Goal: Task Accomplishment & Management: Use online tool/utility

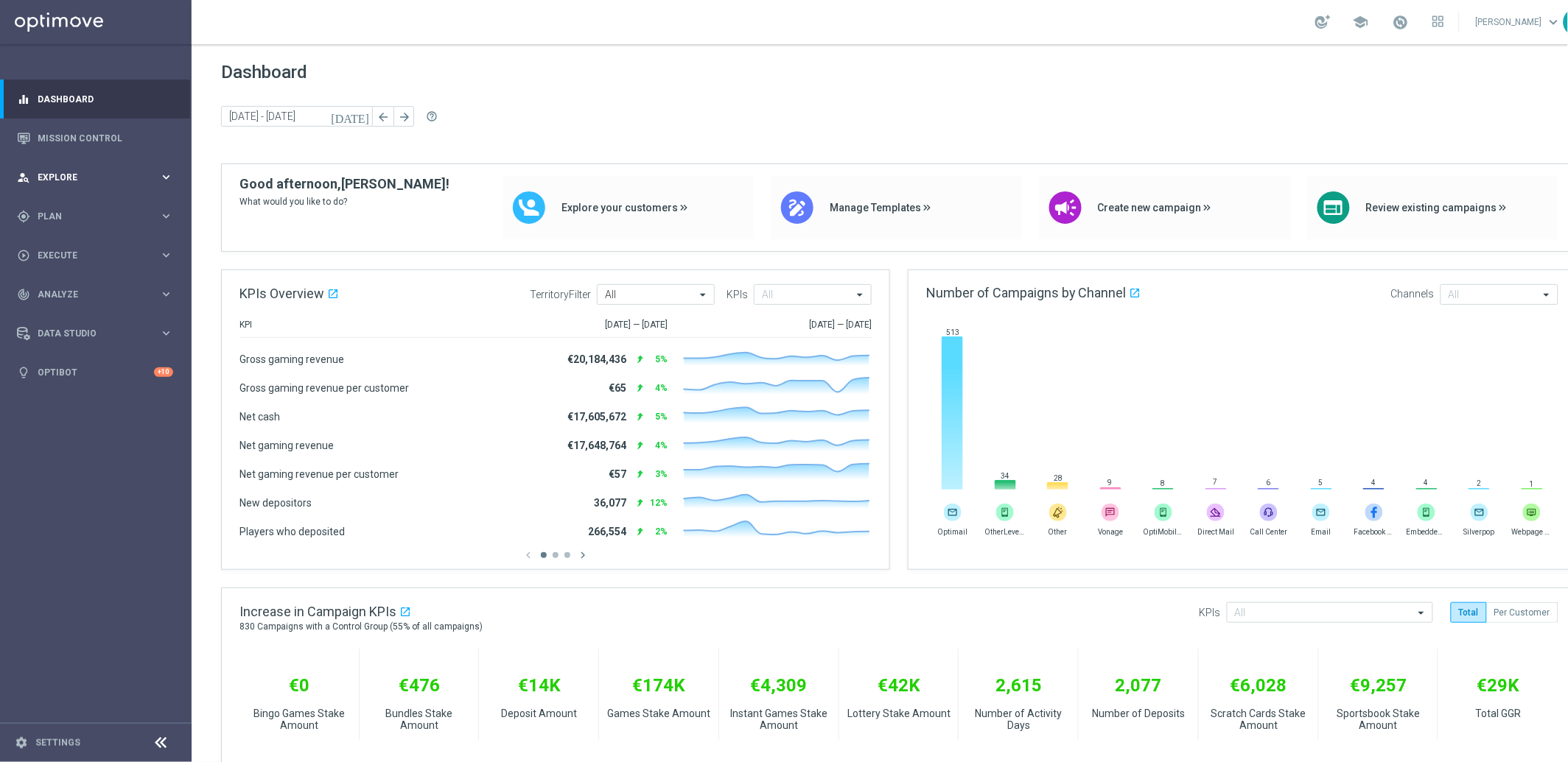
click at [78, 171] on div "person_search Explore" at bounding box center [88, 177] width 142 height 13
click at [171, 172] on icon "keyboard_arrow_right" at bounding box center [166, 176] width 14 height 14
click at [162, 216] on icon "keyboard_arrow_right" at bounding box center [166, 216] width 14 height 14
click at [65, 291] on span "Templates" at bounding box center [91, 290] width 105 height 9
click at [66, 314] on link "Optimail" at bounding box center [99, 313] width 107 height 11
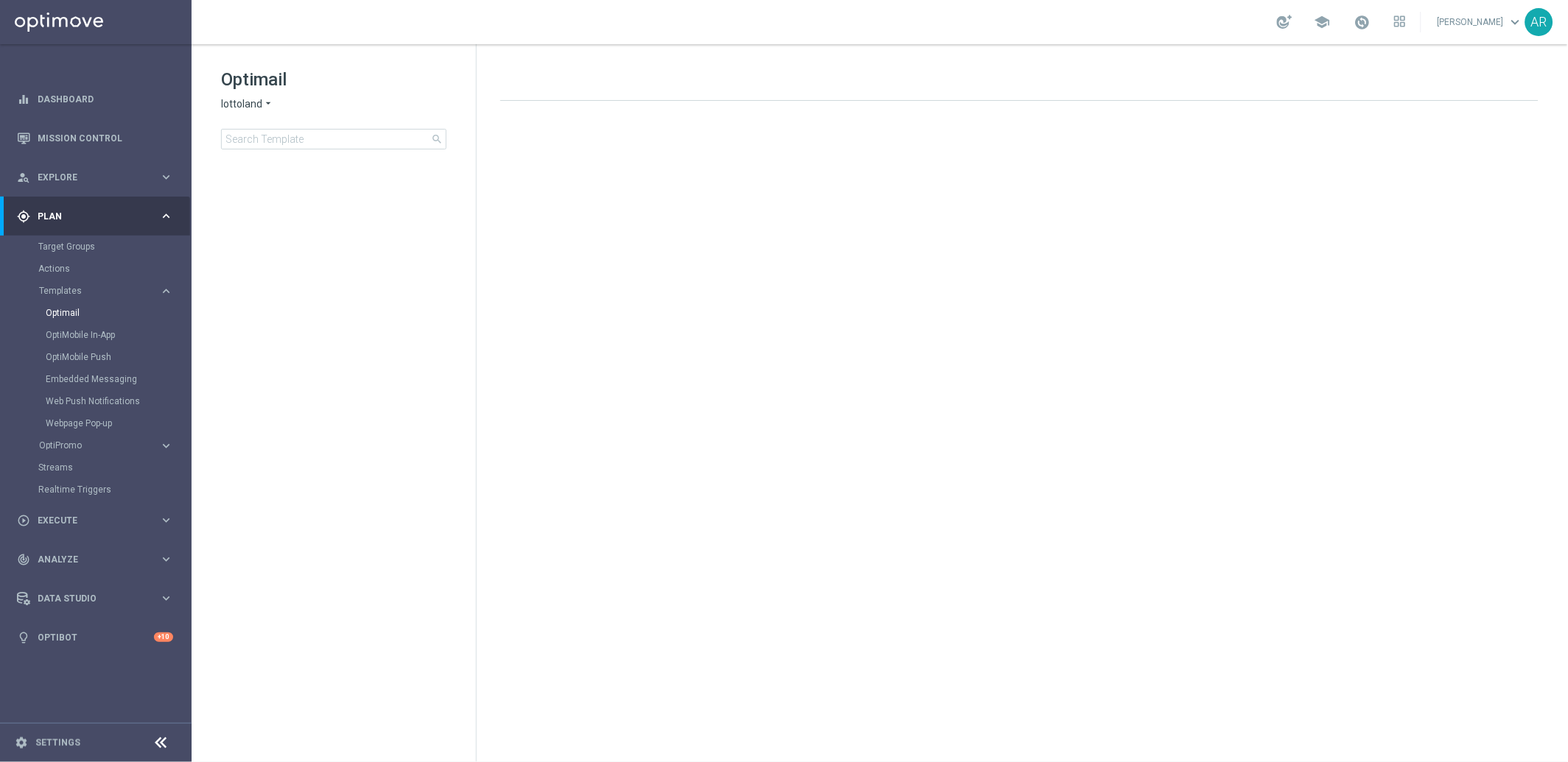
click at [263, 104] on icon "arrow_drop_down" at bounding box center [268, 104] width 11 height 14
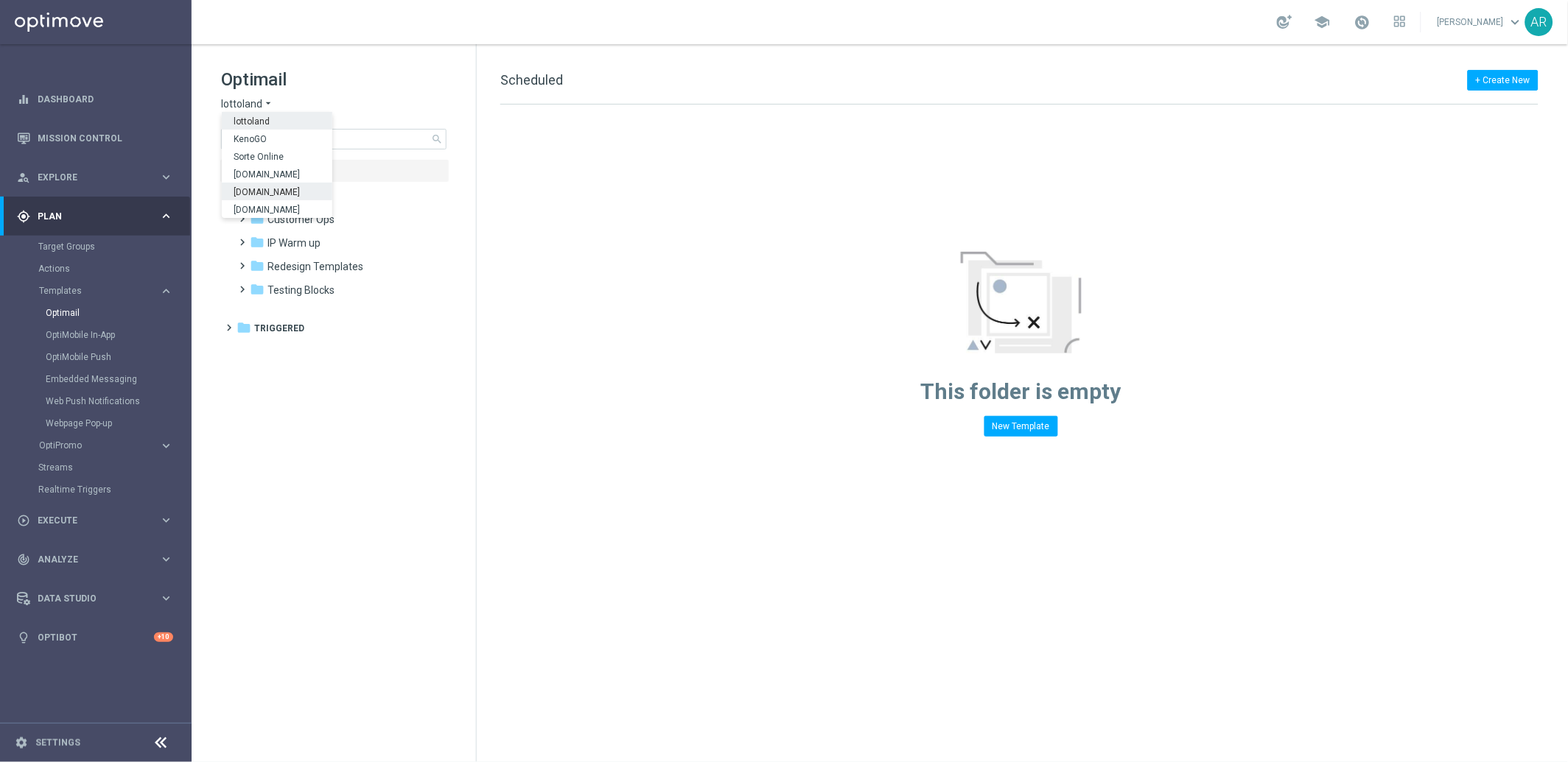
click at [0, 0] on span "[DOMAIN_NAME]" at bounding box center [0, 0] width 0 height 0
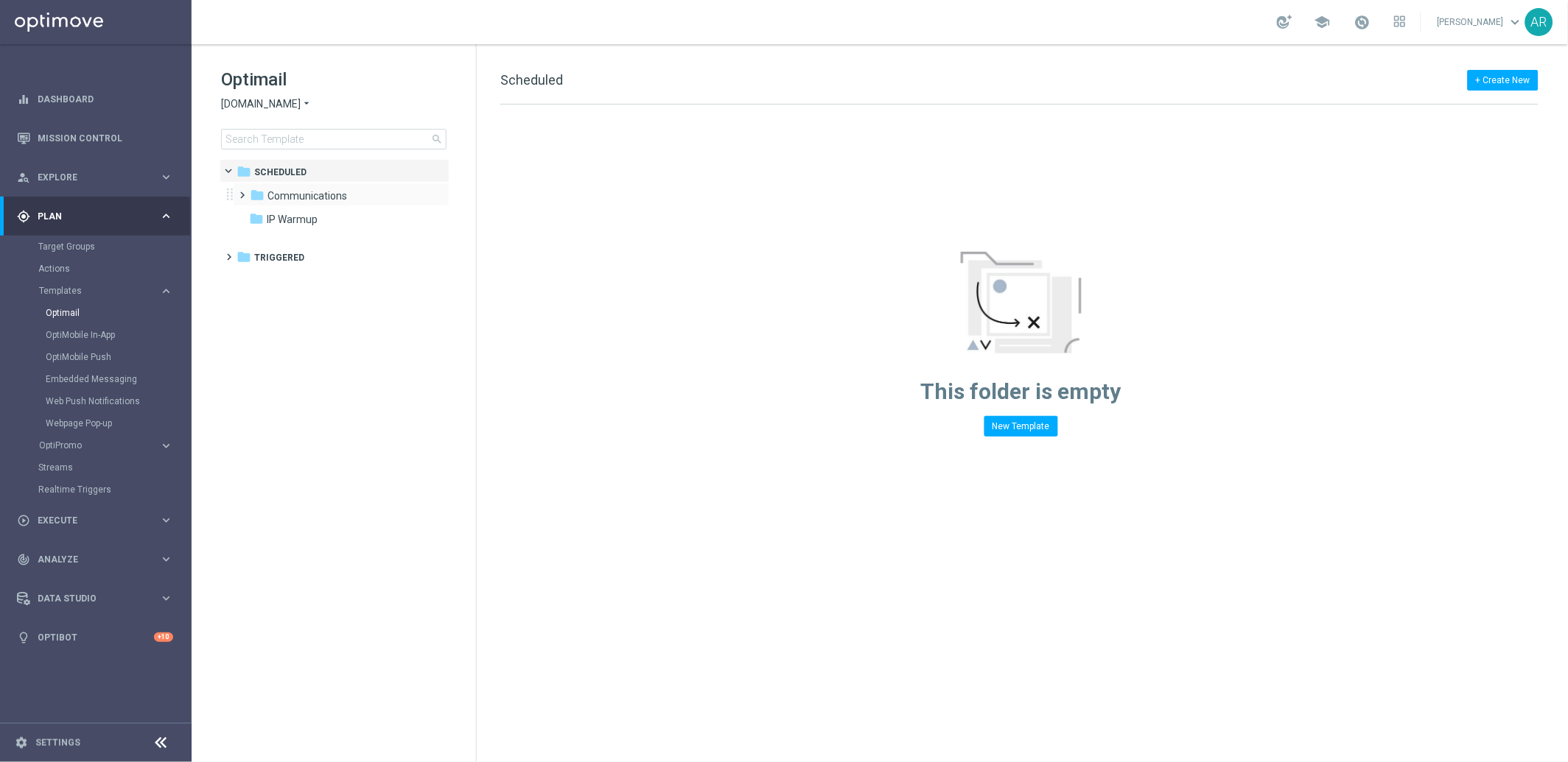
click at [240, 191] on span at bounding box center [239, 189] width 7 height 6
click at [257, 215] on span at bounding box center [254, 212] width 7 height 6
click at [337, 238] on span "CASSINO [DOMAIN_NAME]" at bounding box center [358, 243] width 125 height 13
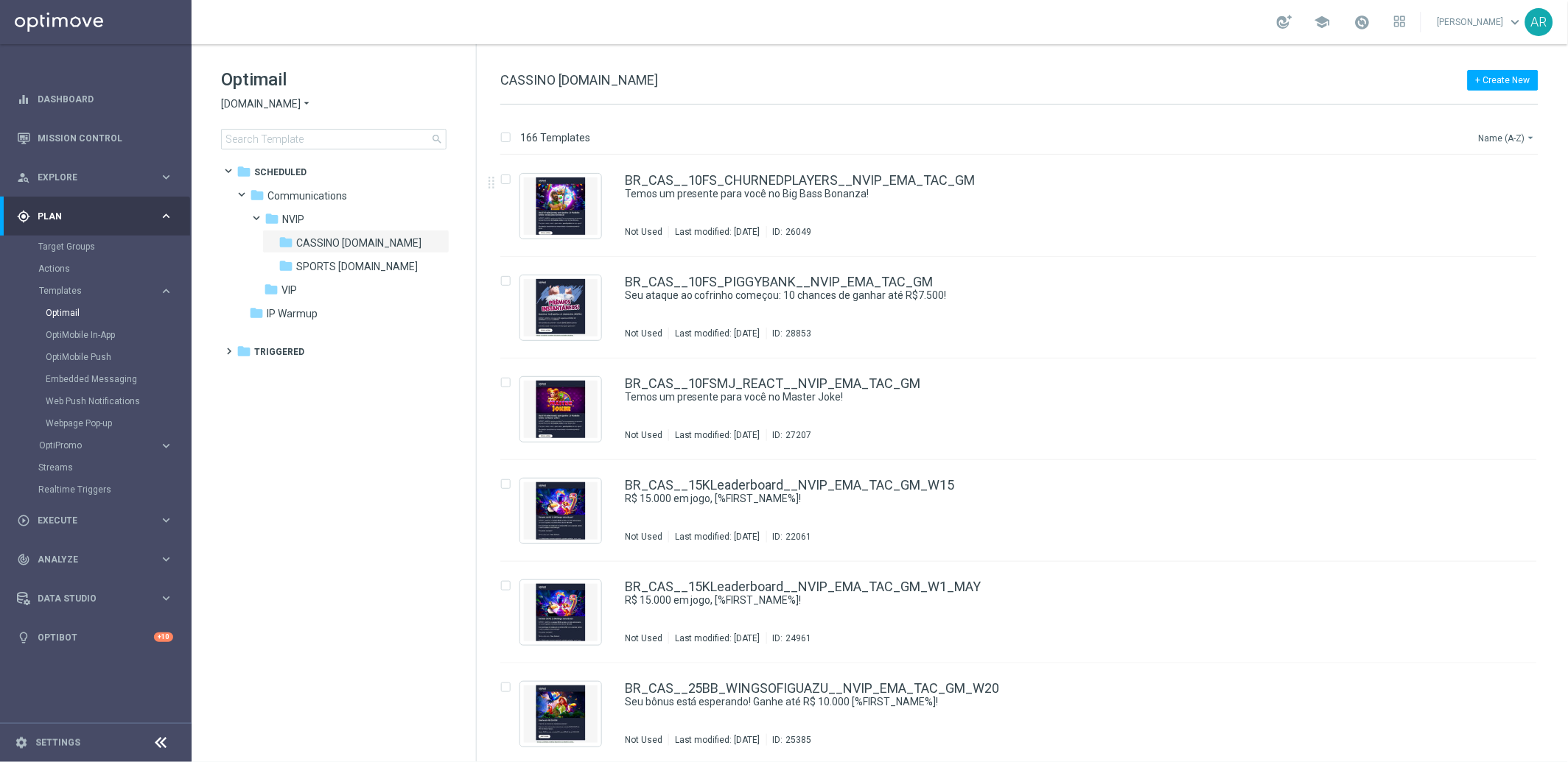
click at [1508, 136] on button "Name (A-Z) arrow_drop_down" at bounding box center [1507, 137] width 61 height 18
click at [1484, 202] on span "Date Modified (Newest)" at bounding box center [1482, 203] width 99 height 10
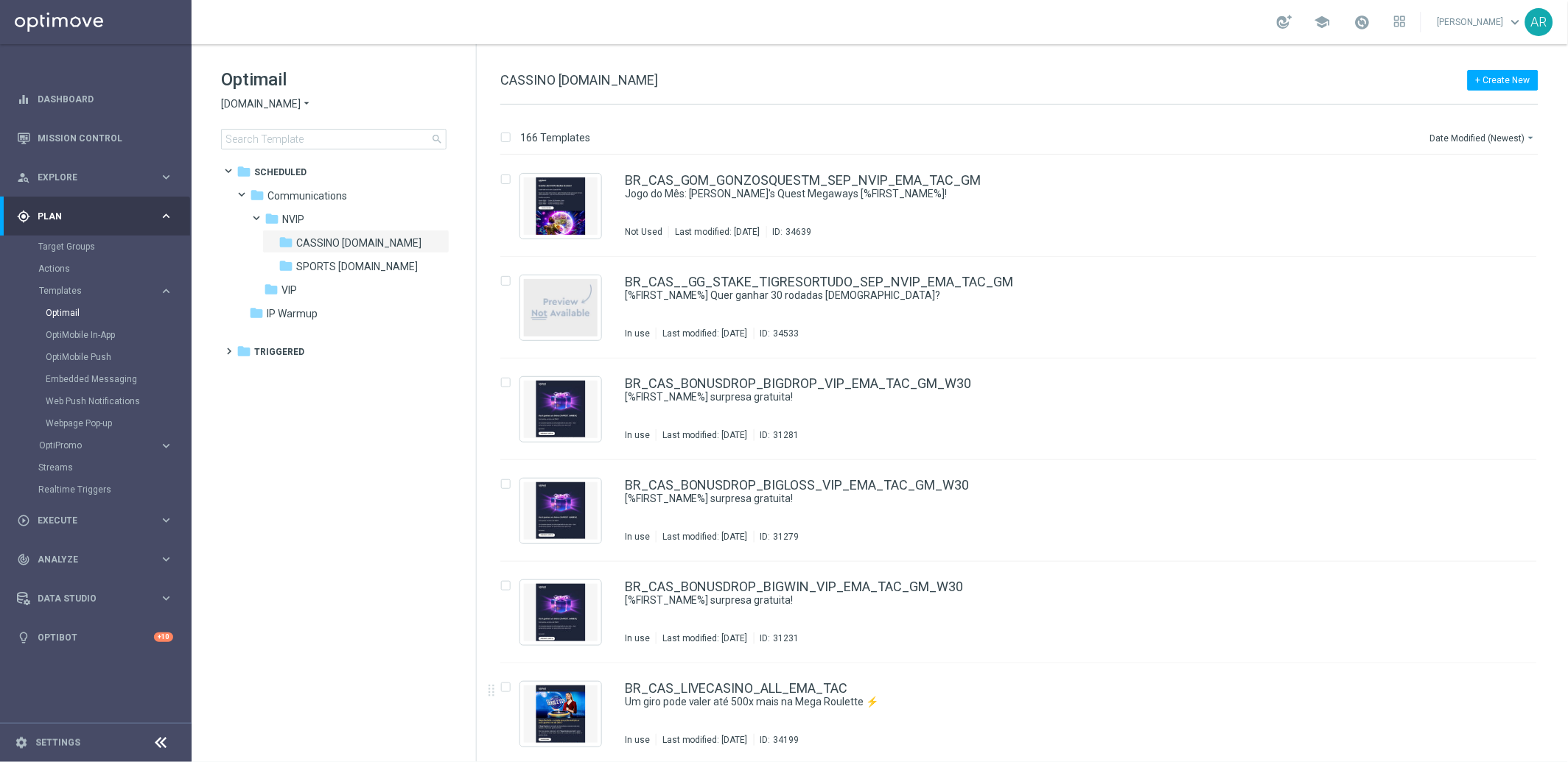
click at [371, 454] on tree-viewport "folder Scheduled more_vert folder Communications more_vert" at bounding box center [347, 459] width 255 height 600
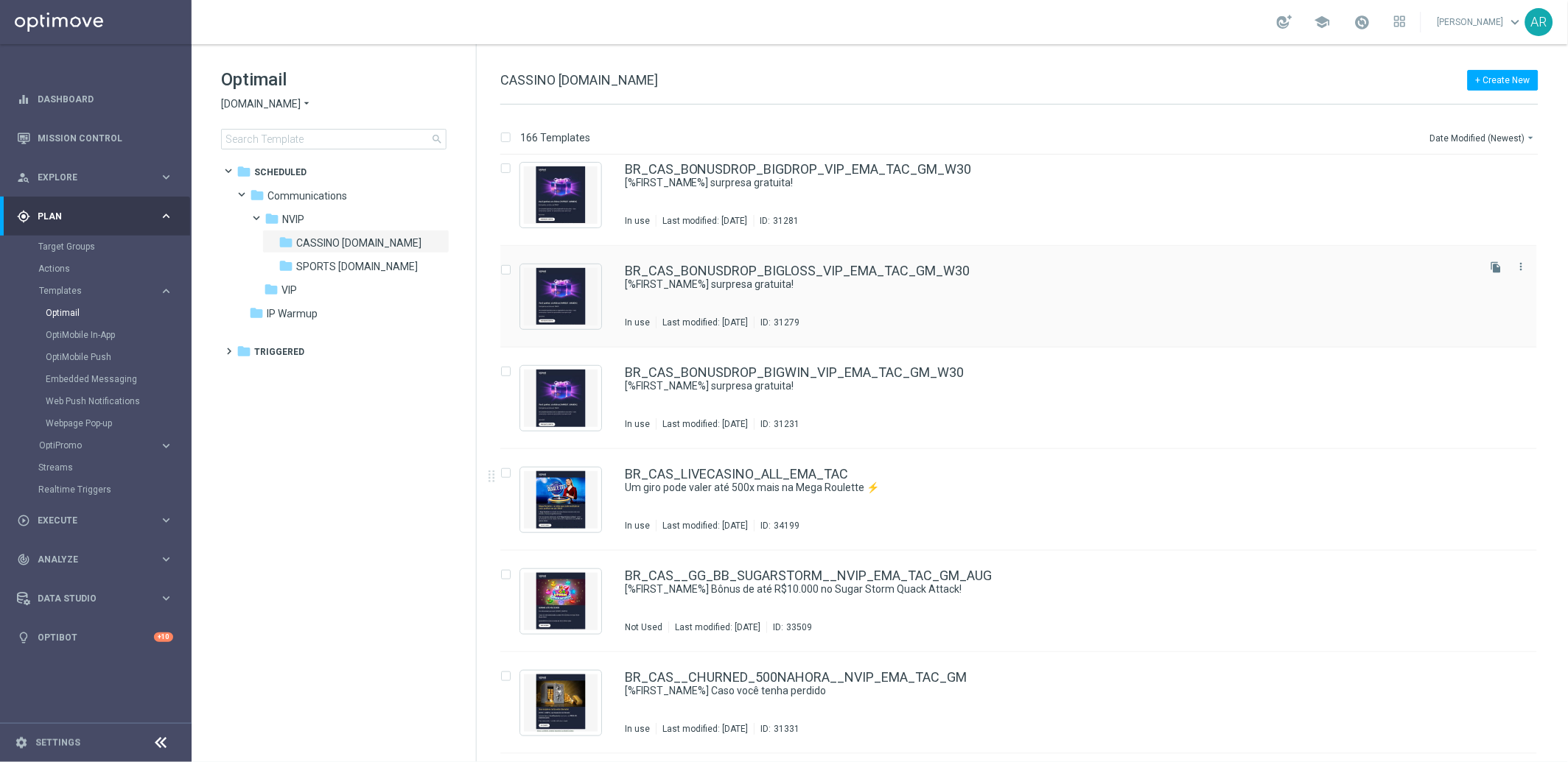
scroll to position [216, 0]
click at [1490, 570] on icon "file_copy" at bounding box center [1496, 571] width 11 height 11
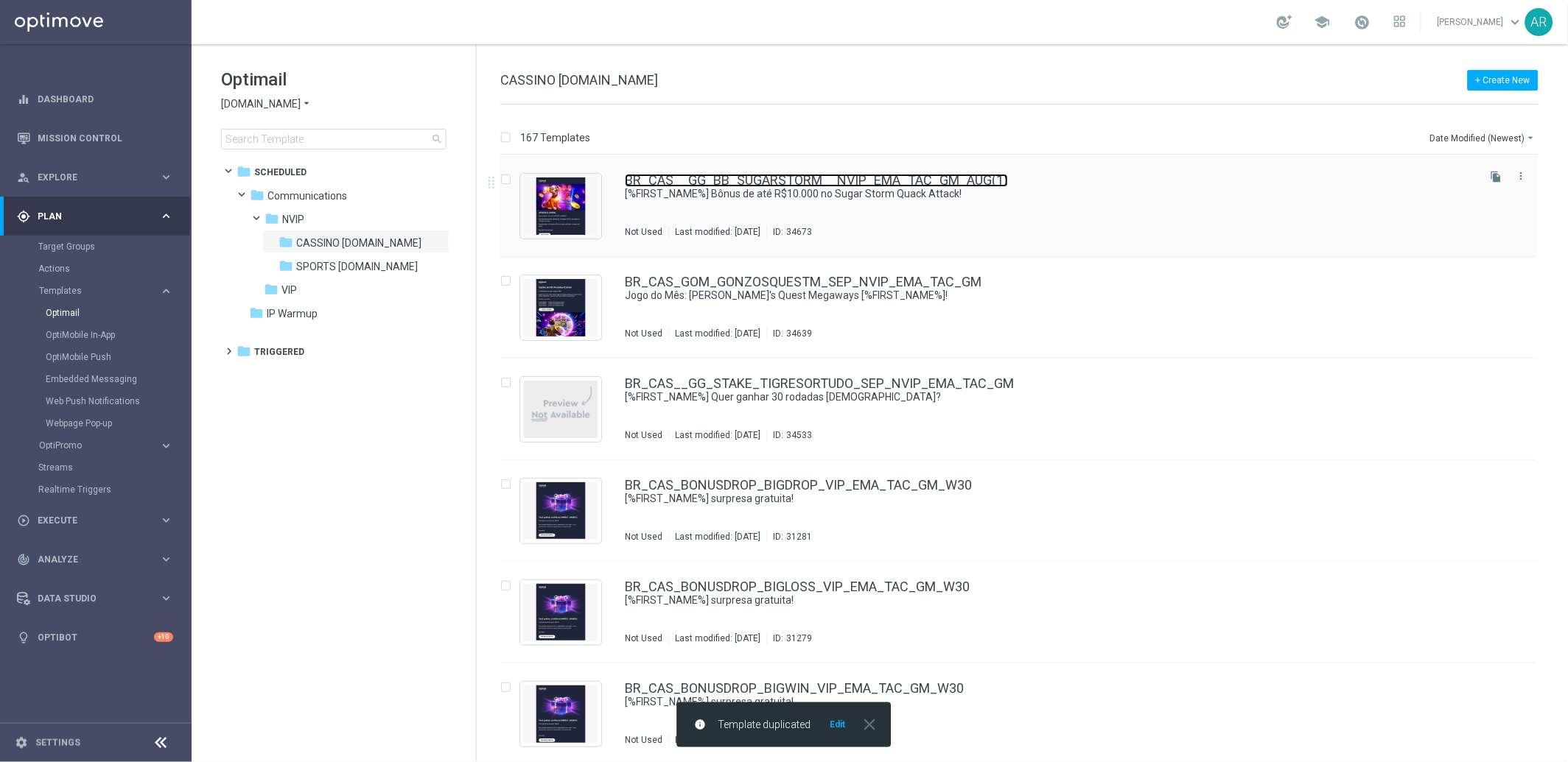
click at [764, 173] on link "BR_CAS__GG_BB_SUGARSTORM__NVIP_EMA_TAC_GM_AUG(1)" at bounding box center [816, 180] width 383 height 13
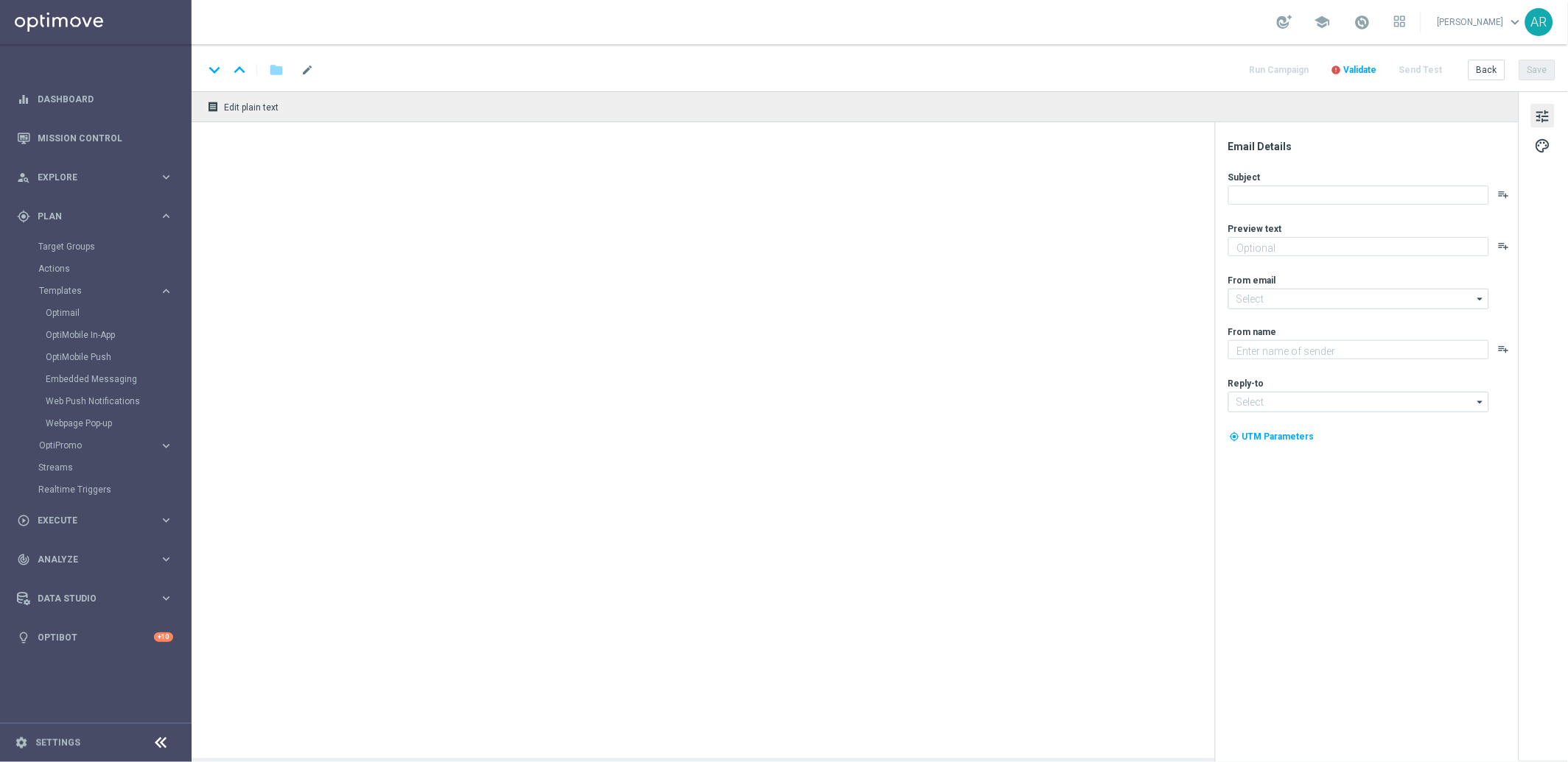
type input "BR_CAS__GG_BB_SUGARSTORM__NVIP_EMA_TAC_GM_AUG(1)"
type textarea "[DEMOGRAPHIC_DATA] nos jogos selecionados e garanta até 25% em bônus!"
type textarea "Lottoland"
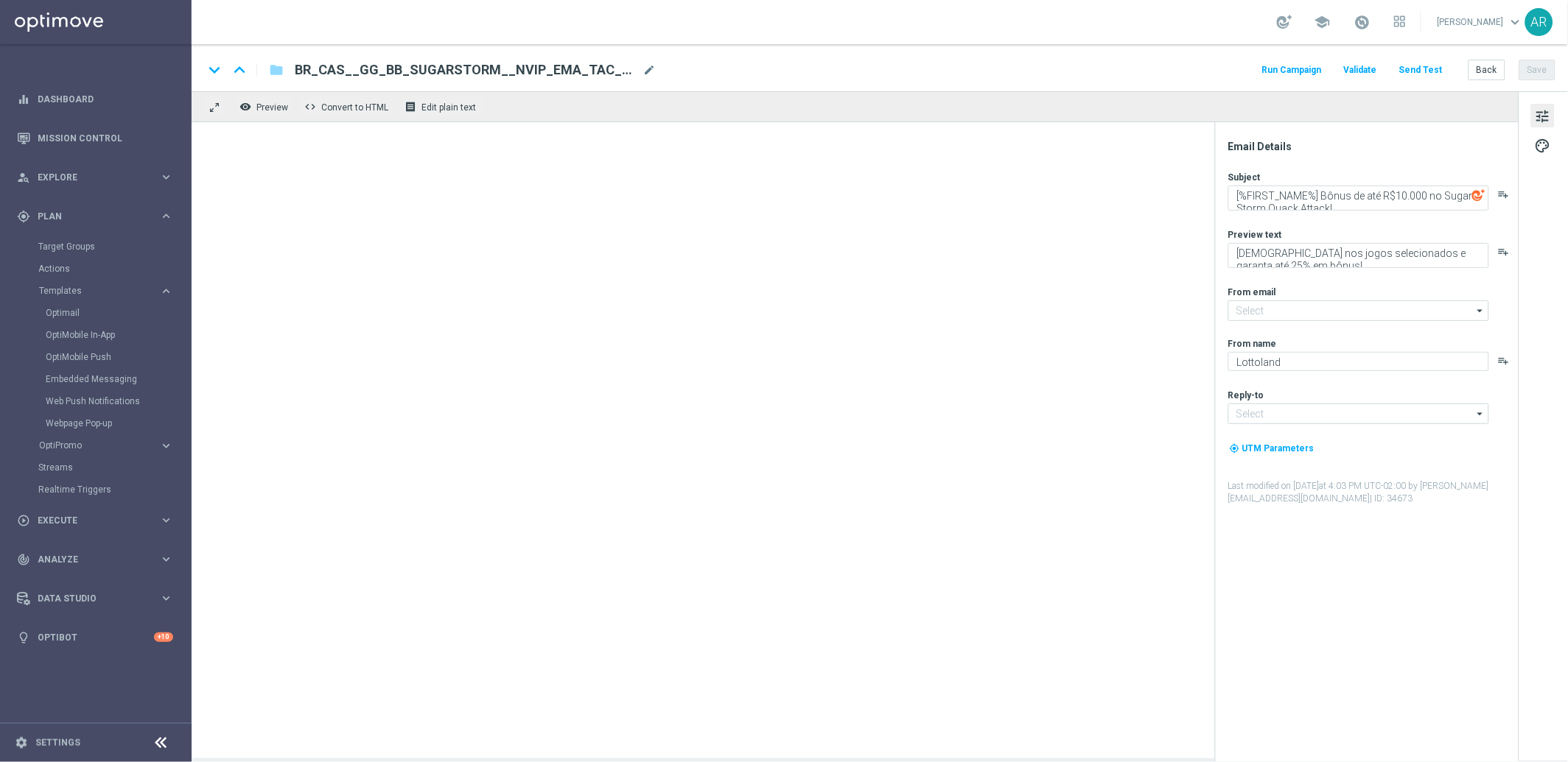
type input "[EMAIL_ADDRESS][DOMAIN_NAME]"
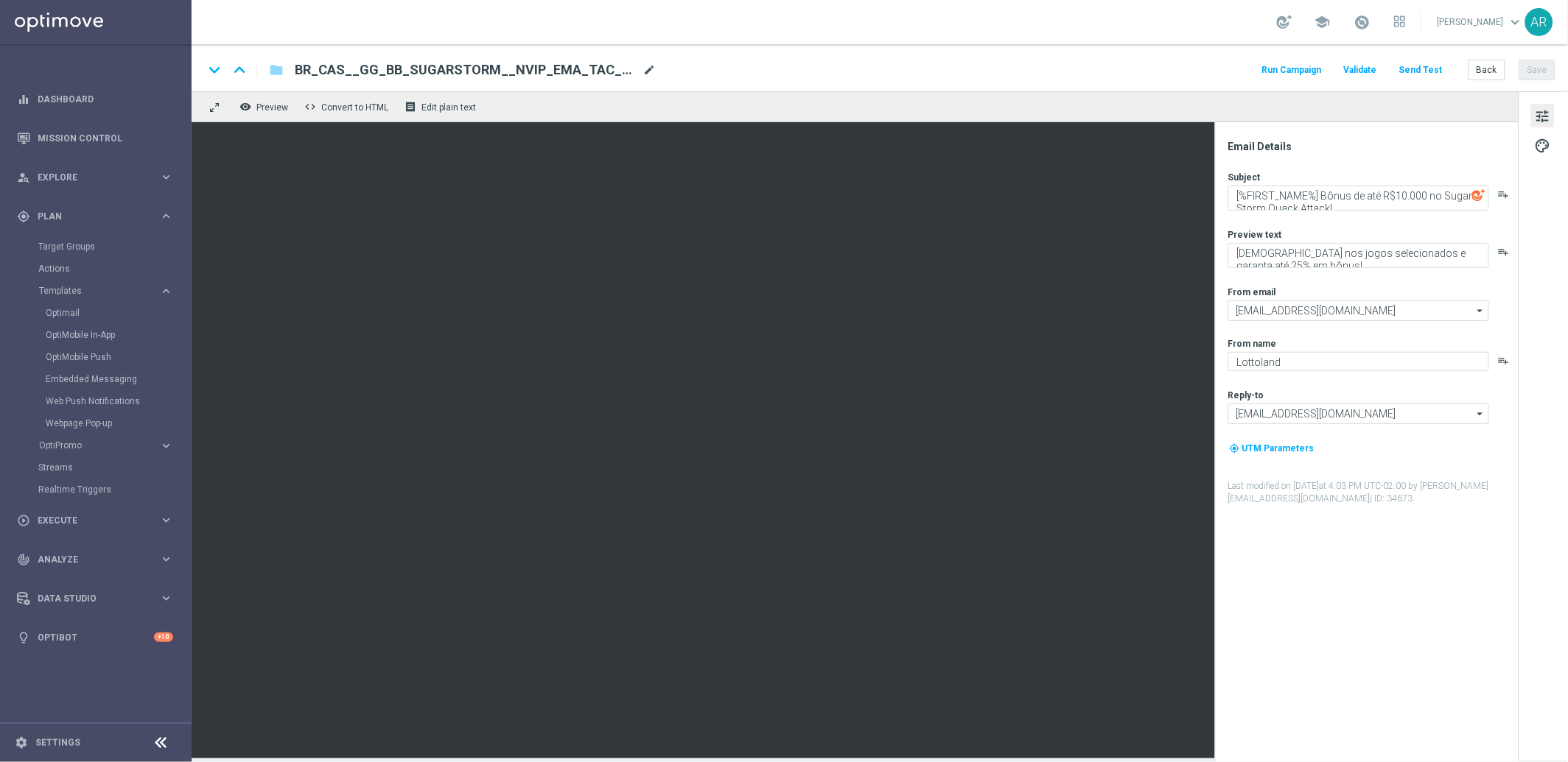
click at [648, 69] on span "mode_edit" at bounding box center [649, 70] width 13 height 13
click at [449, 70] on input "BR_CAS__GG_BB_SUGARSTORM__NVIP_EMA_TAC_GM_AUG(1)" at bounding box center [477, 70] width 365 height 19
click at [541, 69] on input "BR_CAS__GG_STAKE__NVIP_EMA_TAC_GM_AUG(1)" at bounding box center [477, 70] width 365 height 19
click at [394, 74] on input "BR_CAS__GG_STAKE__NVIP_EMA_TAC_GM_SEP" at bounding box center [477, 70] width 365 height 19
click at [400, 67] on input "BR_CAS__GG_STAKE__NVIP_EMA_TAC_GM_SEP" at bounding box center [477, 70] width 365 height 19
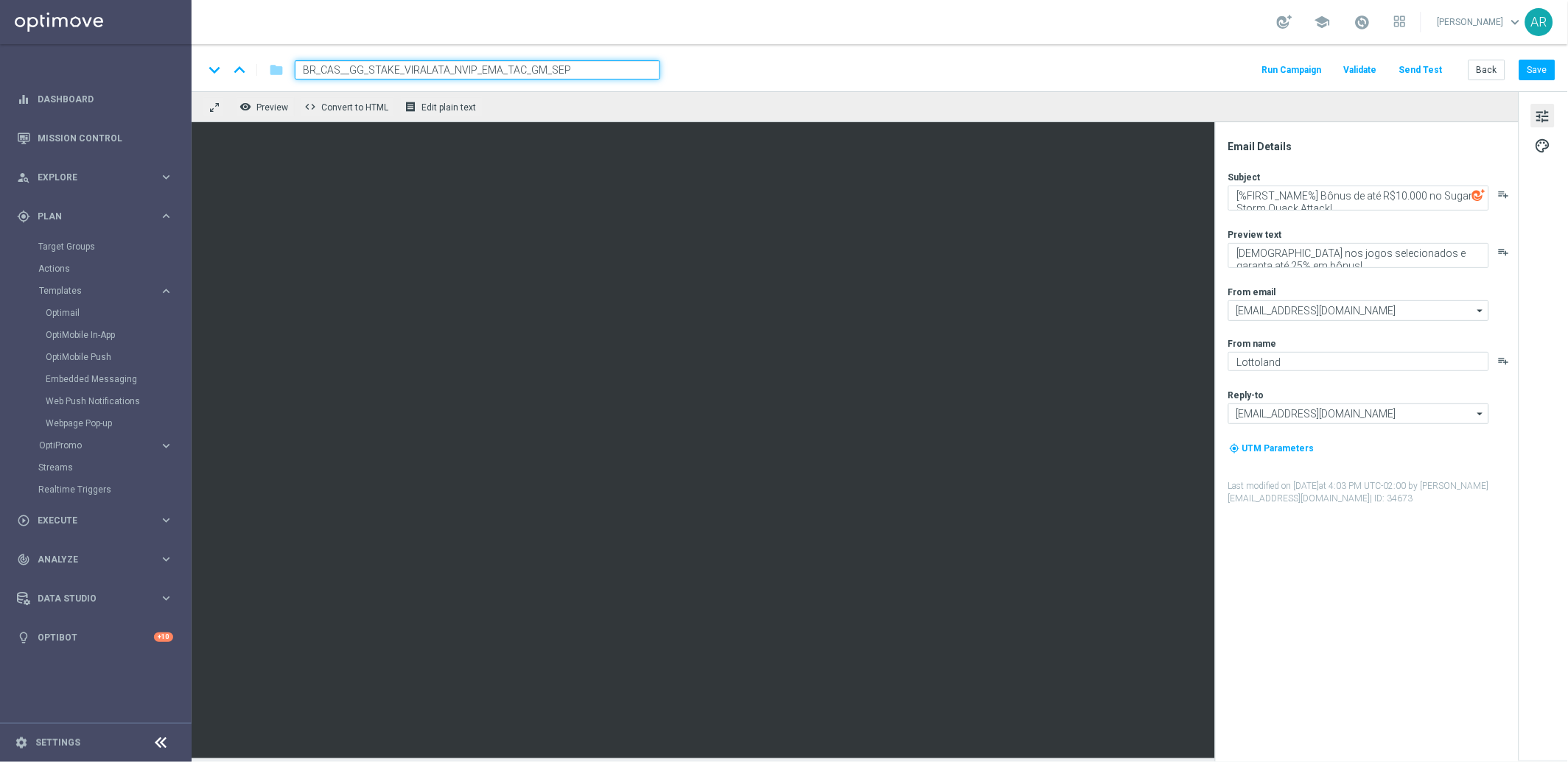
type input "BR_CAS__GG_STAKE_VIRALATAC_NVIP_EMA_TAC_GM_SEP"
click at [538, 72] on input "BR_CAS__GG_STAKE_VIRALATAC_NVIP_EMA_TAC_GM_SEP" at bounding box center [477, 70] width 365 height 19
click at [704, 74] on div "keyboard_arrow_down keyboard_arrow_up folder BR_CAS__GG_STAKE_VIRALATAC_NVIP_EM…" at bounding box center [879, 70] width 1352 height 19
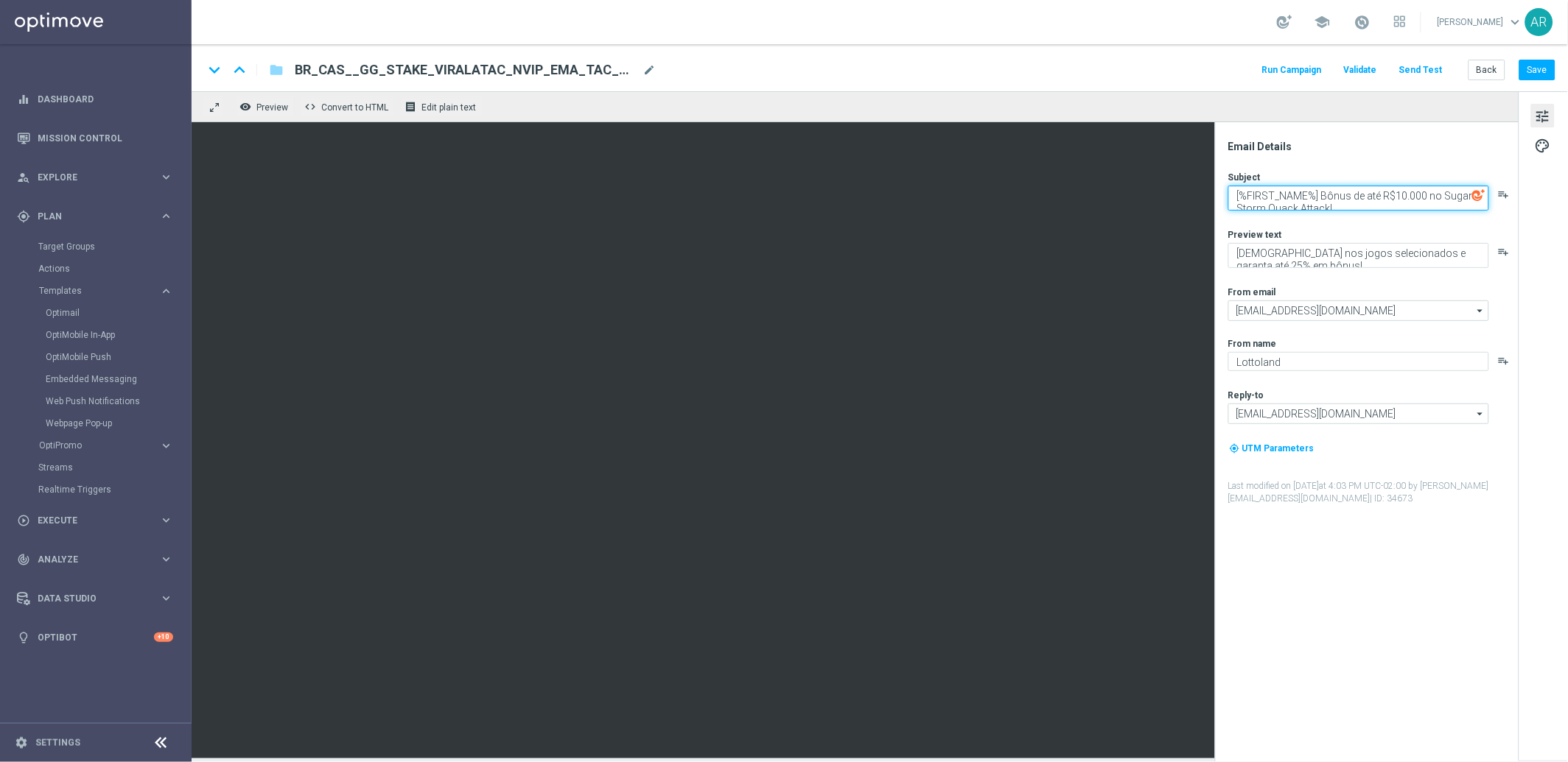
click at [1322, 193] on textarea "[%FIRST_NAME%] Bônus de até R$10.000 no Sugar Storm Quack Attack!" at bounding box center [1358, 198] width 261 height 25
paste textarea "Quer ganhar 20 rodadas GRÁTIS?"
type textarea "[%FIRST_NAME%] Quer ganhar 20 rodadas [DEMOGRAPHIC_DATA]?"
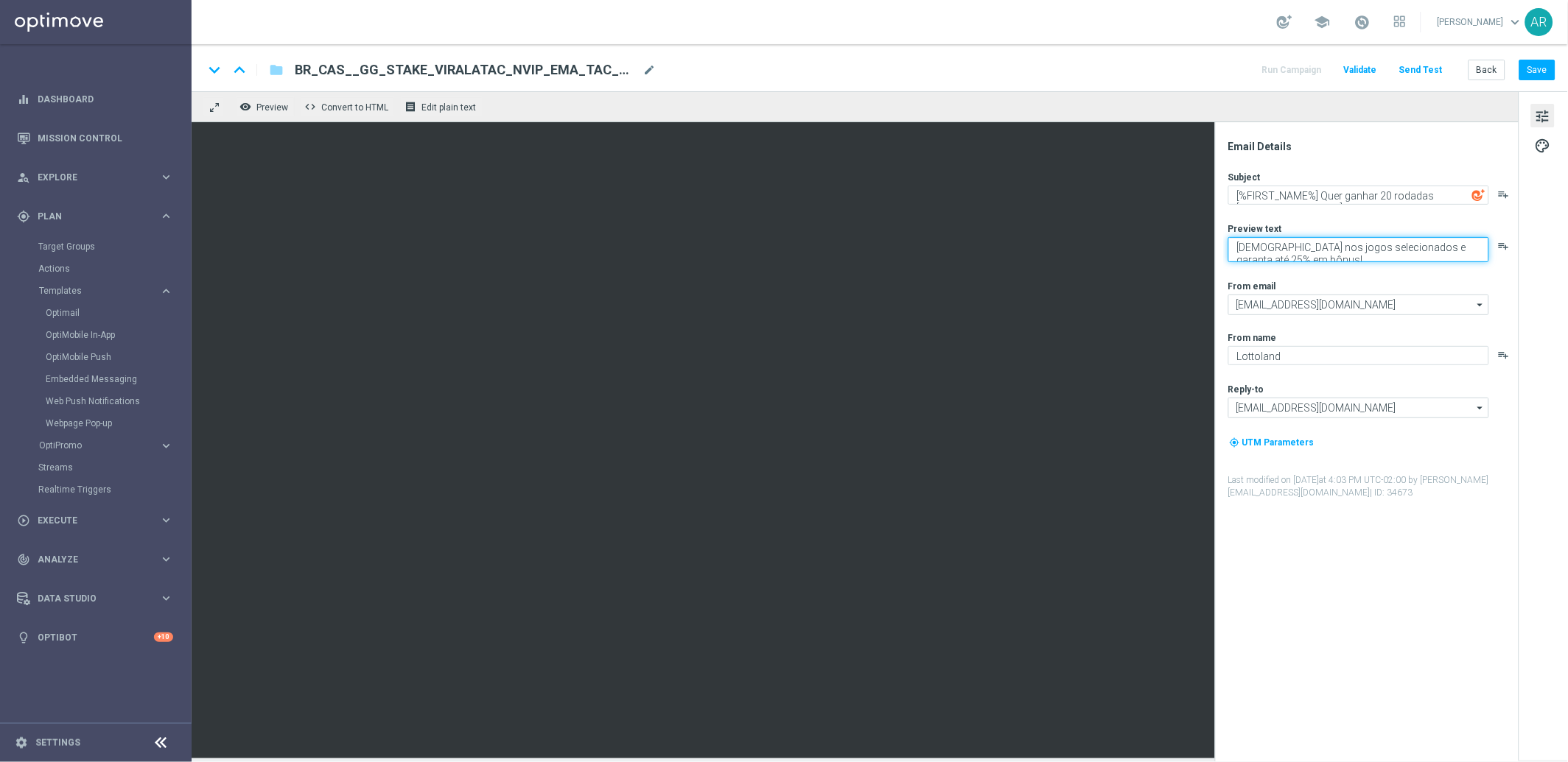
click at [1264, 252] on textarea "[DEMOGRAPHIC_DATA] nos jogos selecionados e garanta até 25% em bônus!" at bounding box center [1358, 249] width 261 height 25
paste textarea "Jogue O ViraLata Caramelo! Aposte apenas R$ 20 nos slots selecionados para gara…"
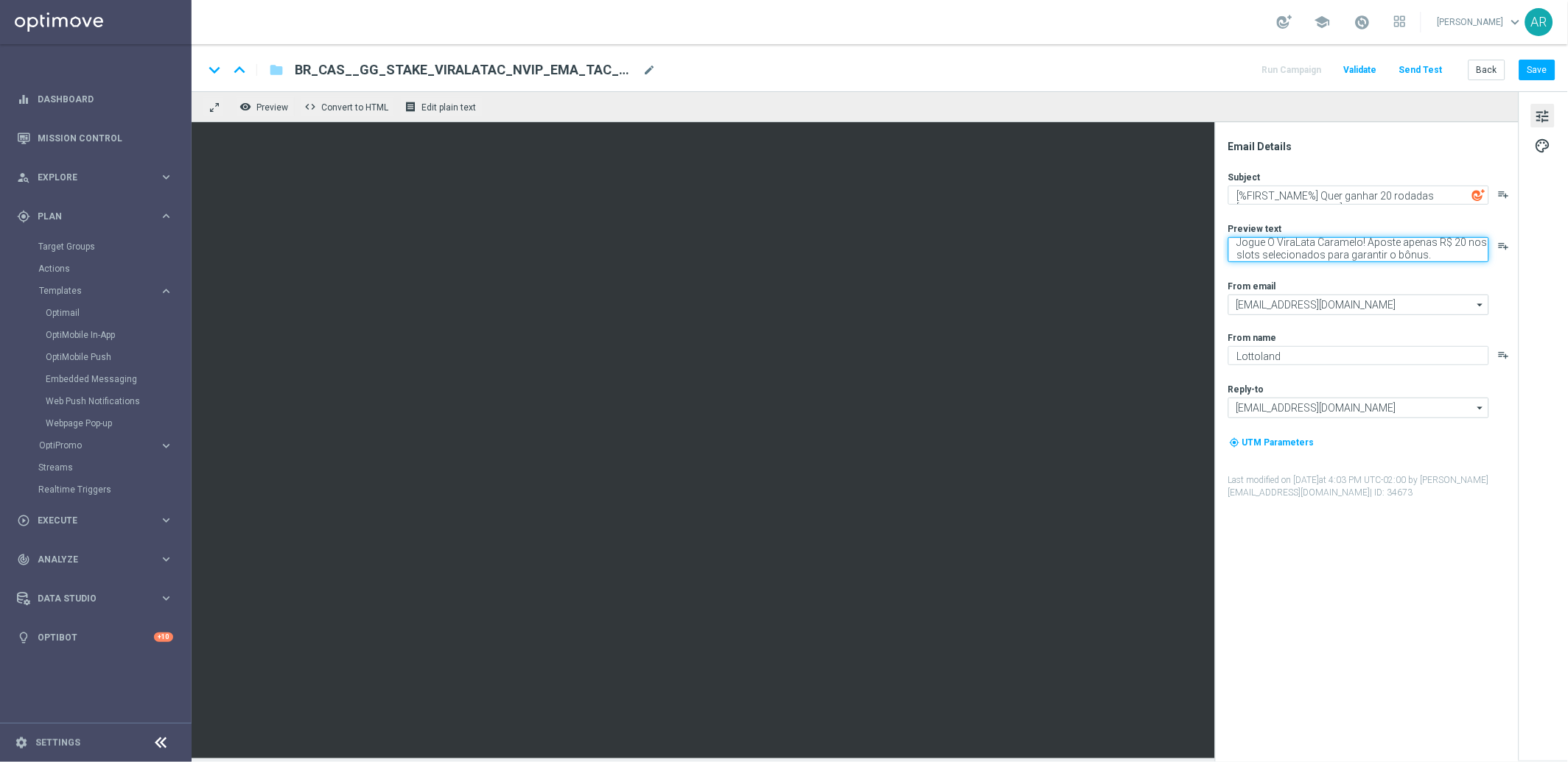
type textarea "Jogue O ViraLata Caramelo! Aposte apenas R$ 20 nos slots selecionados para gara…"
click at [1304, 276] on div "Subject [%FIRST_NAME%] Quer ganhar 20 rodadas GRÁTIS? playlist_add Preview text…" at bounding box center [1372, 335] width 289 height 329
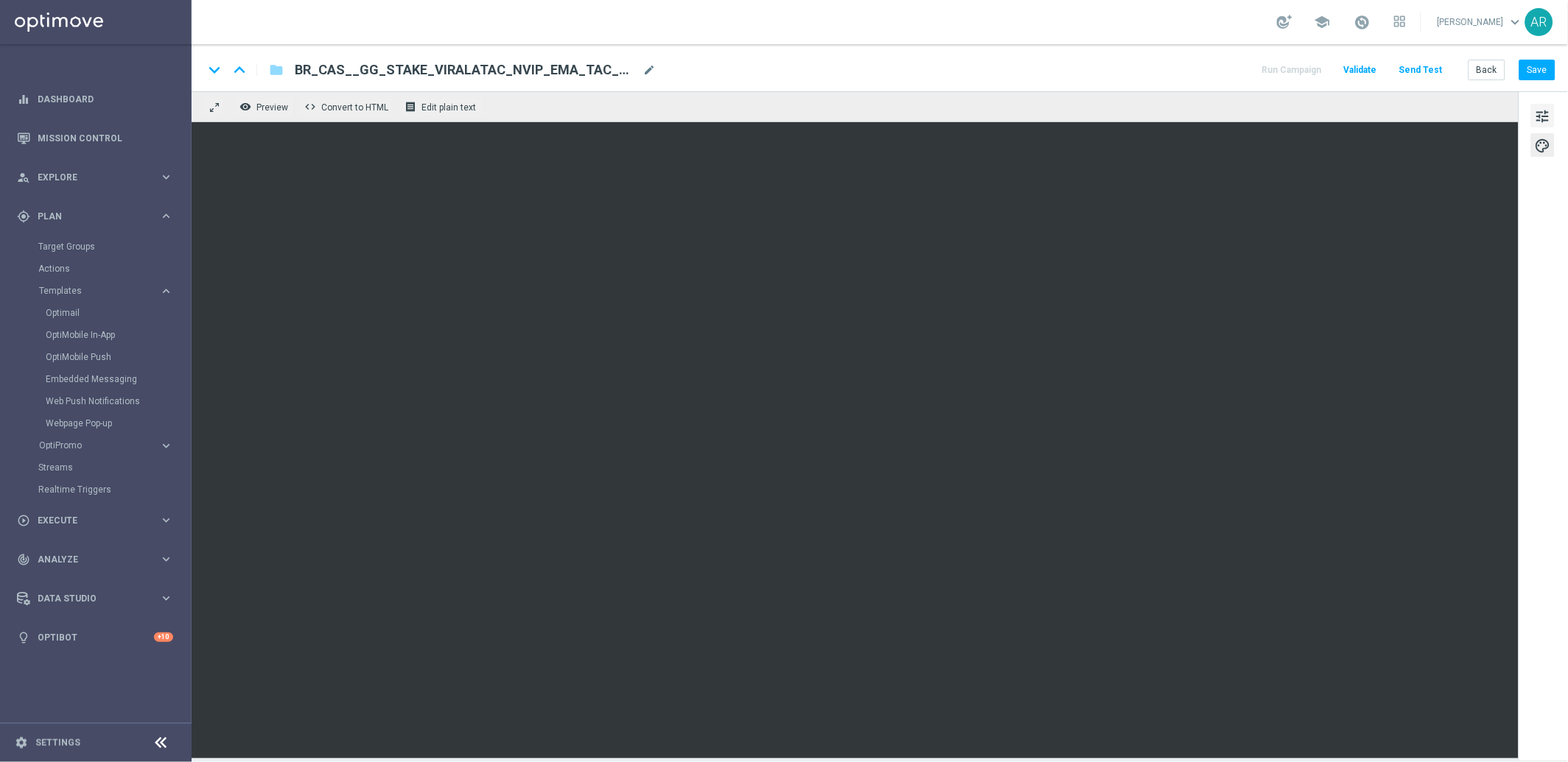
click at [1543, 119] on span "tune" at bounding box center [1542, 117] width 16 height 19
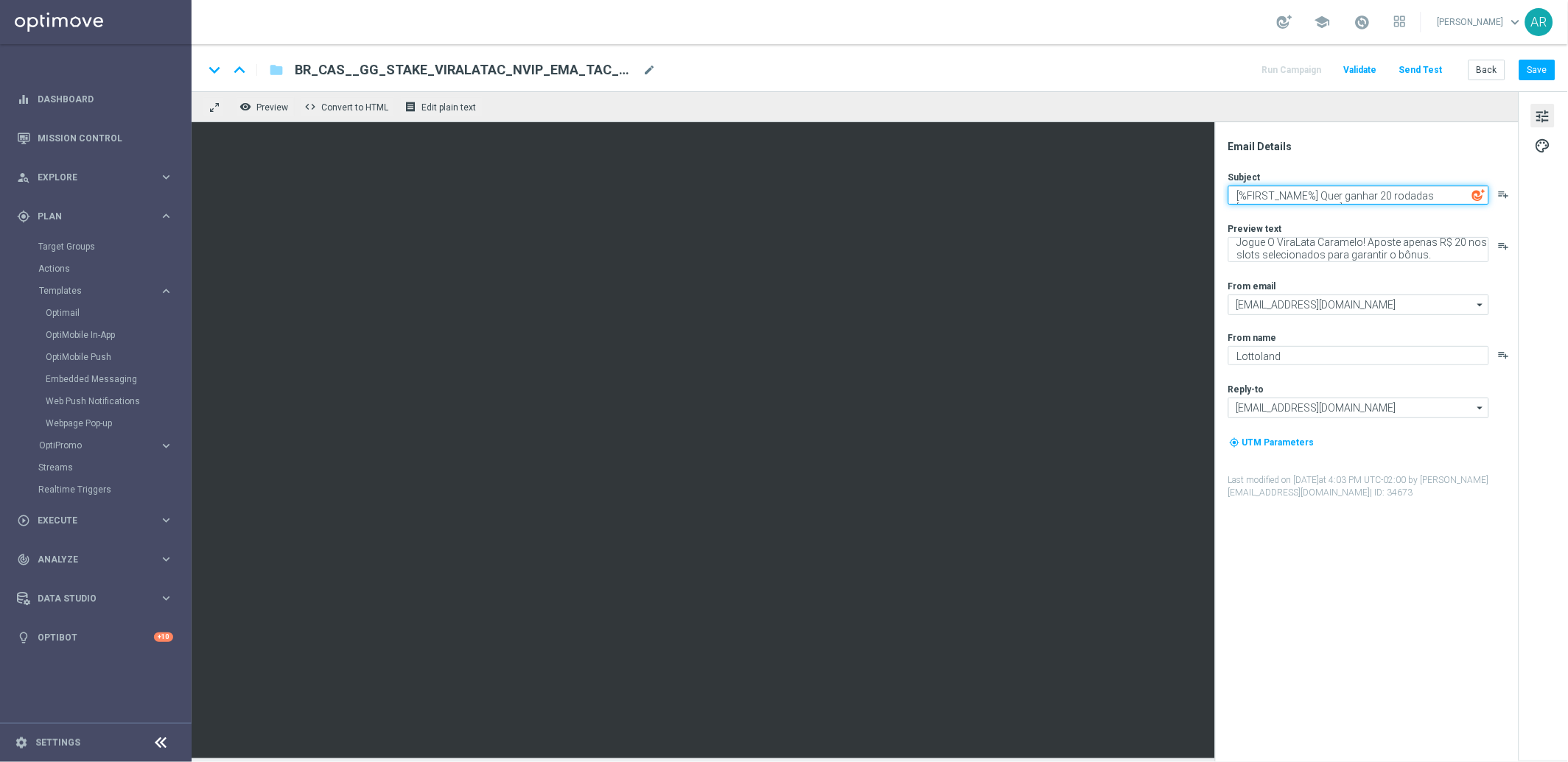
drag, startPoint x: 1319, startPoint y: 192, endPoint x: 1319, endPoint y: 267, distance: 75.0
click at [1319, 192] on textarea "[%FIRST_NAME%] Quer ganhar 20 rodadas [DEMOGRAPHIC_DATA]?" at bounding box center [1358, 195] width 261 height 19
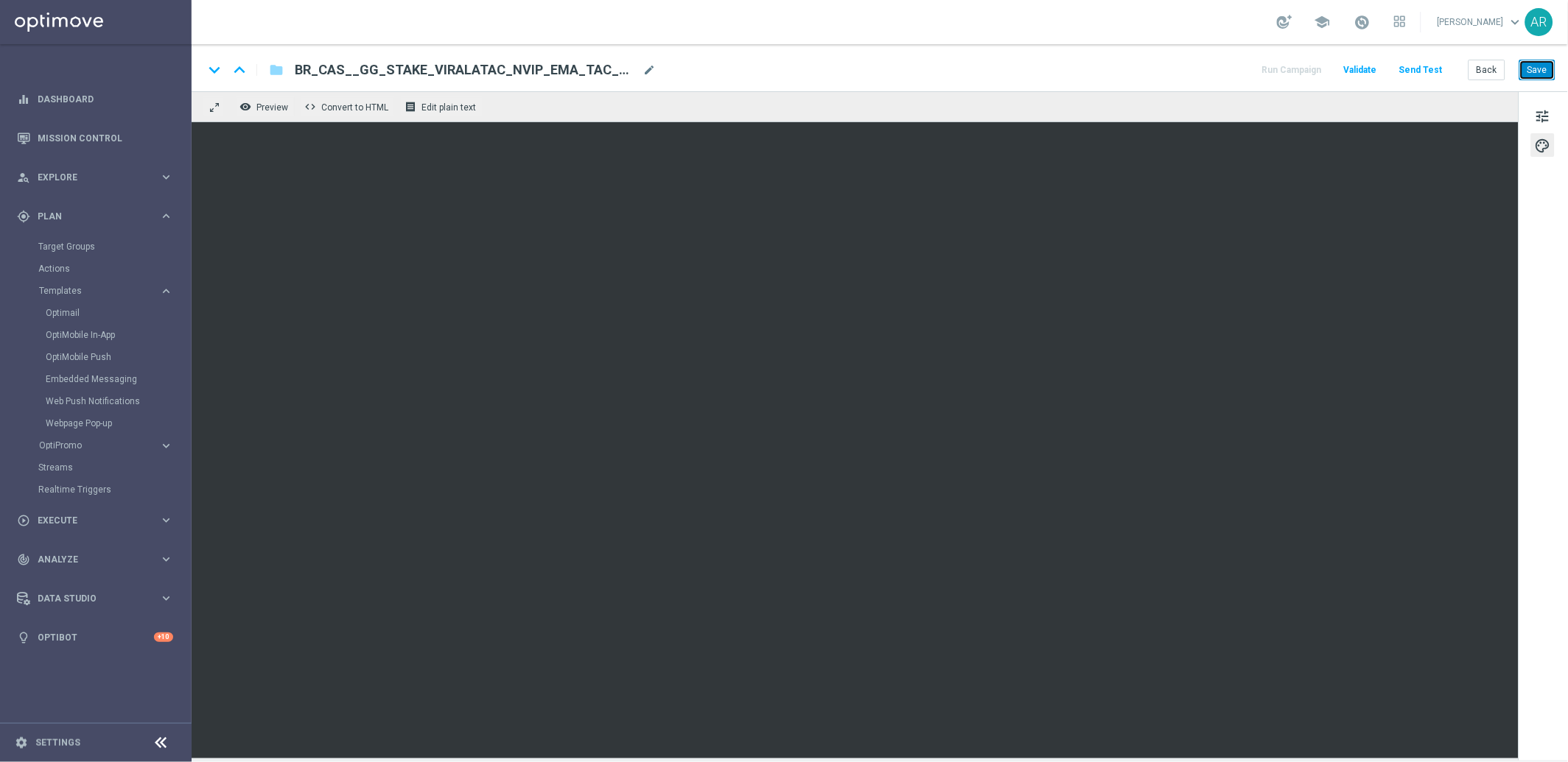
click at [1539, 67] on button "Save" at bounding box center [1537, 70] width 36 height 21
click at [1540, 68] on button "Save" at bounding box center [1537, 70] width 36 height 21
click at [1542, 74] on button "Save" at bounding box center [1537, 70] width 36 height 21
click at [1488, 70] on button "Back" at bounding box center [1486, 70] width 37 height 21
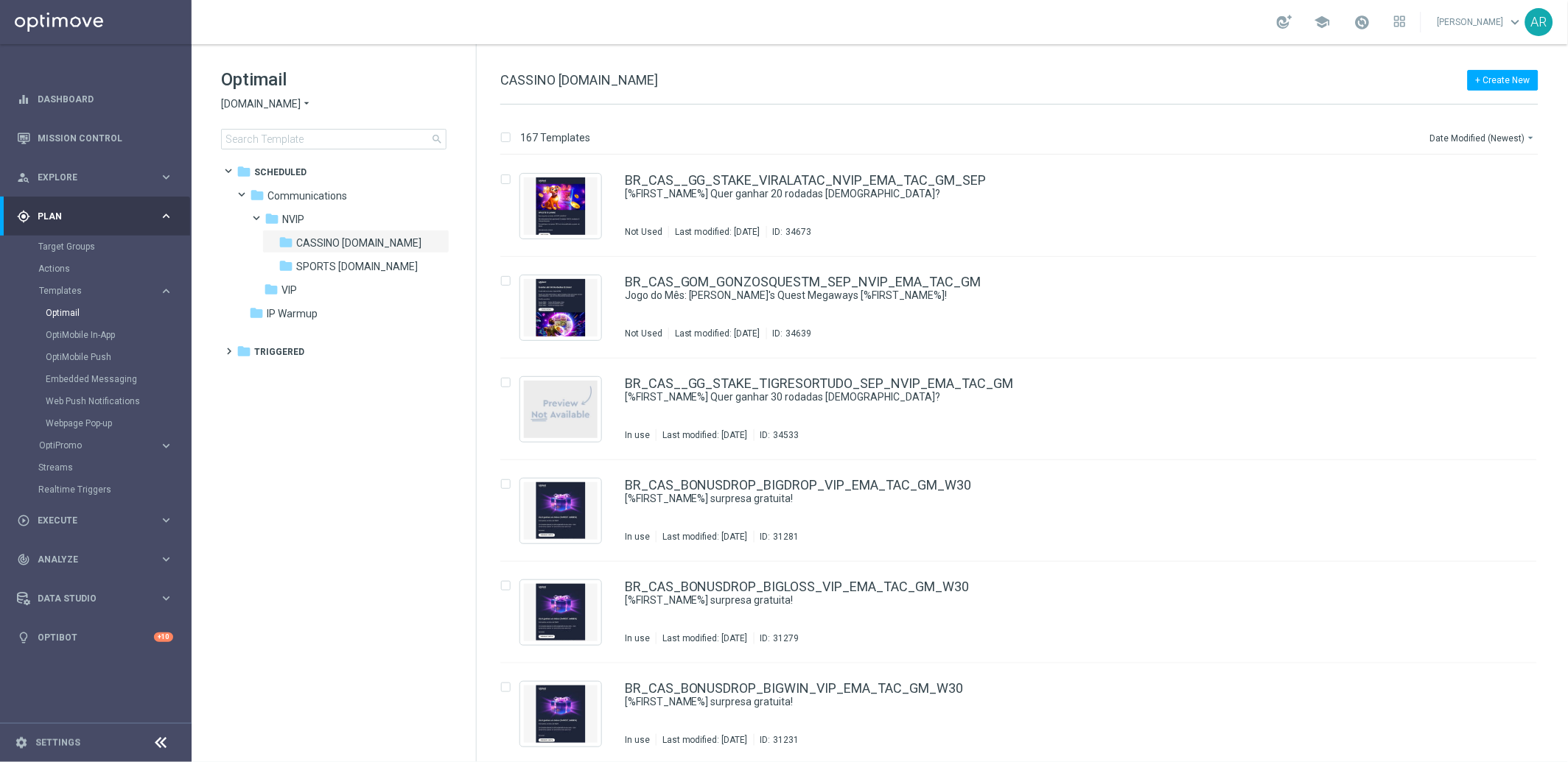
click at [281, 103] on span "[DOMAIN_NAME]" at bounding box center [261, 104] width 80 height 14
click at [0, 0] on span "[DOMAIN_NAME]" at bounding box center [0, 0] width 0 height 0
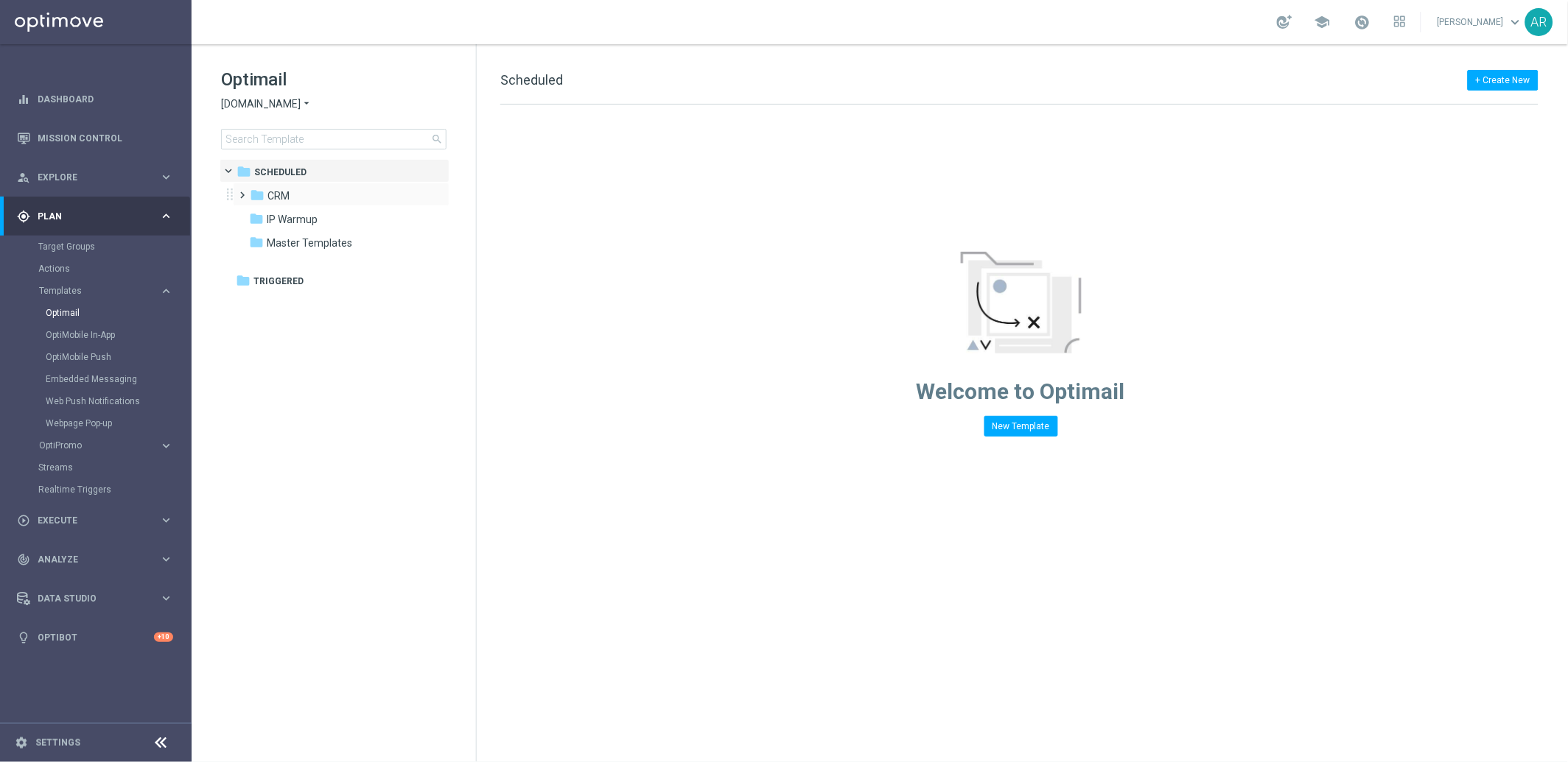
click at [240, 190] on span at bounding box center [239, 189] width 7 height 6
click at [258, 239] on span at bounding box center [254, 236] width 7 height 6
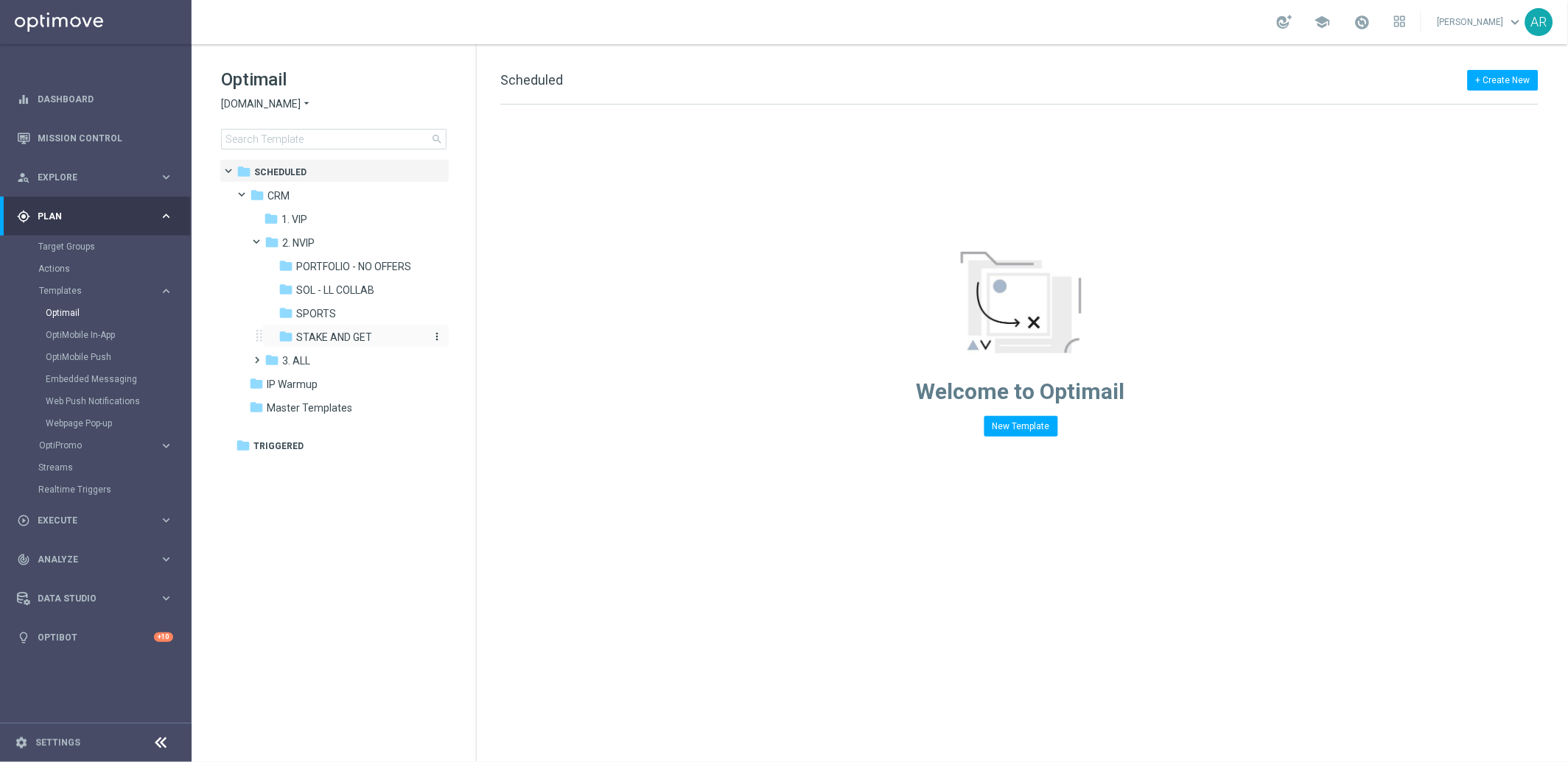
click at [326, 331] on span "STAKE AND GET" at bounding box center [334, 337] width 76 height 13
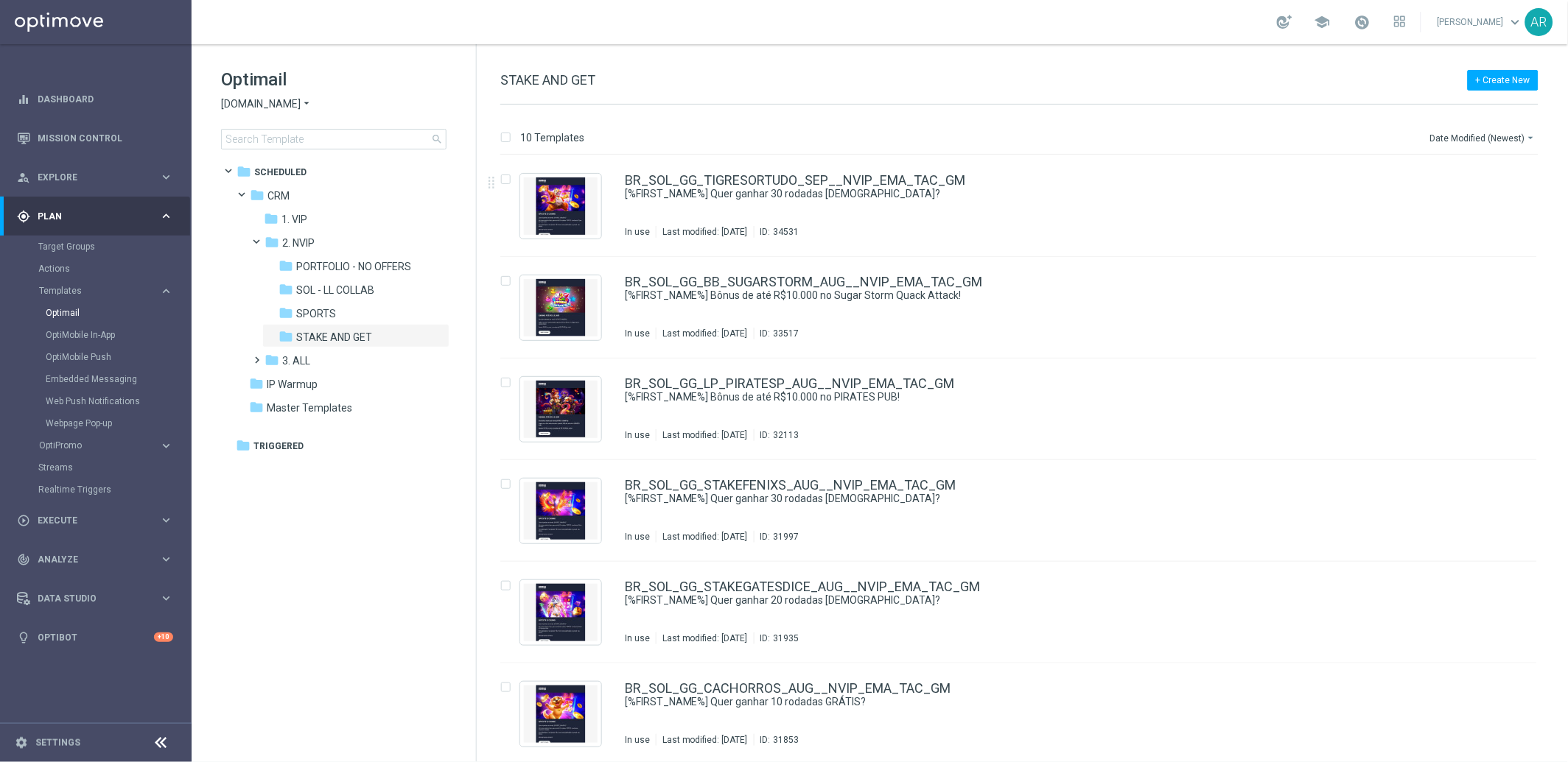
click at [738, 117] on div "10 Templates Date Modified (Newest) arrow_drop_down Drag here to set row groups…" at bounding box center [1022, 433] width 1091 height 658
click at [1493, 174] on icon "file_copy" at bounding box center [1496, 176] width 11 height 11
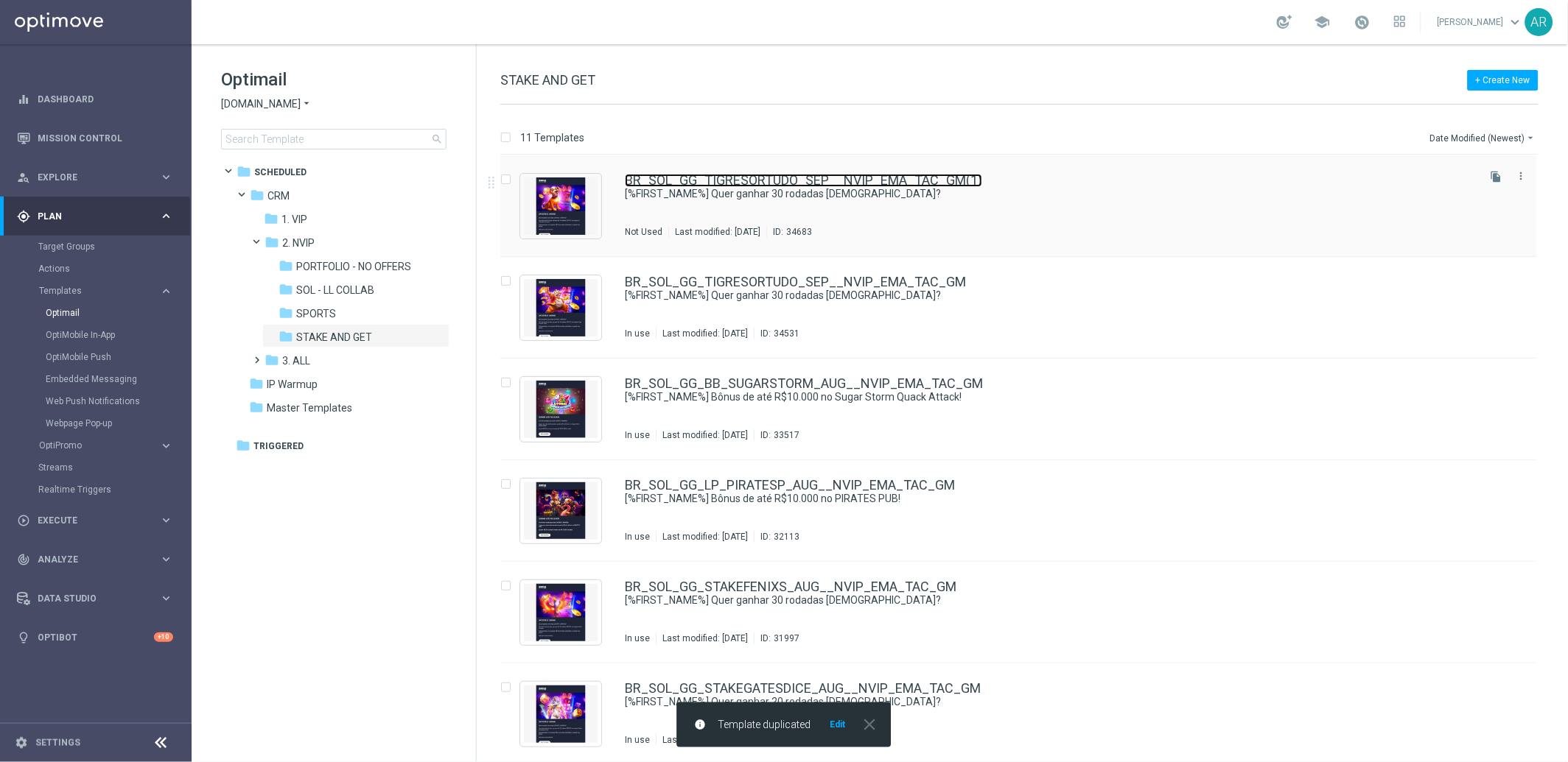
click at [748, 179] on link "BR_SOL_GG_TIGRESORTUDO_SEP__NVIP_EMA_TAC_GM(1)" at bounding box center [803, 180] width 357 height 13
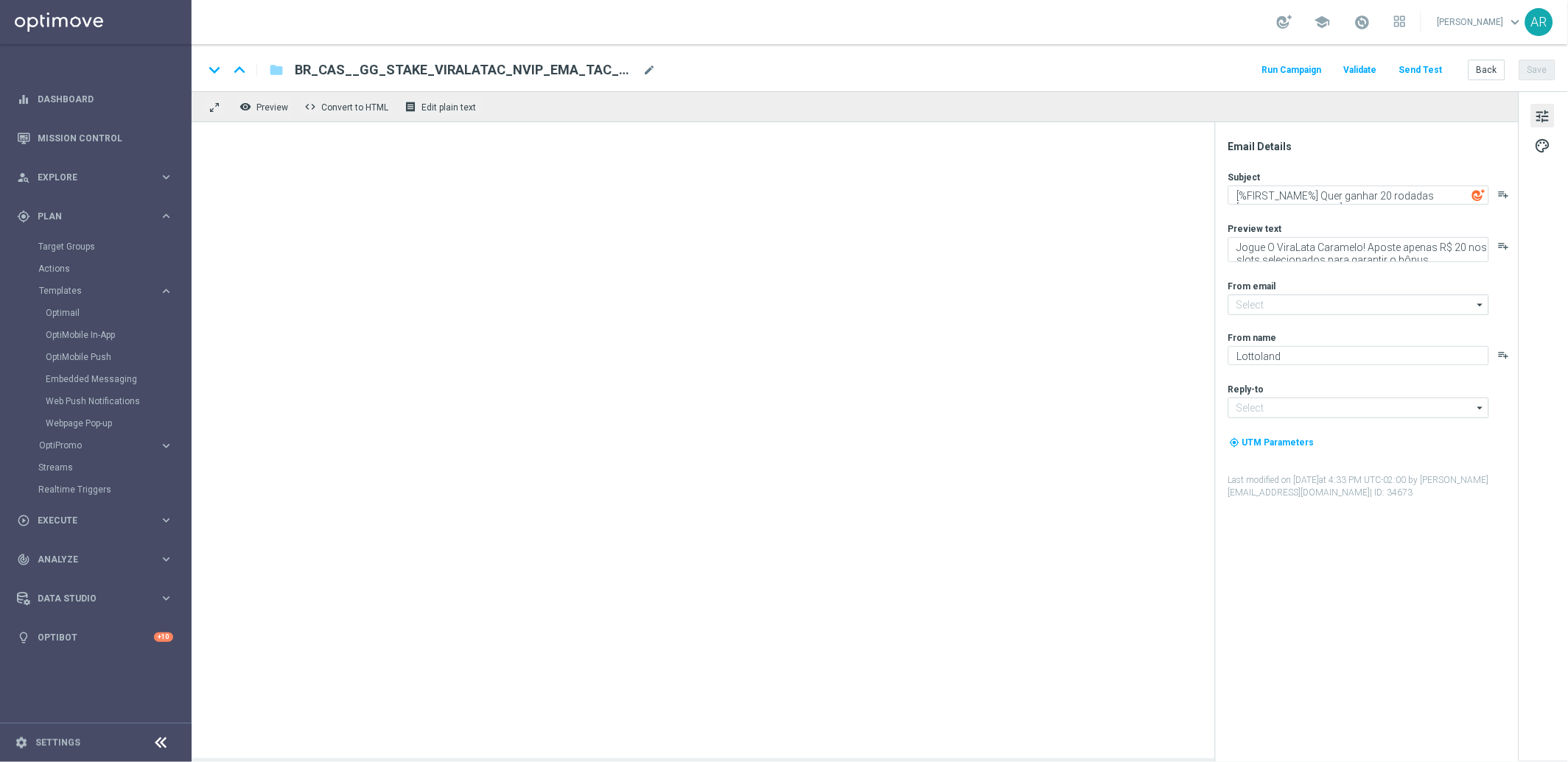
type input "[EMAIL_ADDRESS][DOMAIN_NAME]"
type textarea "[%FIRST_NAME%] Quer ganhar 30 rodadas [DEMOGRAPHIC_DATA]?"
type textarea "Jogue Tigre Sortudo 1000! Aposte apenas R$ 30 nos slots selecionados para garan…"
type input "[EMAIL_ADDRESS][DOMAIN_NAME]"
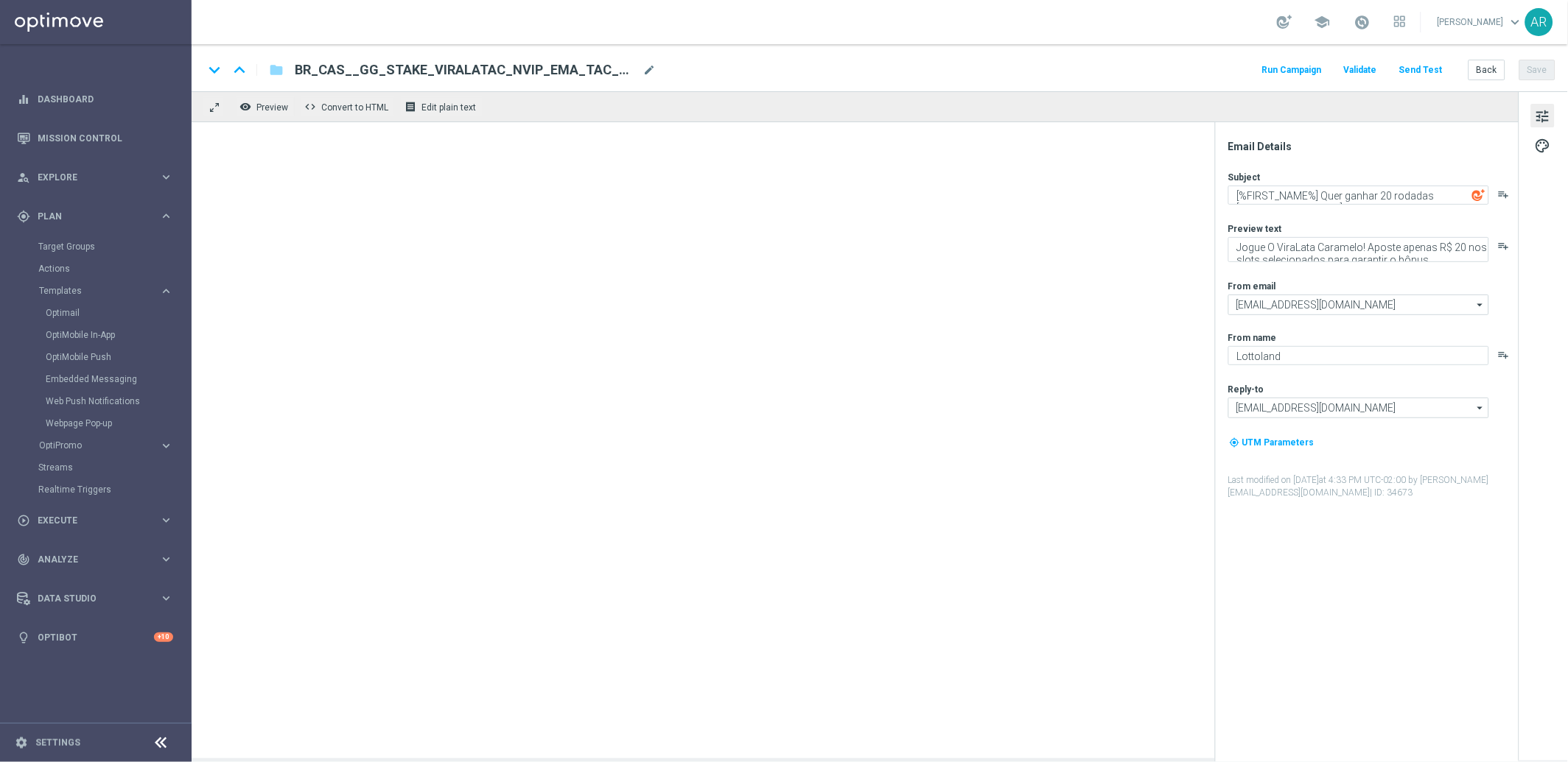
type textarea "Sorte Online [PERSON_NAME]"
type input "[EMAIL_ADDRESS][DOMAIN_NAME]"
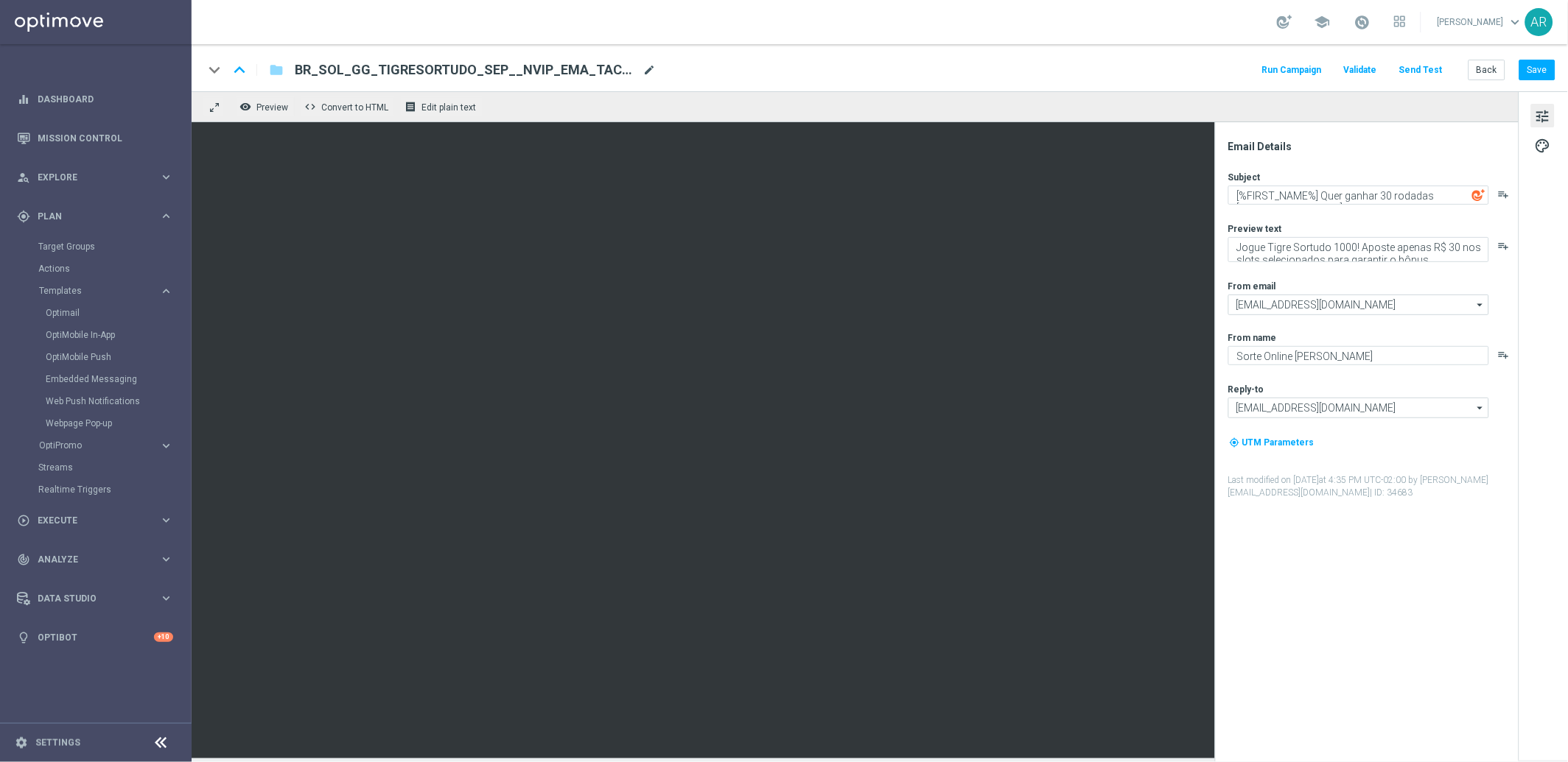
click at [649, 67] on span "mode_edit" at bounding box center [649, 70] width 13 height 13
click at [434, 69] on input "BR_SOL_GG_TIGRESORTUDO_SEP__NVIP_EMA_TAC_GM(1)" at bounding box center [477, 70] width 365 height 19
click at [584, 69] on input "BR_SOL_GG_VIRALATAC_SEP__NVIP_EMA_TAC_GM(1)" at bounding box center [477, 70] width 365 height 19
type input "BR_SOL_GG_VIRALATAC_SEP__NVIP_EMA_TAC_GM"
click at [507, 67] on span "BR_SOL_GG_VIRALATAC_SEP__NVIP_EMA_TAC_GM" at bounding box center [459, 69] width 328 height 18
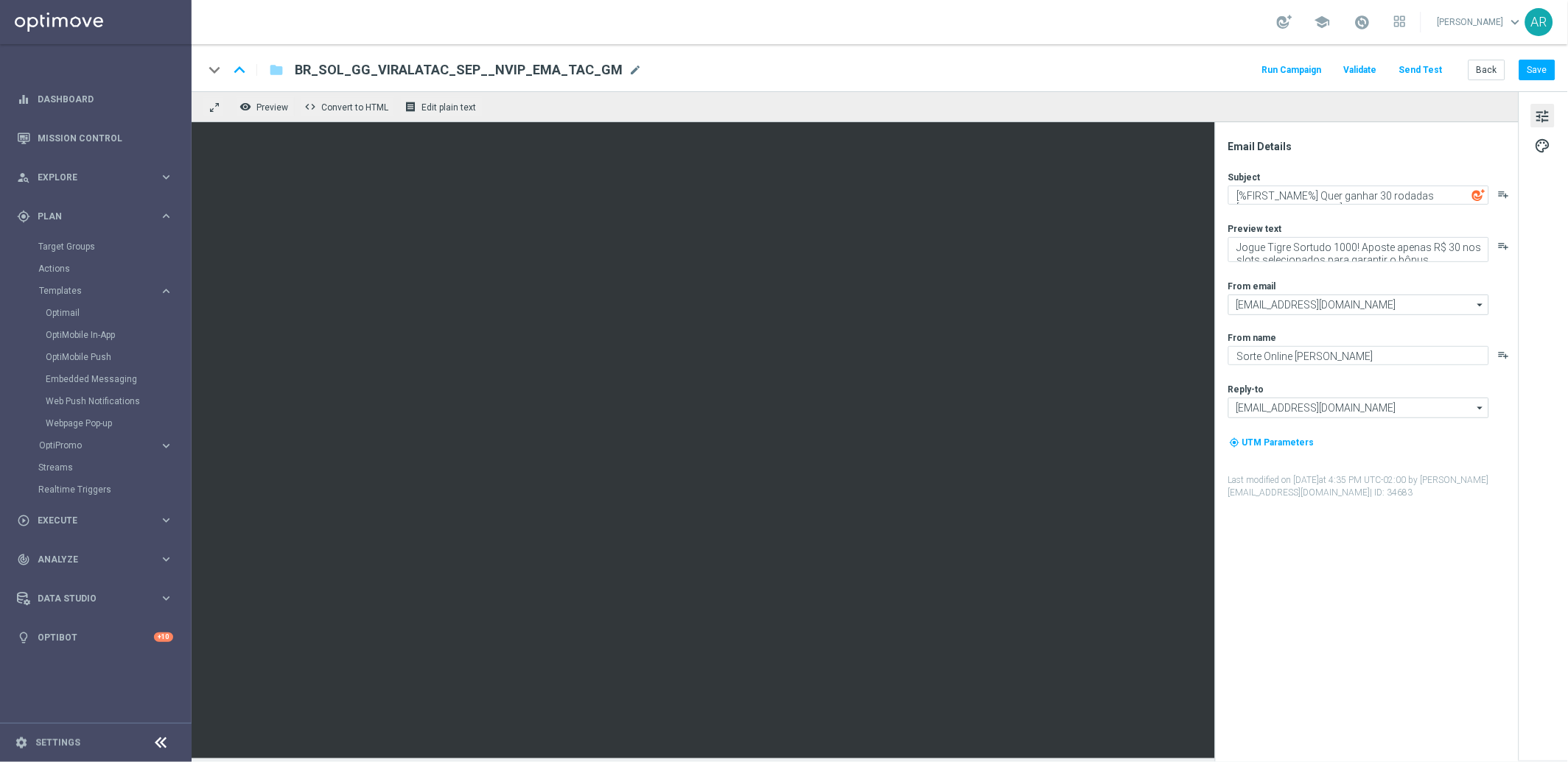
click at [0, 0] on input "BR_SOL_GG_VIRALATAC_SEP__NVIP_EMA_TAC_GM" at bounding box center [0, 0] width 0 height 0
click at [721, 64] on div "keyboard_arrow_down keyboard_arrow_up folder BR_SOL_GG_VIRALATAC_SEP__NVIP_EMA_…" at bounding box center [879, 70] width 1352 height 19
click at [1322, 194] on textarea "[%FIRST_NAME%] Quer ganhar 30 rodadas [DEMOGRAPHIC_DATA]?" at bounding box center [1358, 195] width 261 height 19
paste textarea "Quer ganhar 20 rodadas GRÁTIS?"
type textarea "[%FIRST_NAME%] Quer ganhar 20 rodadas [DEMOGRAPHIC_DATA]?"
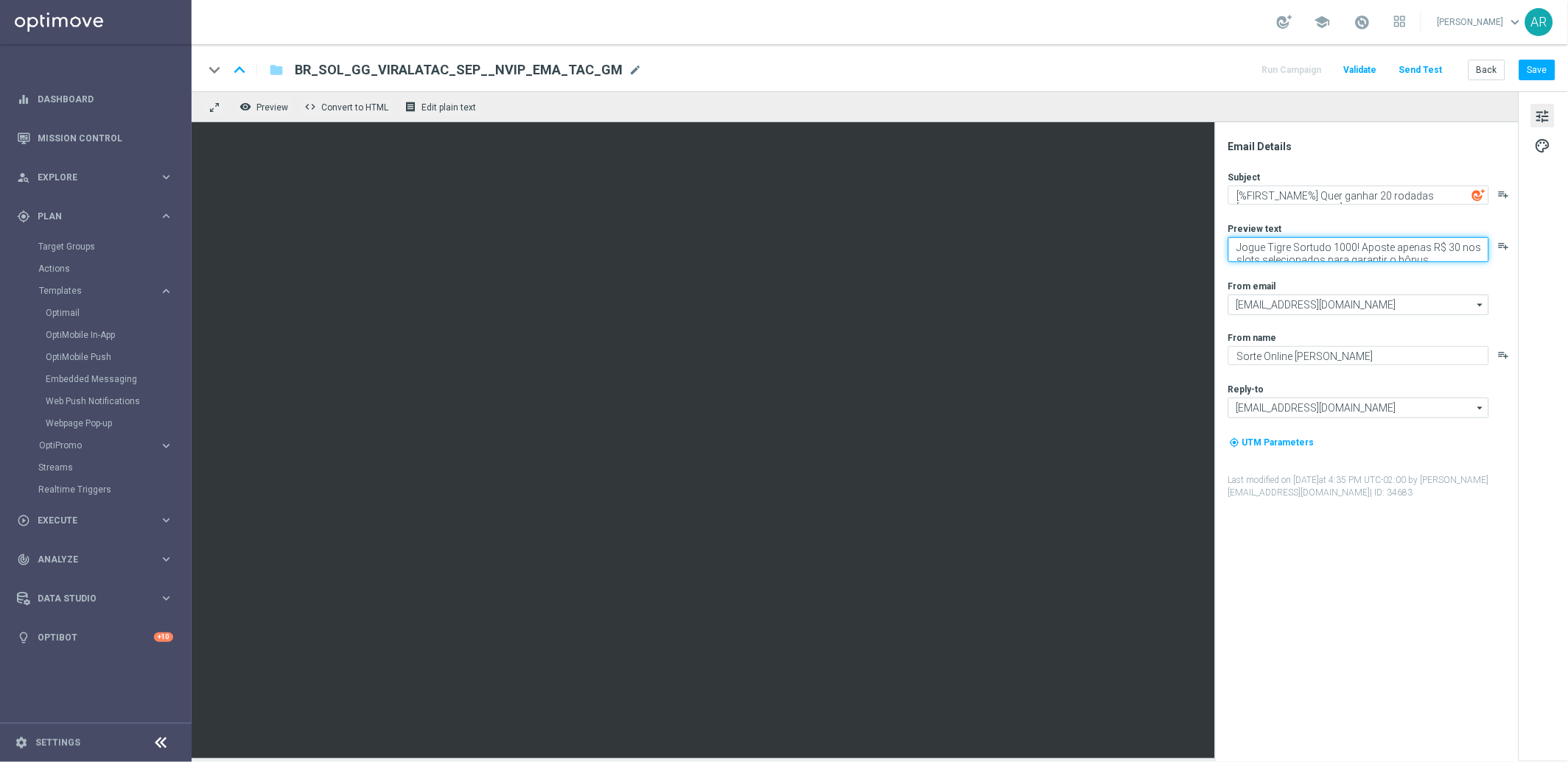
click at [1283, 246] on textarea "Jogue Tigre Sortudo 1000! Aposte apenas R$ 30 nos slots selecionados para garan…" at bounding box center [1358, 249] width 261 height 25
paste textarea "Jogue O ViraLata Caramelo! Aposte apenas R$ 20 nos slots selecionados para gara…"
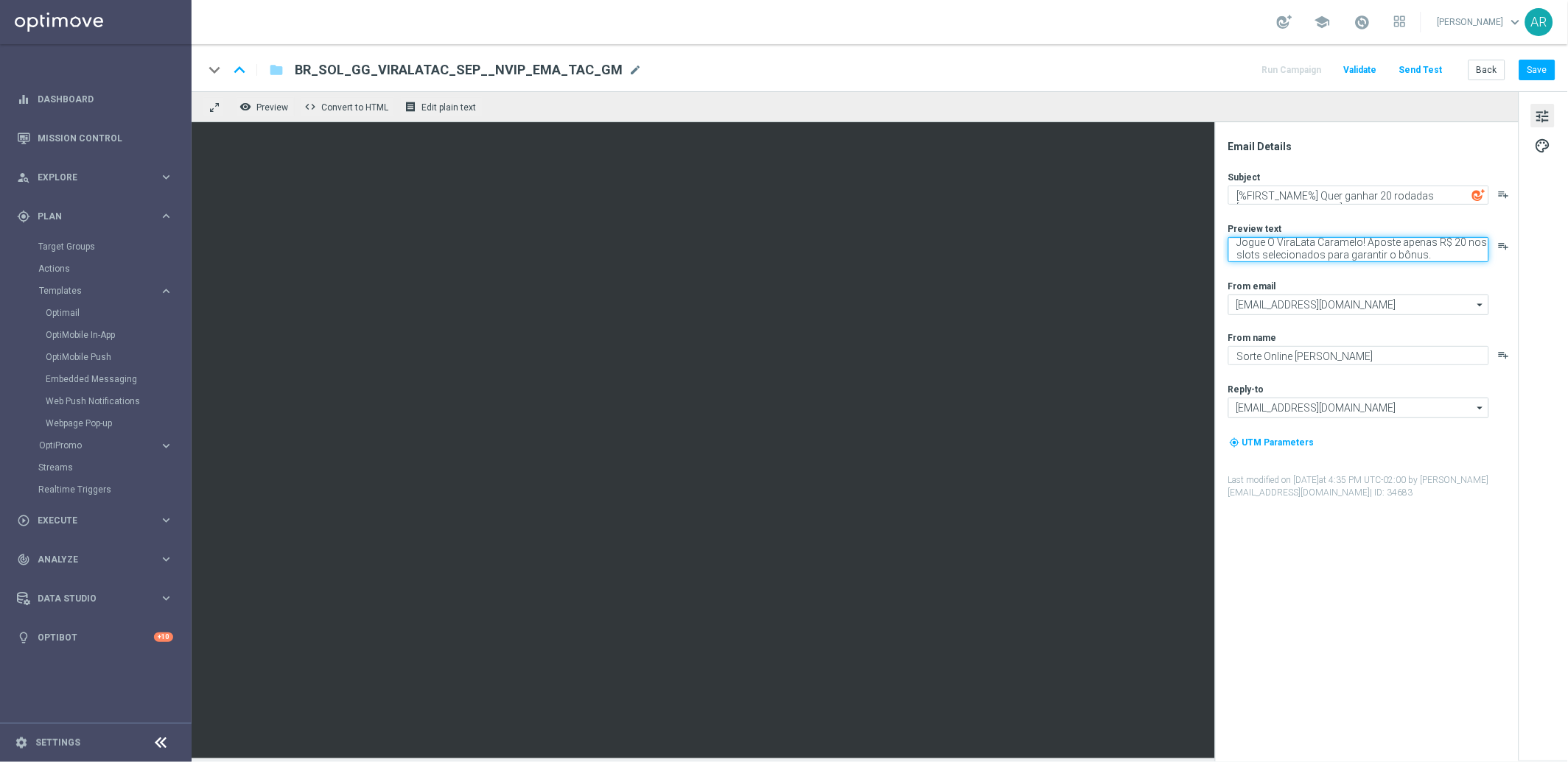
type textarea "Jogue O ViraLata Caramelo! Aposte apenas R$ 20 nos slots selecionados para gara…"
click at [1343, 278] on div "Subject [%FIRST_NAME%] Quer ganhar 20 rodadas GRÁTIS? playlist_add Preview text…" at bounding box center [1372, 335] width 289 height 329
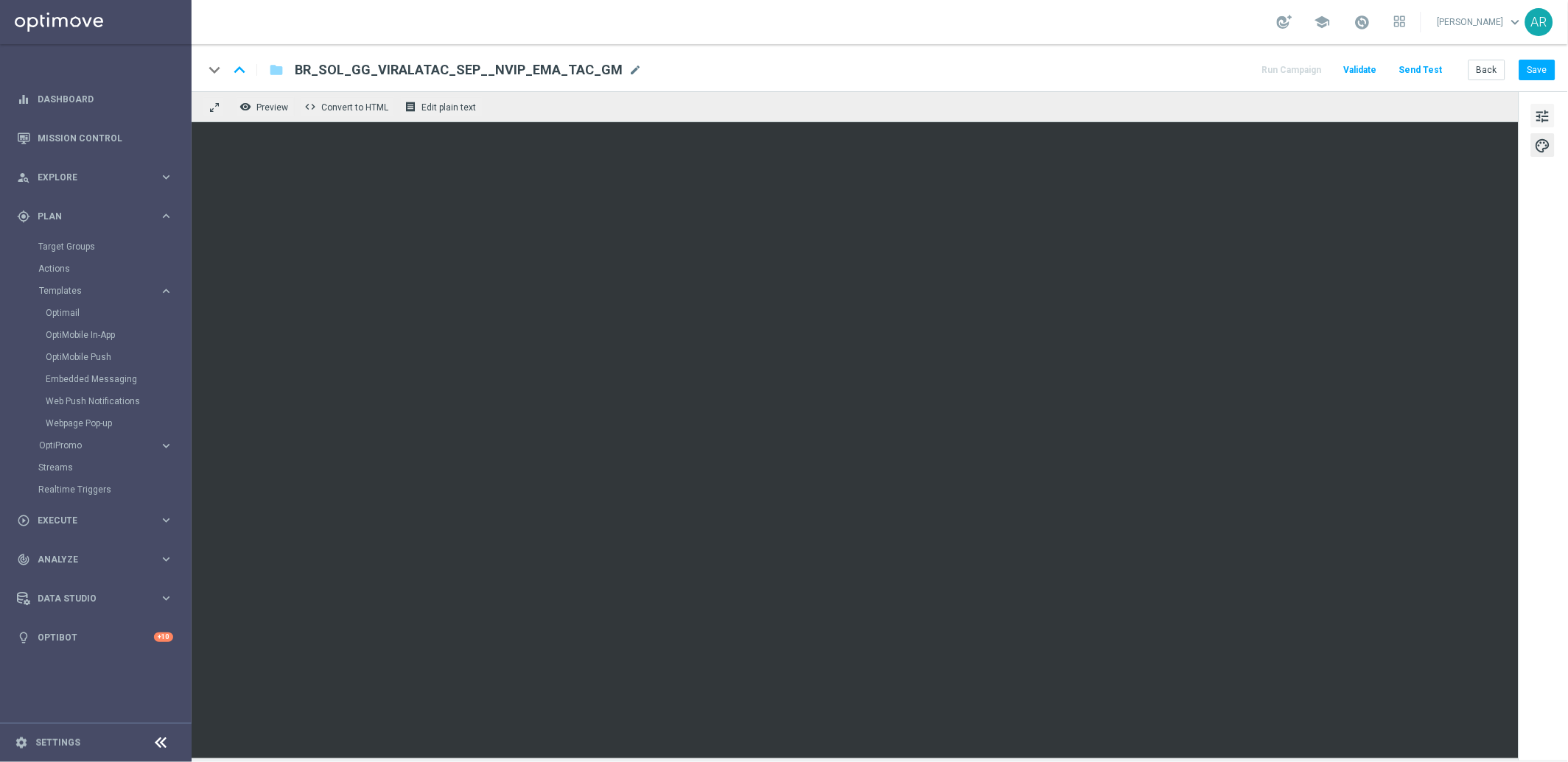
click at [1540, 118] on span "tune" at bounding box center [1542, 117] width 16 height 19
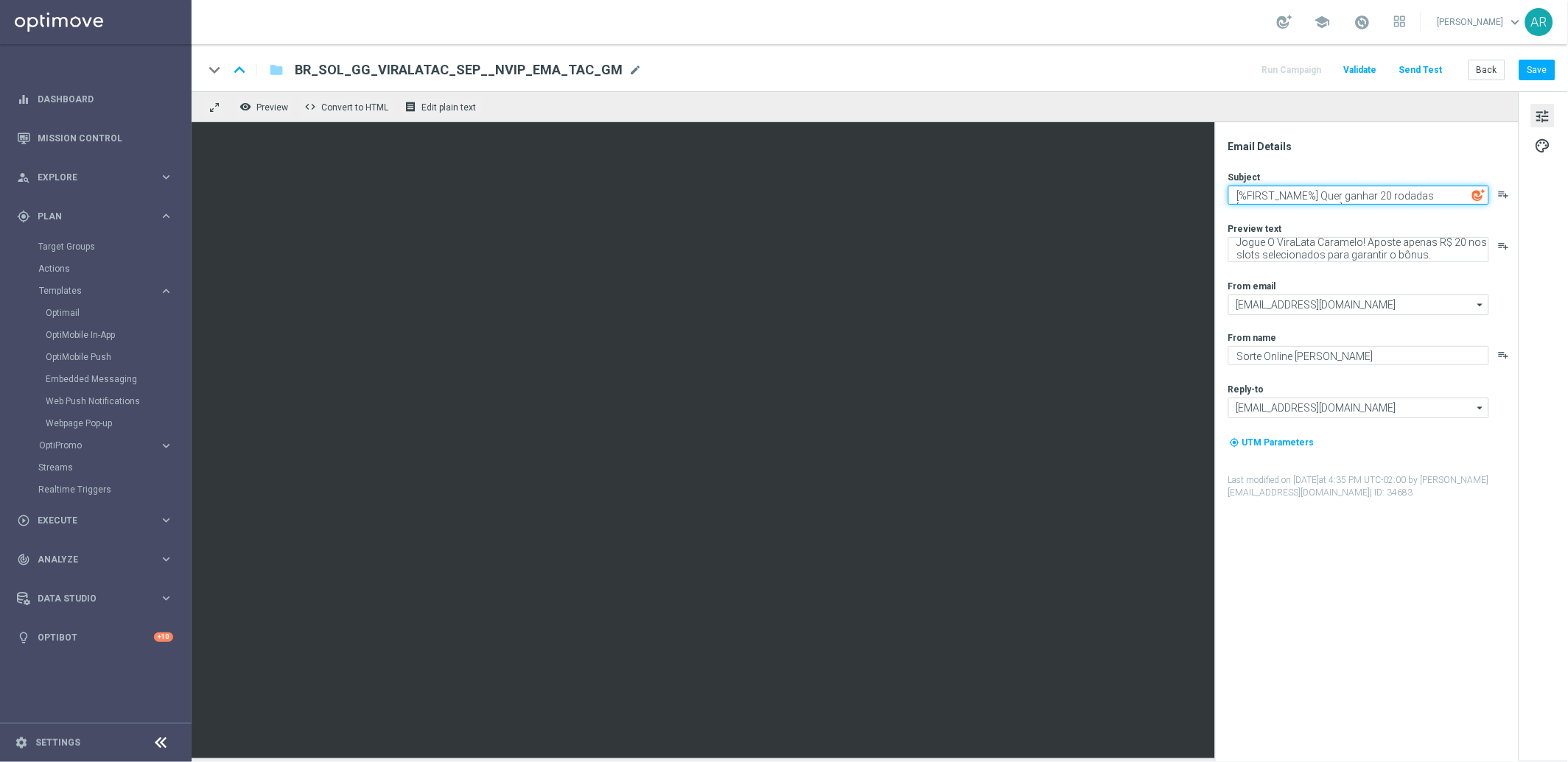
click at [1320, 194] on textarea "[%FIRST_NAME%] Quer ganhar 20 rodadas [DEMOGRAPHIC_DATA]?" at bounding box center [1358, 195] width 261 height 19
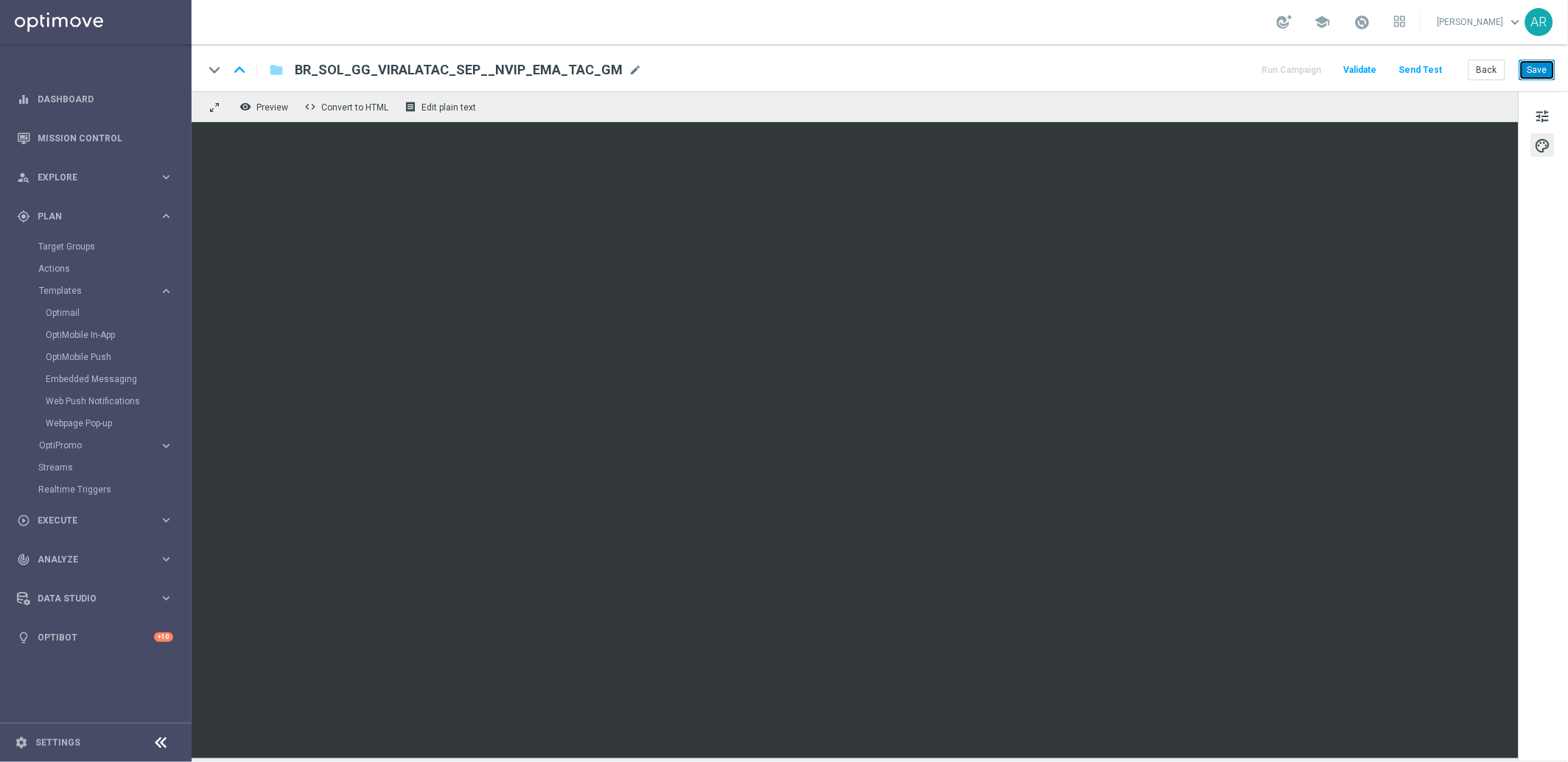
click at [1531, 68] on button "Save" at bounding box center [1537, 70] width 36 height 21
click at [1544, 118] on span "tune" at bounding box center [1542, 117] width 16 height 19
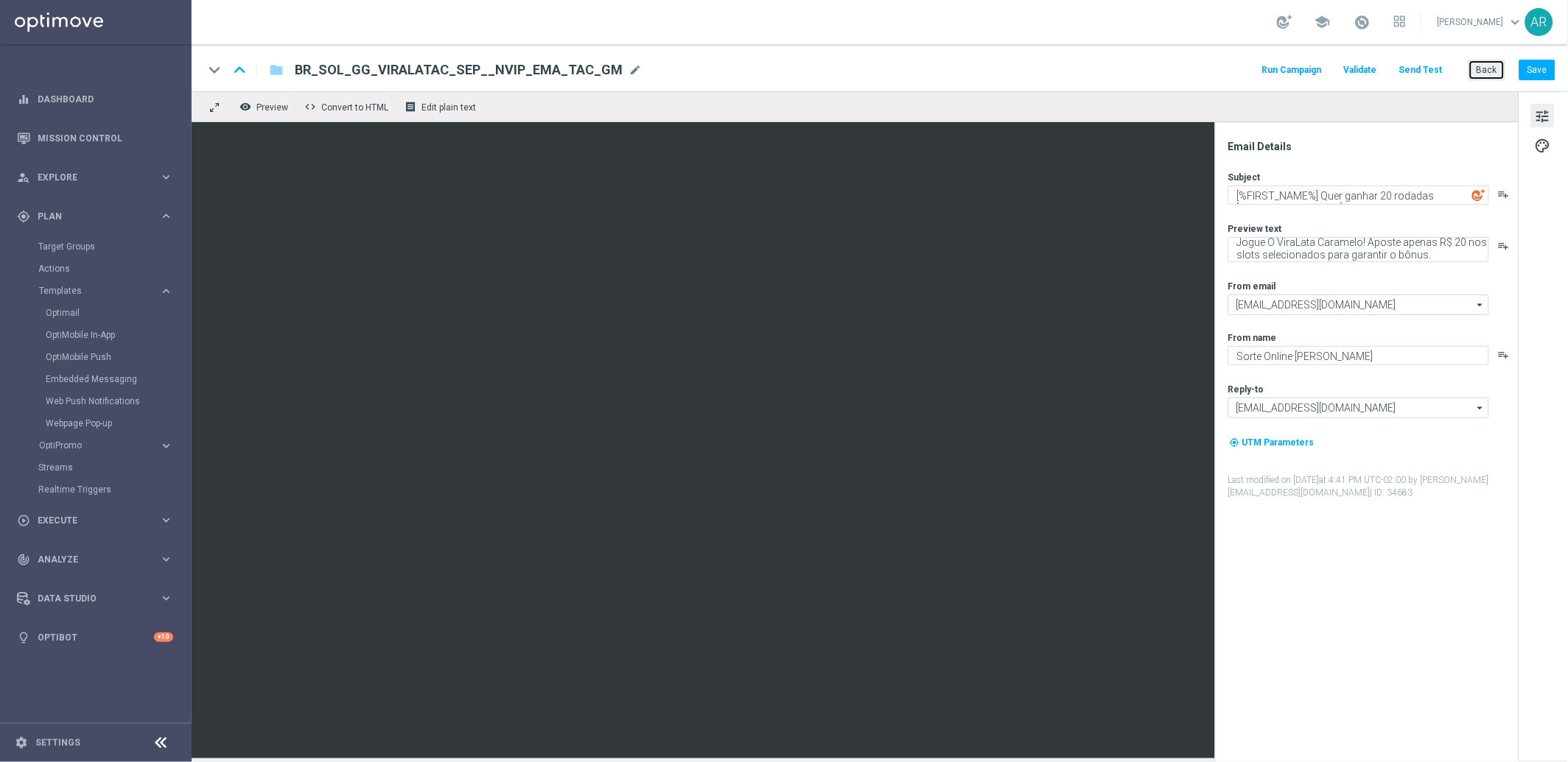
click at [1486, 66] on button "Back" at bounding box center [1486, 70] width 37 height 21
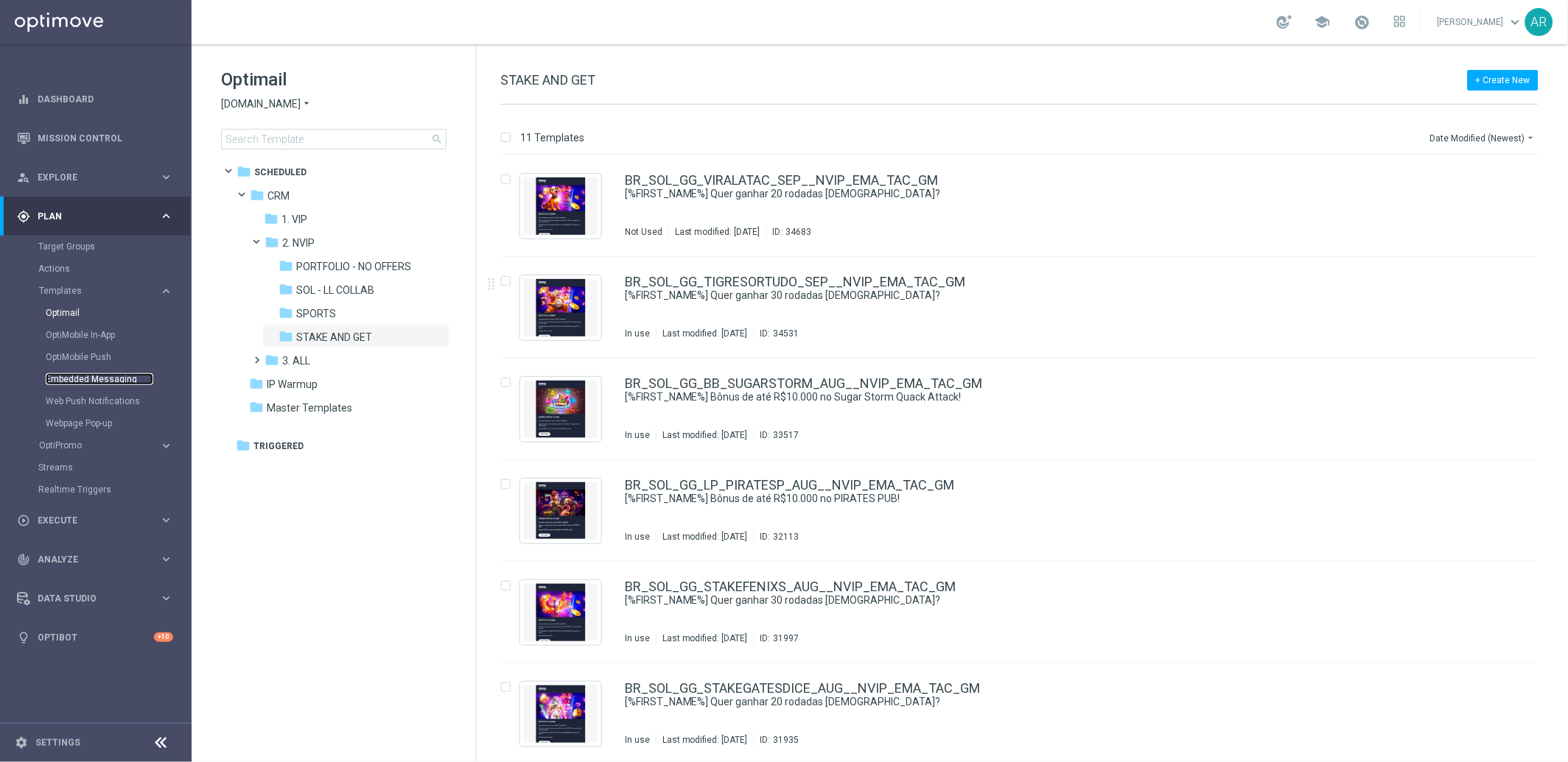
click at [81, 378] on link "Embedded Messaging" at bounding box center [99, 379] width 107 height 11
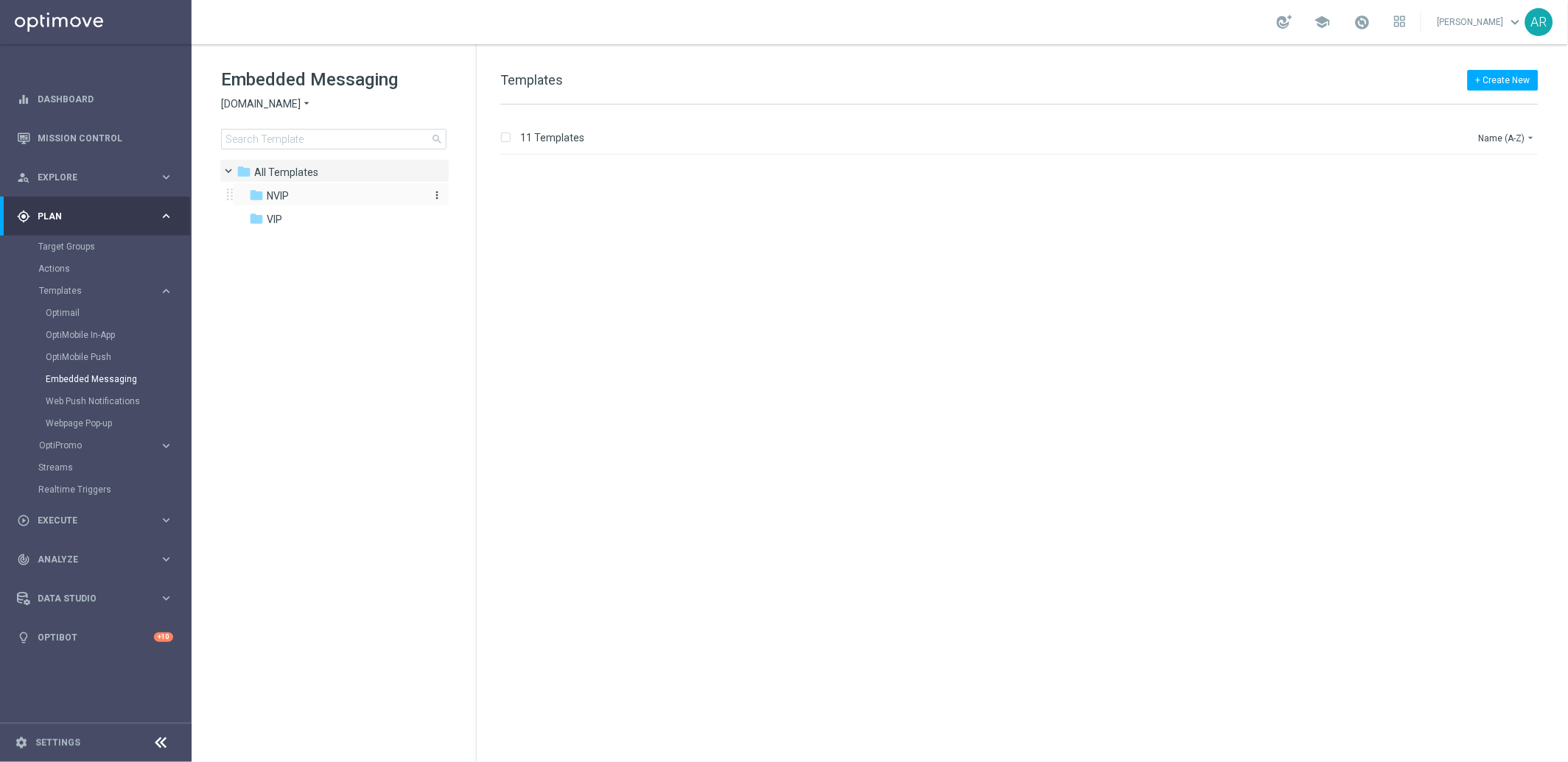
click at [285, 196] on span "NVIP" at bounding box center [277, 196] width 22 height 13
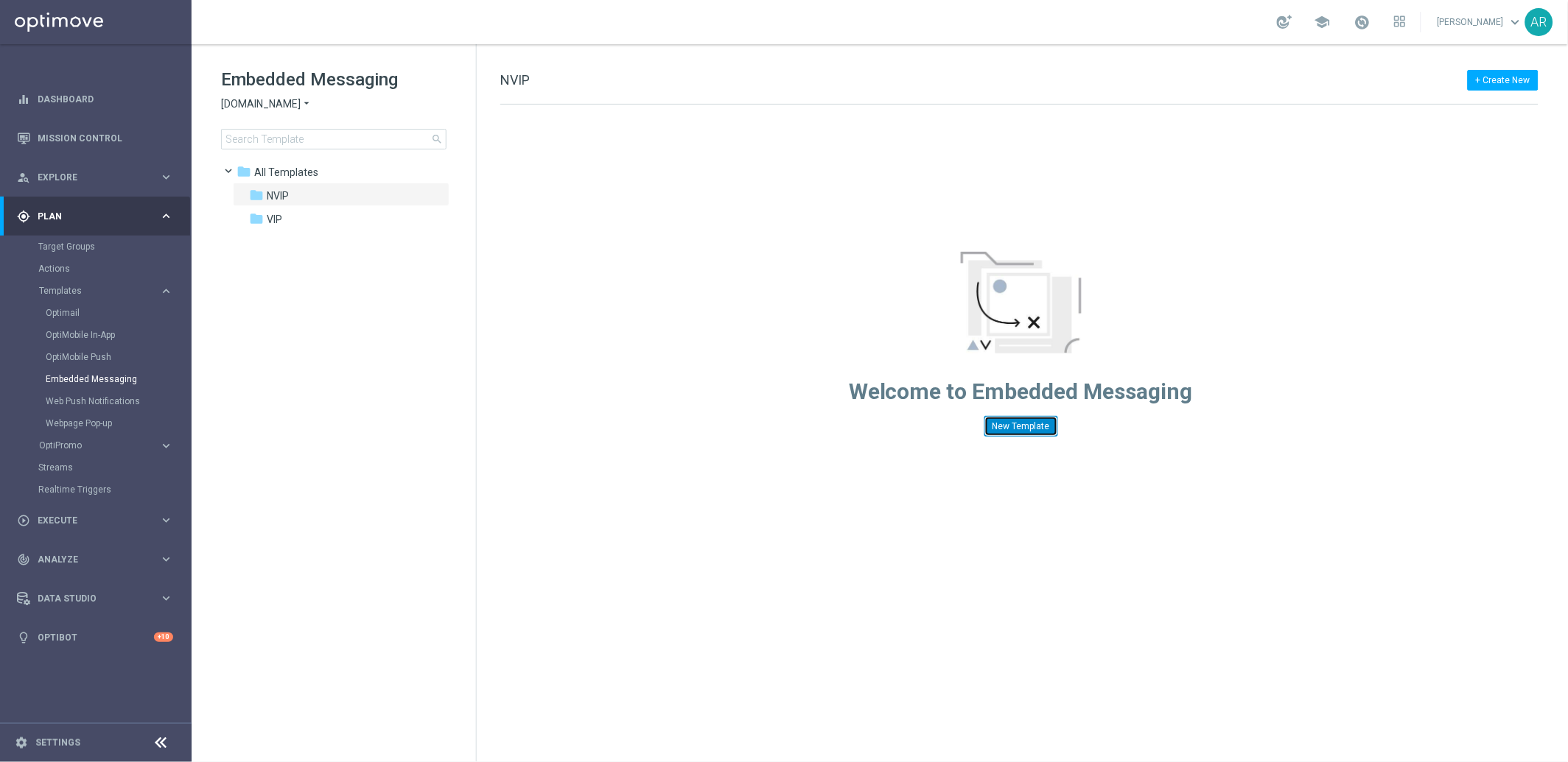
click at [1012, 429] on button "New Template" at bounding box center [1021, 426] width 74 height 21
click at [717, 363] on div "This folder is empty New Template" at bounding box center [1021, 270] width 1088 height 332
click at [283, 193] on span "NVIP" at bounding box center [277, 196] width 22 height 13
click at [273, 216] on span "VIP" at bounding box center [274, 220] width 15 height 13
click at [233, 167] on span at bounding box center [236, 168] width 6 height 7
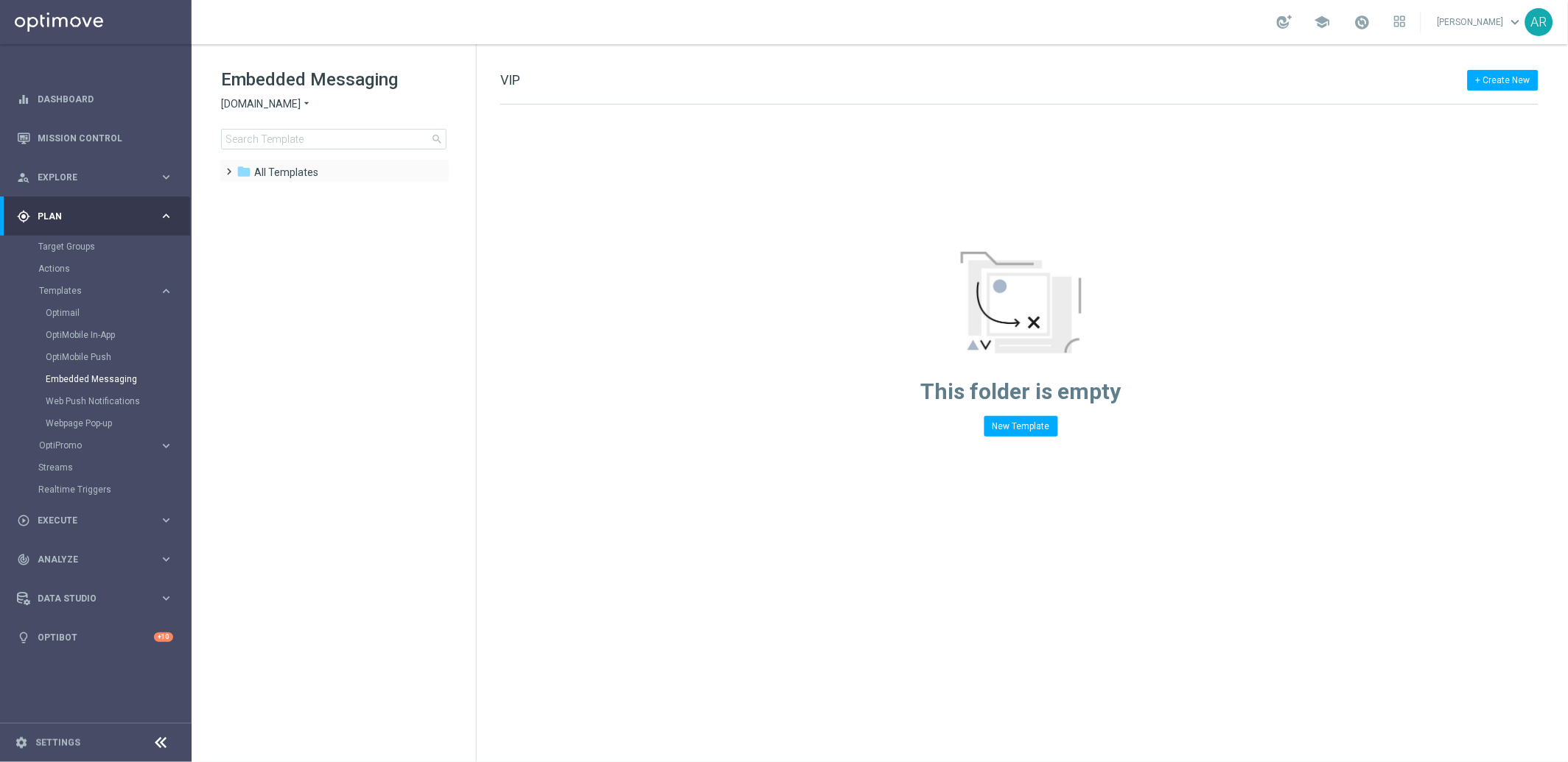
click at [229, 167] on span at bounding box center [226, 165] width 7 height 6
click at [299, 193] on div "folder NVIP" at bounding box center [334, 196] width 170 height 17
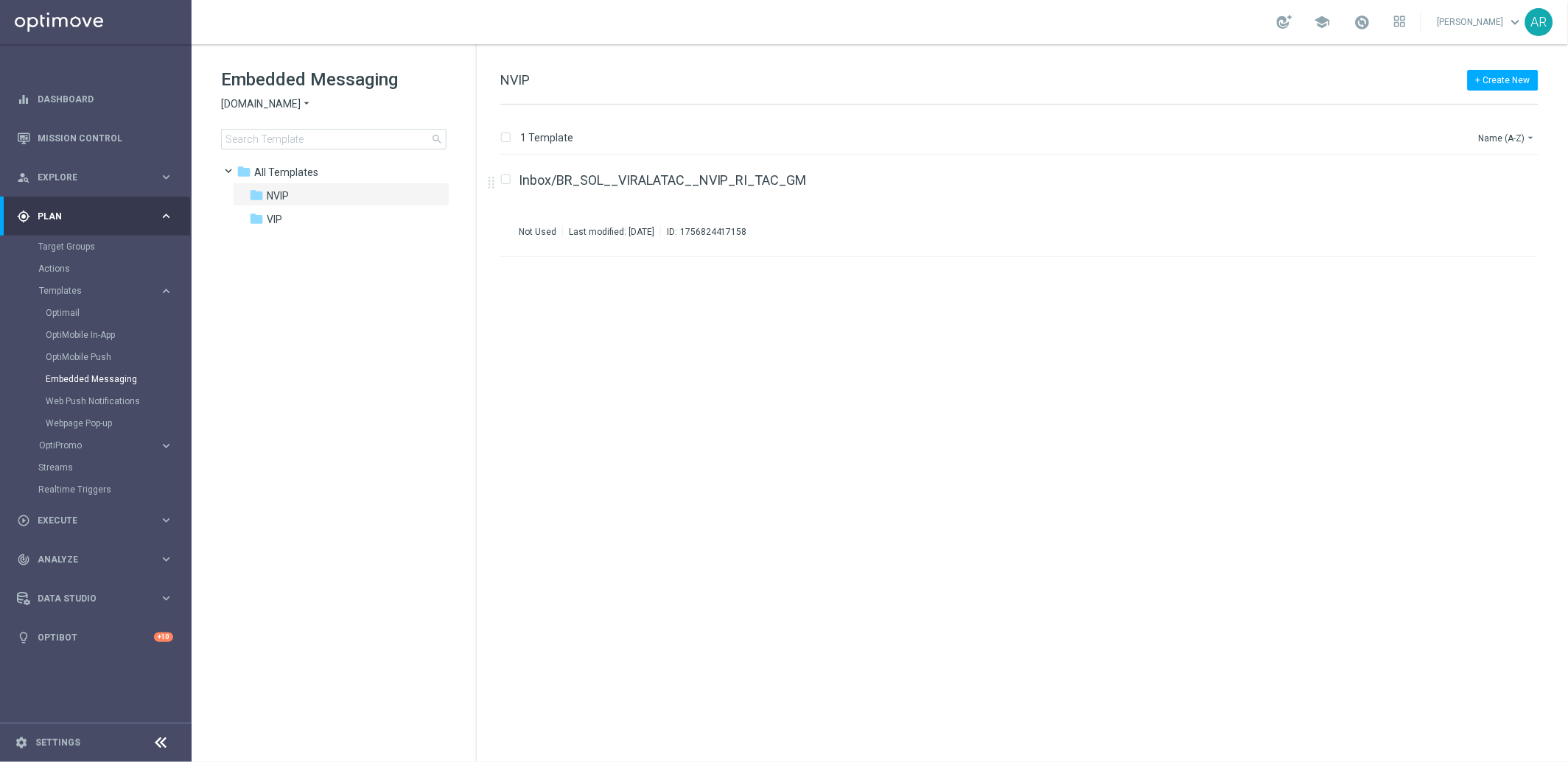
click at [714, 408] on div "insert_drive_file Inbox/BR_SOL__VIRALATAC__NVIP_RI_TAC_GM Not Used Last modifie…" at bounding box center [1025, 459] width 1079 height 607
click at [606, 403] on div "insert_drive_file Inbox/BR_SOL__VIRALATAC__NVIP_RI_TAC_GM Not Used Last modifie…" at bounding box center [1025, 459] width 1079 height 607
click at [292, 107] on span "[DOMAIN_NAME]" at bounding box center [261, 104] width 80 height 14
click at [0, 0] on span "[DOMAIN_NAME]" at bounding box center [0, 0] width 0 height 0
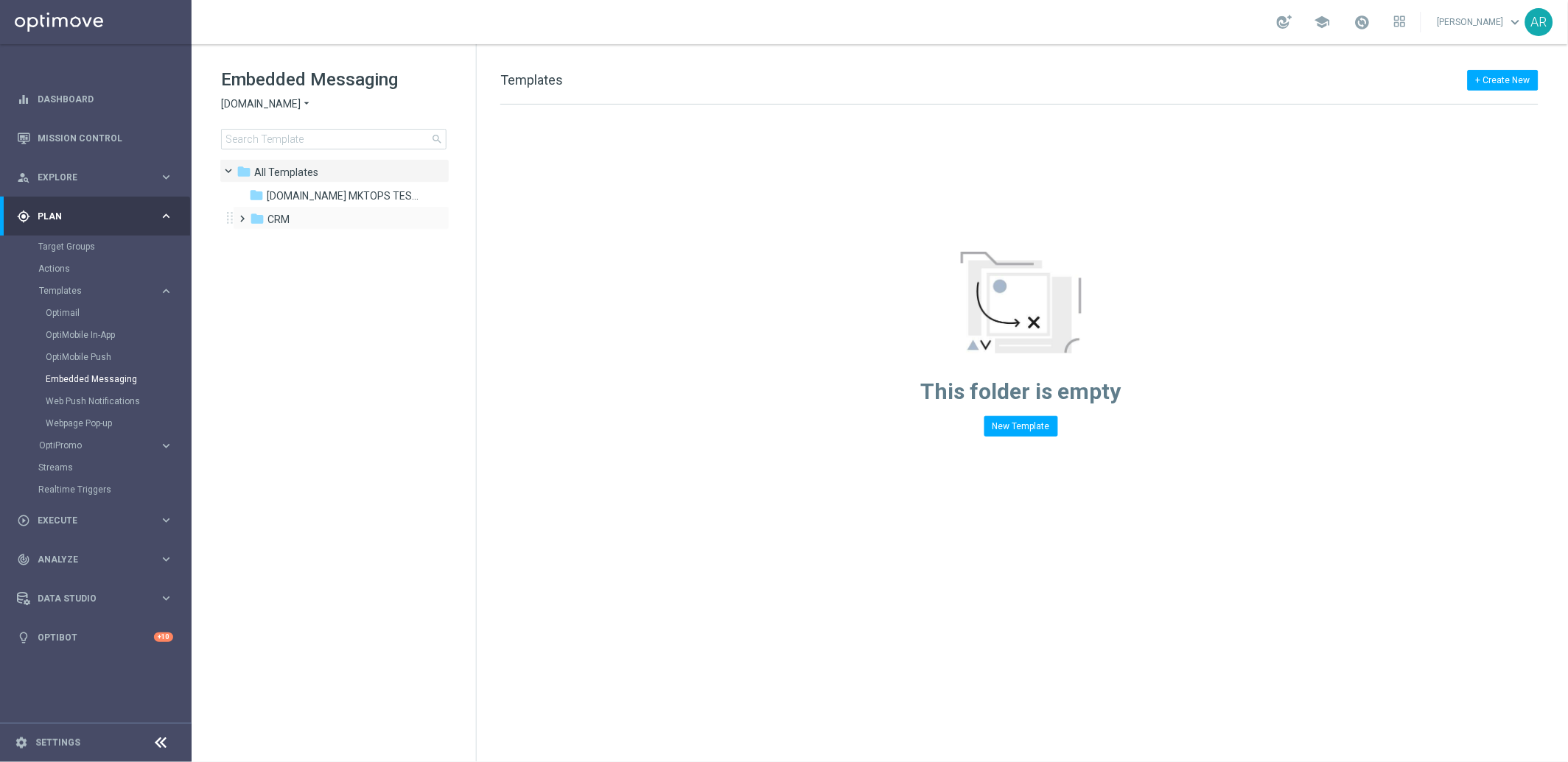
click at [243, 215] on span at bounding box center [239, 212] width 7 height 6
click at [257, 263] on span at bounding box center [254, 259] width 7 height 6
click at [324, 289] on span "pt_BR ([DOMAIN_NAME])" at bounding box center [355, 290] width 118 height 13
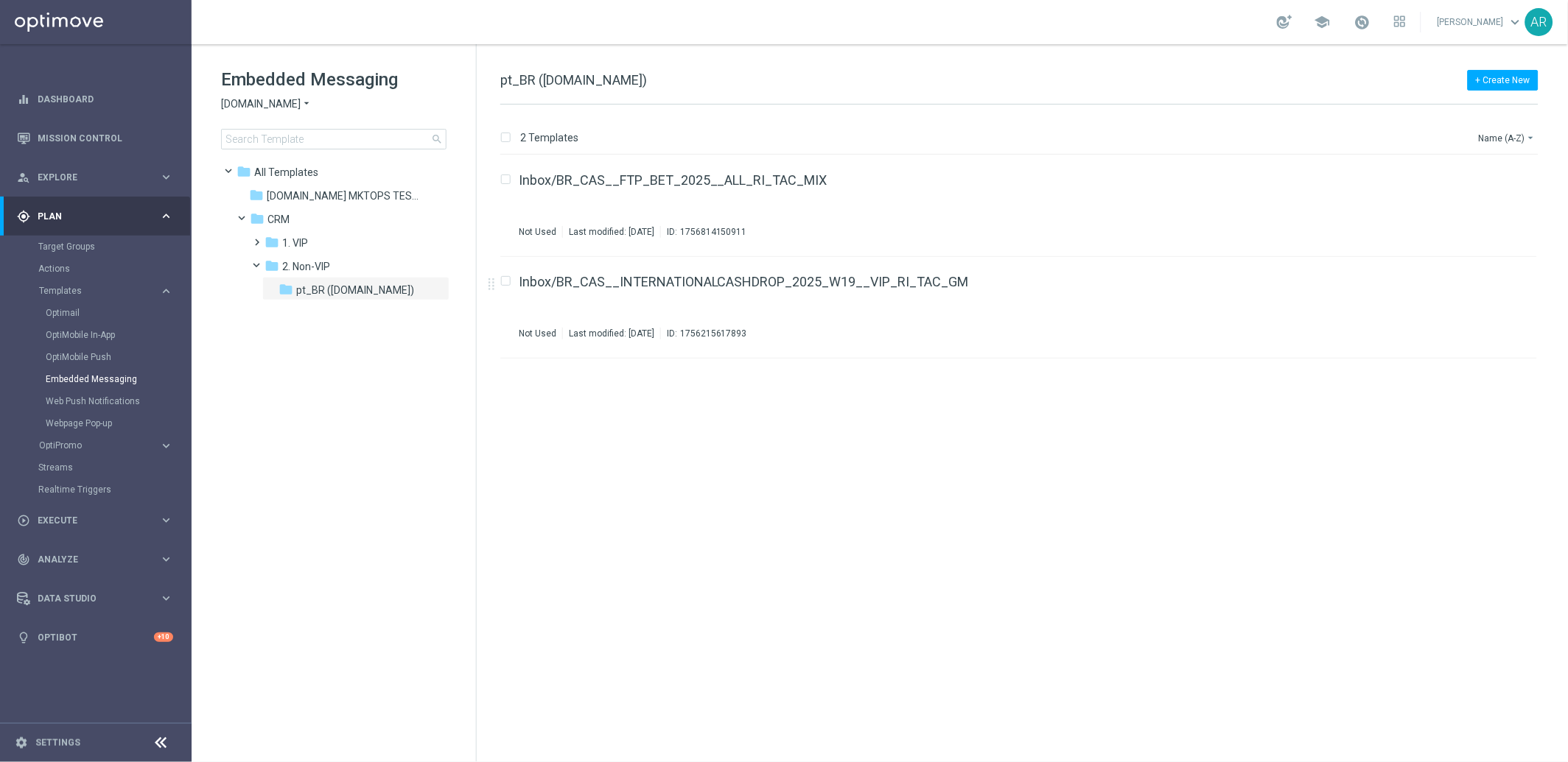
click at [728, 484] on div "insert_drive_file Inbox/BR_CAS__FTP_BET_2025__ALL_RI_TAC_MIX Not Used Last modi…" at bounding box center [1025, 459] width 1079 height 607
click at [1496, 85] on button "+ Create New" at bounding box center [1503, 81] width 71 height 21
click at [1485, 107] on span "New Template" at bounding box center [1462, 106] width 59 height 10
click at [875, 534] on div "insert_drive_file Inbox/BR_CAS__FTP_BET_2025__ALL_RI_TAC_MIX Not Used Last modi…" at bounding box center [1025, 459] width 1079 height 607
click at [1499, 80] on button "+ Create New" at bounding box center [1503, 81] width 71 height 21
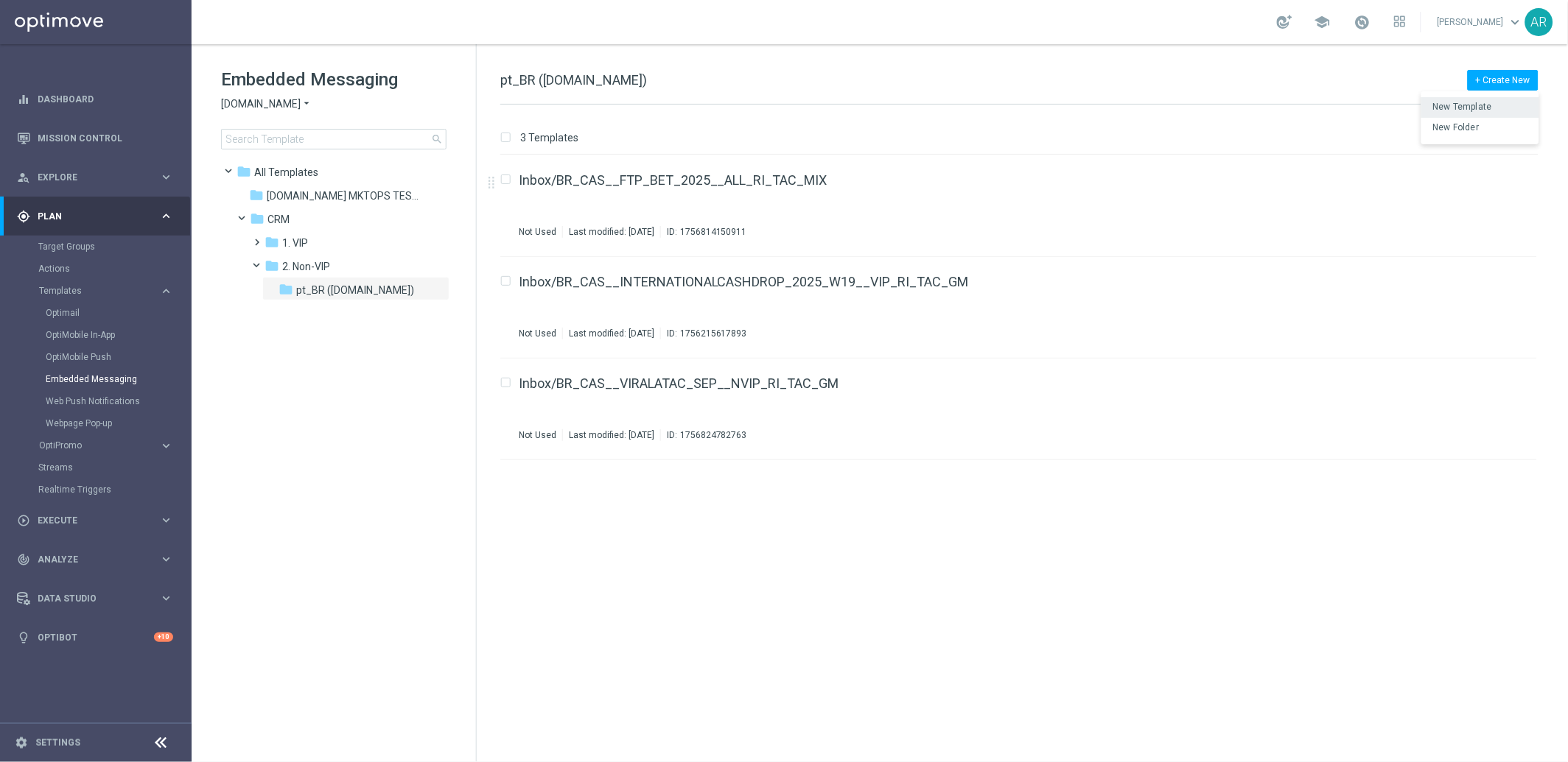
click at [1471, 104] on span "New Template" at bounding box center [1462, 106] width 59 height 10
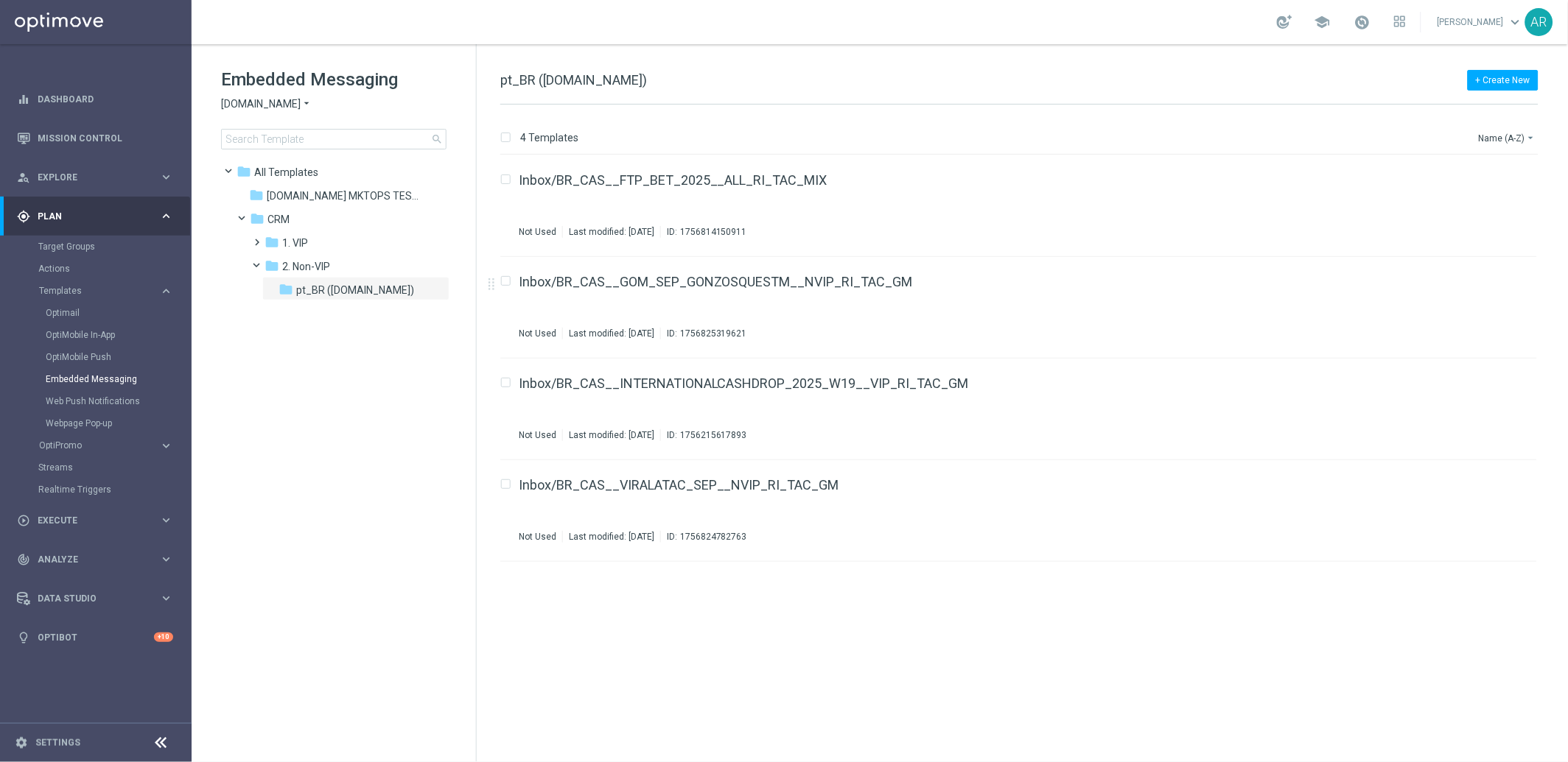
click at [307, 450] on tree-viewport "folder All Templates more_vert folder [DOMAIN_NAME] MKTOPS TESTING more_vert" at bounding box center [347, 459] width 255 height 600
click at [73, 525] on div "play_circle_outline Execute" at bounding box center [88, 520] width 142 height 13
click at [84, 281] on link "Campaign Builder" at bounding box center [95, 285] width 115 height 11
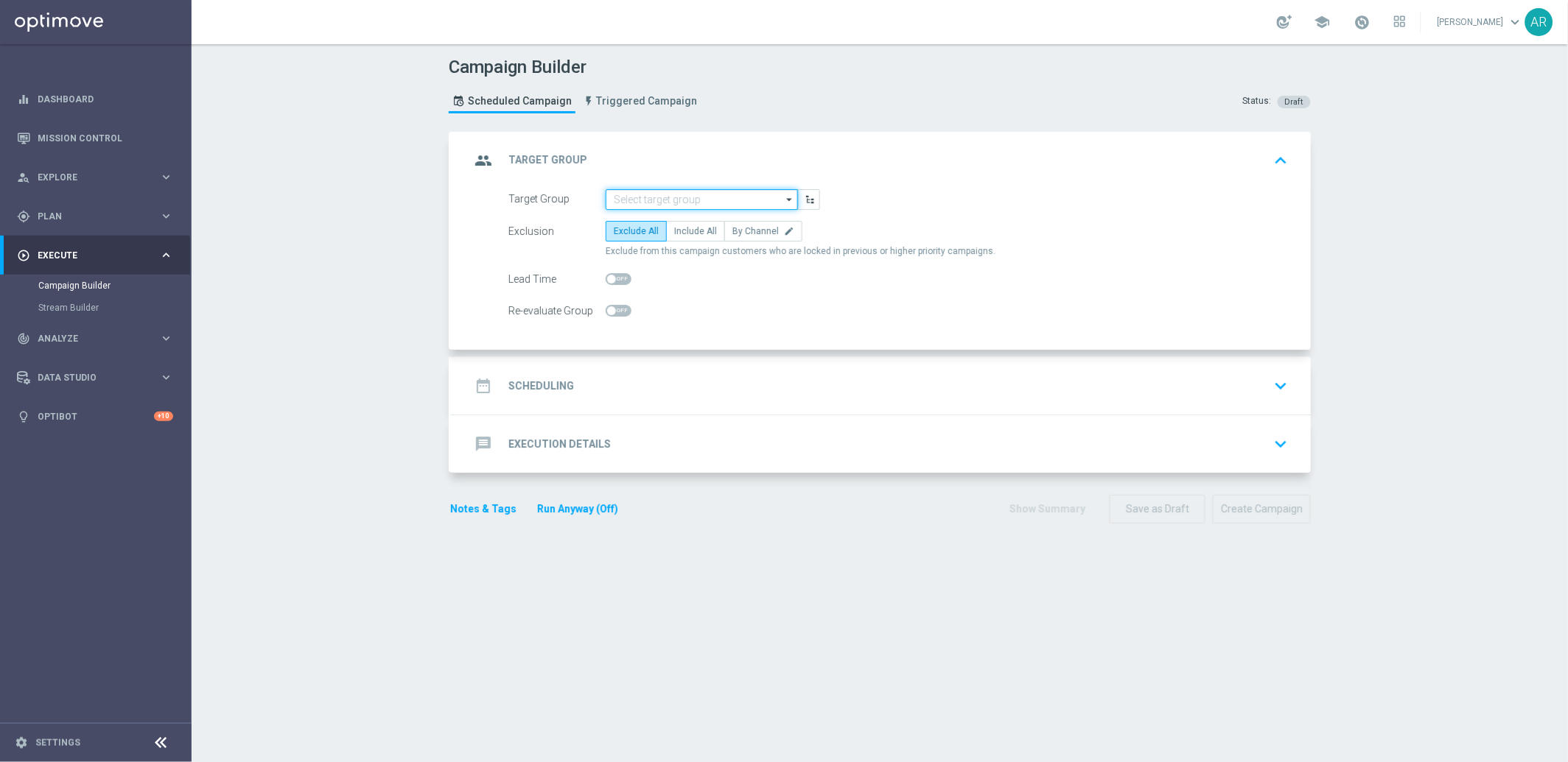
click at [669, 198] on input at bounding box center [702, 200] width 192 height 21
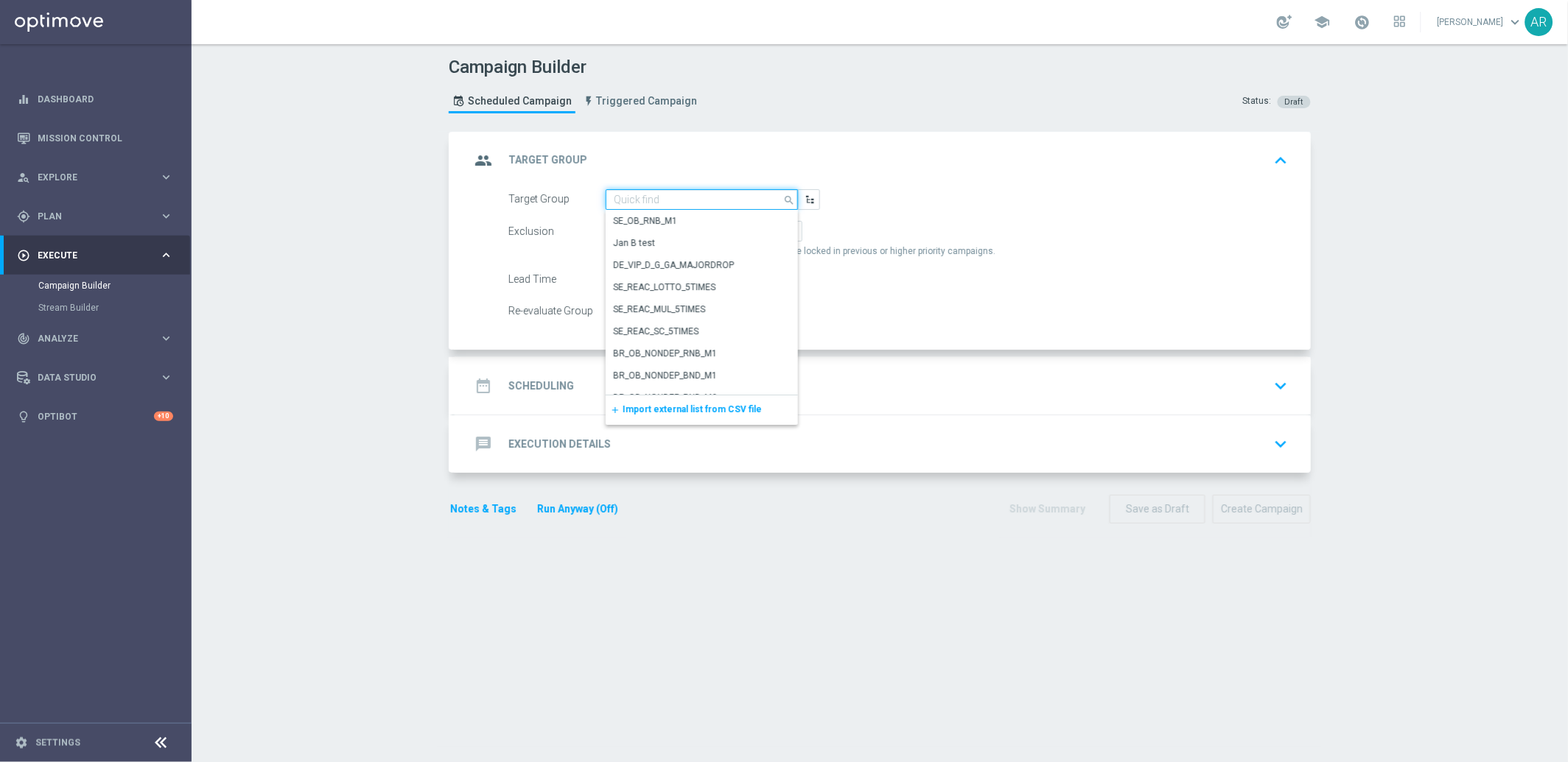
paste input "BR_CAS__ACTIVEDEPOSITERS__NVIP_EMA_TAC_GM"
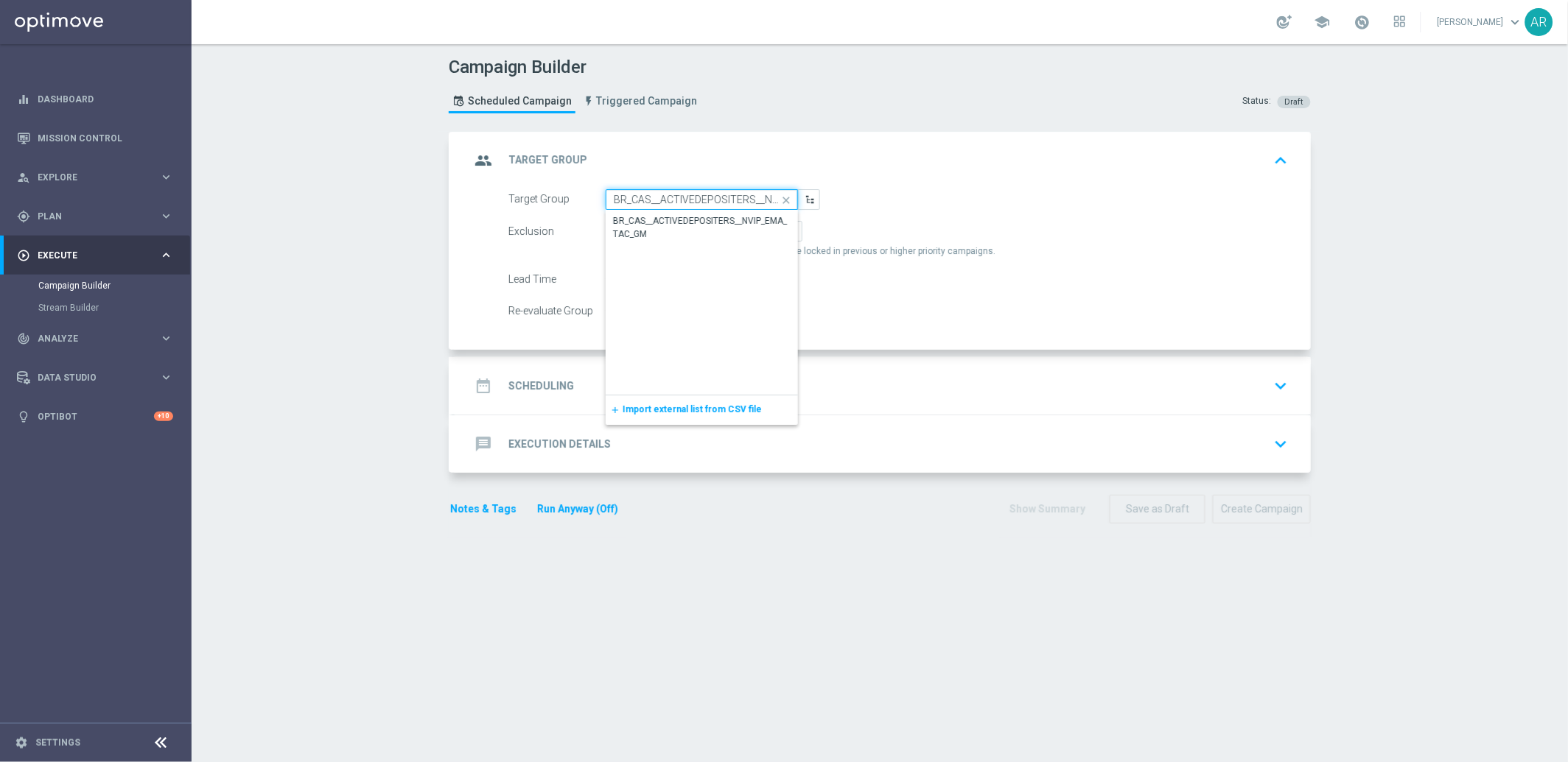
scroll to position [0, 71]
click at [676, 228] on div "BR_CAS__ACTIVEDEPOSITERS__NVIP_EMA_TAC_GM" at bounding box center [702, 227] width 178 height 27
type input "BR_CAS__ACTIVEDEPOSITERS__NVIP_EMA_TAC_GM"
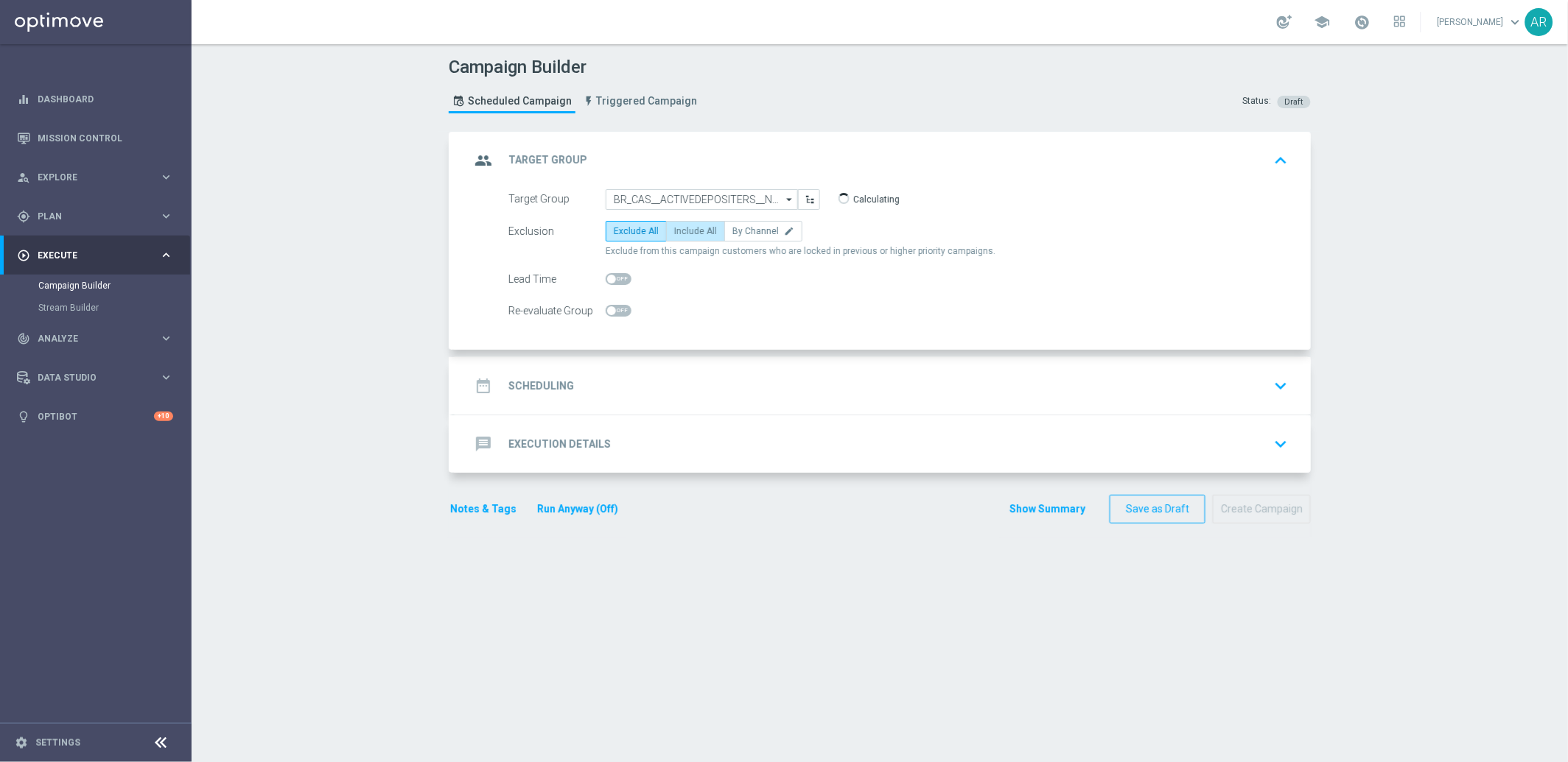
click at [680, 232] on span "Include All" at bounding box center [695, 231] width 43 height 10
click at [680, 232] on input "Include All" at bounding box center [679, 234] width 9 height 9
radio input "true"
click at [590, 379] on div "date_range Scheduling keyboard_arrow_down" at bounding box center [882, 386] width 823 height 28
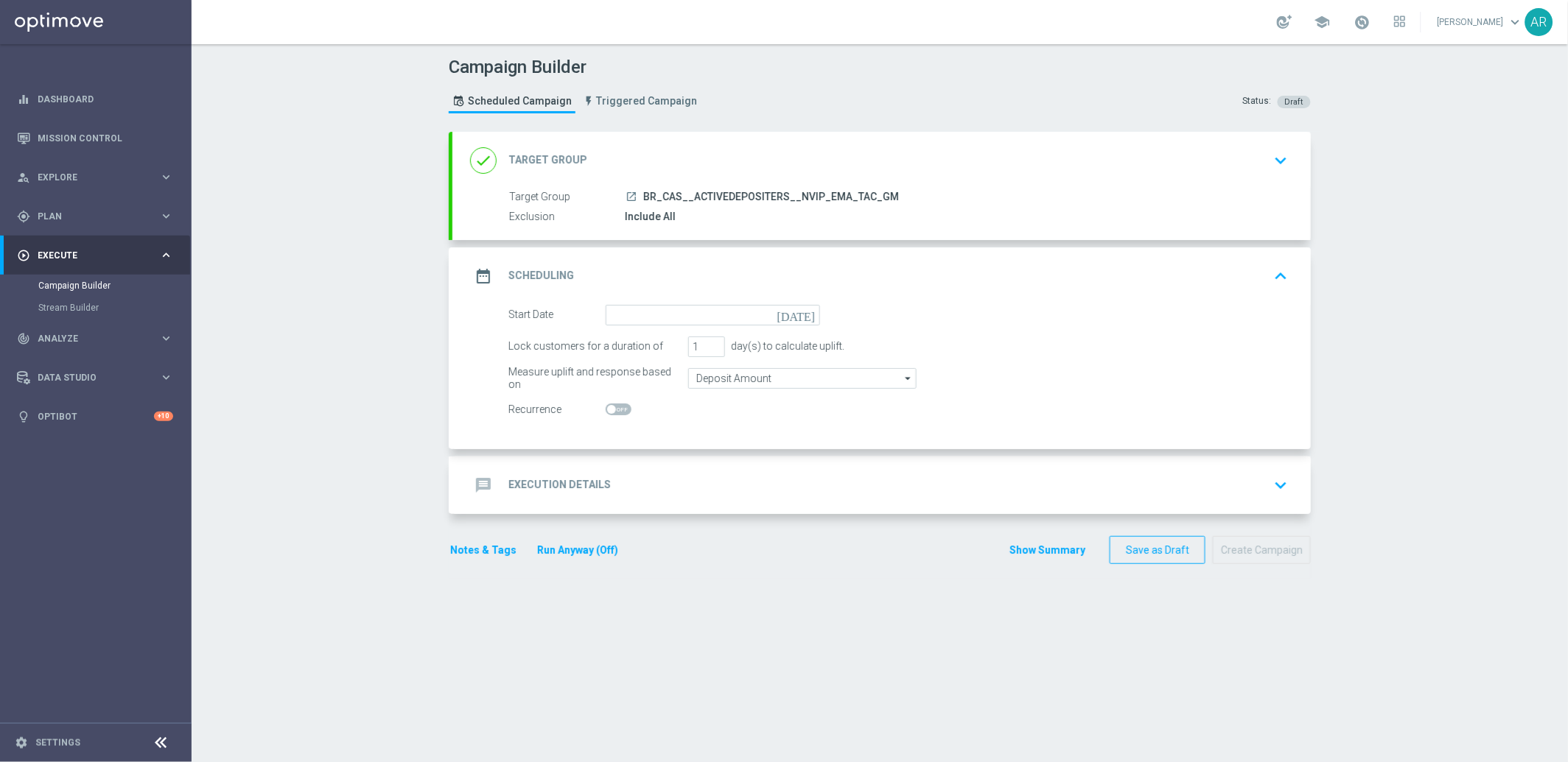
click at [801, 310] on icon "[DATE]" at bounding box center [799, 313] width 44 height 16
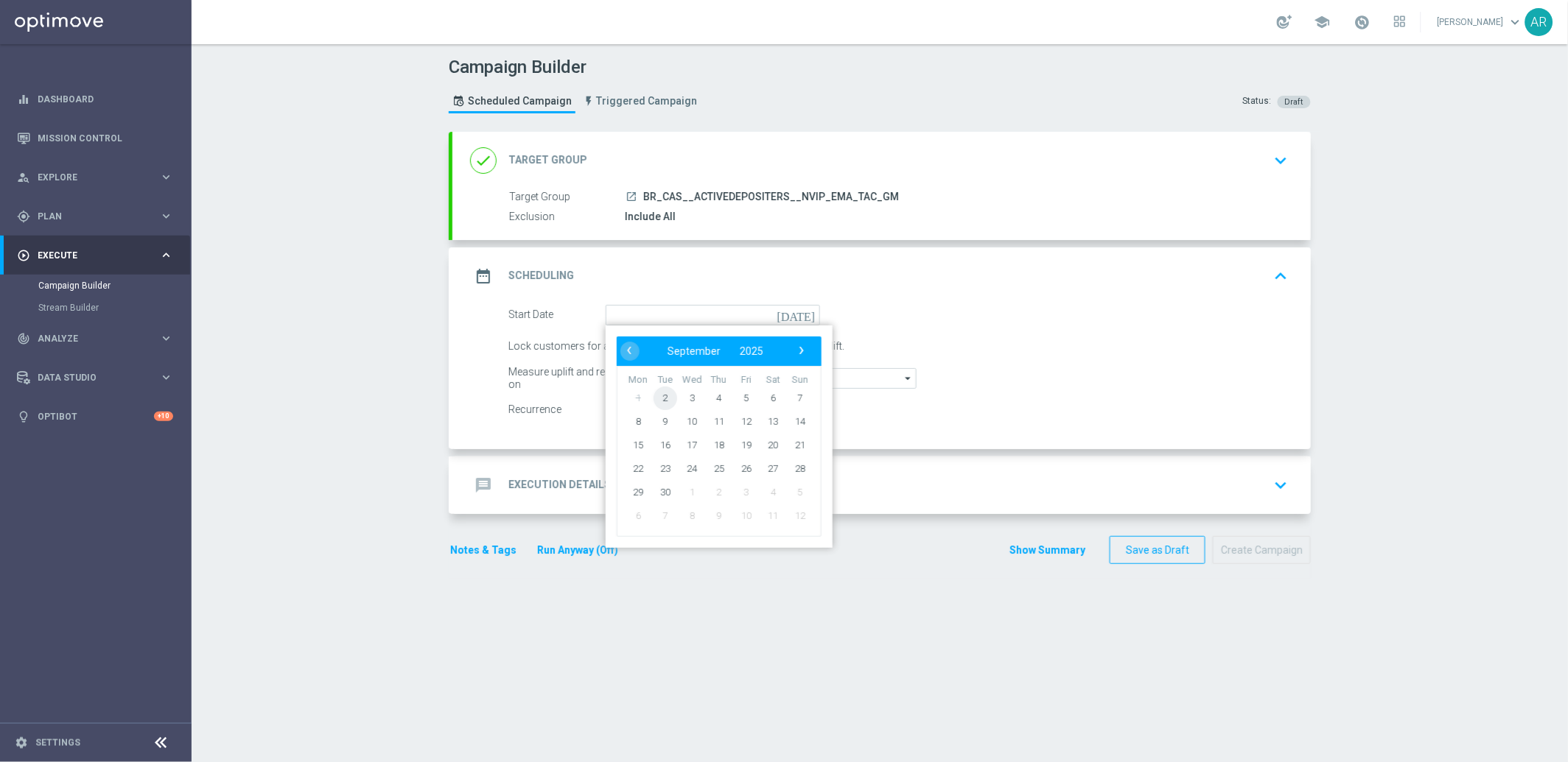
click at [661, 398] on span "2" at bounding box center [665, 397] width 24 height 24
type input "[DATE]"
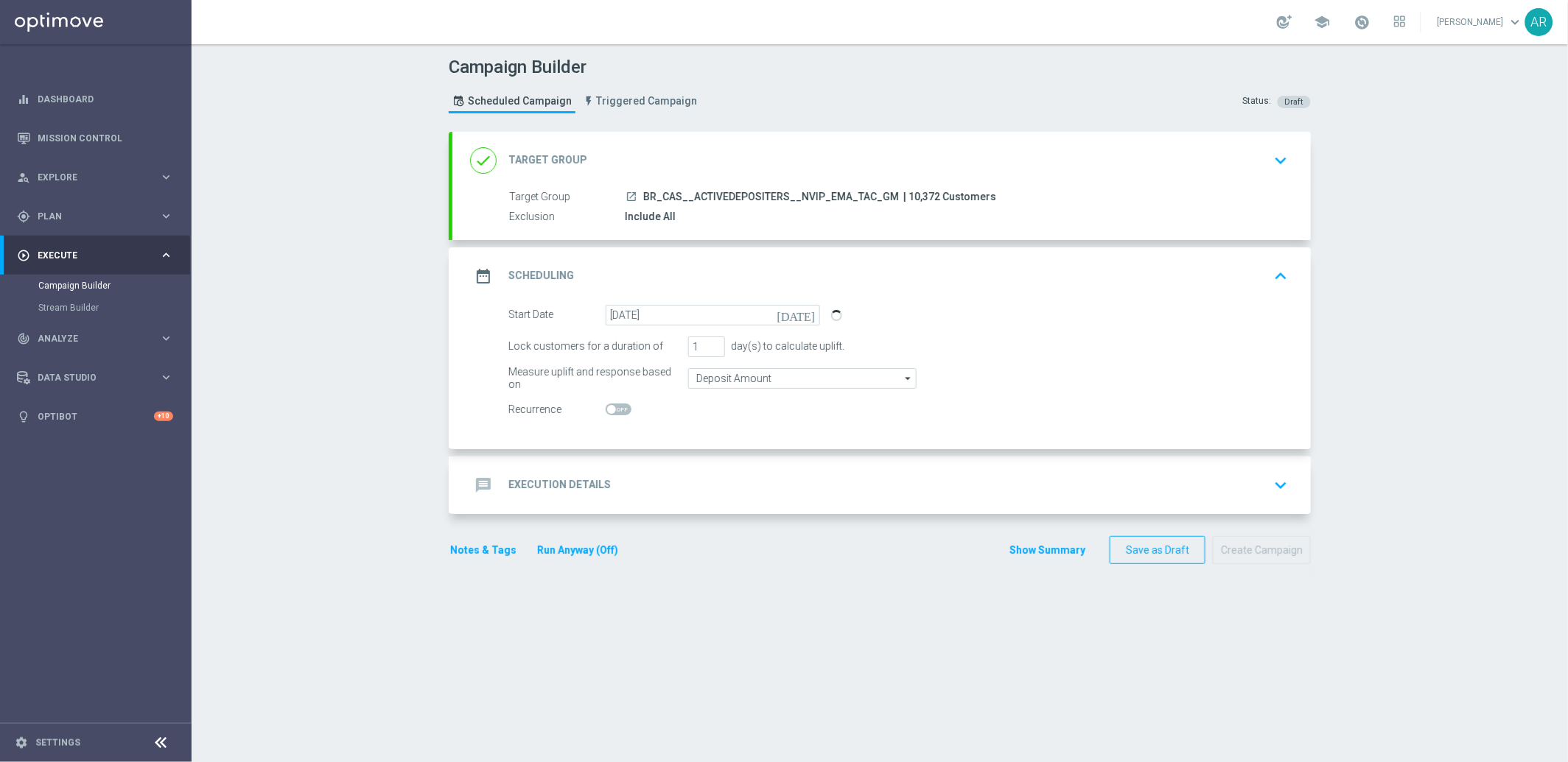
click at [606, 478] on div "message Execution Details keyboard_arrow_down" at bounding box center [882, 485] width 823 height 28
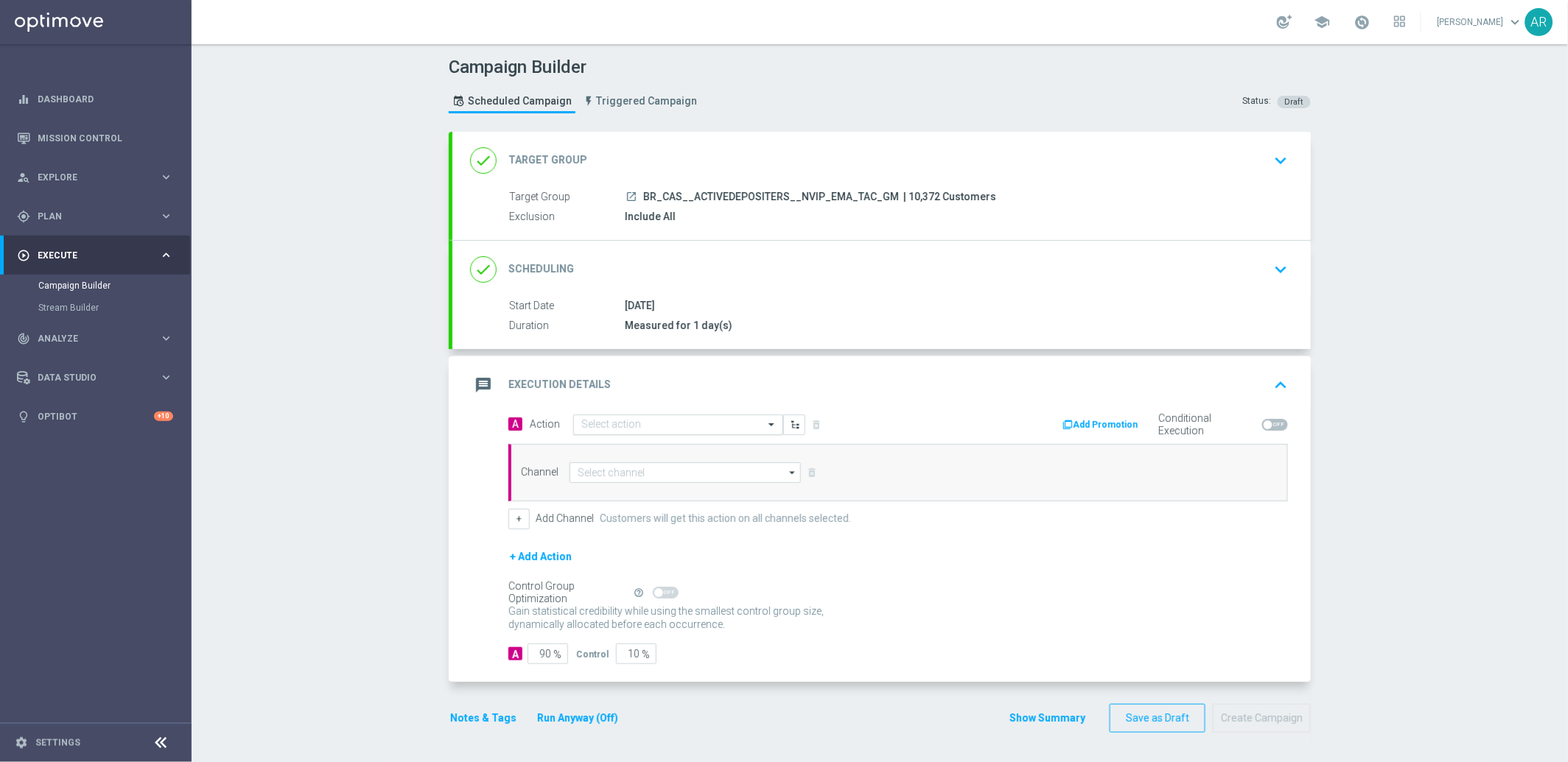
click at [598, 424] on input "text" at bounding box center [663, 425] width 164 height 12
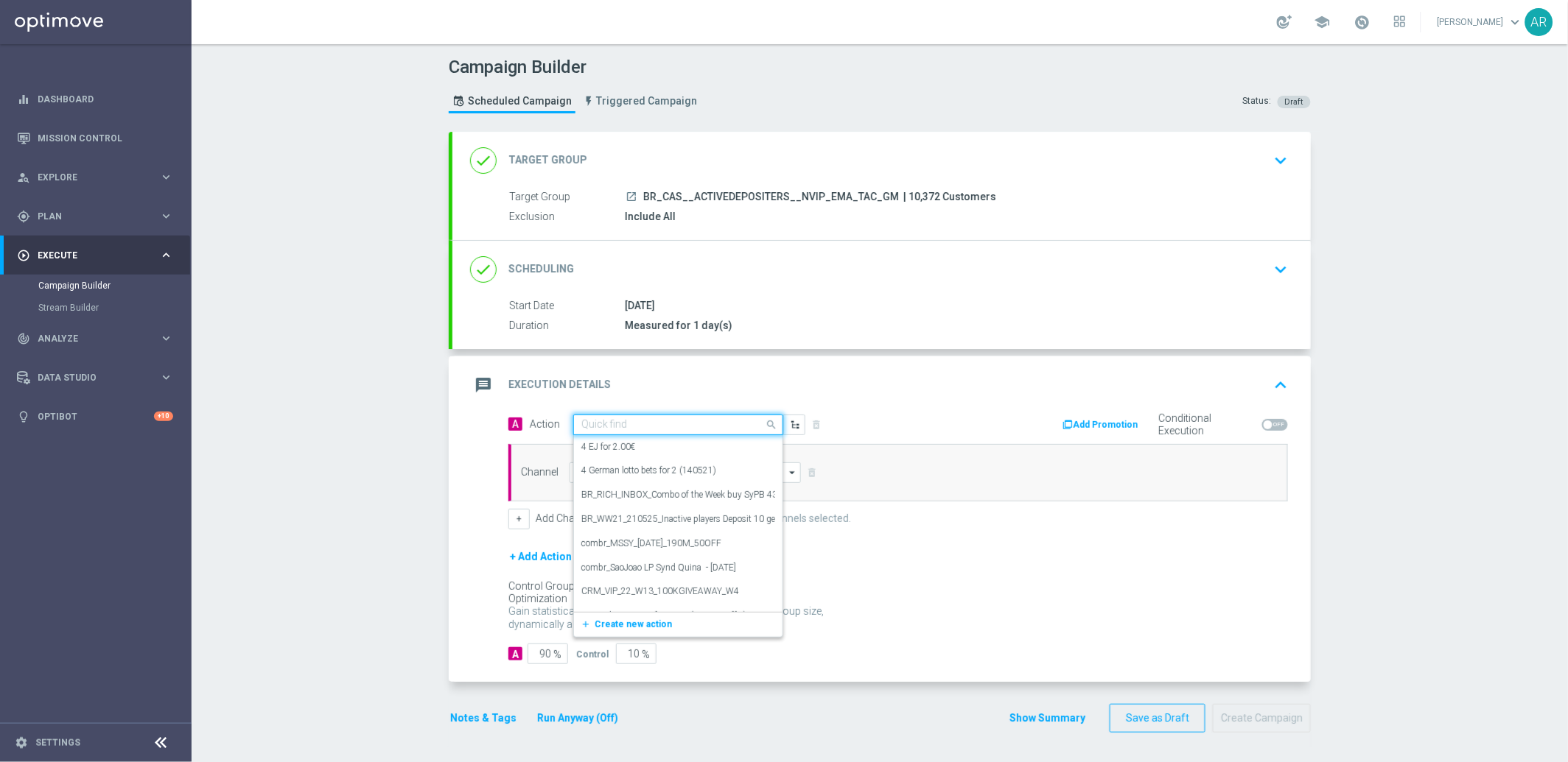
paste input "BR_CAS_GOM_GONZOSQUESTM_SEP_NVIP_EMA_TAC_GM"
type input "BR_CAS_GOM_GONZOSQUESTM_SEP_NVIP_EMA_TAC_GM"
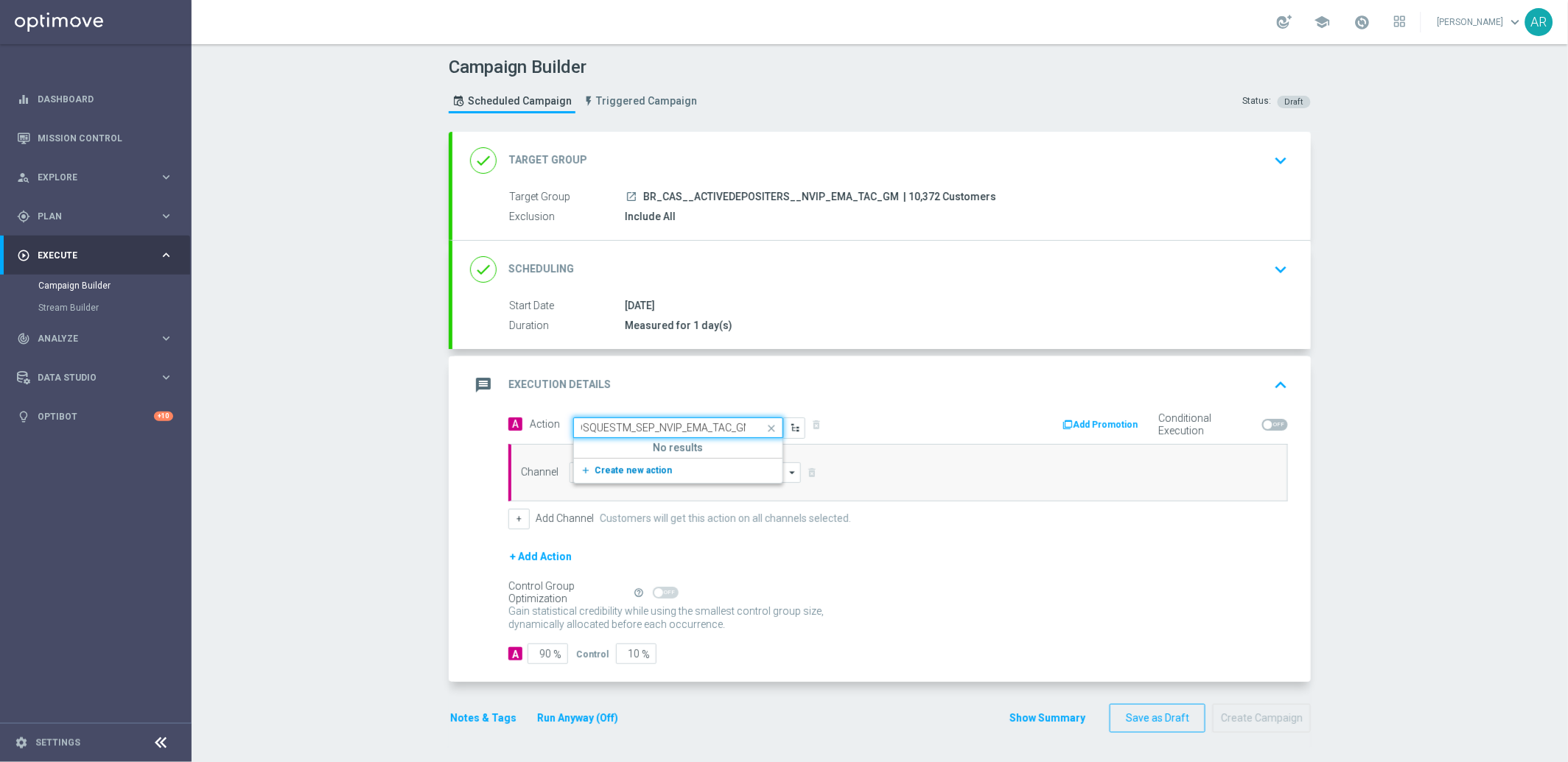
click at [626, 472] on span "Create new action" at bounding box center [633, 470] width 78 height 10
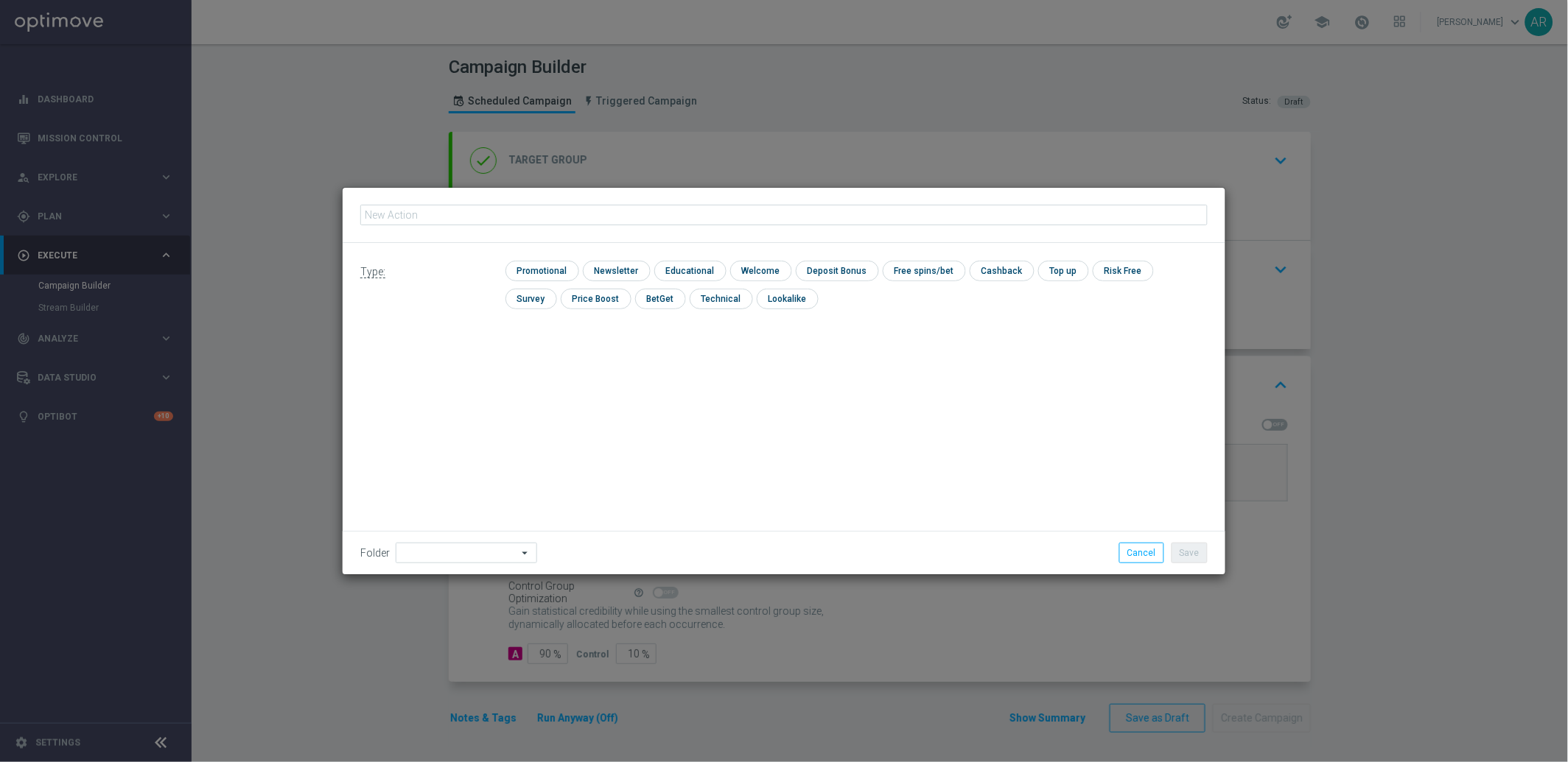
click at [714, 219] on input "text" at bounding box center [784, 215] width 848 height 21
type input "BR_CAS_GOM_GONZOSQUESTM_SEP_NVIP_EMA_TAC_GM"
click at [555, 267] on input "checkbox" at bounding box center [540, 270] width 70 height 20
checkbox input "true"
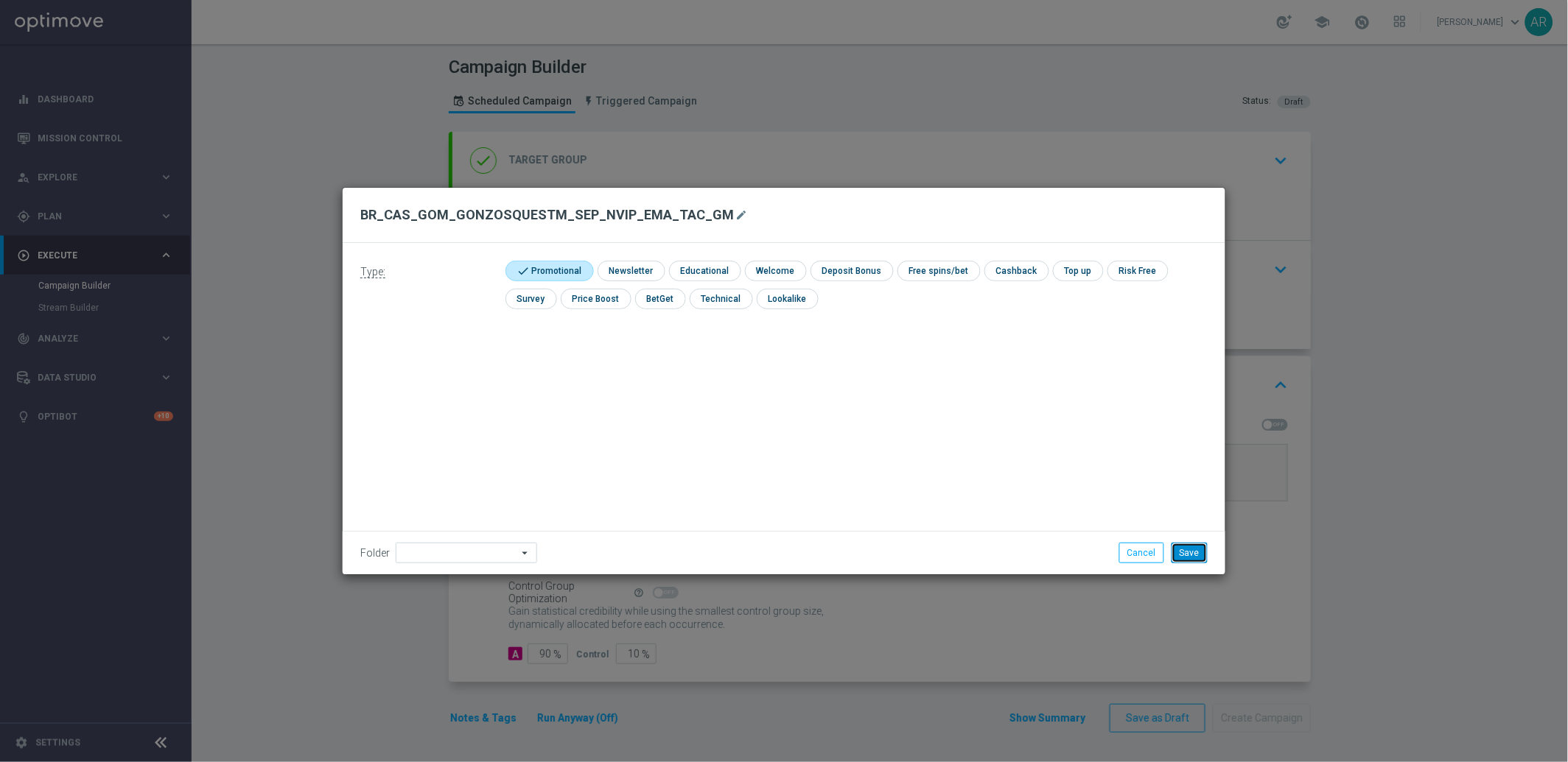
click at [1186, 550] on button "Save" at bounding box center [1189, 553] width 36 height 21
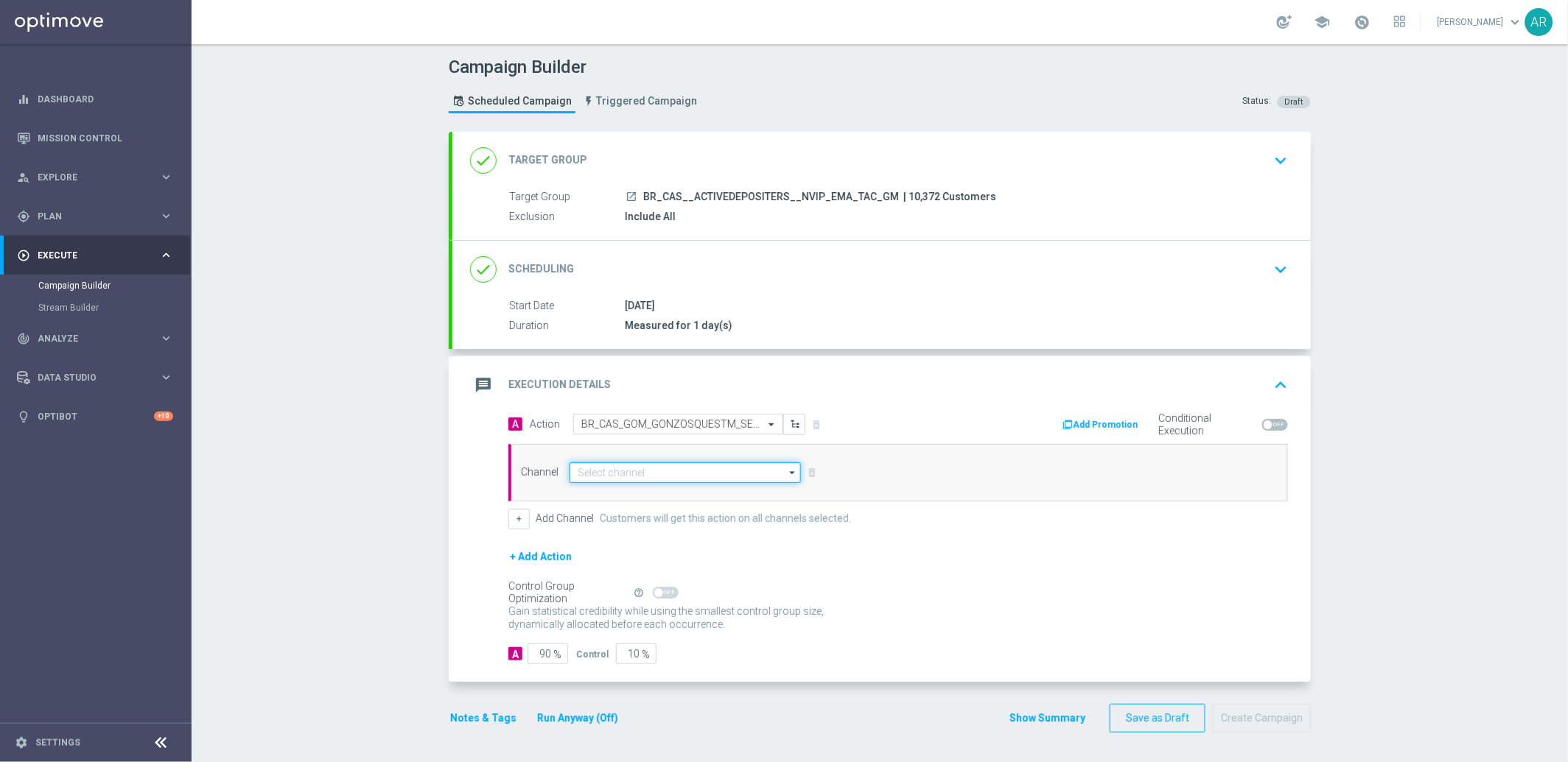
click at [646, 472] on input at bounding box center [685, 473] width 231 height 21
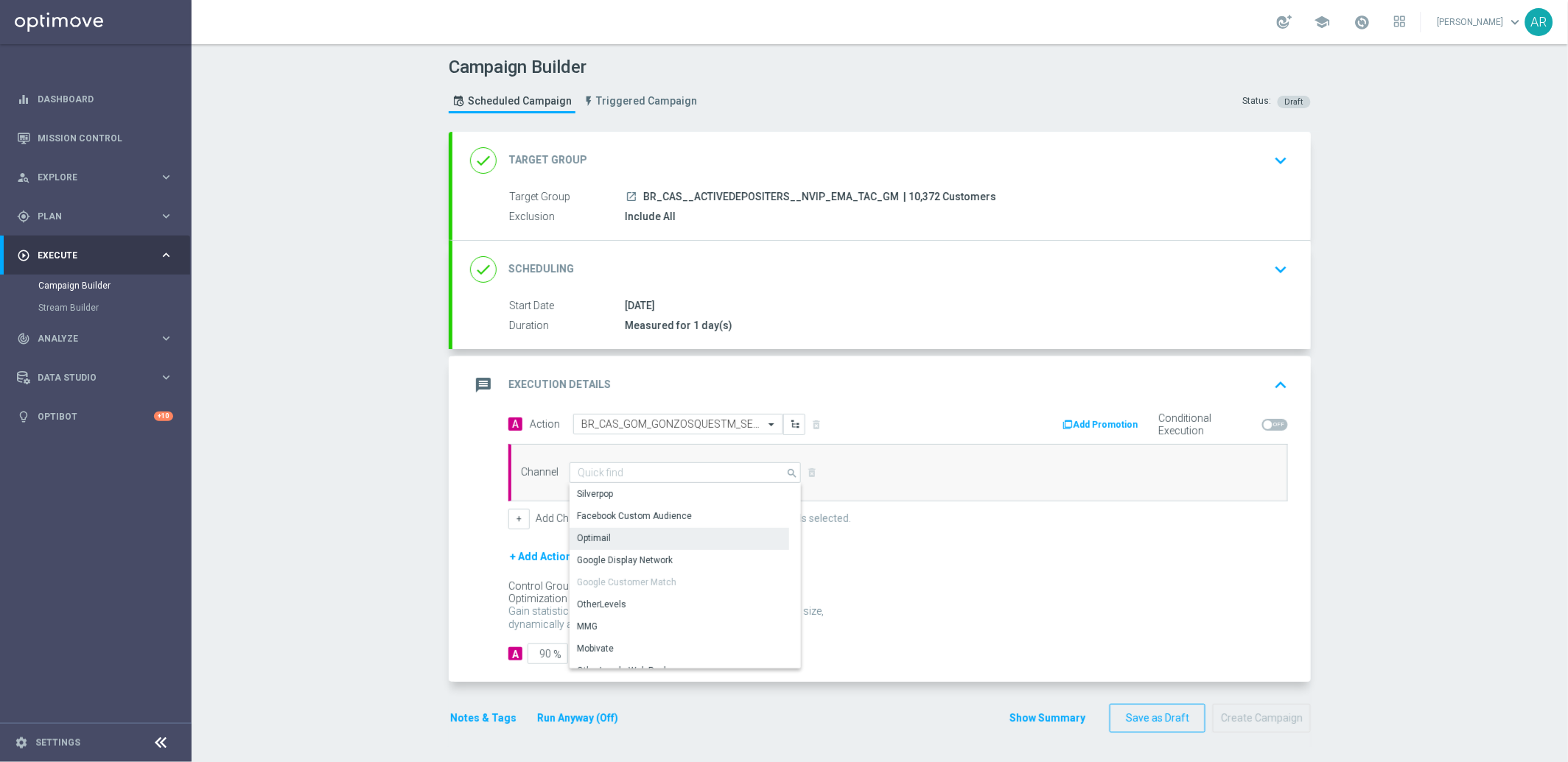
click at [630, 538] on div "Optimail" at bounding box center [680, 538] width 220 height 21
type input "Optimail"
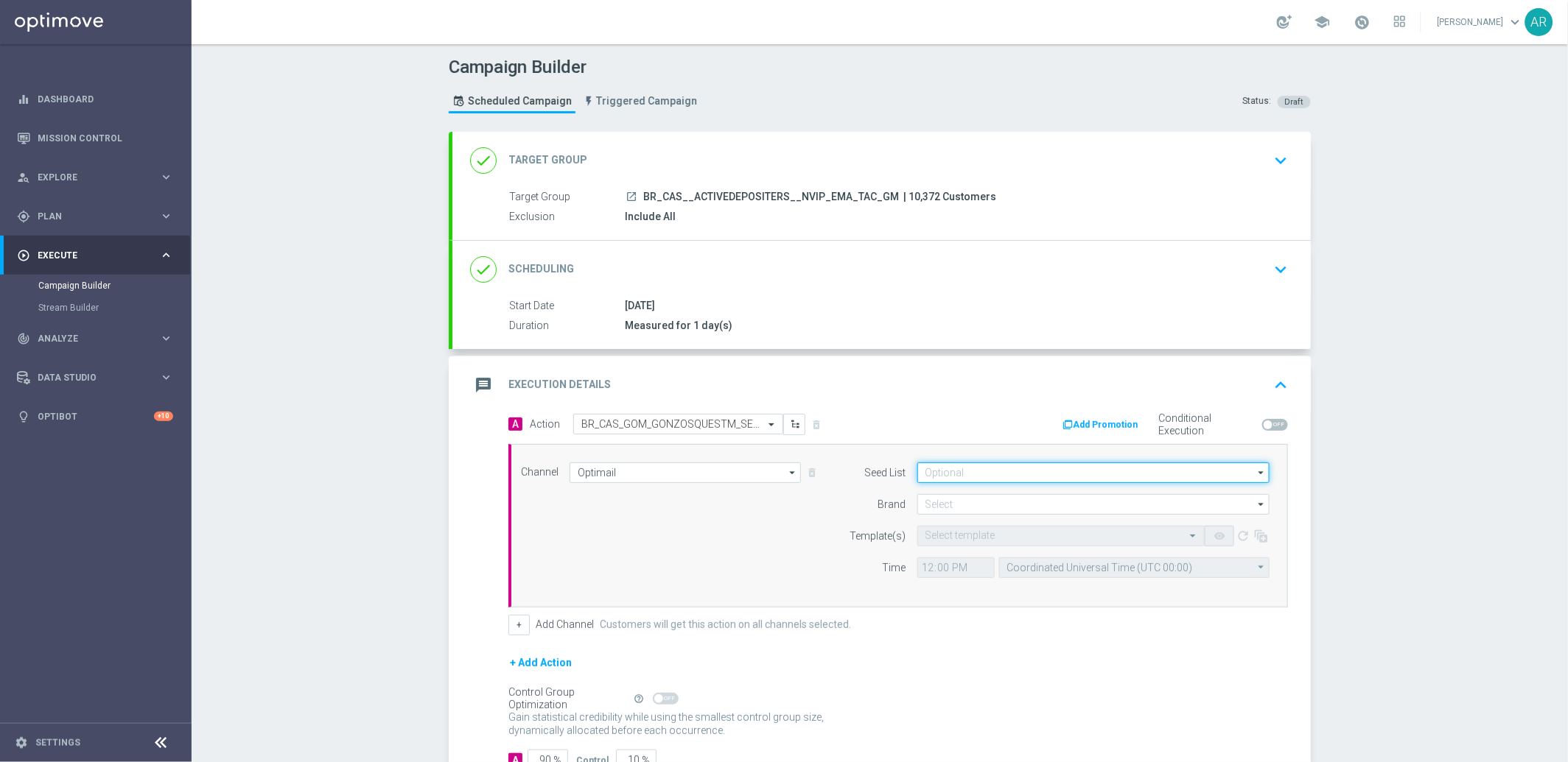
click at [950, 472] on input at bounding box center [1092, 473] width 352 height 21
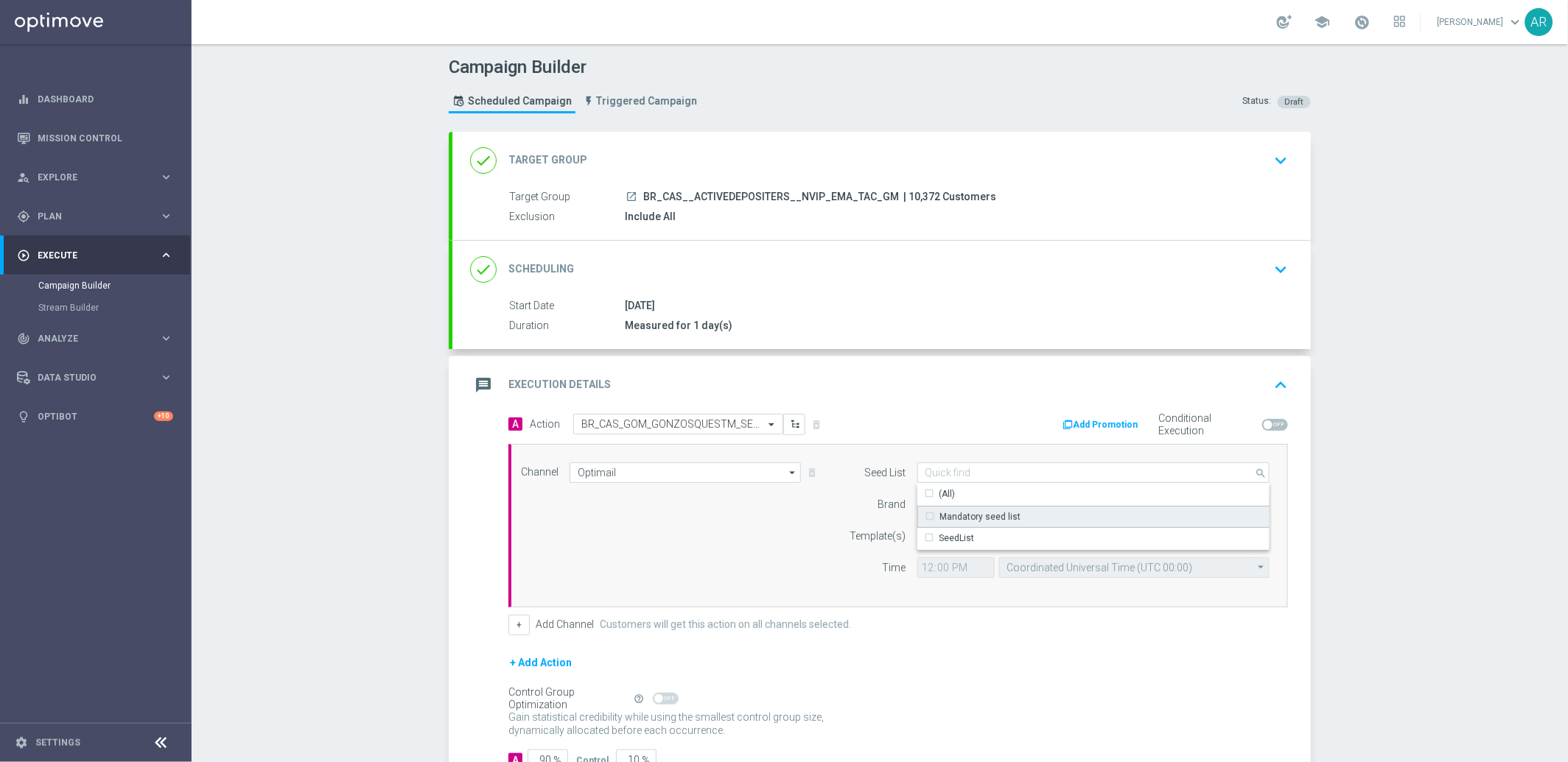
click at [985, 517] on div "Mandatory seed list" at bounding box center [979, 517] width 81 height 13
click at [699, 549] on div "Channel Optimail Optimail arrow_drop_down Drag here to set row groups Drag here…" at bounding box center [895, 526] width 771 height 127
type input "Mandatory seed list"
click at [945, 503] on input at bounding box center [1092, 504] width 352 height 21
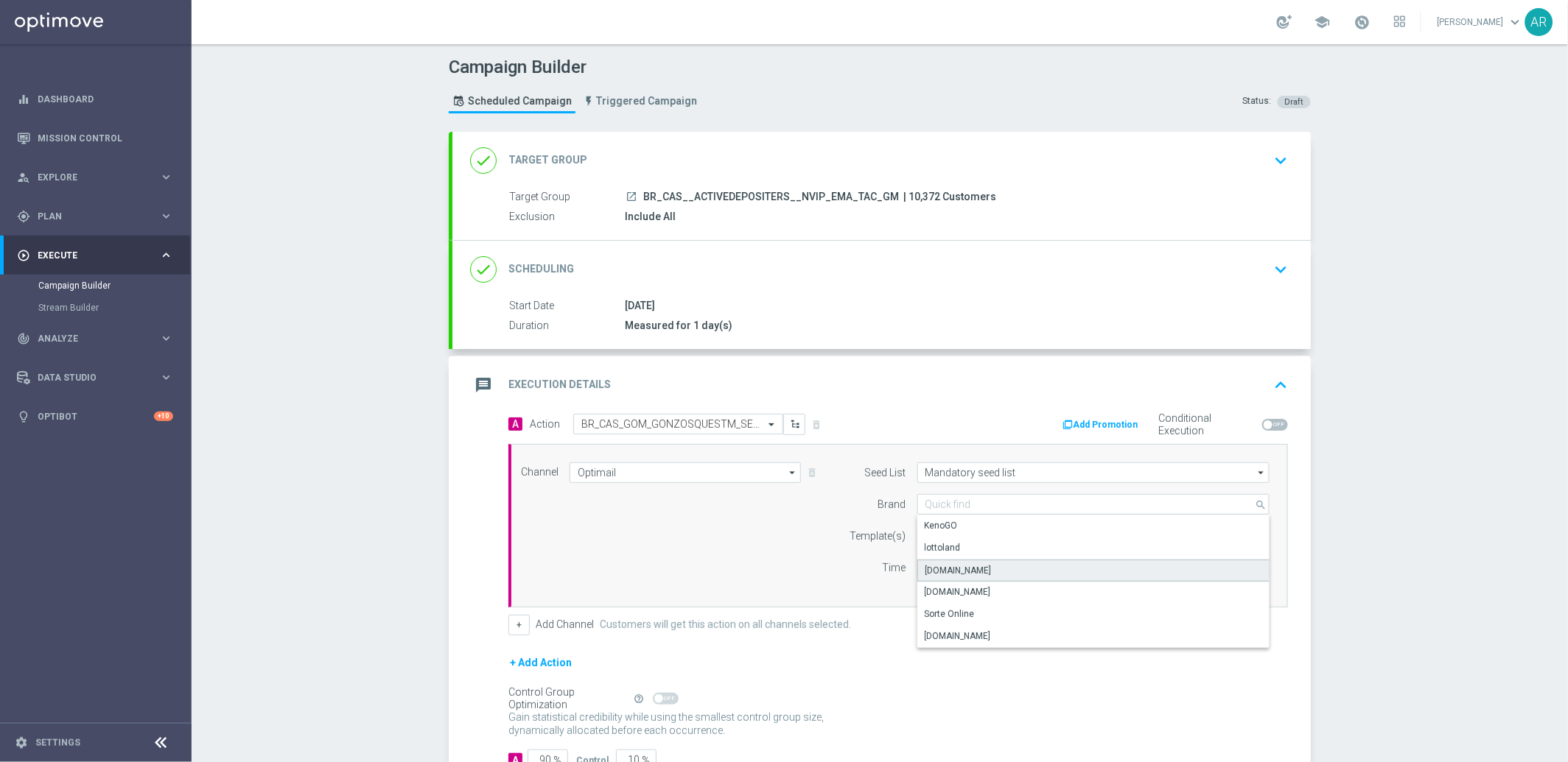
click at [1000, 563] on div "[DOMAIN_NAME]" at bounding box center [1093, 571] width 353 height 22
type input "[DOMAIN_NAME]"
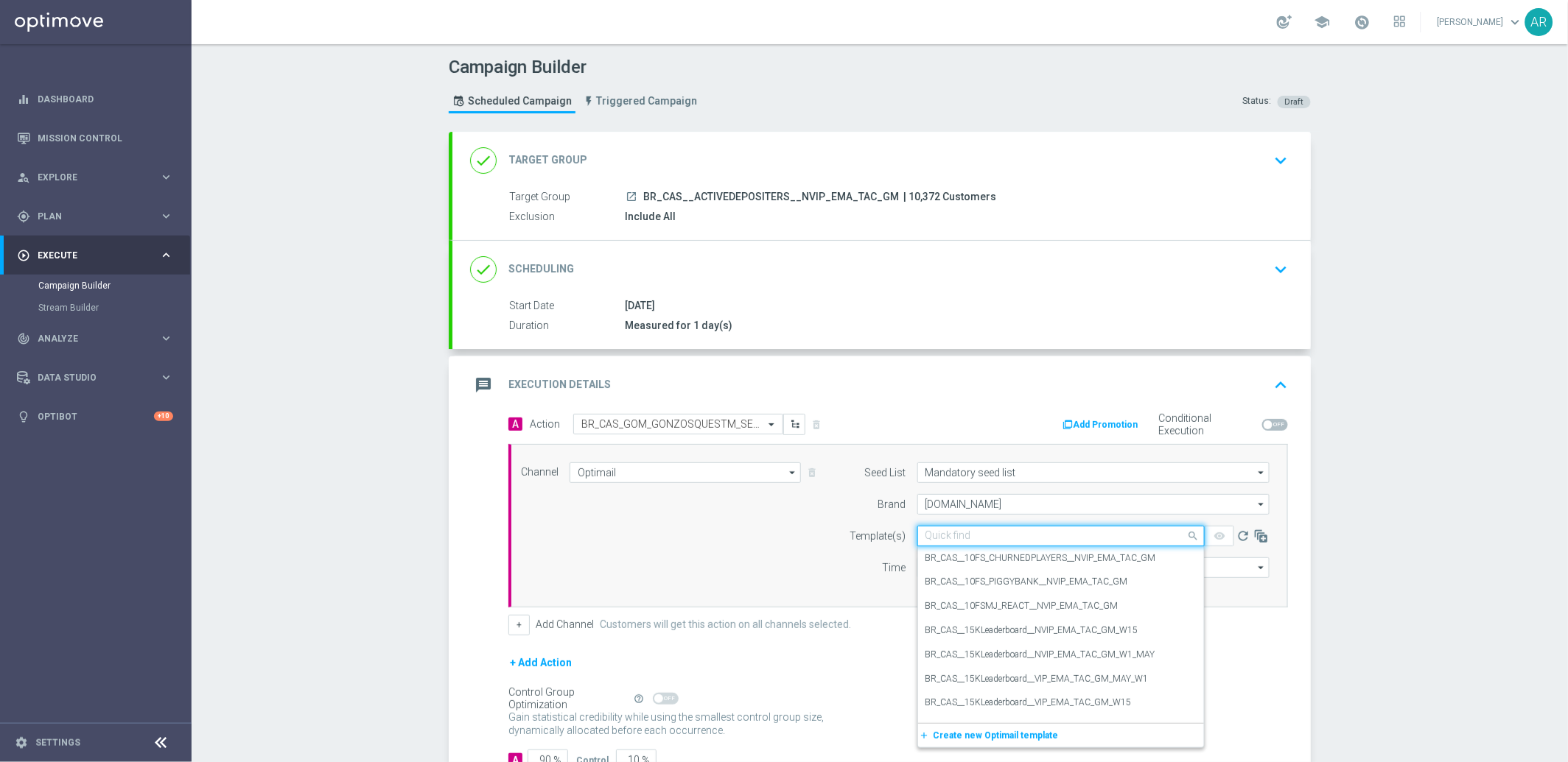
click at [955, 536] on input "text" at bounding box center [1046, 535] width 242 height 12
paste input "BR_CAS_GOM_GONZOSQUESTM_SEP_NVIP_EMA_TAC_GM"
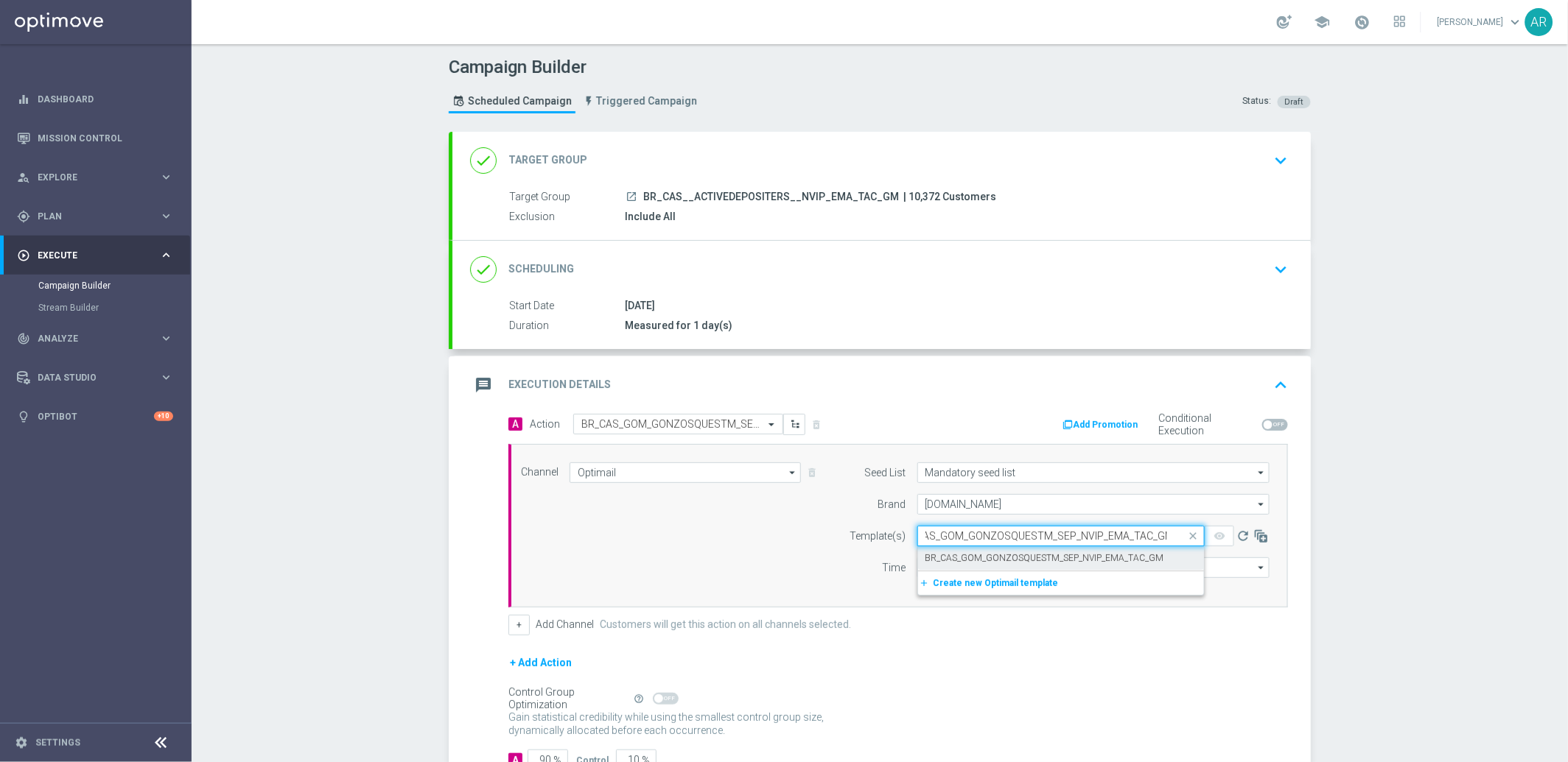
click at [1012, 556] on label "BR_CAS_GOM_GONZOSQUESTM_SEP_NVIP_EMA_TAC_GM" at bounding box center [1045, 558] width 239 height 12
type input "BR_CAS_GOM_GONZOSQUESTM_SEP_NVIP_EMA_TAC_GM"
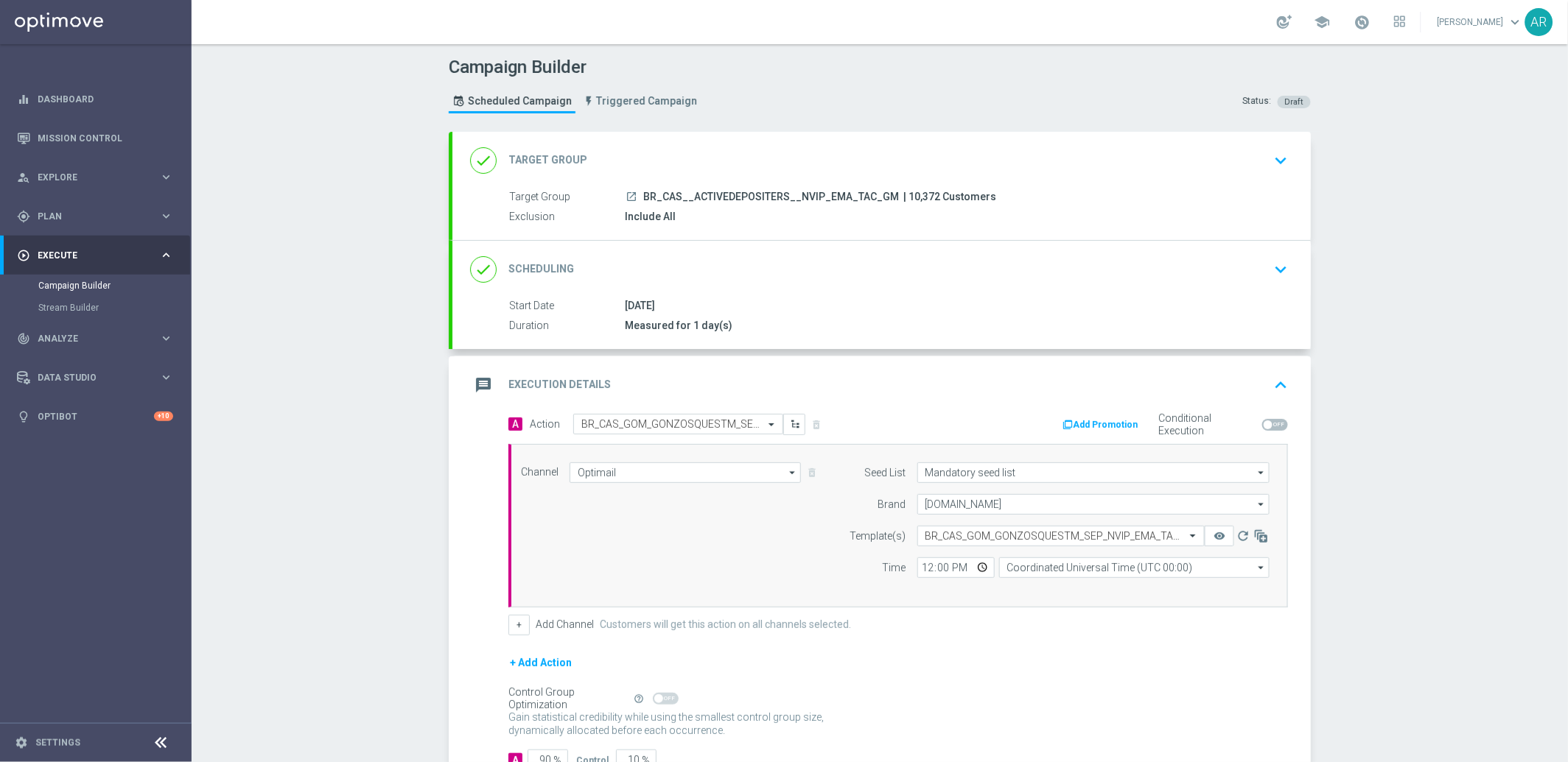
scroll to position [0, 0]
click at [1026, 571] on input "Coordinated Universal Time (UTC 00:00)" at bounding box center [1134, 568] width 270 height 21
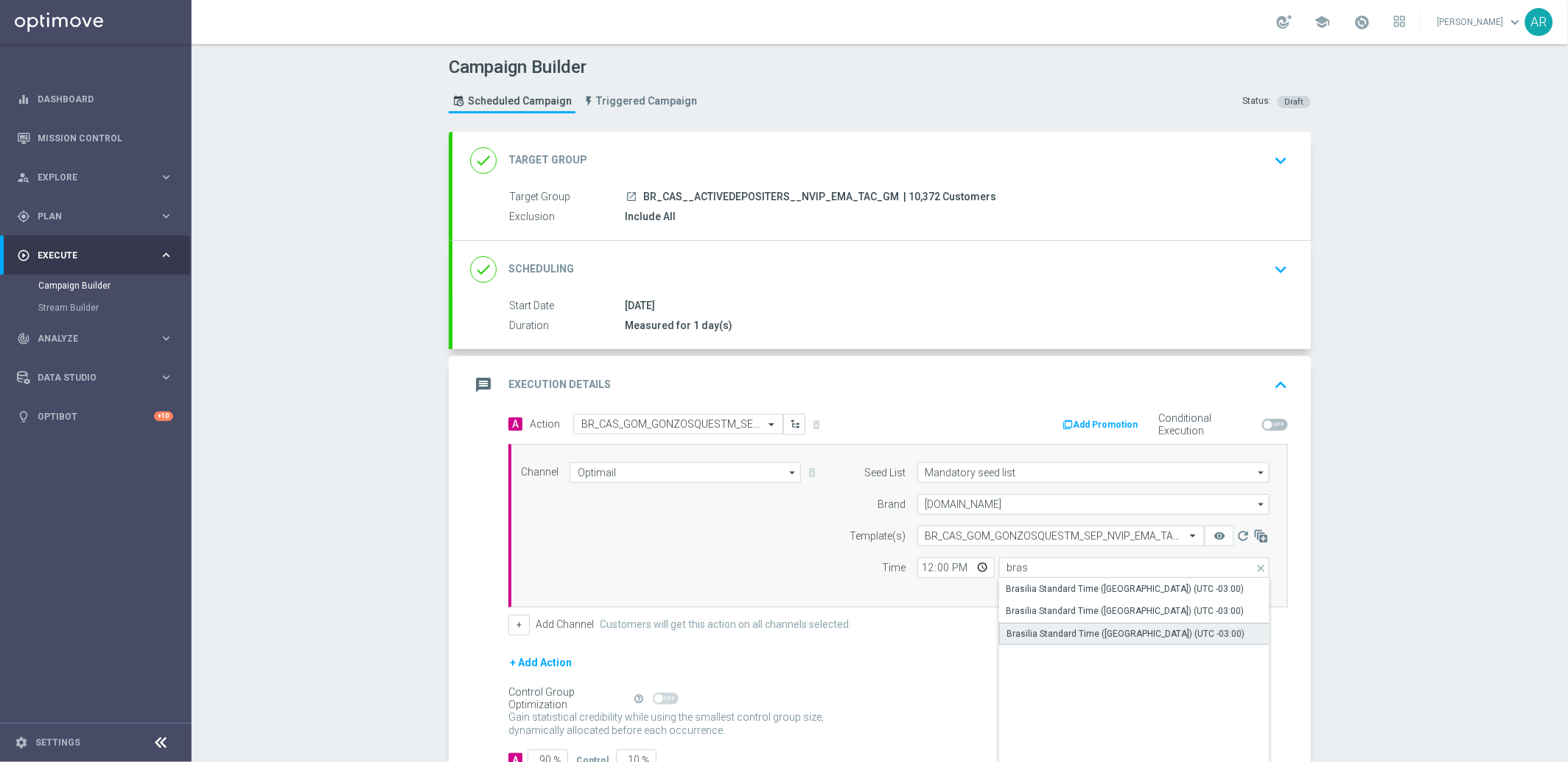
click at [1174, 633] on div "Brasilia Standard Time ([GEOGRAPHIC_DATA]) (UTC -03:00)" at bounding box center [1125, 634] width 238 height 13
type input "Brasilia Standard Time ([GEOGRAPHIC_DATA]) (UTC -03:00)"
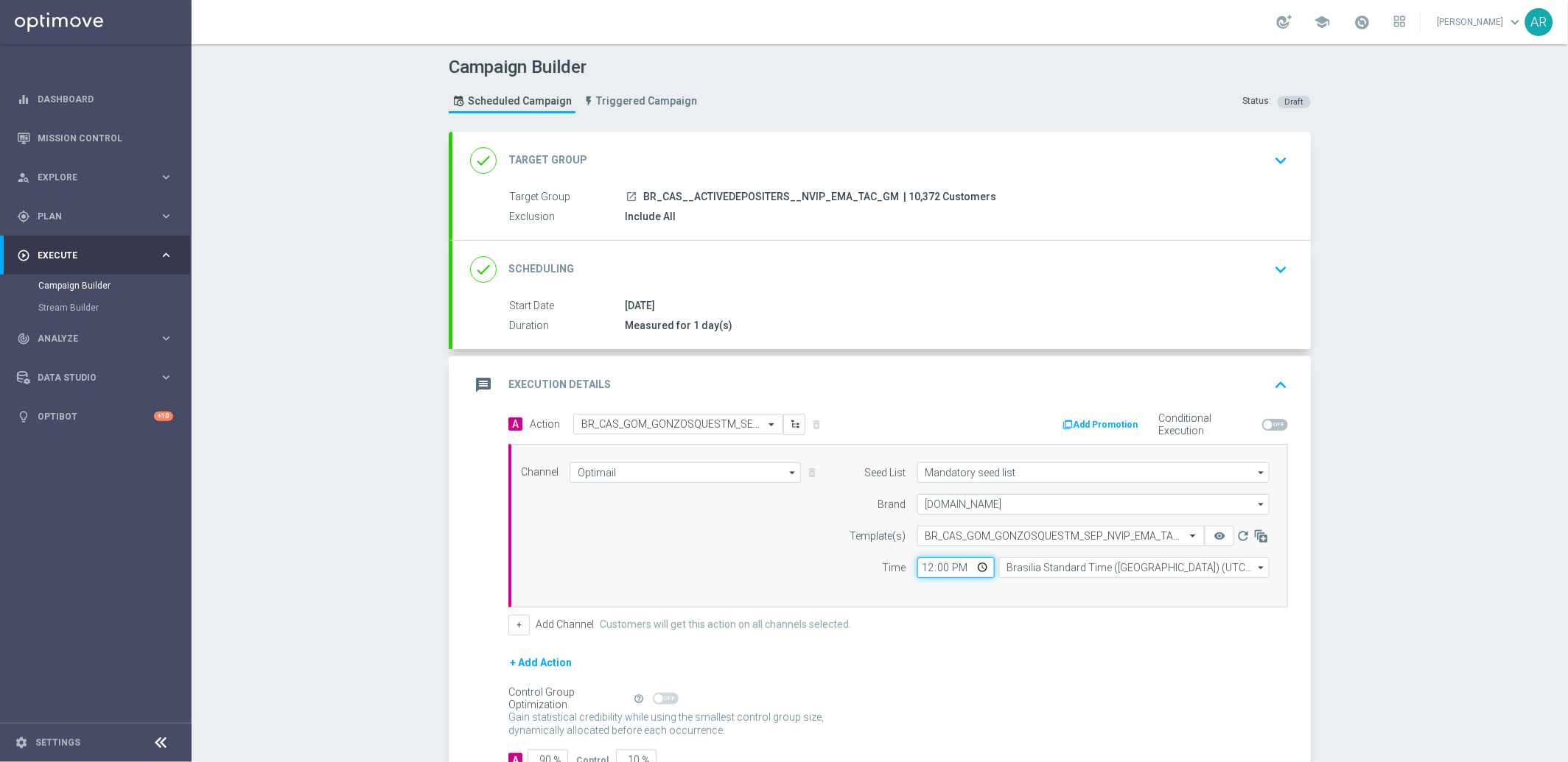
click at [972, 573] on input "12:00" at bounding box center [956, 568] width 78 height 21
type input "14:00"
click at [1055, 604] on div "Channel Optimail Optimail arrow_drop_down Drag here to set row groups Drag here…" at bounding box center [898, 526] width 779 height 163
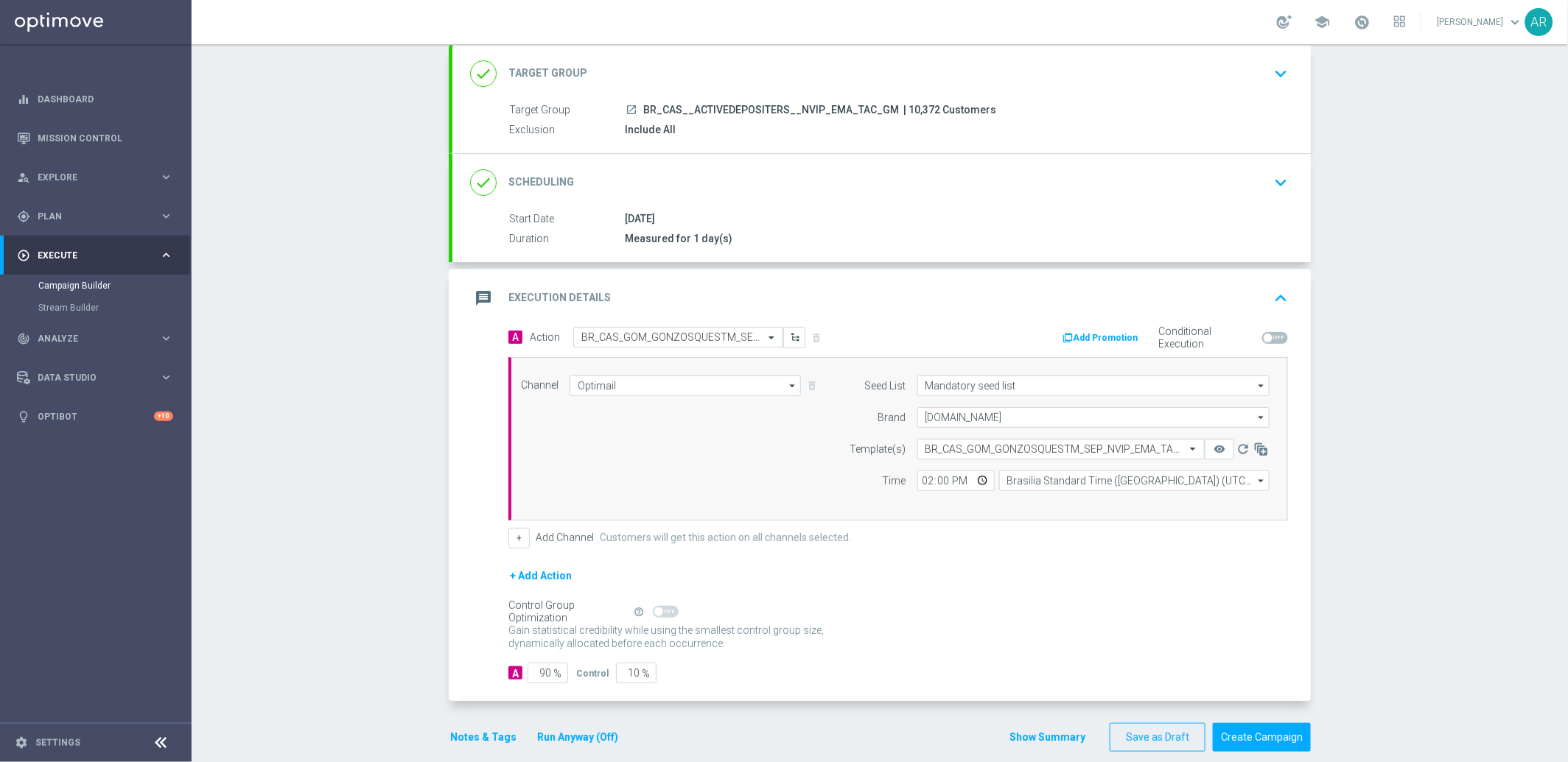
scroll to position [105, 0]
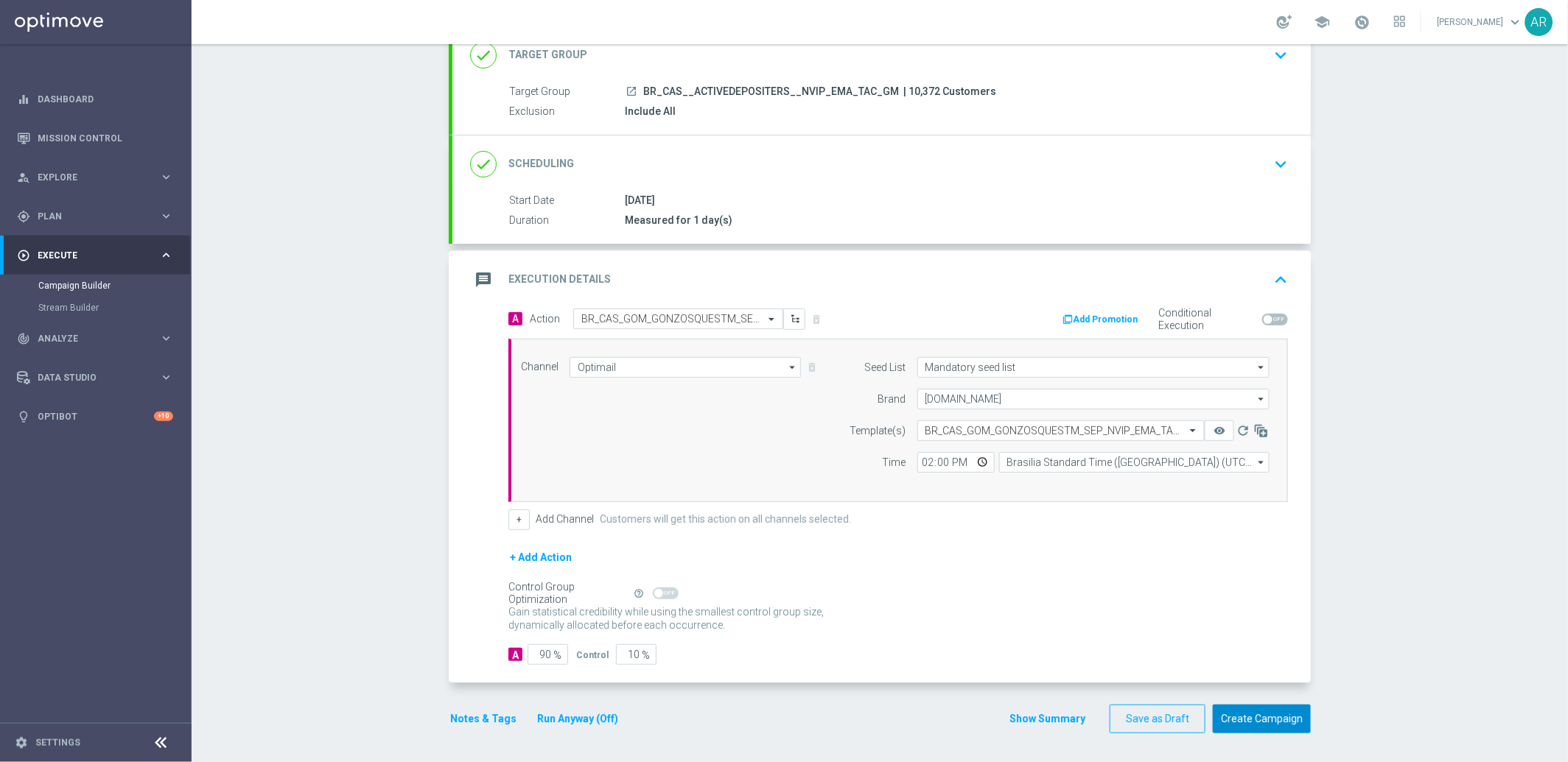
click at [1264, 714] on button "Create Campaign" at bounding box center [1261, 719] width 98 height 28
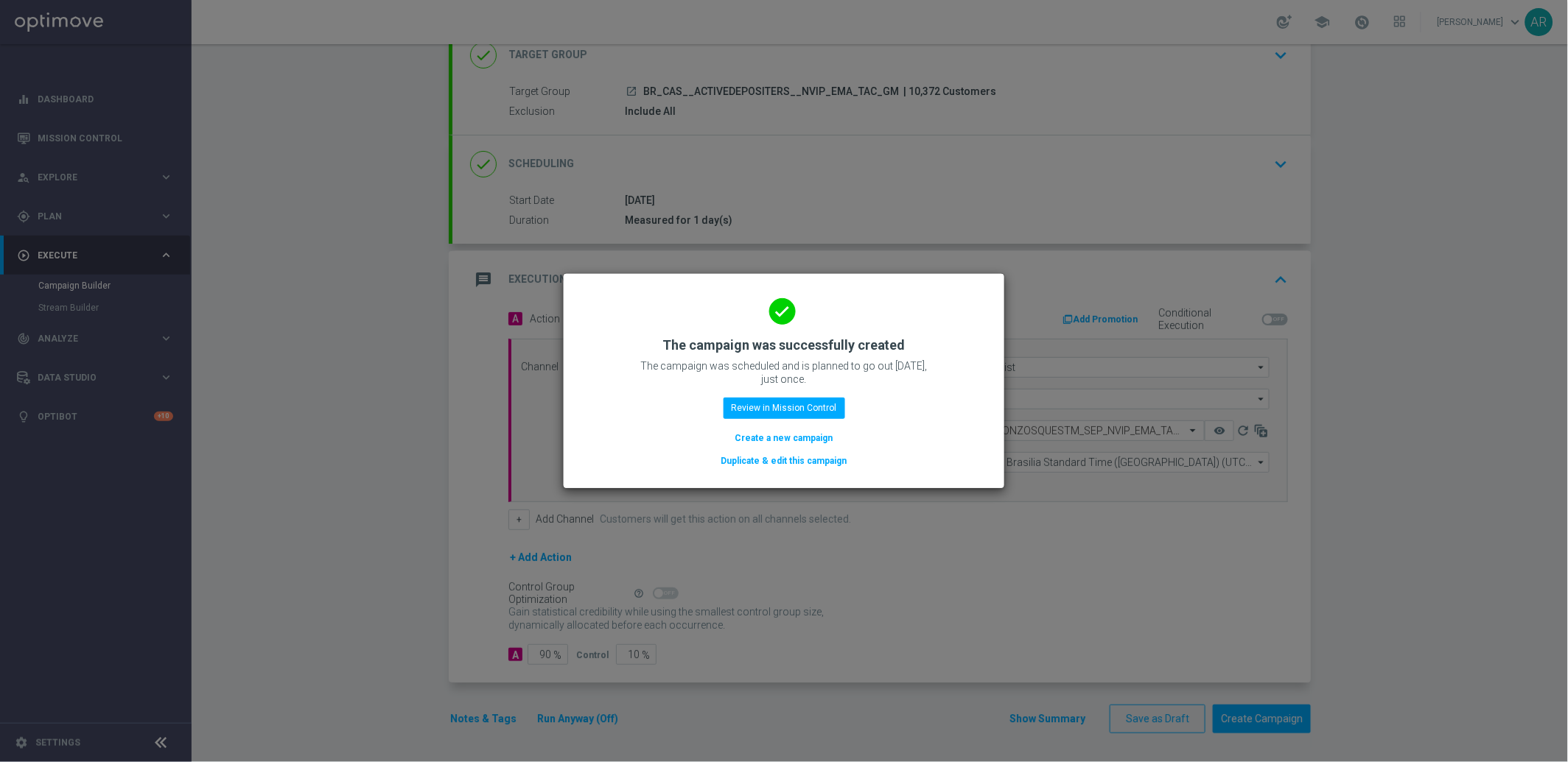
click at [751, 439] on button "Create a new campaign" at bounding box center [784, 438] width 100 height 16
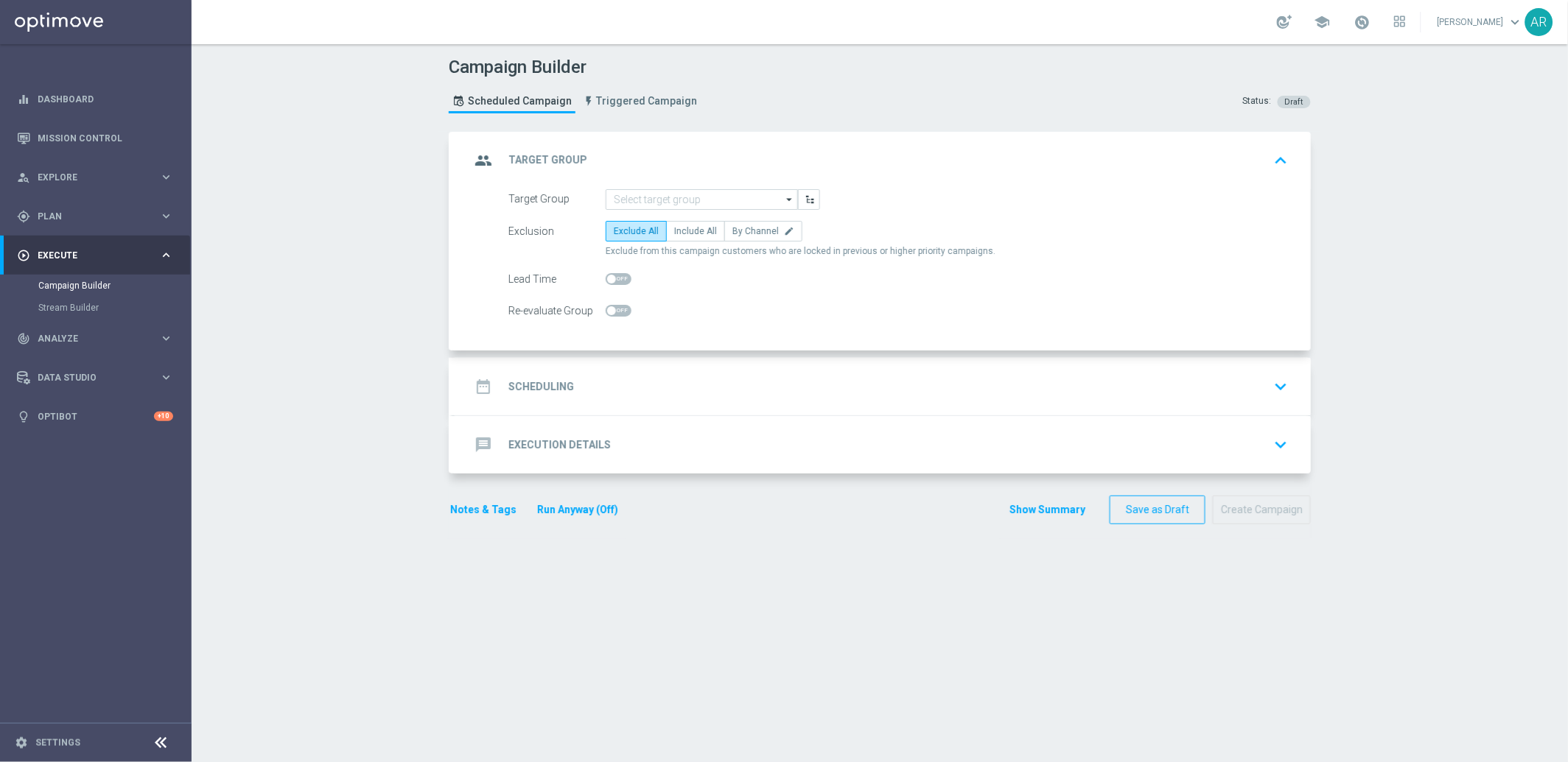
scroll to position [0, 0]
click at [654, 199] on input at bounding box center [702, 200] width 192 height 21
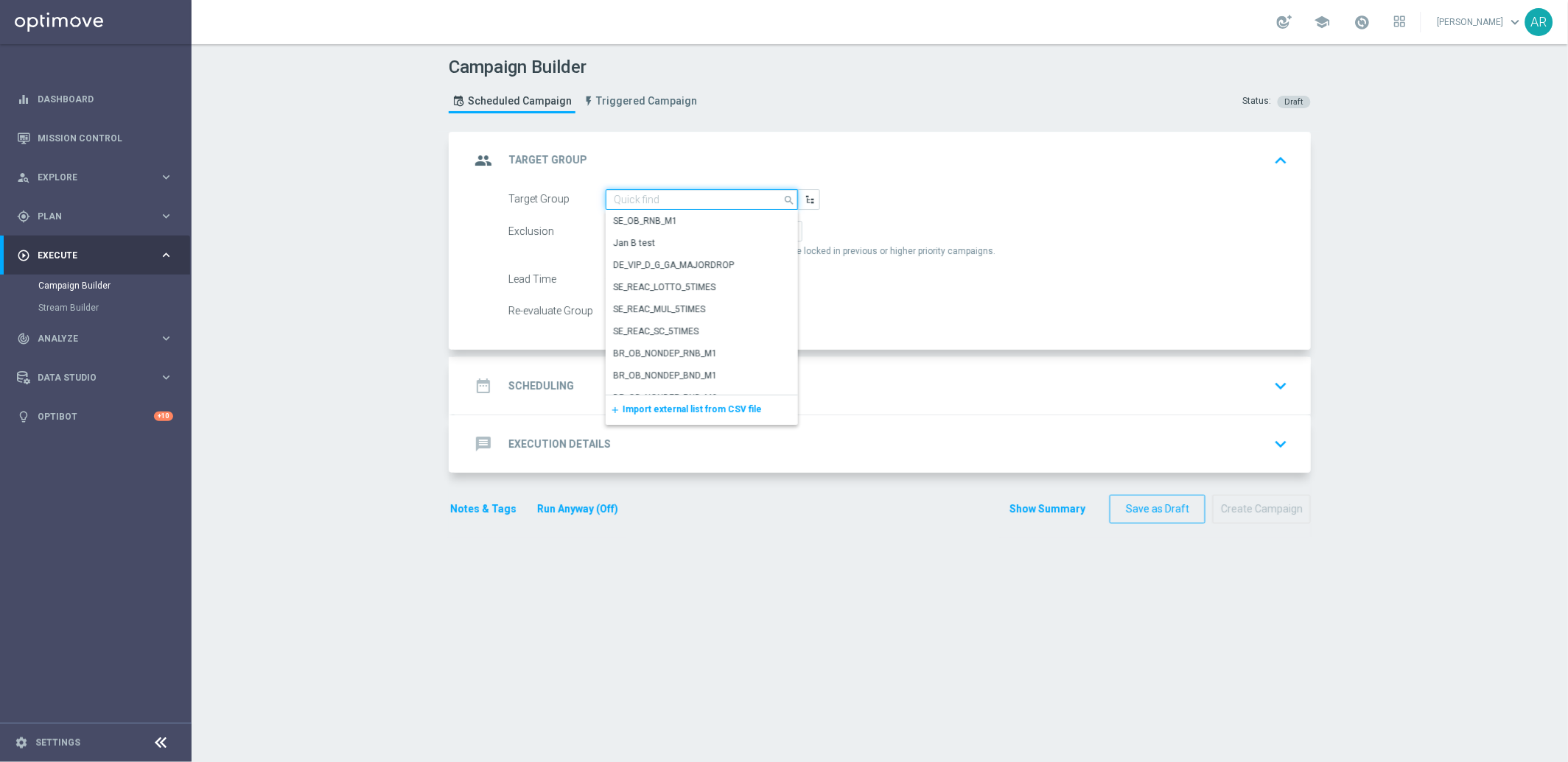
paste input "BR_CAS__ACTIVEDEPOSITERS__NVIP_RI_TAC_GM"
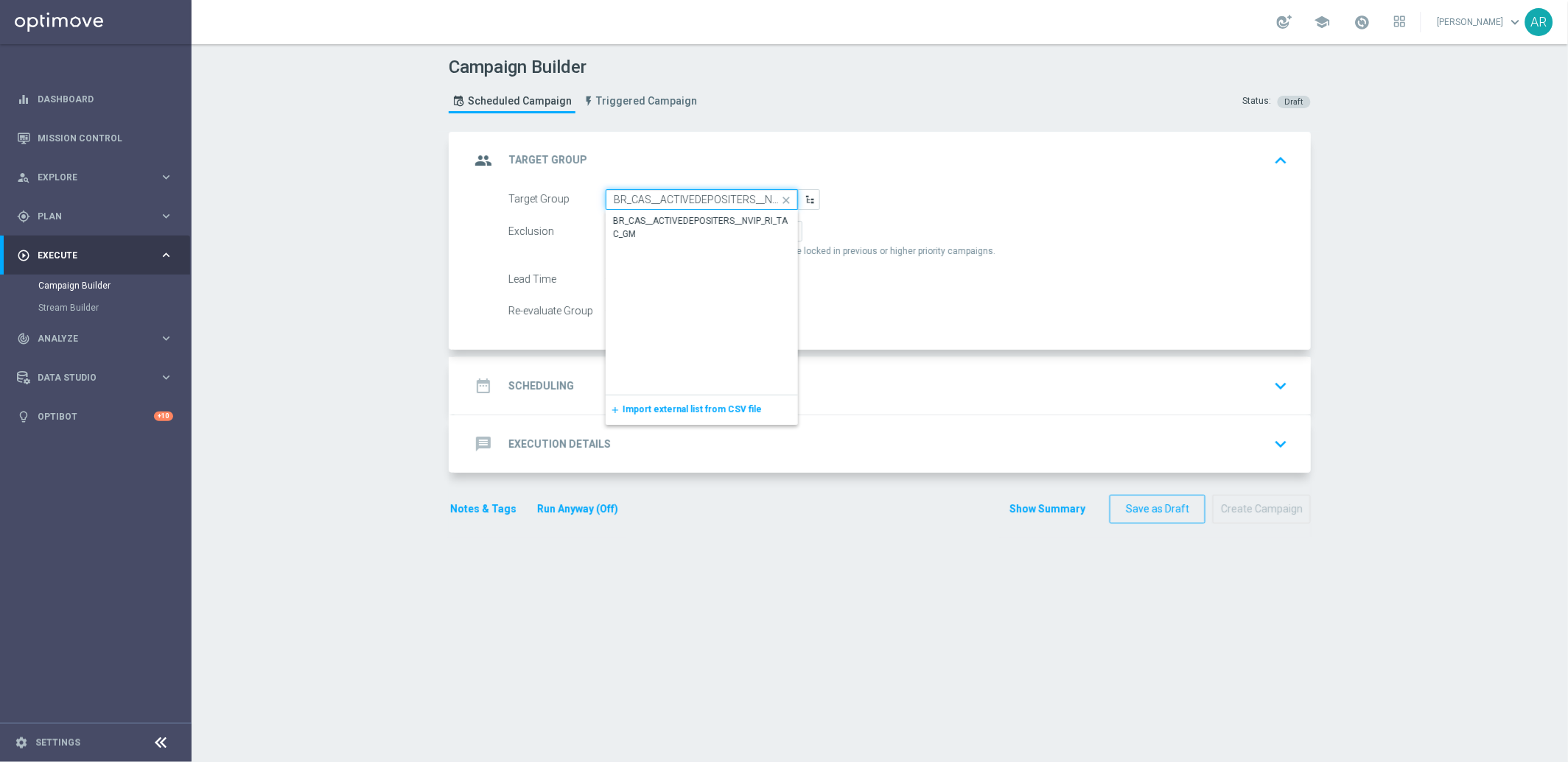
scroll to position [0, 59]
click at [679, 224] on div "BR_CAS__ACTIVEDEPOSITERS__NVIP_RI_TAC_GM" at bounding box center [702, 227] width 178 height 27
type input "BR_CAS__ACTIVEDEPOSITERS__NVIP_RI_TAC_GM"
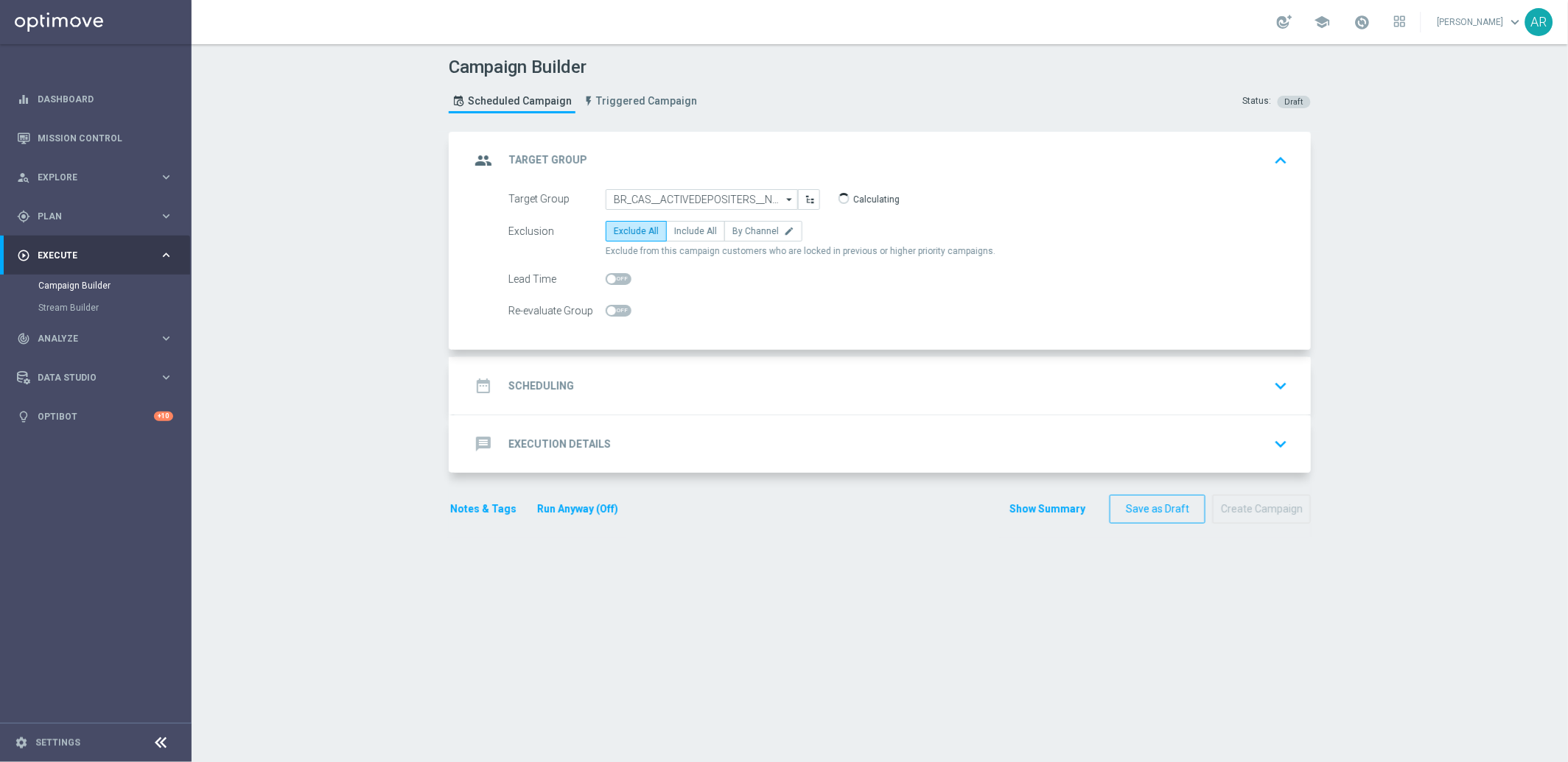
click at [679, 227] on span "Include All" at bounding box center [695, 231] width 43 height 10
click at [679, 229] on input "Include All" at bounding box center [679, 234] width 9 height 9
radio input "true"
click at [604, 378] on div "date_range Scheduling keyboard_arrow_down" at bounding box center [882, 386] width 823 height 28
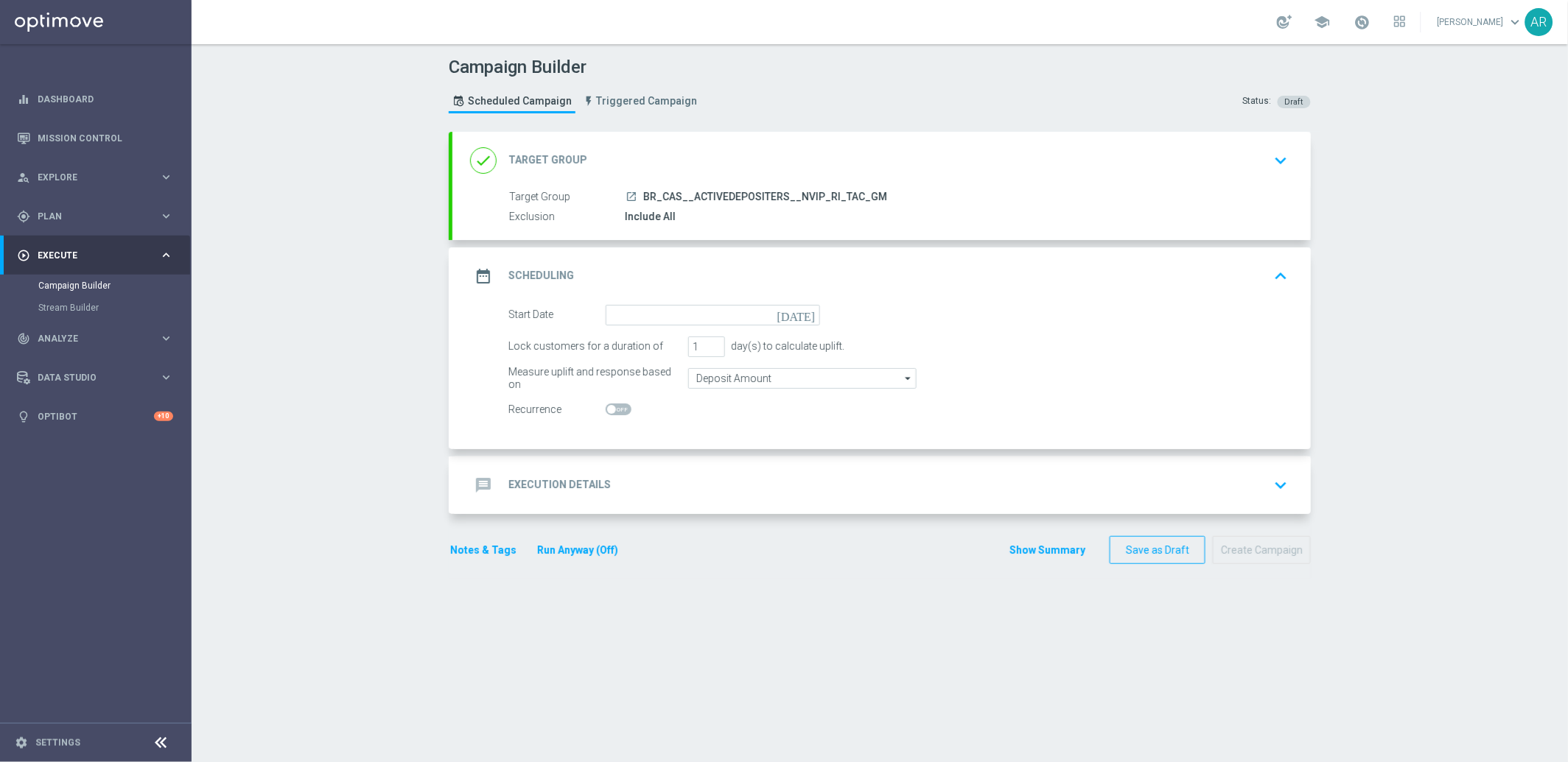
click at [803, 318] on icon "[DATE]" at bounding box center [799, 313] width 44 height 16
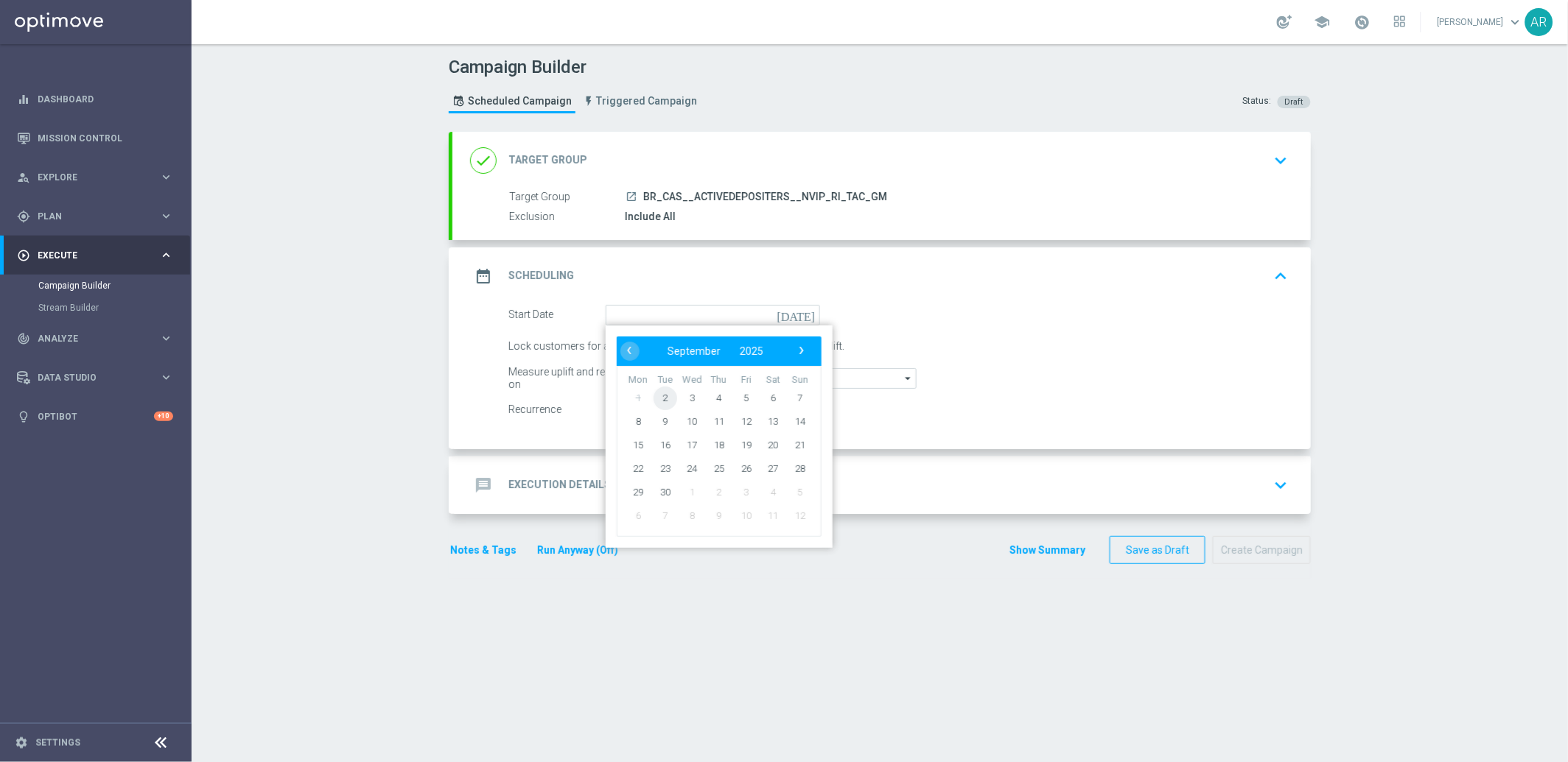
click at [659, 392] on span "2" at bounding box center [665, 397] width 24 height 24
type input "[DATE]"
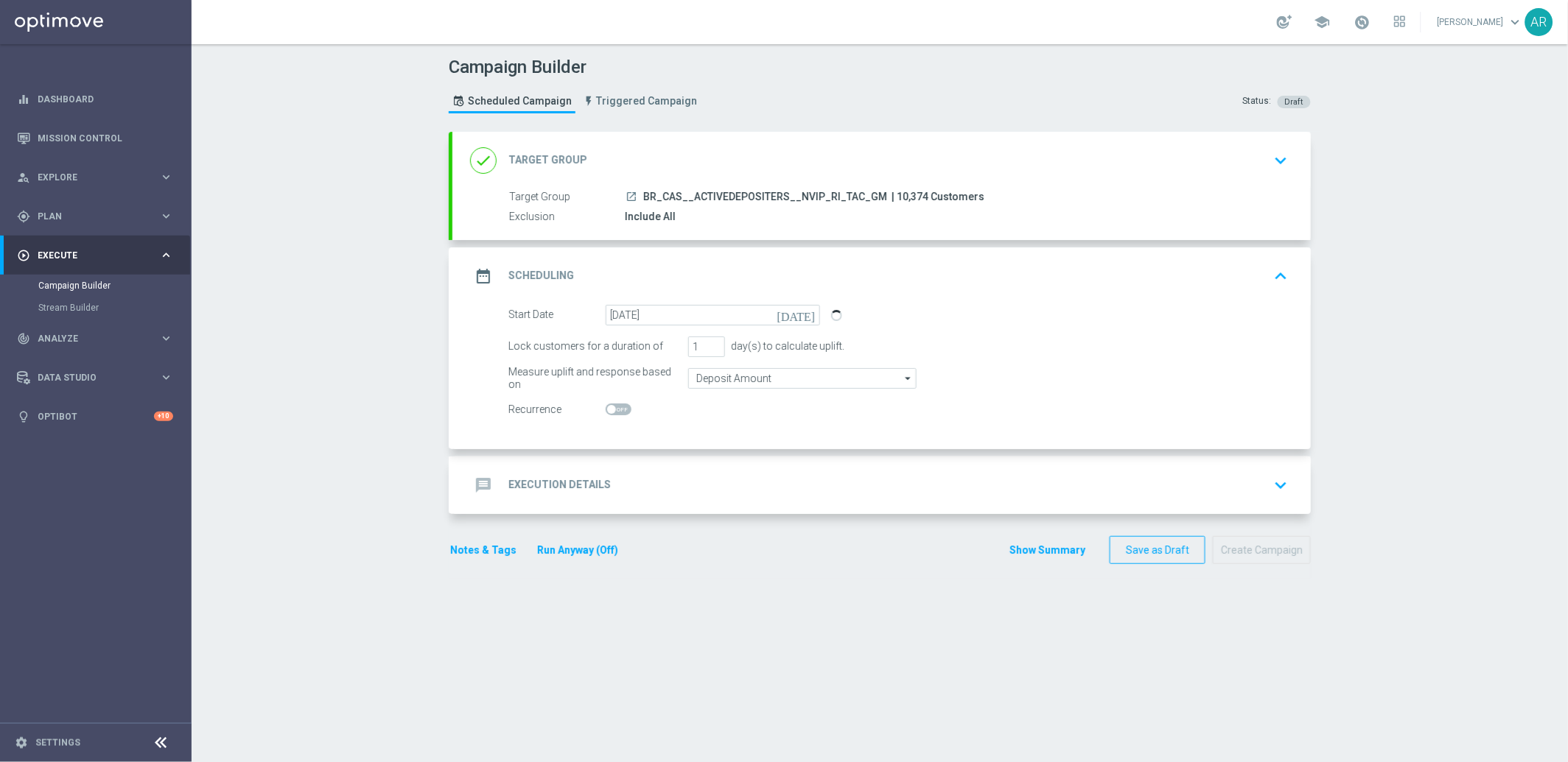
click at [580, 478] on h2 "Execution Details" at bounding box center [559, 484] width 102 height 14
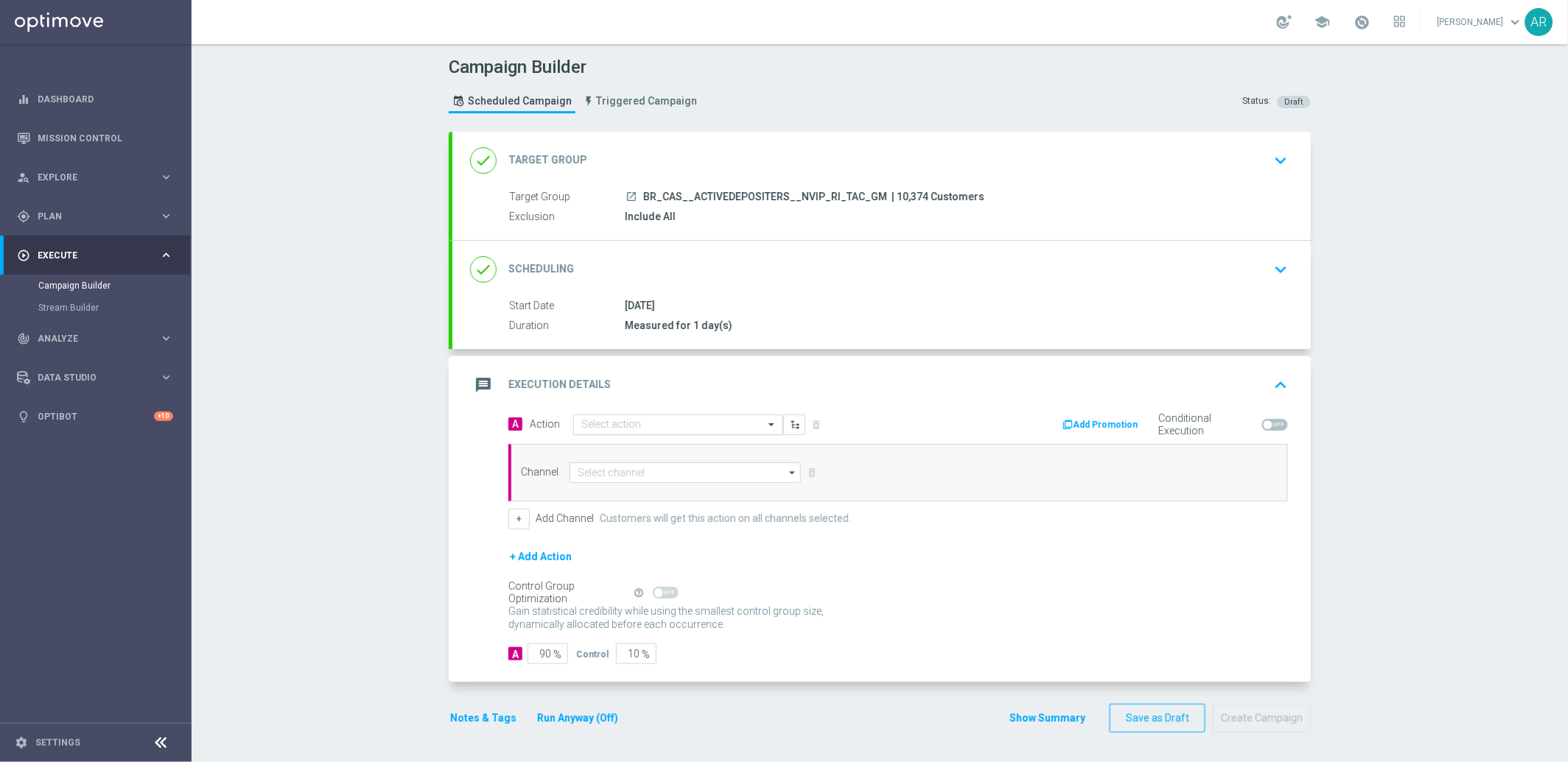
click at [645, 421] on input "text" at bounding box center [663, 425] width 164 height 12
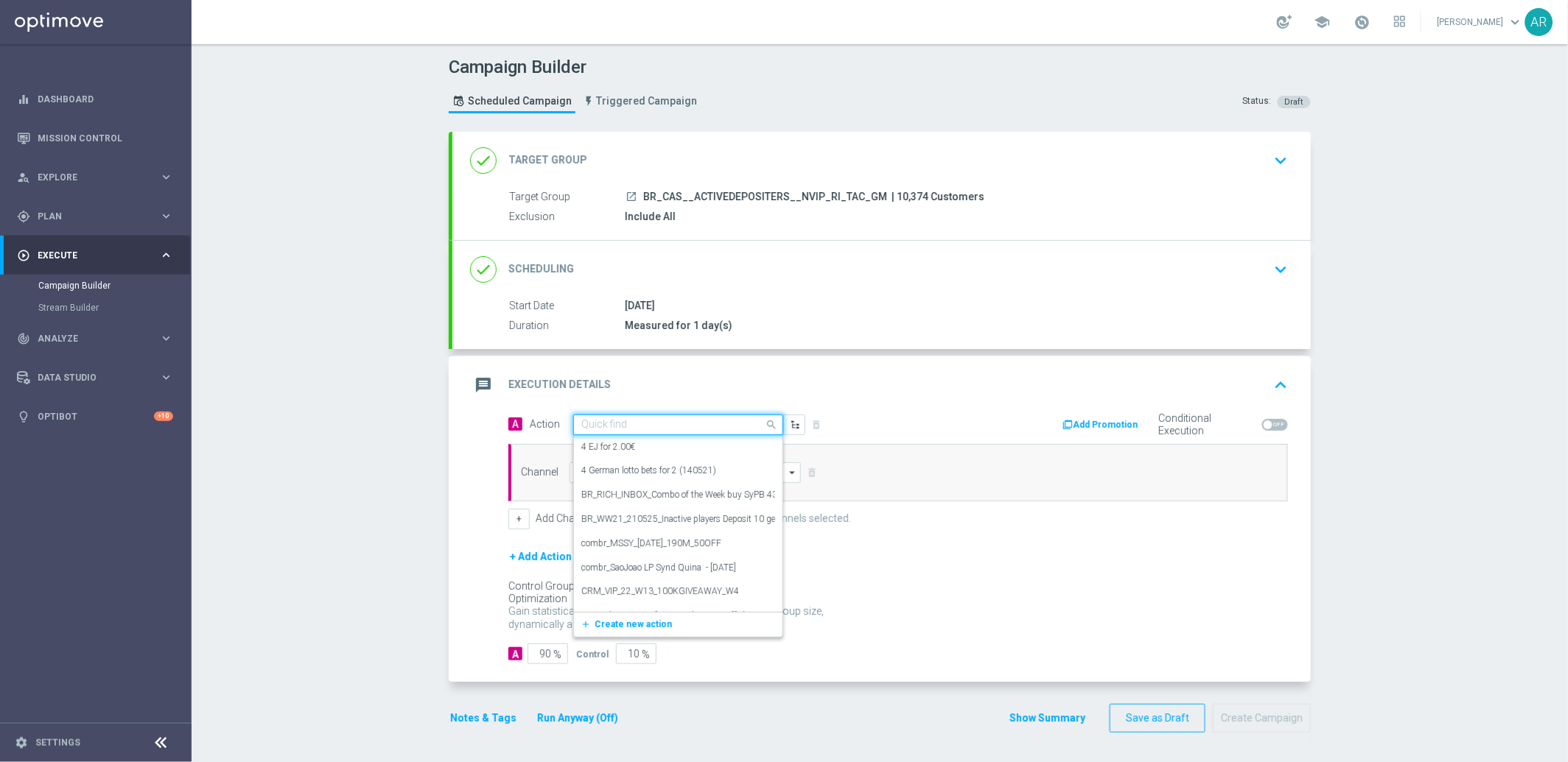
paste input "BR_CAS__GOM_SEP_GONZOSQUESTM__NVIP_RI_TAC_GM"
type input "BR_CAS__GOM_SEP_GONZOSQUESTM__NVIP_RI_TAC_GM"
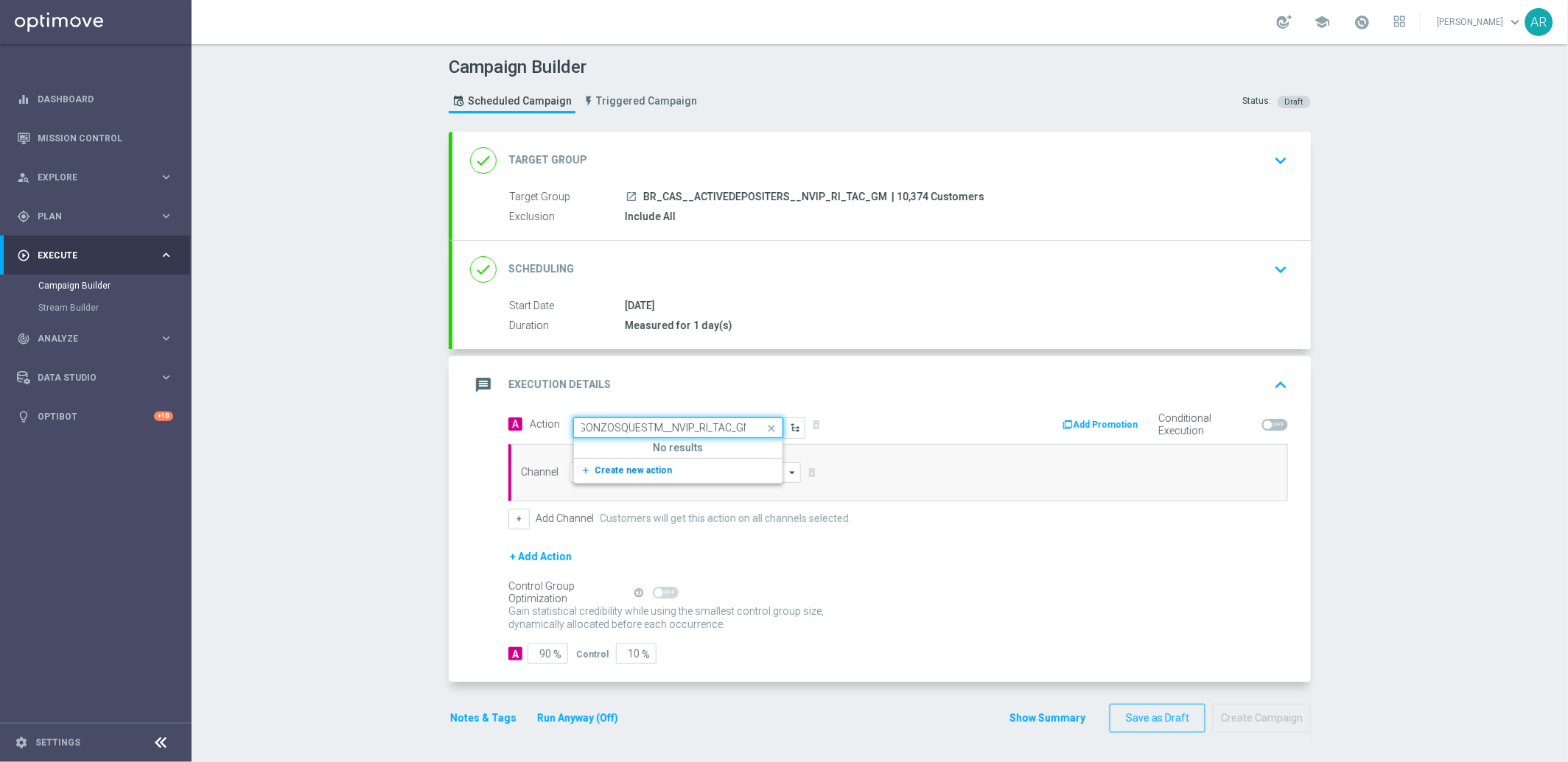
click at [630, 470] on span "Create new action" at bounding box center [633, 470] width 78 height 10
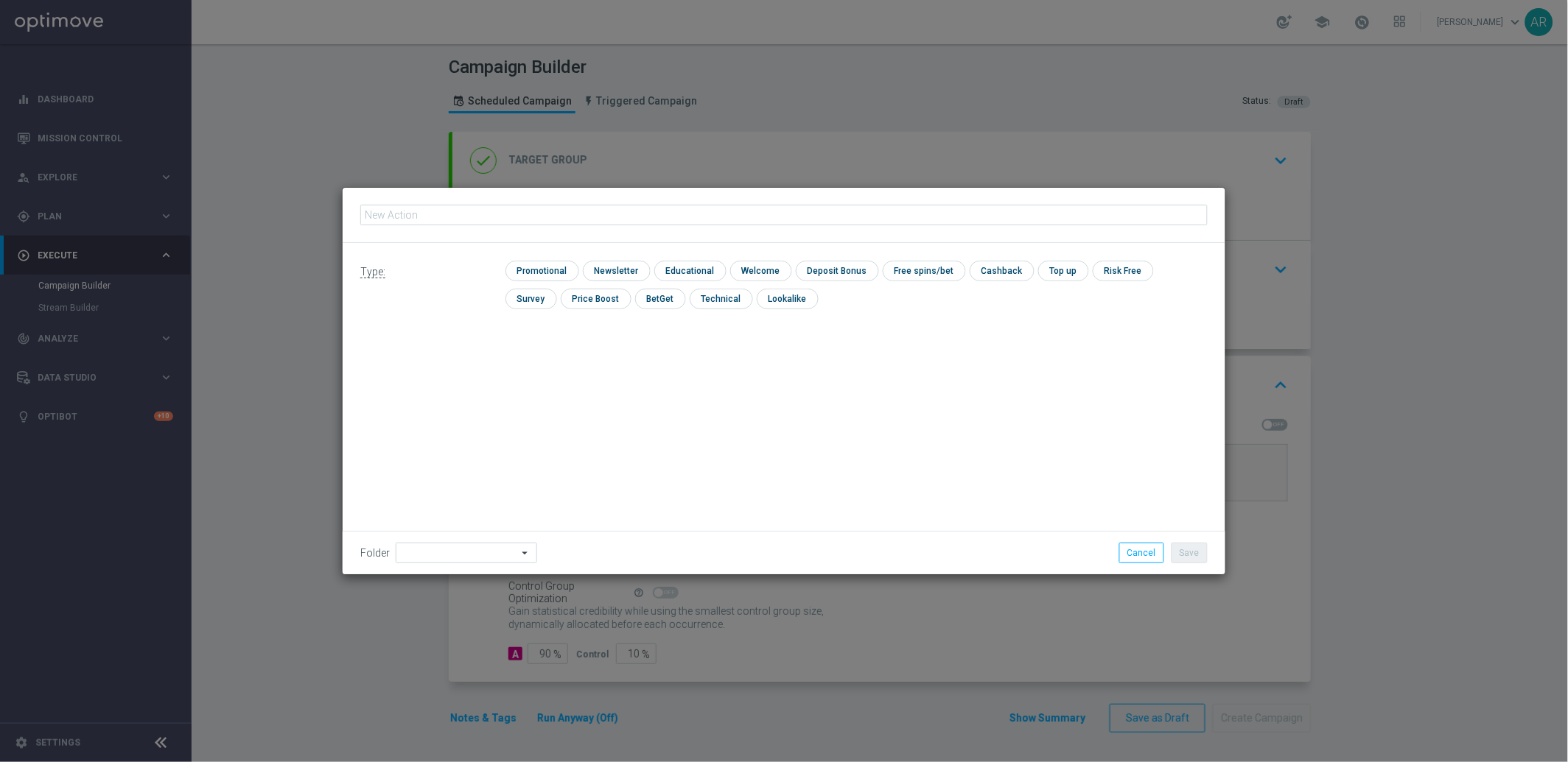
click at [556, 220] on input "text" at bounding box center [784, 215] width 848 height 21
type input "BR_CAS__GOM_SEP_GONZOSQUESTM__NVIP_RI_TAC_GM"
click at [531, 267] on input "checkbox" at bounding box center [540, 270] width 70 height 20
checkbox input "true"
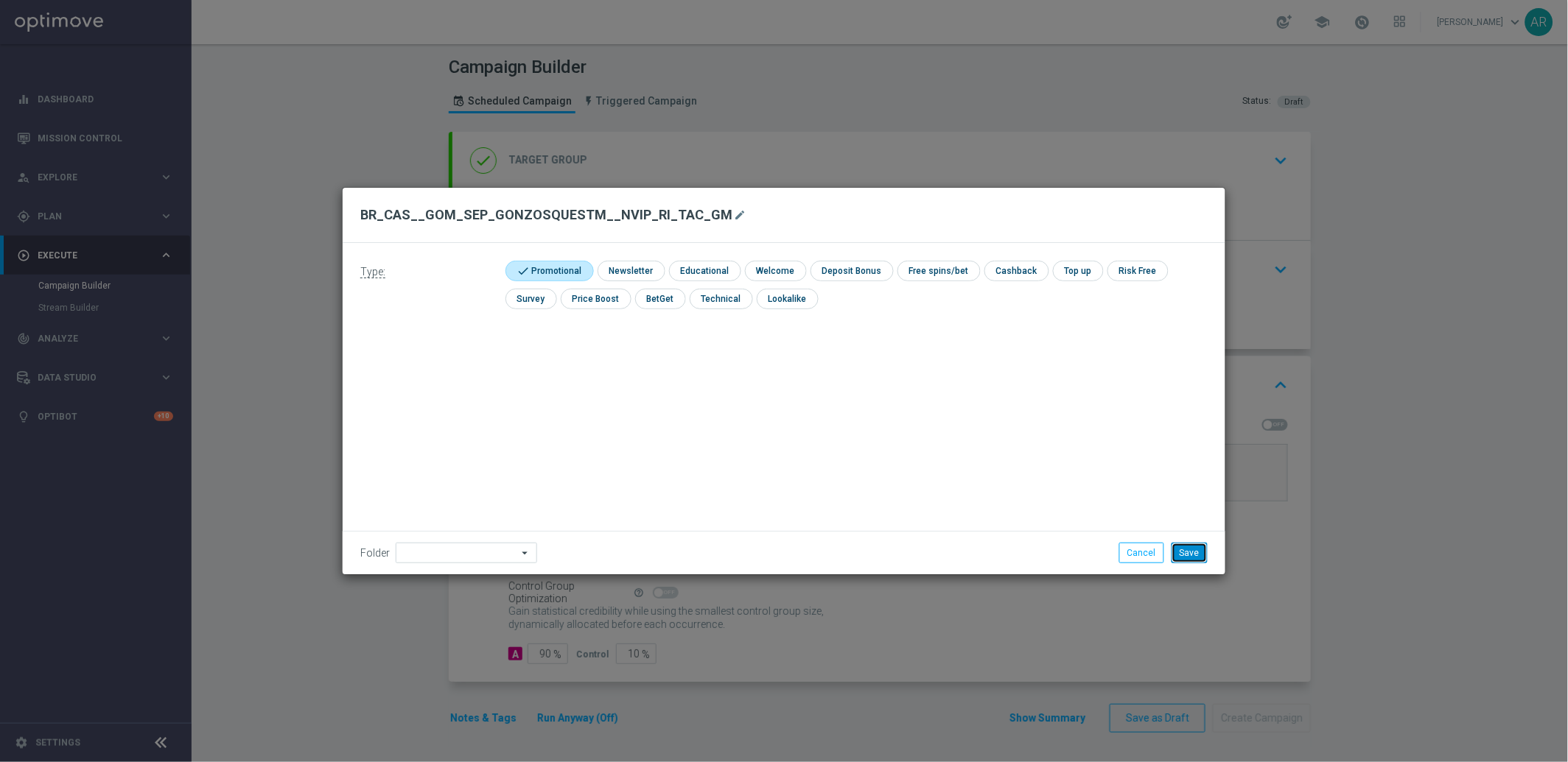
click at [1188, 547] on button "Save" at bounding box center [1189, 553] width 36 height 21
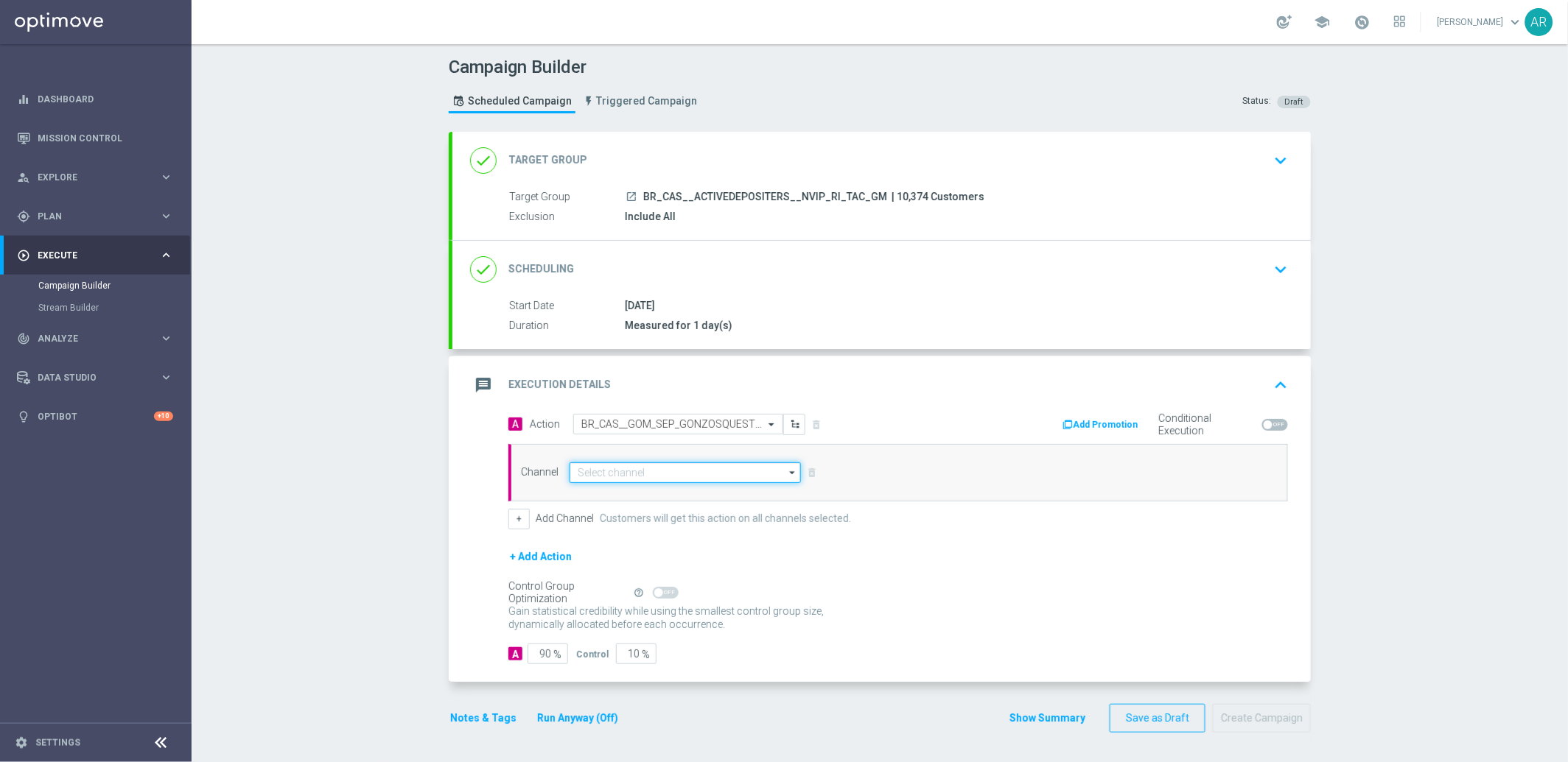
click at [679, 467] on input at bounding box center [685, 473] width 231 height 21
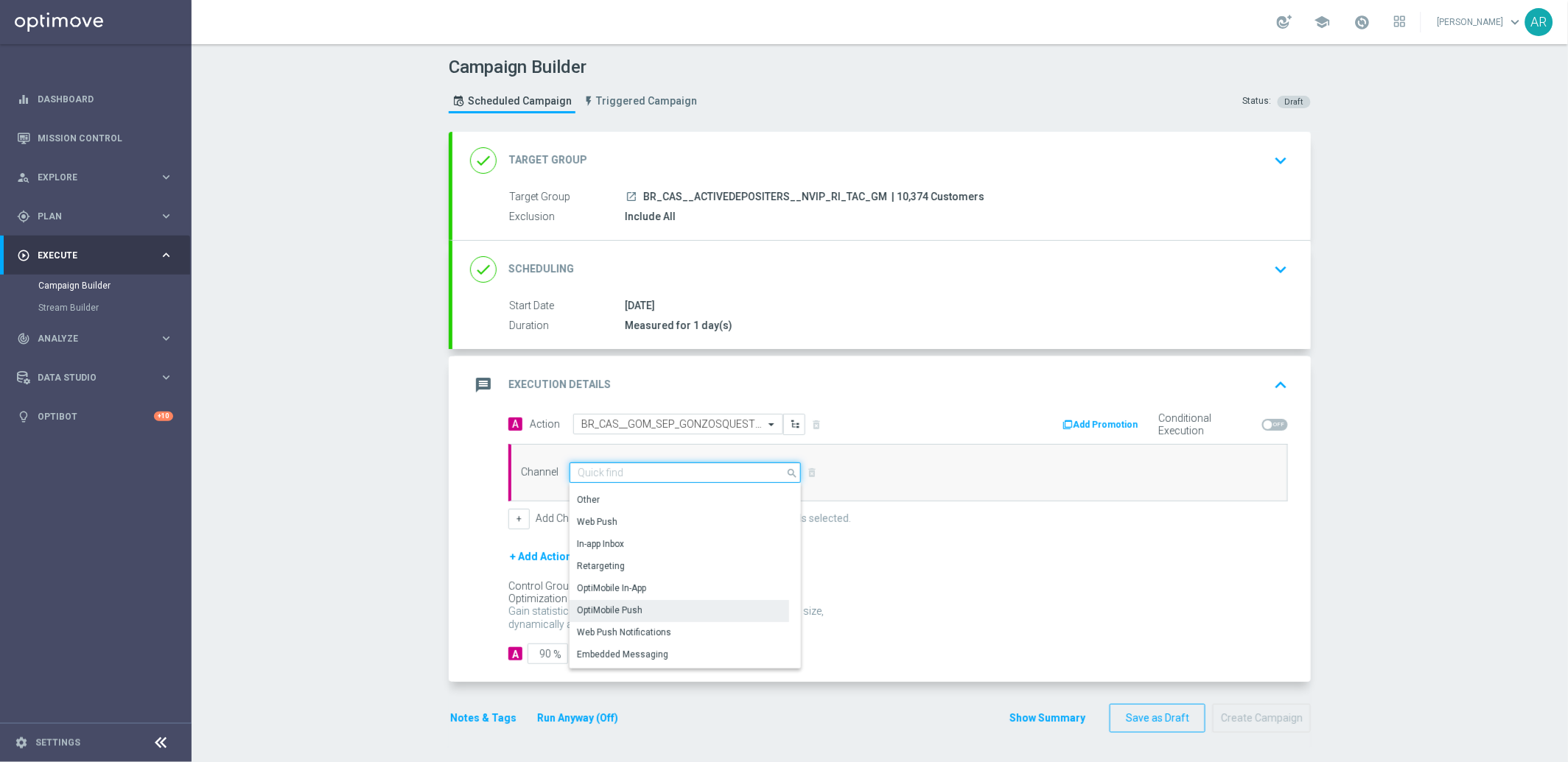
scroll to position [389, 0]
click at [664, 629] on div "Embedded Messaging" at bounding box center [680, 636] width 220 height 21
type input "Embedded Messaging"
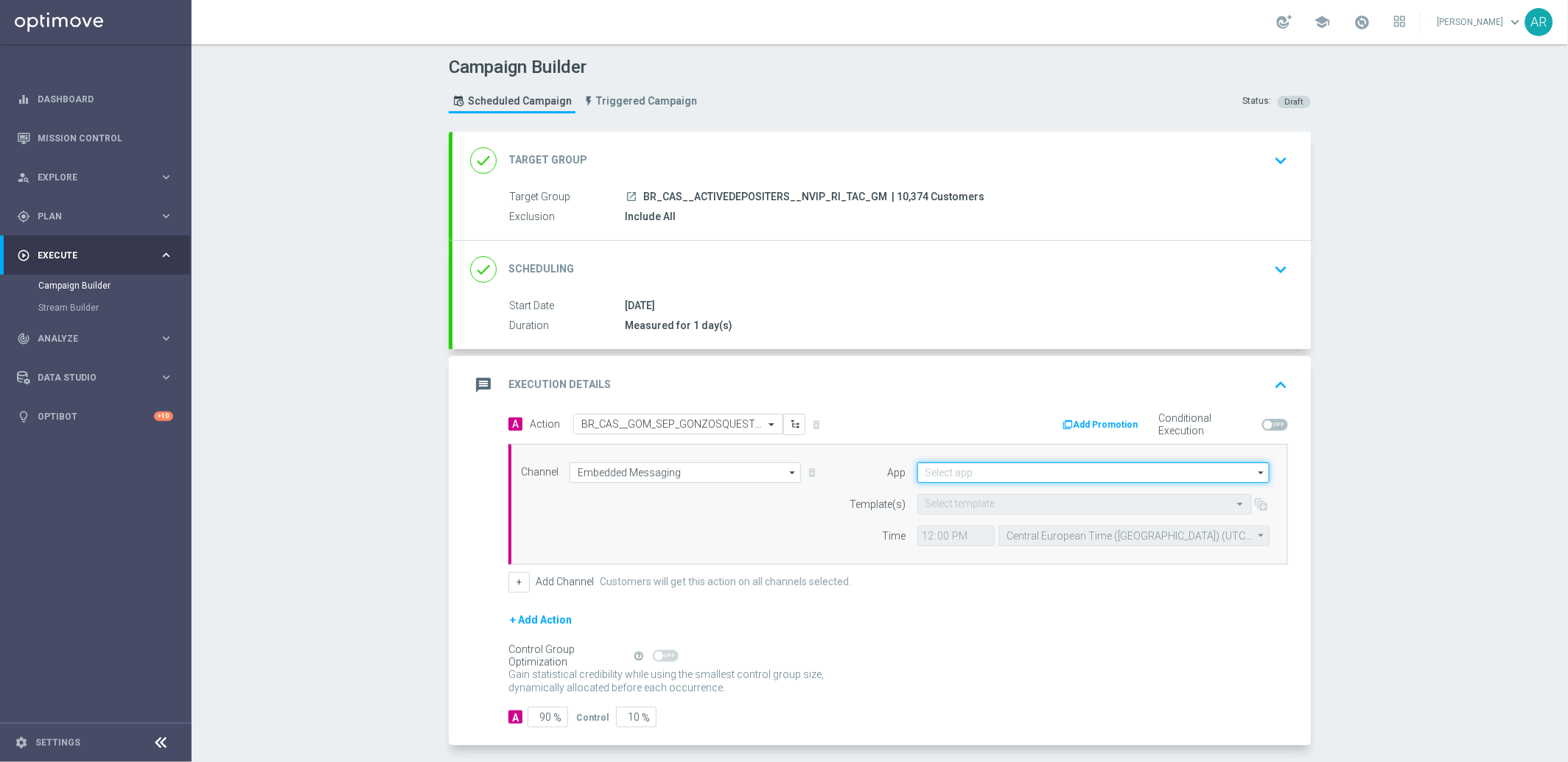
click at [955, 472] on input at bounding box center [1092, 473] width 352 height 21
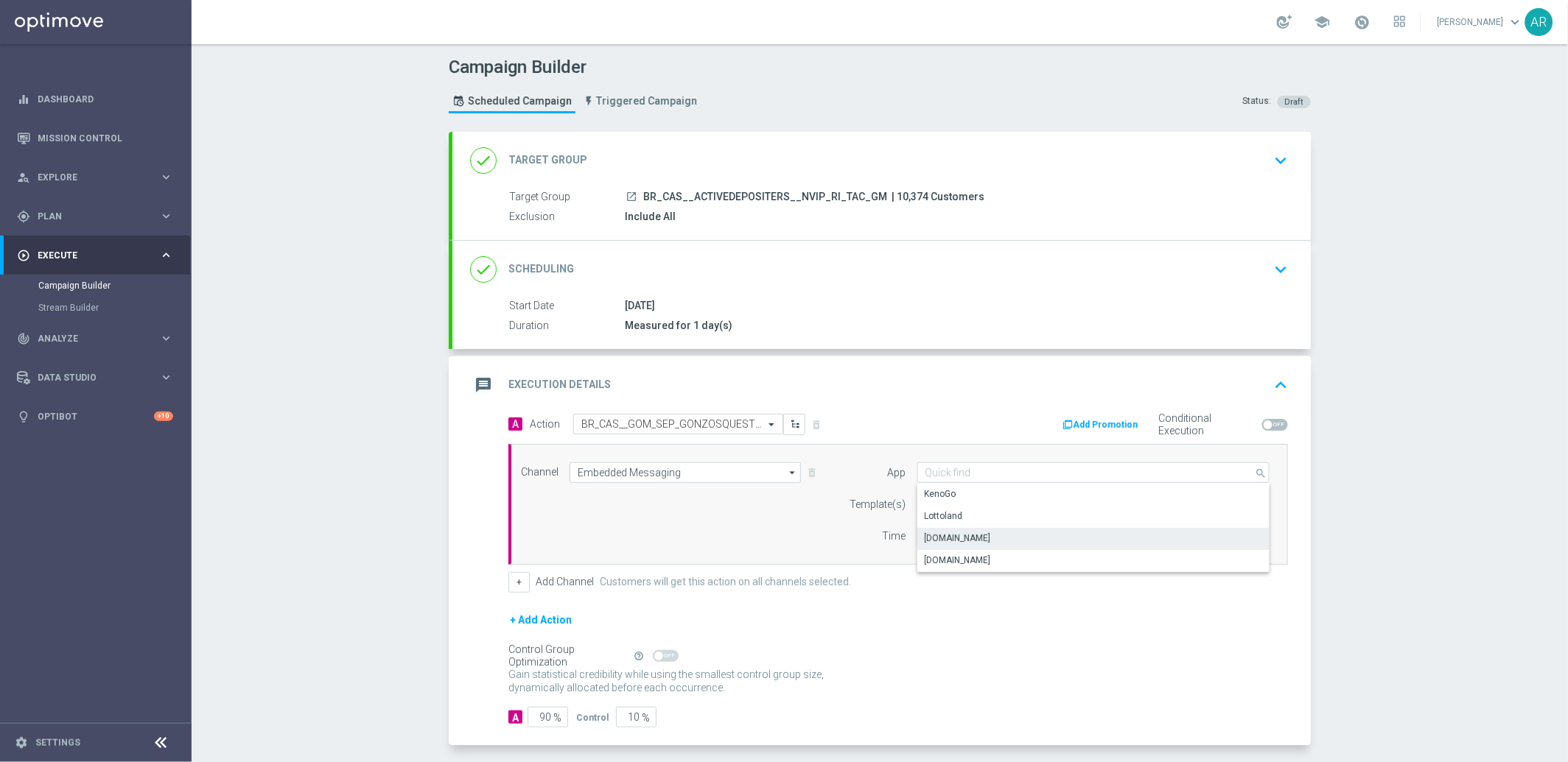
click at [997, 539] on div "[DOMAIN_NAME]" at bounding box center [1093, 538] width 353 height 21
type input "[DOMAIN_NAME]"
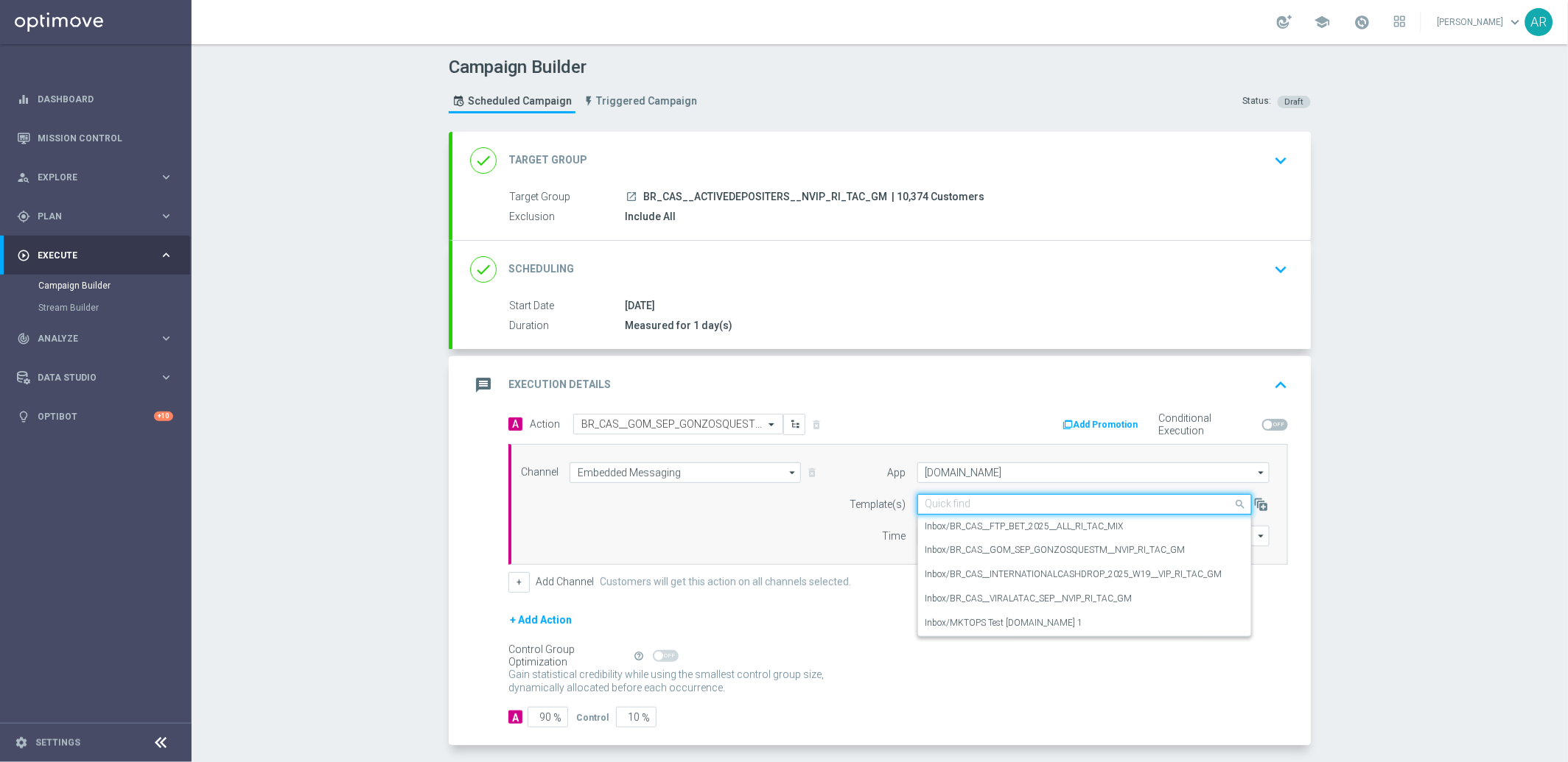
click at [925, 506] on input "text" at bounding box center [1069, 504] width 289 height 12
paste input "BR_CAS__GOM_SEP_GONZOSQUESTM__NVIP_RI_TAC_GM"
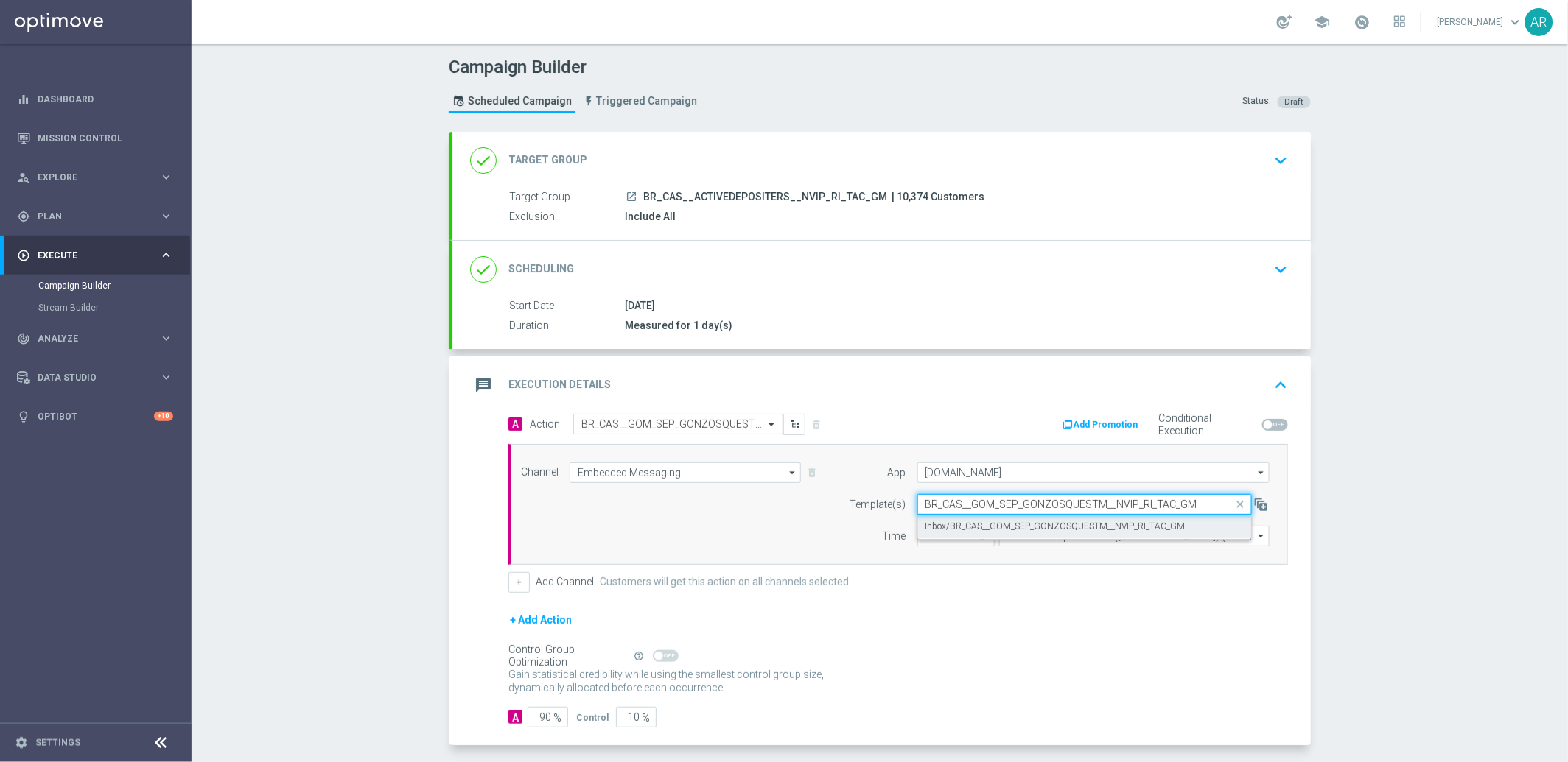
click at [994, 526] on label "Inbox/BR_CAS__GOM_SEP_GONZOSQUESTM__NVIP_RI_TAC_GM" at bounding box center [1055, 526] width 260 height 12
type input "BR_CAS__GOM_SEP_GONZOSQUESTM__NVIP_RI_TAC_GM"
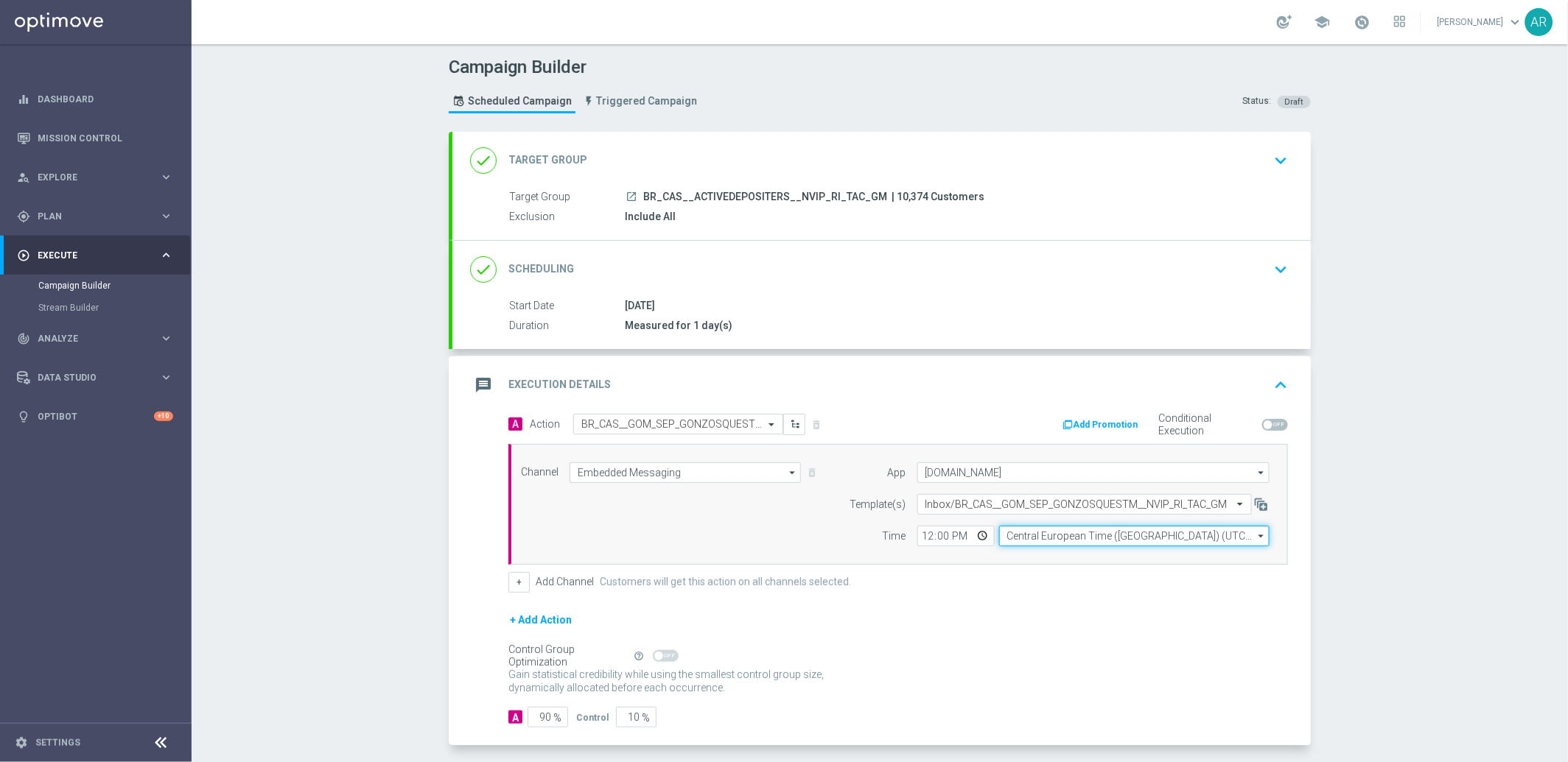
click at [1051, 540] on input "Central European Time ([GEOGRAPHIC_DATA]) (UTC +02:00)" at bounding box center [1134, 536] width 270 height 21
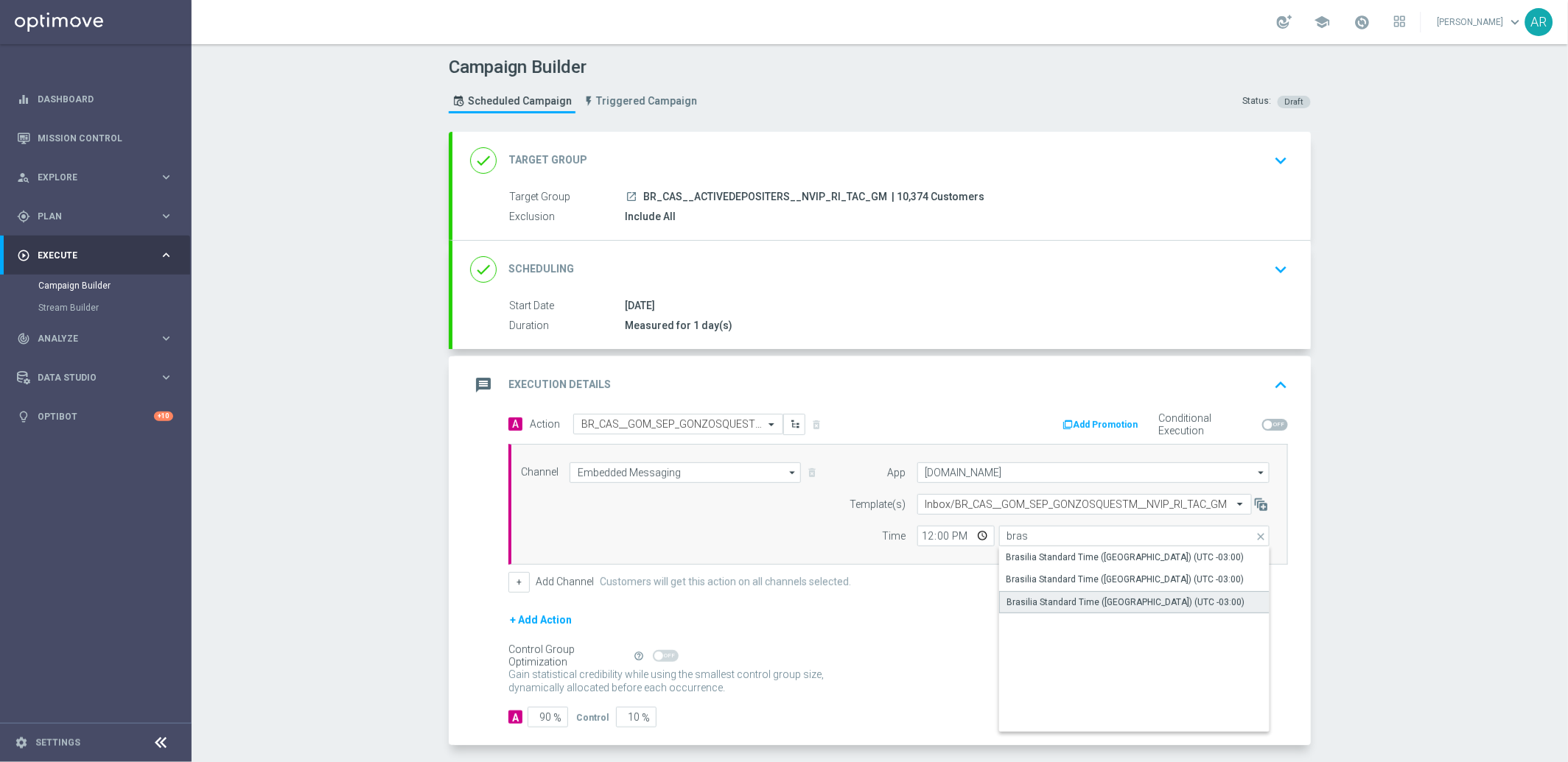
click at [1138, 592] on div "Brasilia Standard Time ([GEOGRAPHIC_DATA]) (UTC -03:00)" at bounding box center [1135, 602] width 271 height 22
type input "Brasilia Standard Time ([GEOGRAPHIC_DATA]) (UTC -03:00)"
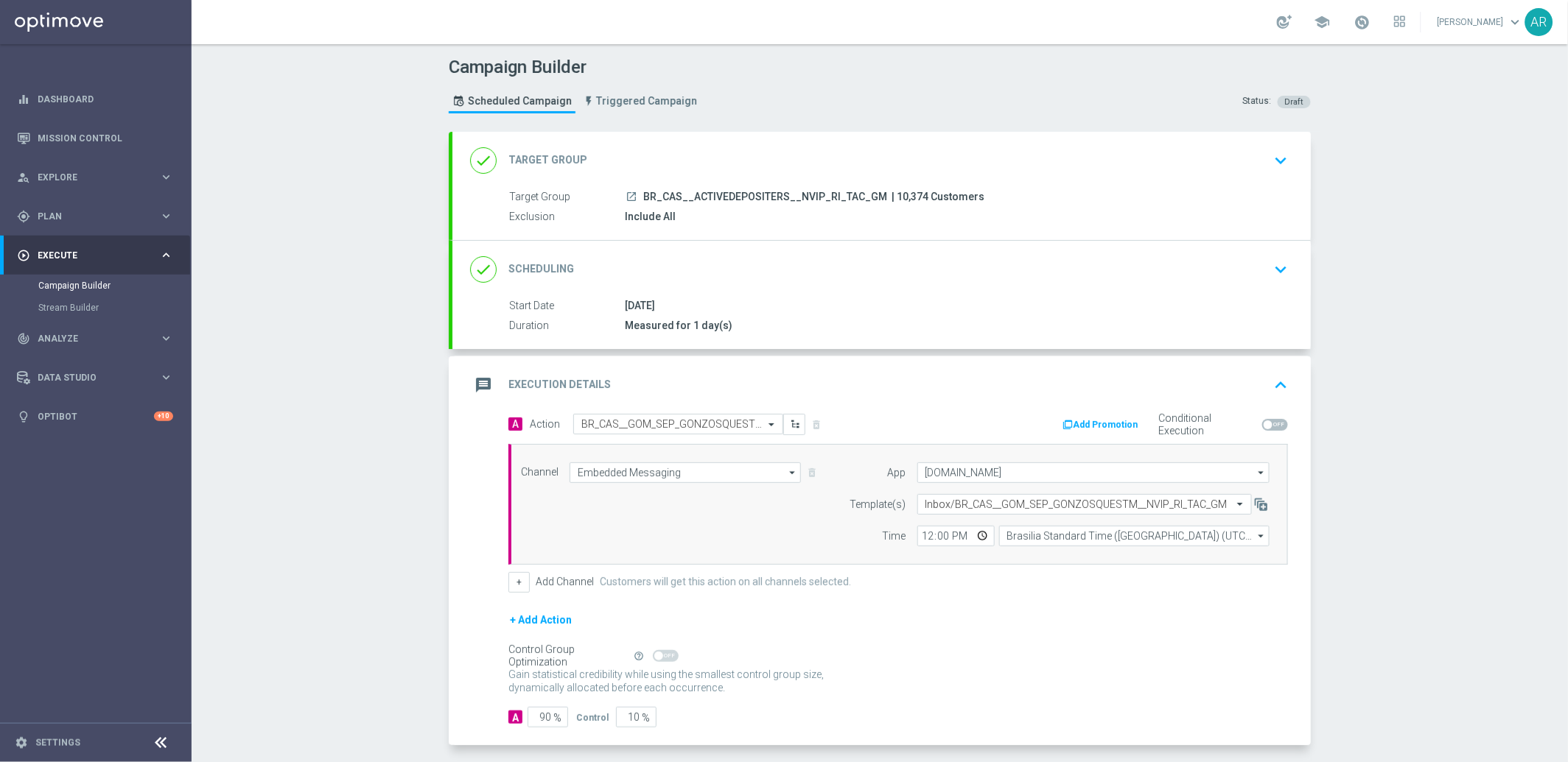
click at [867, 616] on div "+ Add Action" at bounding box center [898, 629] width 779 height 37
click at [979, 536] on input "12:00" at bounding box center [956, 536] width 78 height 21
type input "14:00"
click at [1112, 619] on div "+ Add Action" at bounding box center [898, 629] width 779 height 37
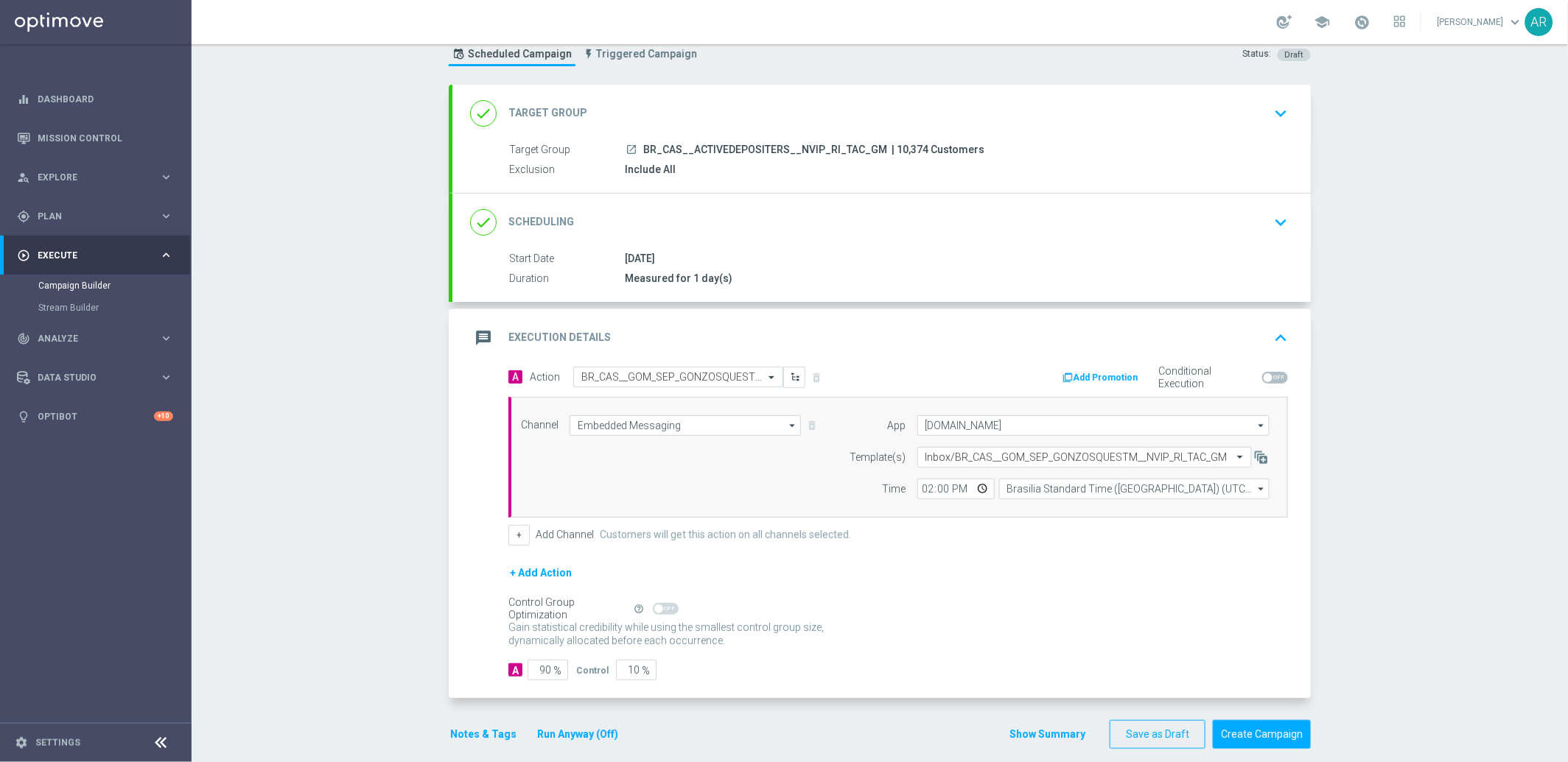
scroll to position [63, 0]
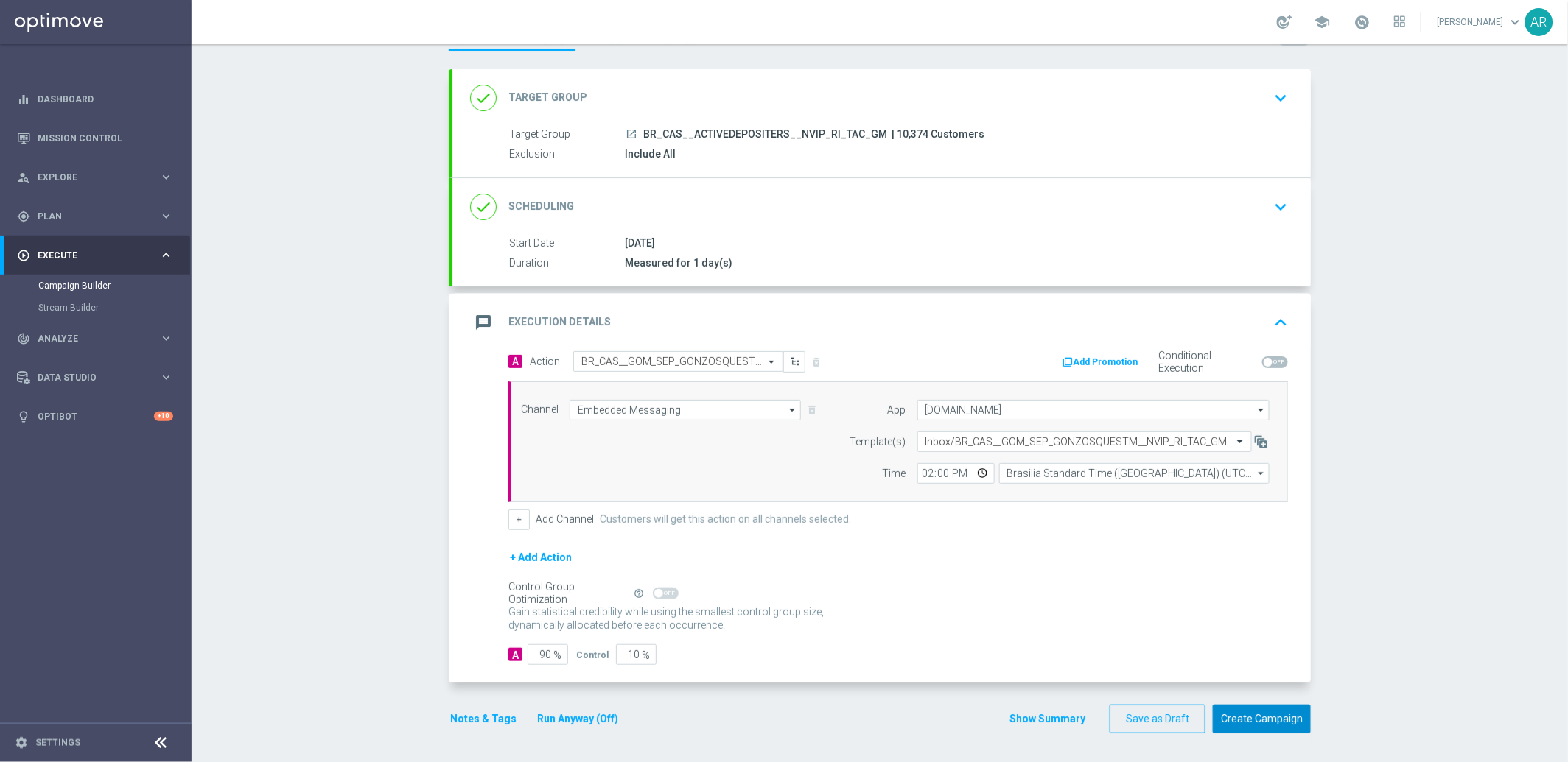
click at [1276, 717] on button "Create Campaign" at bounding box center [1261, 719] width 98 height 28
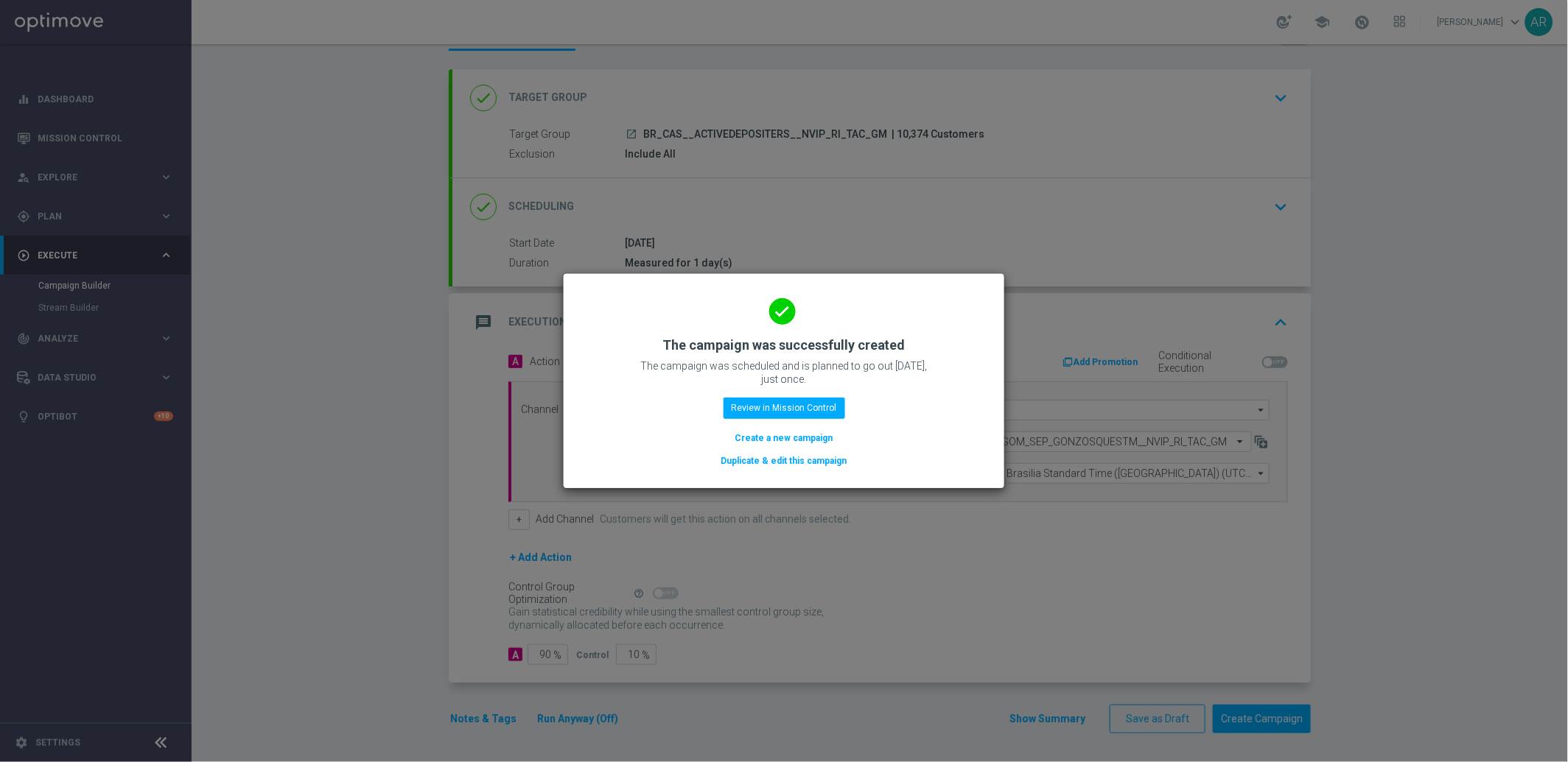
click at [788, 440] on button "Create a new campaign" at bounding box center [784, 438] width 100 height 16
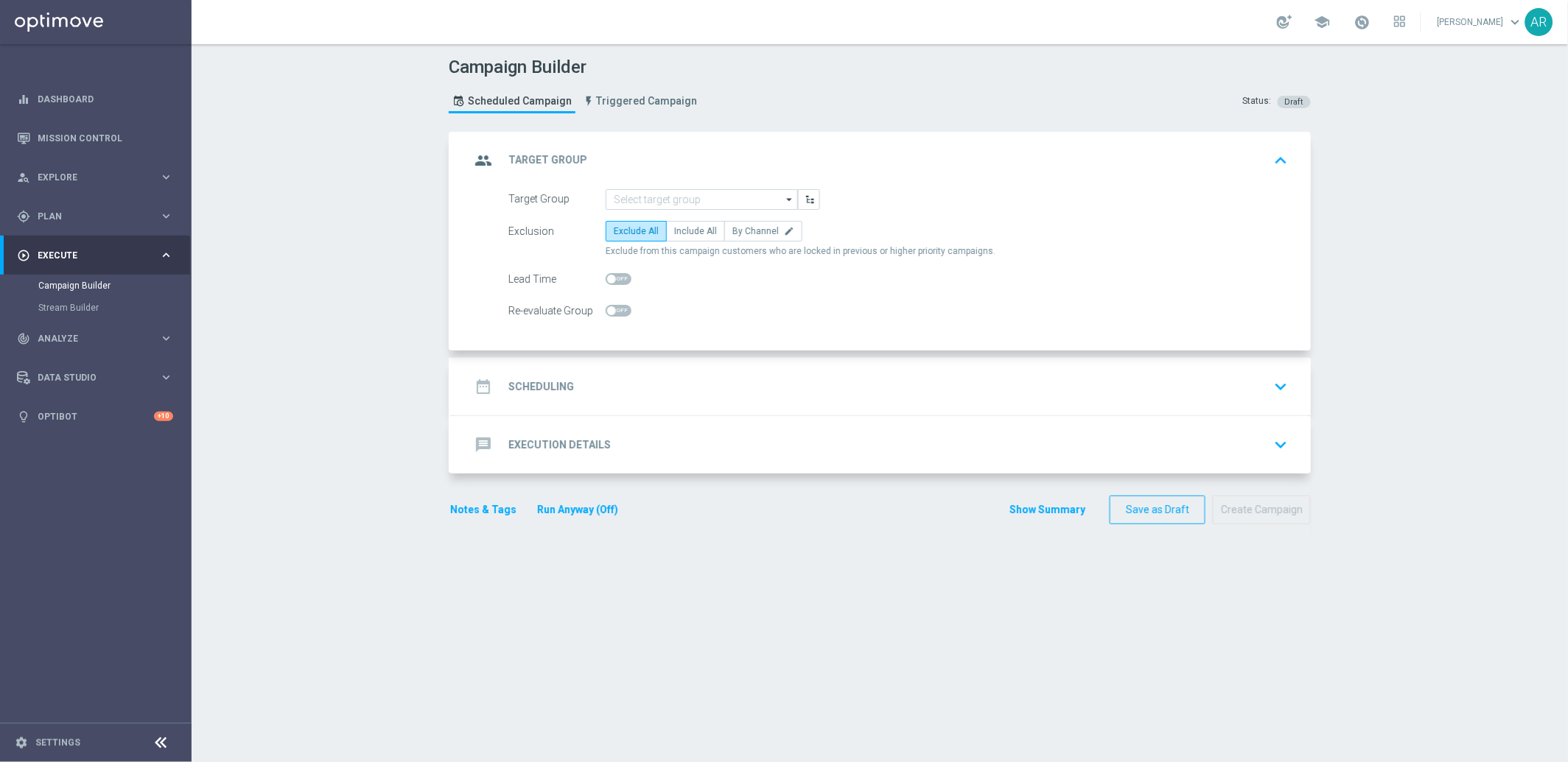
scroll to position [0, 0]
click at [646, 197] on input at bounding box center [702, 200] width 192 height 21
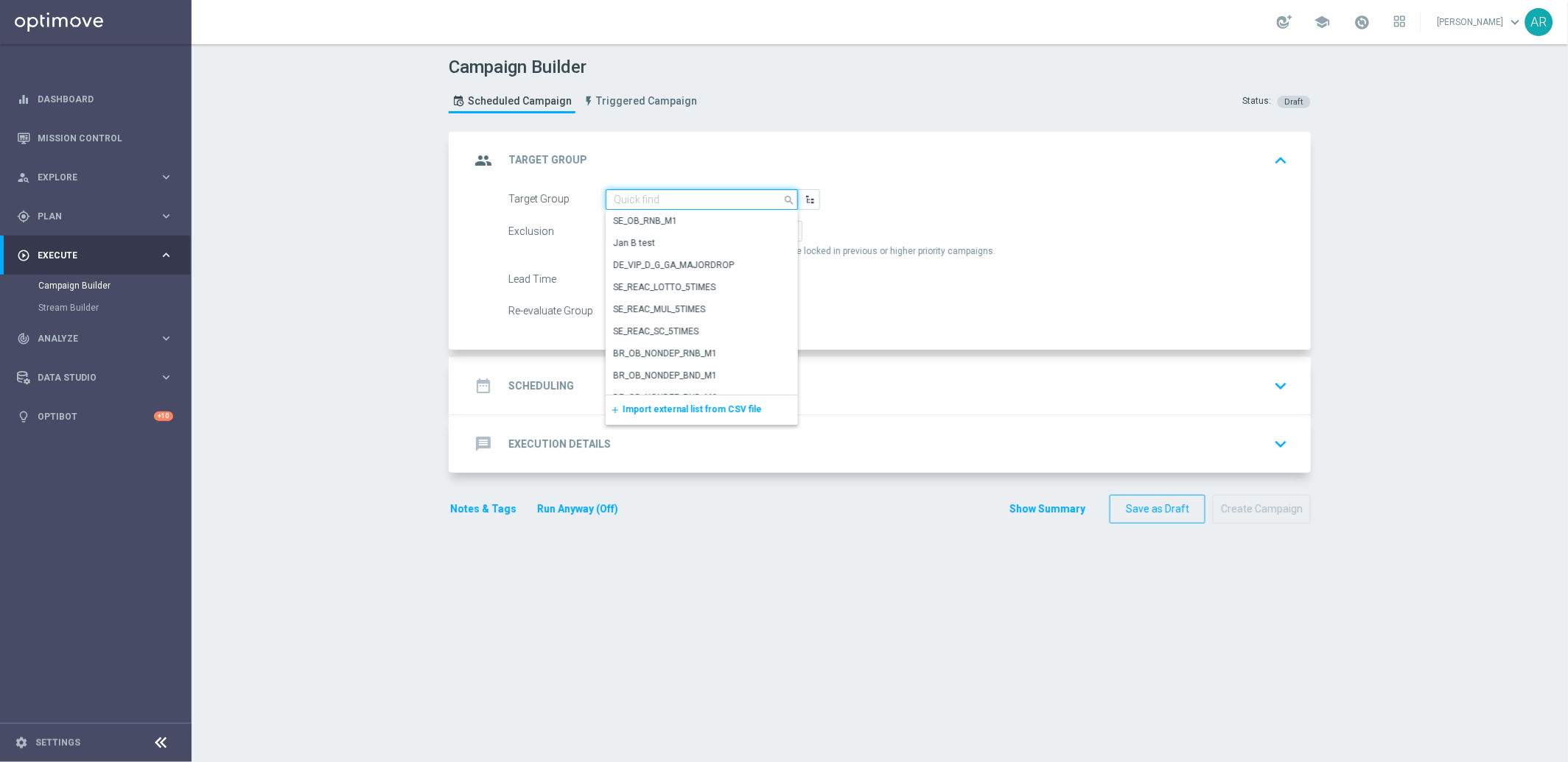
paste input "BR_CAS__ACTIVEDEPOSITERS__NVIP_RI_TAC_GM"
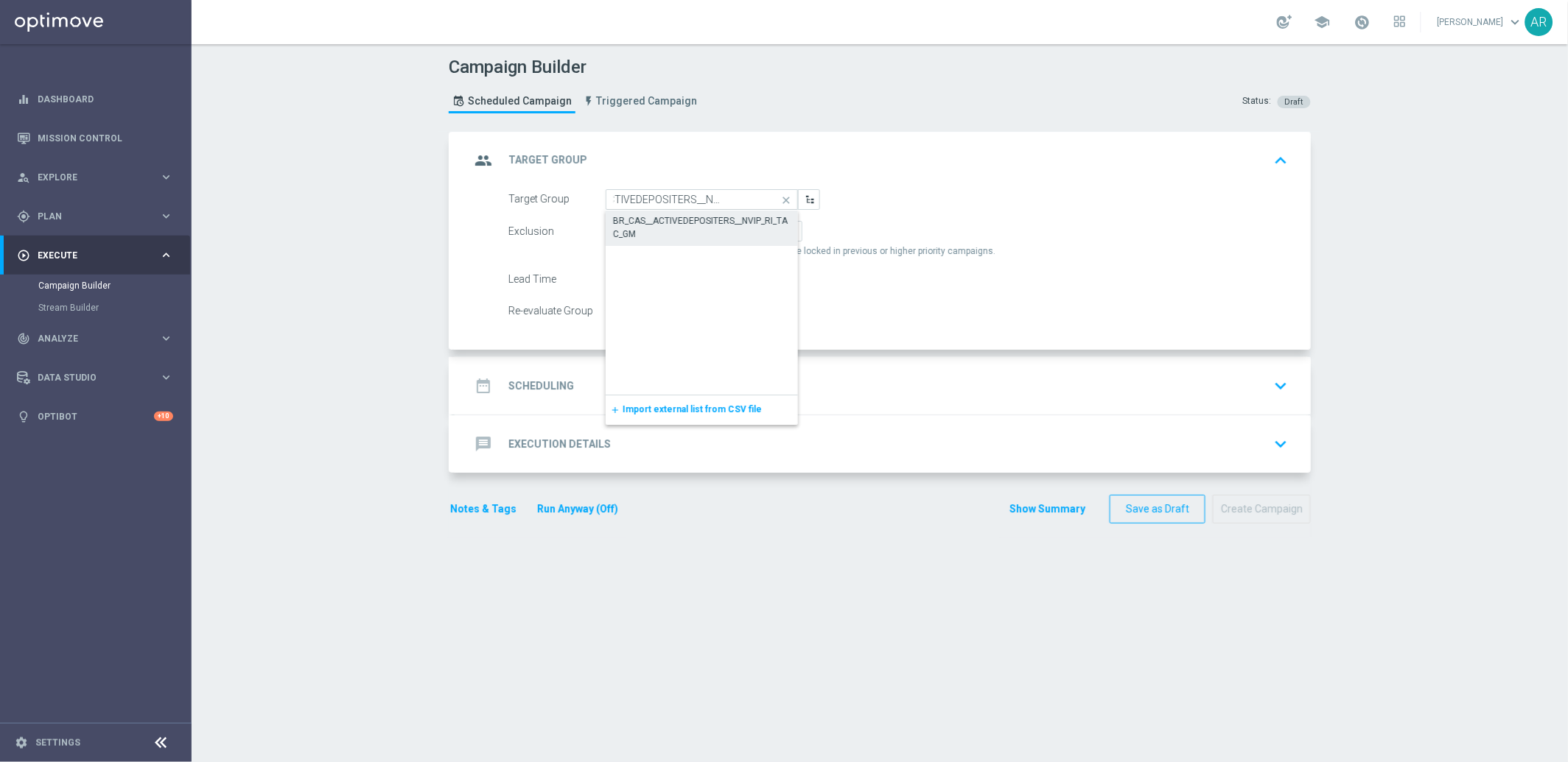
click at [686, 223] on div "BR_CAS__ACTIVEDEPOSITERS__NVIP_RI_TAC_GM" at bounding box center [702, 227] width 178 height 27
type input "BR_CAS__ACTIVEDEPOSITERS__NVIP_RI_TAC_GM"
click at [686, 223] on label "Include All" at bounding box center [695, 231] width 59 height 21
click at [684, 229] on input "Include All" at bounding box center [679, 234] width 9 height 9
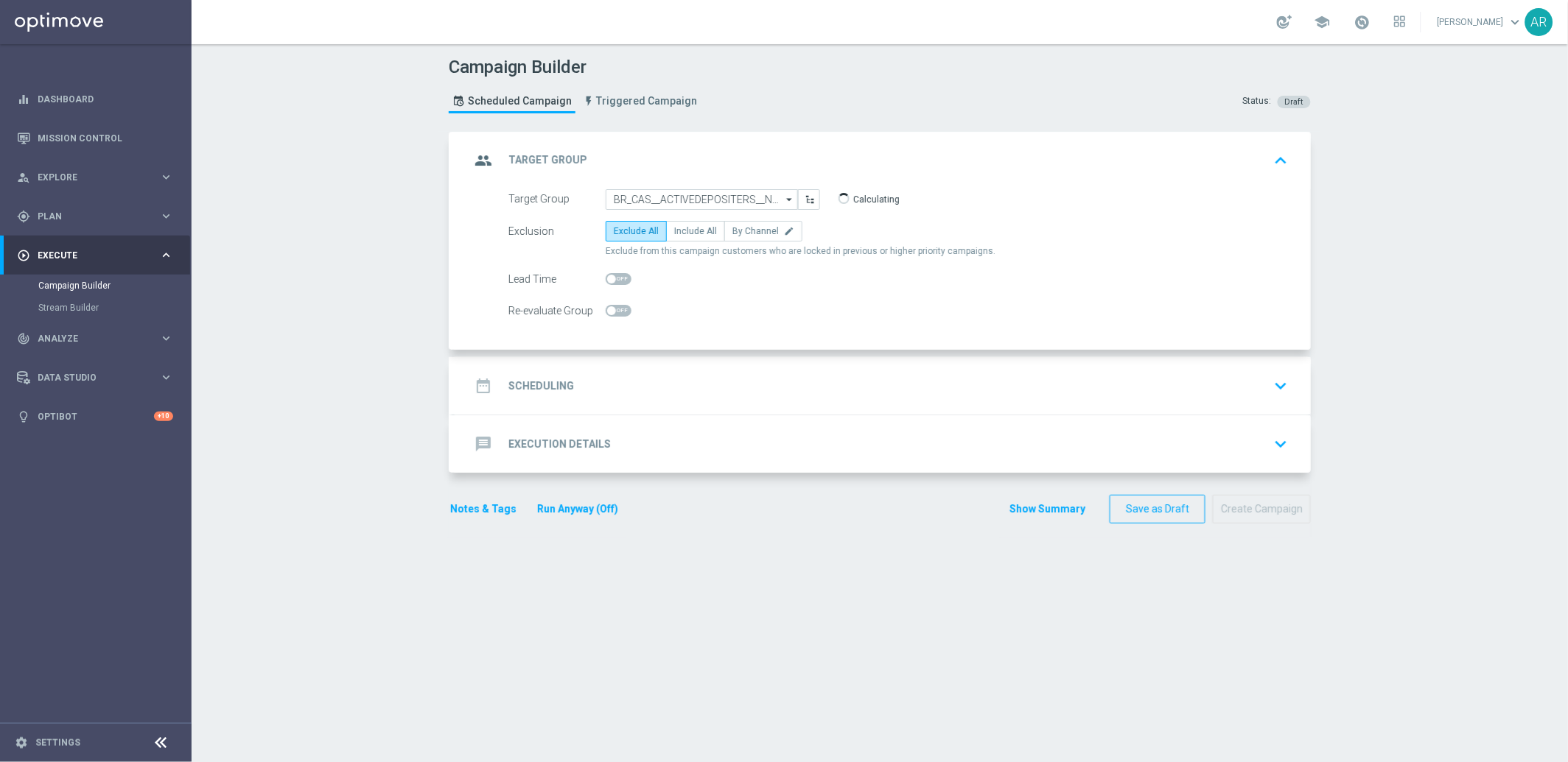
radio input "true"
click at [574, 385] on div "date_range Scheduling keyboard_arrow_down" at bounding box center [882, 386] width 823 height 28
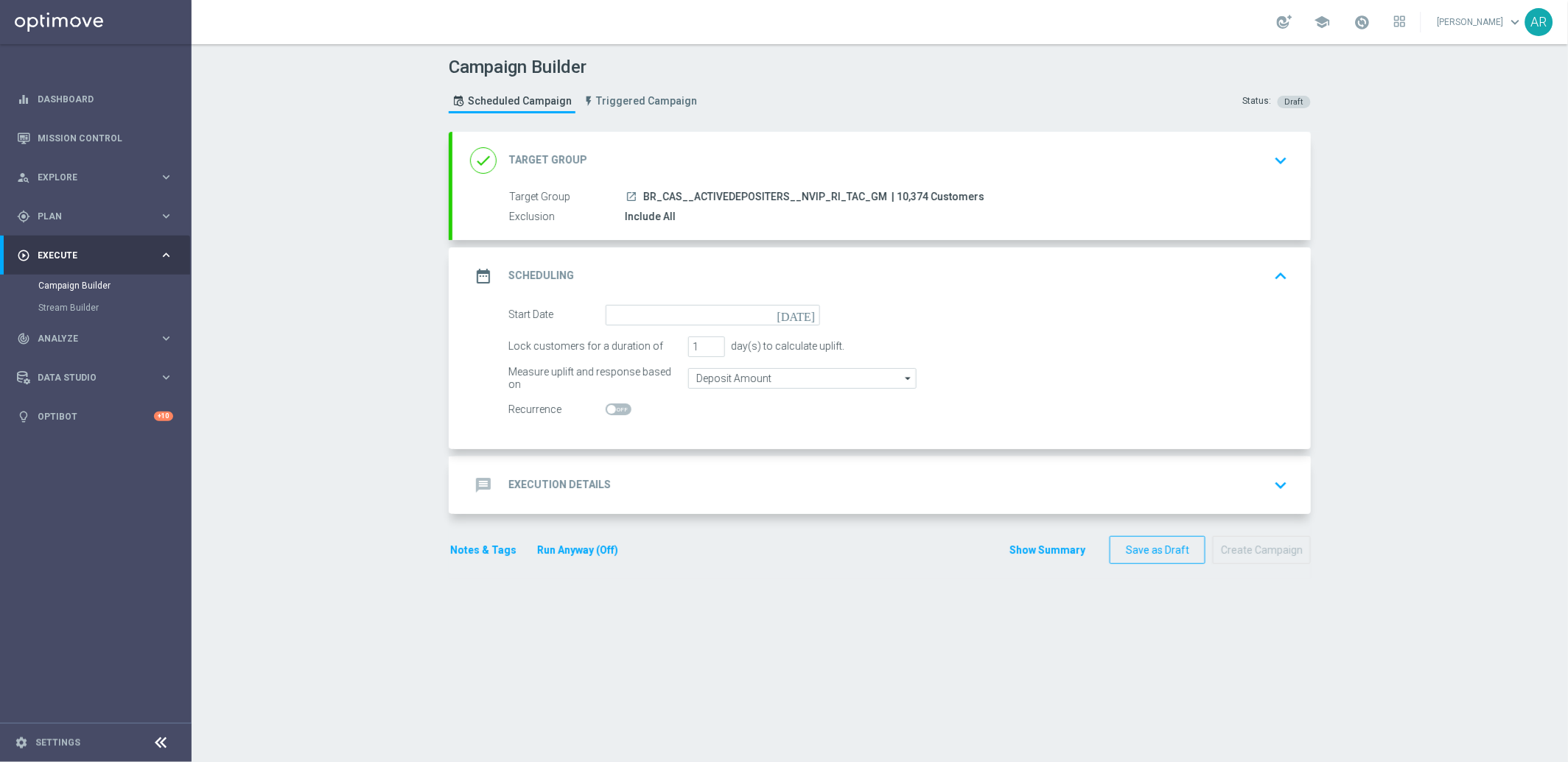
click at [804, 314] on icon "[DATE]" at bounding box center [799, 313] width 44 height 16
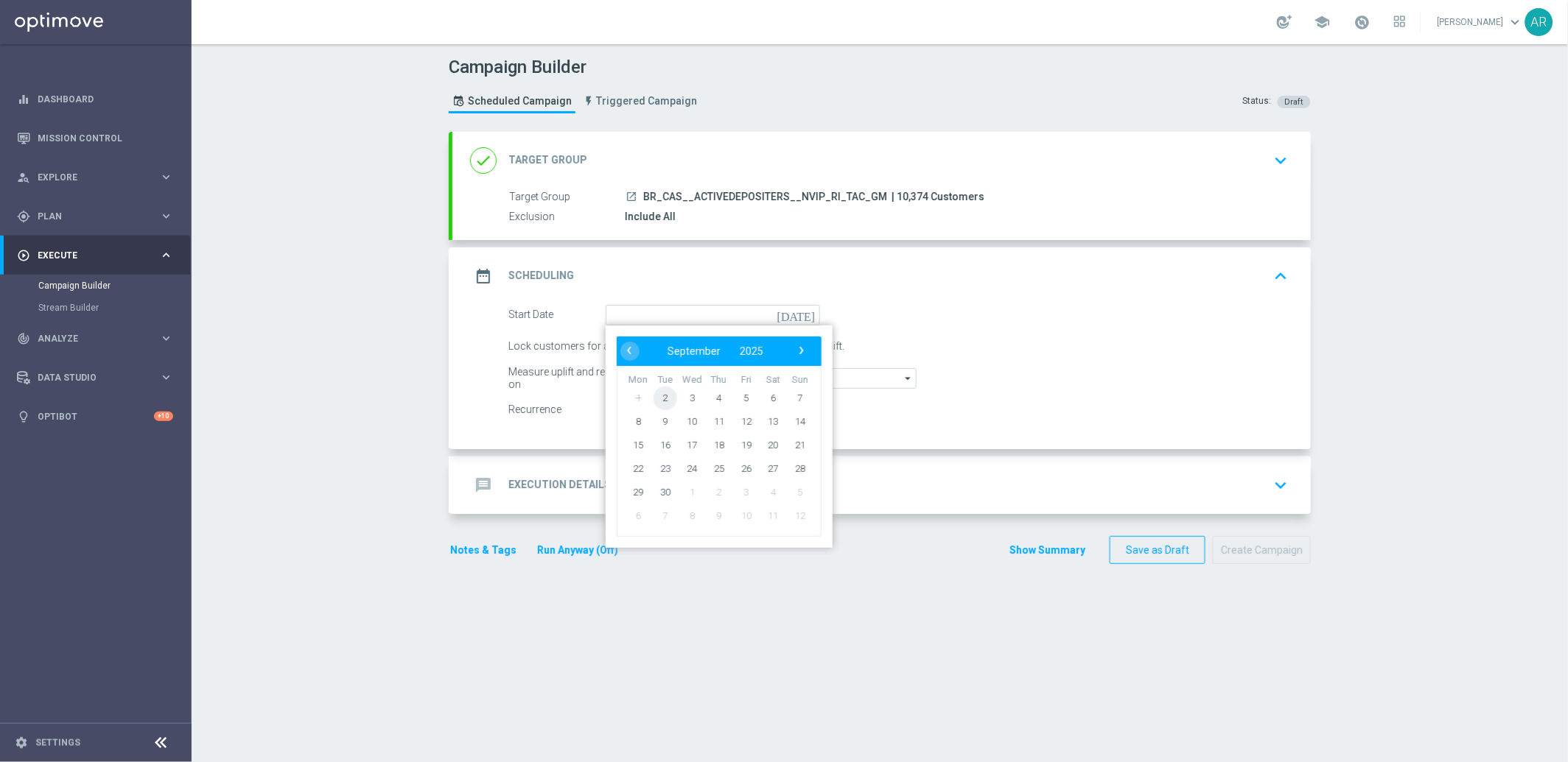
click at [659, 395] on span "2" at bounding box center [665, 397] width 24 height 24
type input "[DATE]"
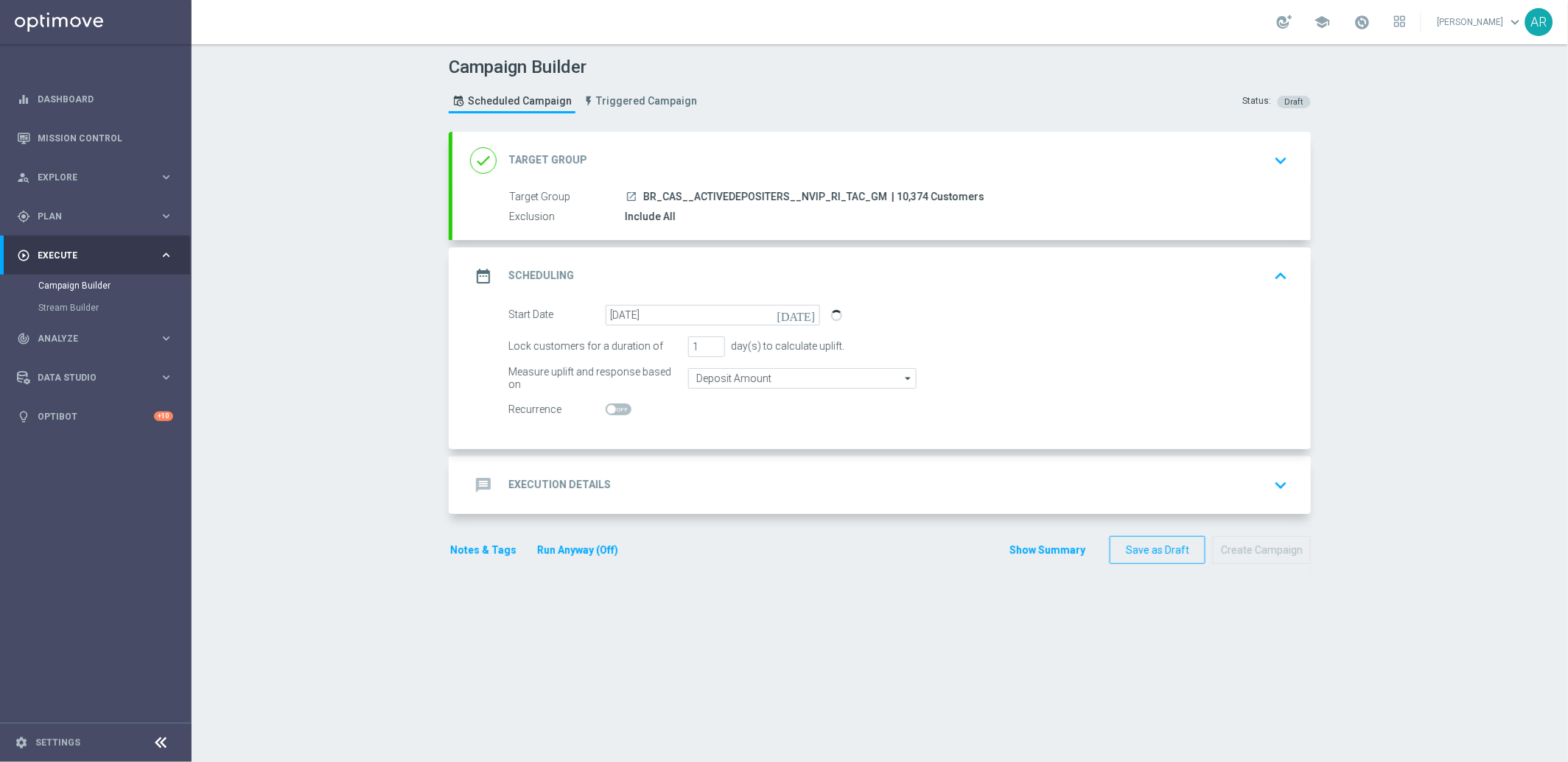
click at [663, 481] on div "message Execution Details keyboard_arrow_down" at bounding box center [882, 485] width 823 height 28
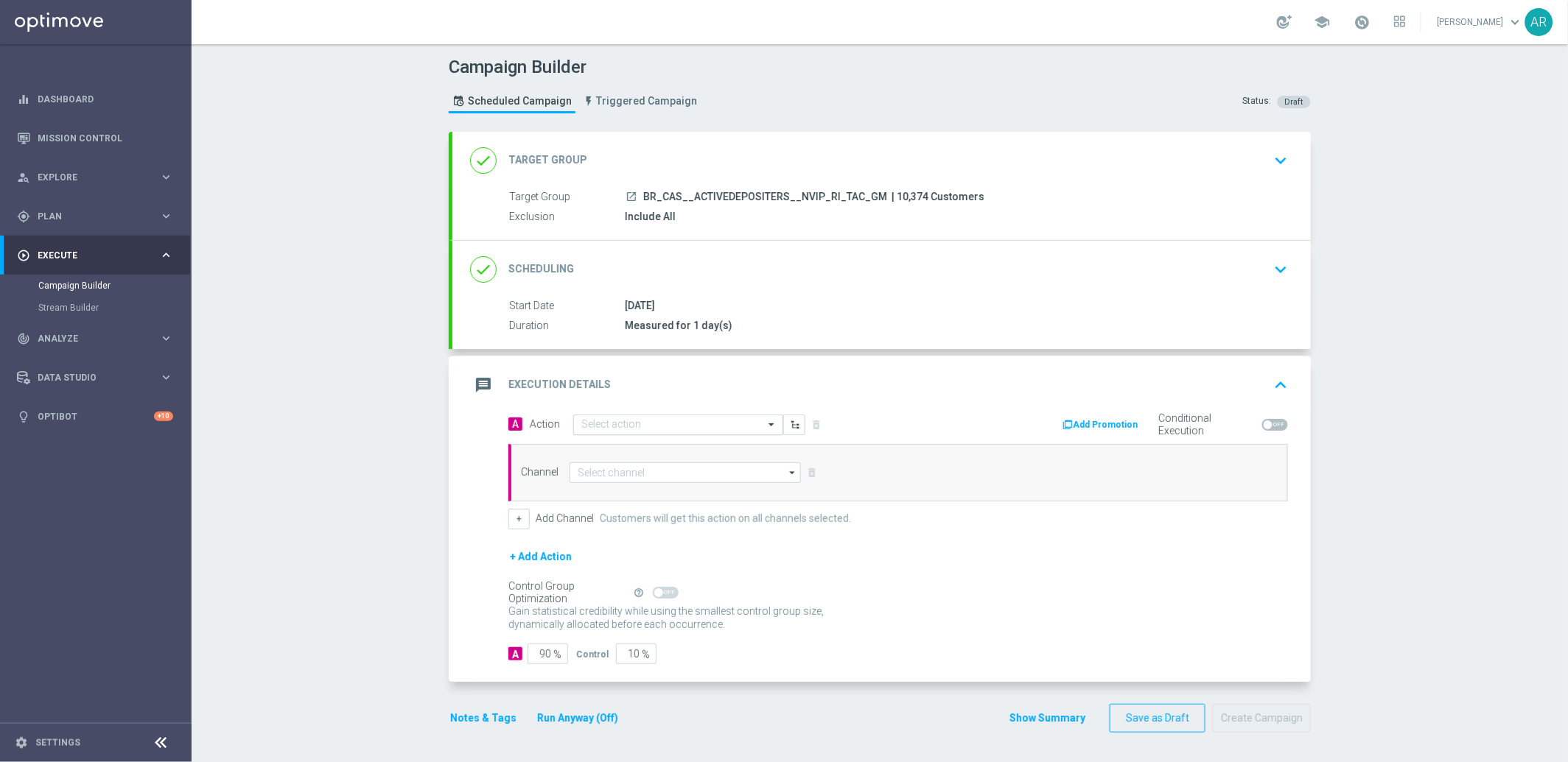
click at [617, 421] on input "text" at bounding box center [663, 425] width 164 height 12
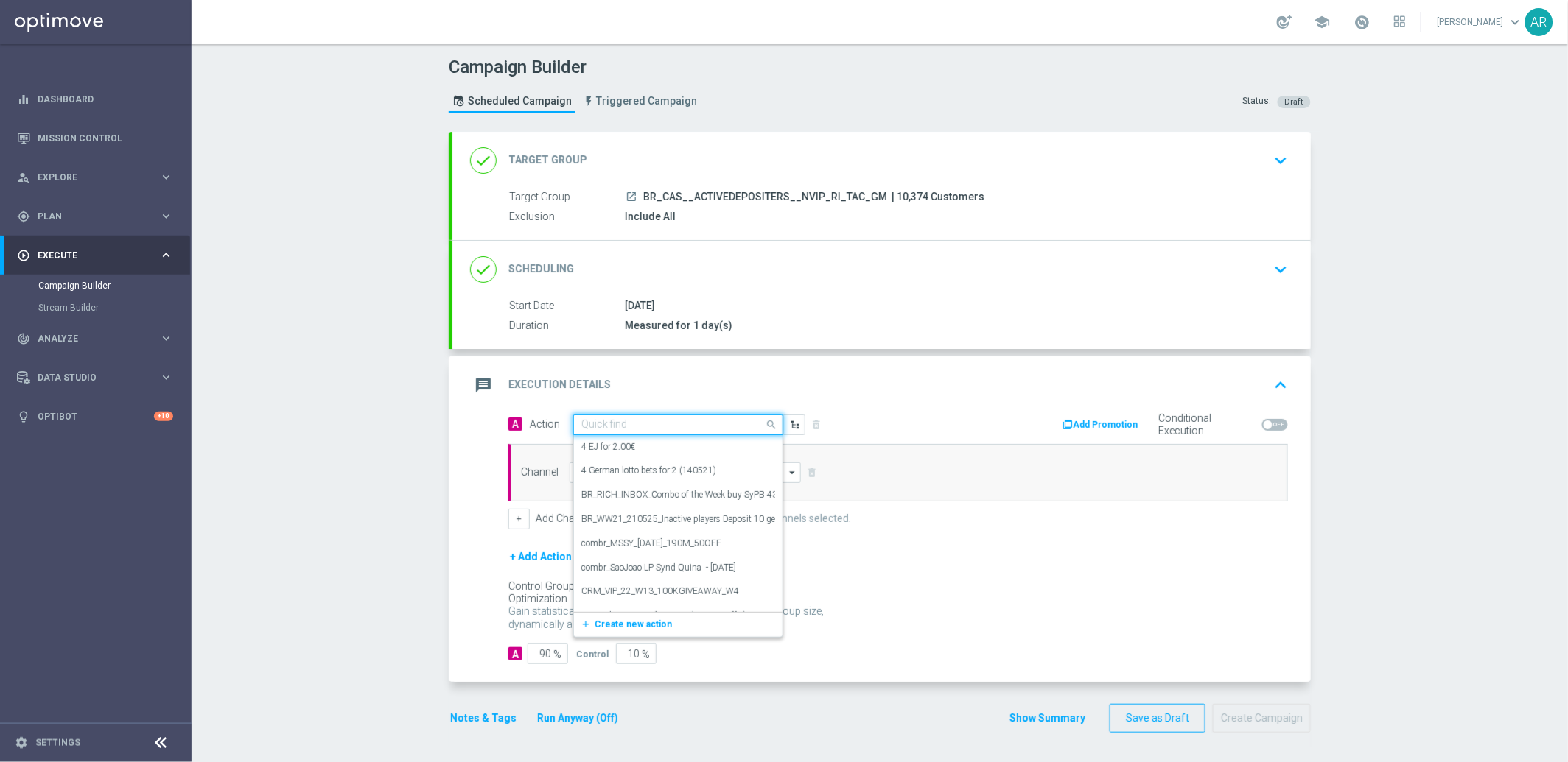
paste input "BR_CAS__GOM_SEP_GONZOSQUESTM__NVIP_SMS_TAC_GM"
type input "BR_CAS__GOM_SEP_GONZOSQUESTM__NVIP_SMS_TAC_GM"
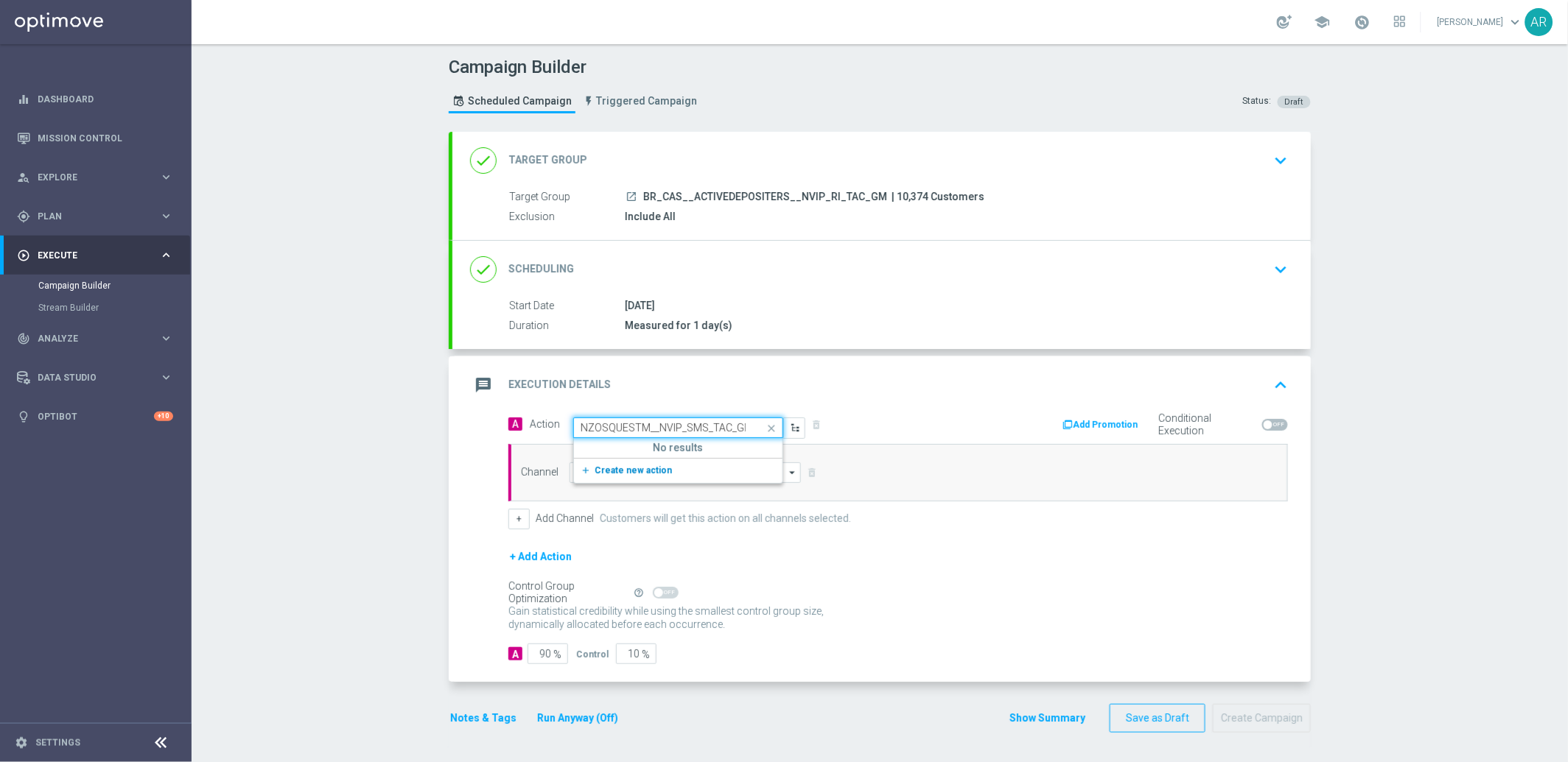
click at [619, 476] on button "add_new Create new action" at bounding box center [675, 471] width 203 height 17
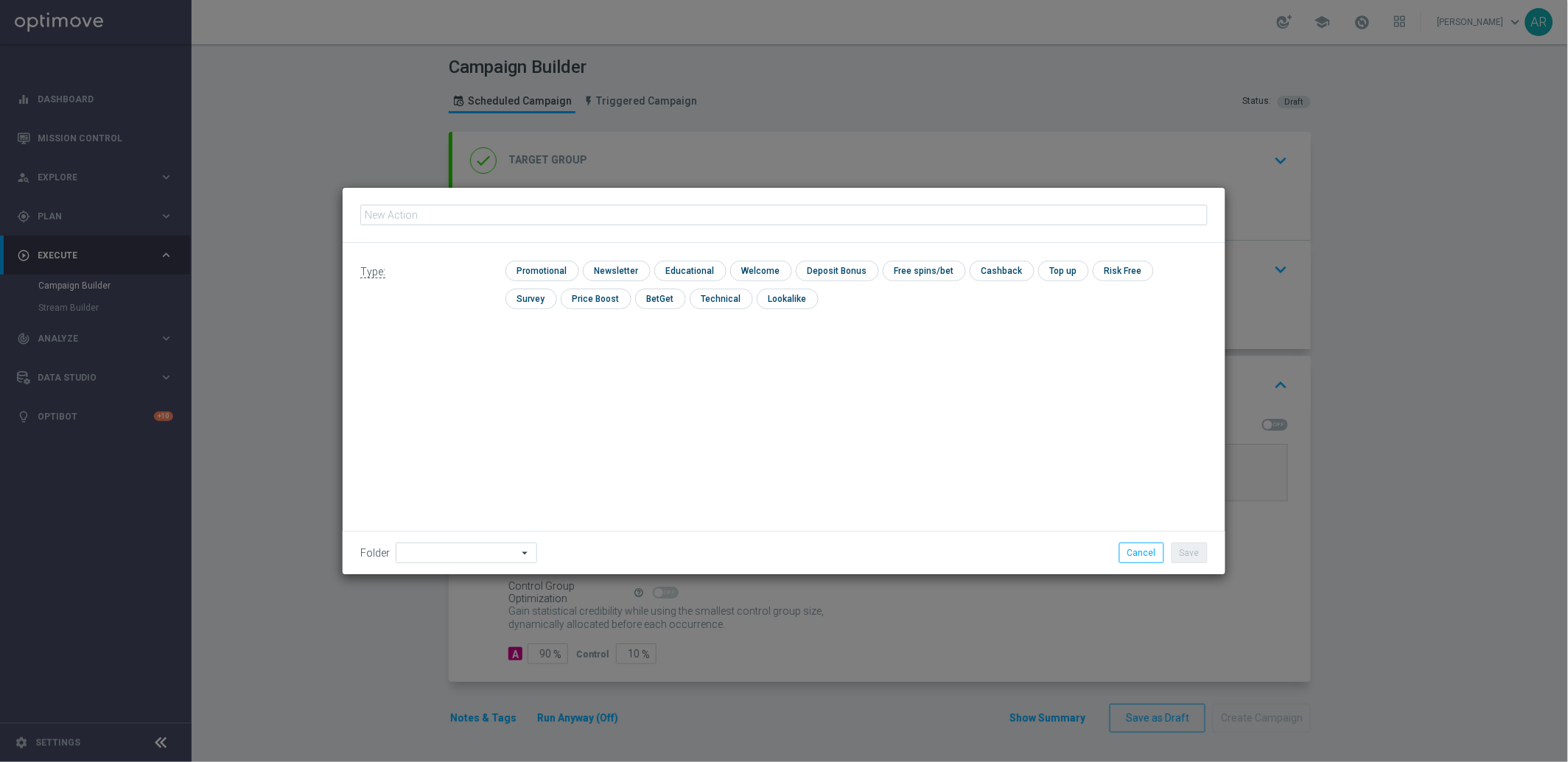
click at [497, 213] on input "text" at bounding box center [784, 215] width 848 height 21
type input "BR_CAS__GOM_SEP_GONZOSQUESTM__NVIP_SMS_TAC_GM"
click at [543, 277] on input "checkbox" at bounding box center [540, 270] width 70 height 20
checkbox input "true"
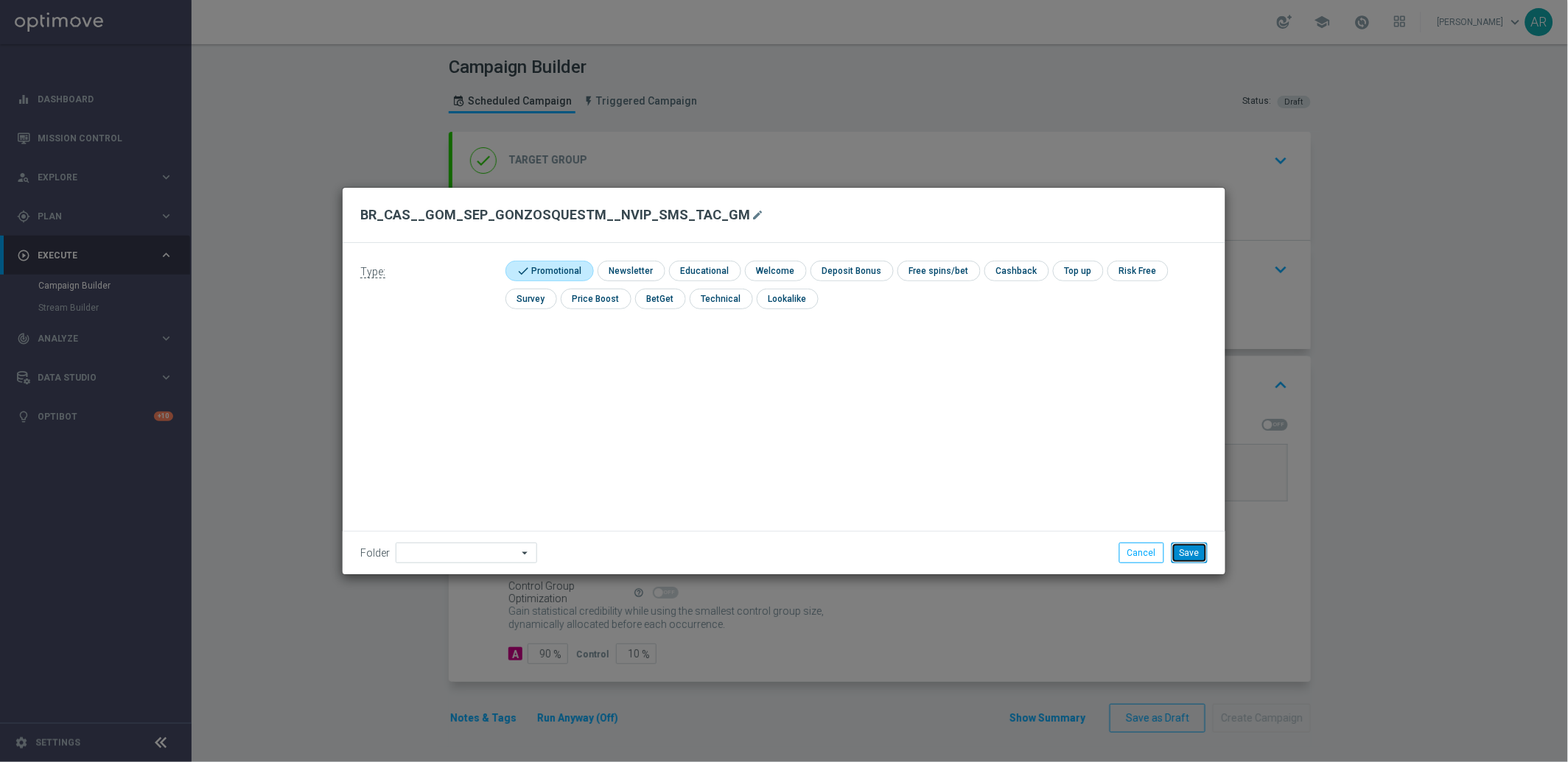
click at [1192, 551] on button "Save" at bounding box center [1189, 553] width 36 height 21
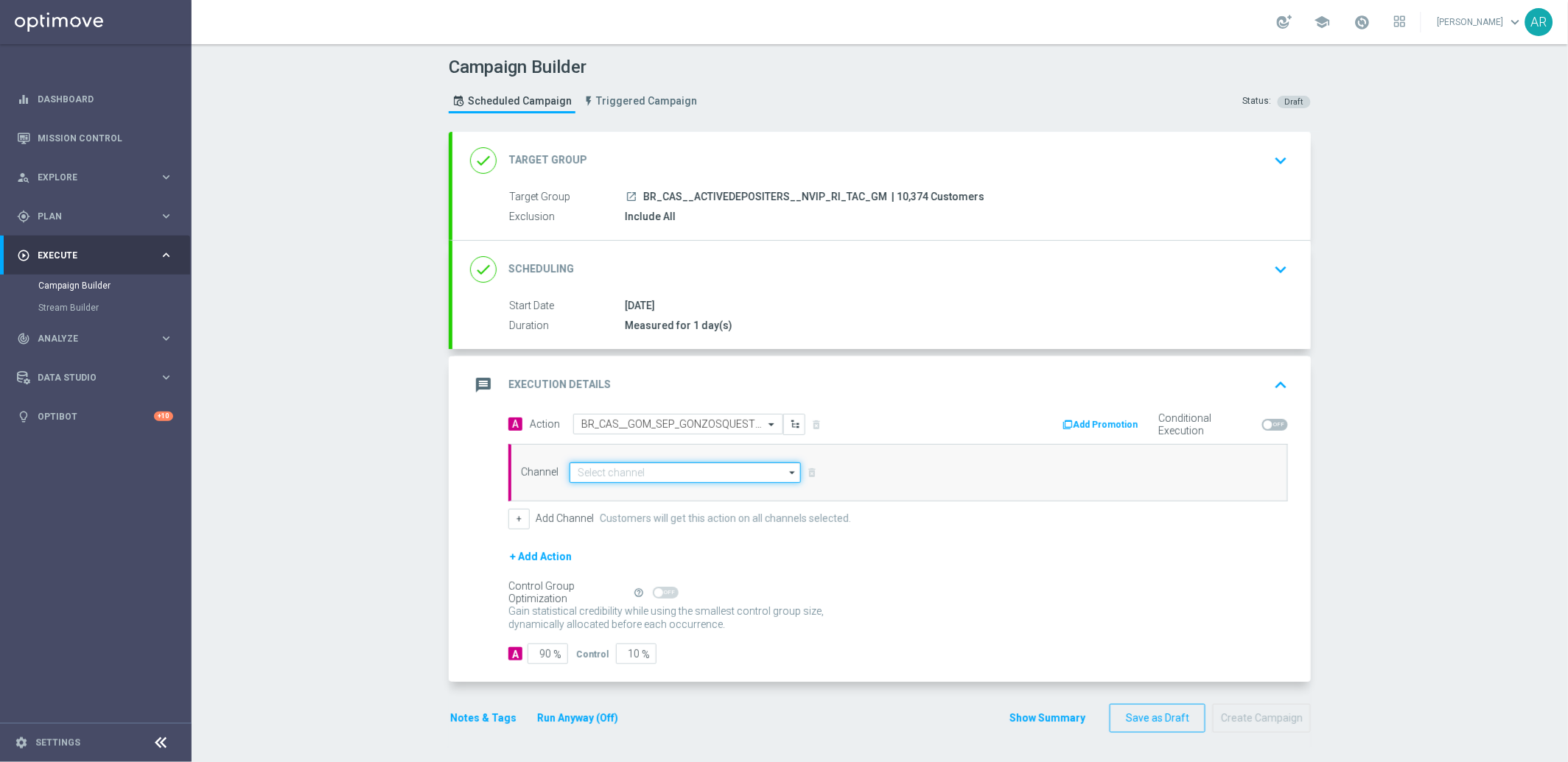
click at [656, 471] on input at bounding box center [685, 473] width 231 height 21
click at [656, 497] on div "Vonage" at bounding box center [685, 495] width 232 height 21
type input "Vonage"
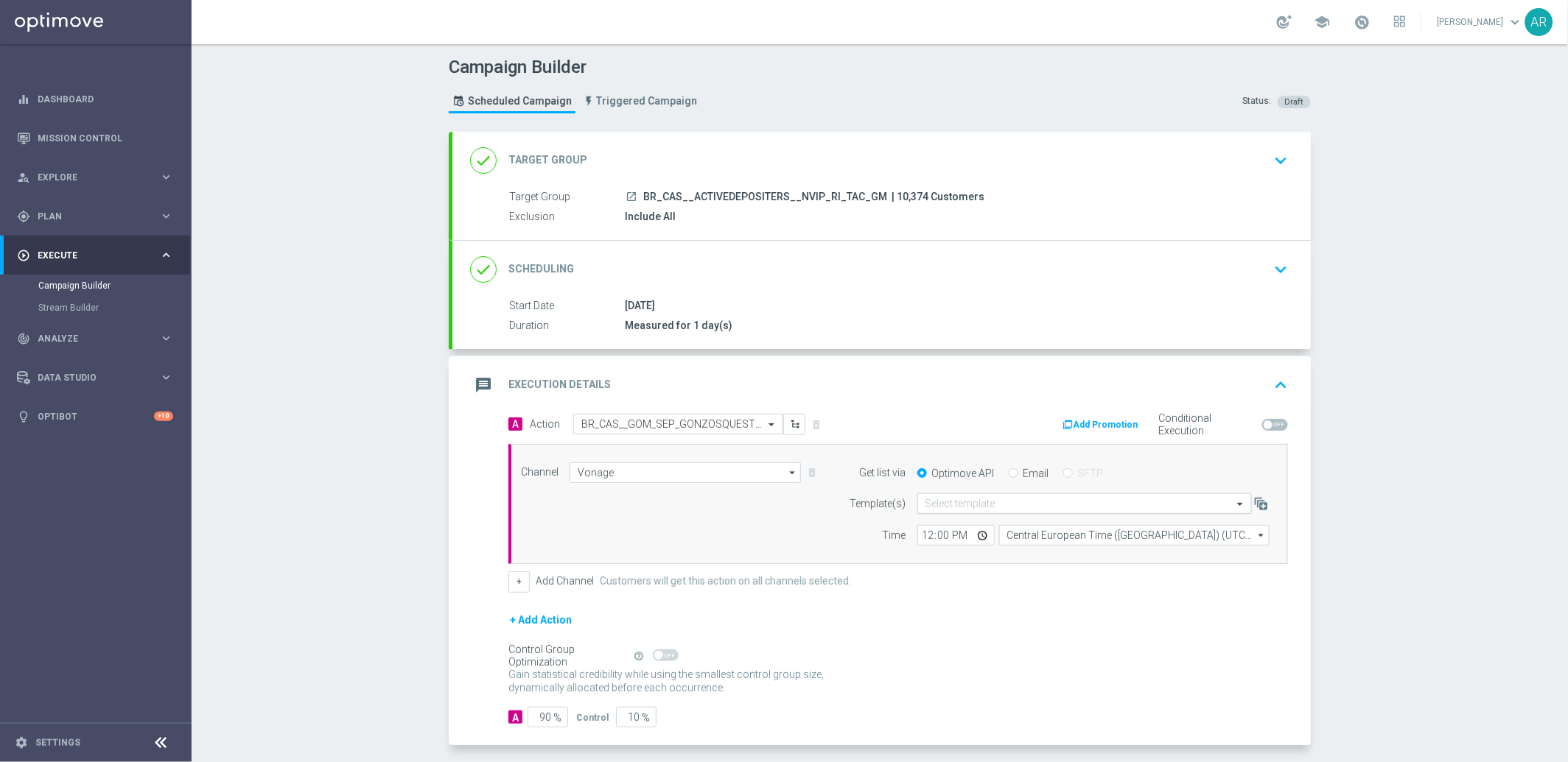
click at [988, 506] on input "text" at bounding box center [1069, 503] width 289 height 12
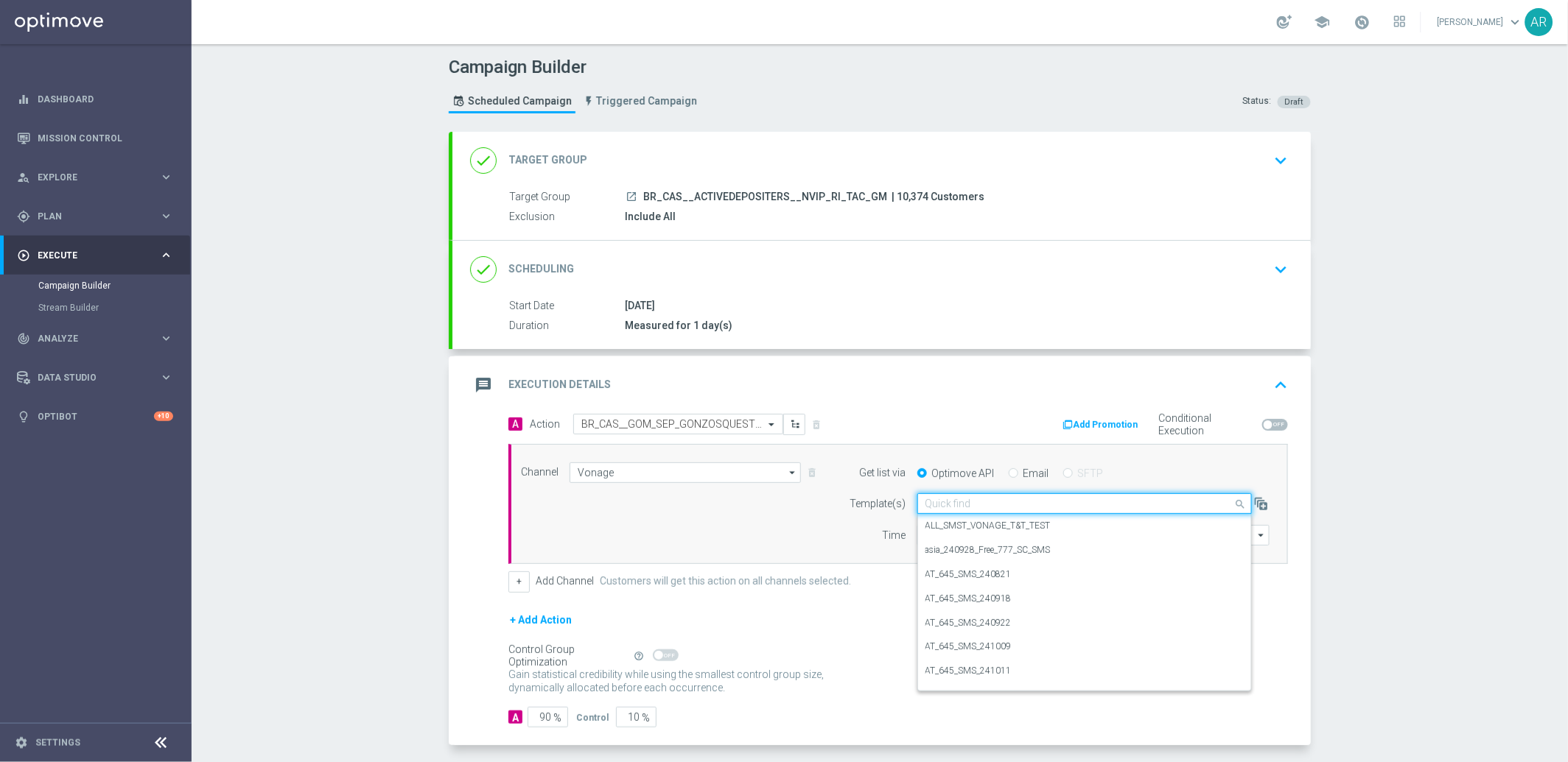
paste input "BR_CAS__GOM_SEP_GONZOSQUESTM__NVIP_SMS_TAC_GM"
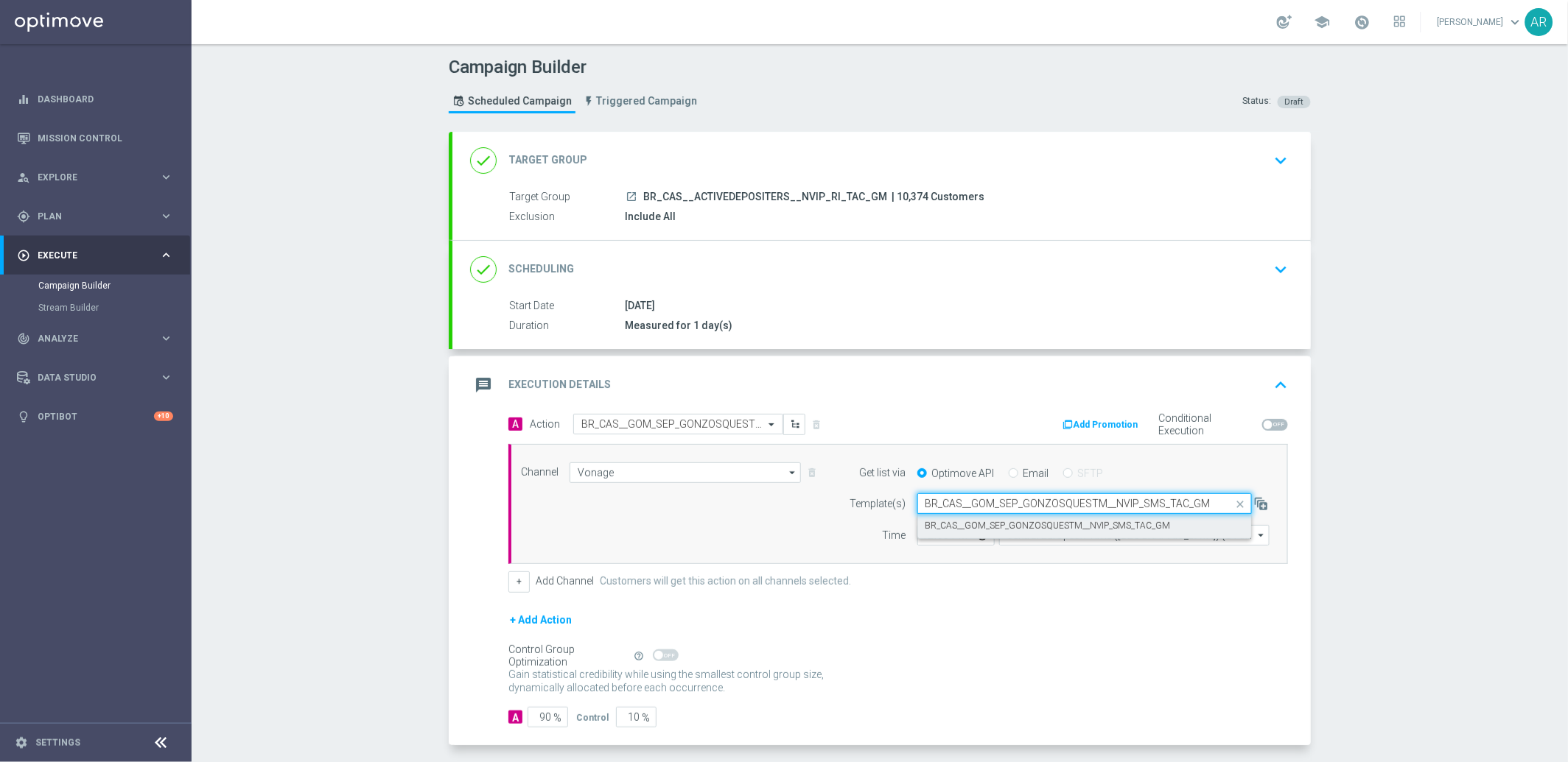
click at [1018, 528] on label "BR_CAS__GOM_SEP_GONZOSQUESTM__NVIP_SMS_TAC_GM" at bounding box center [1048, 526] width 246 height 12
type input "BR_CAS__GOM_SEP_GONZOSQUESTM__NVIP_SMS_TAC_GM"
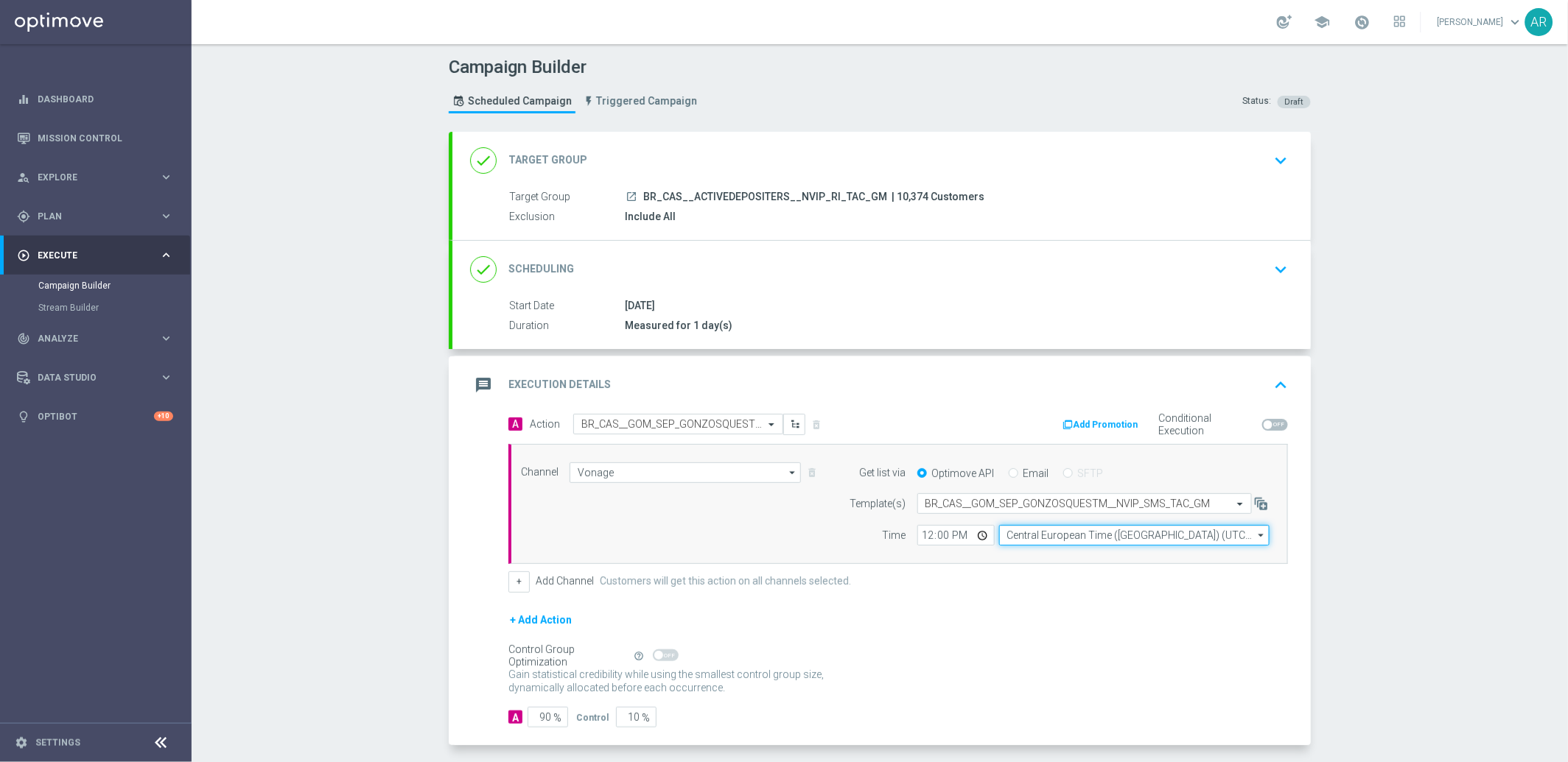
click at [1046, 537] on input "Central European Time ([GEOGRAPHIC_DATA]) (UTC +02:00)" at bounding box center [1134, 535] width 270 height 21
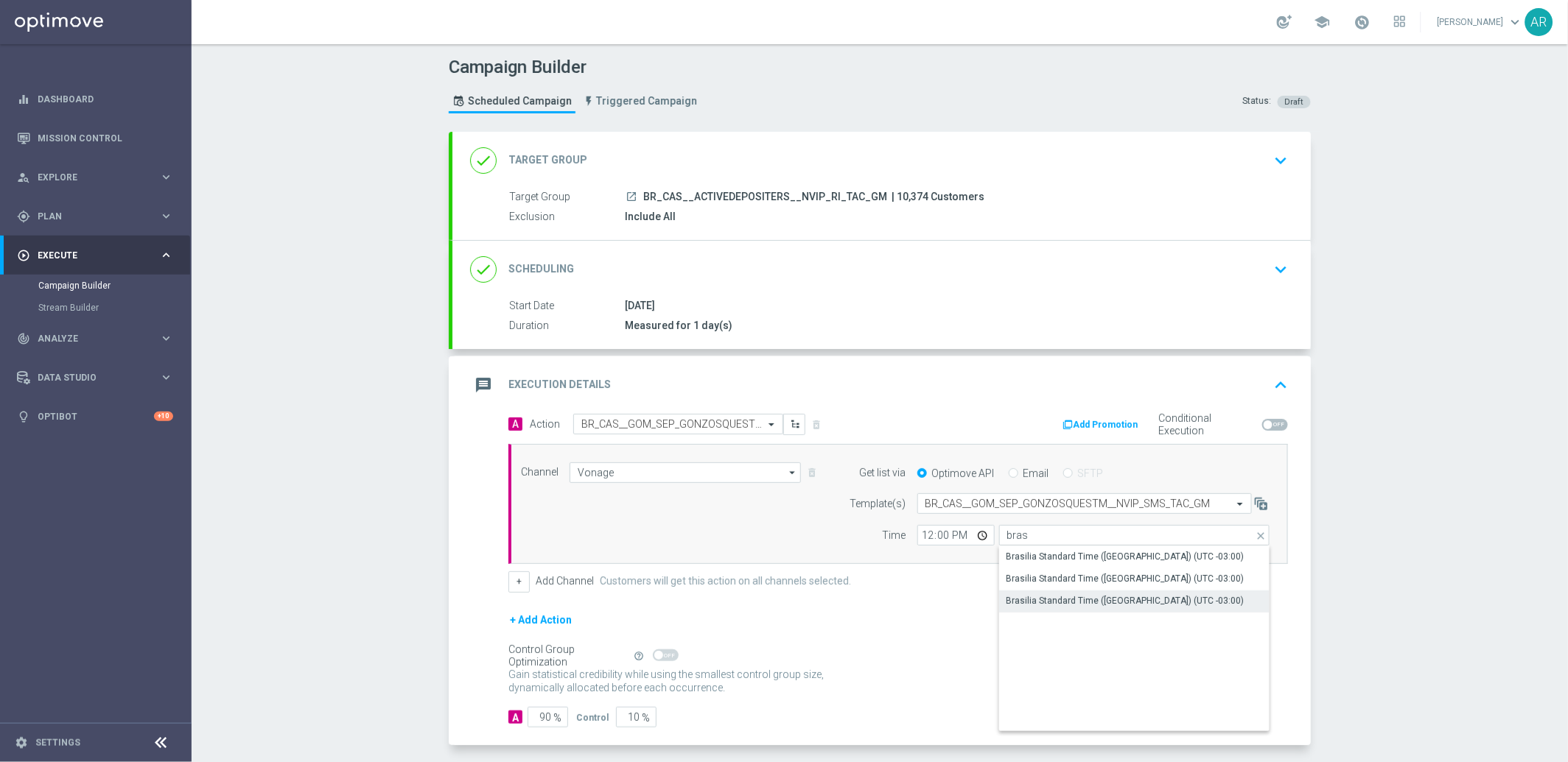
click at [1134, 598] on div "Brasilia Standard Time ([GEOGRAPHIC_DATA]) (UTC -03:00)" at bounding box center [1124, 601] width 238 height 13
type input "Brasilia Standard Time ([GEOGRAPHIC_DATA]) (UTC -03:00)"
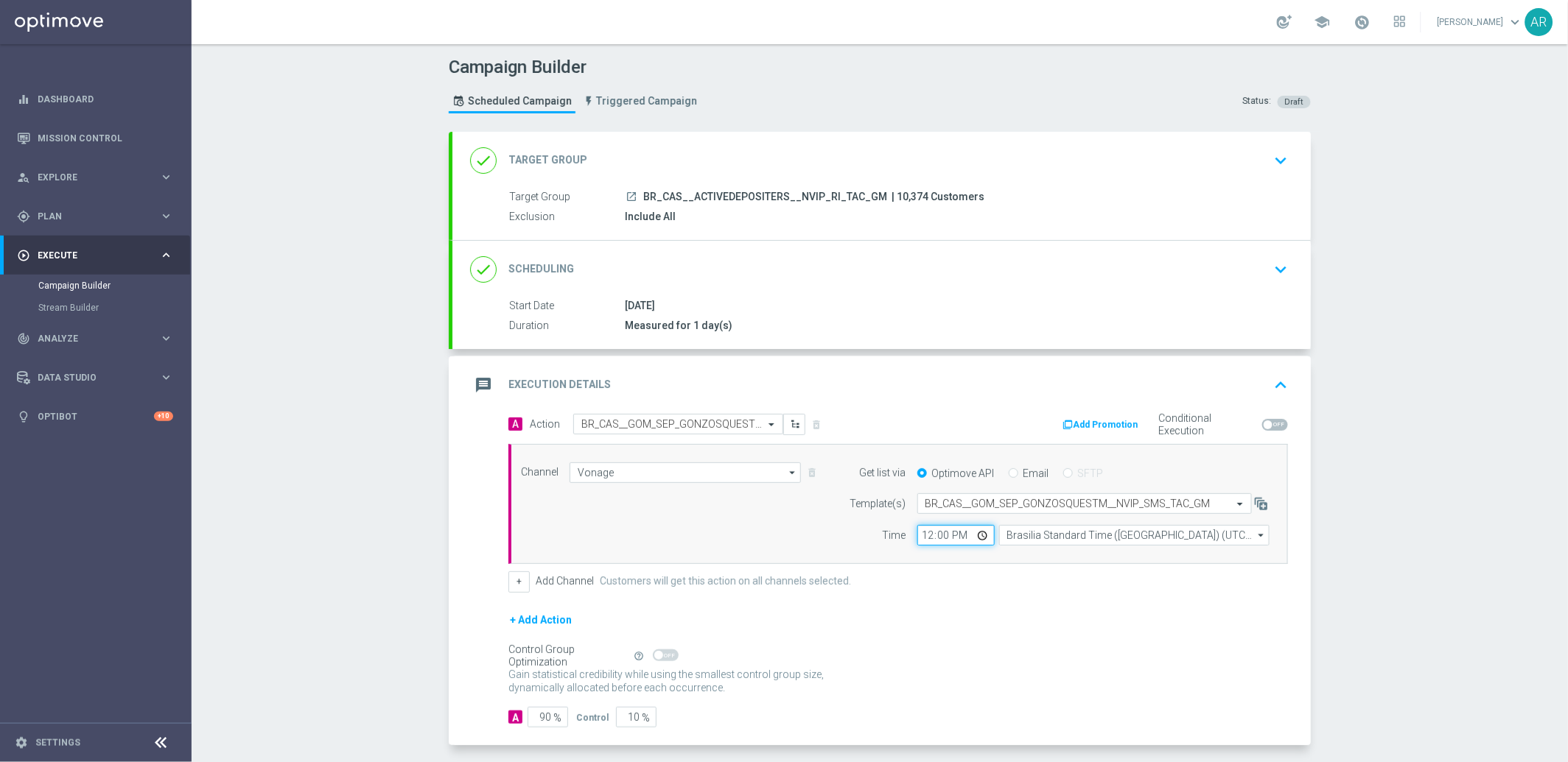
click at [976, 535] on input "12:00" at bounding box center [956, 535] width 78 height 21
type input "14:00"
click at [800, 538] on div "Channel Vonage Vonage arrow_drop_down Drag here to set row groups Drag here to …" at bounding box center [895, 504] width 771 height 84
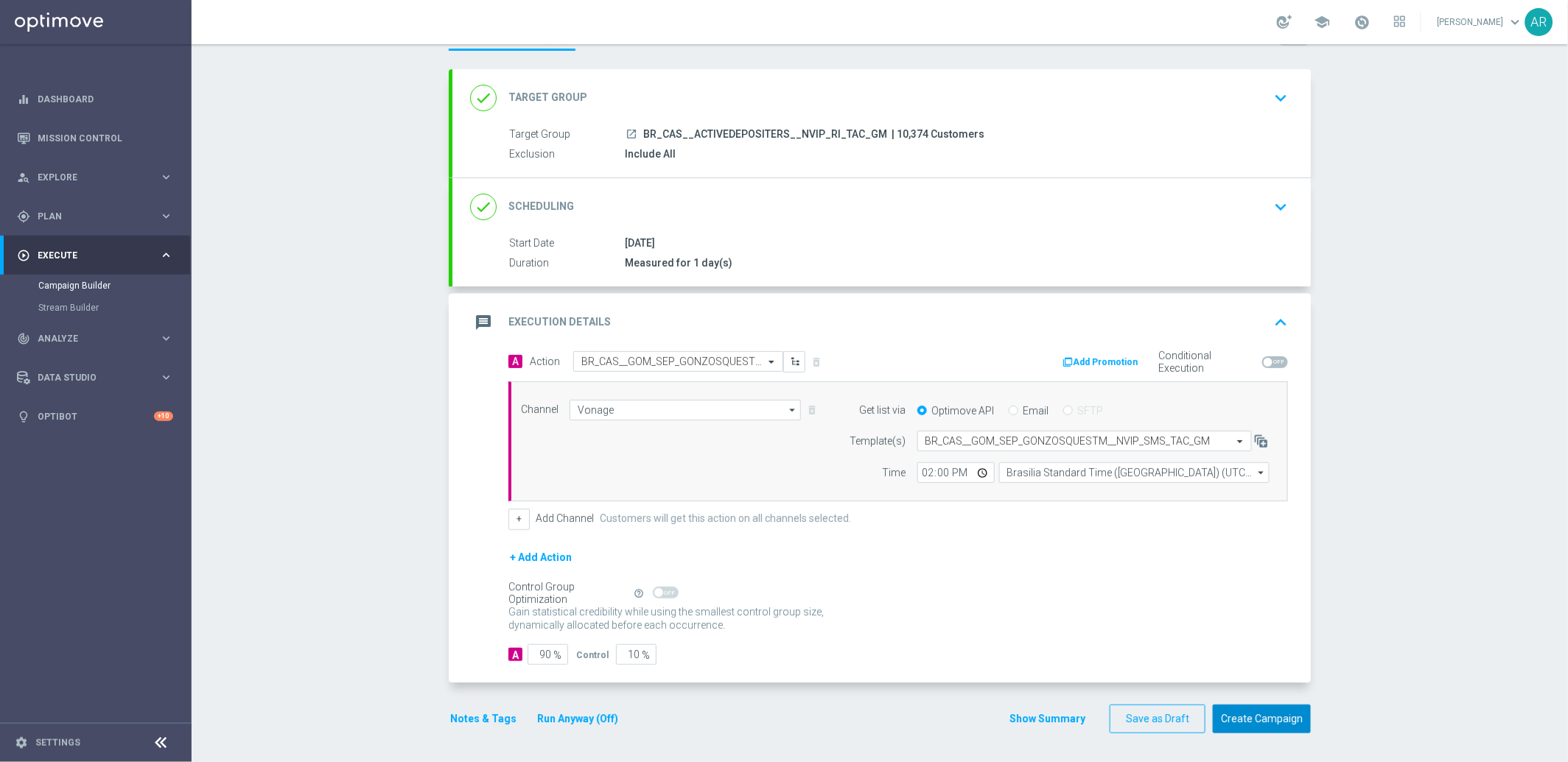
click at [1263, 720] on button "Create Campaign" at bounding box center [1261, 719] width 98 height 28
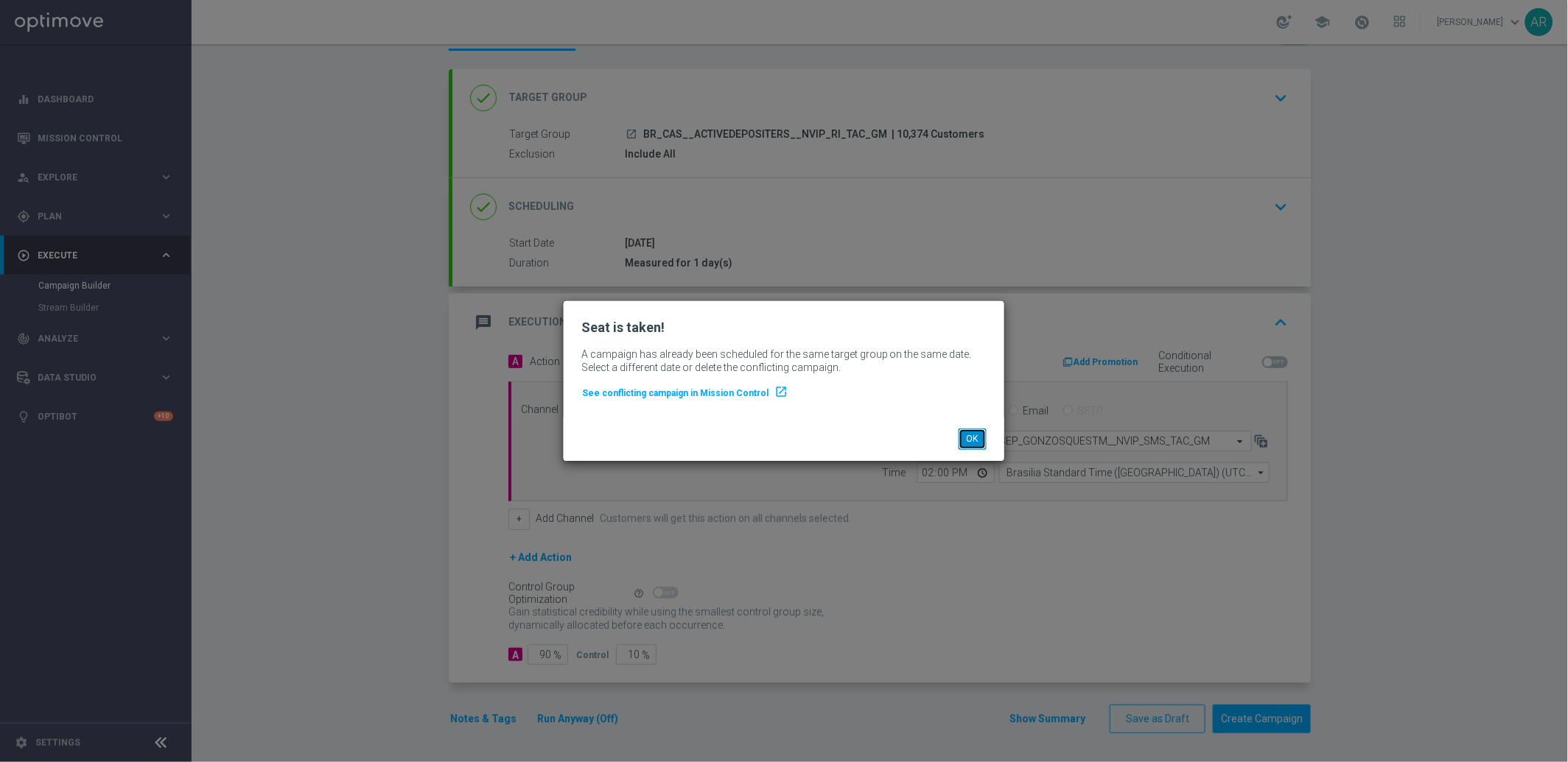
click at [966, 436] on button "OK" at bounding box center [973, 439] width 28 height 21
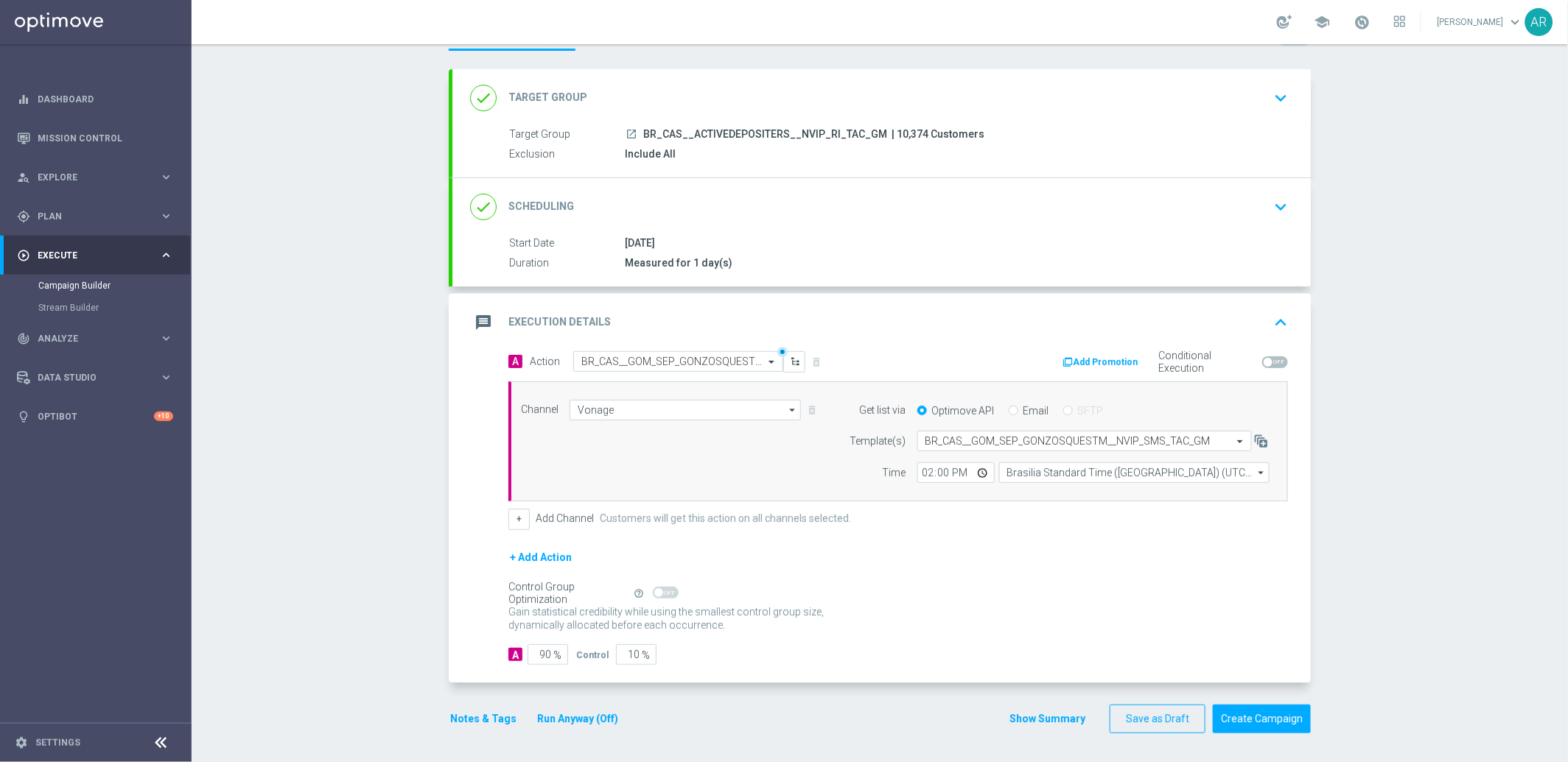
click at [1271, 94] on icon "keyboard_arrow_down" at bounding box center [1280, 98] width 22 height 22
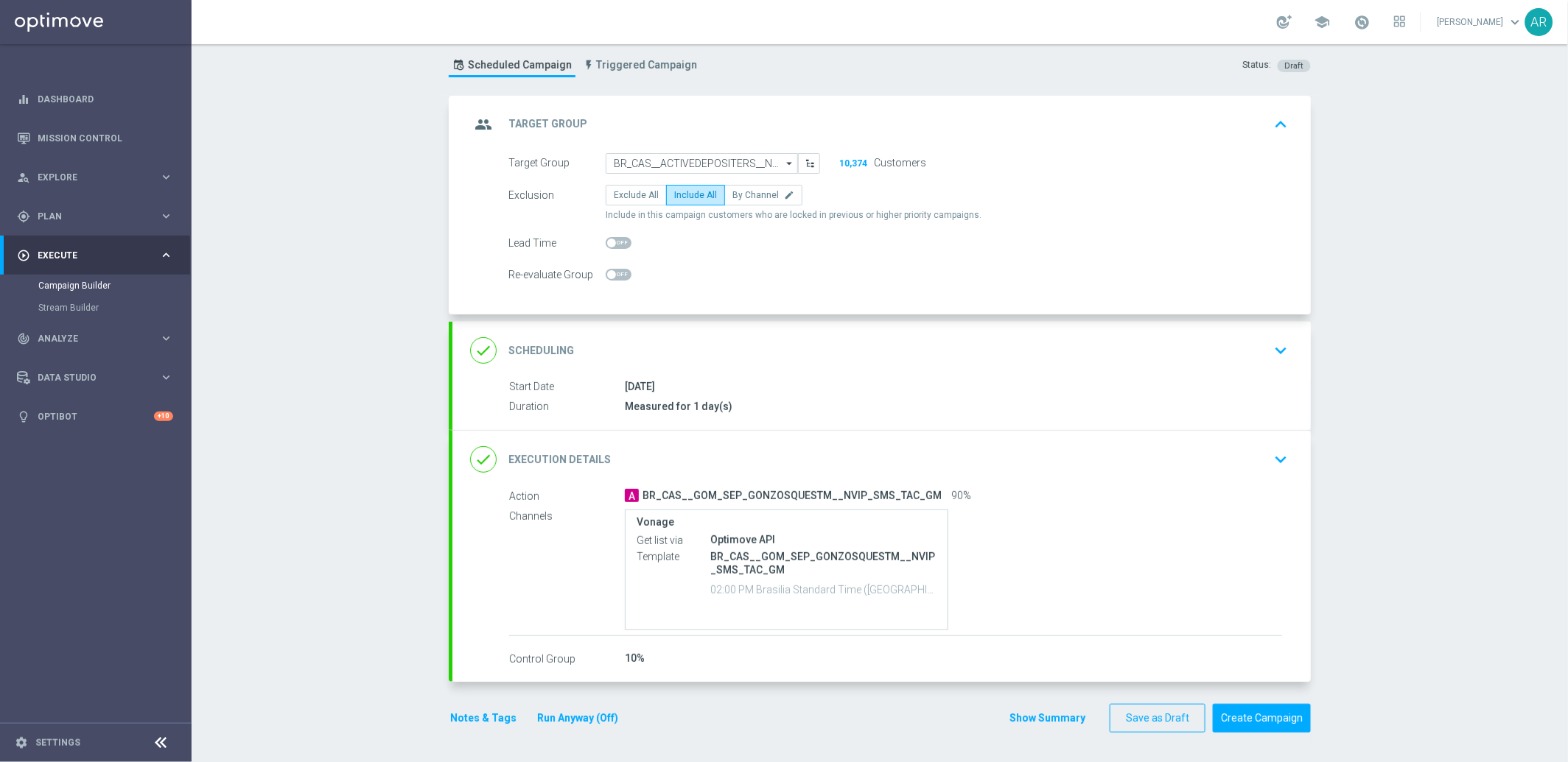
scroll to position [35, 0]
click at [732, 157] on input "BR_CAS__ACTIVEDEPOSITERS__NVIP_RI_TAC_GM" at bounding box center [702, 165] width 192 height 21
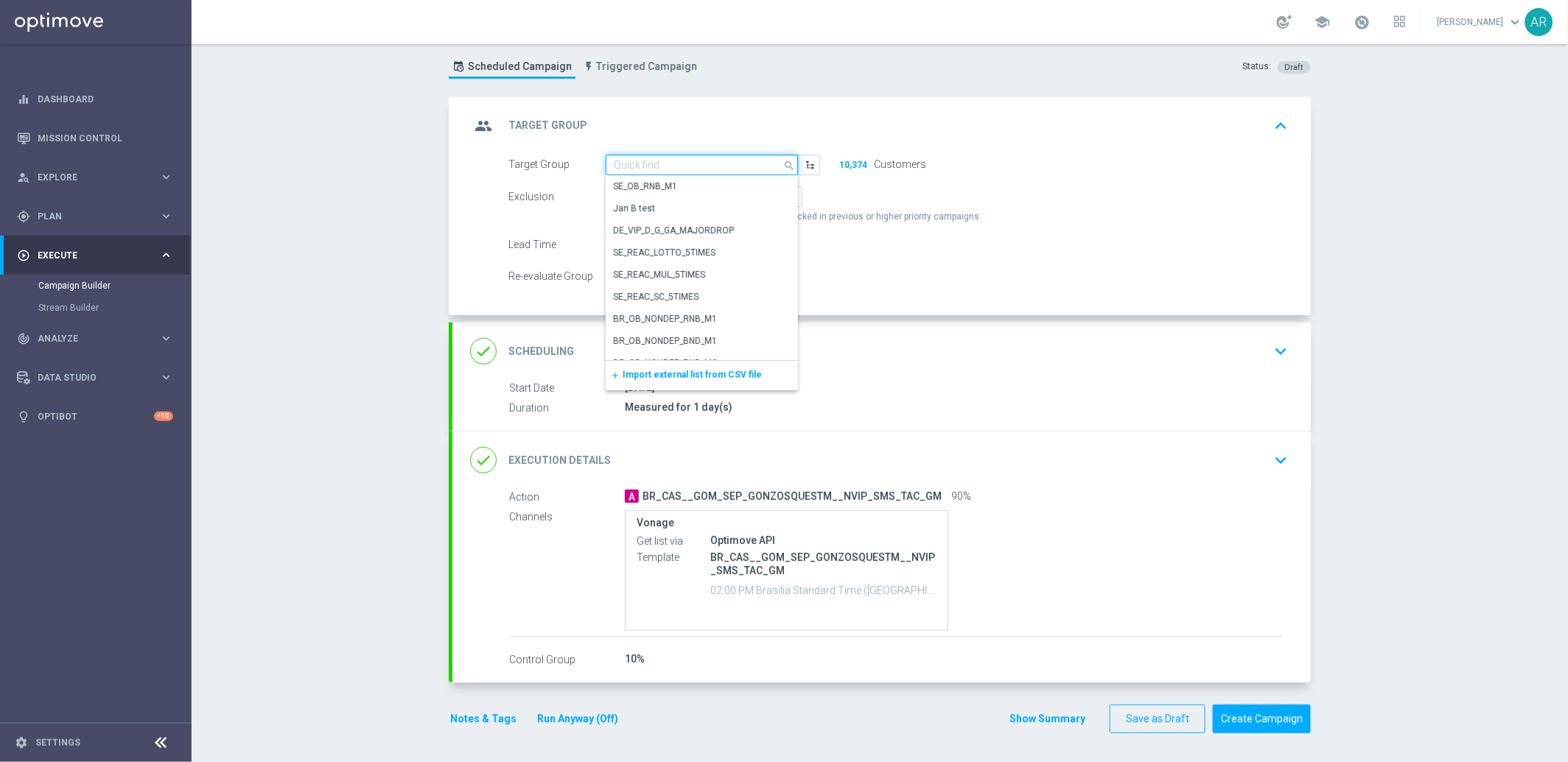
paste input "BR_CAS__ACTIVEDEPOSITERS__NVIP_SMS_TAC_GM"
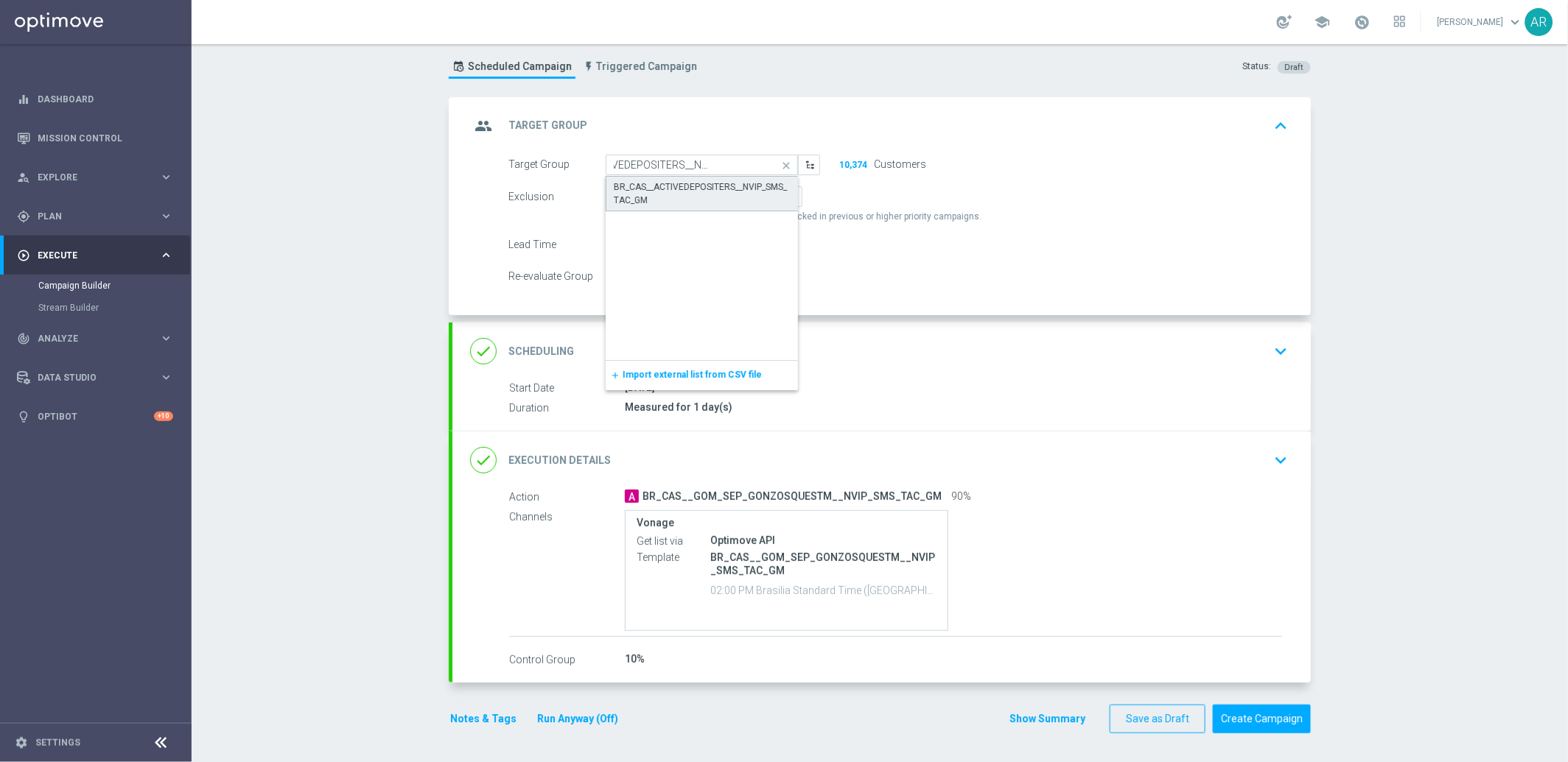
scroll to position [0, 0]
click at [709, 180] on div "BR_CAS__ACTIVEDEPOSITERS__NVIP_SMS_TAC_GM" at bounding box center [702, 193] width 176 height 27
type input "BR_CAS__ACTIVEDEPOSITERS__NVIP_SMS_TAC_GM"
click at [1273, 463] on icon "keyboard_arrow_down" at bounding box center [1280, 460] width 22 height 22
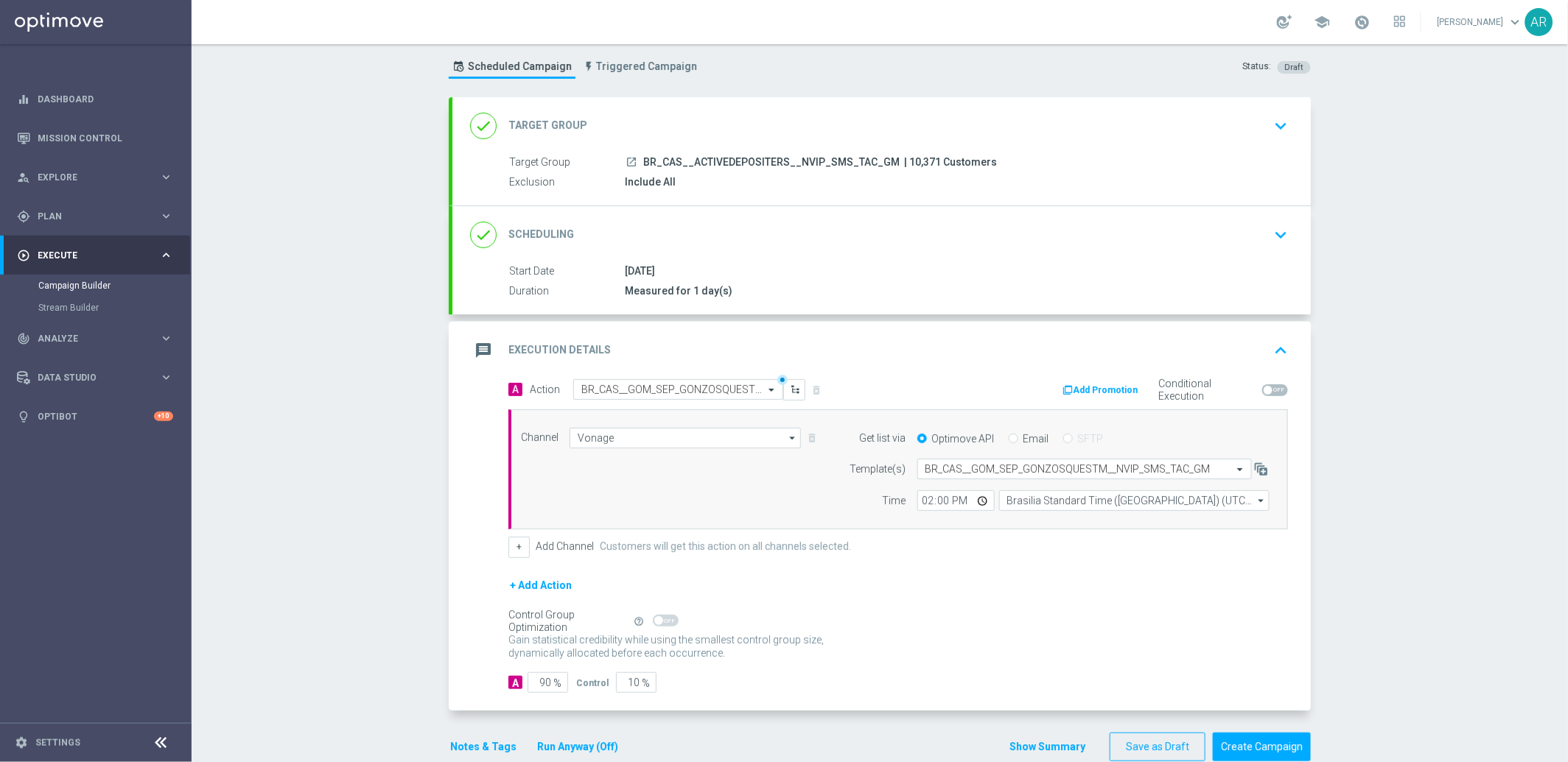
scroll to position [63, 0]
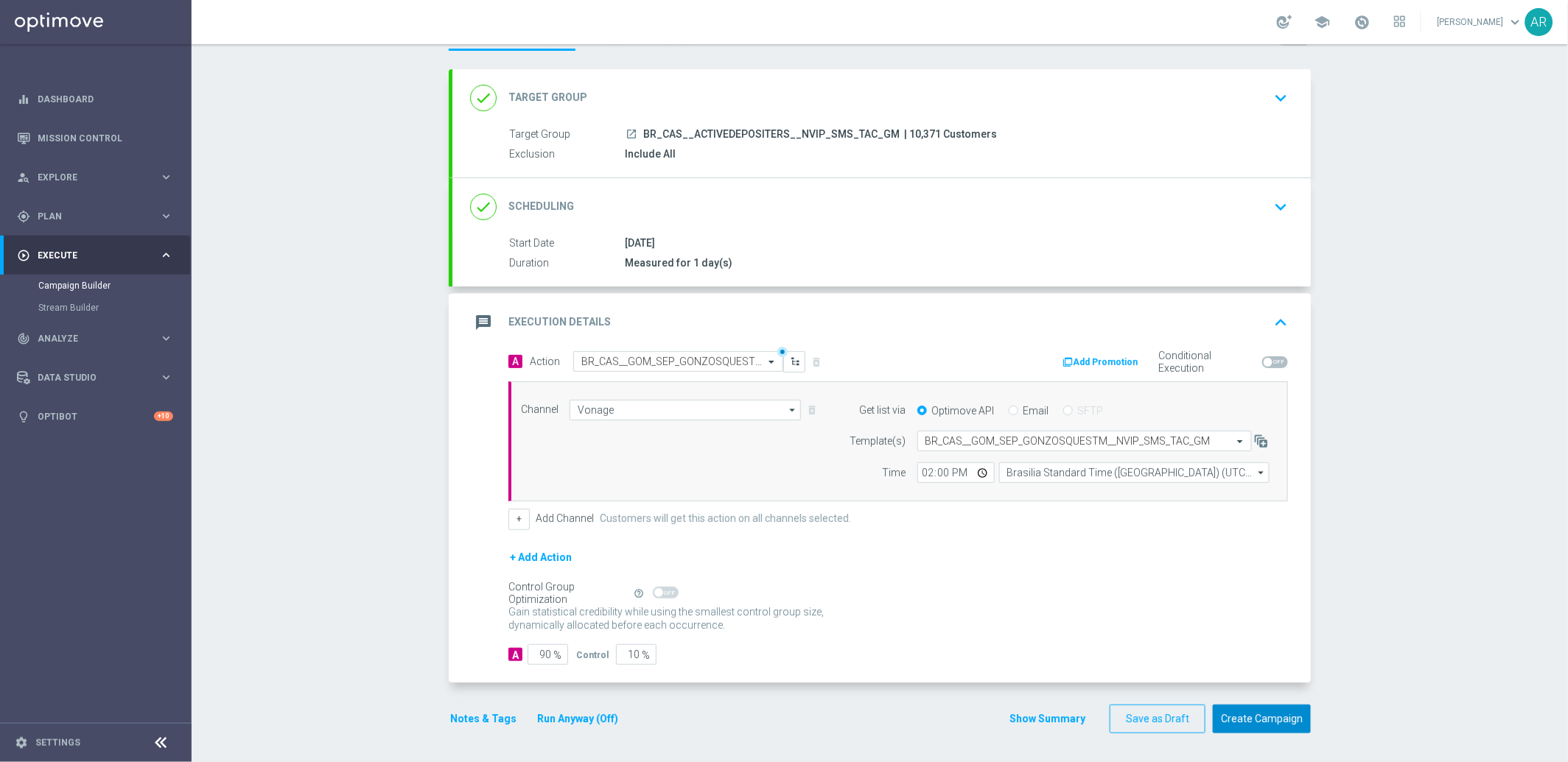
click at [1260, 721] on button "Create Campaign" at bounding box center [1261, 719] width 98 height 28
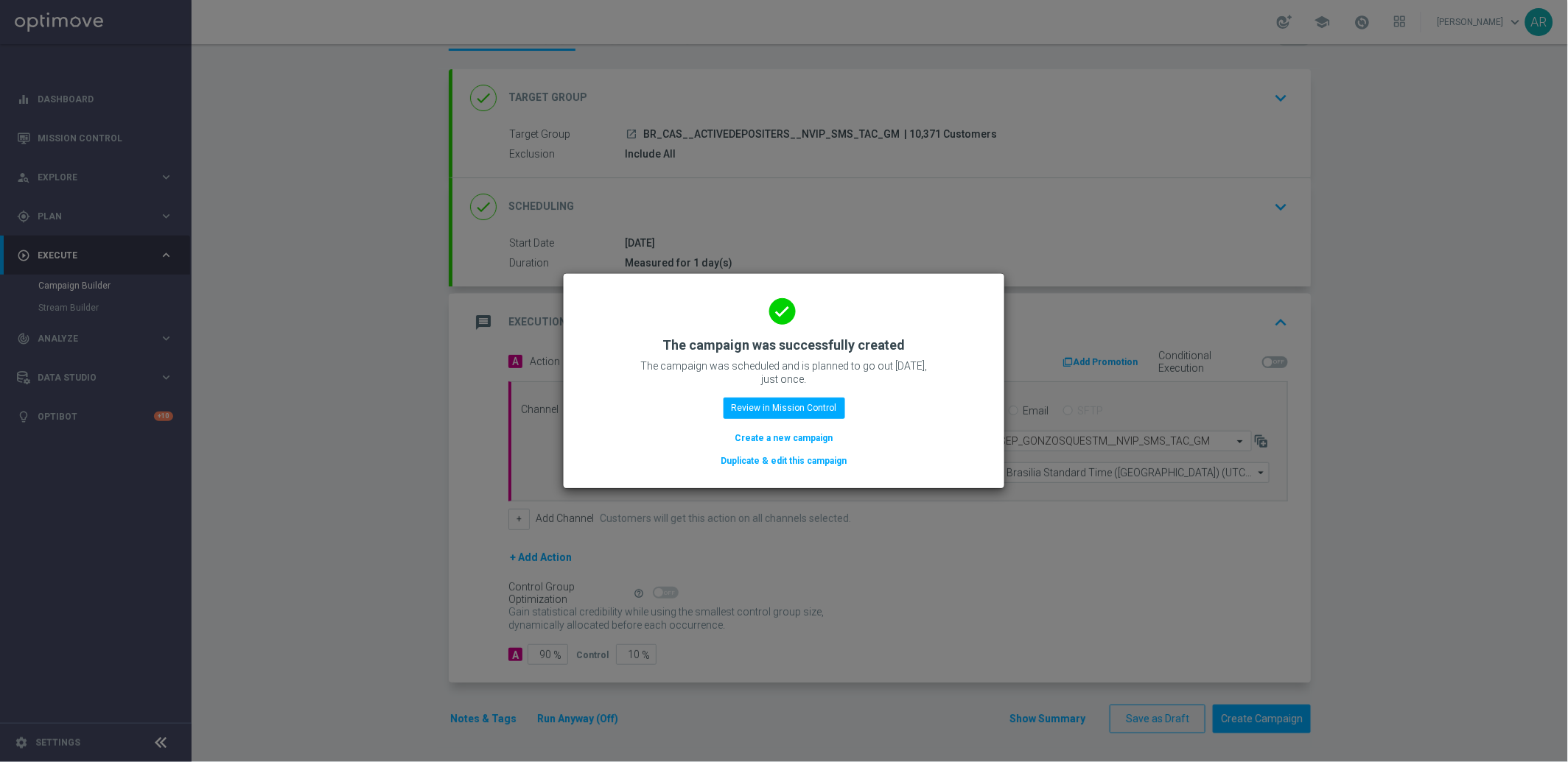
click at [788, 434] on button "Create a new campaign" at bounding box center [784, 438] width 100 height 16
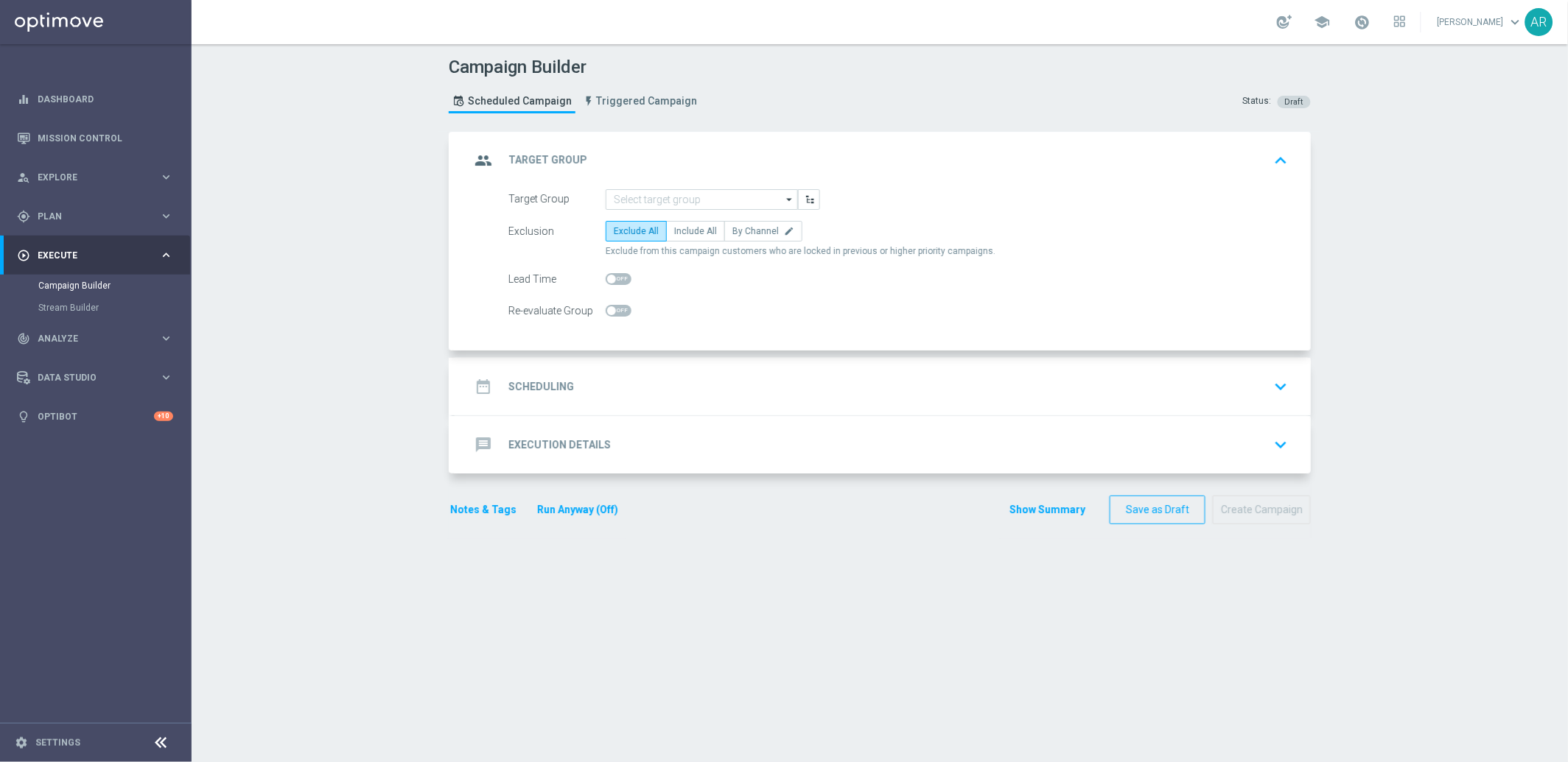
scroll to position [0, 0]
click at [626, 194] on input at bounding box center [702, 200] width 192 height 21
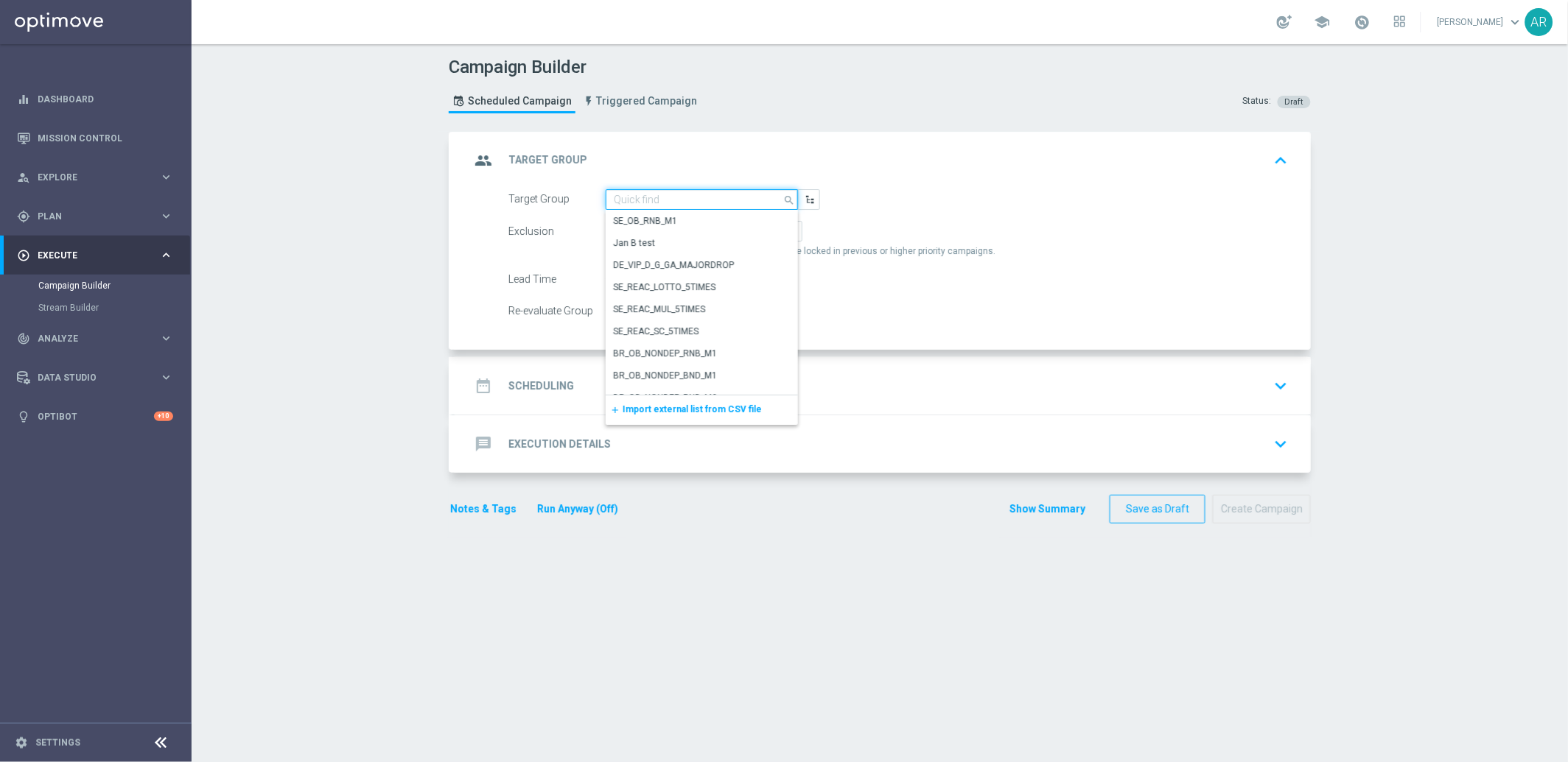
paste input "BR_CAS__GLOBALG_DEPOSITERS__NVIP_EMA_TAC_GM"
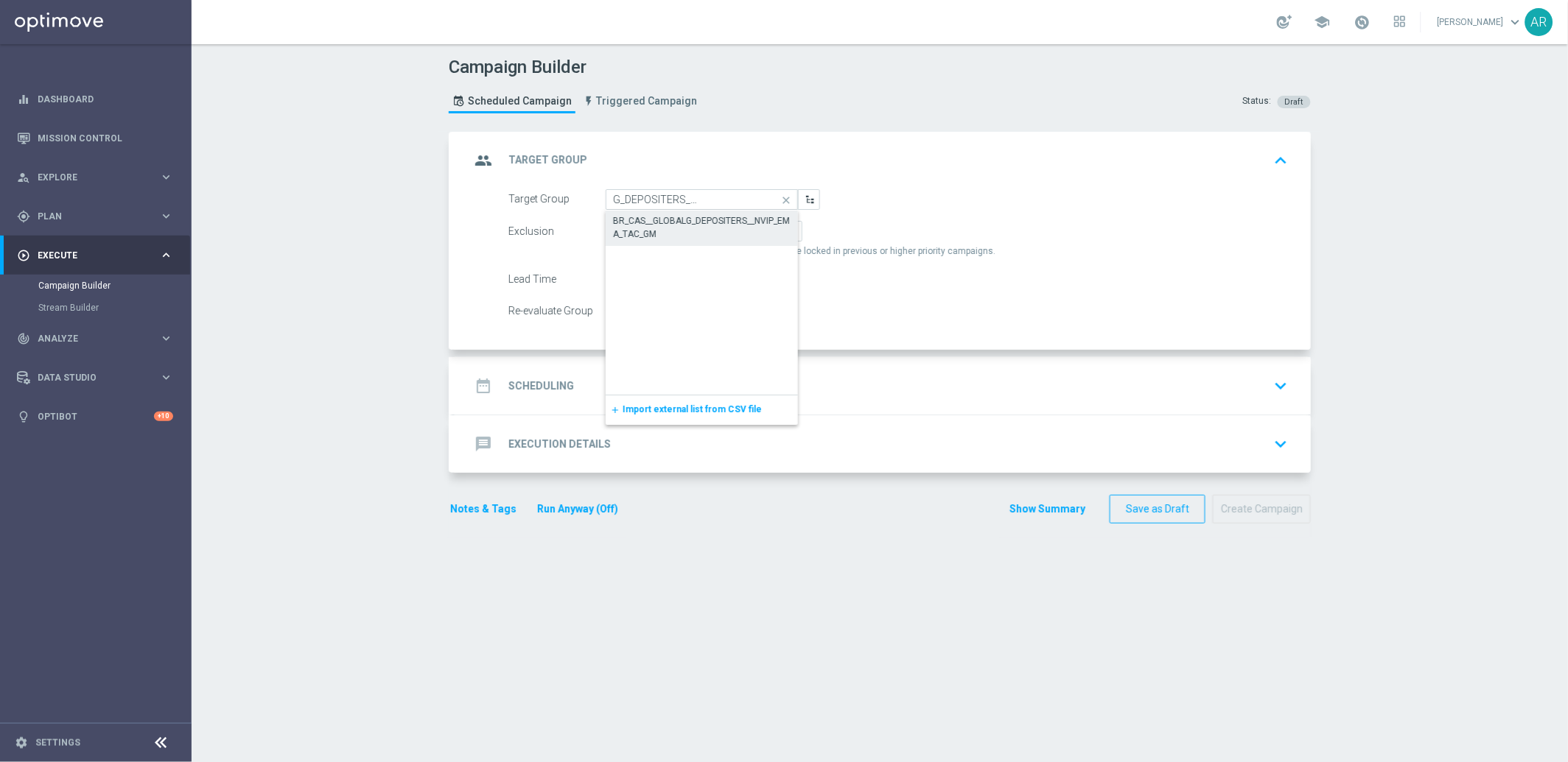
click at [666, 223] on div "BR_CAS__GLOBALG_DEPOSITERS__NVIP_EMA_TAC_GM" at bounding box center [702, 227] width 178 height 27
type input "BR_CAS__GLOBALG_DEPOSITERS__NVIP_EMA_TAC_GM"
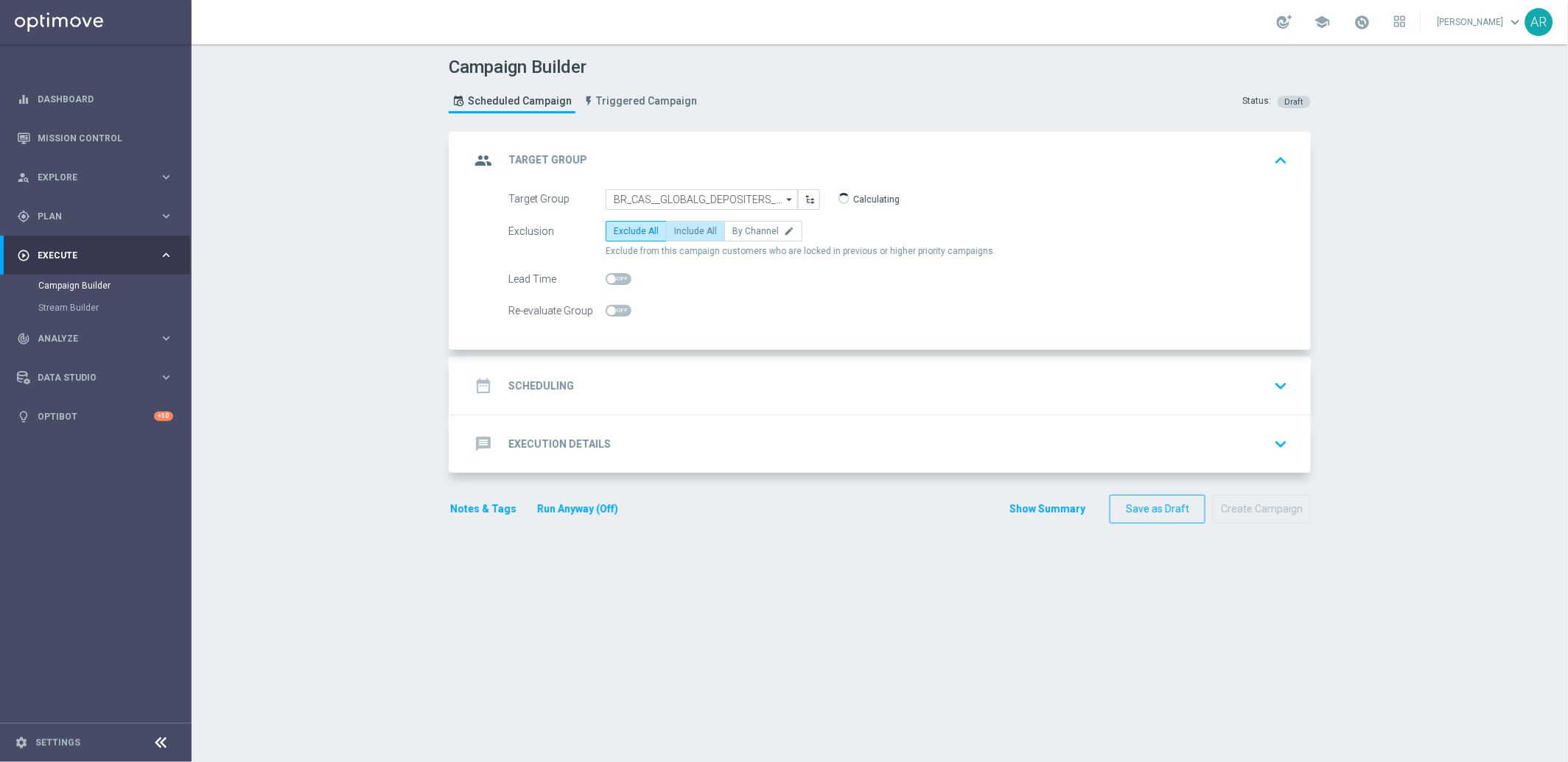
click at [680, 234] on span "Include All" at bounding box center [695, 231] width 43 height 10
click at [680, 234] on input "Include All" at bounding box center [679, 234] width 9 height 9
radio input "true"
click at [617, 383] on div "date_range Scheduling keyboard_arrow_down" at bounding box center [882, 386] width 823 height 28
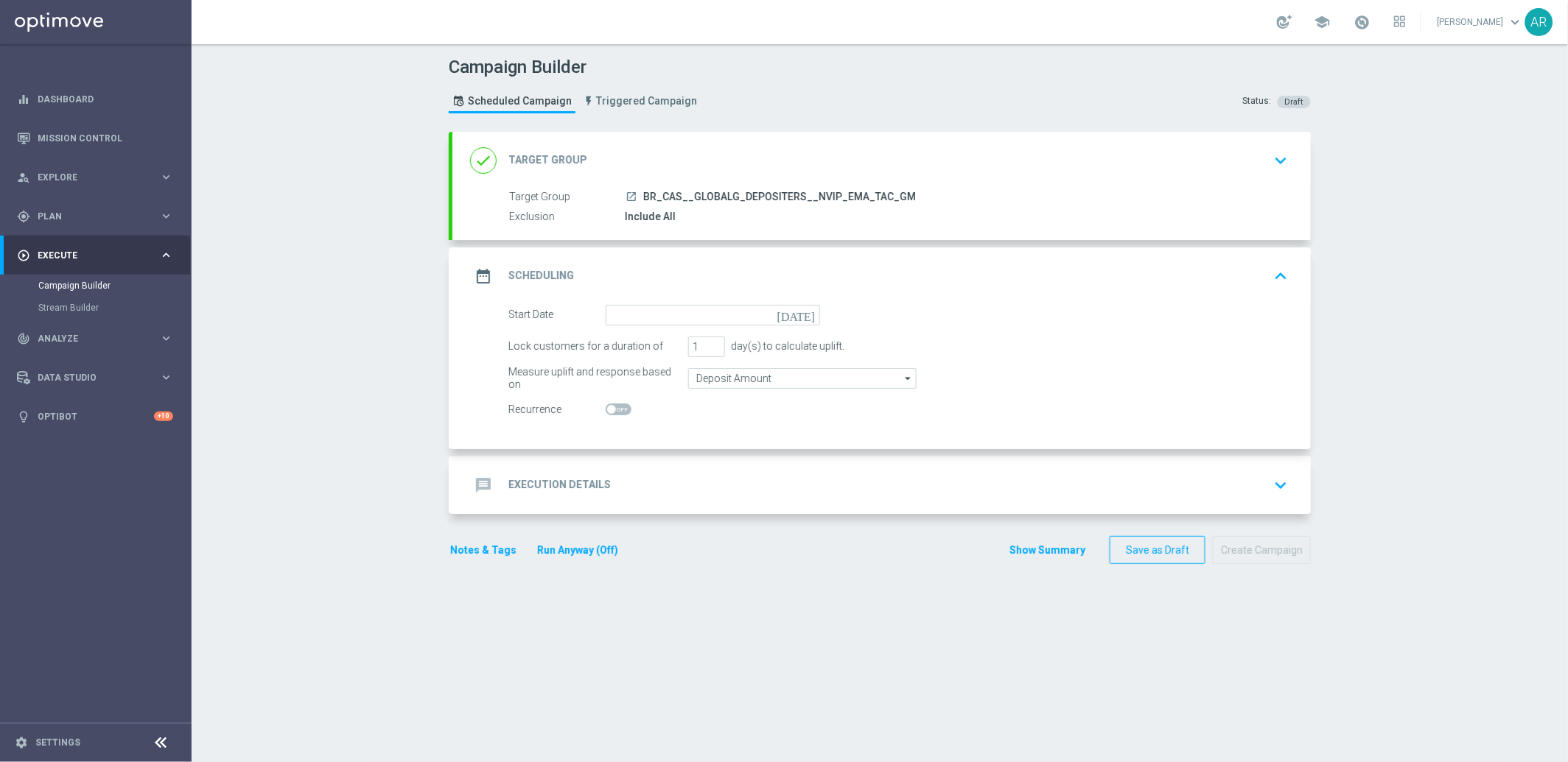
click at [797, 309] on icon "[DATE]" at bounding box center [799, 313] width 44 height 16
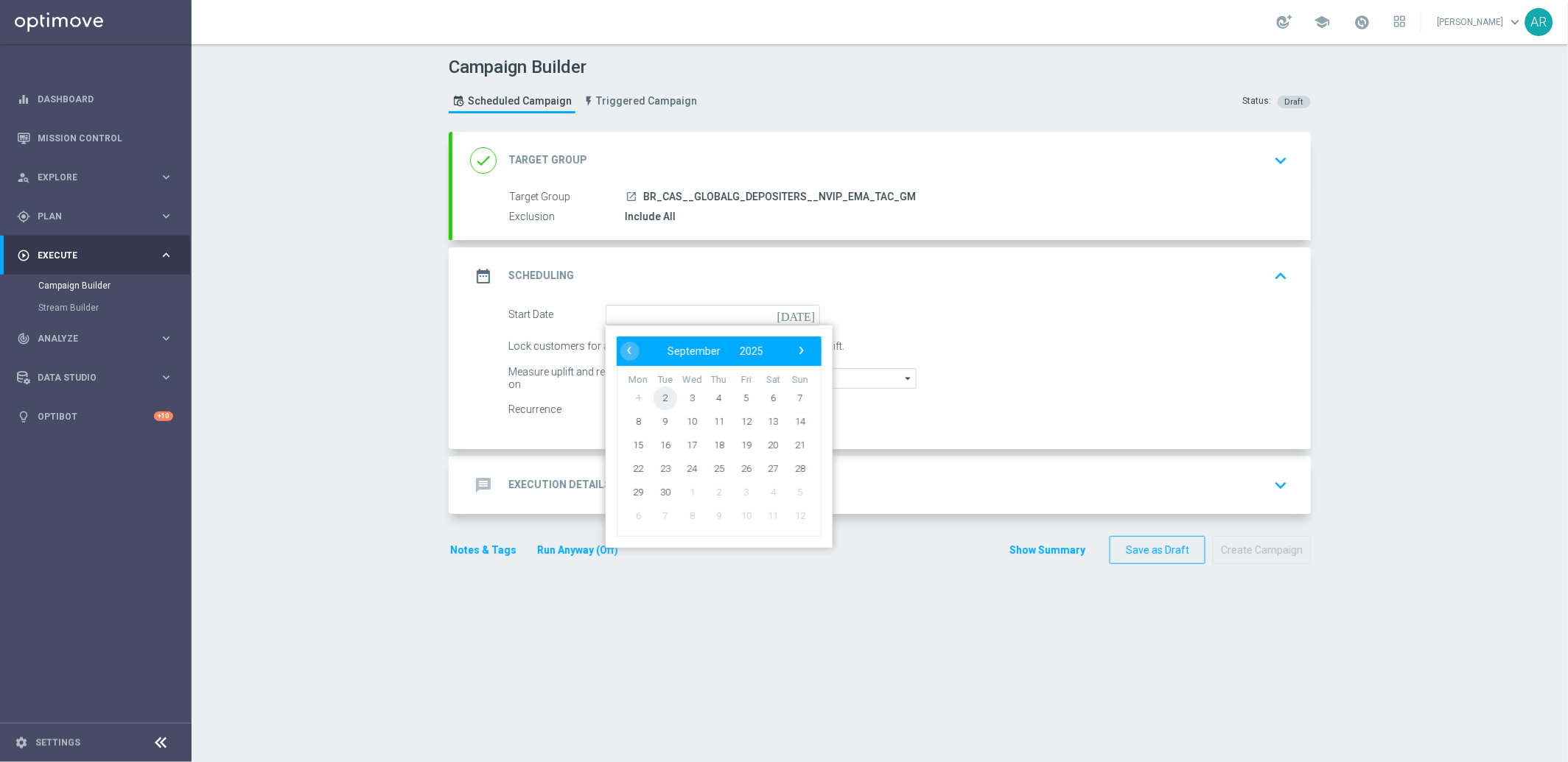
click at [660, 393] on span "2" at bounding box center [665, 397] width 24 height 24
type input "[DATE]"
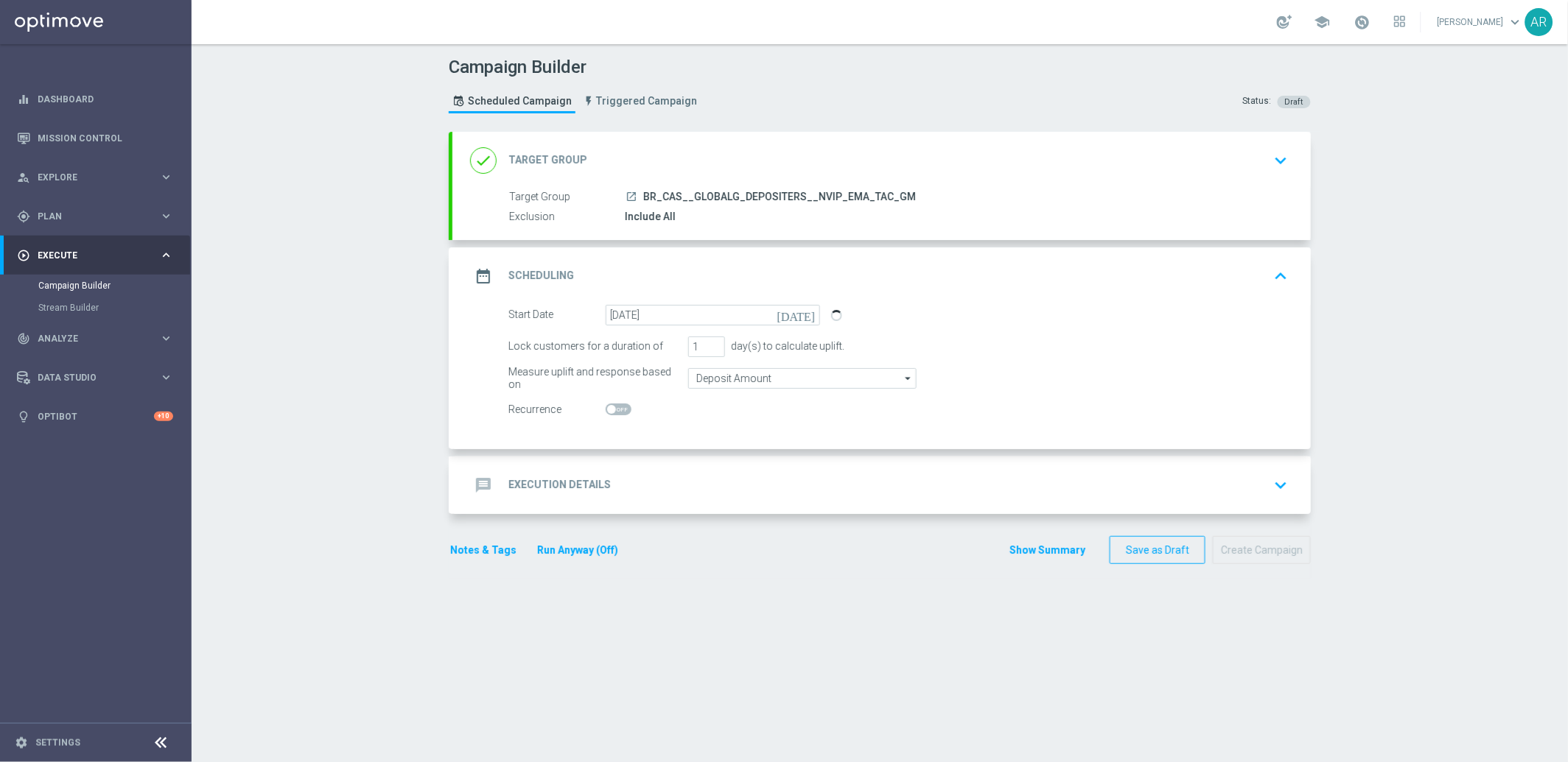
click at [601, 484] on div "message Execution Details keyboard_arrow_down" at bounding box center [882, 485] width 823 height 28
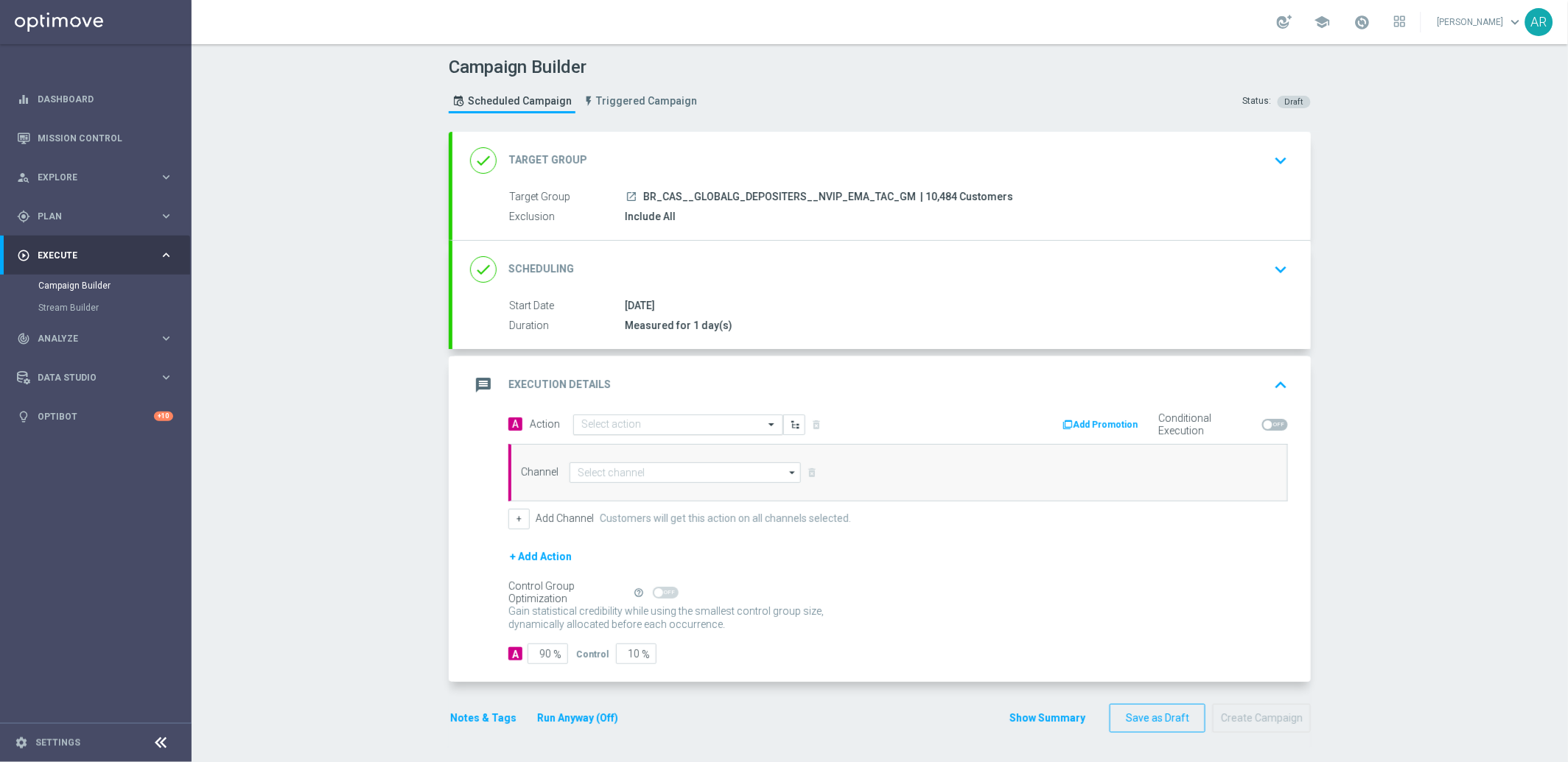
click at [618, 426] on input "text" at bounding box center [663, 425] width 164 height 12
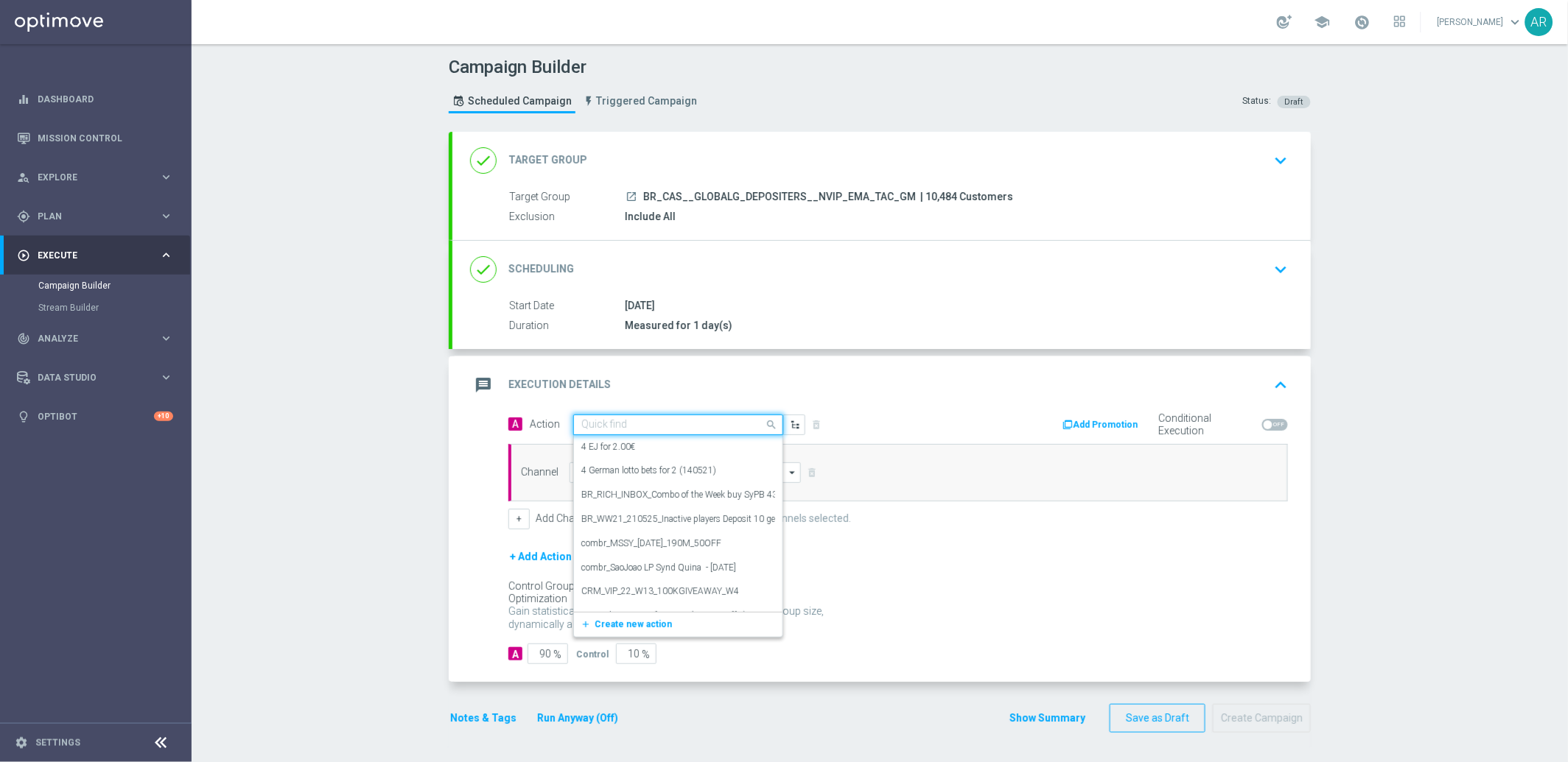
paste input "BR_CAS__GG_STAKE_VIRALATAC_NVIP_EMA_TAC_GM_SEP"
type input "BR_CAS__GG_STAKE_VIRALATAC_NVIP_EMA_TAC_GM_SEP"
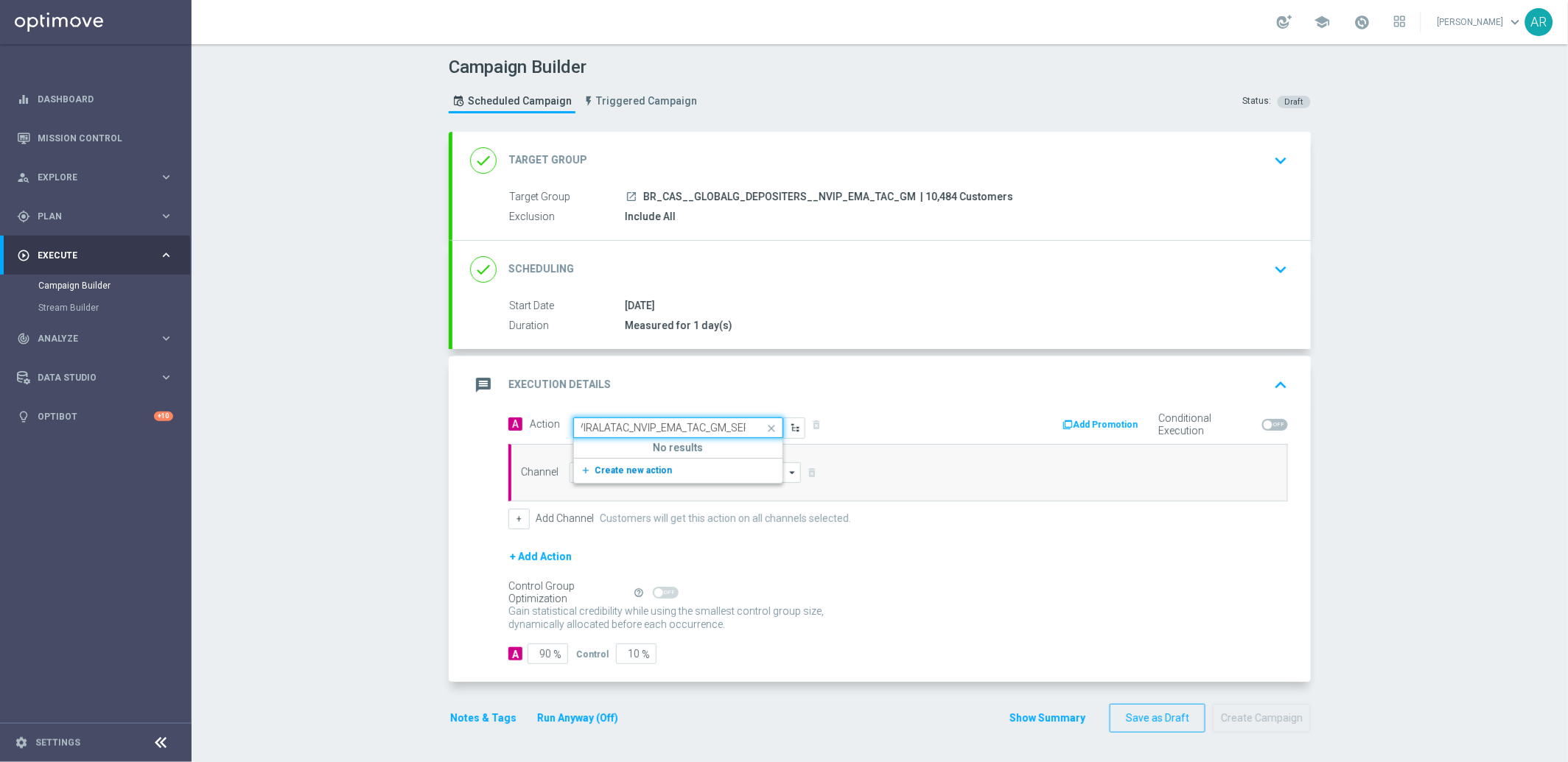
click at [635, 468] on span "Create new action" at bounding box center [633, 470] width 78 height 10
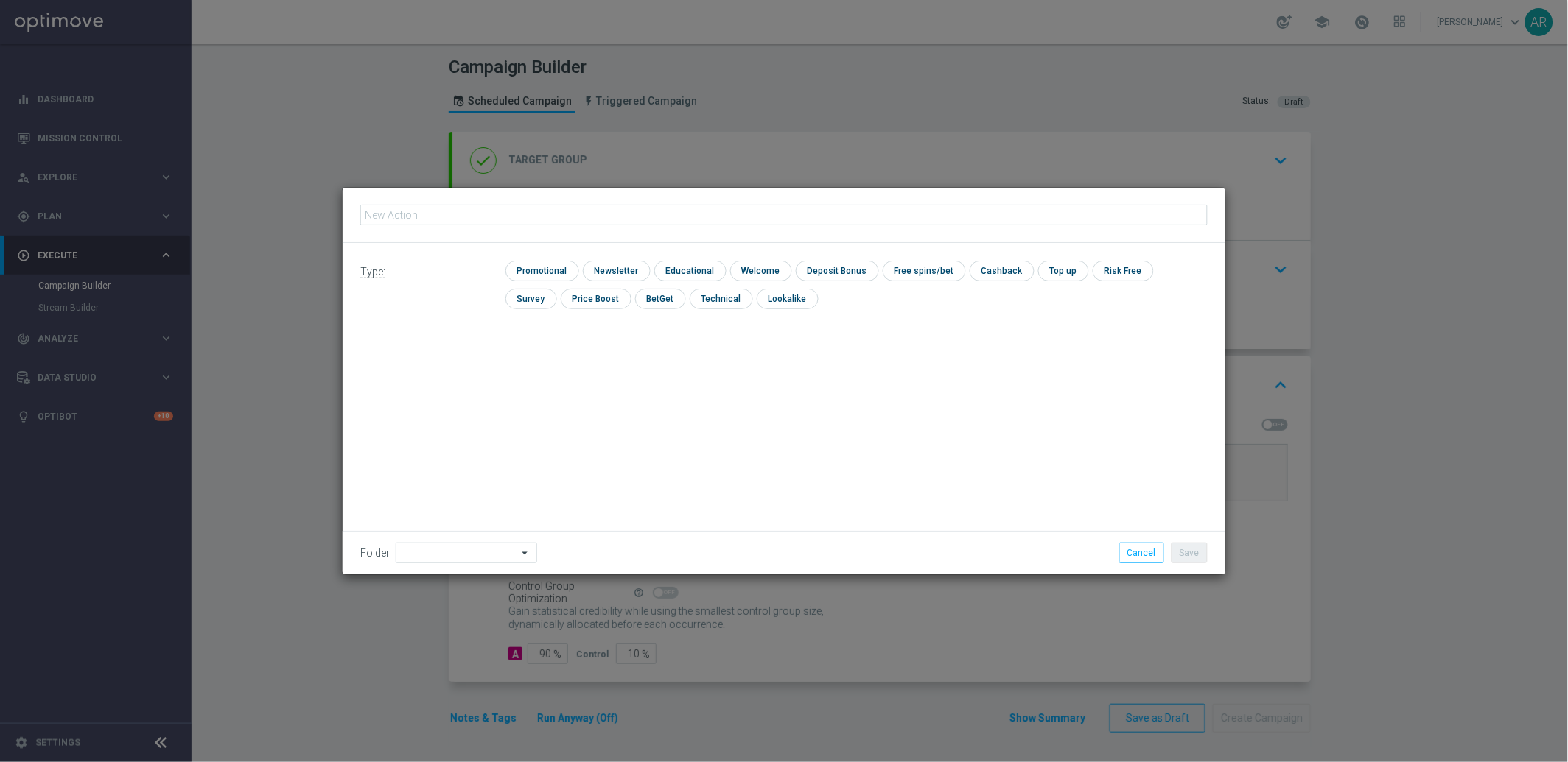
click at [571, 219] on input "text" at bounding box center [784, 215] width 848 height 21
type input "BR_CAS__GG_STAKE_VIRALATAC_NVIP_EMA_TAC_GM_SEP"
click at [538, 271] on input "checkbox" at bounding box center [540, 270] width 70 height 20
checkbox input "true"
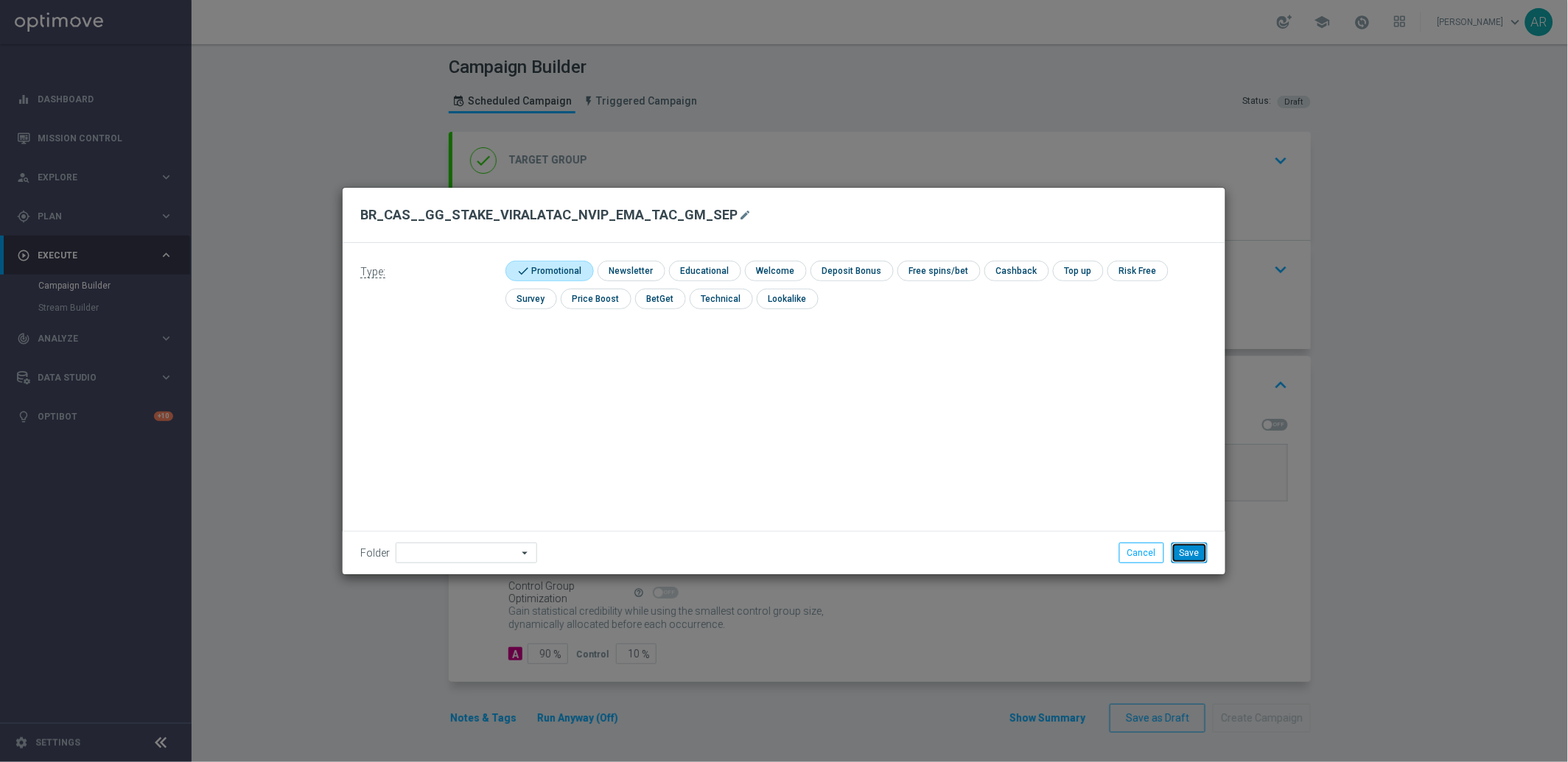
click at [1188, 553] on button "Save" at bounding box center [1189, 553] width 36 height 21
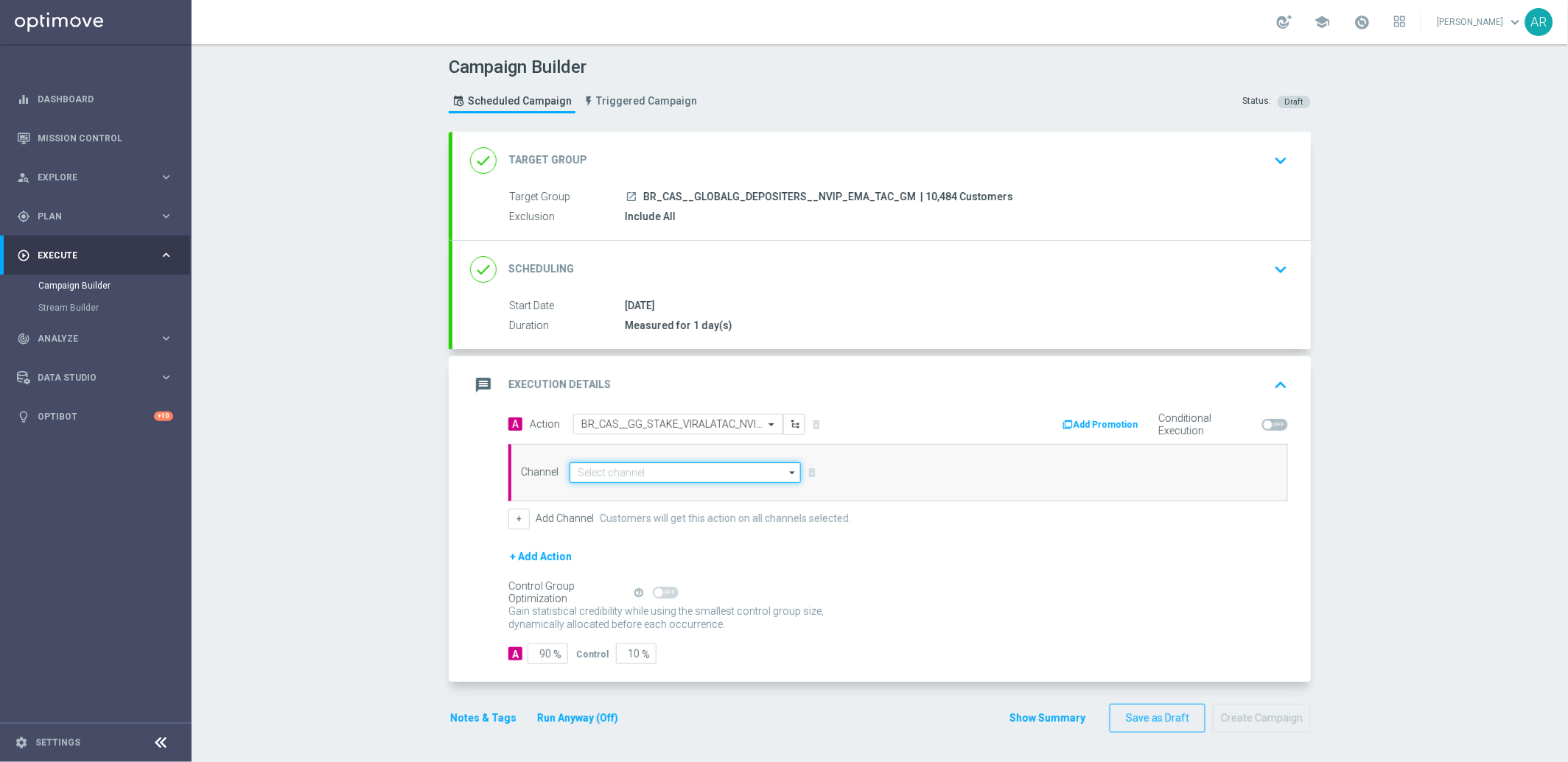
click at [636, 472] on input at bounding box center [685, 473] width 231 height 21
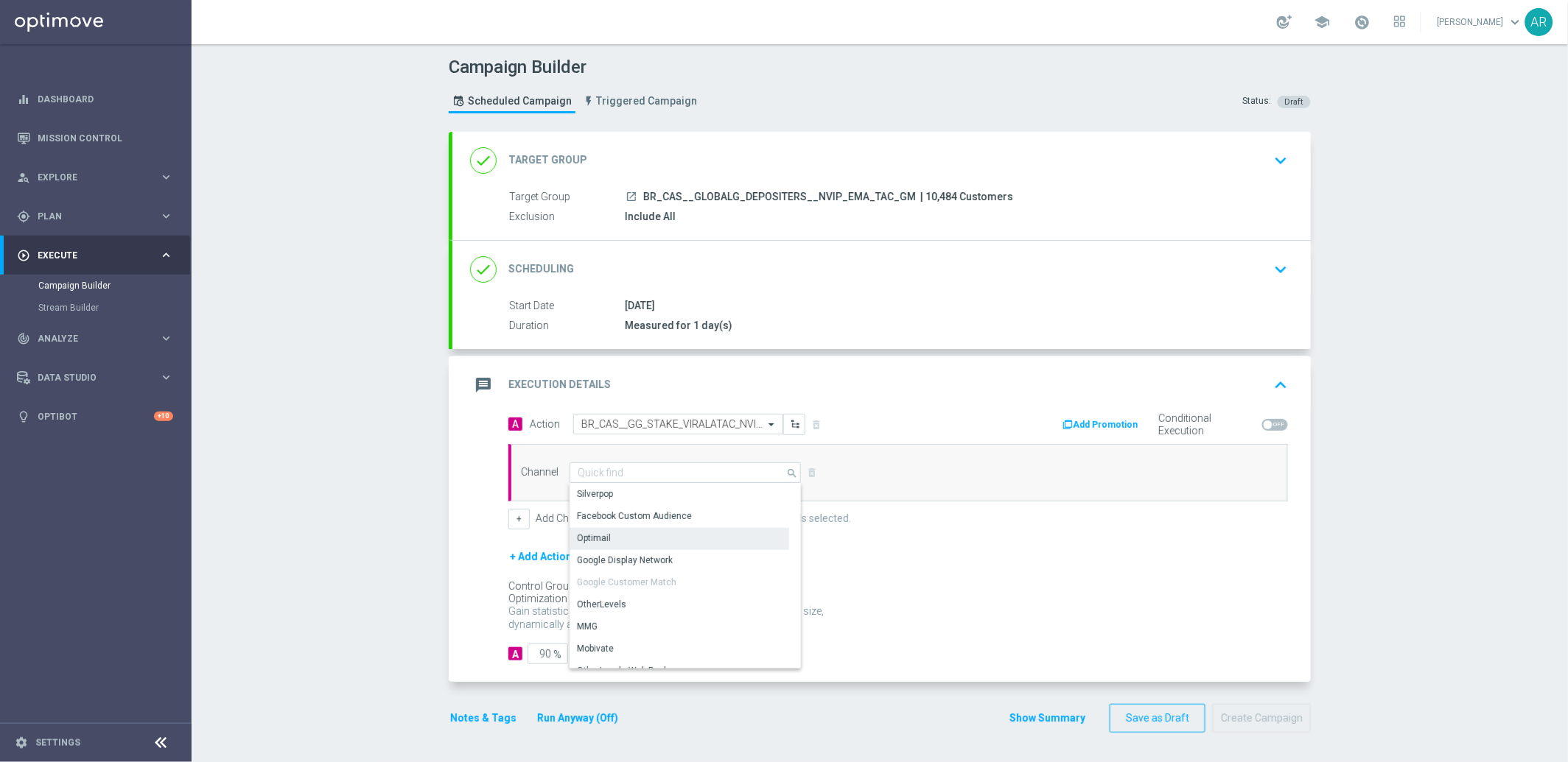
click at [632, 534] on div "Optimail" at bounding box center [680, 538] width 220 height 21
type input "Optimail"
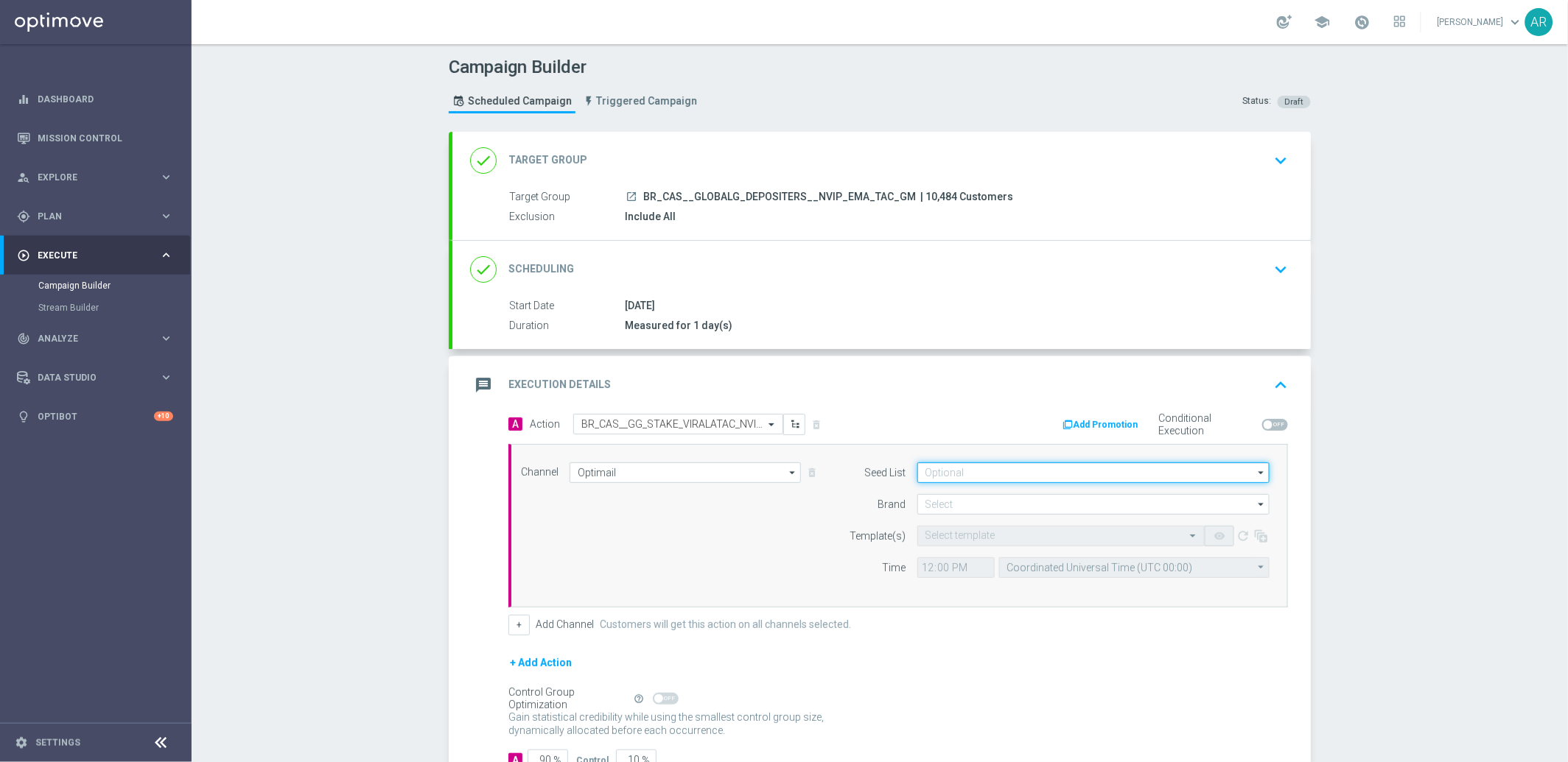
click at [927, 470] on input at bounding box center [1092, 473] width 352 height 21
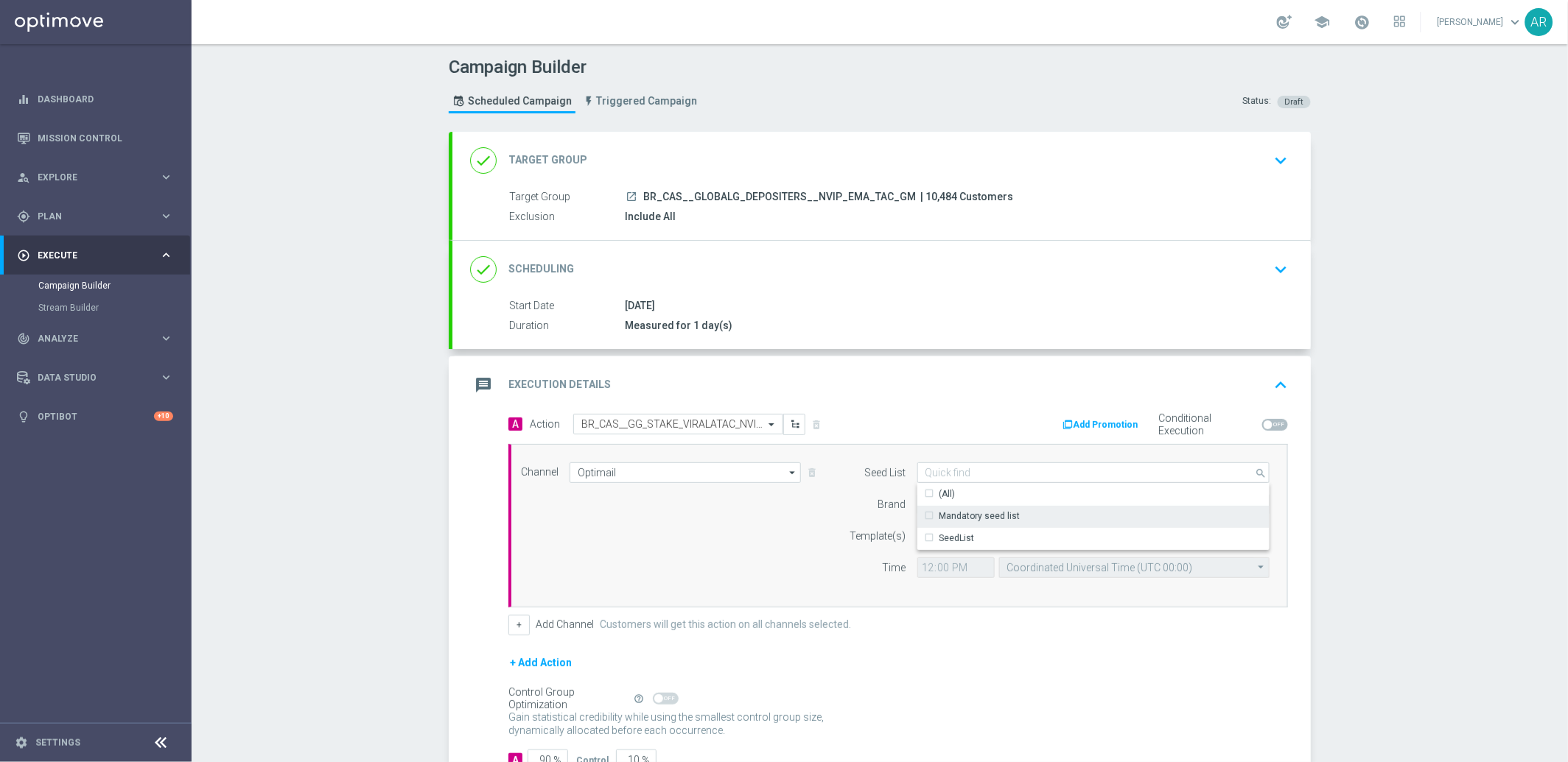
click at [996, 512] on div "Mandatory seed list" at bounding box center [979, 517] width 81 height 13
click at [771, 533] on div "Channel Optimail Optimail arrow_drop_down Drag here to set row groups Drag here…" at bounding box center [895, 526] width 771 height 127
type input "Mandatory seed list"
click at [956, 503] on input at bounding box center [1092, 504] width 352 height 21
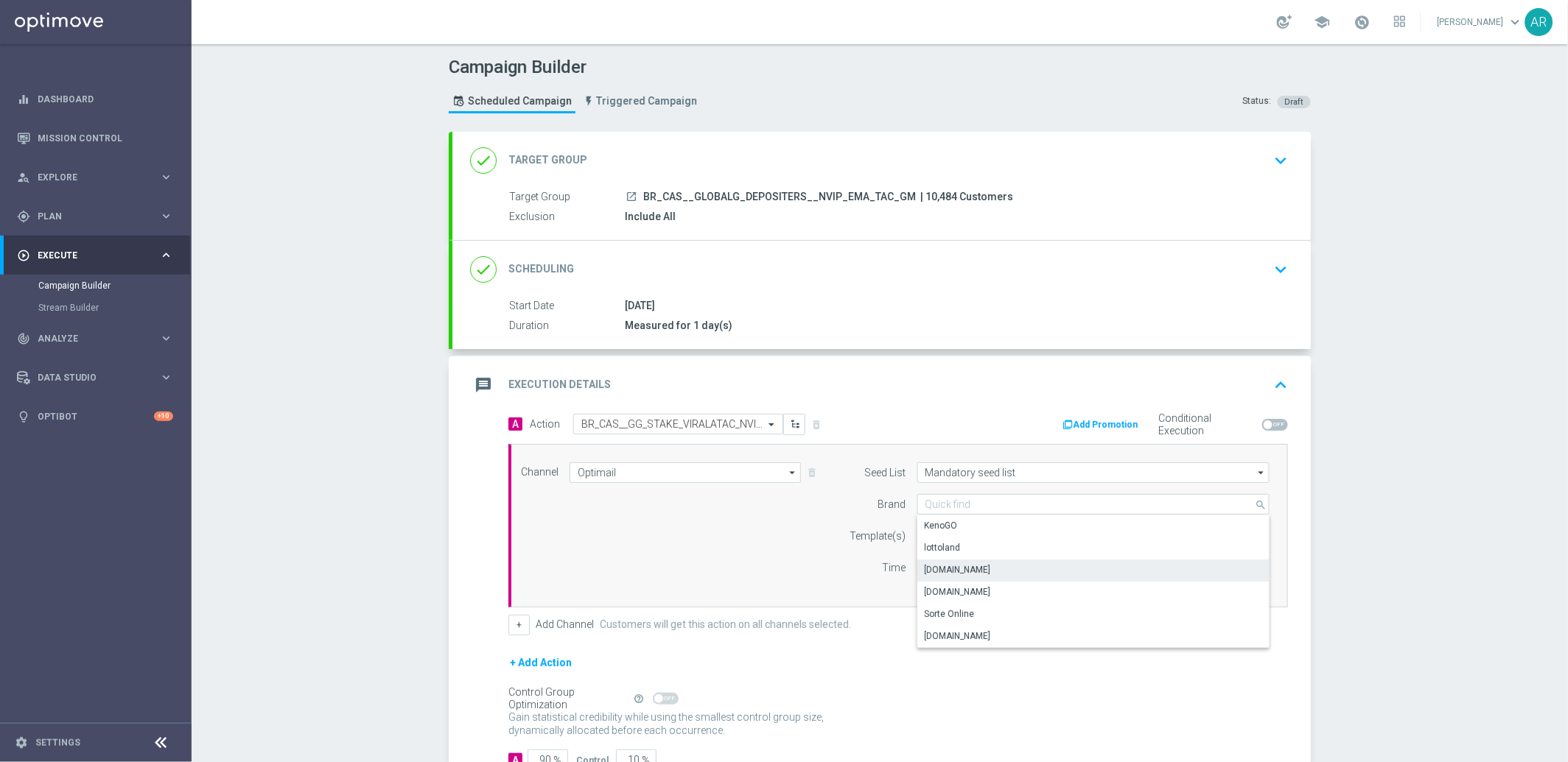
click at [998, 572] on div "[DOMAIN_NAME]" at bounding box center [1093, 571] width 353 height 21
type input "[DOMAIN_NAME]"
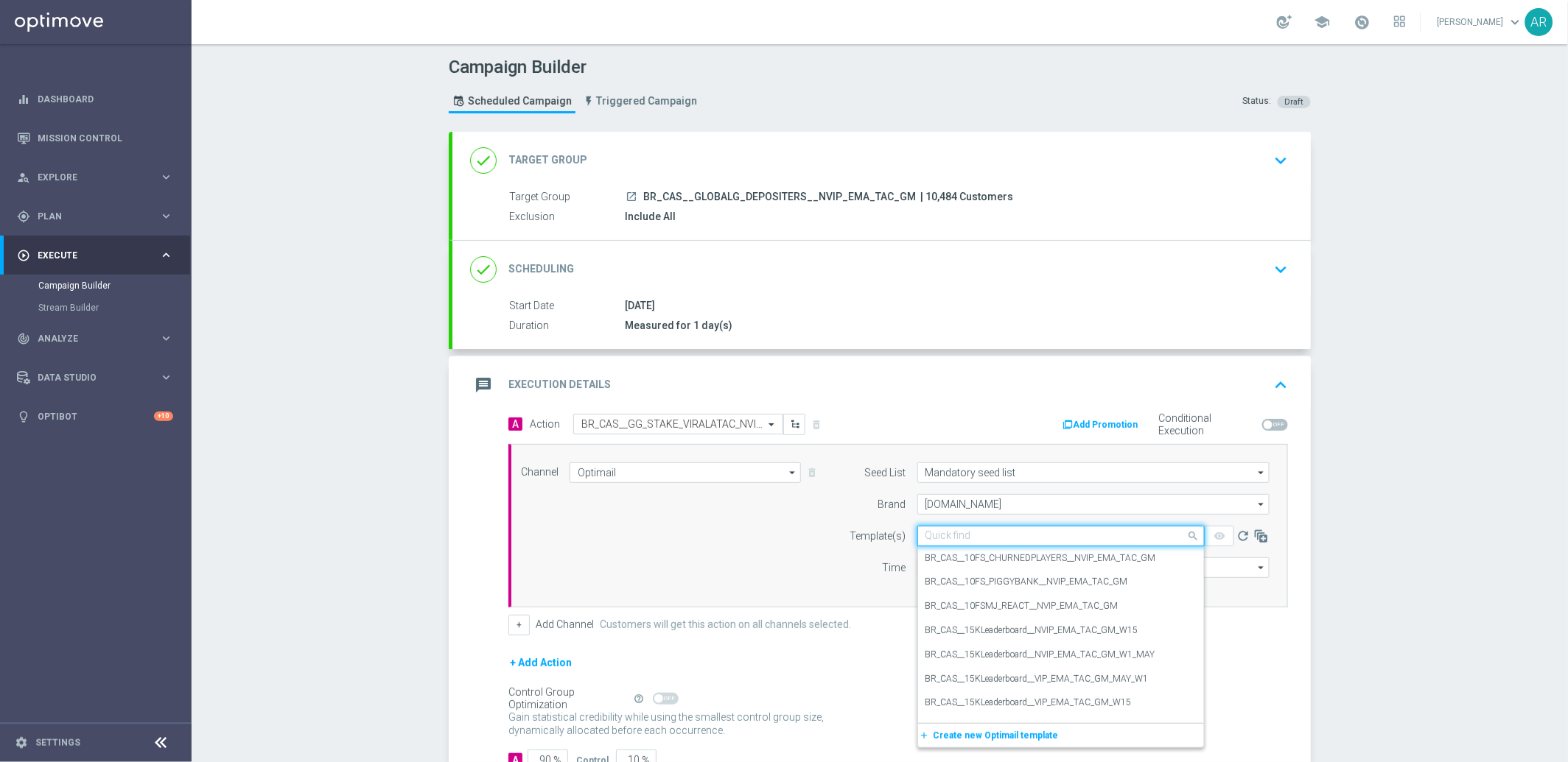
click at [946, 540] on input "text" at bounding box center [1046, 535] width 242 height 12
paste input "BR_CAS__GG_STAKE_VIRALATAC_NVIP_EMA_TAC_GM_SEP"
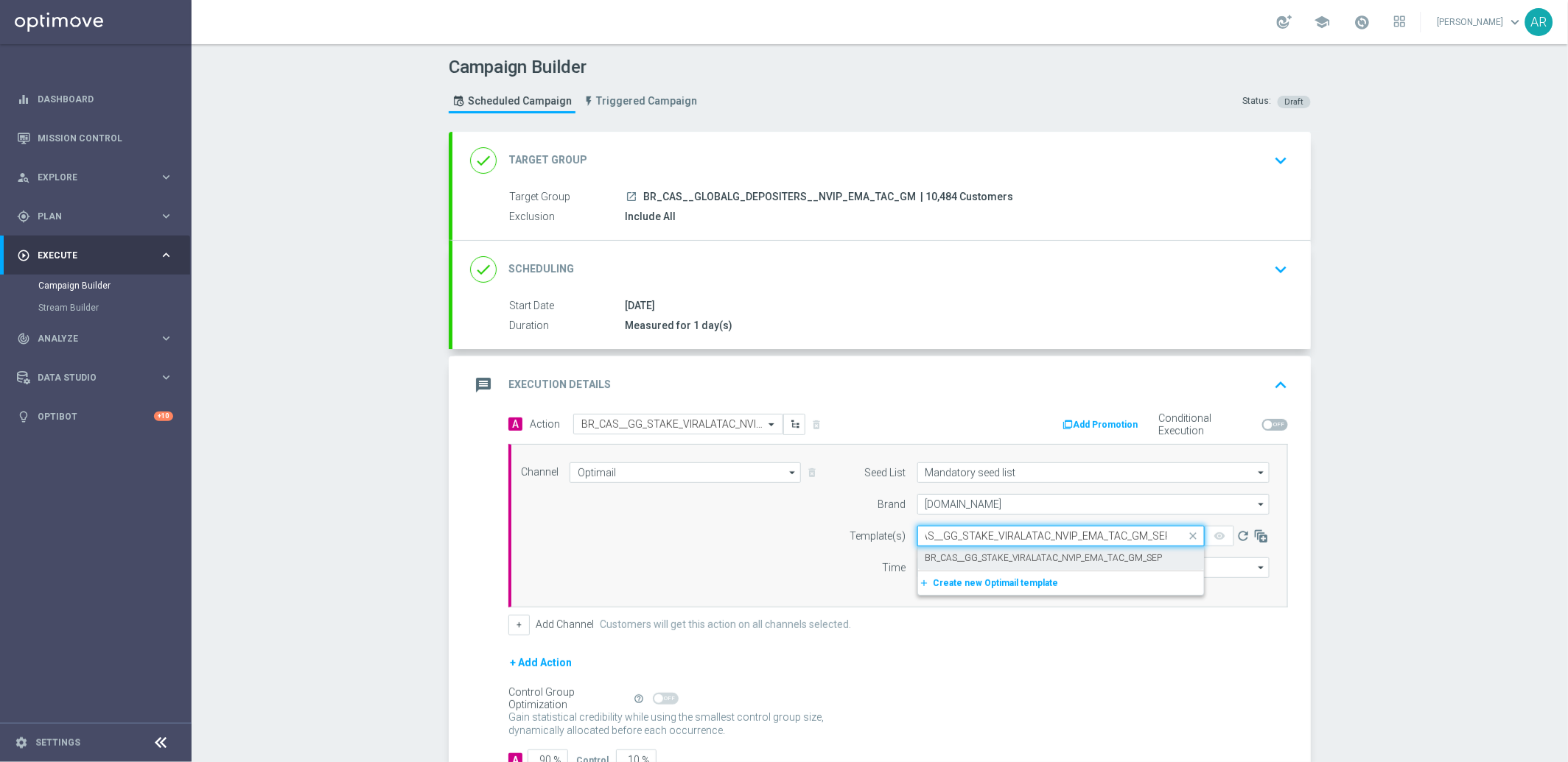
click at [986, 562] on label "BR_CAS__GG_STAKE_VIRALATAC_NVIP_EMA_TAC_GM_SEP" at bounding box center [1044, 558] width 237 height 12
type input "BR_CAS__GG_STAKE_VIRALATAC_NVIP_EMA_TAC_GM_SEP"
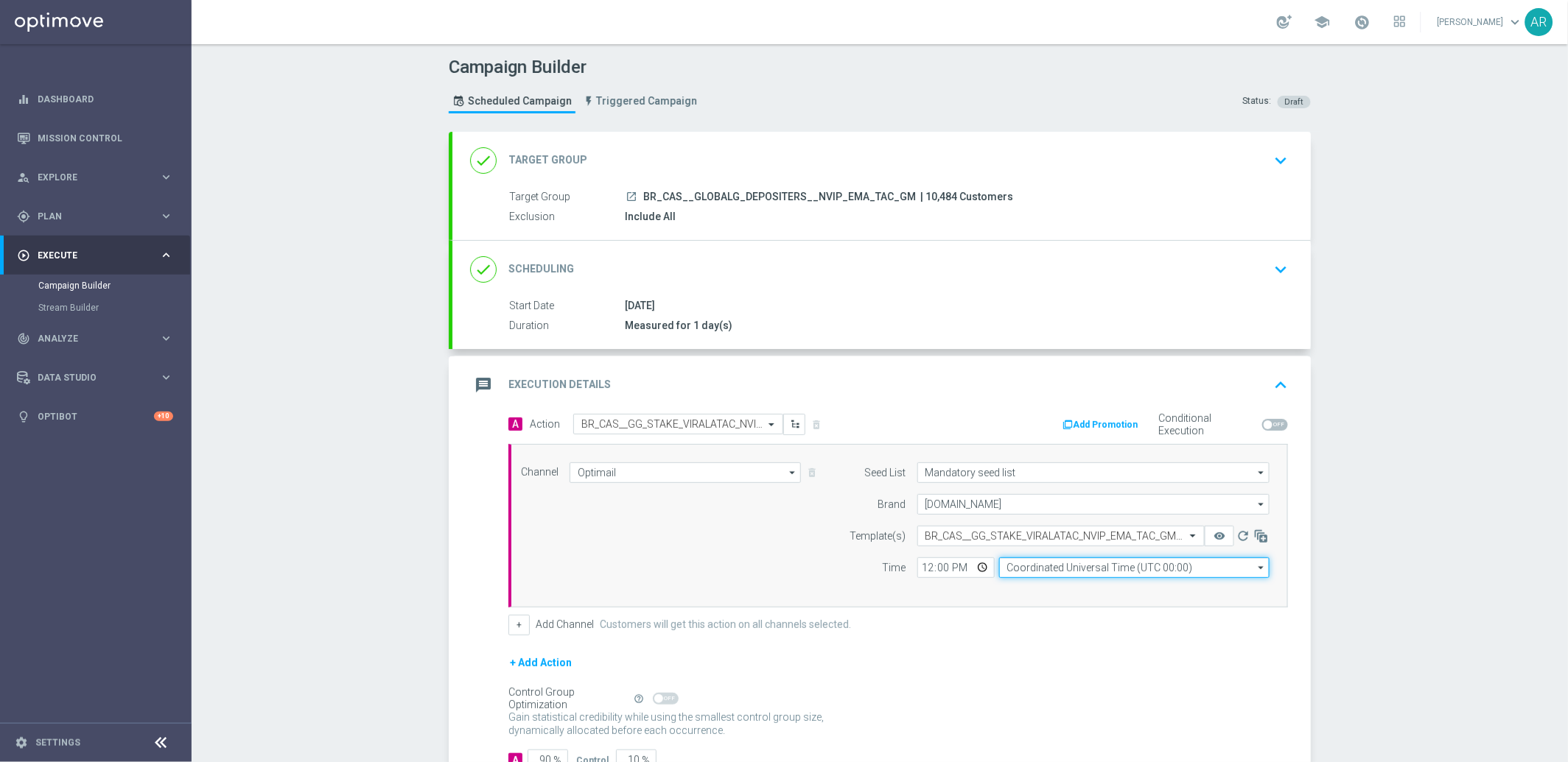
click at [1065, 572] on input "Coordinated Universal Time (UTC 00:00)" at bounding box center [1134, 568] width 270 height 21
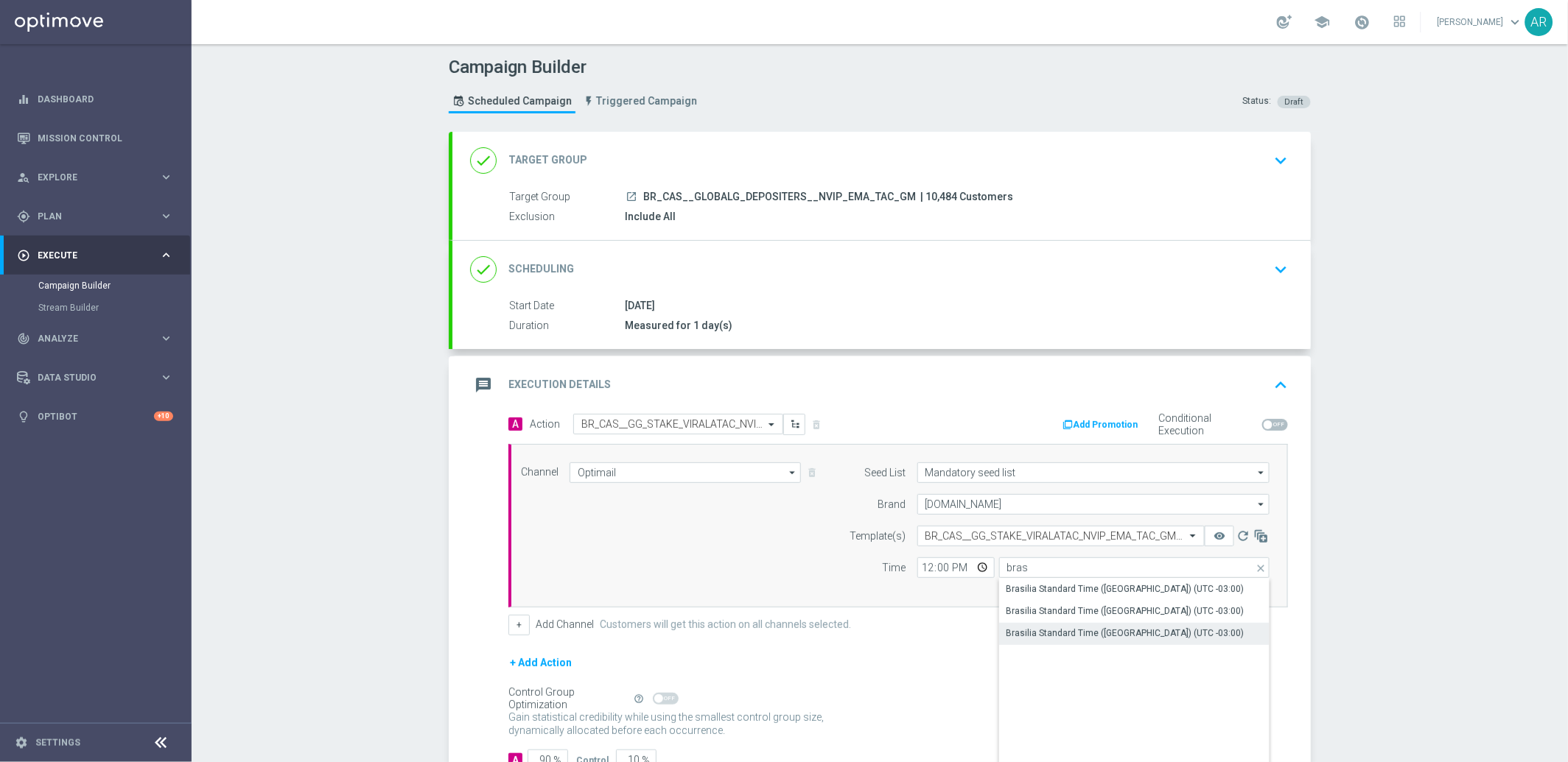
click at [1144, 626] on div "Brasilia Standard Time ([GEOGRAPHIC_DATA]) (UTC -03:00)" at bounding box center [1124, 633] width 238 height 13
type input "Brasilia Standard Time ([GEOGRAPHIC_DATA]) (UTC -03:00)"
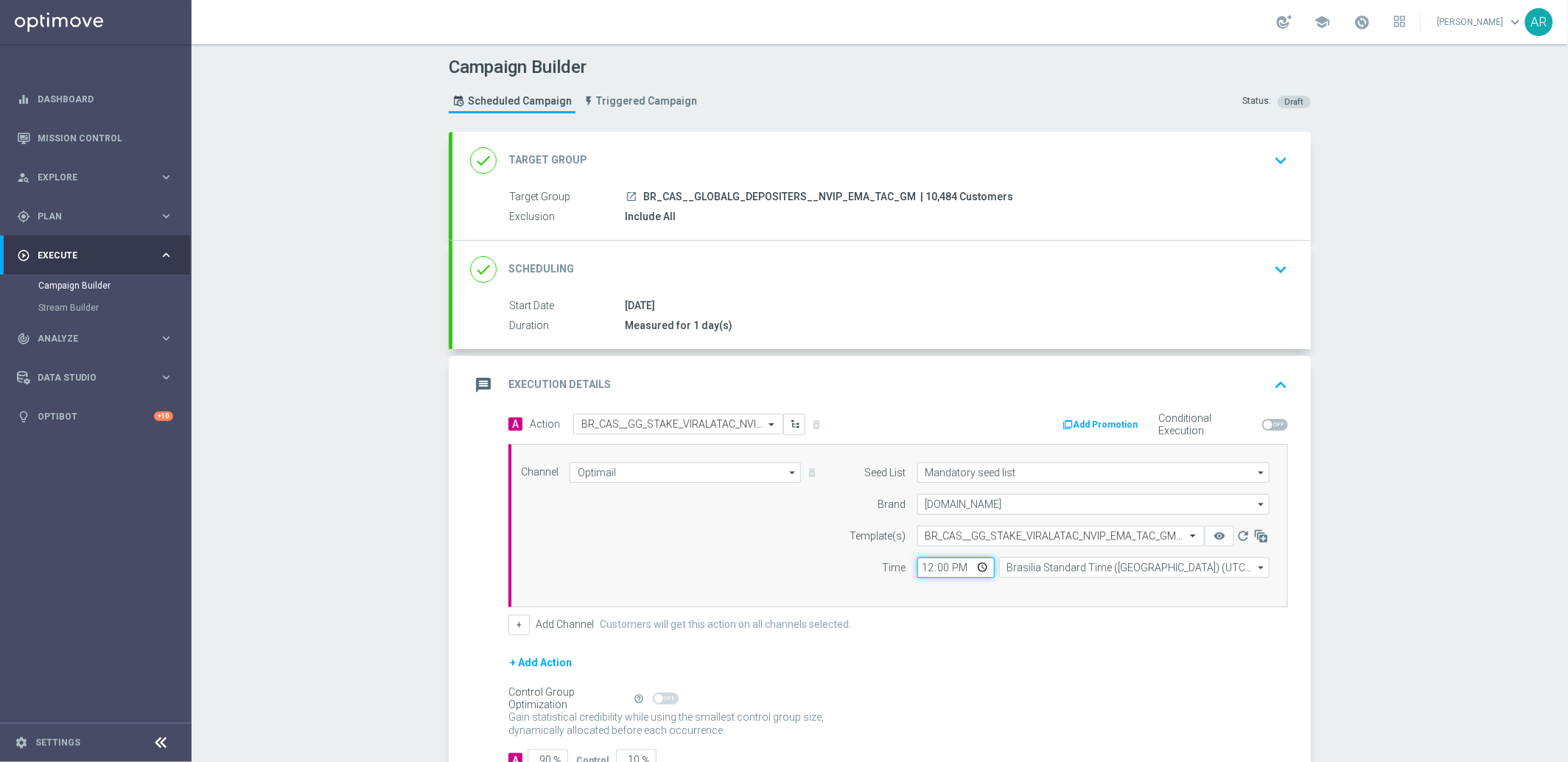
click at [975, 568] on input "12:00" at bounding box center [956, 568] width 78 height 21
click at [719, 538] on div "Channel Optimail Optimail arrow_drop_down Drag here to set row groups Drag here…" at bounding box center [895, 526] width 771 height 127
click at [979, 570] on input "14:00" at bounding box center [956, 568] width 78 height 21
click at [741, 544] on div "Channel Optimail Optimail arrow_drop_down Drag here to set row groups Drag here…" at bounding box center [895, 526] width 771 height 127
click at [975, 571] on input "16:00" at bounding box center [956, 568] width 78 height 21
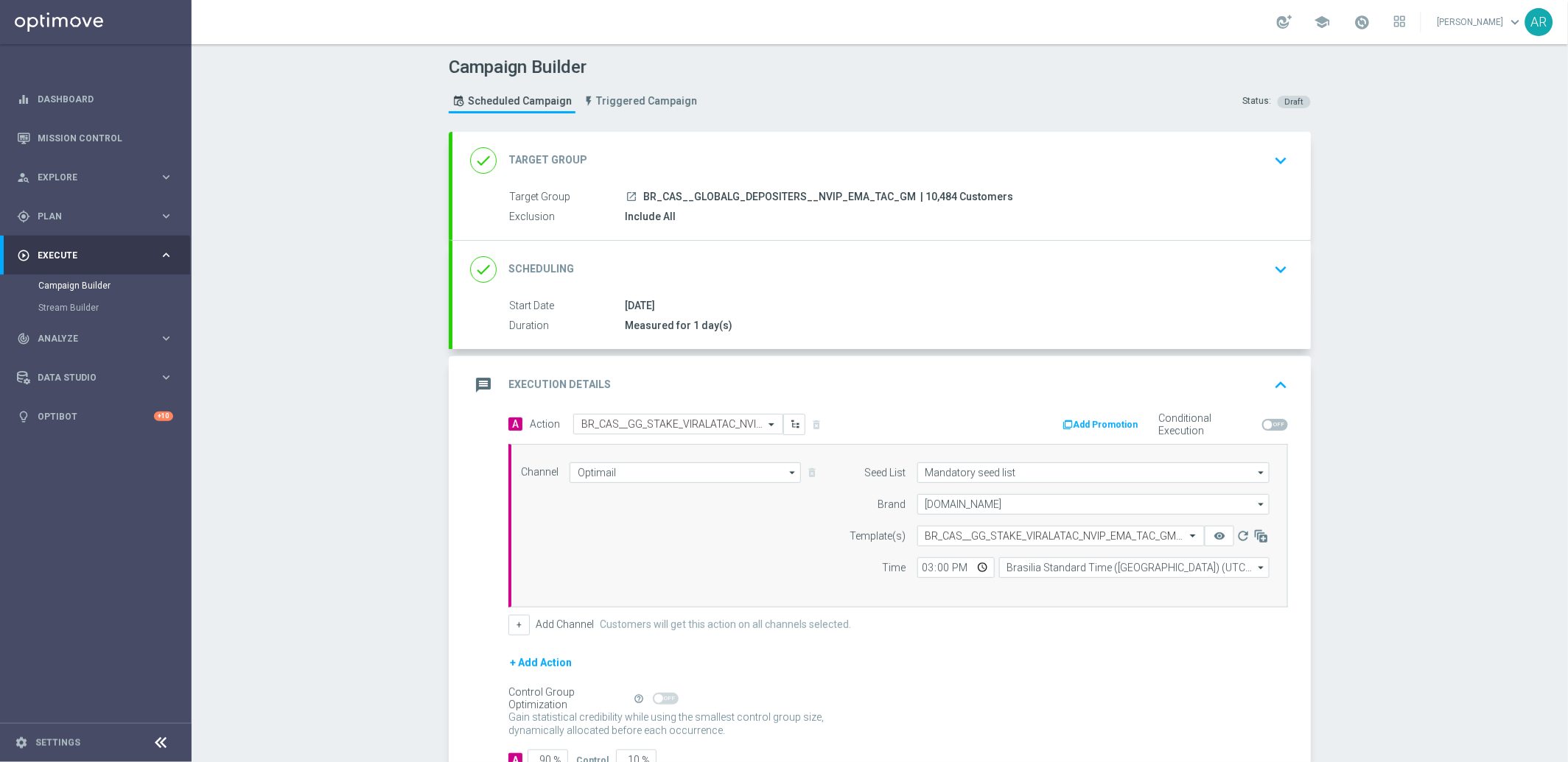
type input "15:00"
click at [712, 576] on div "Channel Optimail Optimail arrow_drop_down Drag here to set row groups Drag here…" at bounding box center [895, 526] width 771 height 127
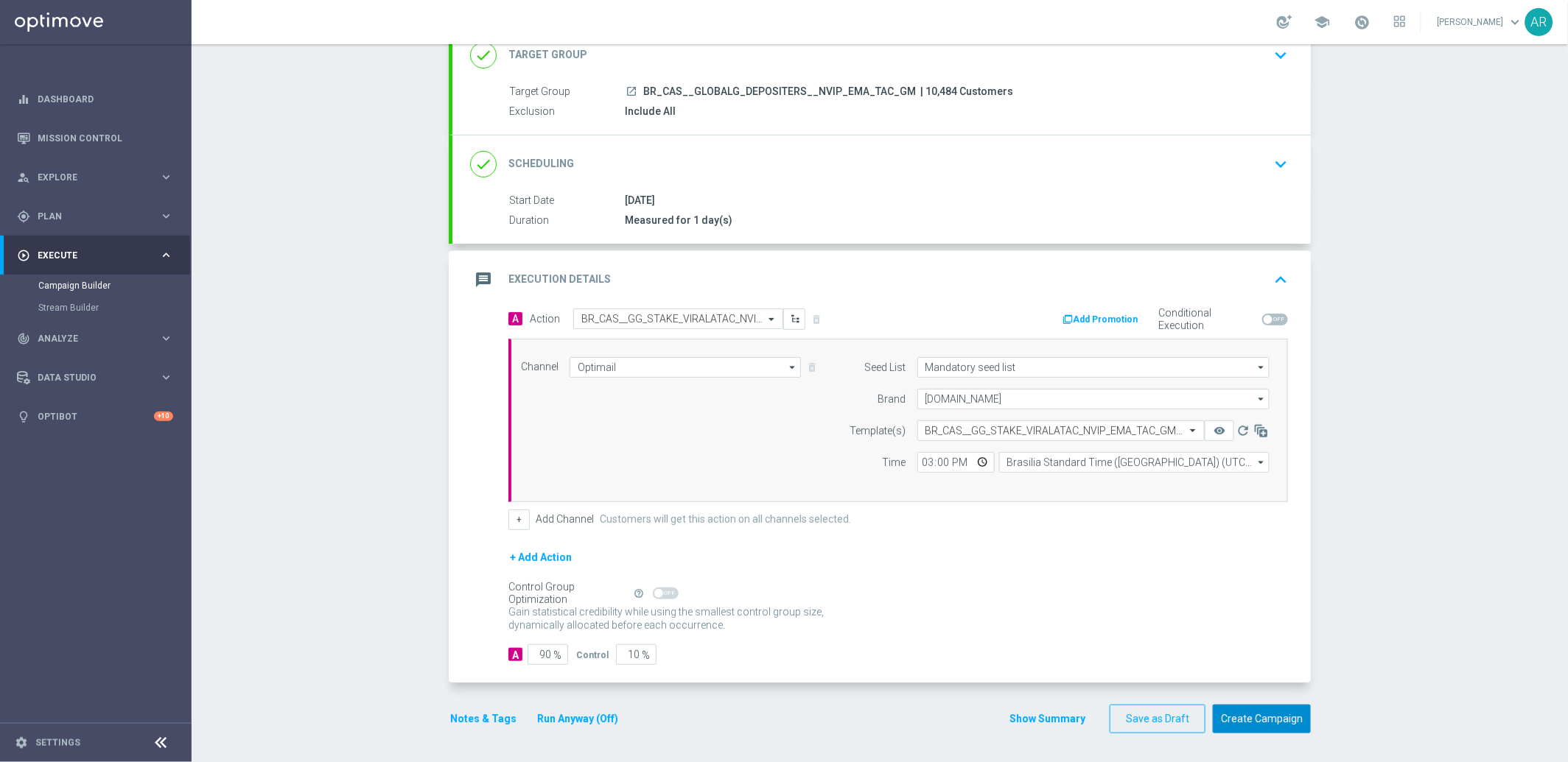
click at [1264, 718] on button "Create Campaign" at bounding box center [1261, 719] width 98 height 28
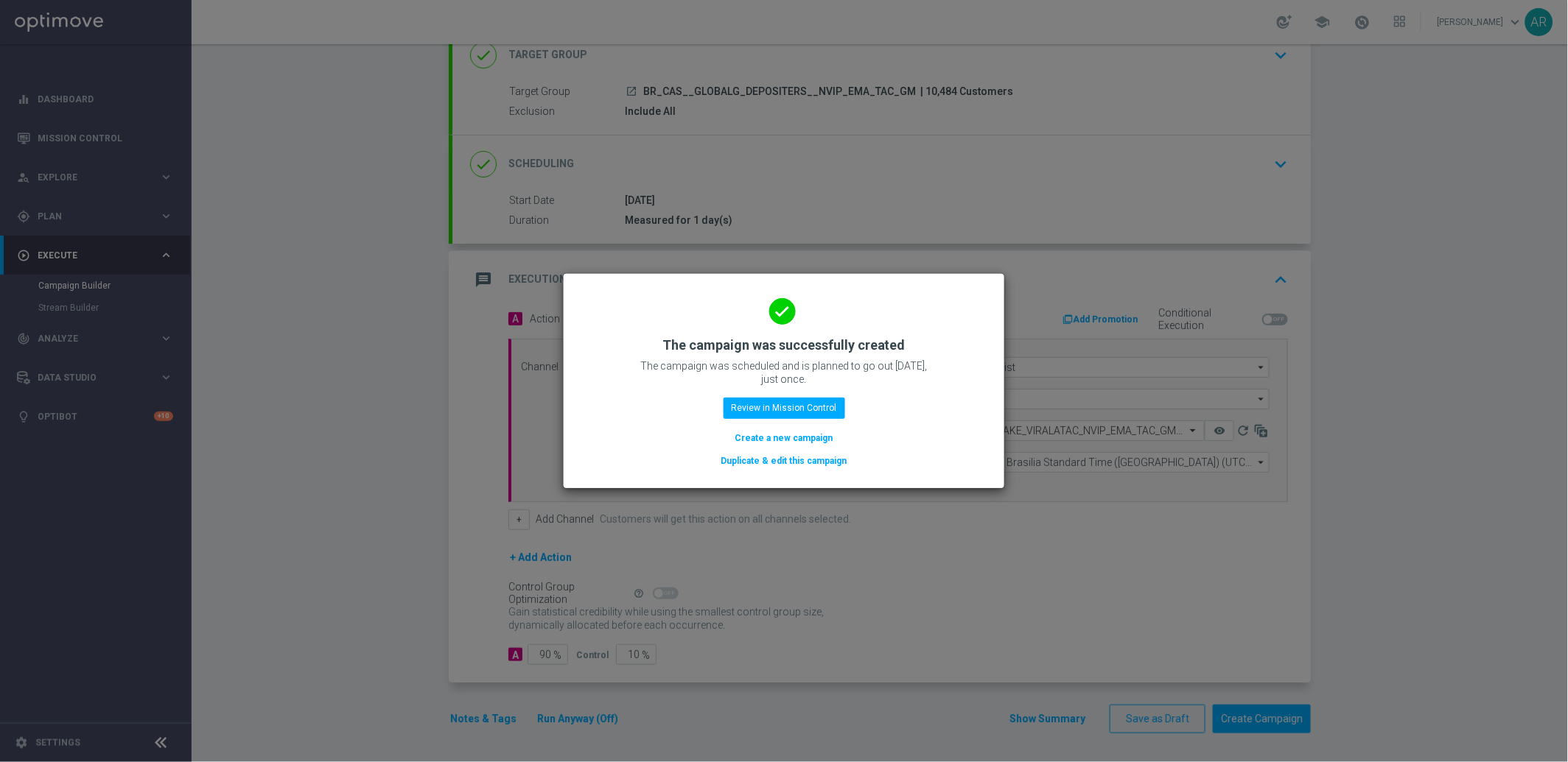
click at [765, 435] on button "Create a new campaign" at bounding box center [784, 438] width 100 height 16
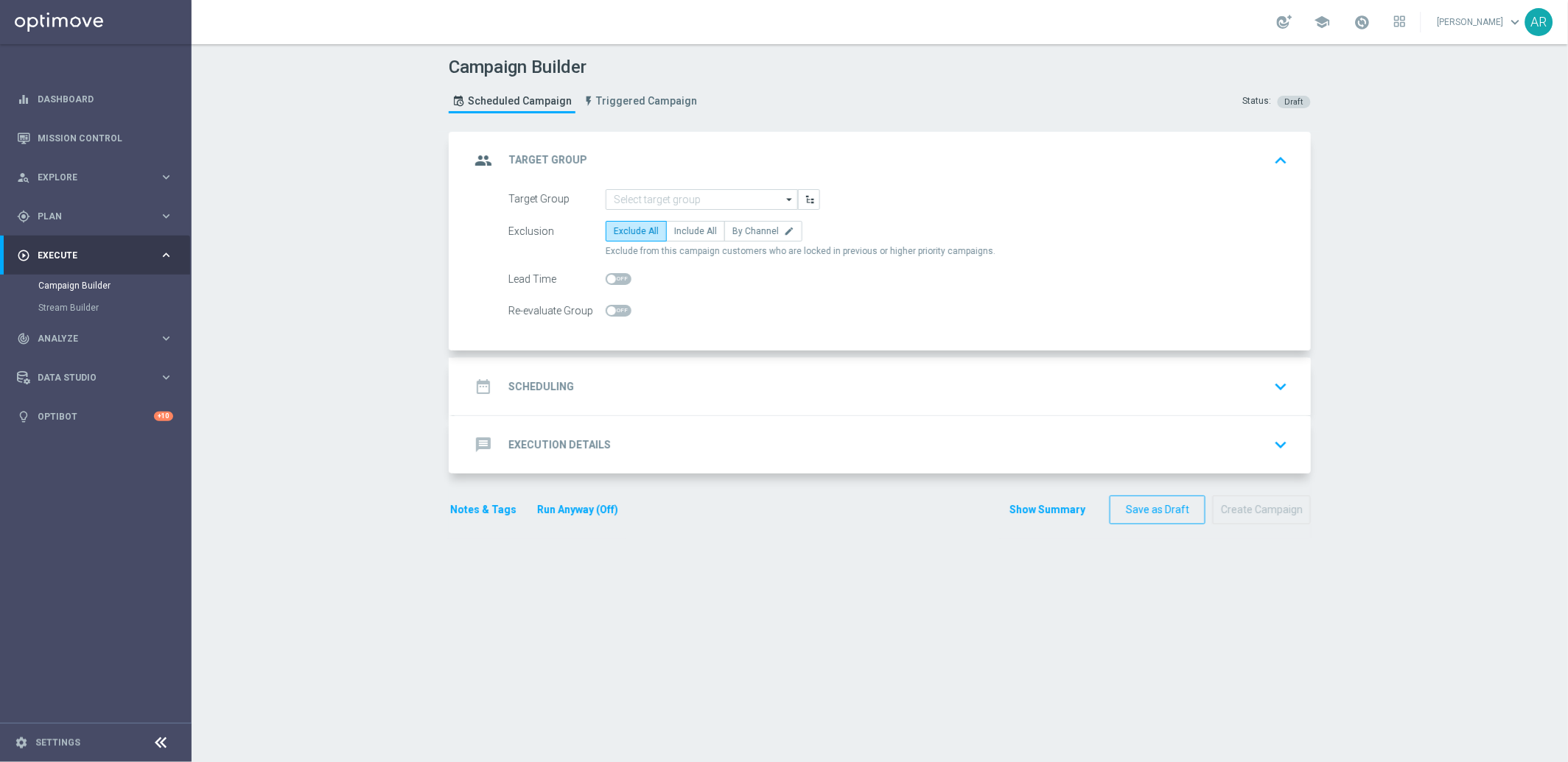
scroll to position [0, 0]
click at [638, 199] on input at bounding box center [702, 200] width 192 height 21
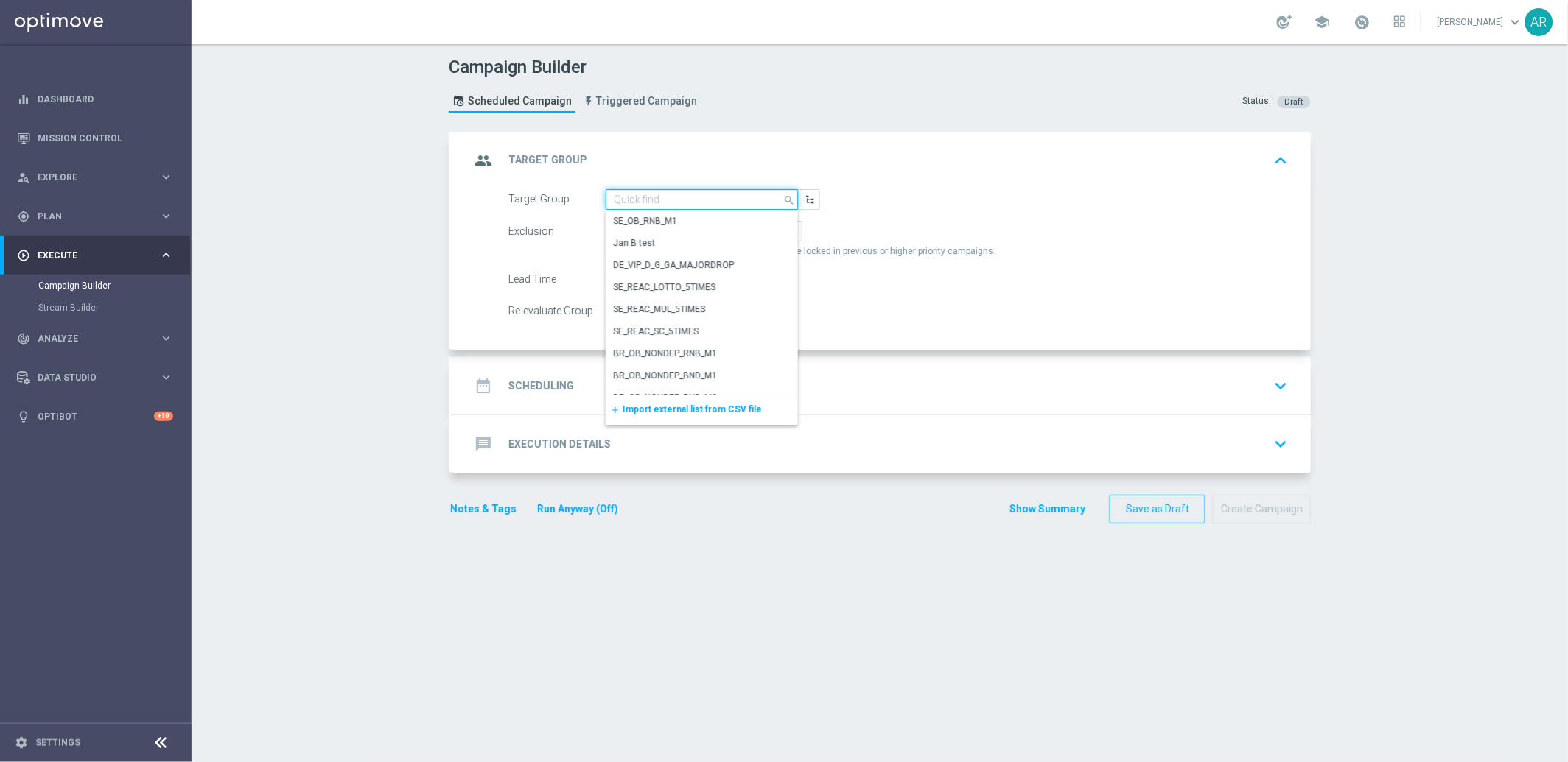
paste input "BR_CAS__GLOBALG_DEPOSITERS__NVIP_RI_TAC_GM"
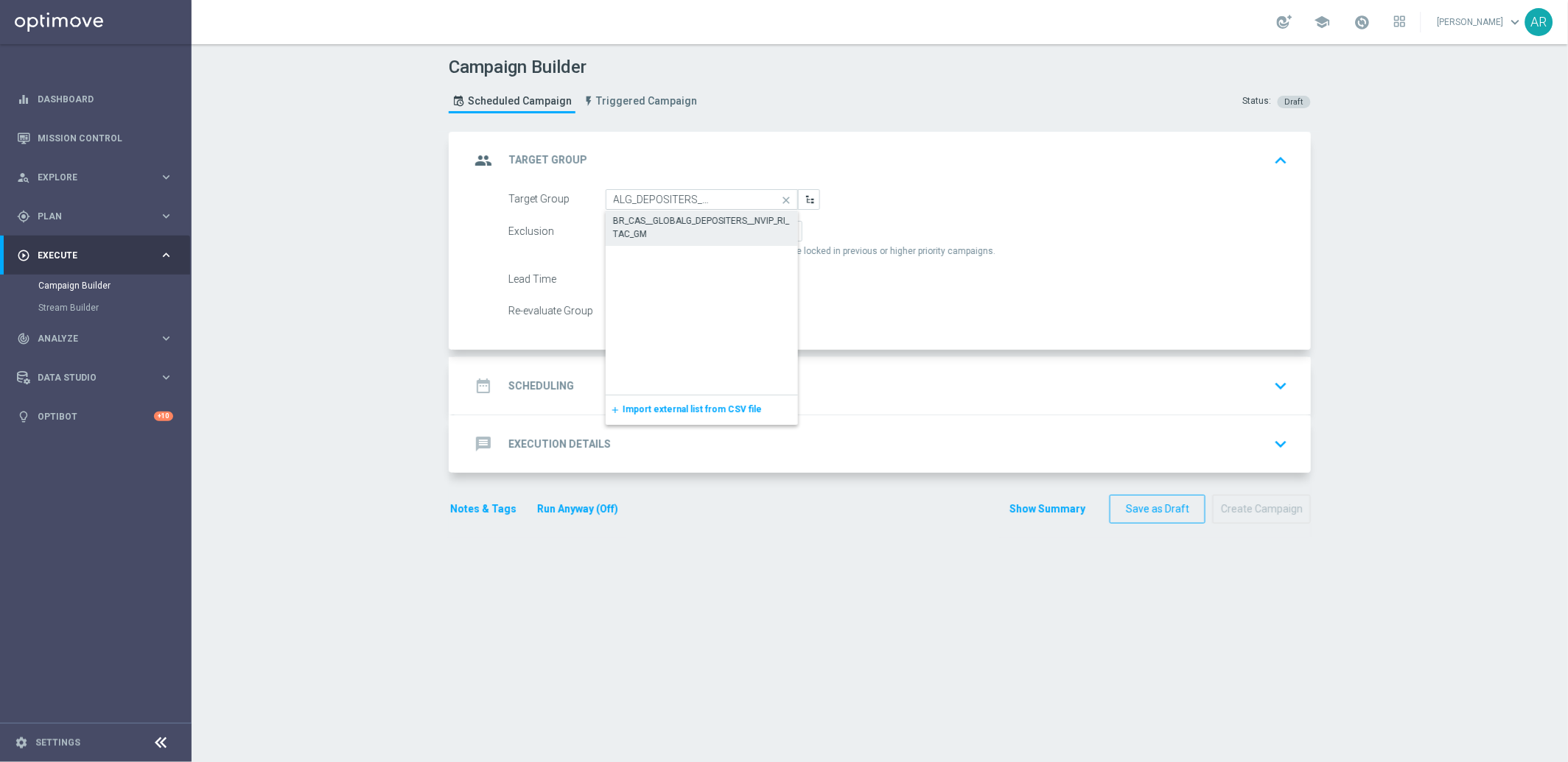
click at [675, 227] on div "BR_CAS__GLOBALG_DEPOSITERS__NVIP_RI_TAC_GM" at bounding box center [702, 227] width 178 height 27
type input "BR_CAS__GLOBALG_DEPOSITERS__NVIP_RI_TAC_GM"
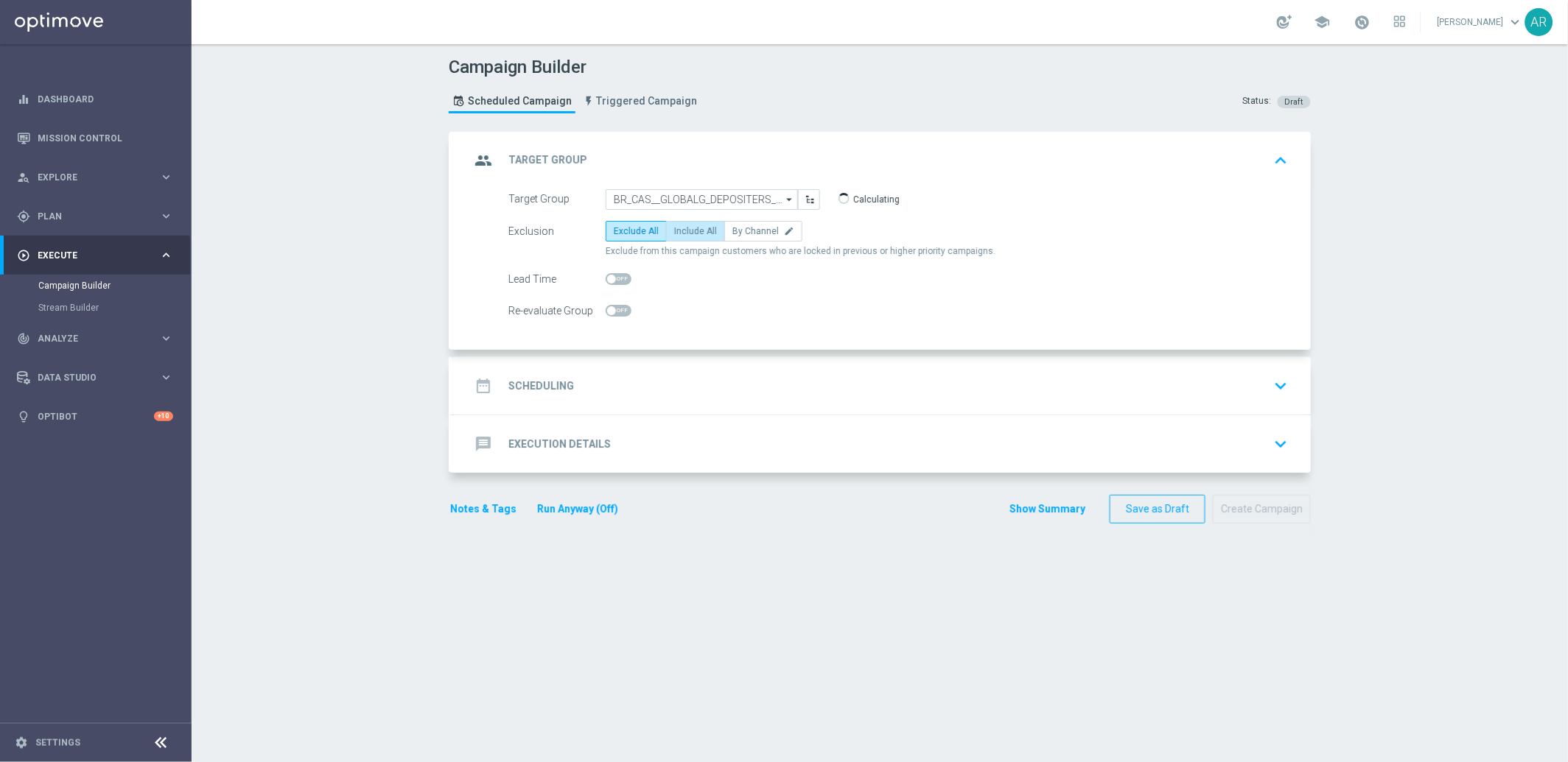
click at [675, 227] on span "Include All" at bounding box center [695, 231] width 43 height 10
click at [675, 229] on input "Include All" at bounding box center [679, 234] width 9 height 9
radio input "true"
click at [645, 379] on div "date_range Scheduling keyboard_arrow_down" at bounding box center [882, 386] width 823 height 28
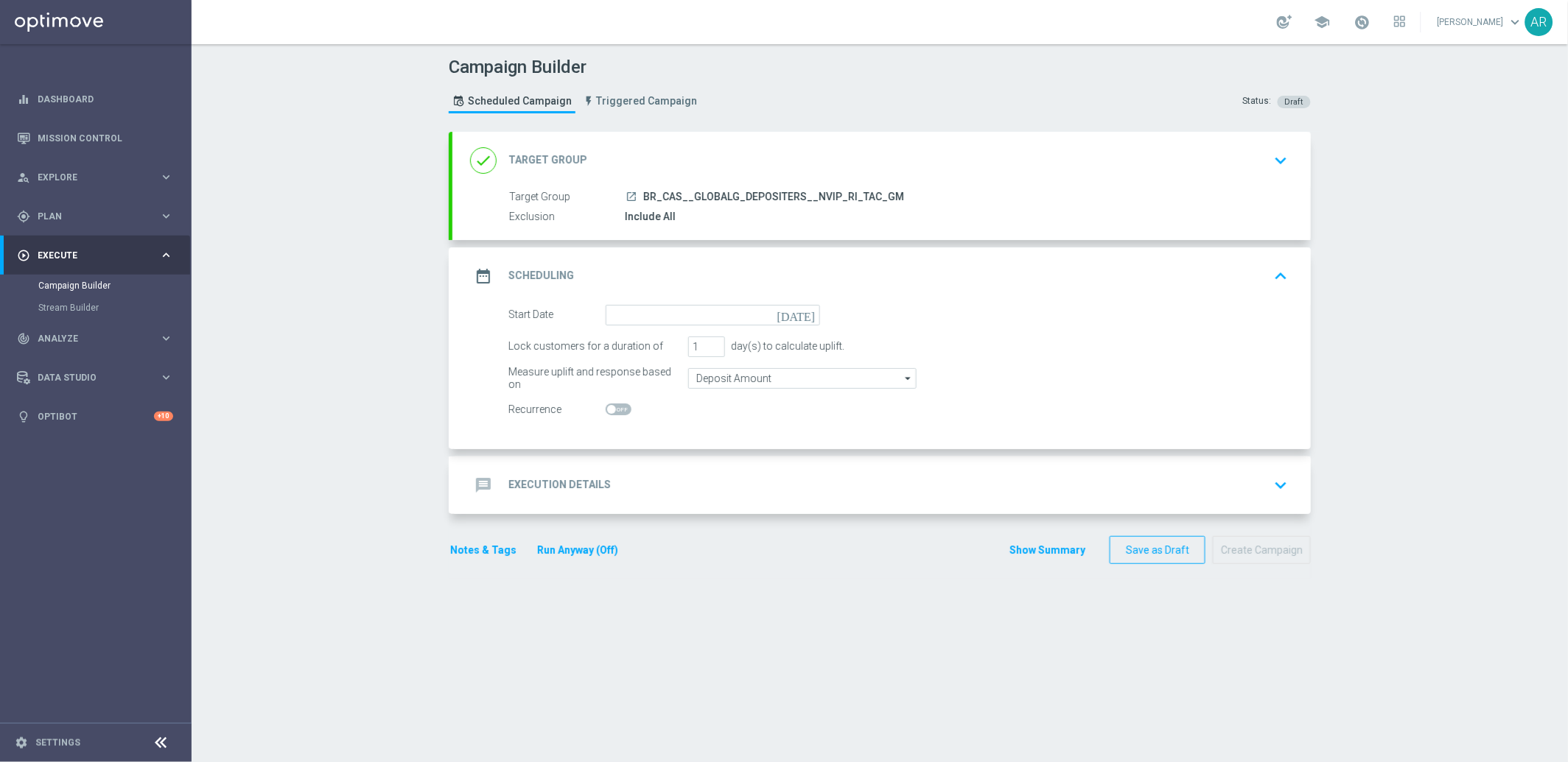
click at [805, 315] on icon "[DATE]" at bounding box center [799, 313] width 44 height 16
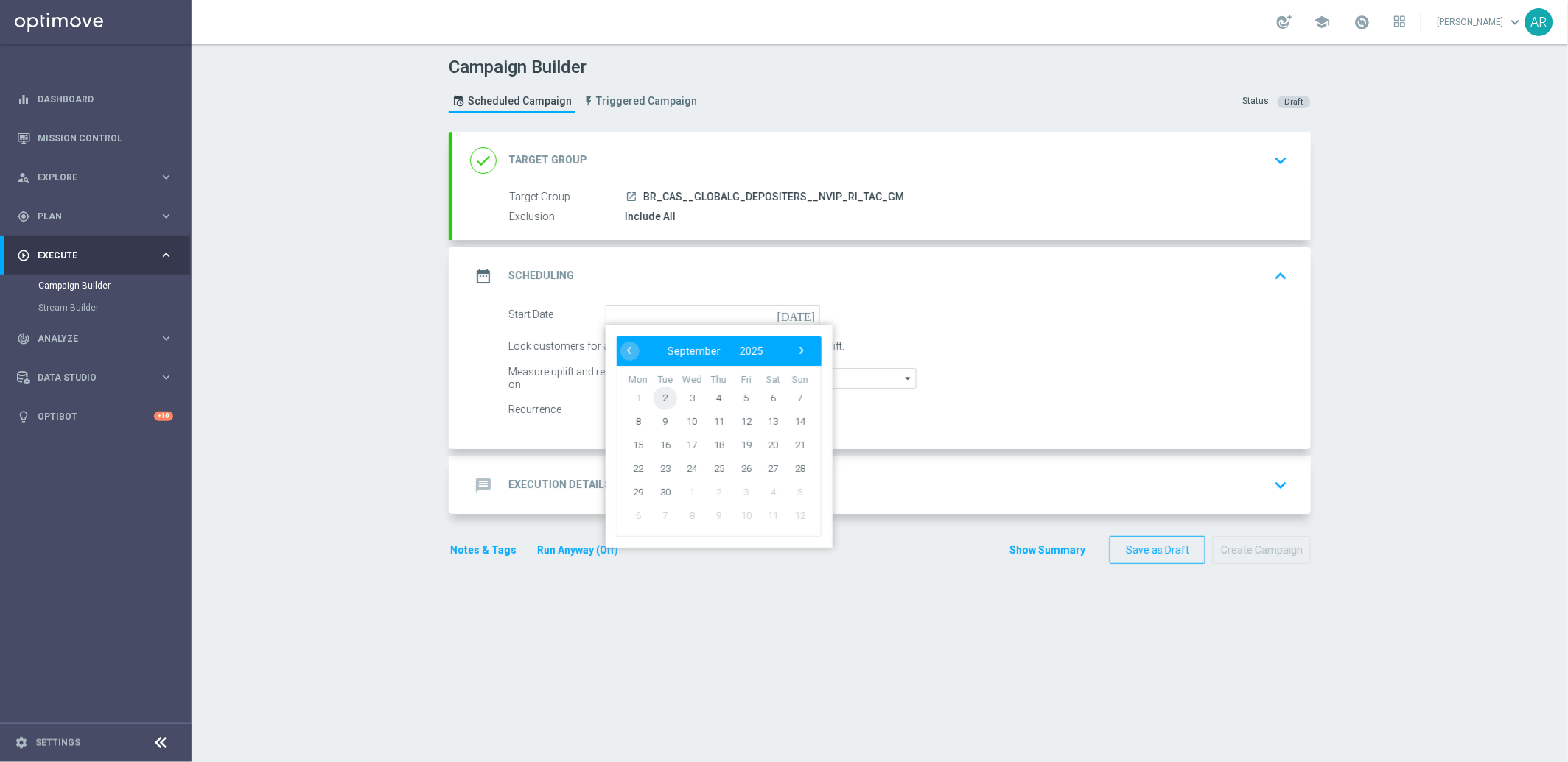
click at [660, 393] on span "2" at bounding box center [665, 397] width 24 height 24
type input "[DATE]"
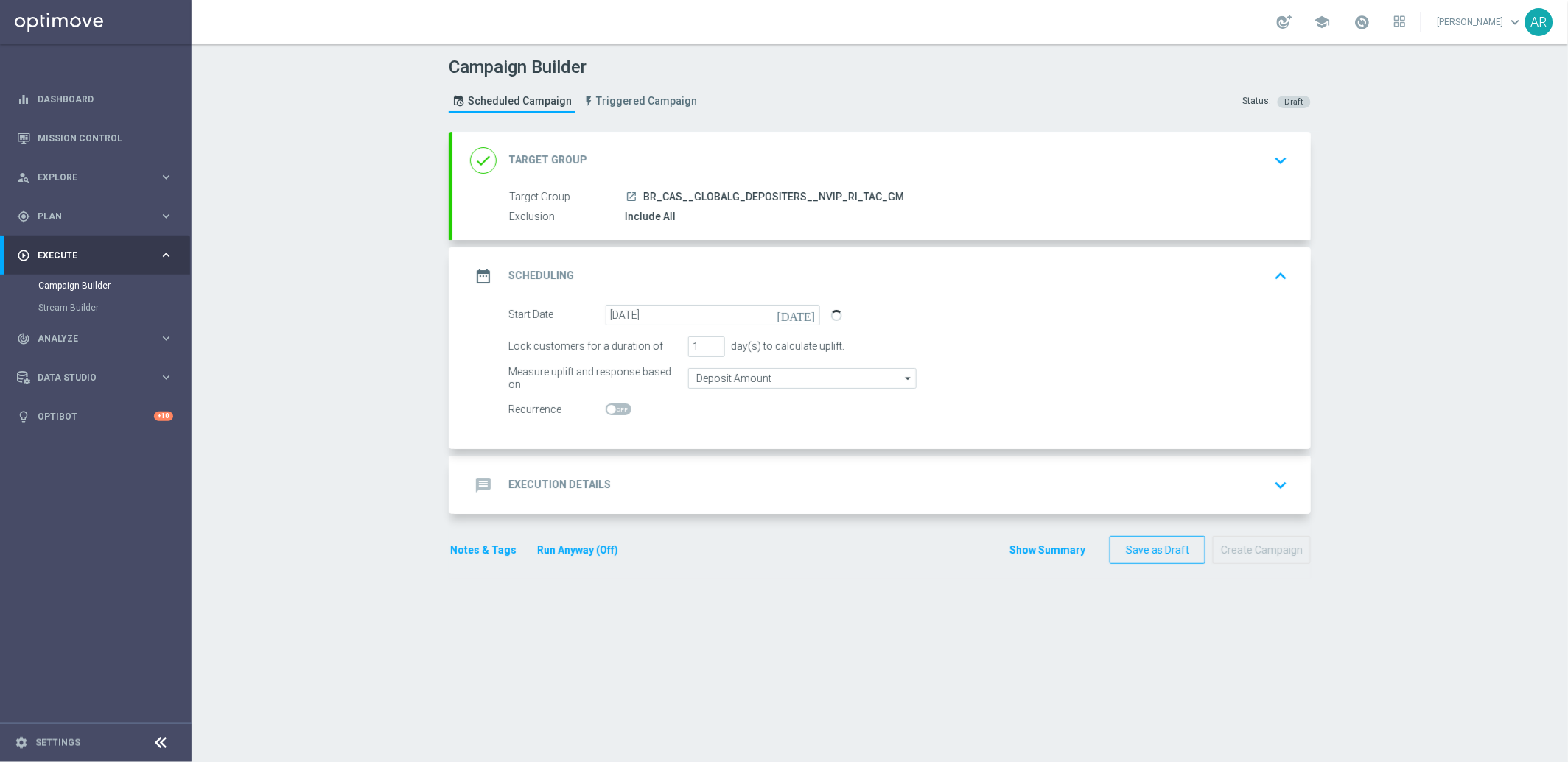
click at [622, 487] on div "message Execution Details keyboard_arrow_down" at bounding box center [882, 485] width 823 height 28
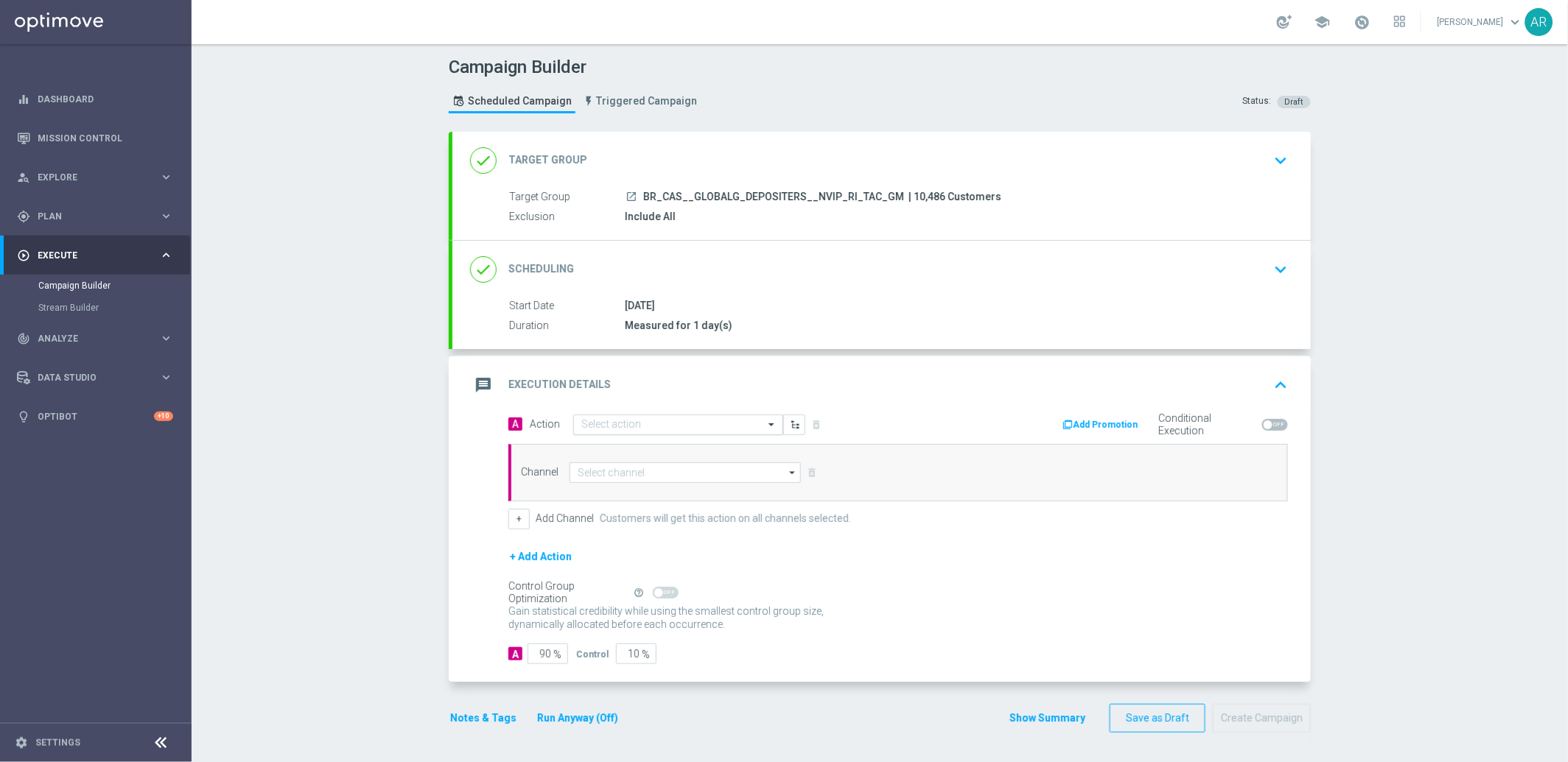
click at [699, 422] on input "text" at bounding box center [663, 425] width 164 height 12
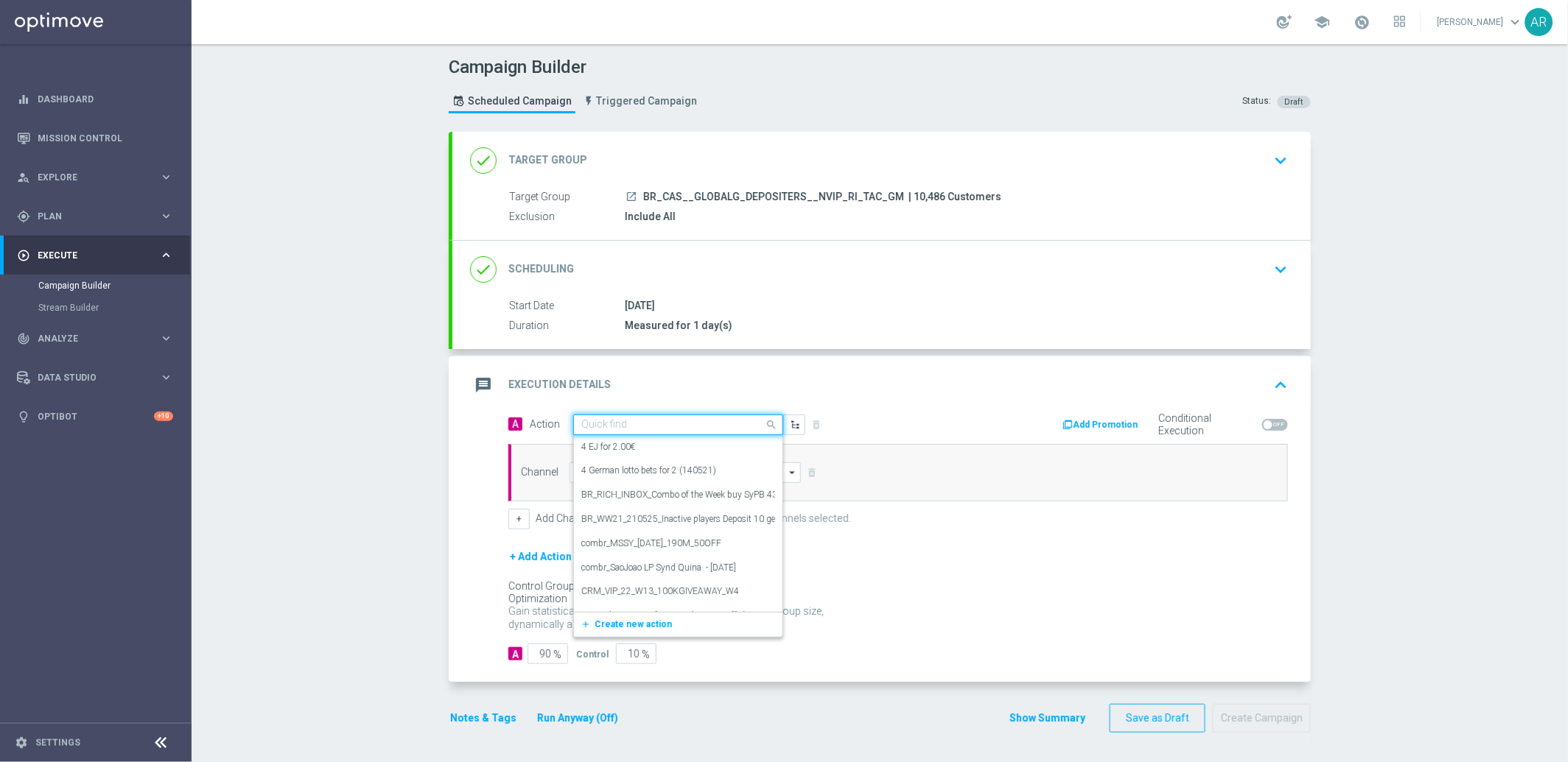
click at [642, 426] on input "text" at bounding box center [663, 425] width 164 height 12
paste input "BR_CAS__VIRALATAC_SEP__NVIP_RI_TAC_GM"
type input "BR_CAS__VIRALATAC_SEP__NVIP_RI_TAC_GM"
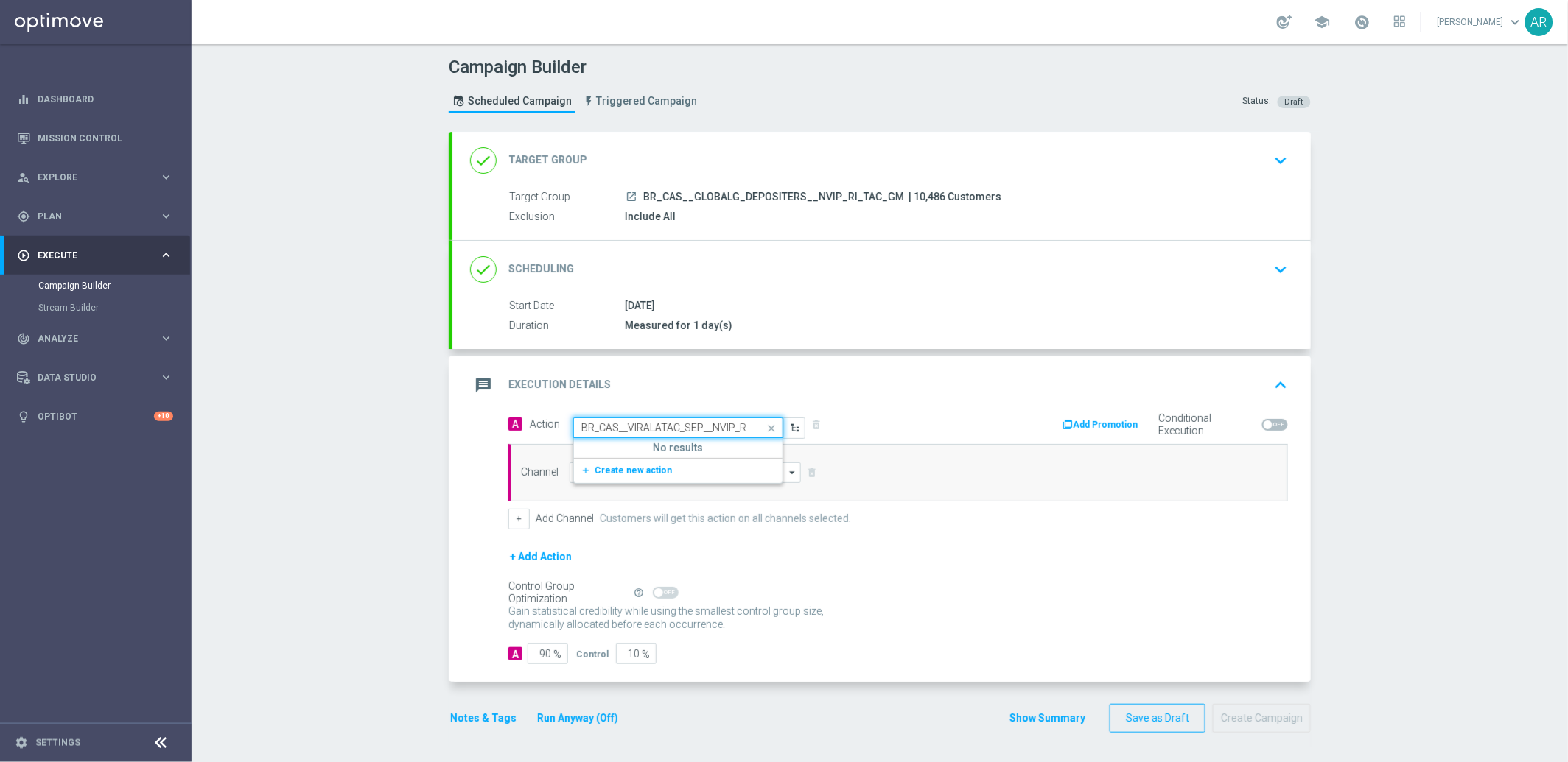
scroll to position [0, 45]
click at [627, 471] on span "Create new action" at bounding box center [633, 470] width 78 height 10
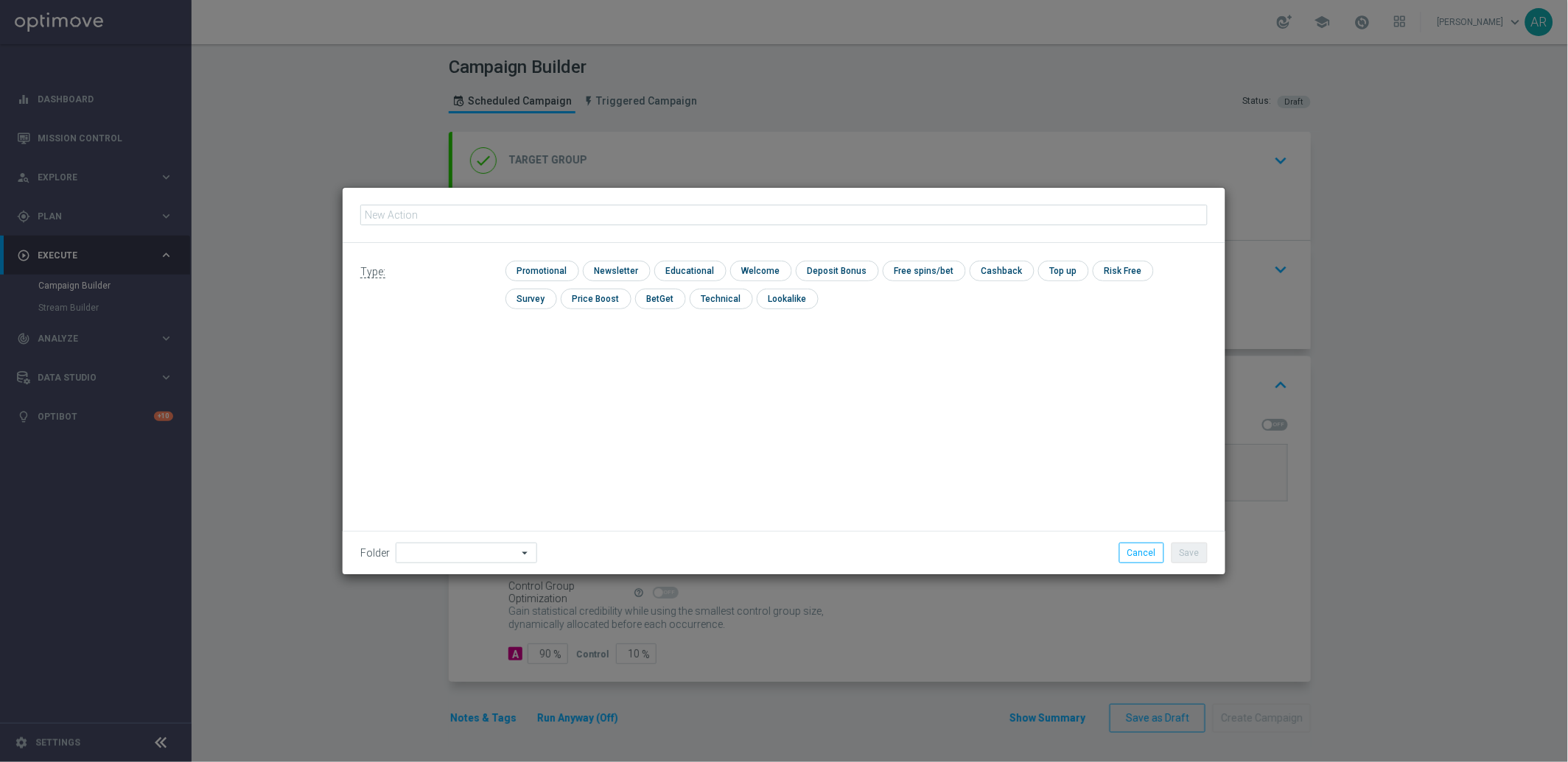
click at [560, 213] on input "text" at bounding box center [784, 215] width 848 height 21
type input "BR_CAS__VIRALATAC_SEP__NVIP_RI_TAC_GM"
click at [537, 265] on input "checkbox" at bounding box center [540, 270] width 70 height 20
checkbox input "true"
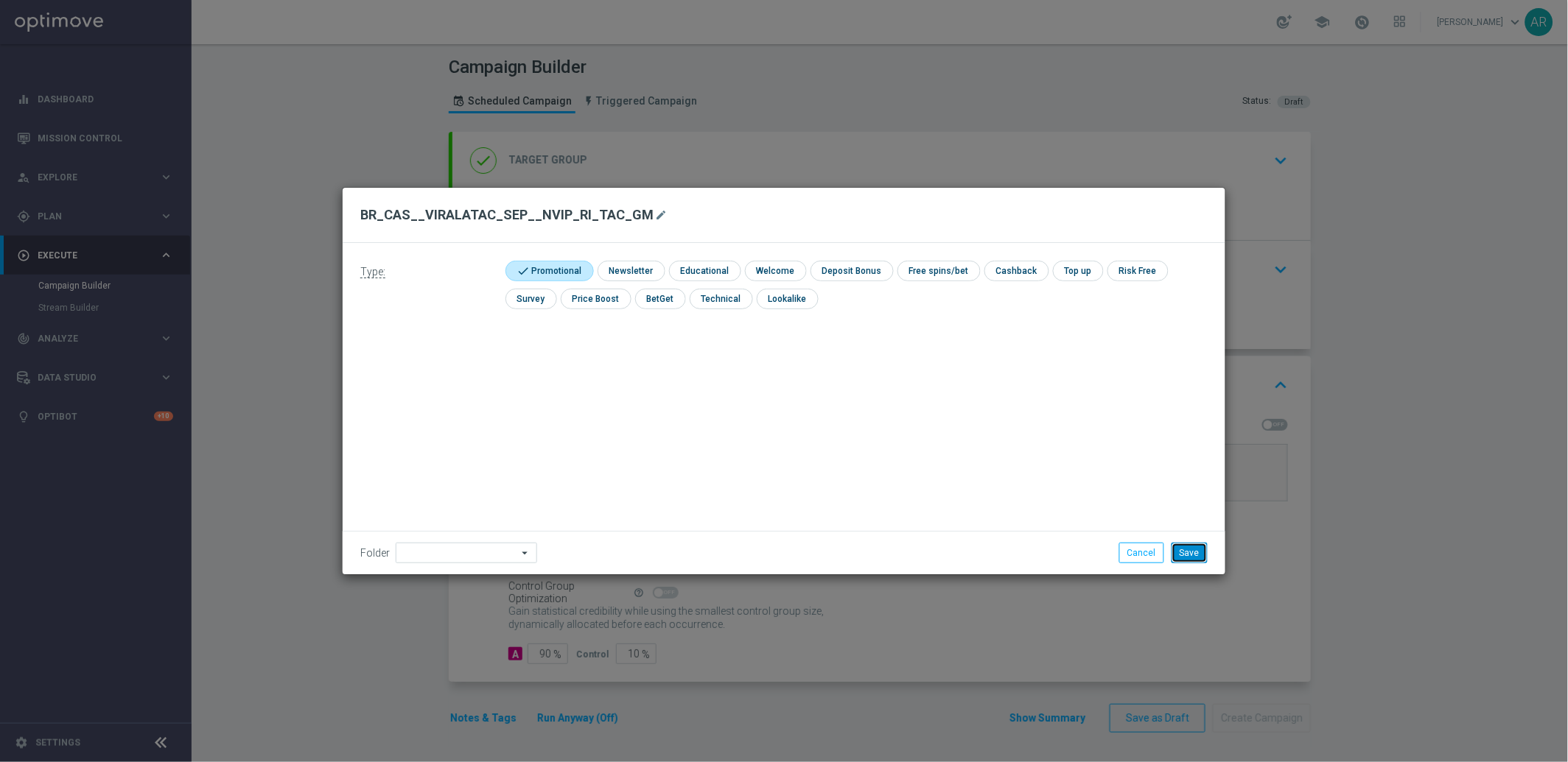
click at [1189, 552] on button "Save" at bounding box center [1189, 553] width 36 height 21
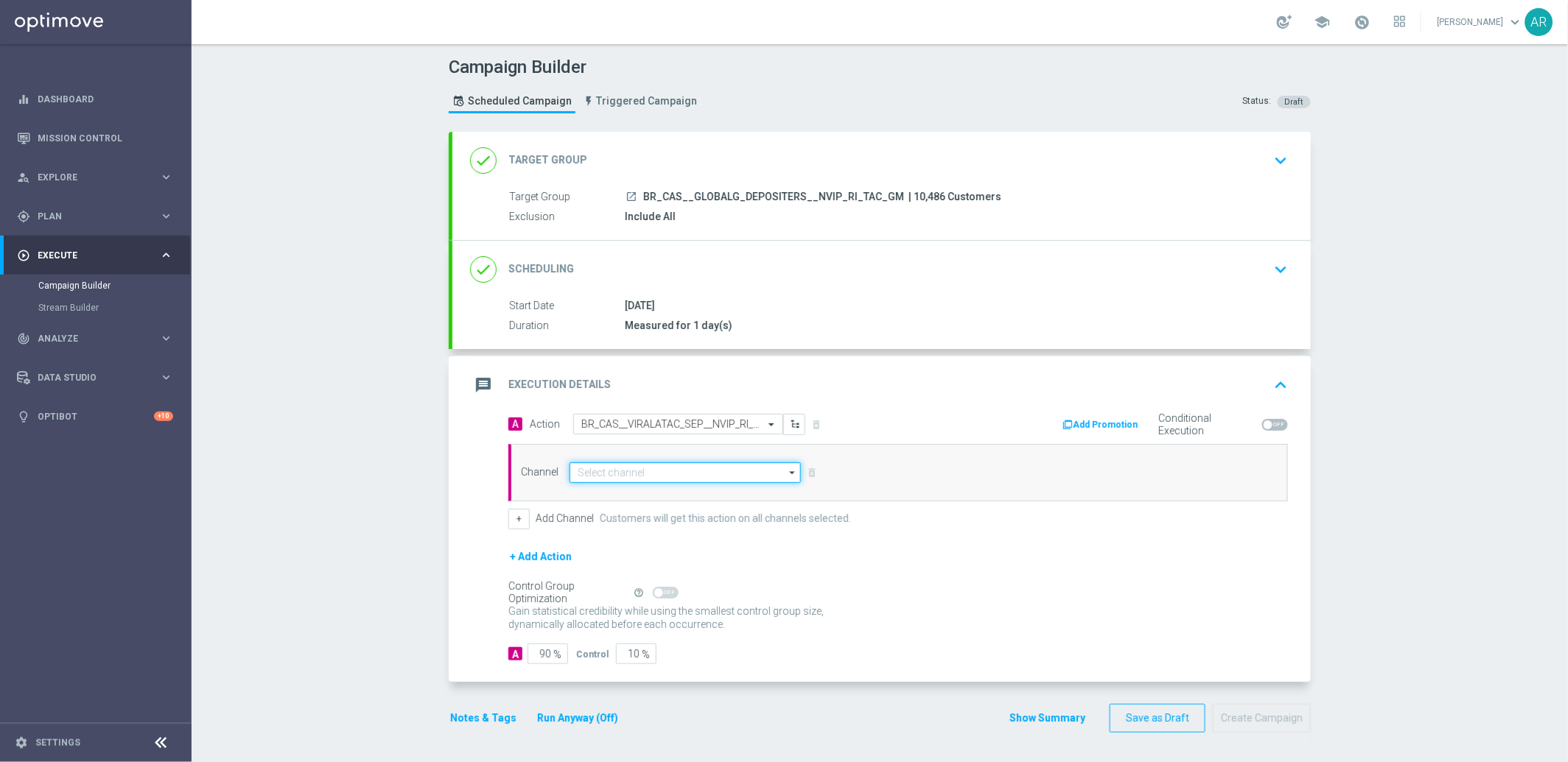
click at [620, 470] on input at bounding box center [685, 473] width 231 height 21
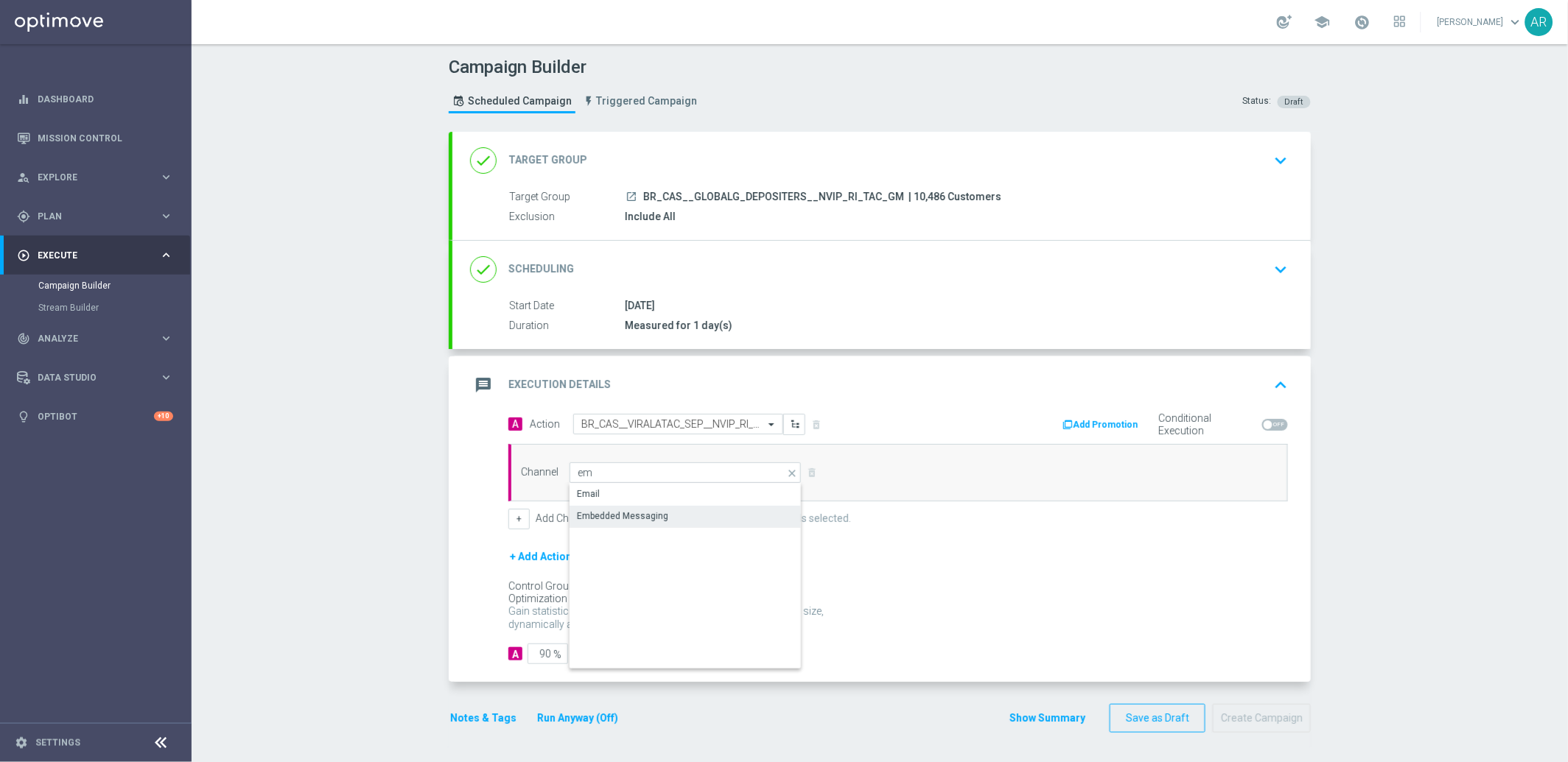
click at [641, 510] on div "Embedded Messaging" at bounding box center [622, 517] width 91 height 13
type input "Embedded Messaging"
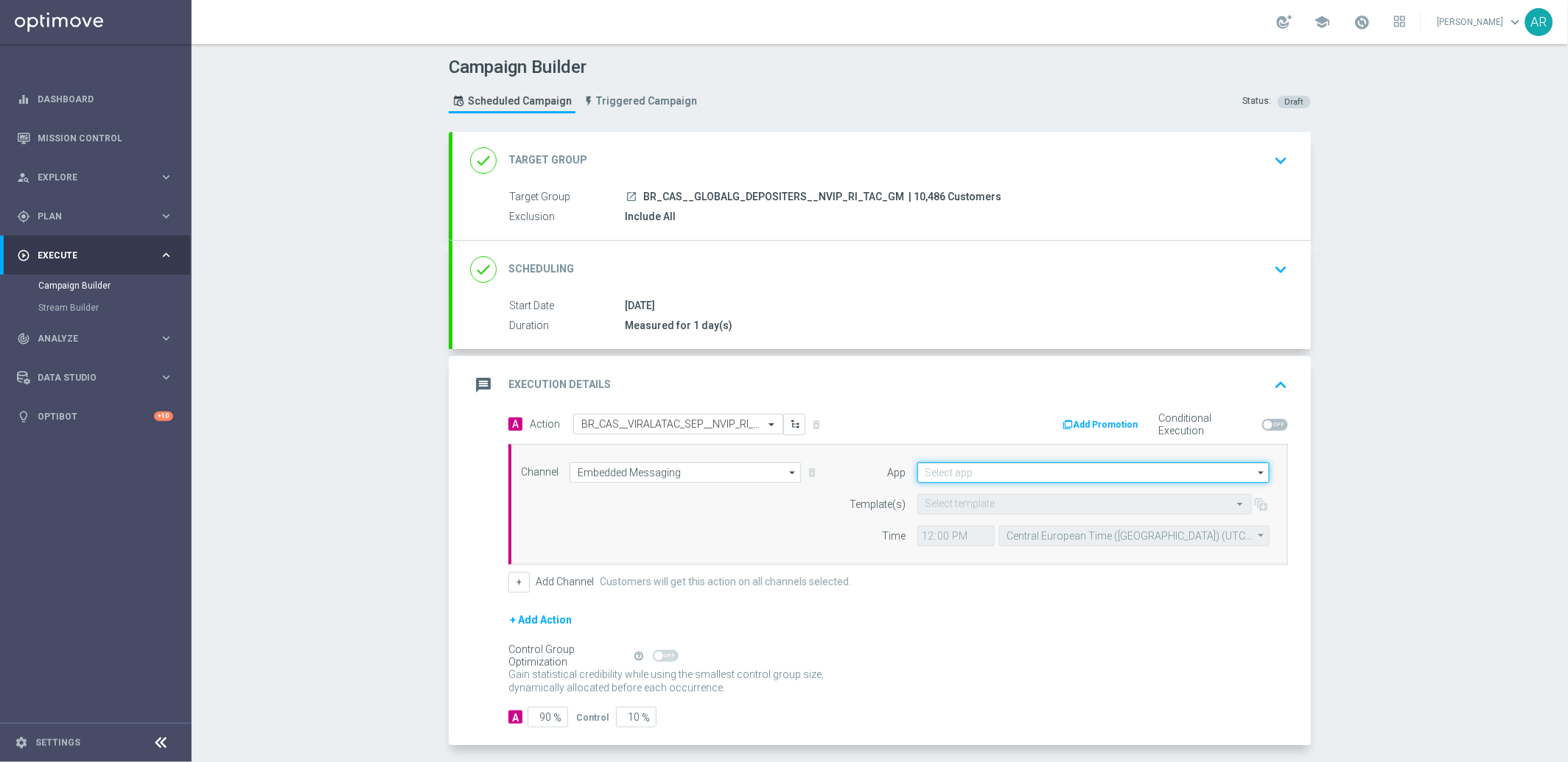
click at [956, 474] on input at bounding box center [1092, 473] width 352 height 21
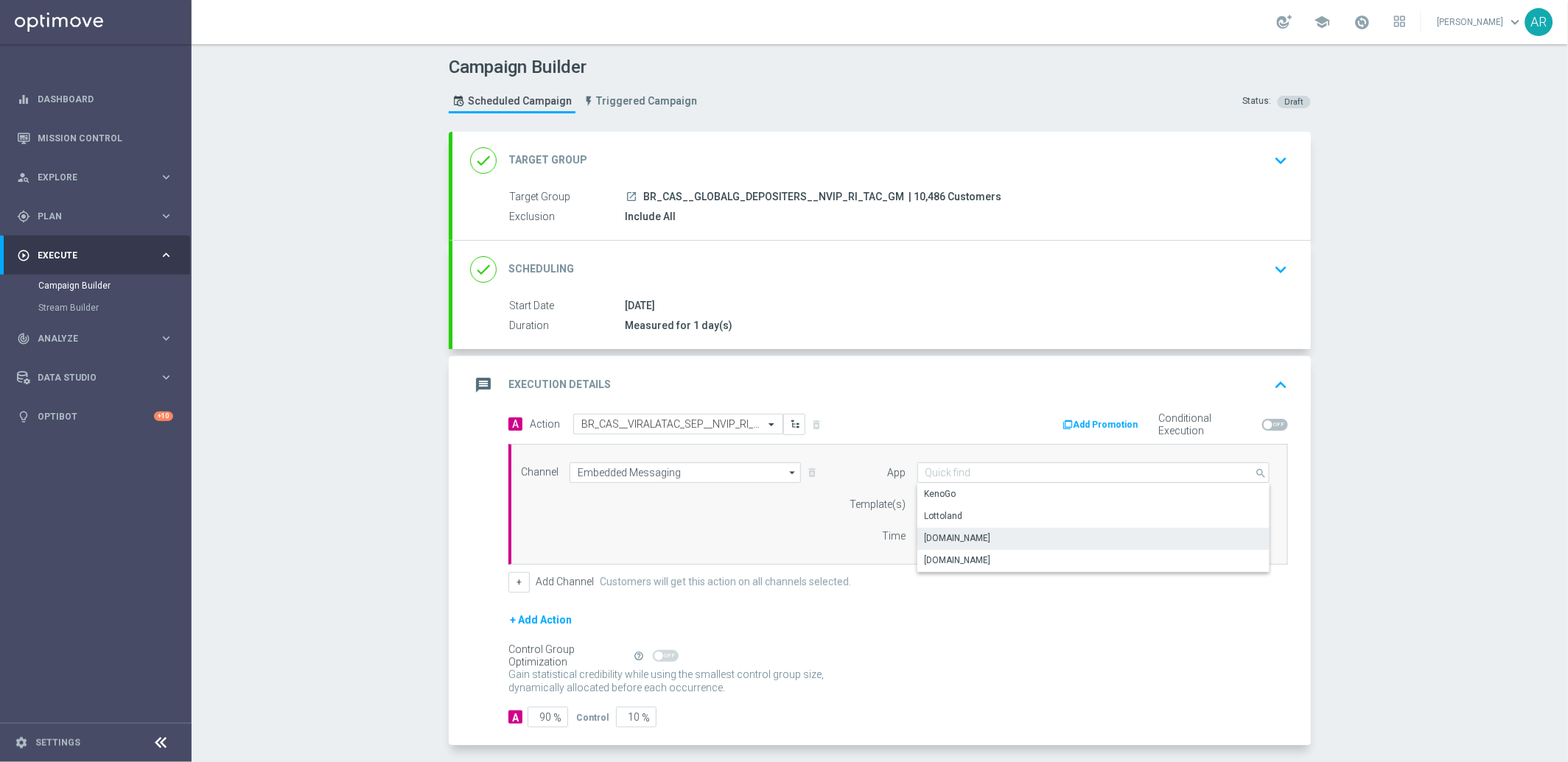
click at [999, 538] on div "[DOMAIN_NAME]" at bounding box center [1093, 538] width 353 height 21
type input "[DOMAIN_NAME]"
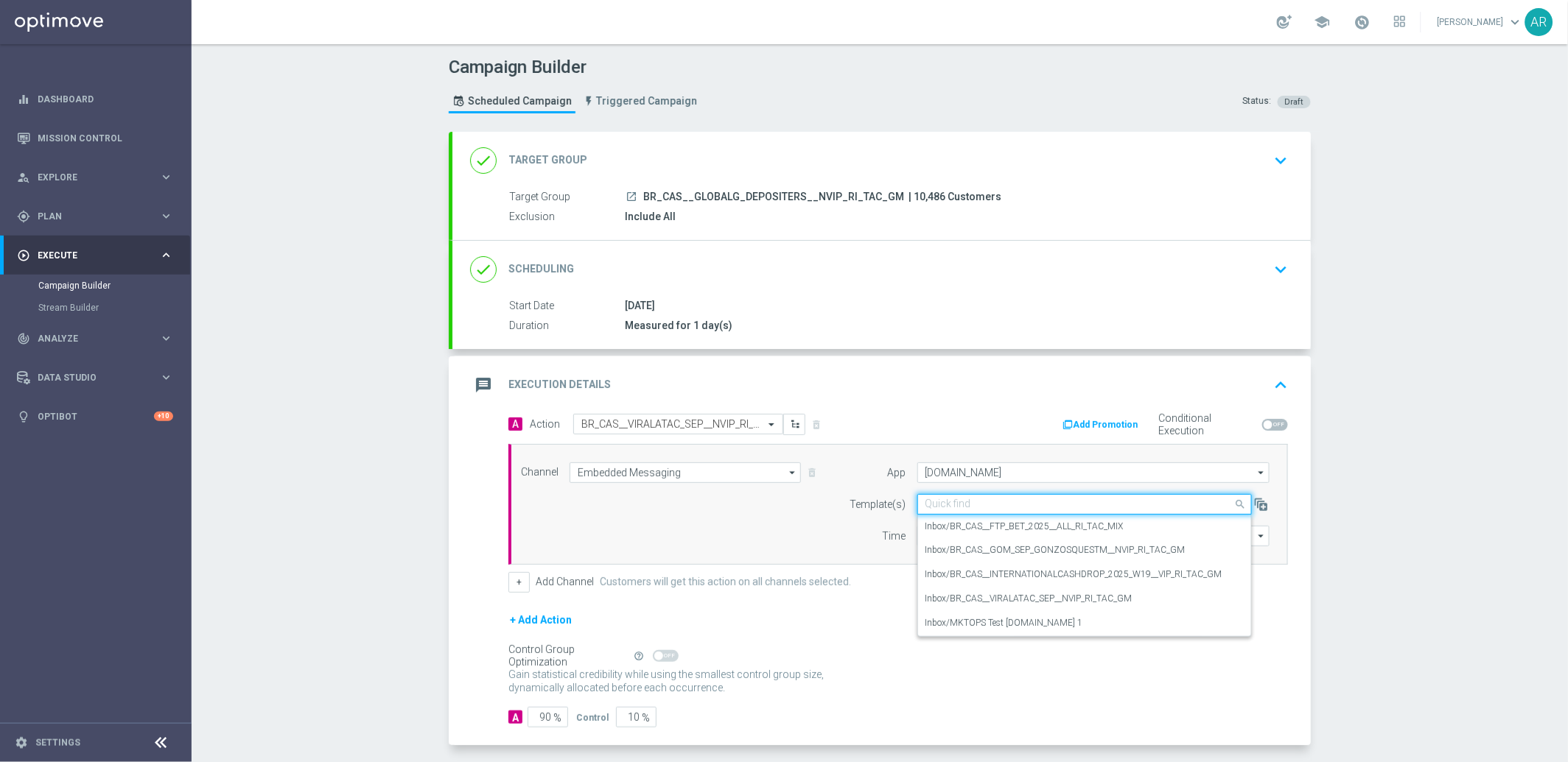
click at [949, 508] on input "text" at bounding box center [1069, 504] width 289 height 12
paste input "BR_CAS__VIRALATAC_SEP__NVIP_RI_TAC_GM"
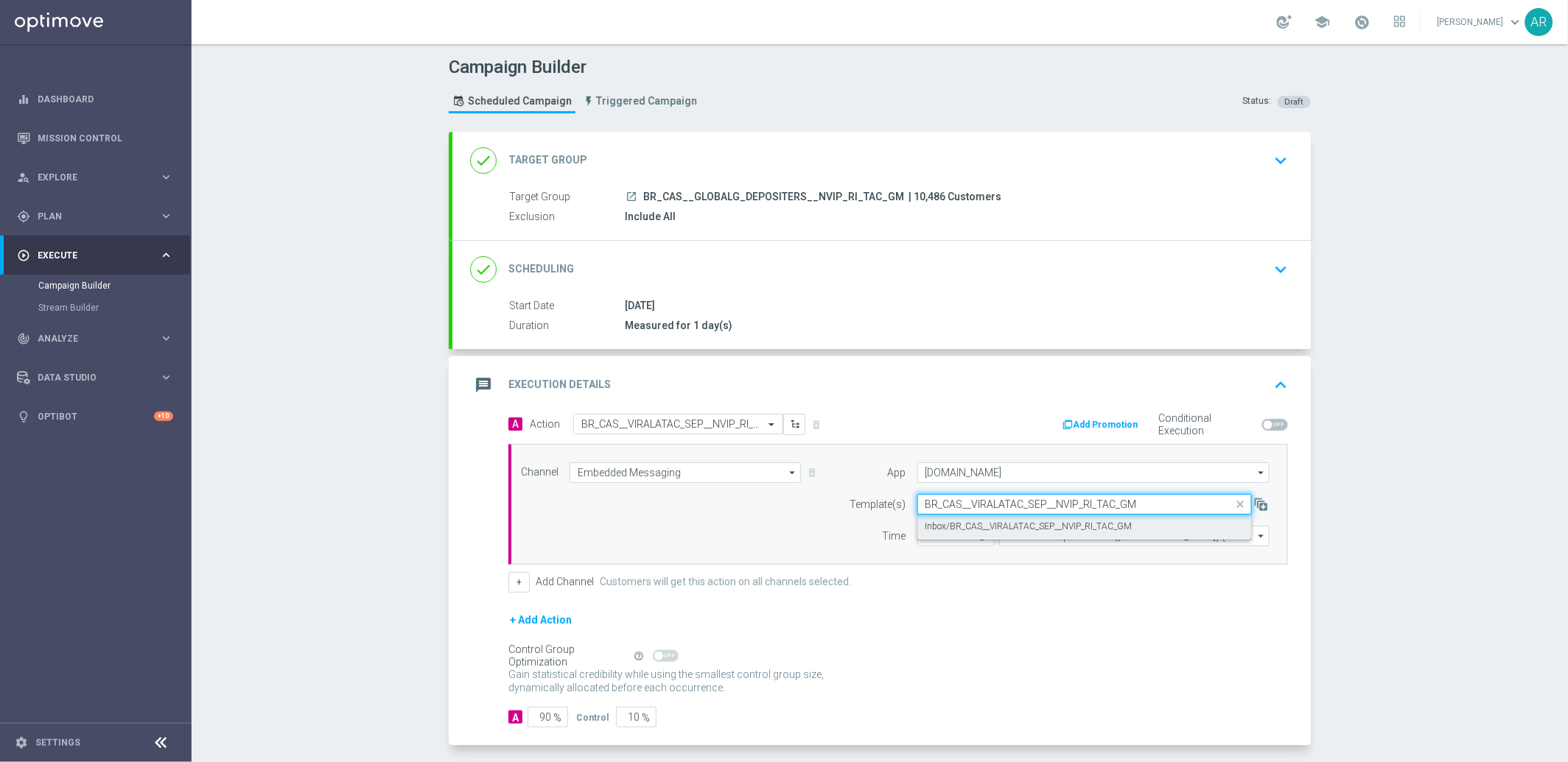
click at [994, 529] on label "Inbox/BR_CAS__VIRALATAC_SEP__NVIP_RI_TAC_GM" at bounding box center [1029, 526] width 207 height 12
type input "BR_CAS__VIRALATAC_SEP__NVIP_RI_TAC_GM"
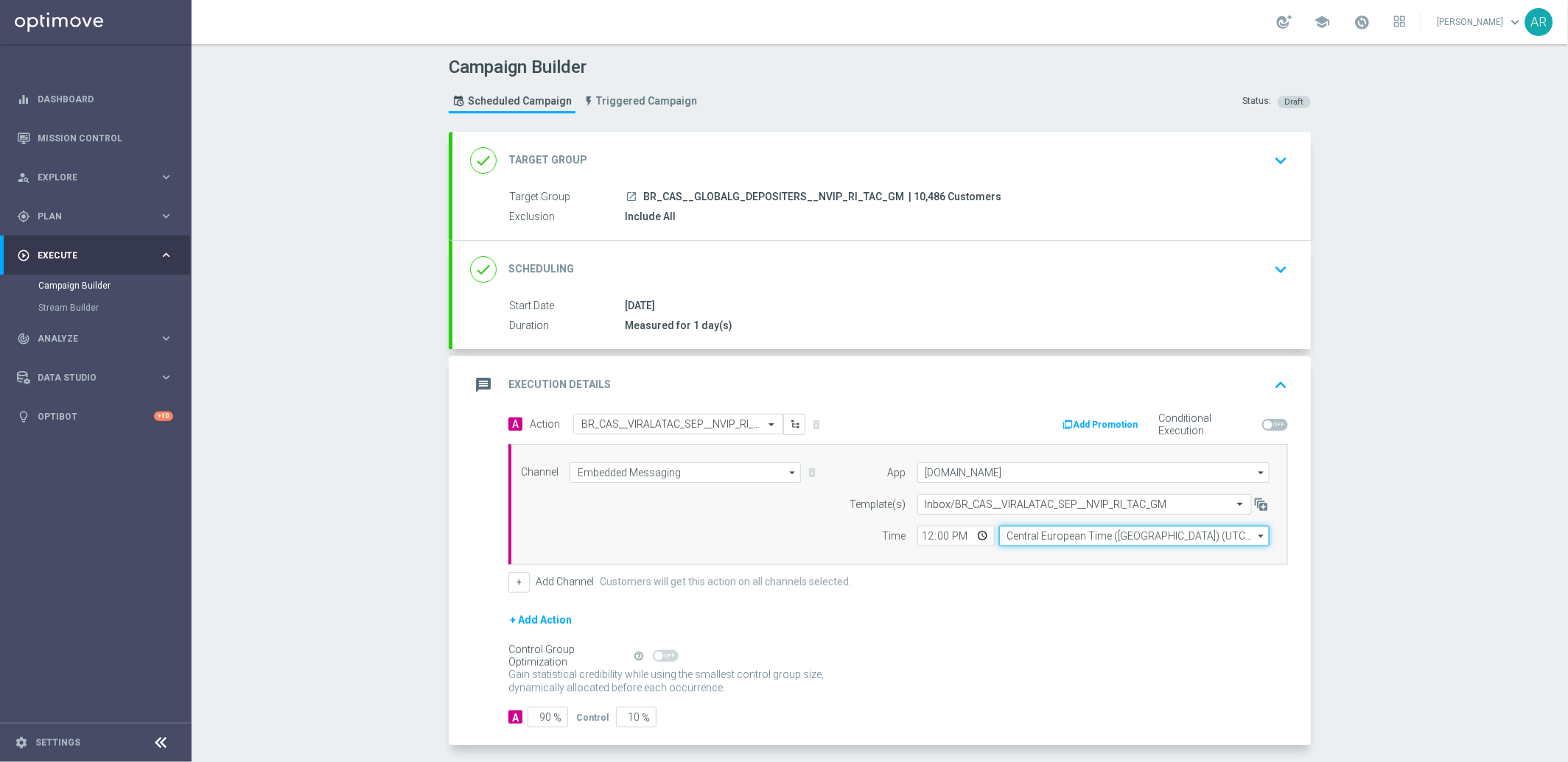
click at [1031, 536] on input "Central European Time ([GEOGRAPHIC_DATA]) (UTC +02:00)" at bounding box center [1134, 536] width 270 height 21
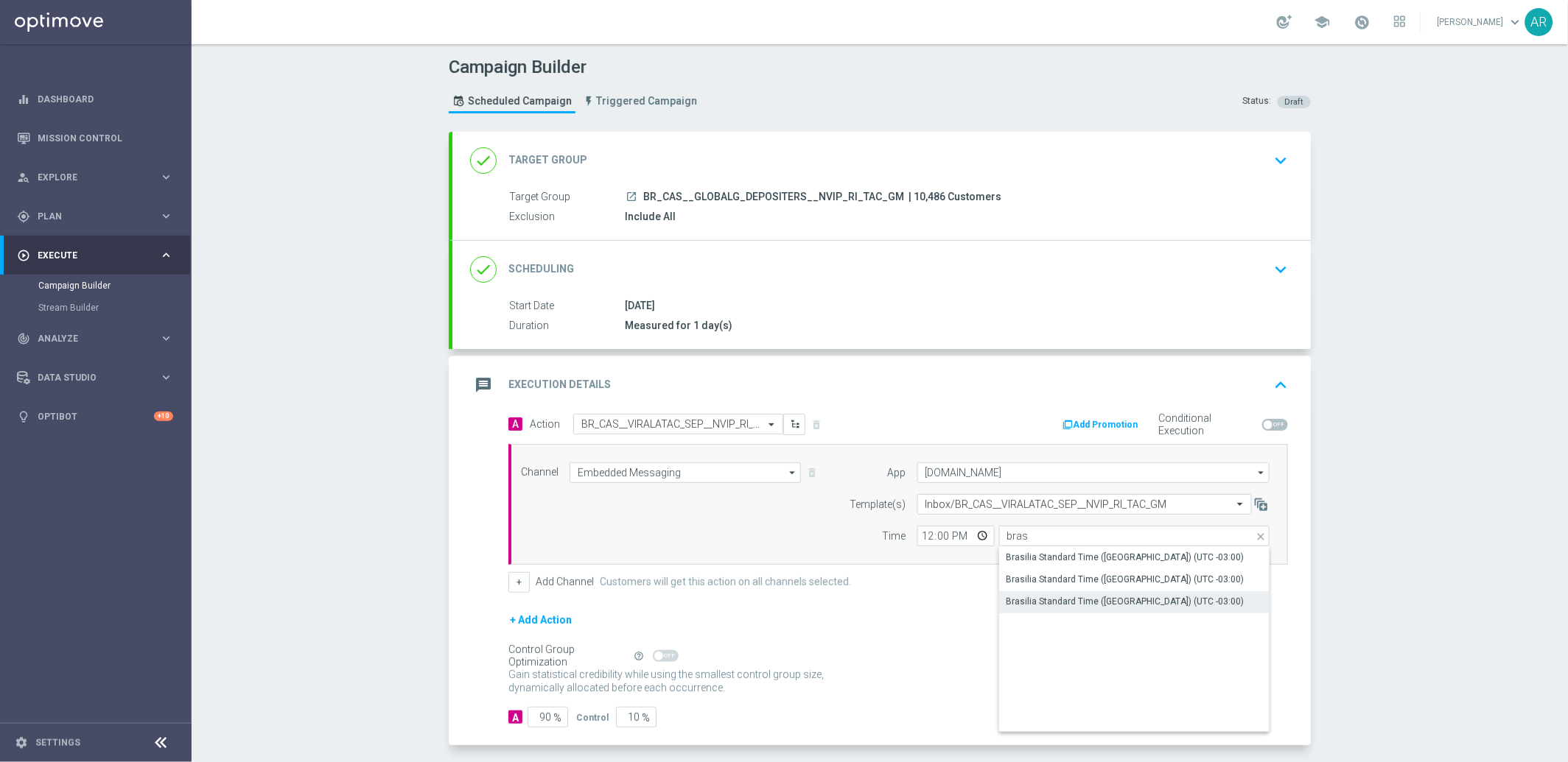
click at [1121, 596] on div "Brasilia Standard Time ([GEOGRAPHIC_DATA]) (UTC -03:00)" at bounding box center [1124, 602] width 238 height 13
type input "Brasilia Standard Time ([GEOGRAPHIC_DATA]) (UTC -03:00)"
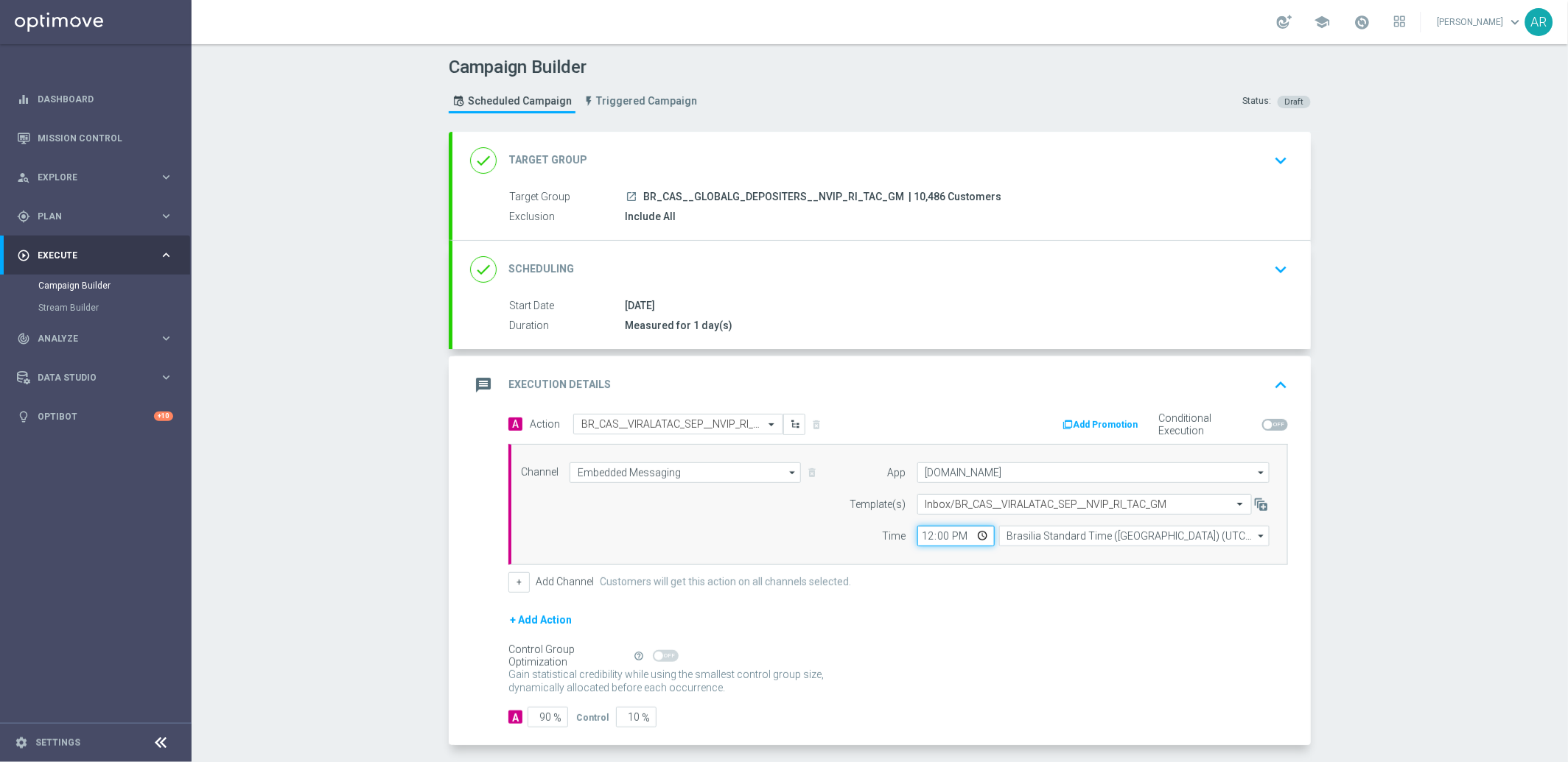
click at [975, 534] on input "12:00" at bounding box center [956, 536] width 78 height 21
type input "14:00"
click at [865, 632] on div "+ Add Action" at bounding box center [898, 629] width 779 height 37
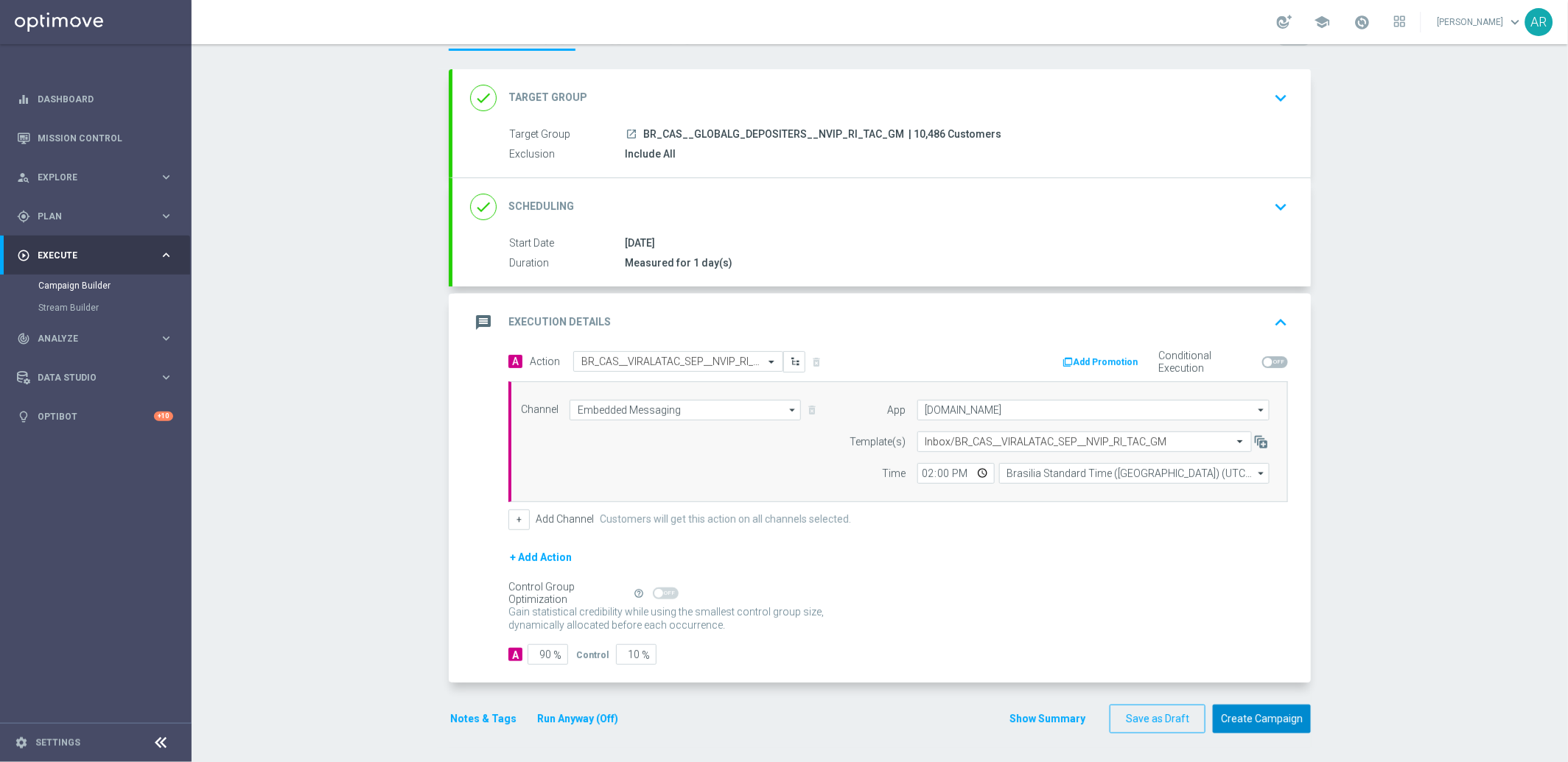
click at [1273, 725] on button "Create Campaign" at bounding box center [1261, 719] width 98 height 28
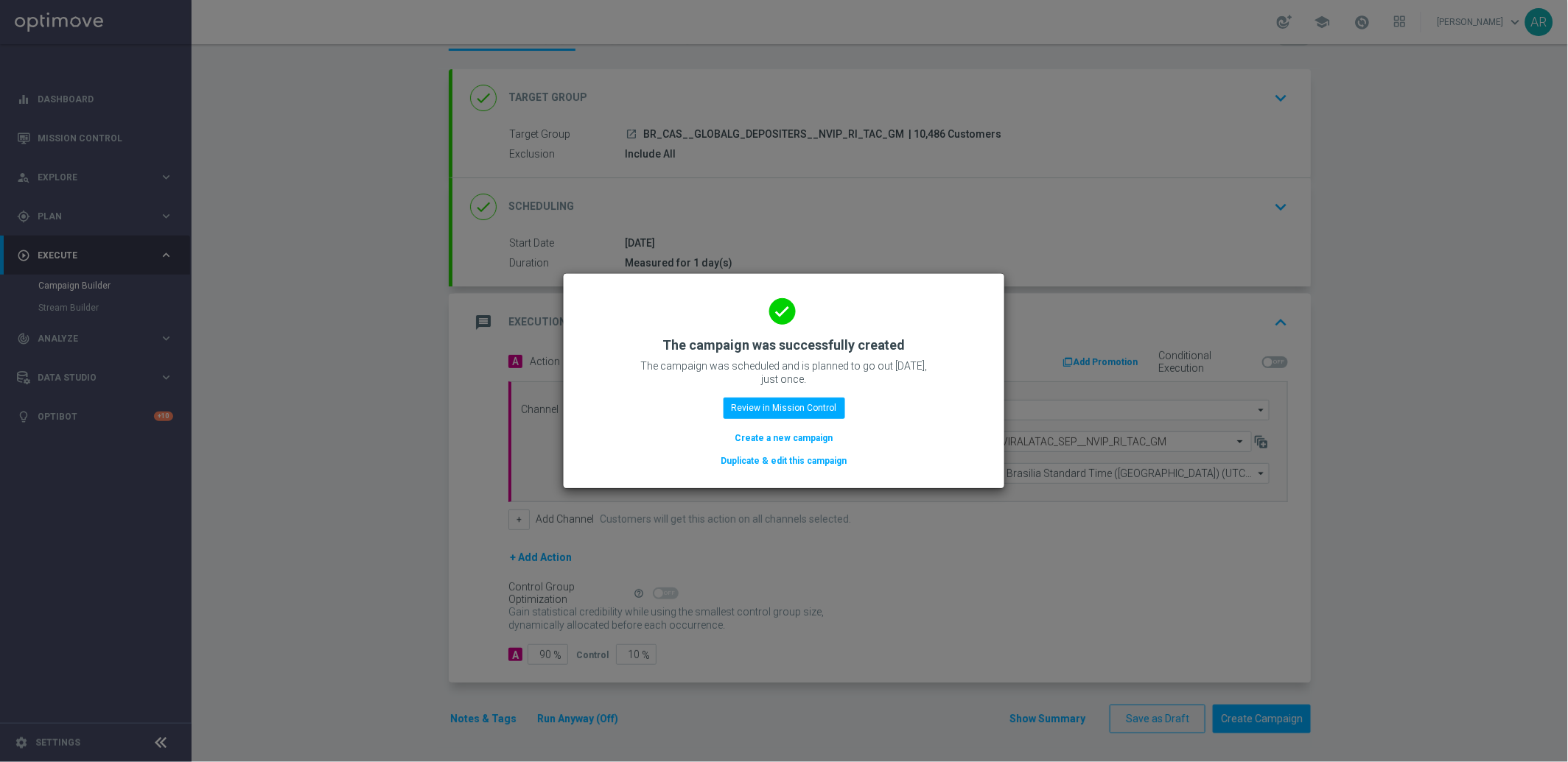
drag, startPoint x: 761, startPoint y: 437, endPoint x: 567, endPoint y: 146, distance: 349.7
click at [761, 438] on button "Create a new campaign" at bounding box center [784, 438] width 100 height 16
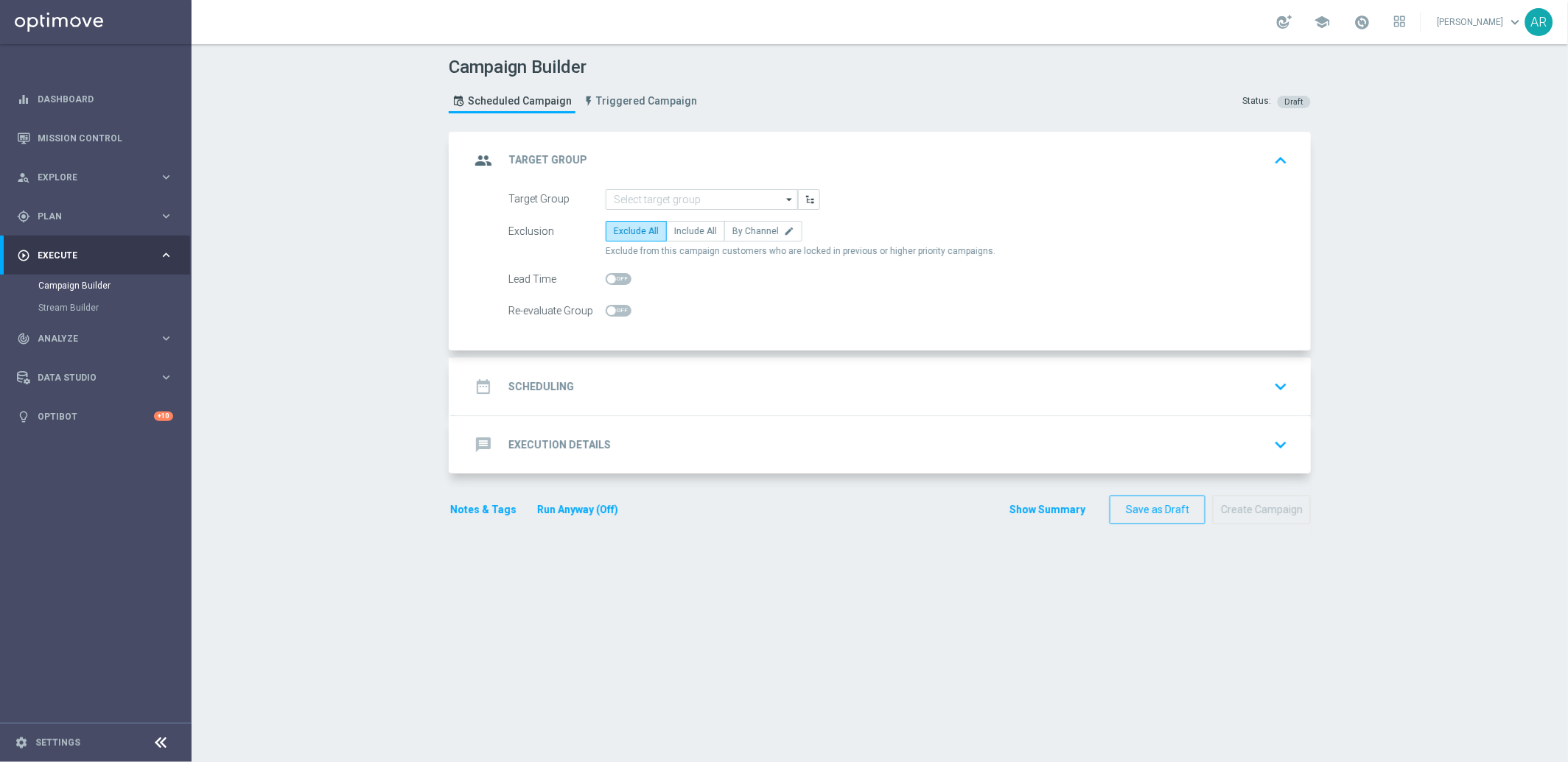
scroll to position [0, 0]
click at [326, 233] on div "Campaign Builder Scheduled Campaign Triggered Campaign Status: Draft group Targ…" at bounding box center [879, 404] width 1376 height 718
click at [663, 190] on input at bounding box center [702, 200] width 192 height 21
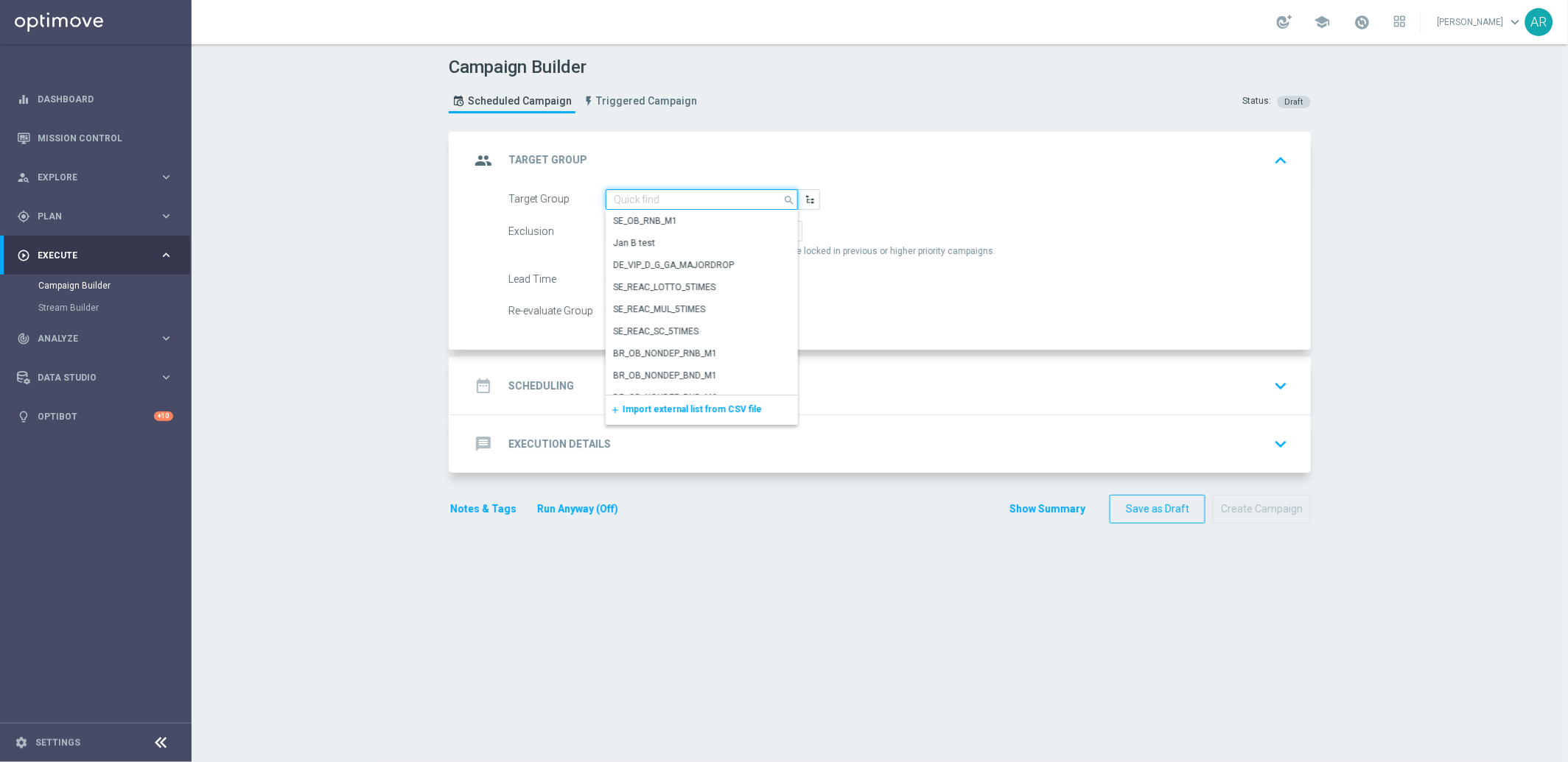
paste input "BR_CAS__ACTIVEDEPOSITERS__NVIP_EMA_TAC_GM"
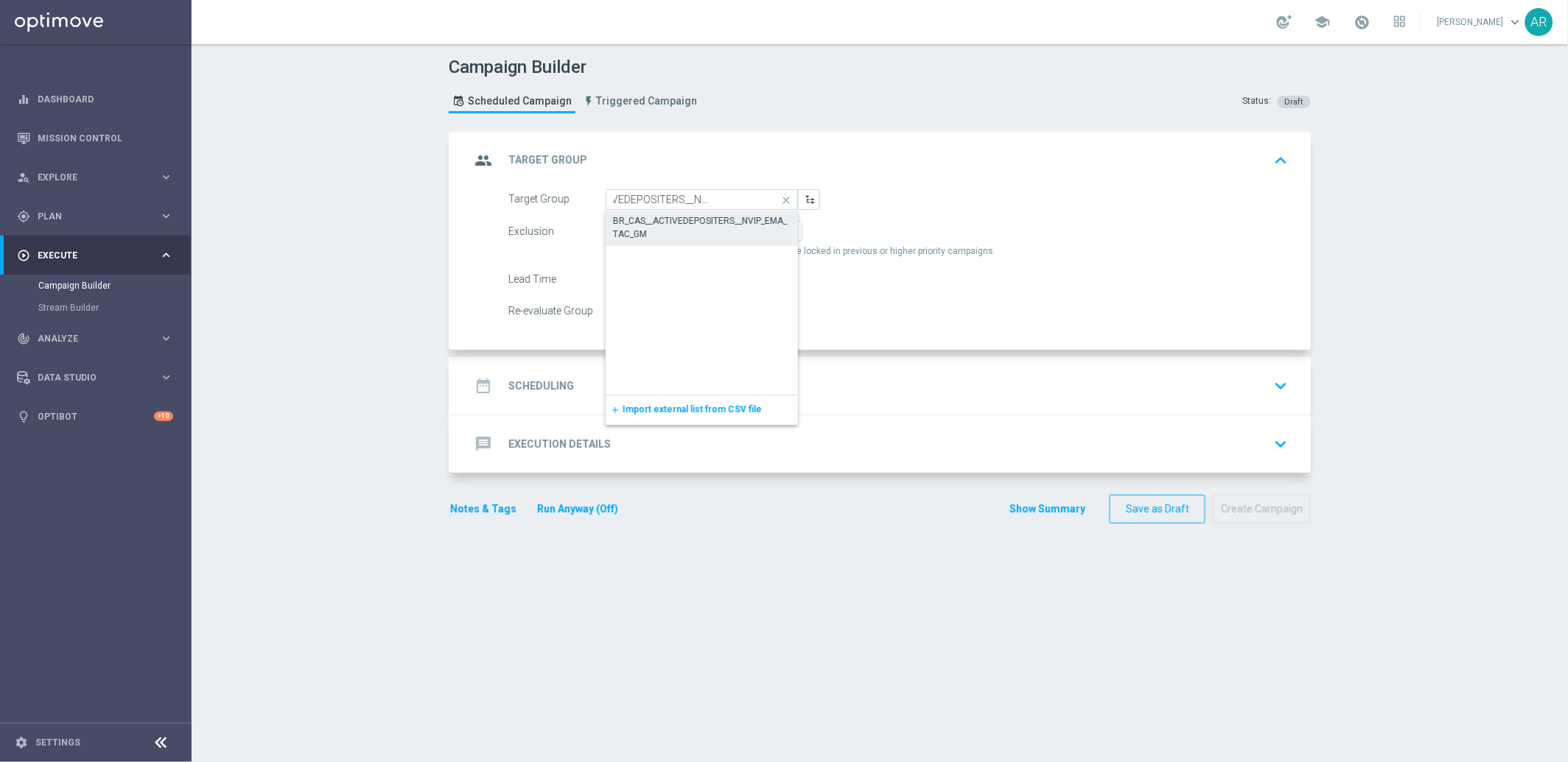
click at [685, 218] on div "BR_CAS__ACTIVEDEPOSITERS__NVIP_EMA_TAC_GM" at bounding box center [702, 227] width 178 height 27
type input "BR_CAS__ACTIVEDEPOSITERS__NVIP_EMA_TAC_GM"
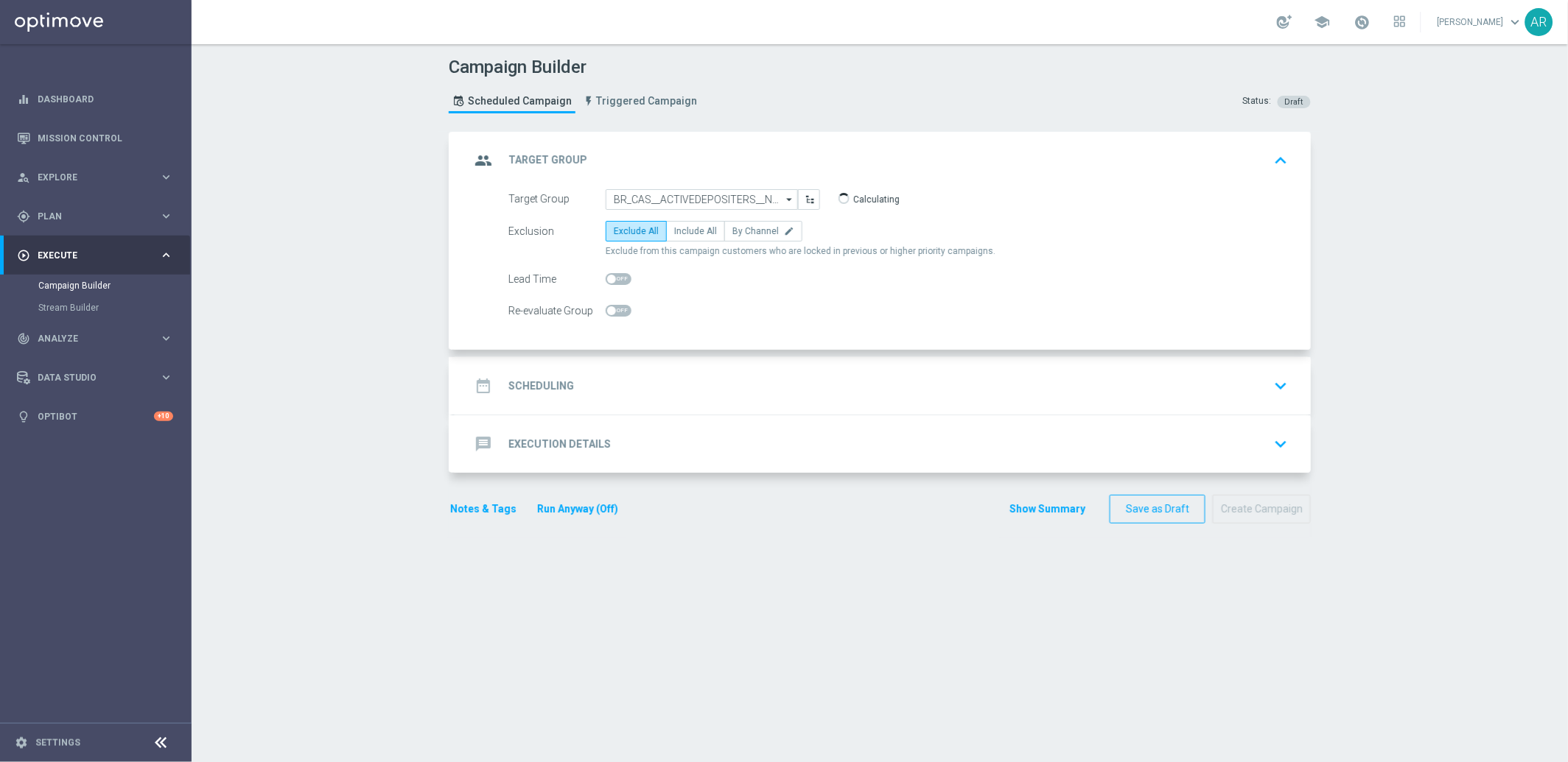
click at [685, 218] on form "Target Group BR_CAS__ACTIVEDEPOSITERS__NVIP_EMA_TAC_GM BR_CAS__ACTIVEDEPOSITERS…" at bounding box center [898, 256] width 779 height 133
click at [689, 229] on span "Include All" at bounding box center [695, 231] width 43 height 10
click at [684, 229] on input "Include All" at bounding box center [679, 234] width 9 height 9
radio input "true"
click at [614, 396] on div "date_range Scheduling keyboard_arrow_down" at bounding box center [882, 386] width 823 height 28
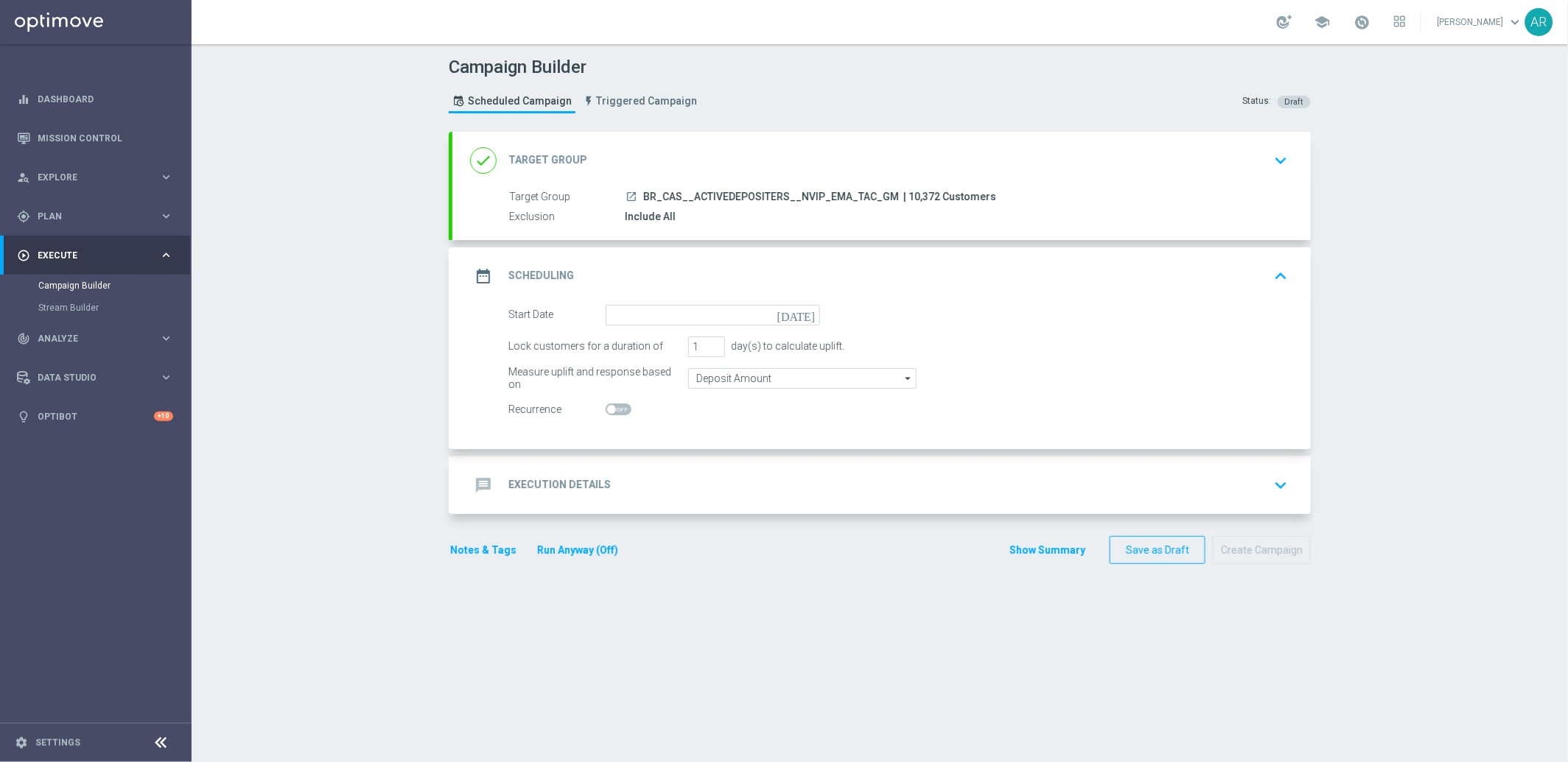
click at [805, 309] on icon "[DATE]" at bounding box center [799, 313] width 44 height 16
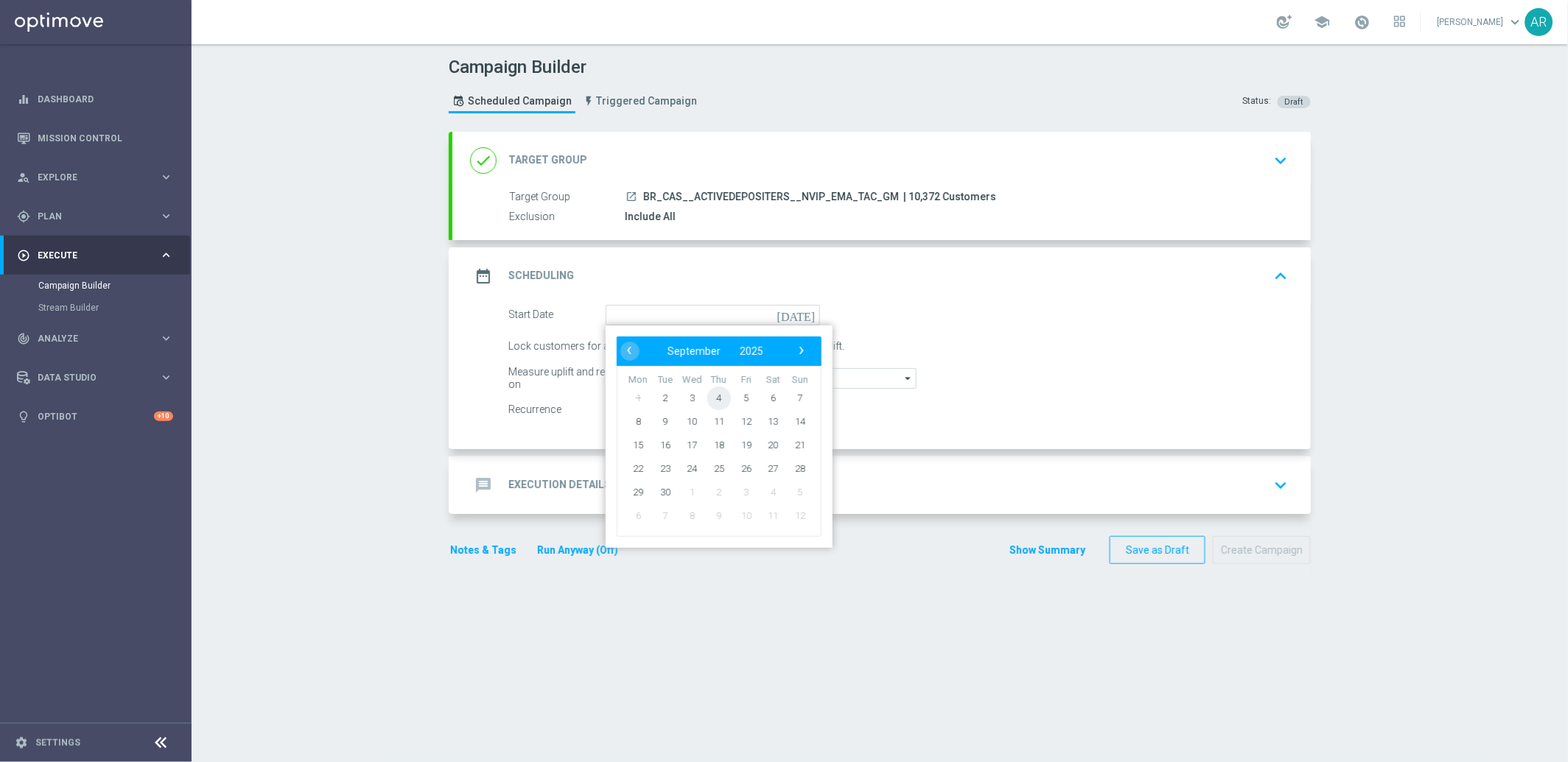
click at [712, 396] on span "4" at bounding box center [719, 397] width 24 height 24
type input "[DATE]"
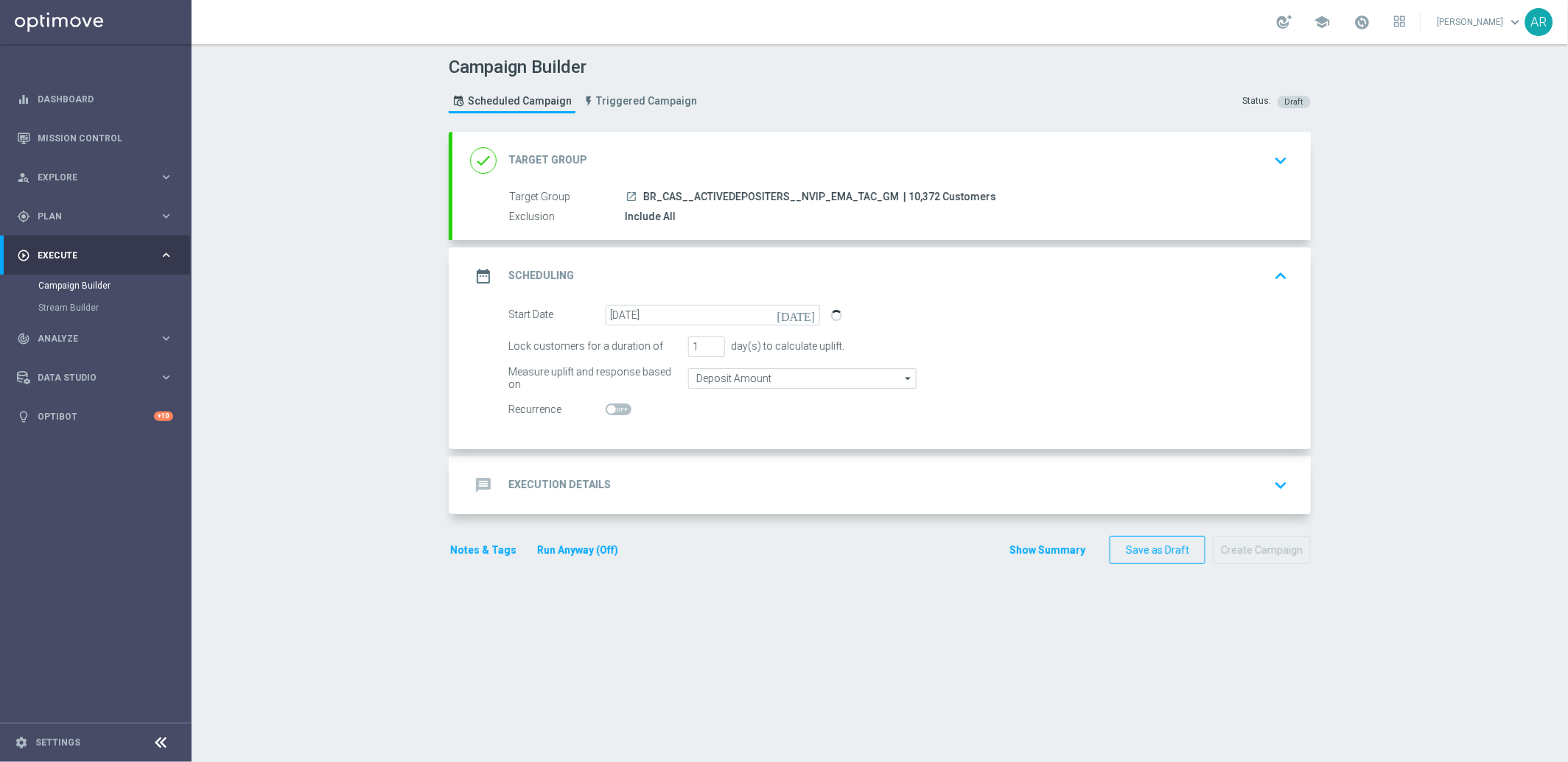
click at [607, 408] on span at bounding box center [611, 408] width 9 height 9
click at [607, 408] on input "checkbox" at bounding box center [618, 409] width 26 height 11
checkbox input "true"
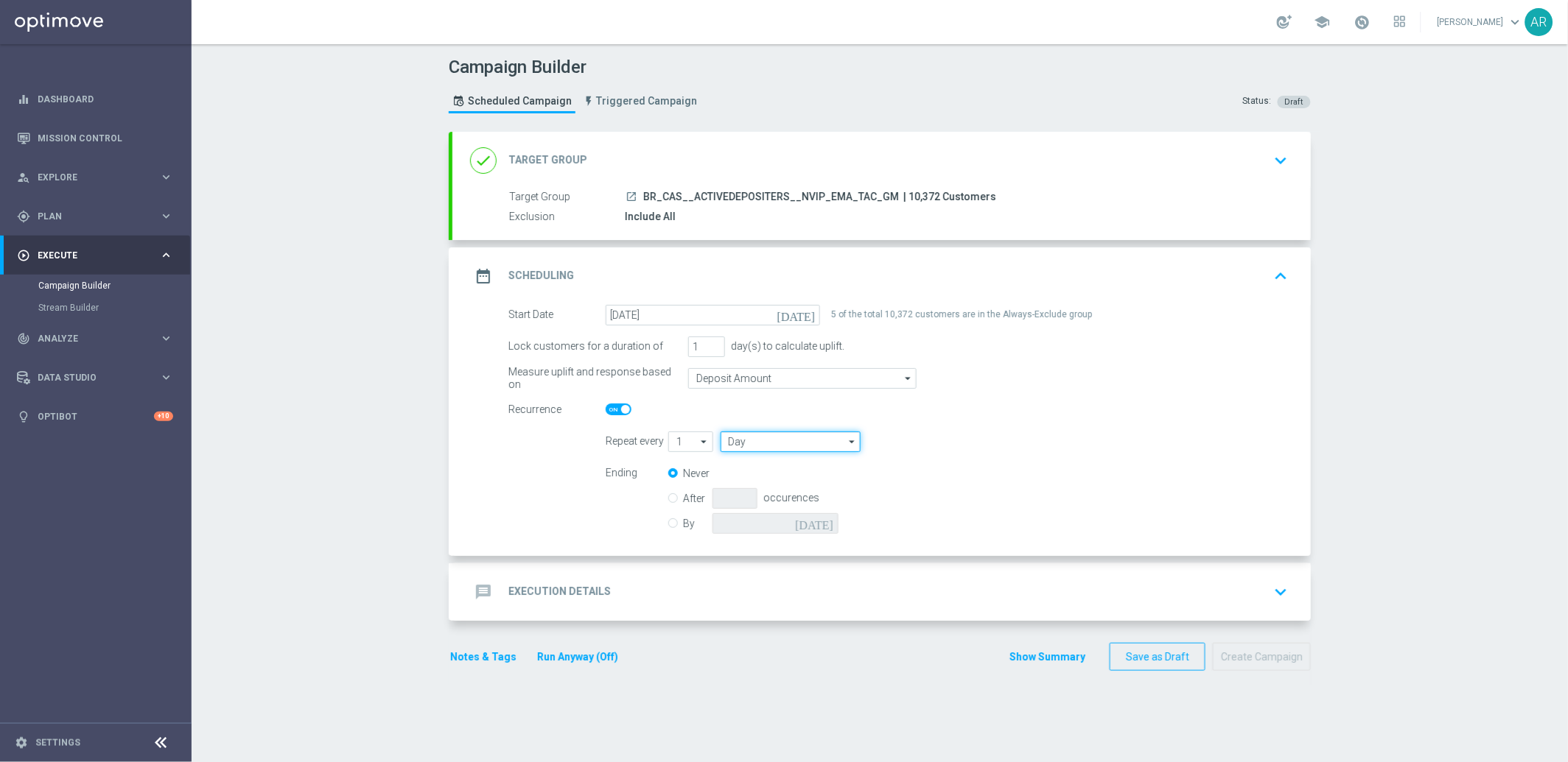
click at [795, 436] on input "Day" at bounding box center [791, 442] width 140 height 21
click at [782, 483] on div "Week" at bounding box center [785, 485] width 130 height 22
type input "Week"
click at [1015, 442] on input "checkbox" at bounding box center [1014, 441] width 22 height 20
checkbox input "true"
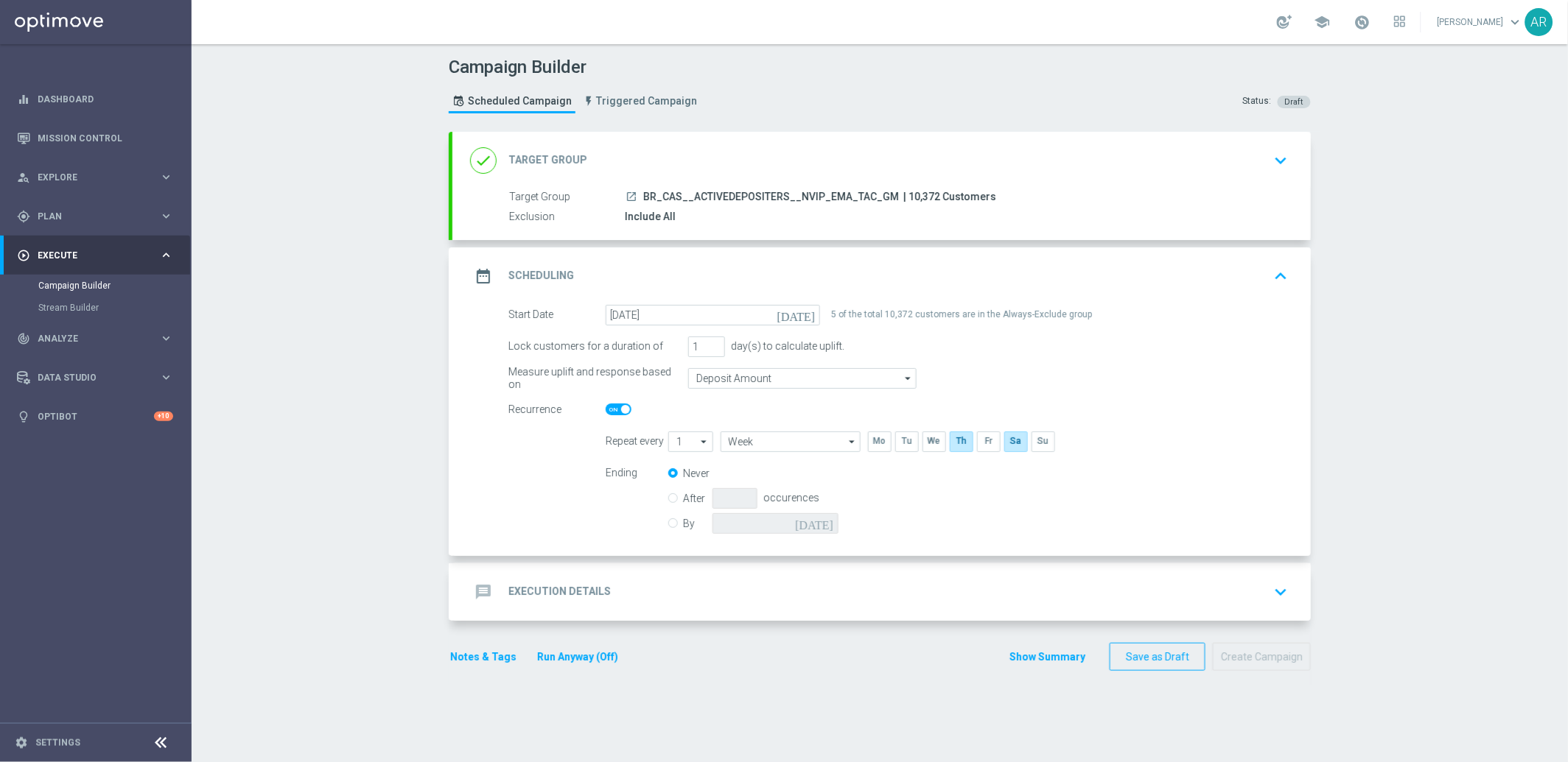
click at [668, 519] on input "By" at bounding box center [673, 521] width 9 height 9
radio input "true"
radio input "false"
click at [825, 523] on icon "[DATE]" at bounding box center [816, 521] width 44 height 16
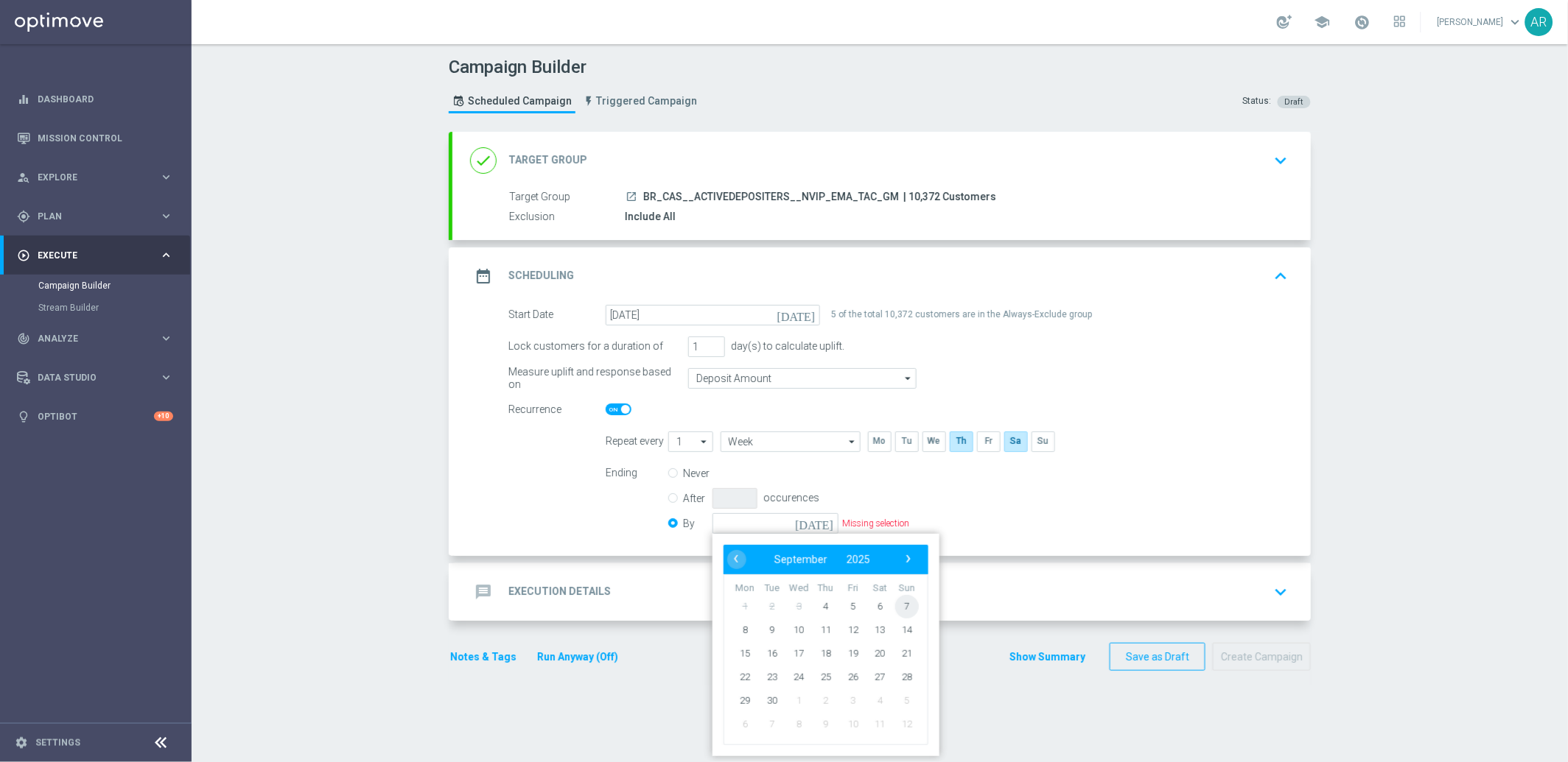
click at [905, 603] on span "7" at bounding box center [906, 606] width 24 height 24
type input "[DATE]"
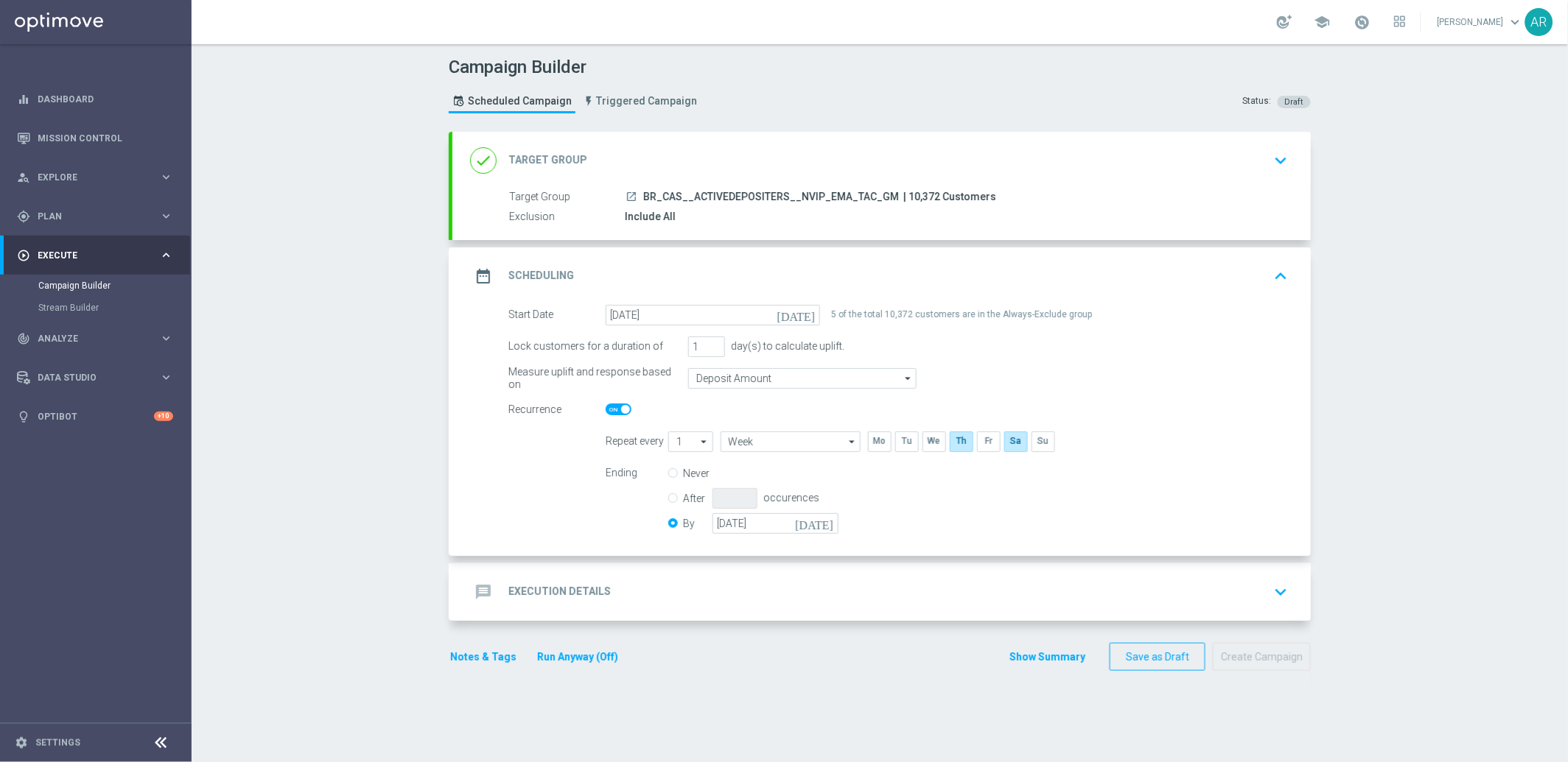
click at [634, 597] on div "message Execution Details keyboard_arrow_down" at bounding box center [882, 592] width 823 height 28
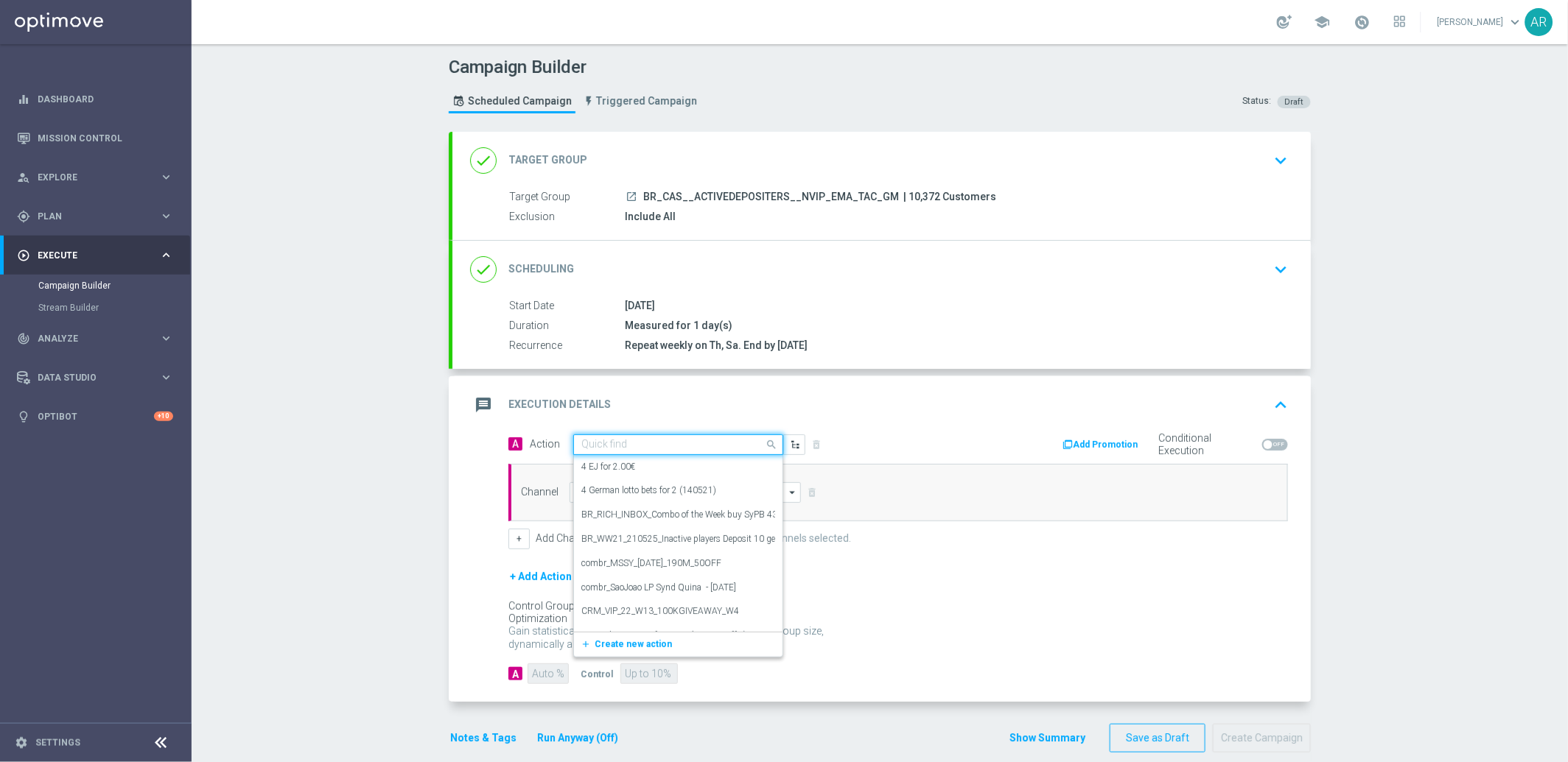
click at [621, 445] on input "text" at bounding box center [663, 444] width 164 height 12
paste input "BR_CAS_GOM_GONZOSQUESTM_SEP_NVIP_EMA_TAC_GM"
type input "BR_CAS_GOM_GONZOSQUESTM_SEP_NVIP_EMA_TAC_GM"
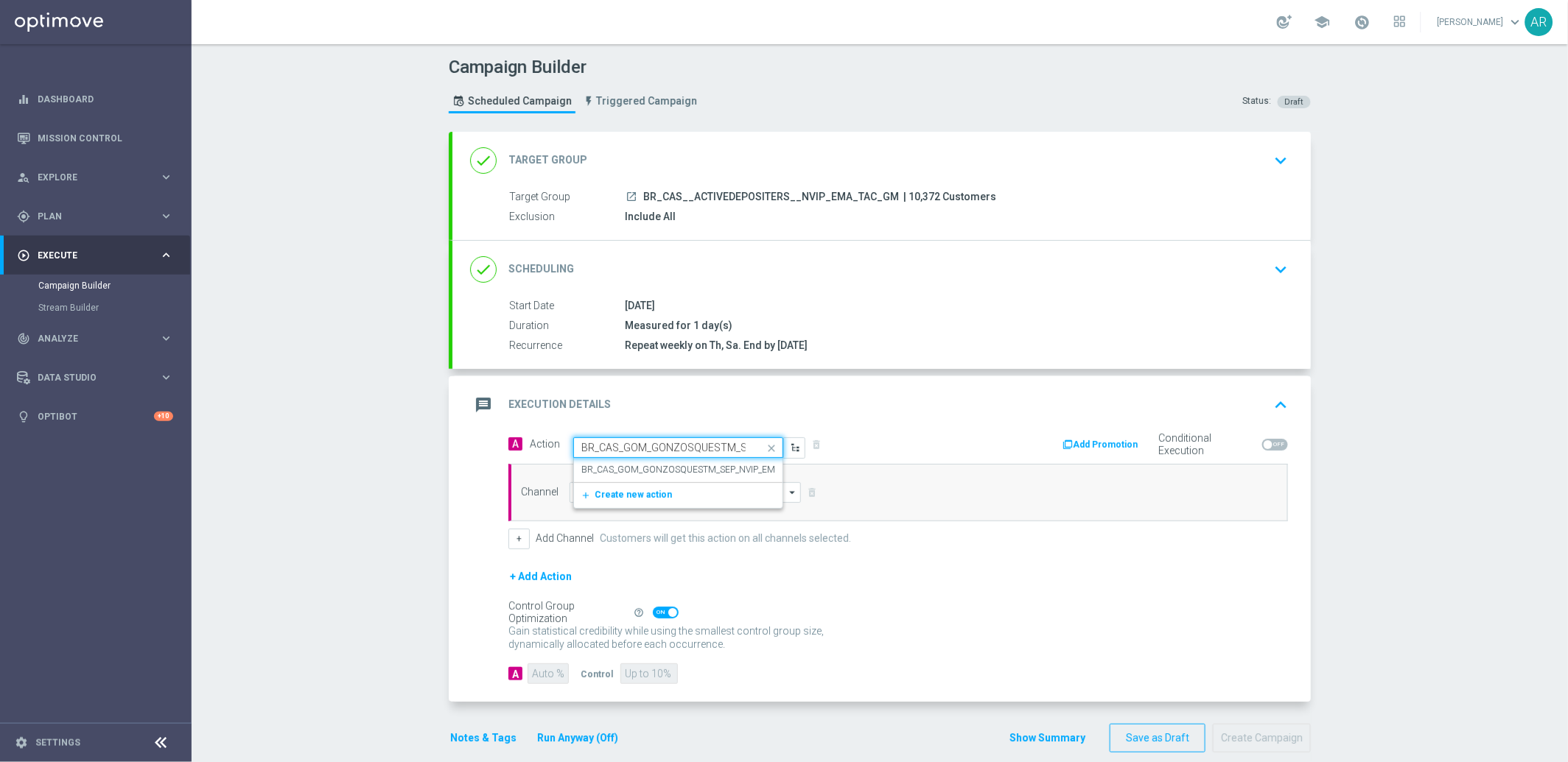
scroll to position [0, 104]
click at [646, 468] on label "BR_CAS_GOM_GONZOSQUESTM_SEP_NVIP_EMA_TAC_GM" at bounding box center [701, 470] width 239 height 12
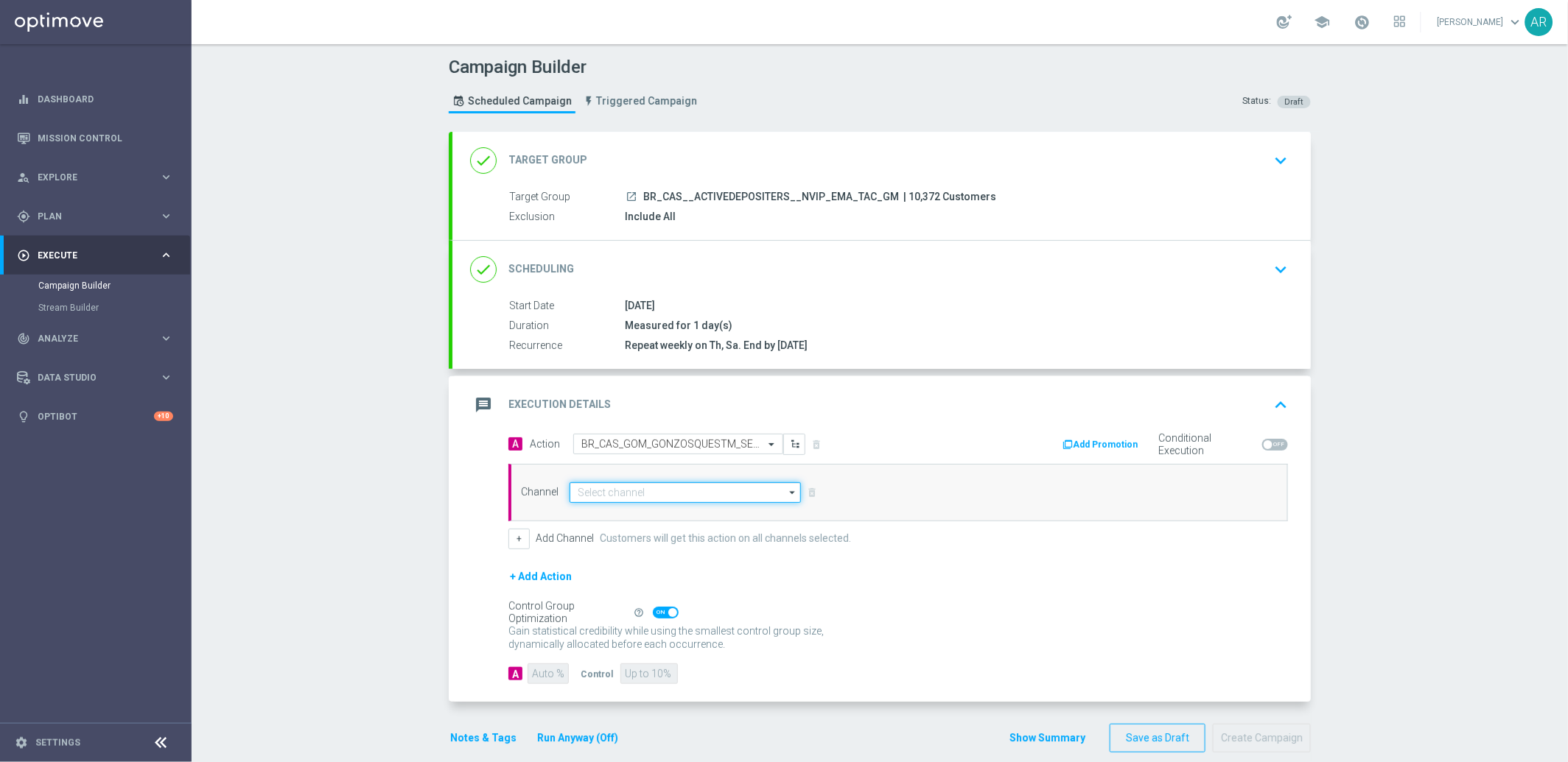
click at [645, 490] on input at bounding box center [685, 493] width 231 height 21
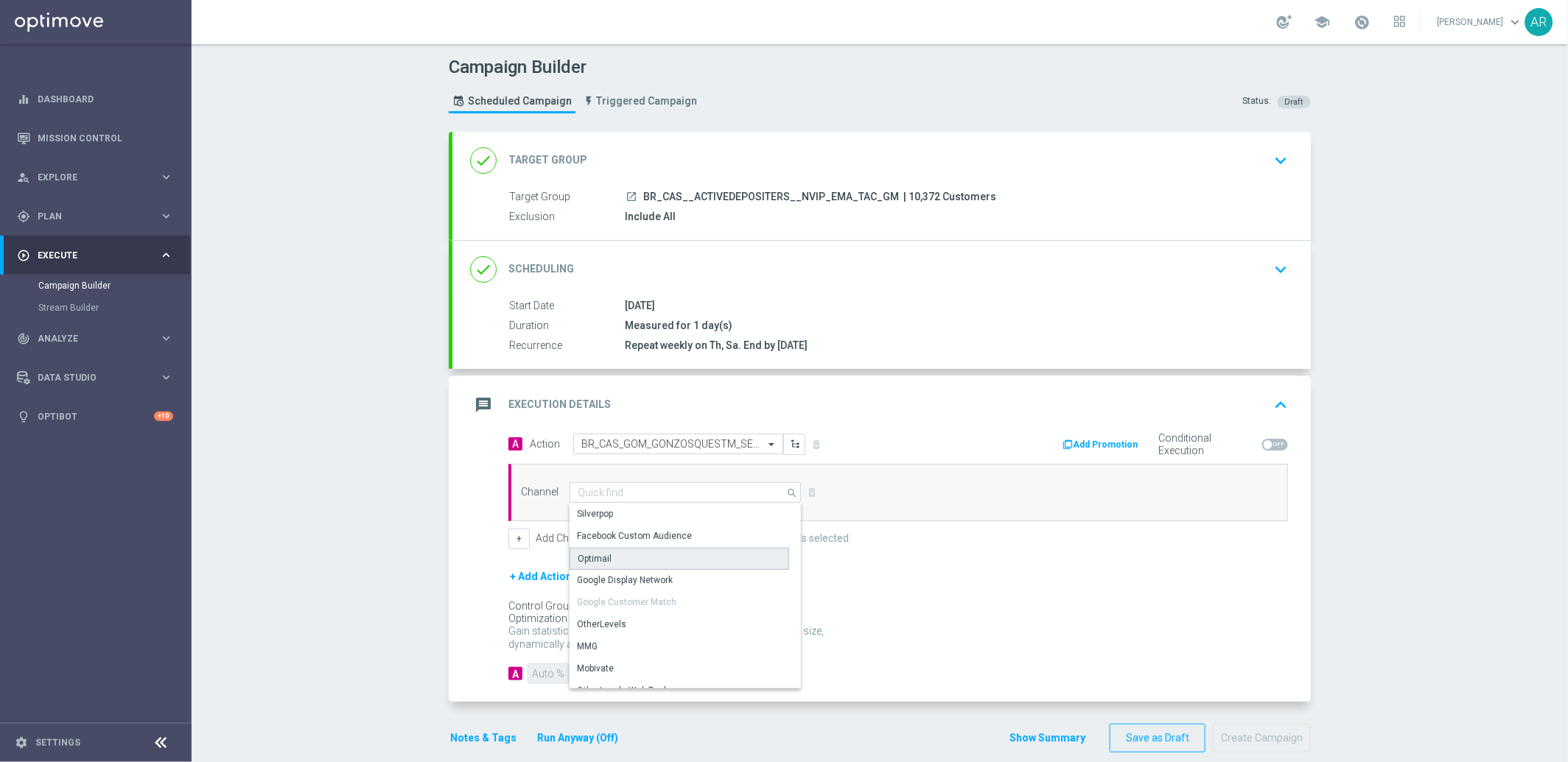
click at [626, 554] on div "Optimail" at bounding box center [680, 558] width 220 height 22
type input "Optimail"
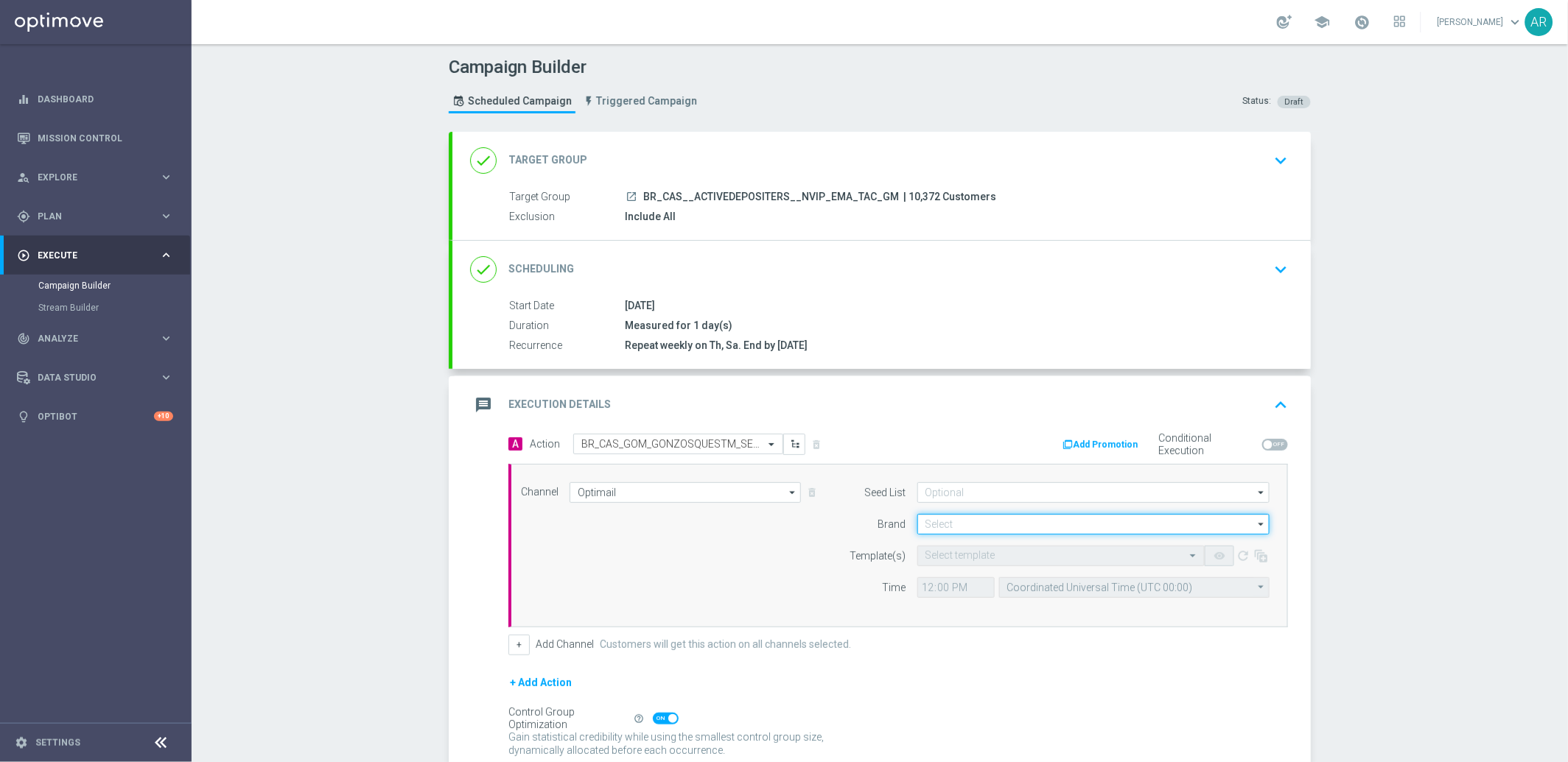
click at [939, 520] on input at bounding box center [1092, 524] width 352 height 21
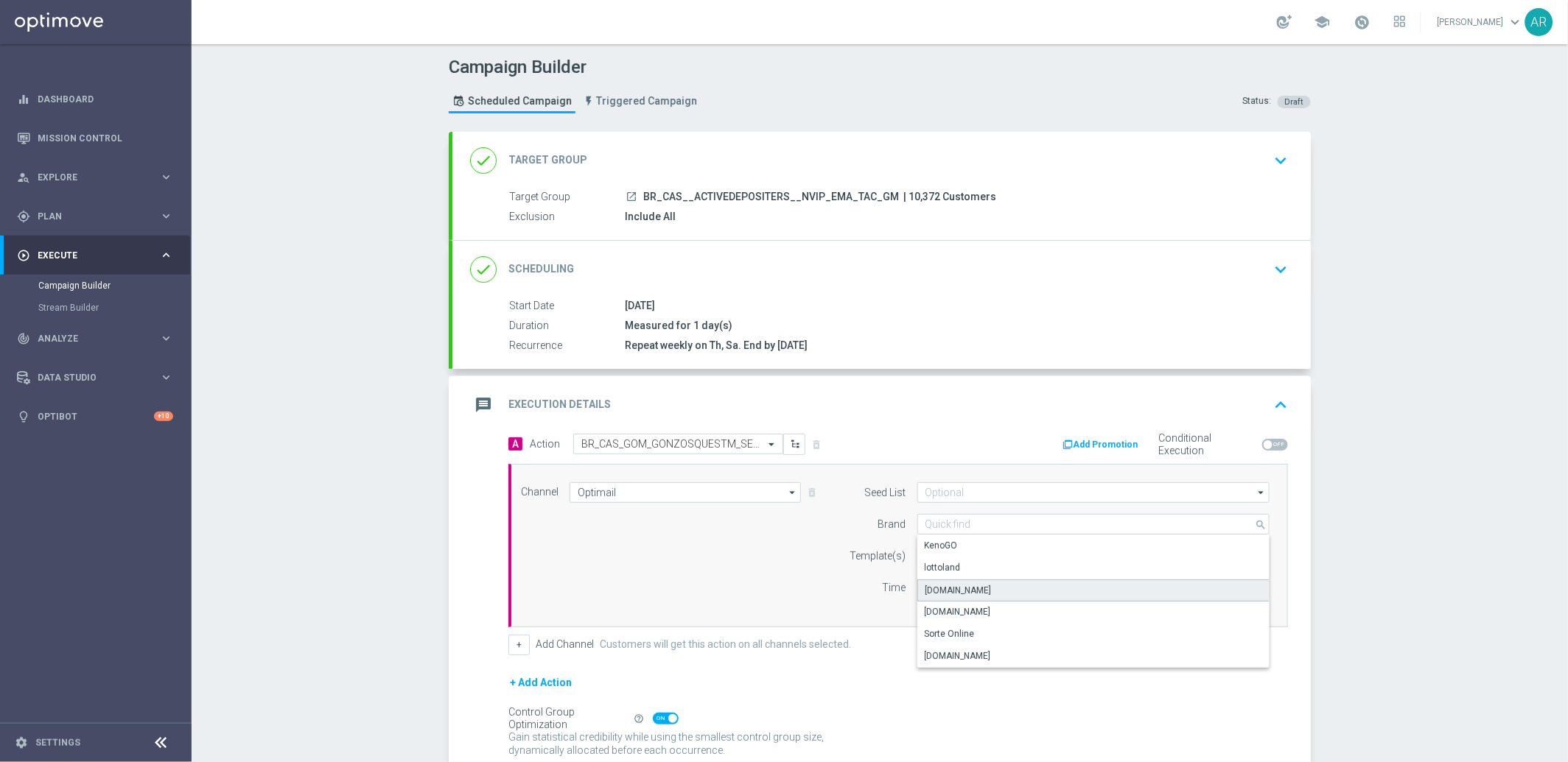
click at [1002, 588] on div "[DOMAIN_NAME]" at bounding box center [1093, 590] width 353 height 22
type input "[DOMAIN_NAME]"
click at [933, 552] on input "text" at bounding box center [1046, 555] width 242 height 12
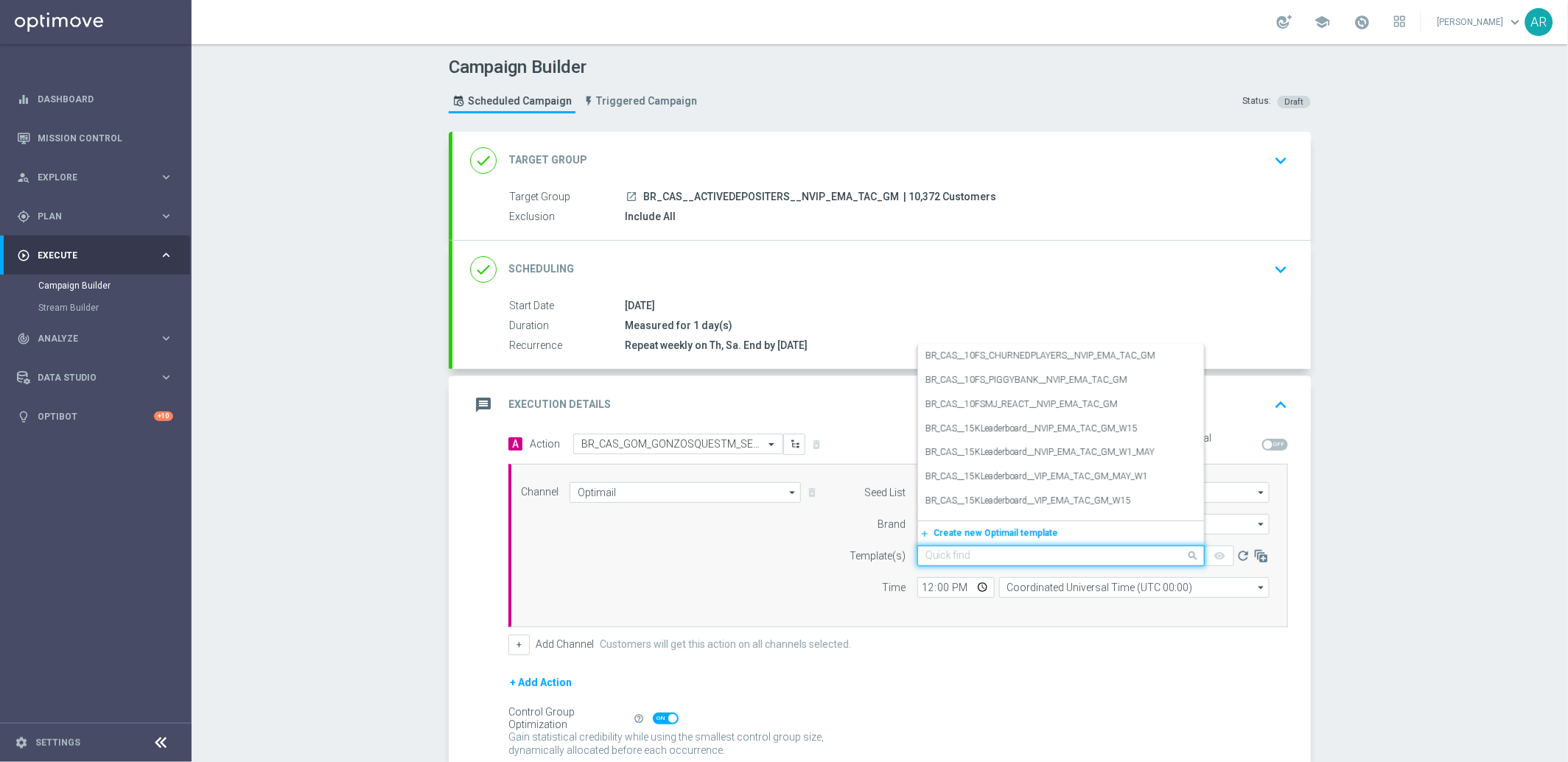
paste input "BR_CAS_GOM_GONZOSQUESTM_SEP_NVIP_EMA_TAC_GM"
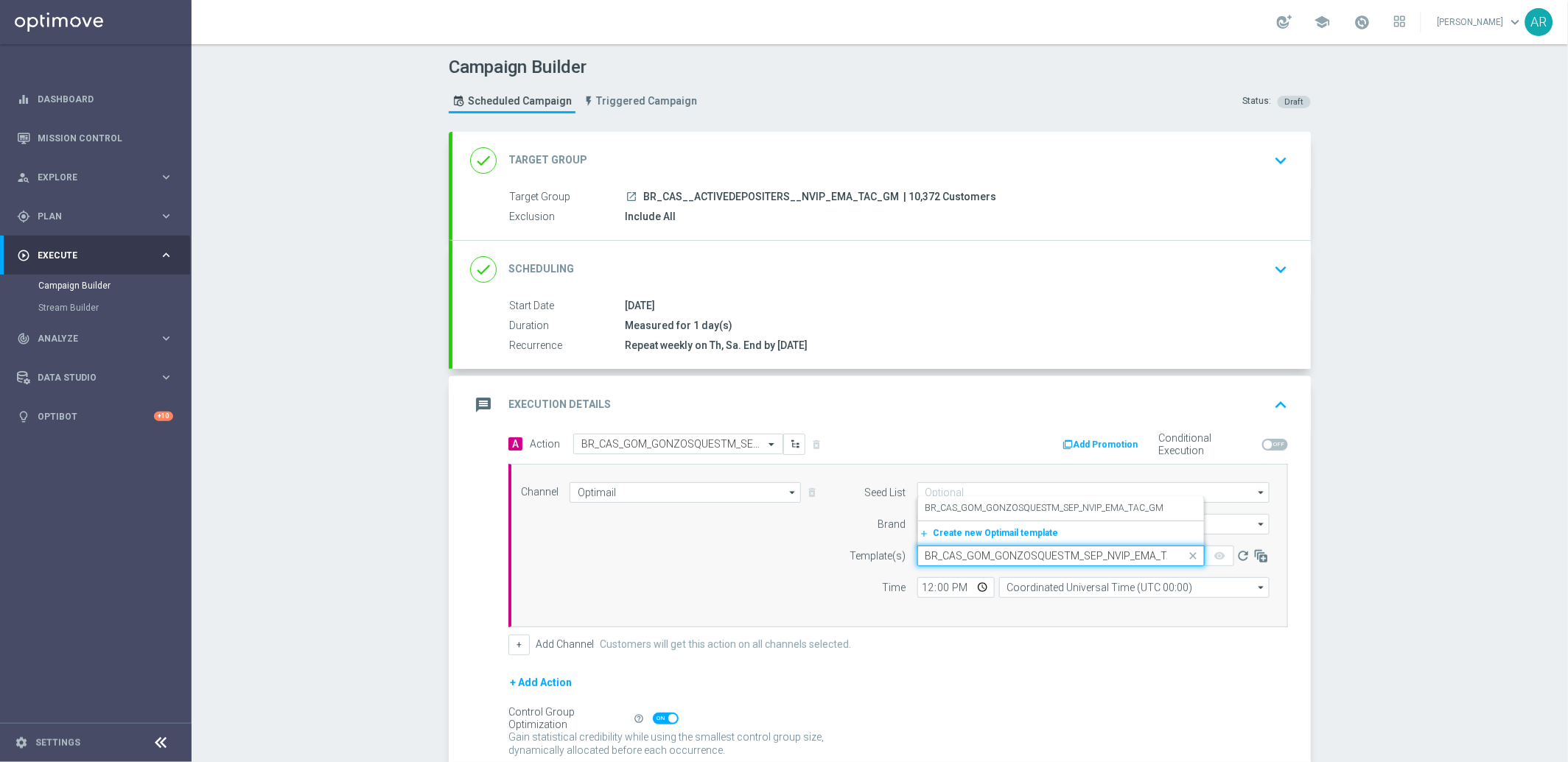
scroll to position [0, 27]
click at [1010, 509] on label "BR_CAS_GOM_GONZOSQUESTM_SEP_NVIP_EMA_TAC_GM" at bounding box center [1045, 508] width 239 height 12
type input "BR_CAS_GOM_GONZOSQUESTM_SEP_NVIP_EMA_TAC_GM"
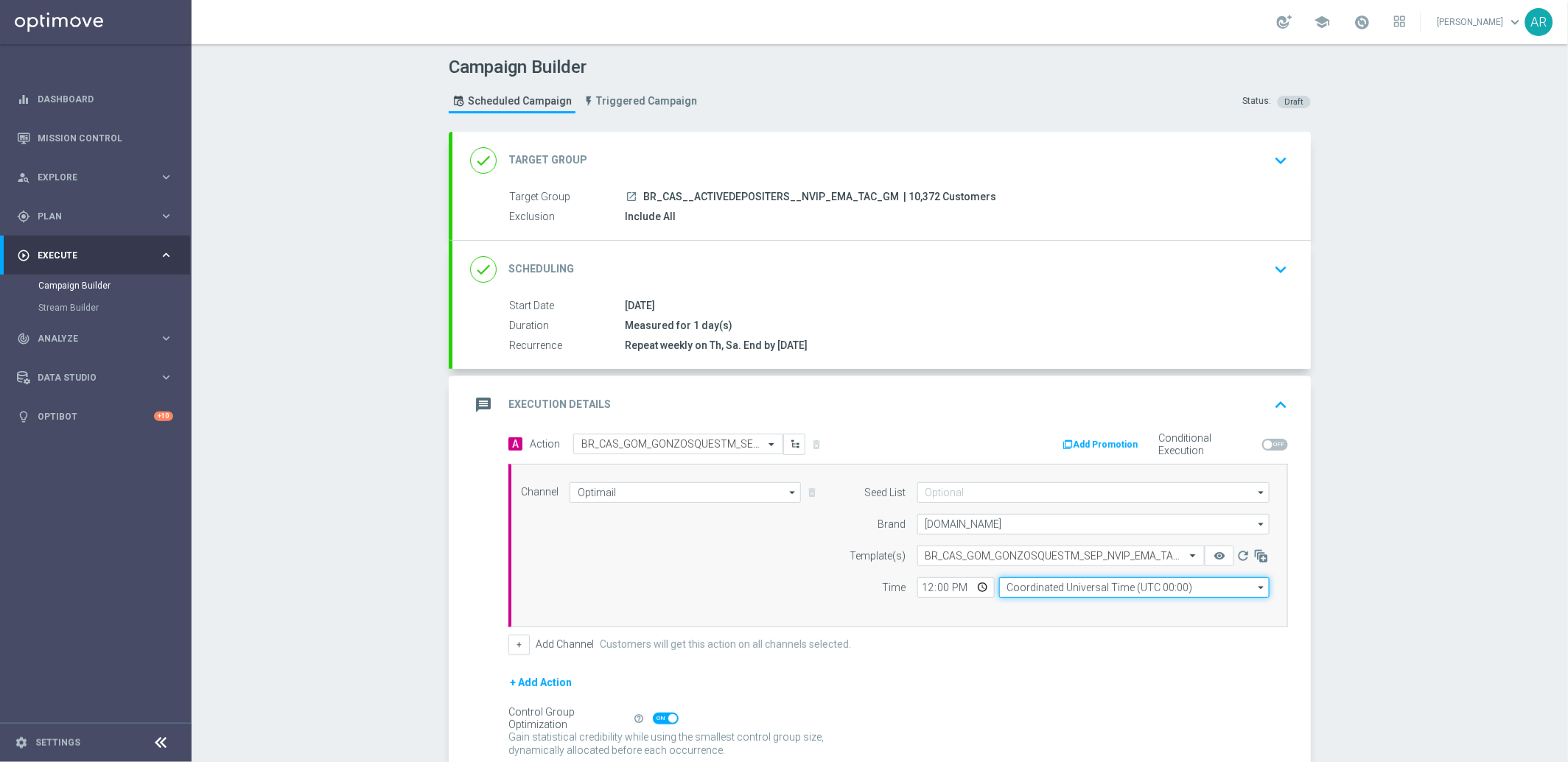
click at [1042, 592] on input "Coordinated Universal Time (UTC 00:00)" at bounding box center [1134, 588] width 270 height 21
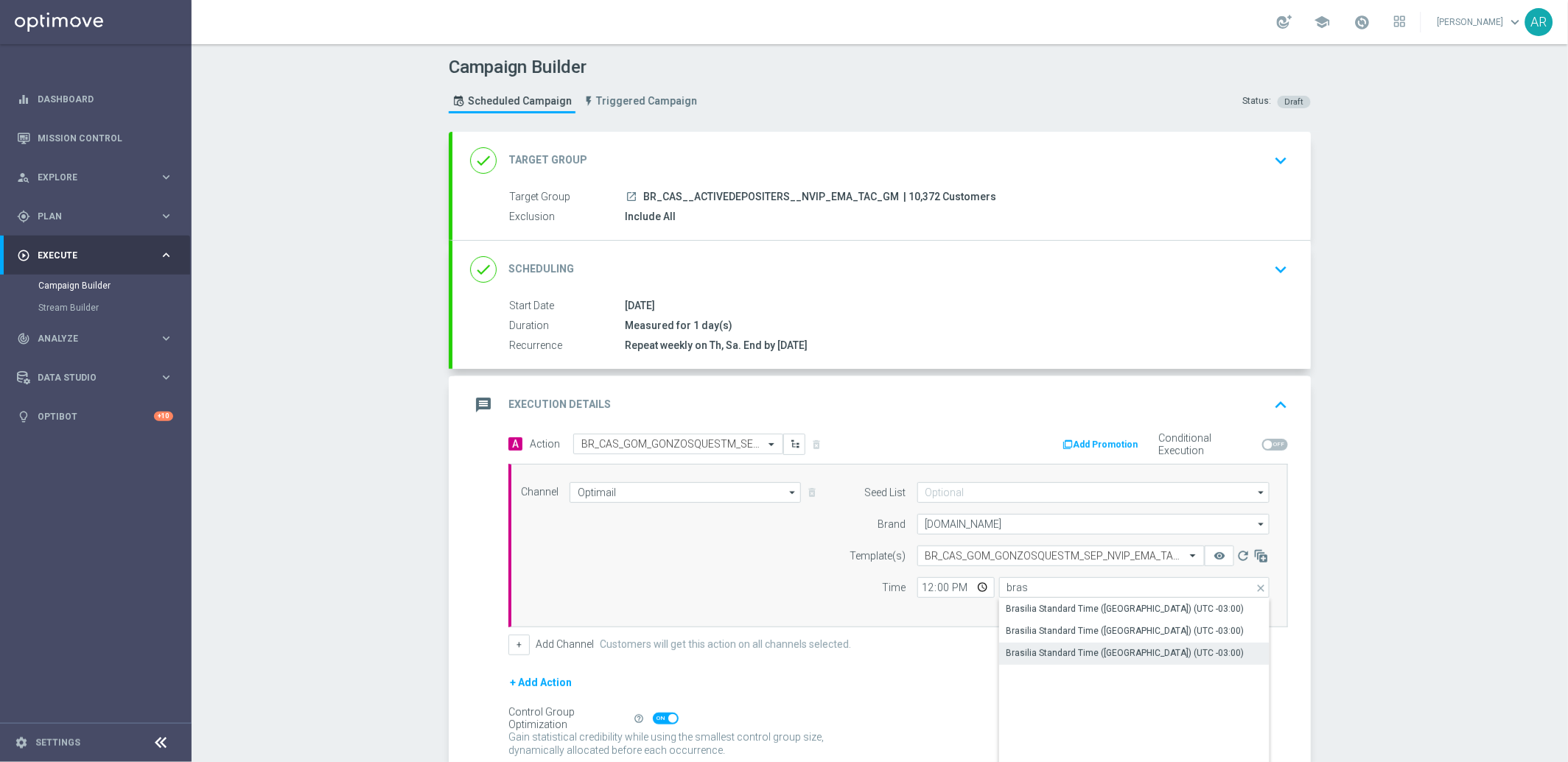
click at [1139, 650] on div "Brasilia Standard Time ([GEOGRAPHIC_DATA]) (UTC -03:00)" at bounding box center [1124, 653] width 238 height 13
type input "Brasilia Standard Time ([GEOGRAPHIC_DATA]) (UTC -03:00)"
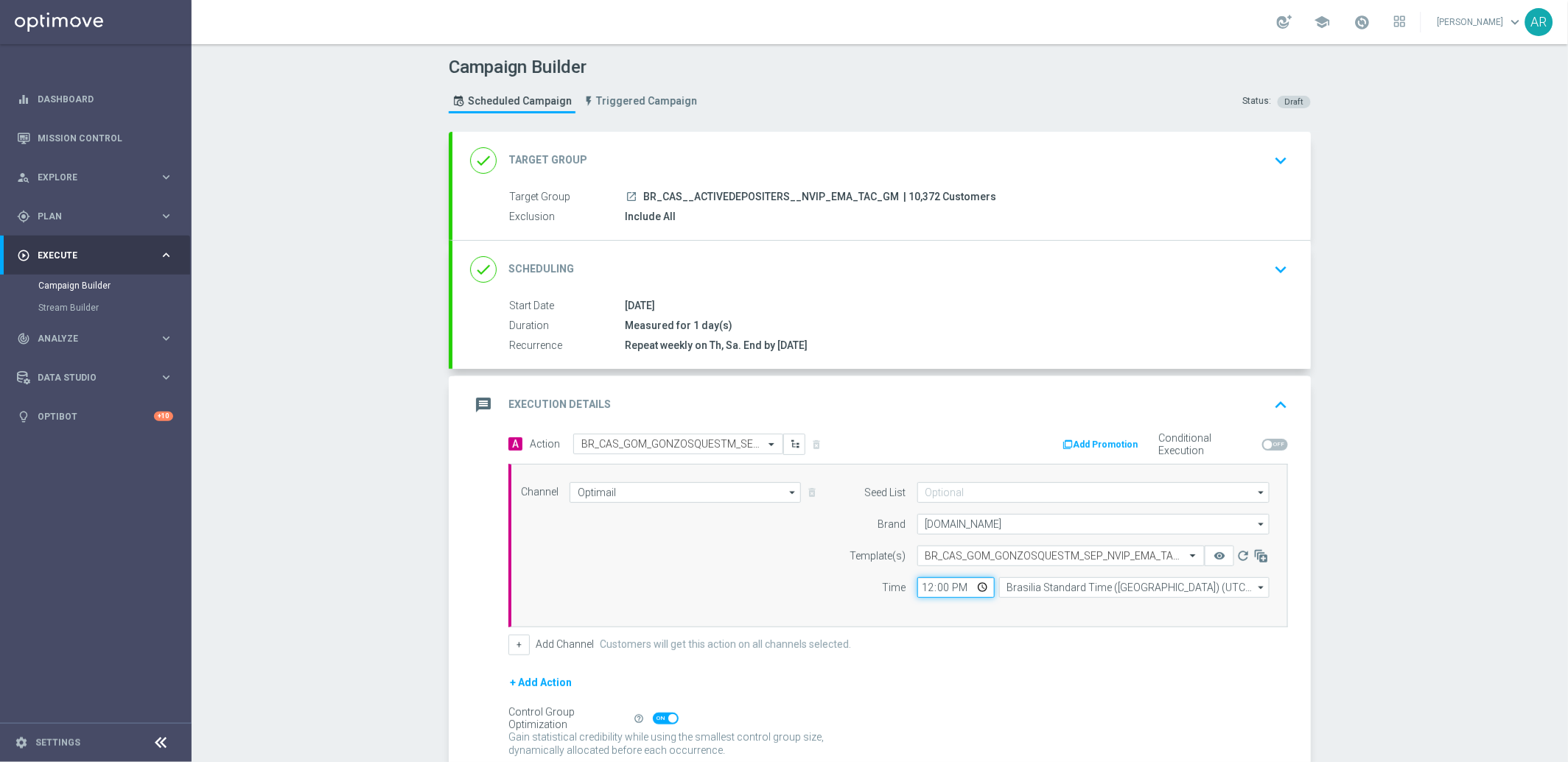
click at [975, 590] on input "12:00" at bounding box center [956, 588] width 78 height 21
type input "16:00"
click at [701, 581] on div "Channel Optimail Optimail arrow_drop_down Drag here to set row groups Drag here…" at bounding box center [895, 546] width 771 height 127
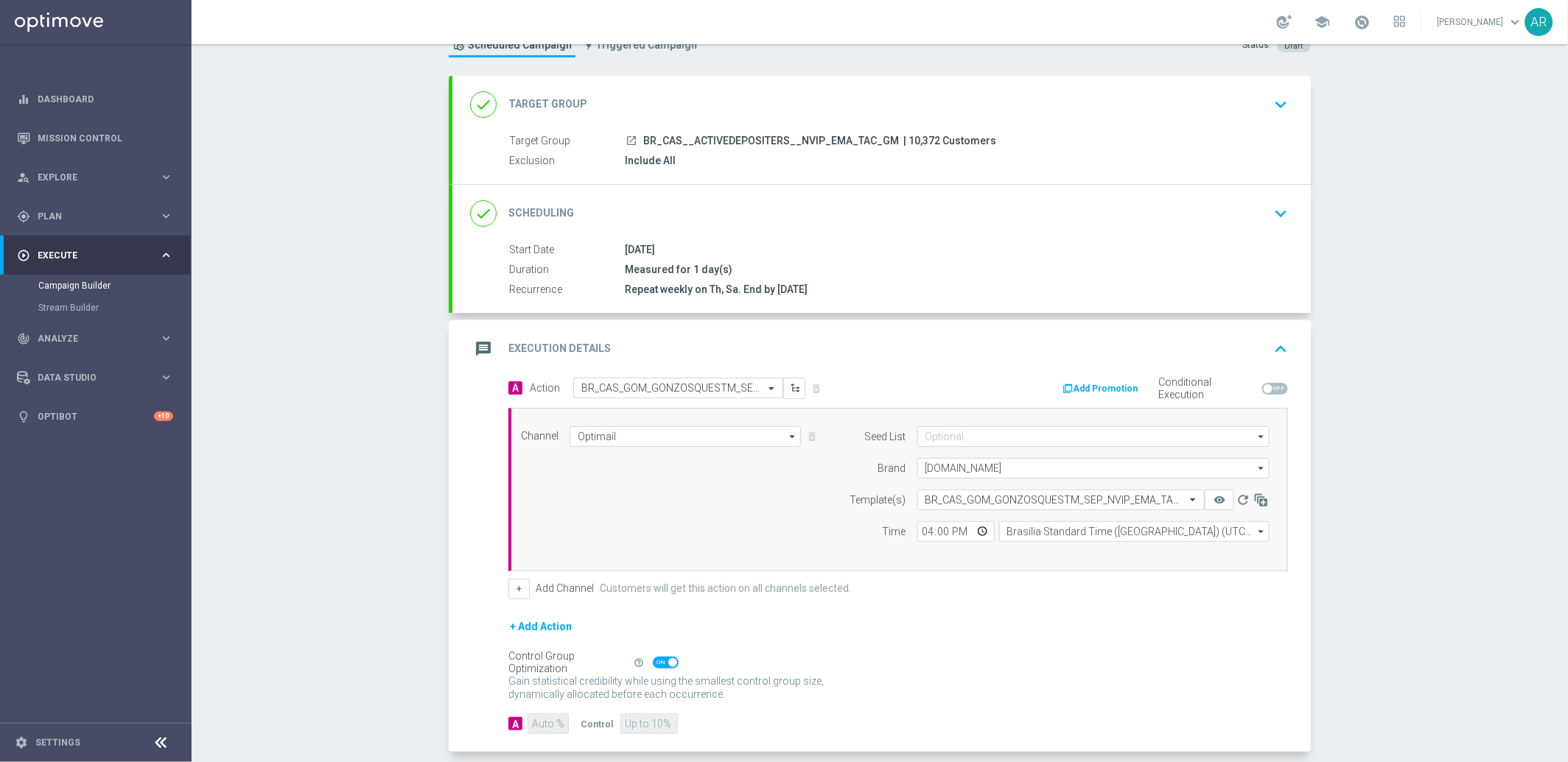
scroll to position [111, 0]
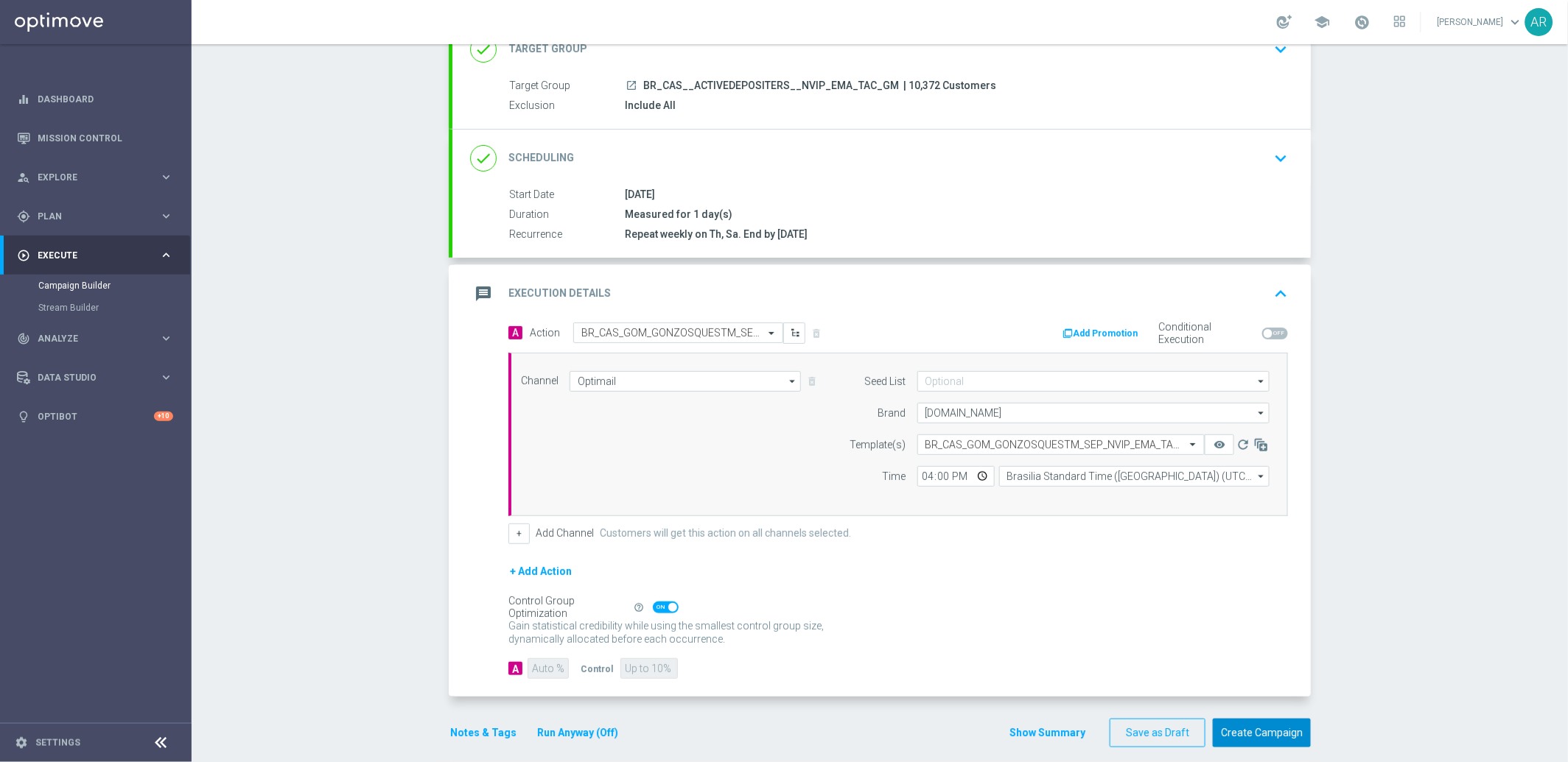
click at [1252, 738] on button "Create Campaign" at bounding box center [1261, 733] width 98 height 28
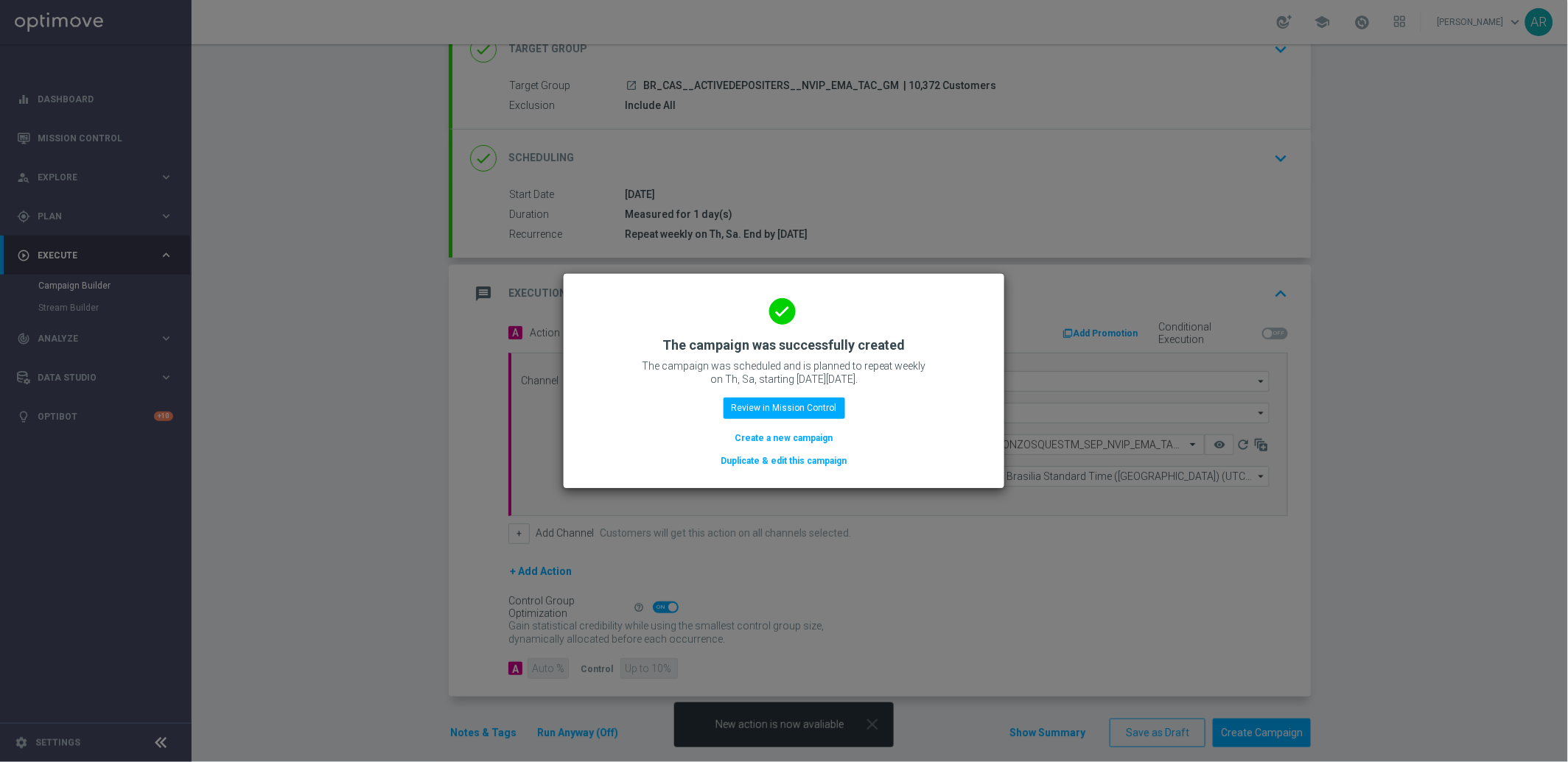
click at [790, 439] on button "Create a new campaign" at bounding box center [784, 438] width 100 height 16
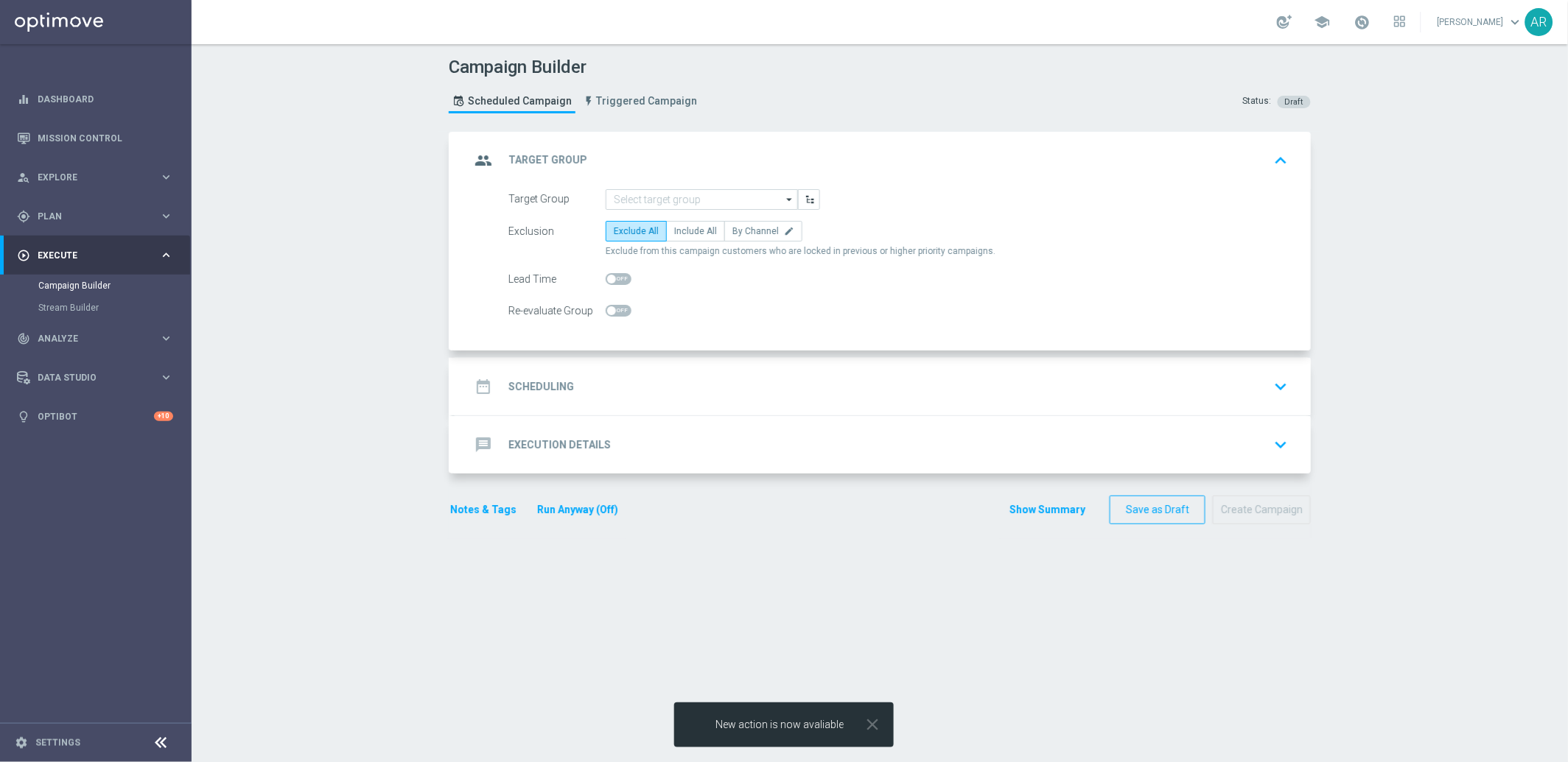
scroll to position [0, 0]
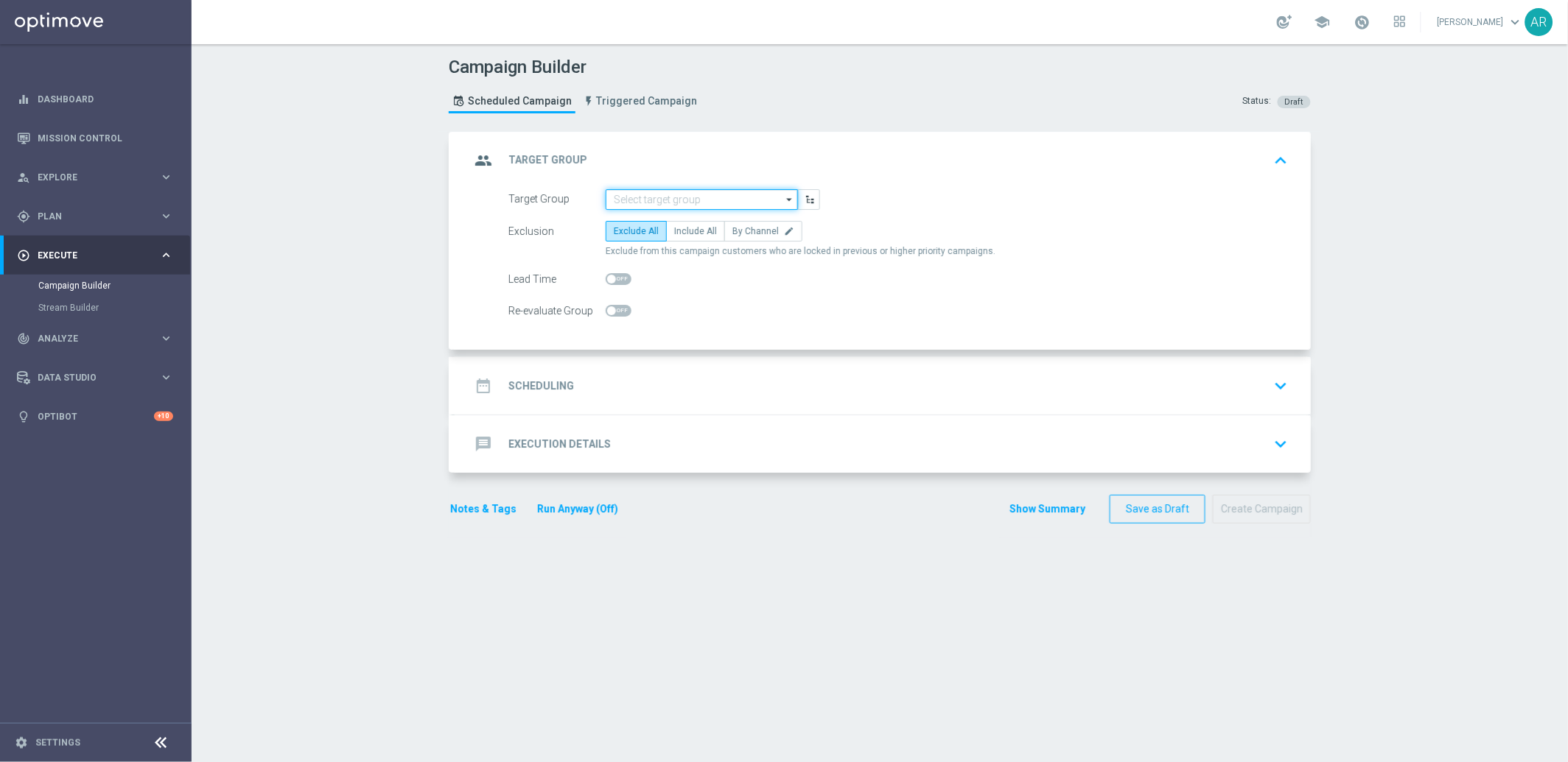
click at [648, 200] on input at bounding box center [702, 200] width 192 height 21
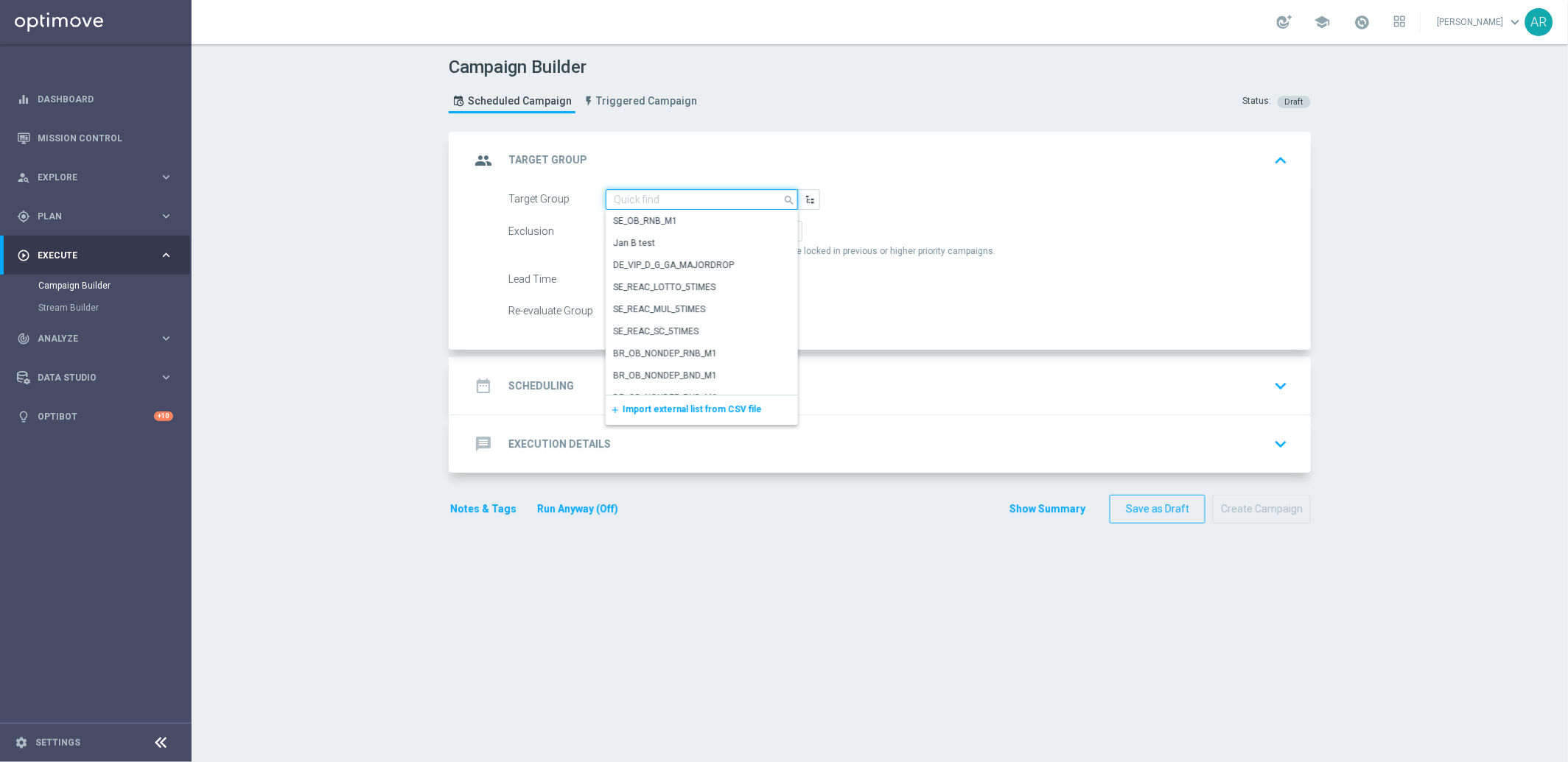
paste input "BR_CAS__ACTIVEDEPOSITERS__NVIP_RI_TAC_GM"
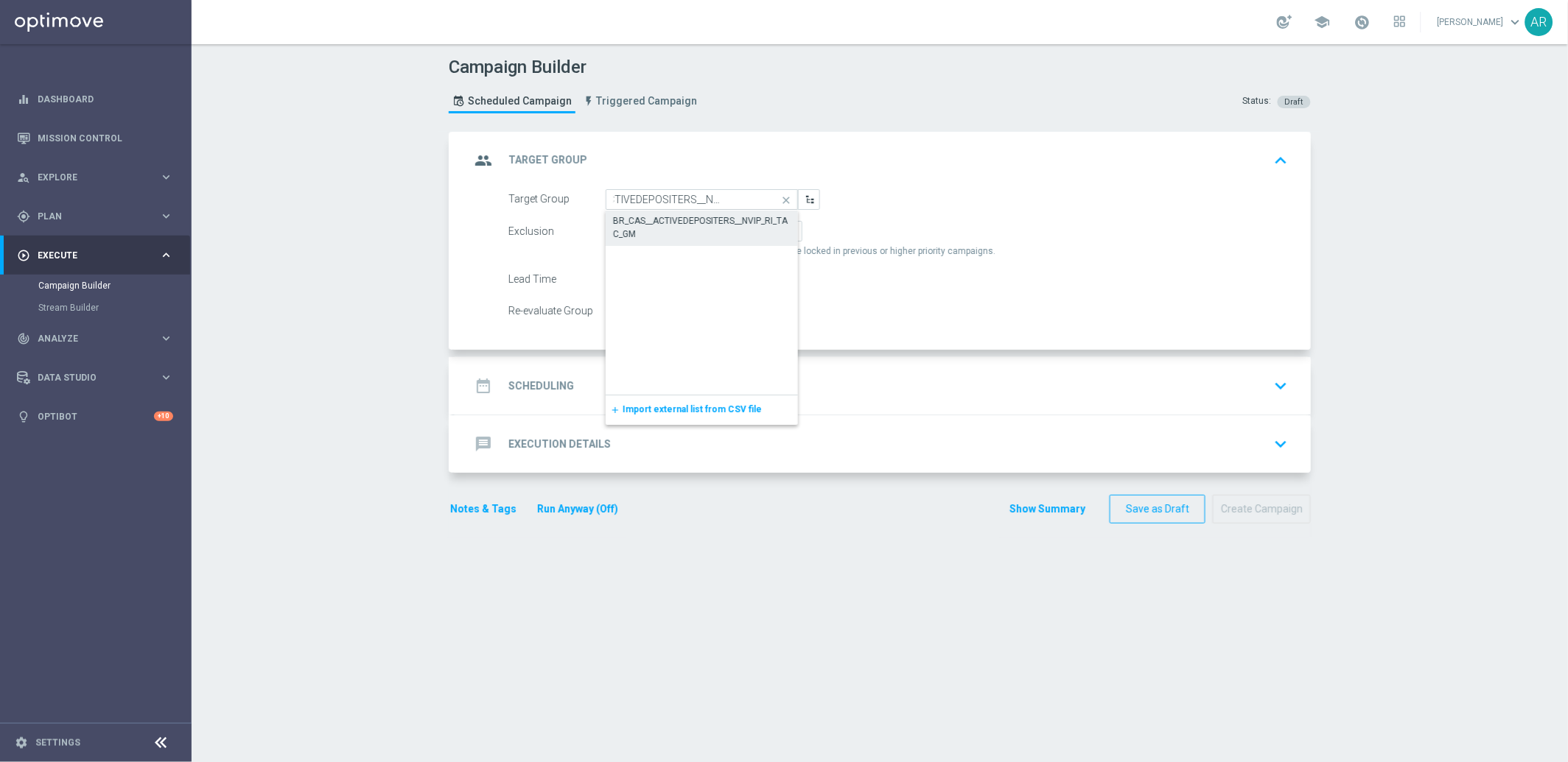
click at [679, 223] on div "BR_CAS__ACTIVEDEPOSITERS__NVIP_RI_TAC_GM" at bounding box center [702, 227] width 178 height 27
type input "BR_CAS__ACTIVEDEPOSITERS__NVIP_RI_TAC_GM"
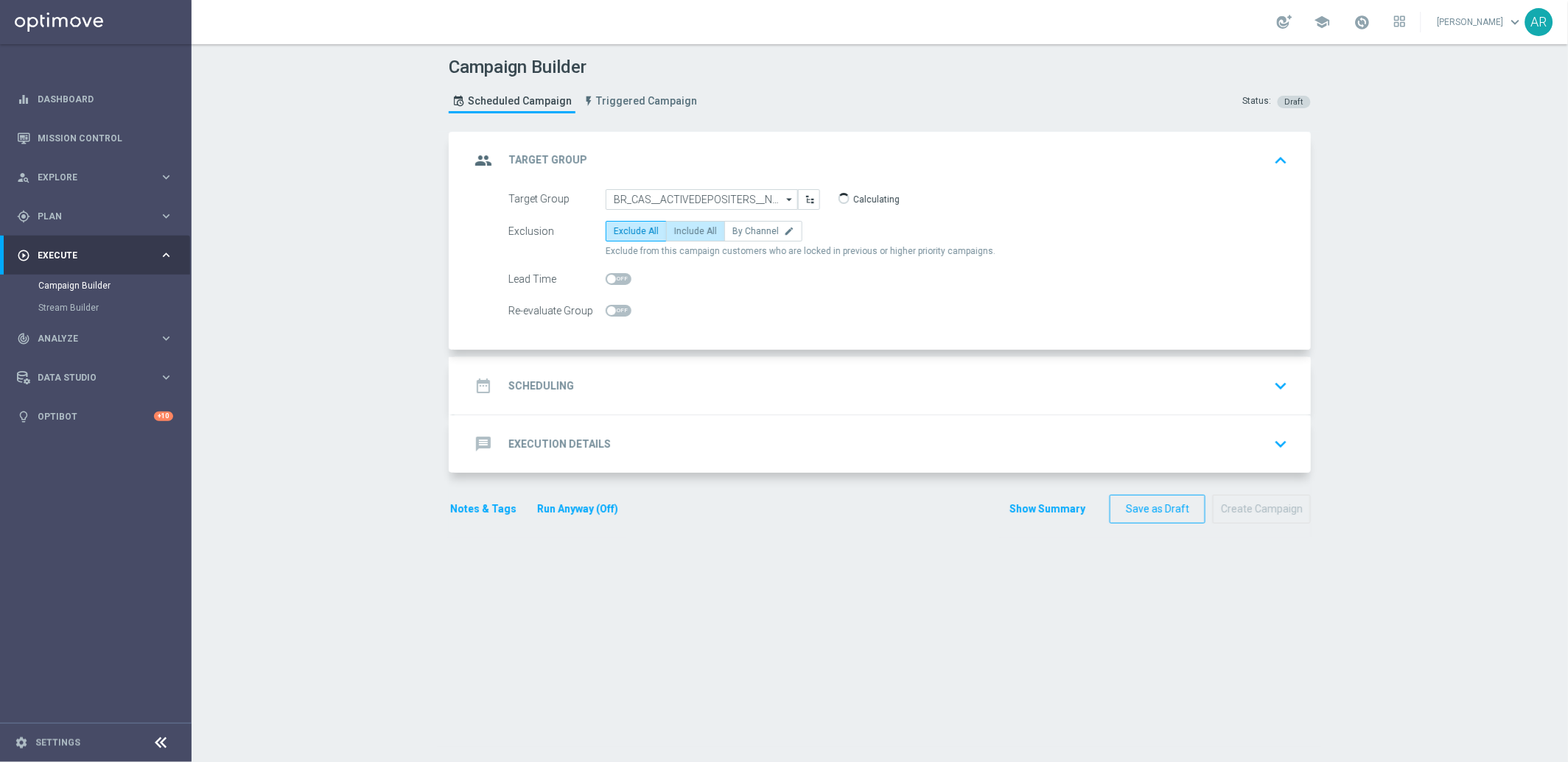
click at [683, 232] on span "Include All" at bounding box center [695, 231] width 43 height 10
click at [683, 232] on input "Include All" at bounding box center [679, 234] width 9 height 9
radio input "true"
click at [642, 378] on div "date_range Scheduling keyboard_arrow_down" at bounding box center [882, 386] width 823 height 28
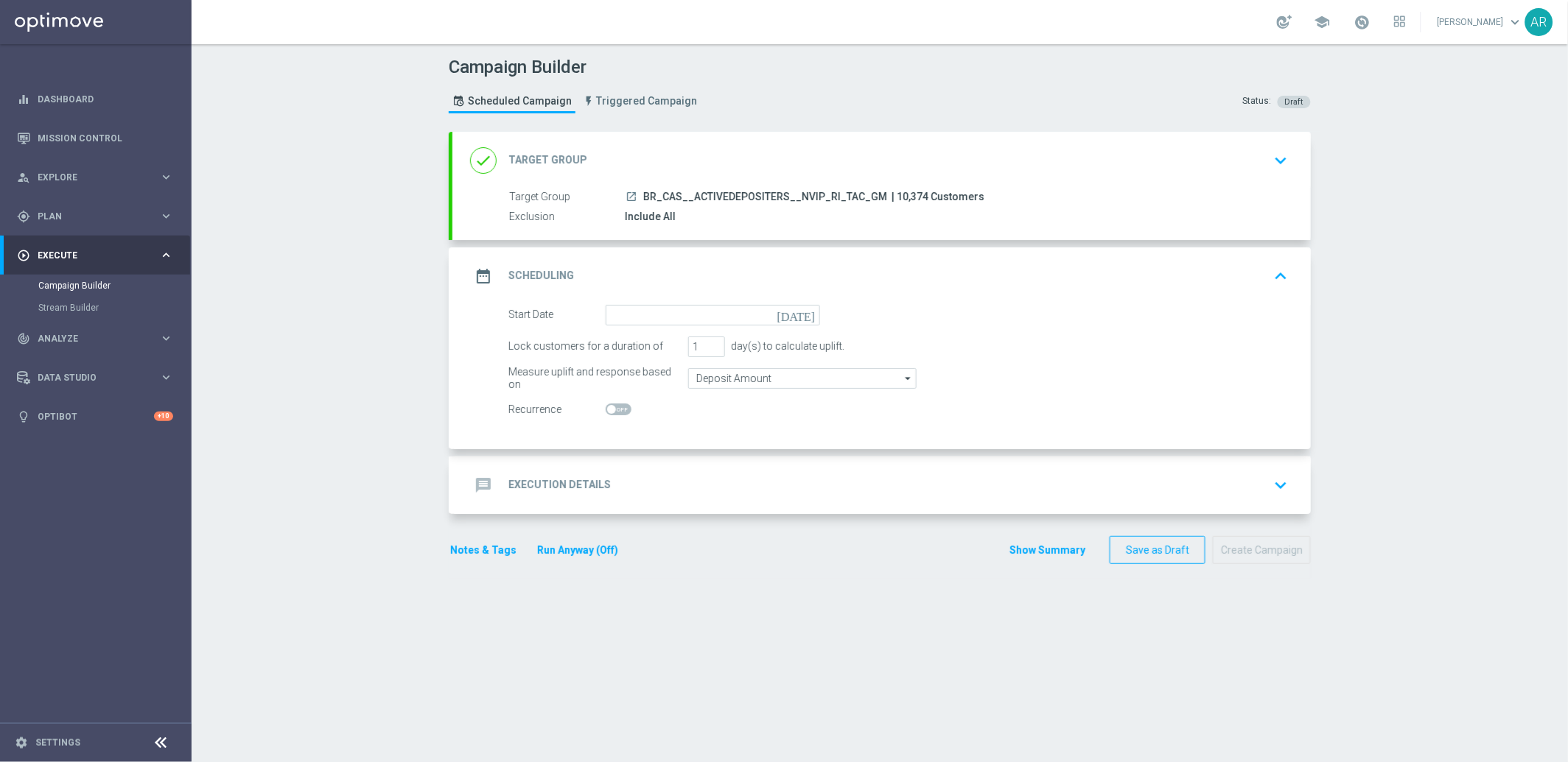
click at [803, 314] on icon "[DATE]" at bounding box center [799, 313] width 44 height 16
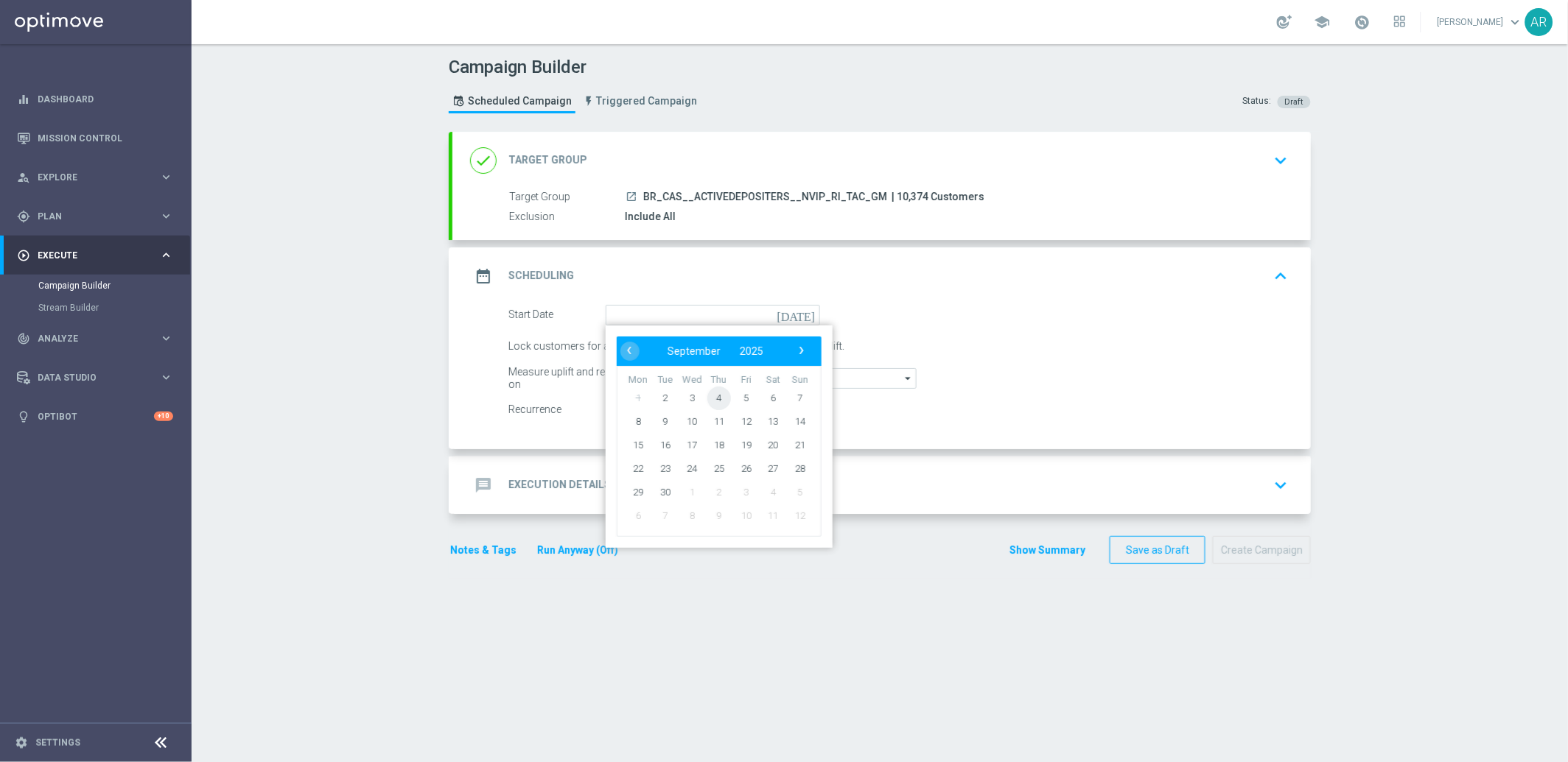
click at [713, 398] on span "4" at bounding box center [719, 397] width 24 height 24
type input "[DATE]"
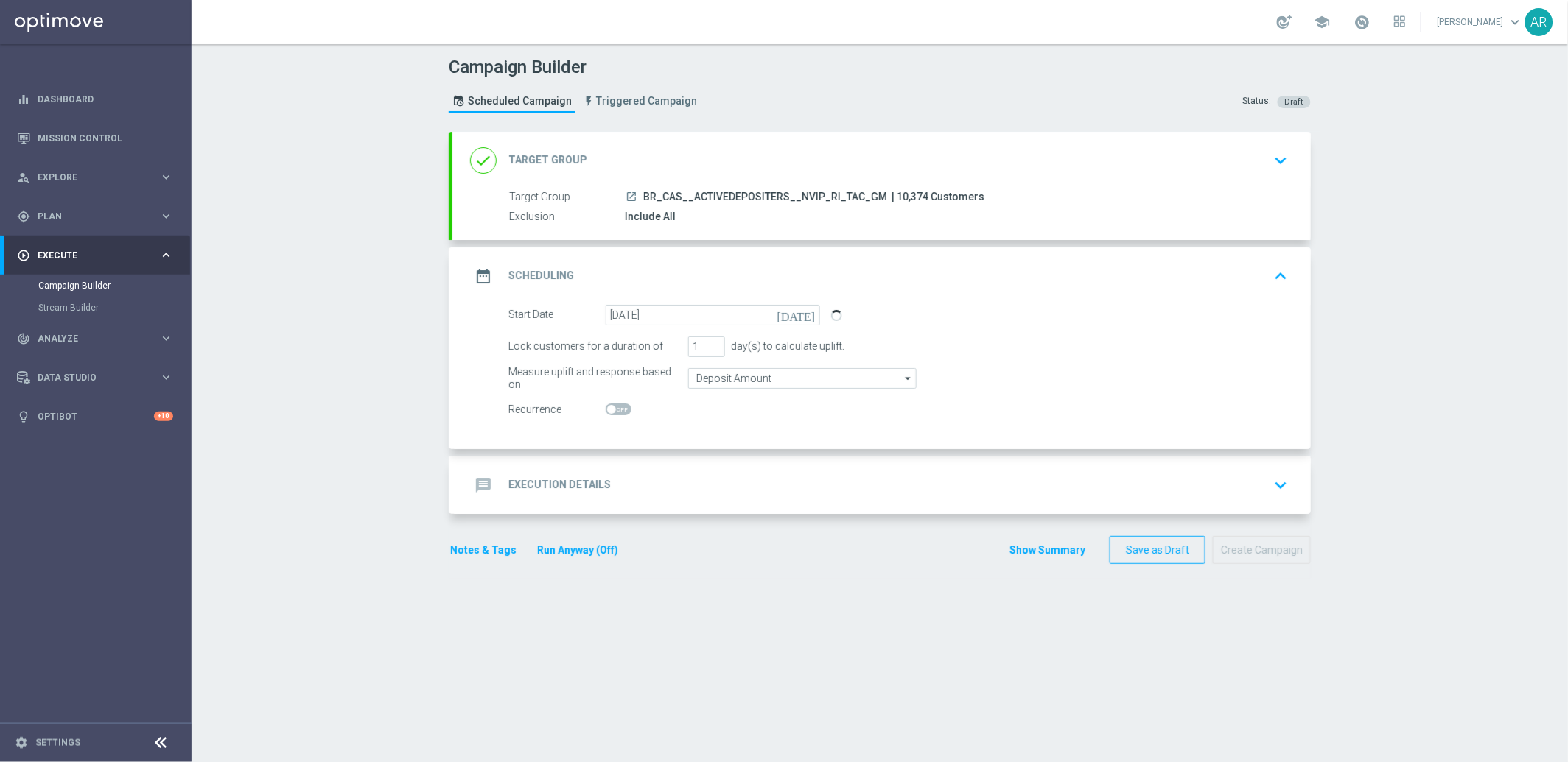
click at [608, 408] on span at bounding box center [611, 408] width 9 height 9
click at [608, 408] on input "checkbox" at bounding box center [618, 409] width 26 height 11
checkbox input "true"
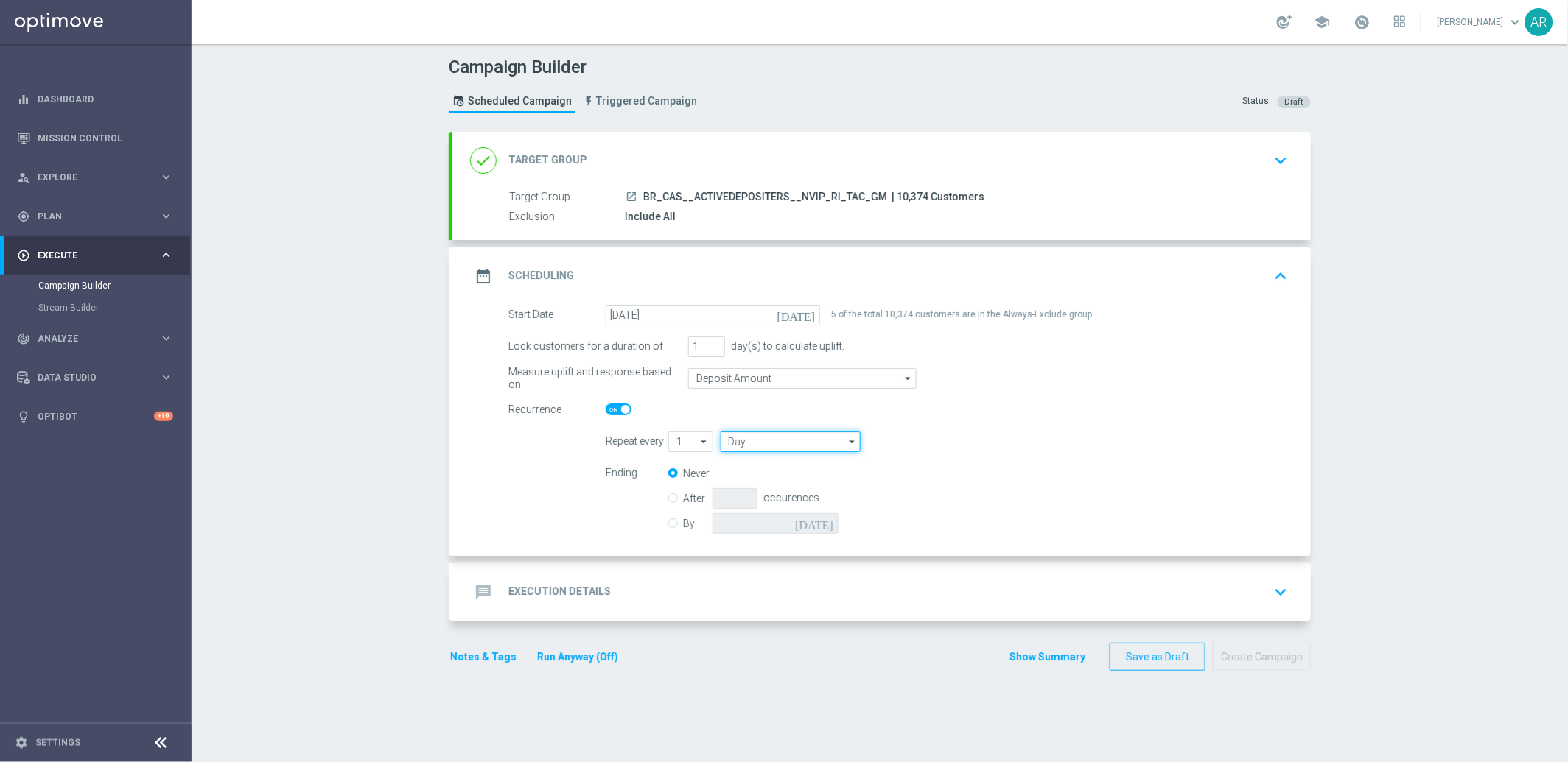
click at [809, 438] on input "Day" at bounding box center [791, 442] width 140 height 21
click at [793, 479] on div "Week" at bounding box center [785, 485] width 130 height 22
type input "Week"
click at [1013, 434] on input "checkbox" at bounding box center [1014, 441] width 22 height 20
checkbox input "true"
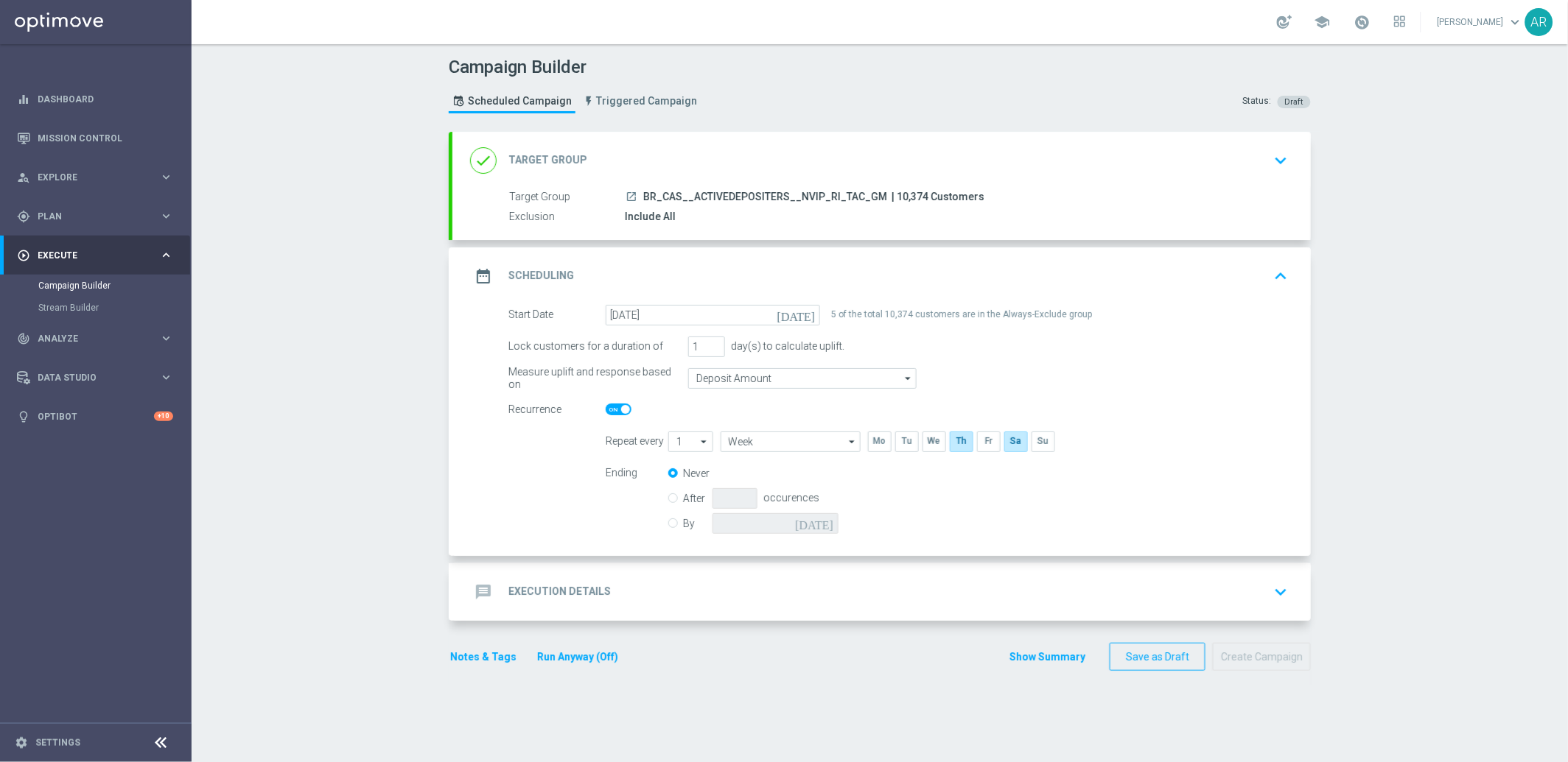
click at [668, 522] on input "By" at bounding box center [673, 521] width 9 height 9
radio input "true"
radio input "false"
click at [819, 524] on icon "[DATE]" at bounding box center [816, 521] width 44 height 16
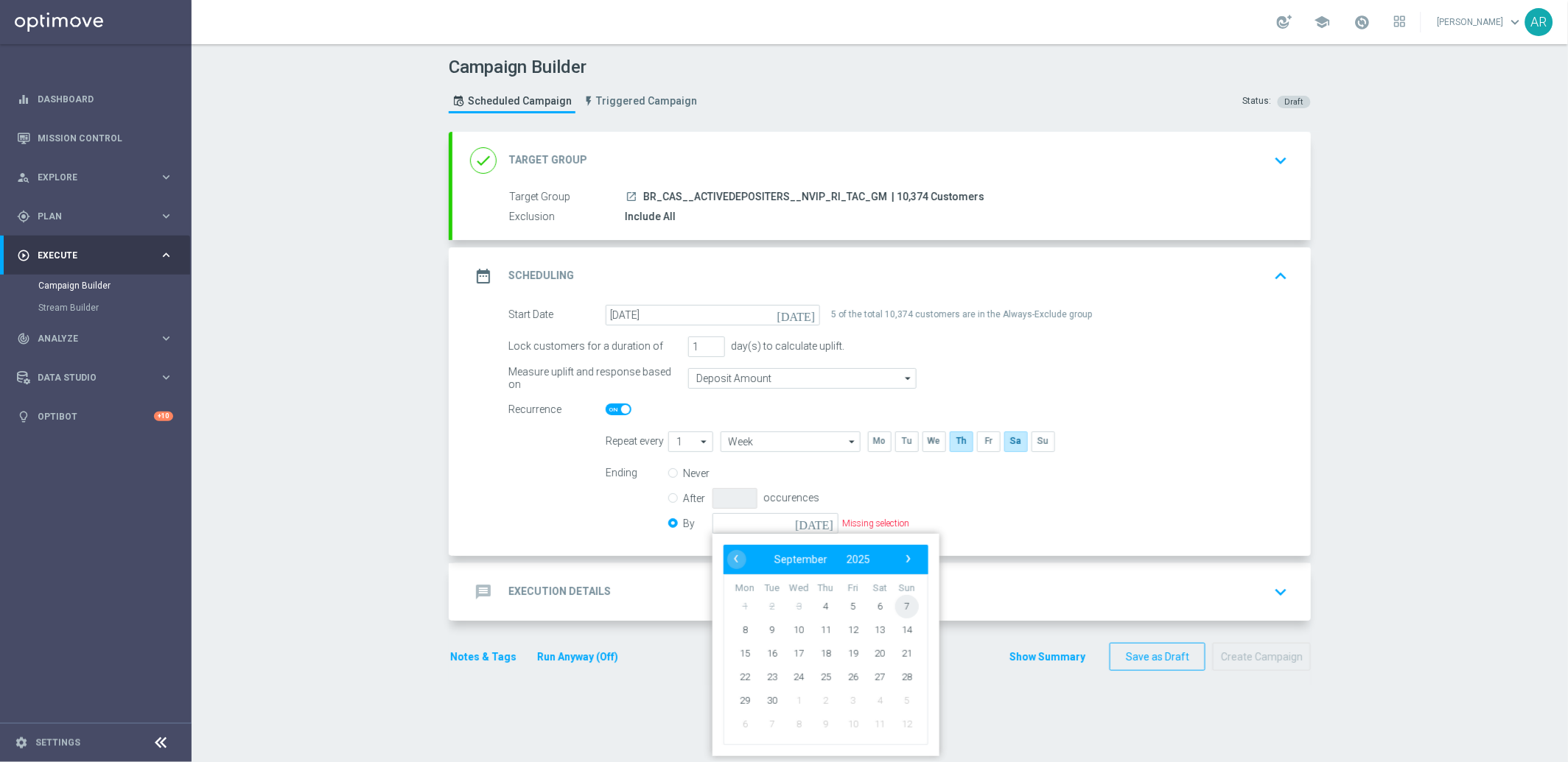
click at [902, 606] on span "7" at bounding box center [906, 606] width 24 height 24
type input "[DATE]"
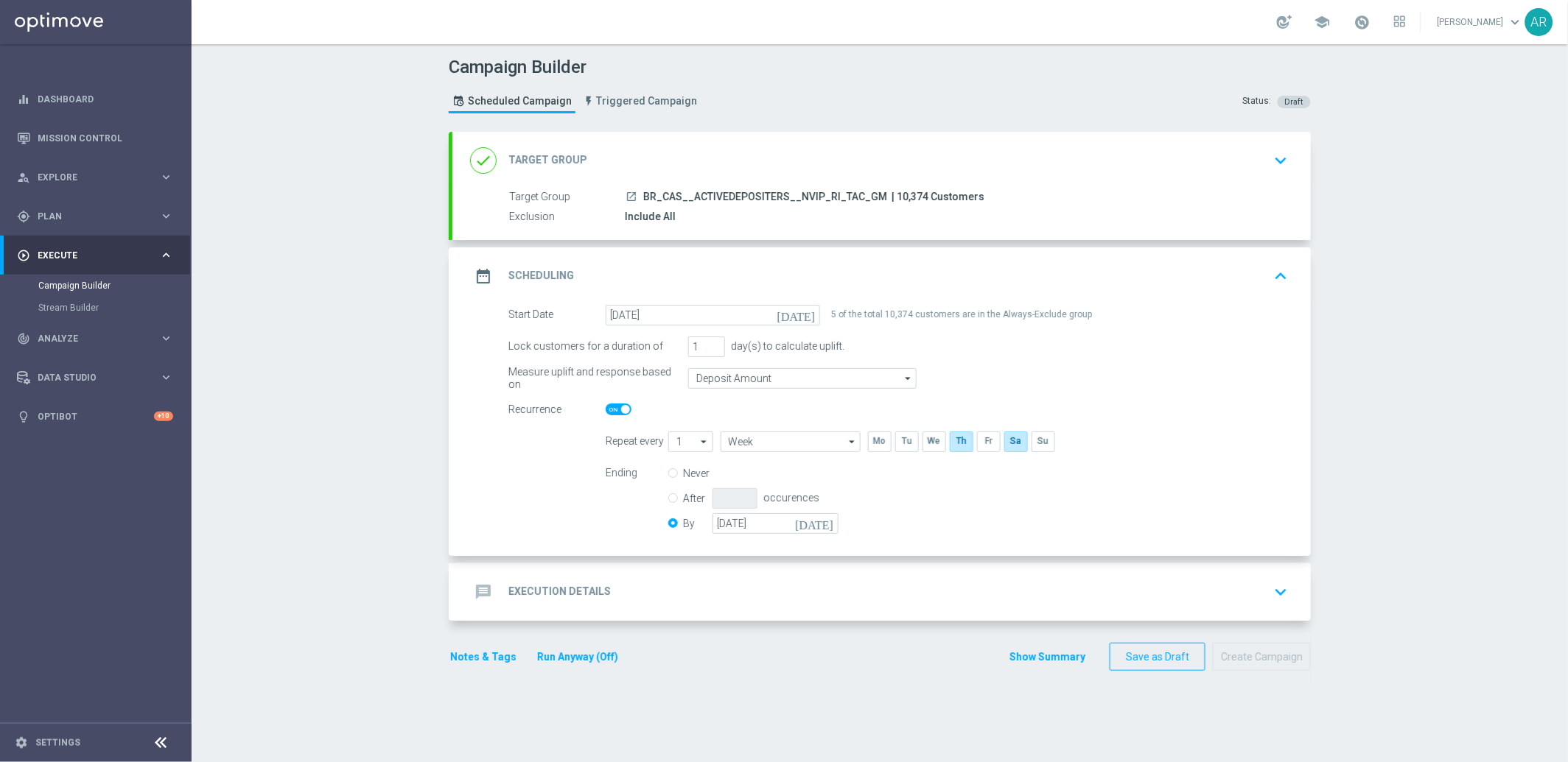
click at [712, 593] on div "message Execution Details keyboard_arrow_down" at bounding box center [882, 592] width 823 height 28
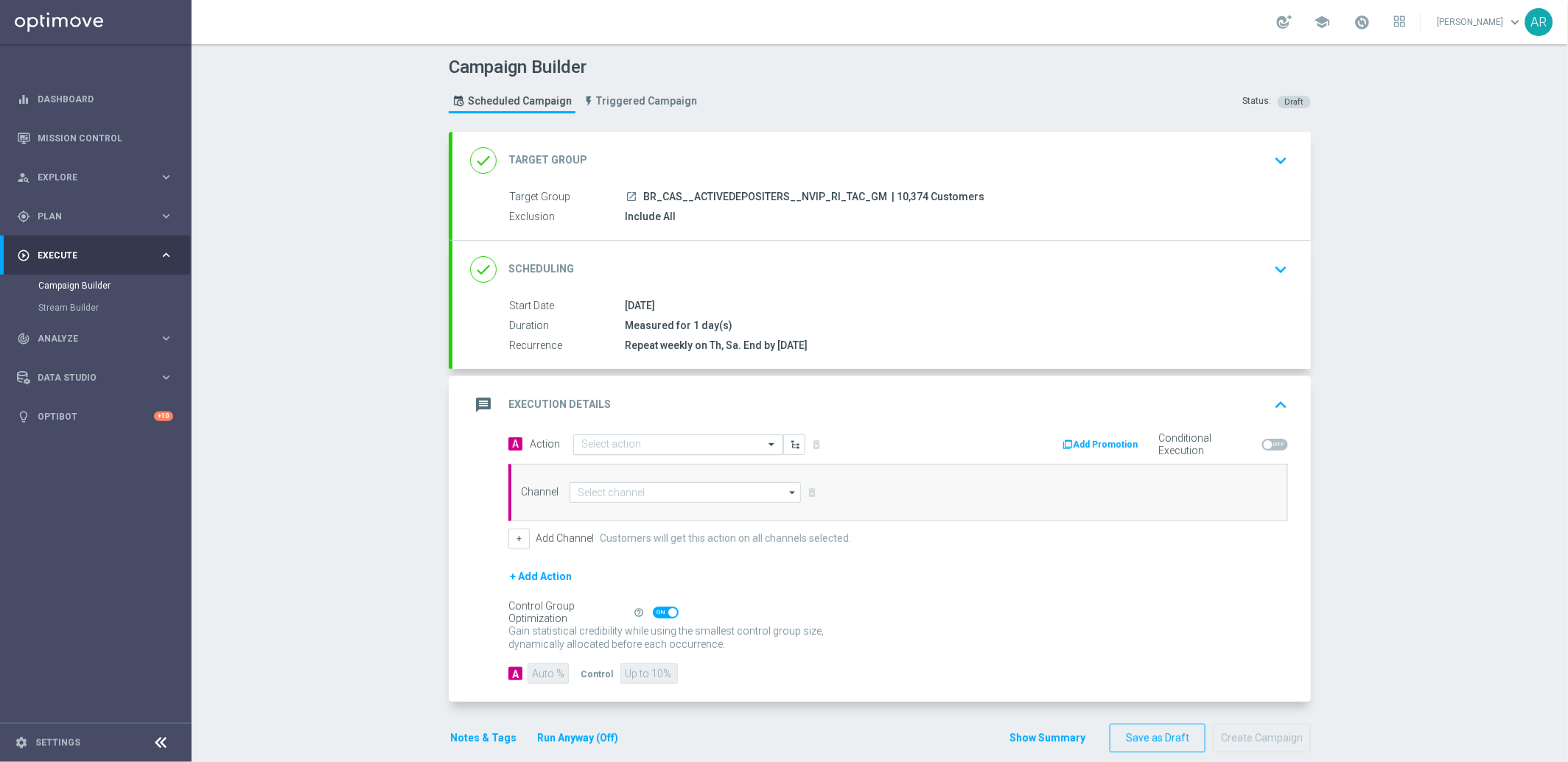
click at [629, 446] on input "text" at bounding box center [663, 444] width 164 height 12
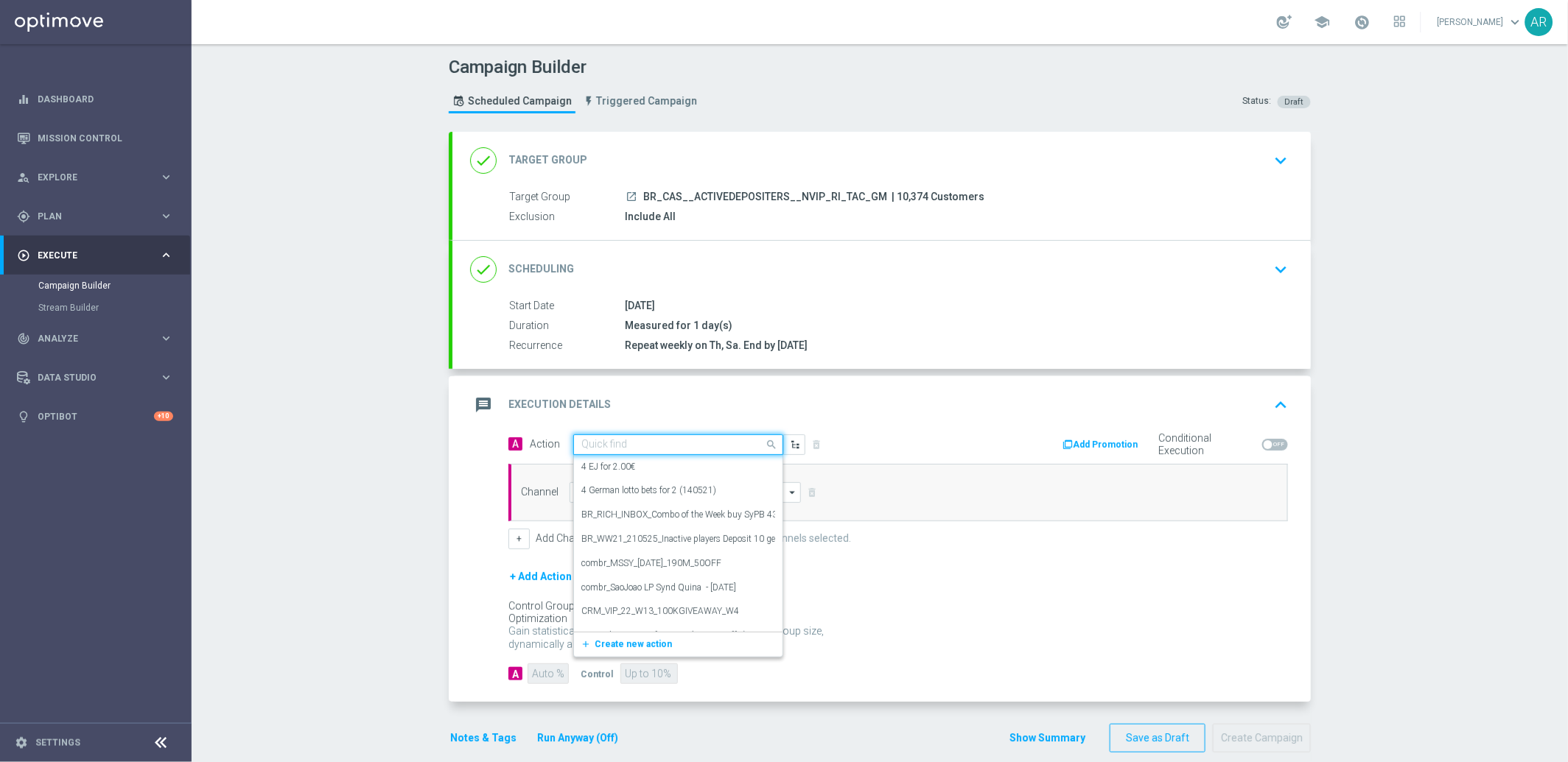
paste input "BR_CAS__GOM_SEP_GONZOSQUESTM__NVIP_RI_TAC_GM"
type input "BR_CAS__GOM_SEP_GONZOSQUESTM__NVIP_RI_TAC_GM"
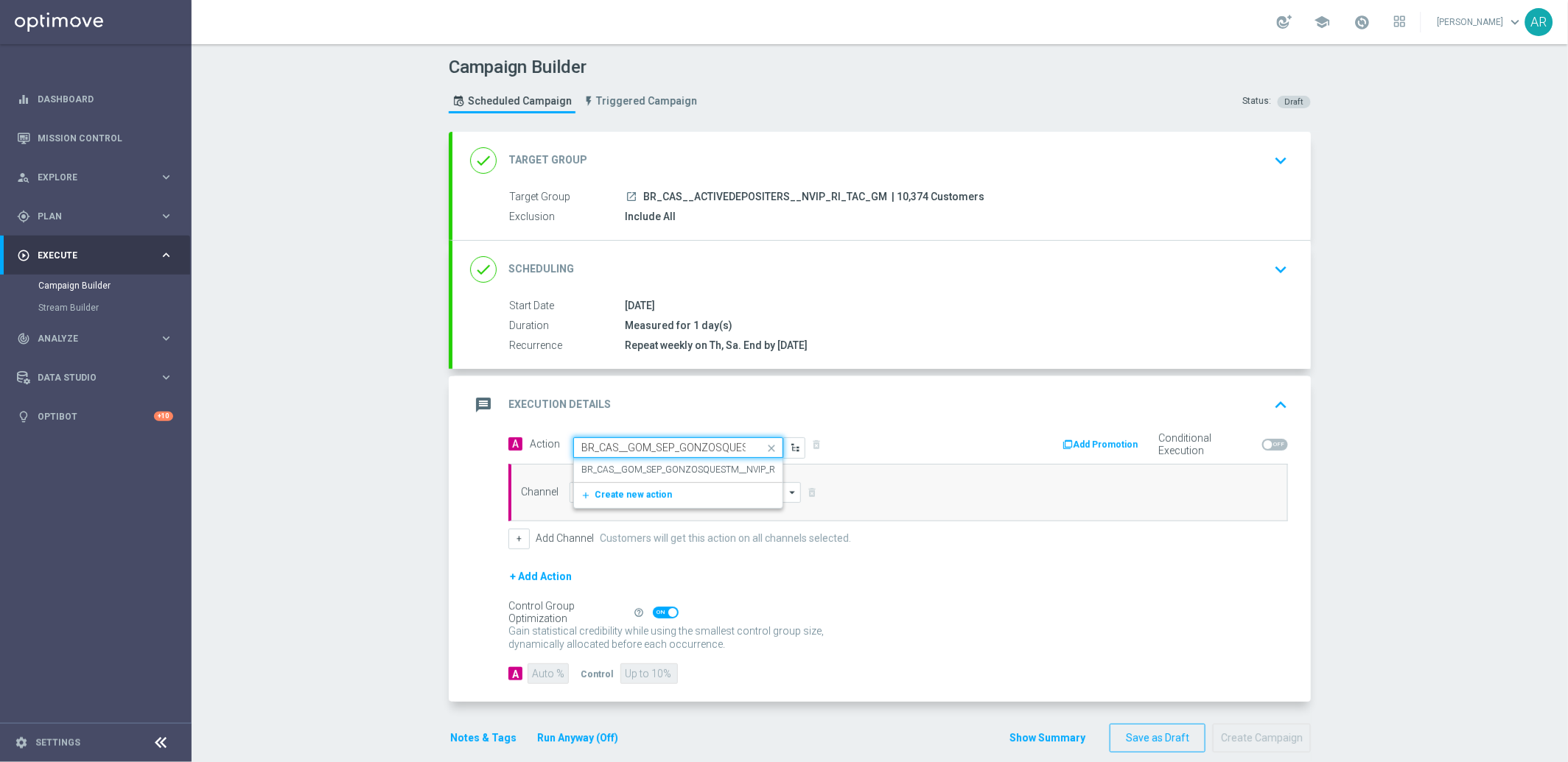
scroll to position [0, 100]
click at [663, 471] on label "BR_CAS__GOM_SEP_GONZOSQUESTM__NVIP_RI_TAC_GM" at bounding box center [699, 470] width 235 height 12
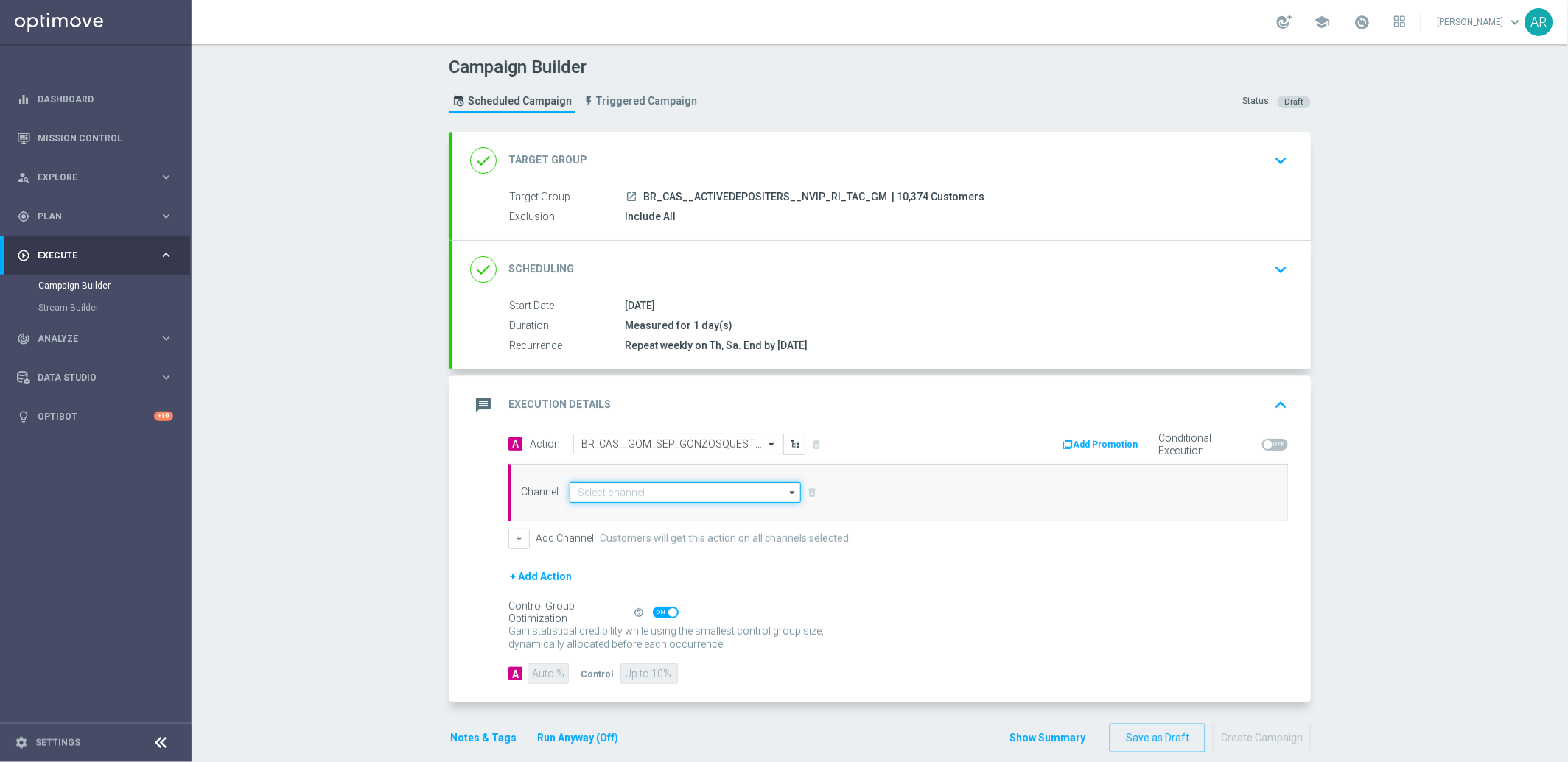
click at [634, 494] on input at bounding box center [685, 493] width 231 height 21
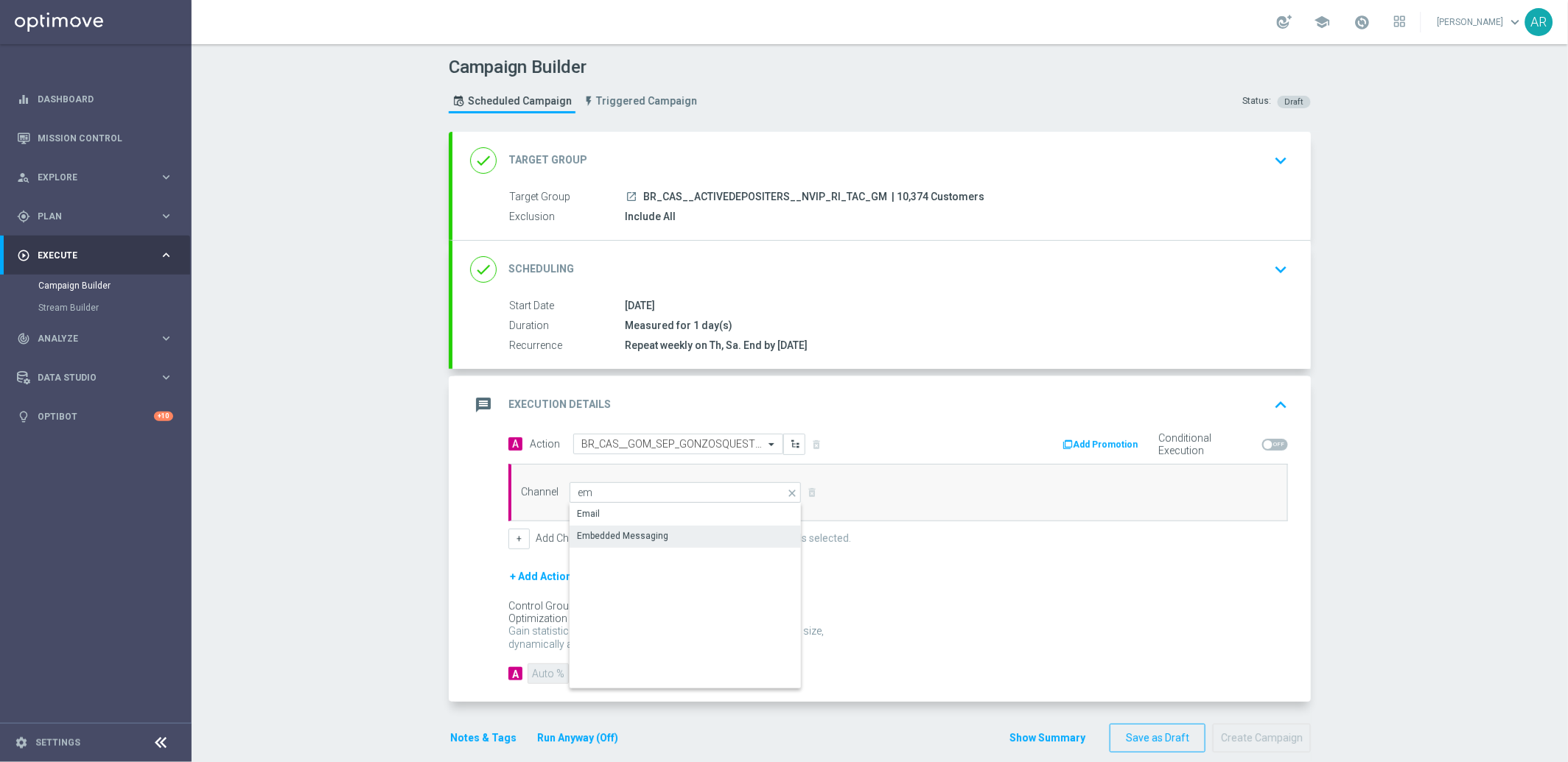
click at [673, 529] on div "Embedded Messaging" at bounding box center [685, 536] width 232 height 21
type input "Embedded Messaging"
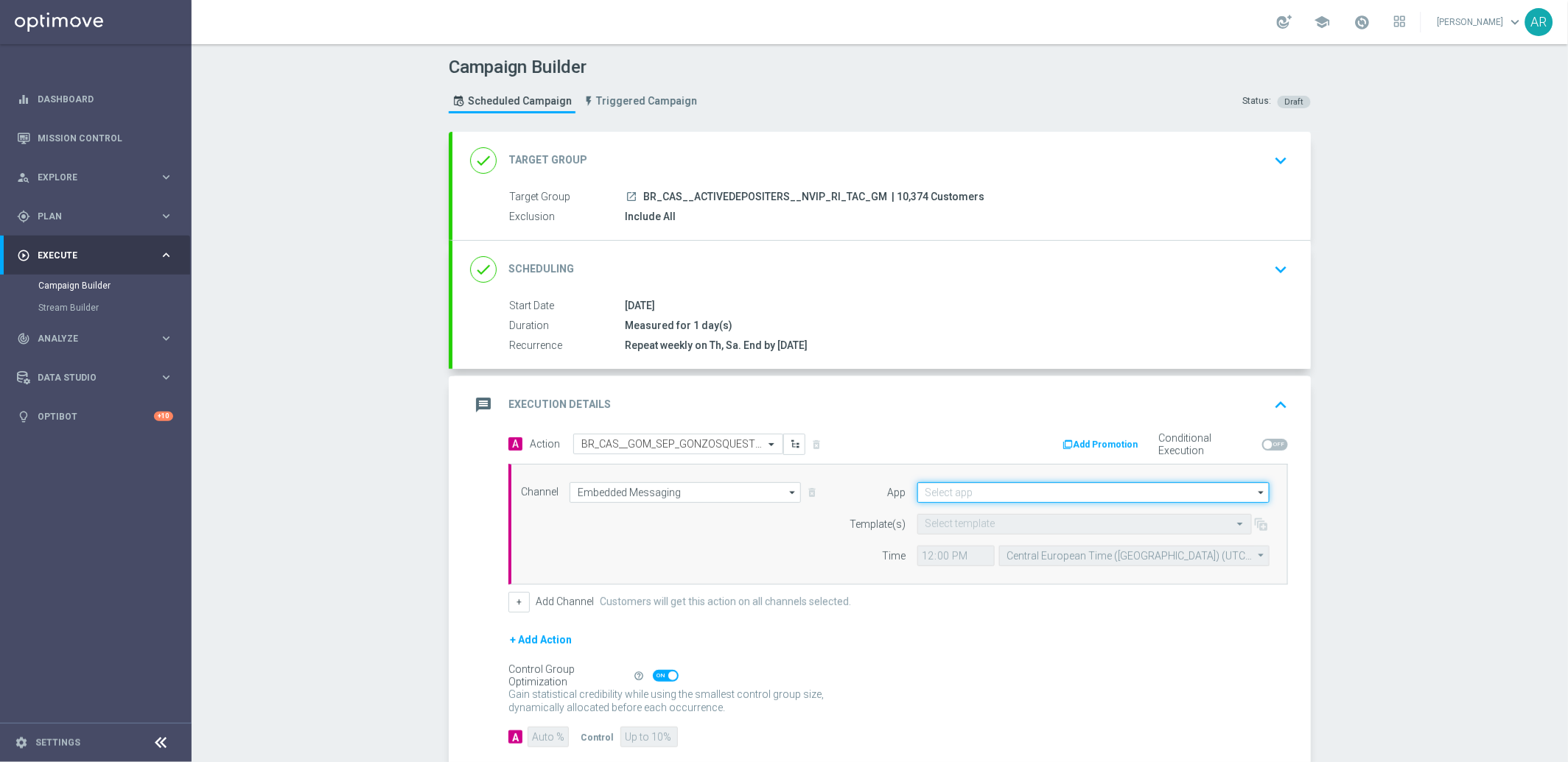
click at [948, 494] on input at bounding box center [1092, 493] width 352 height 21
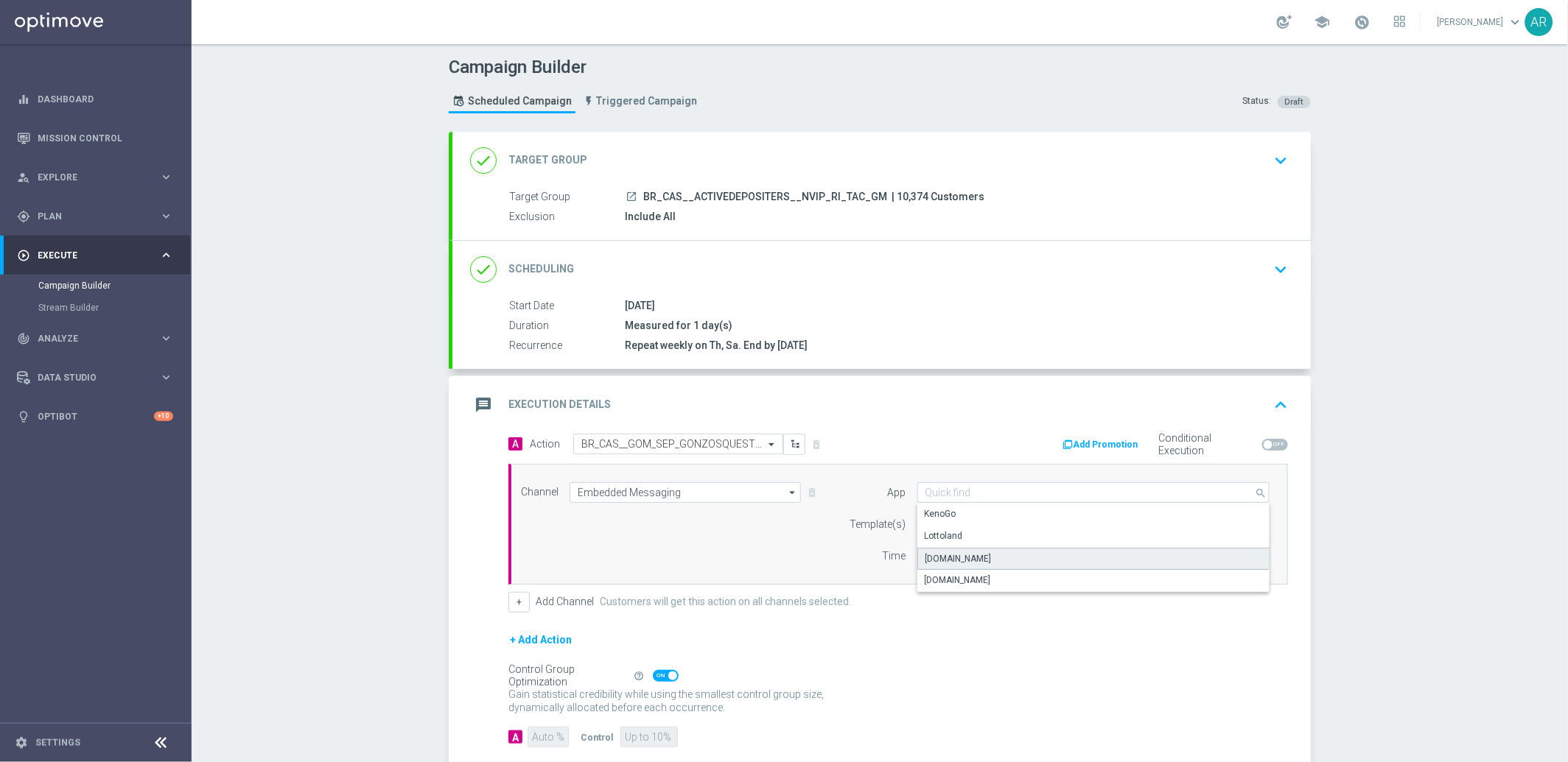
click at [1002, 555] on div "[DOMAIN_NAME]" at bounding box center [1093, 558] width 353 height 22
type input "[DOMAIN_NAME]"
click at [933, 523] on input "text" at bounding box center [1069, 524] width 289 height 12
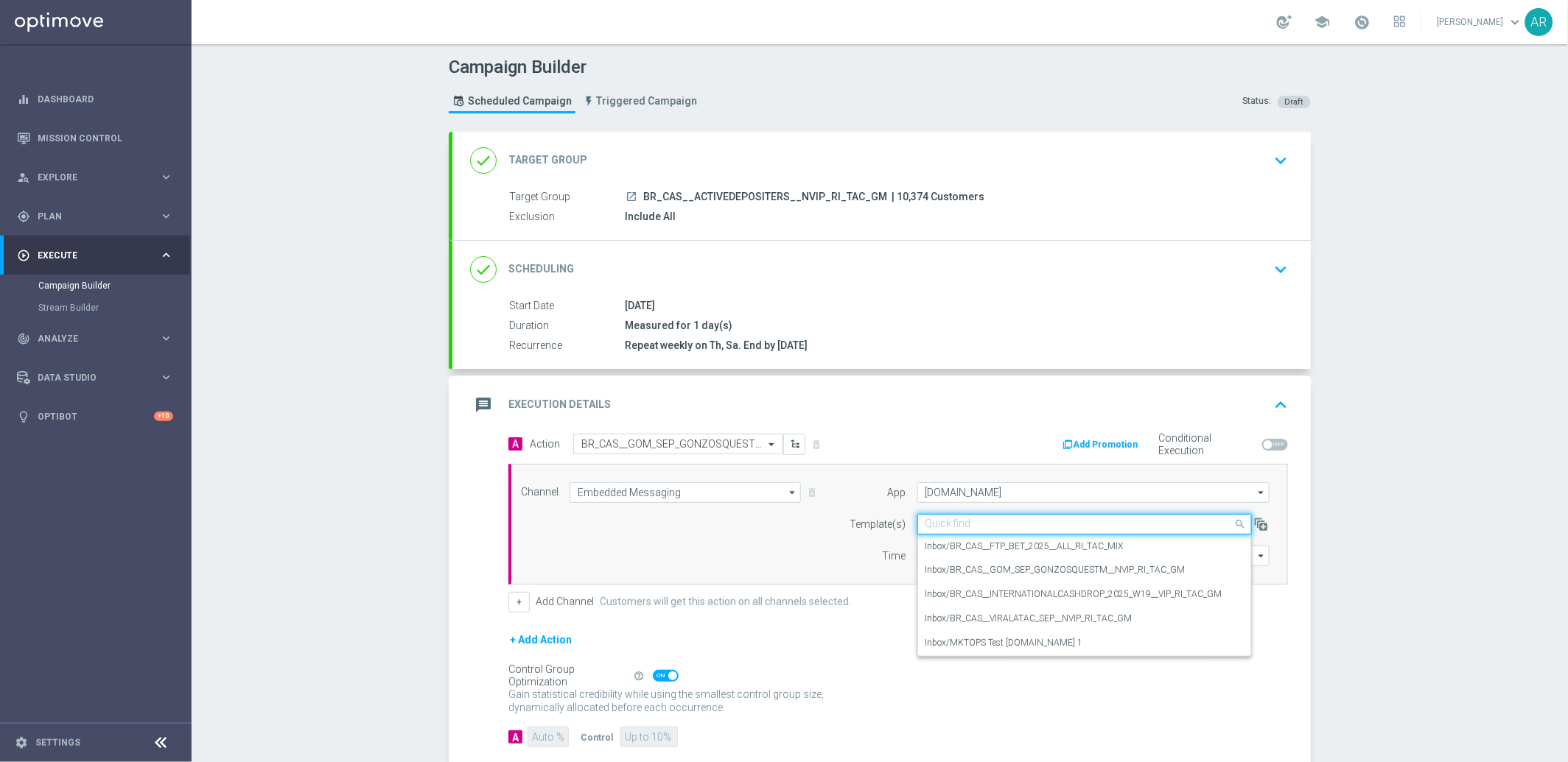
paste input "BR_CAS__GOM_SEP_GONZOSQUESTM__NVIP_RI_TAC_GM"
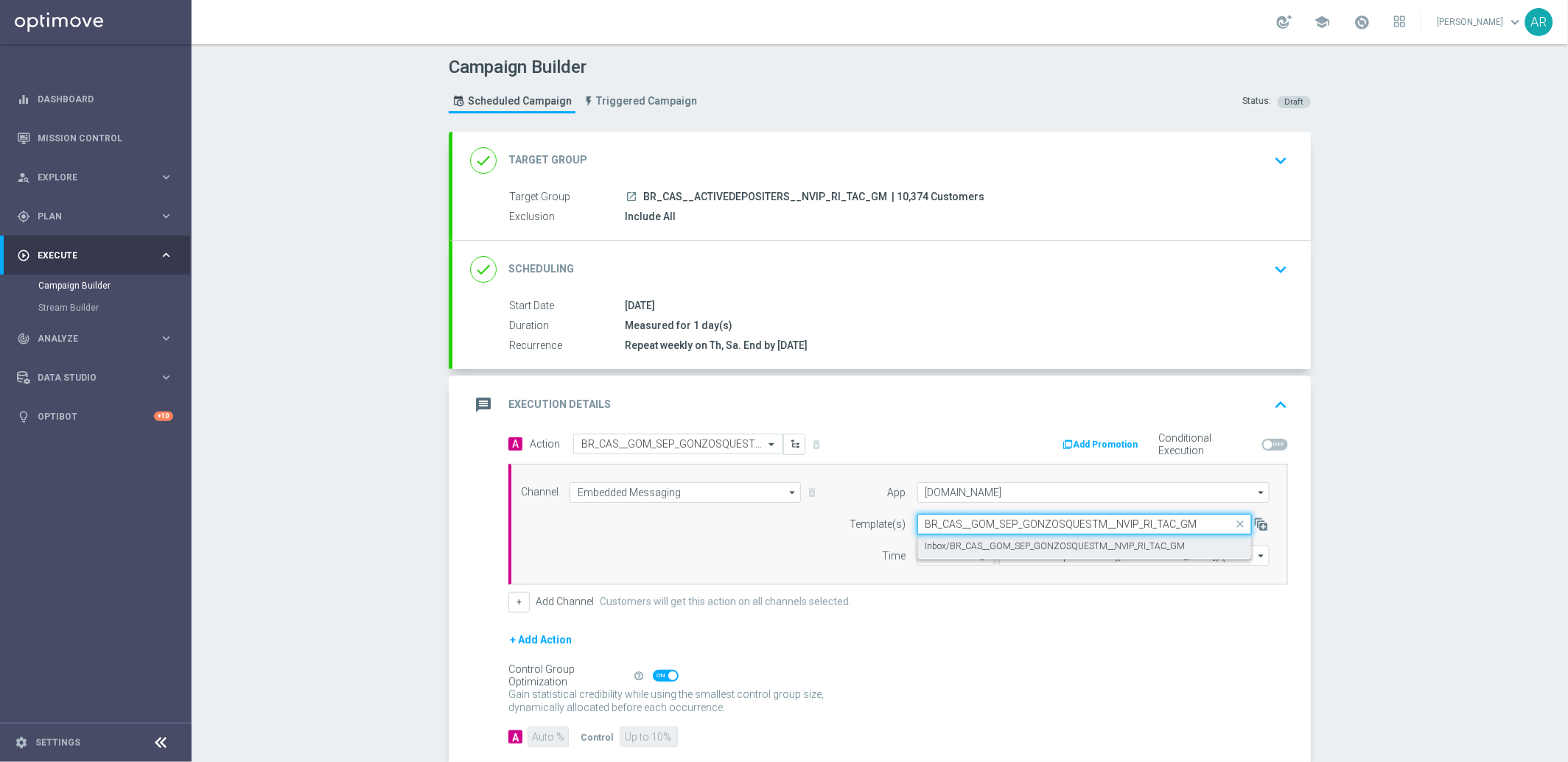
click at [996, 546] on label "Inbox/BR_CAS__GOM_SEP_GONZOSQUESTM__NVIP_RI_TAC_GM" at bounding box center [1055, 546] width 260 height 12
type input "BR_CAS__GOM_SEP_GONZOSQUESTM__NVIP_RI_TAC_GM"
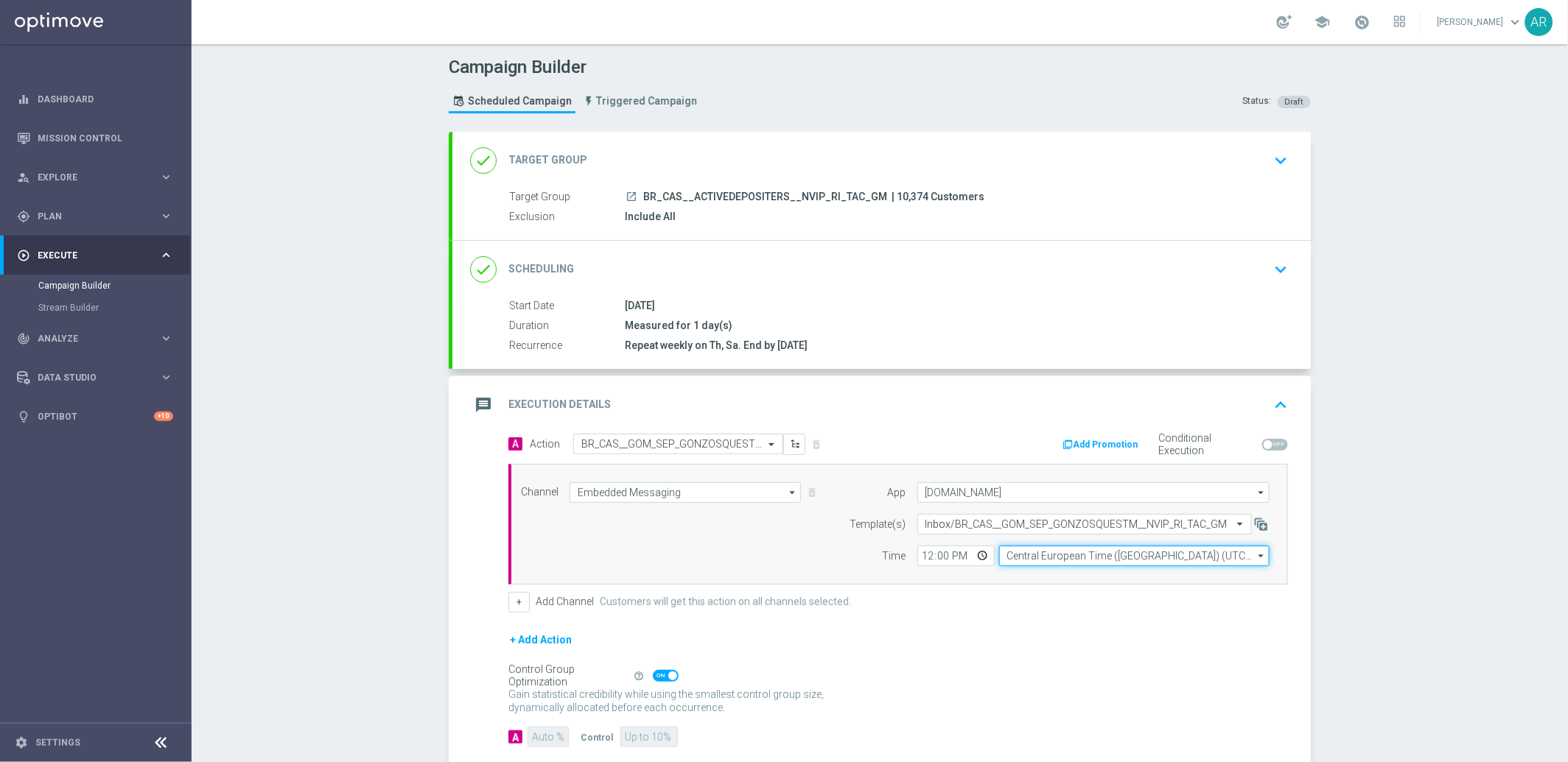
click at [1030, 554] on input "Central European Time ([GEOGRAPHIC_DATA]) (UTC +02:00)" at bounding box center [1134, 556] width 270 height 21
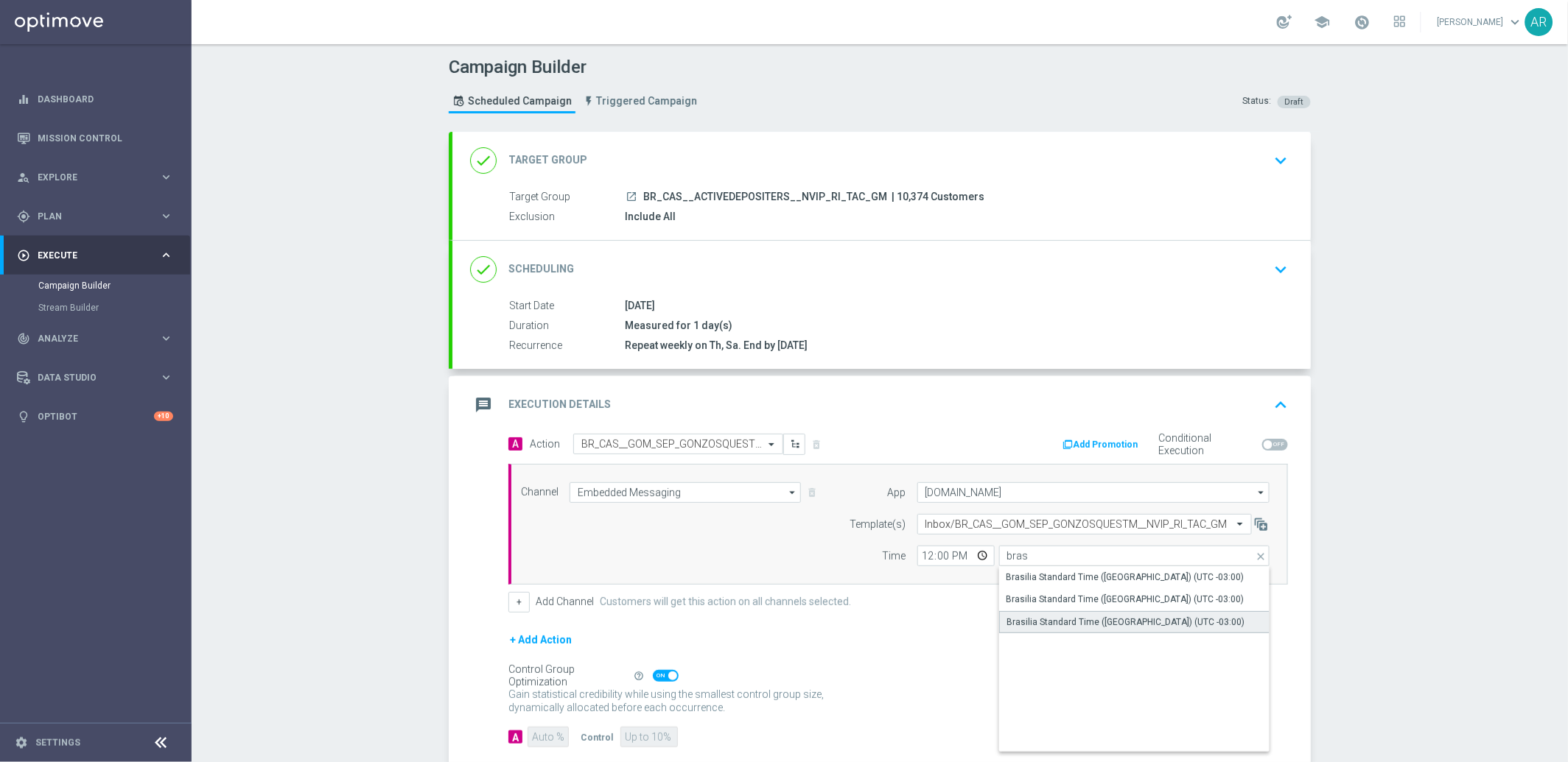
click at [1121, 618] on div "Brasilia Standard Time ([GEOGRAPHIC_DATA]) (UTC -03:00)" at bounding box center [1125, 623] width 238 height 13
type input "Brasilia Standard Time ([GEOGRAPHIC_DATA]) (UTC -03:00)"
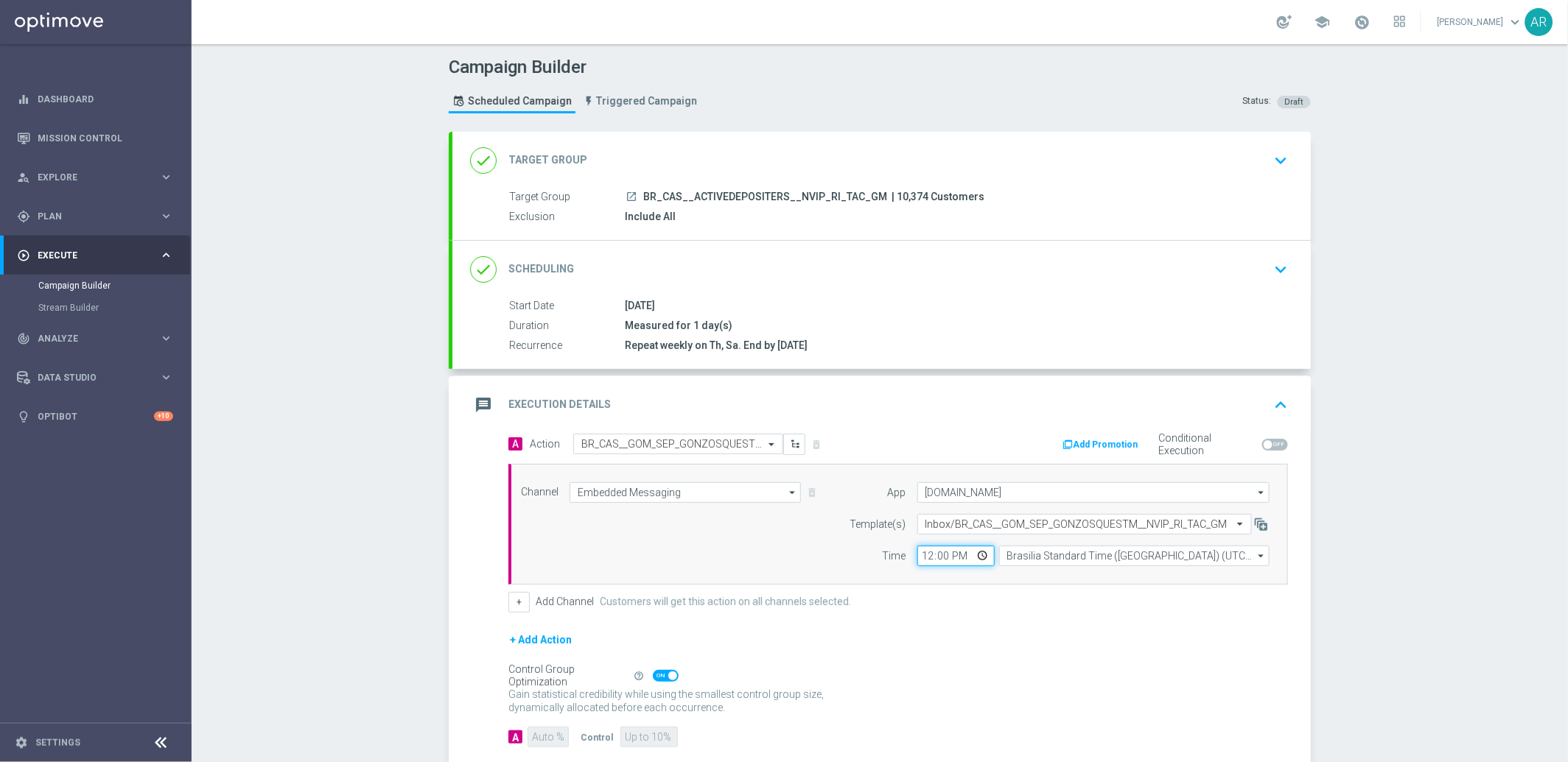
click at [973, 552] on input "12:00" at bounding box center [956, 556] width 78 height 21
type input "08:00"
click at [779, 540] on div "Channel Embedded Messaging Embedded Messaging arrow_drop_down Drag here to set …" at bounding box center [895, 524] width 771 height 84
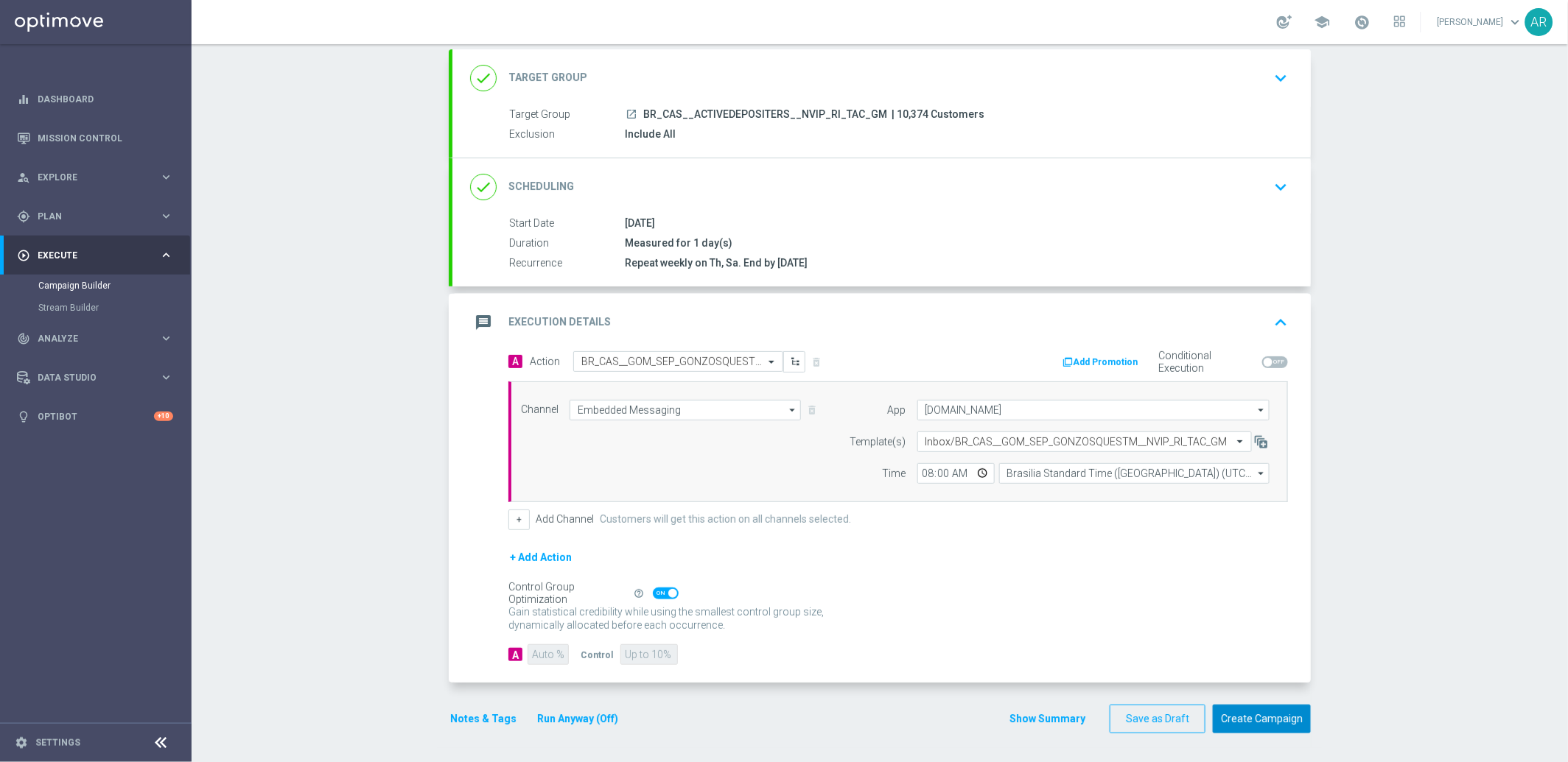
click at [1264, 715] on button "Create Campaign" at bounding box center [1261, 719] width 98 height 28
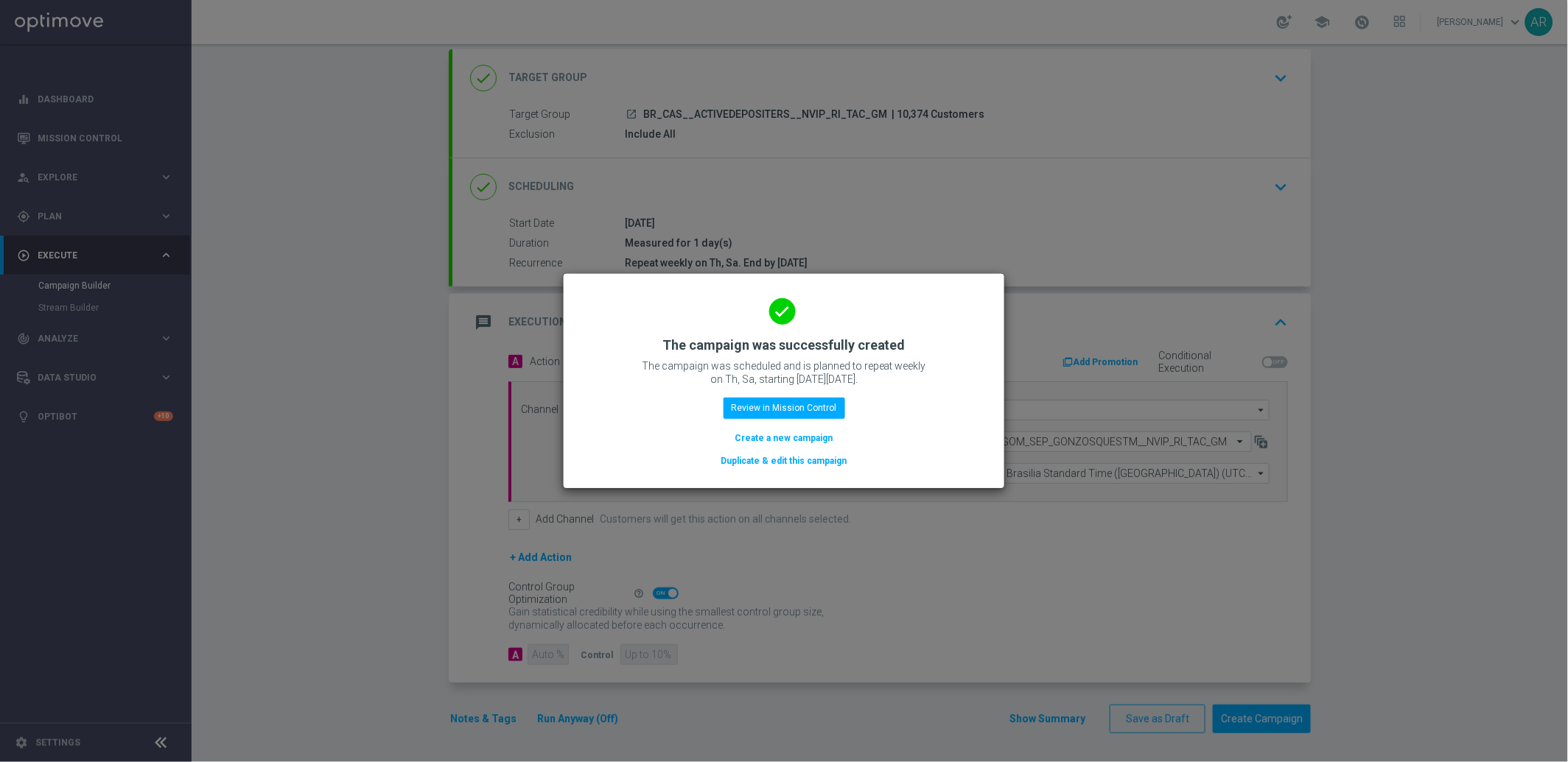
click at [742, 433] on button "Create a new campaign" at bounding box center [784, 438] width 100 height 16
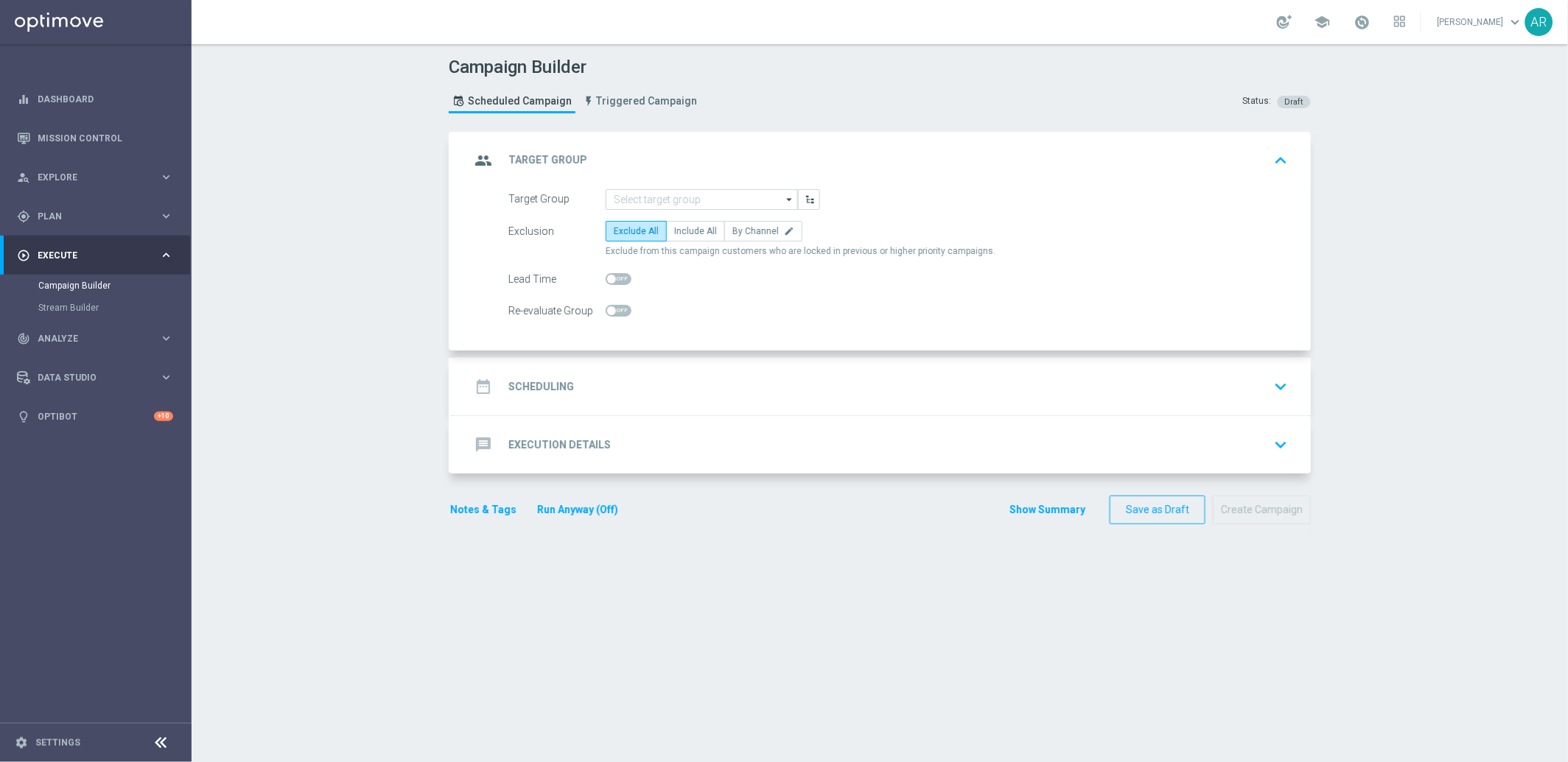
scroll to position [0, 0]
click at [662, 202] on input at bounding box center [702, 200] width 192 height 21
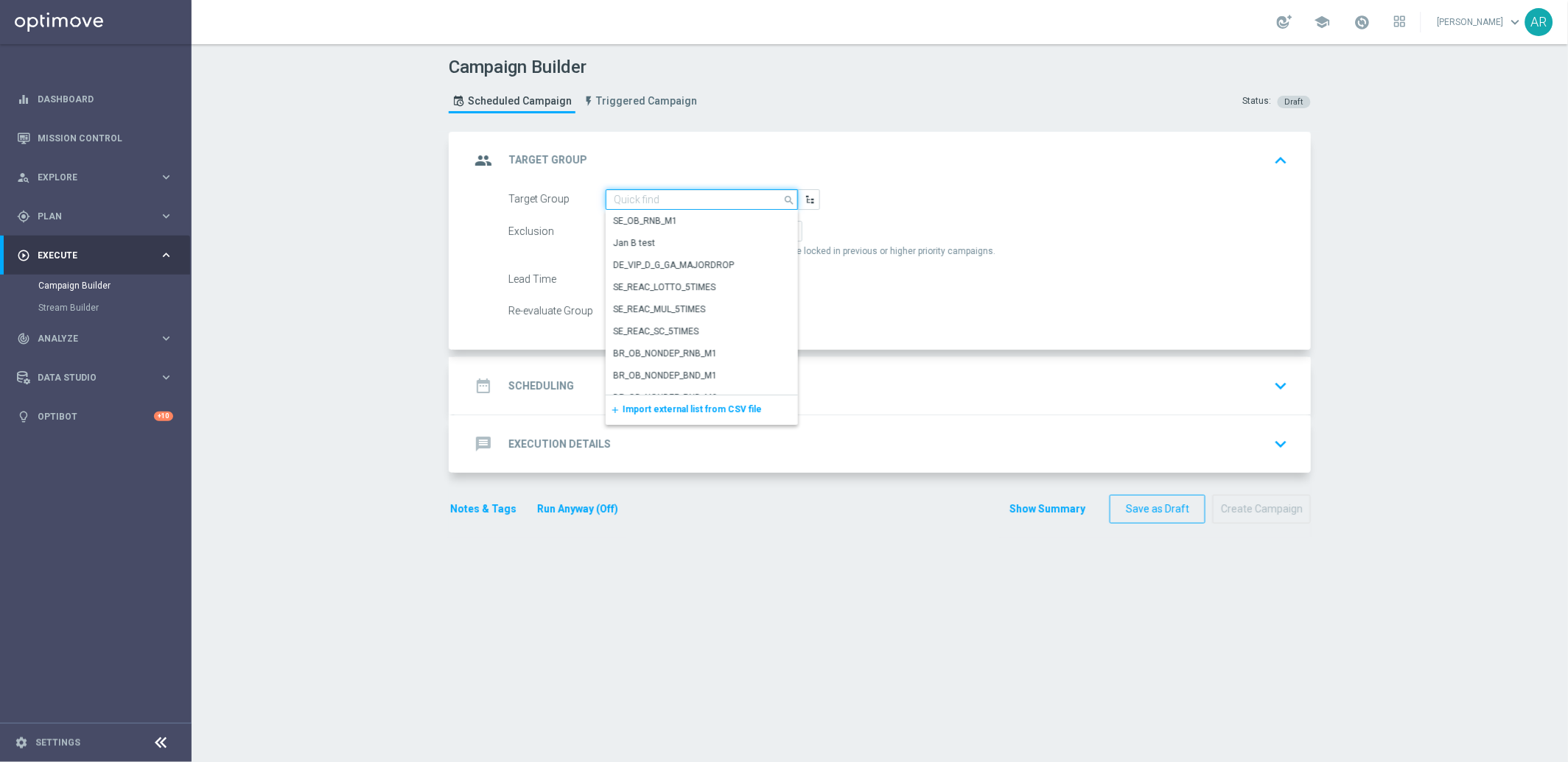
paste input "BR_CAS__ACTIVEDEPOSITERS__NVIP_SMS_TAC_GM"
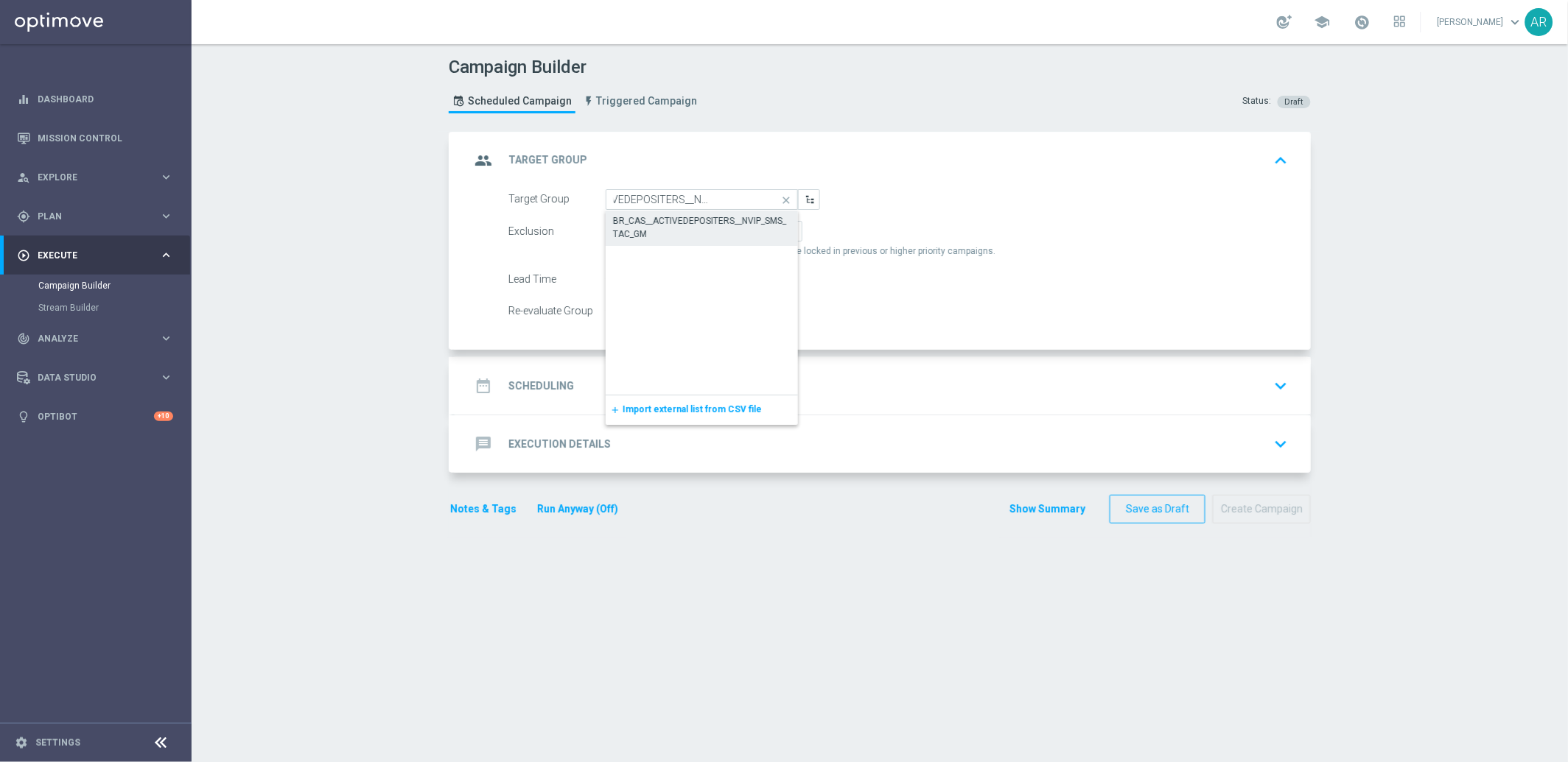
click at [680, 223] on div "BR_CAS__ACTIVEDEPOSITERS__NVIP_SMS_TAC_GM" at bounding box center [702, 227] width 178 height 27
type input "BR_CAS__ACTIVEDEPOSITERS__NVIP_SMS_TAC_GM"
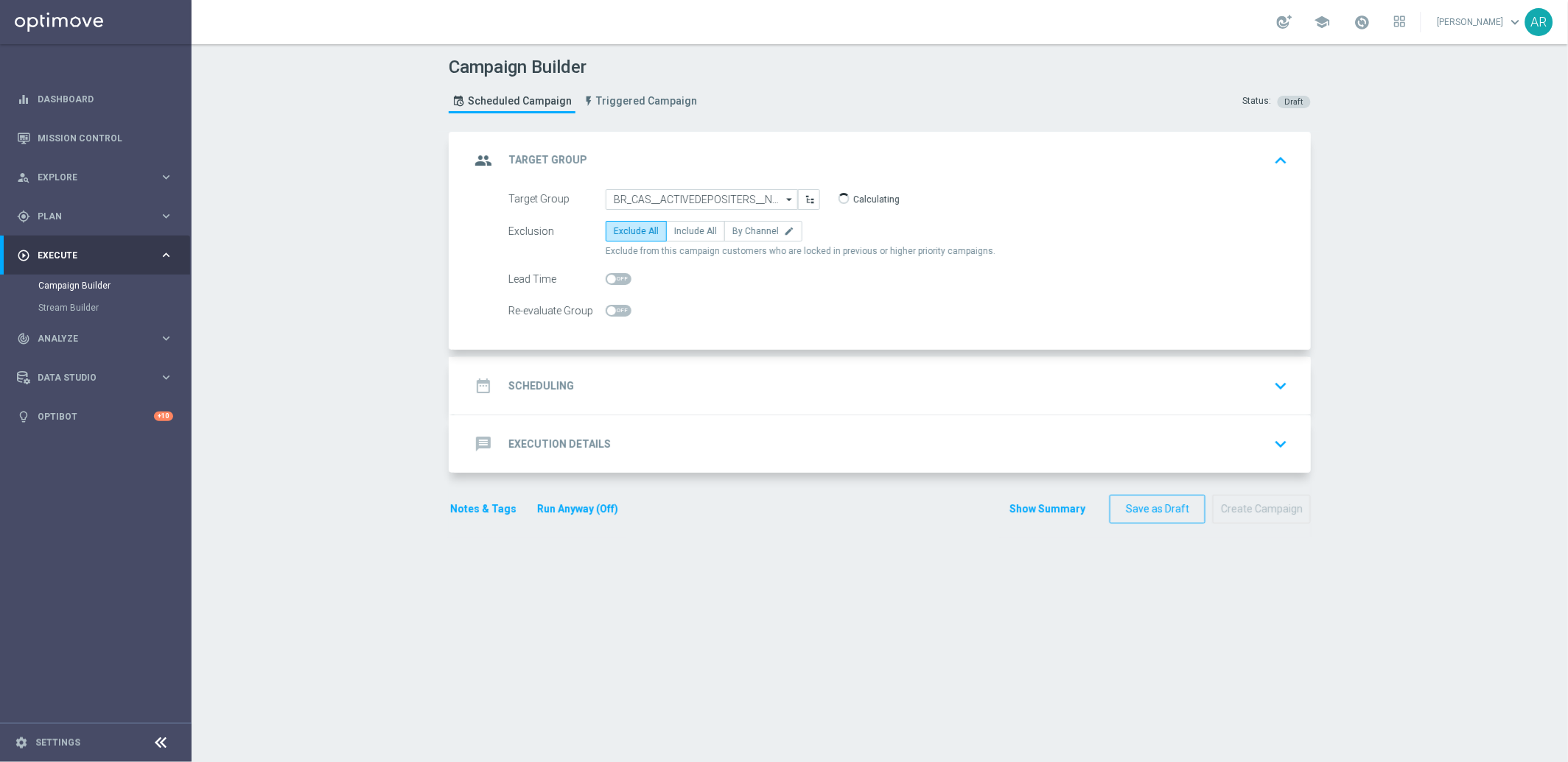
click at [680, 223] on label "Include All" at bounding box center [695, 231] width 59 height 21
click at [680, 229] on input "Include All" at bounding box center [679, 234] width 9 height 9
radio input "true"
click at [593, 402] on div "date_range Scheduling keyboard_arrow_down" at bounding box center [881, 386] width 858 height 58
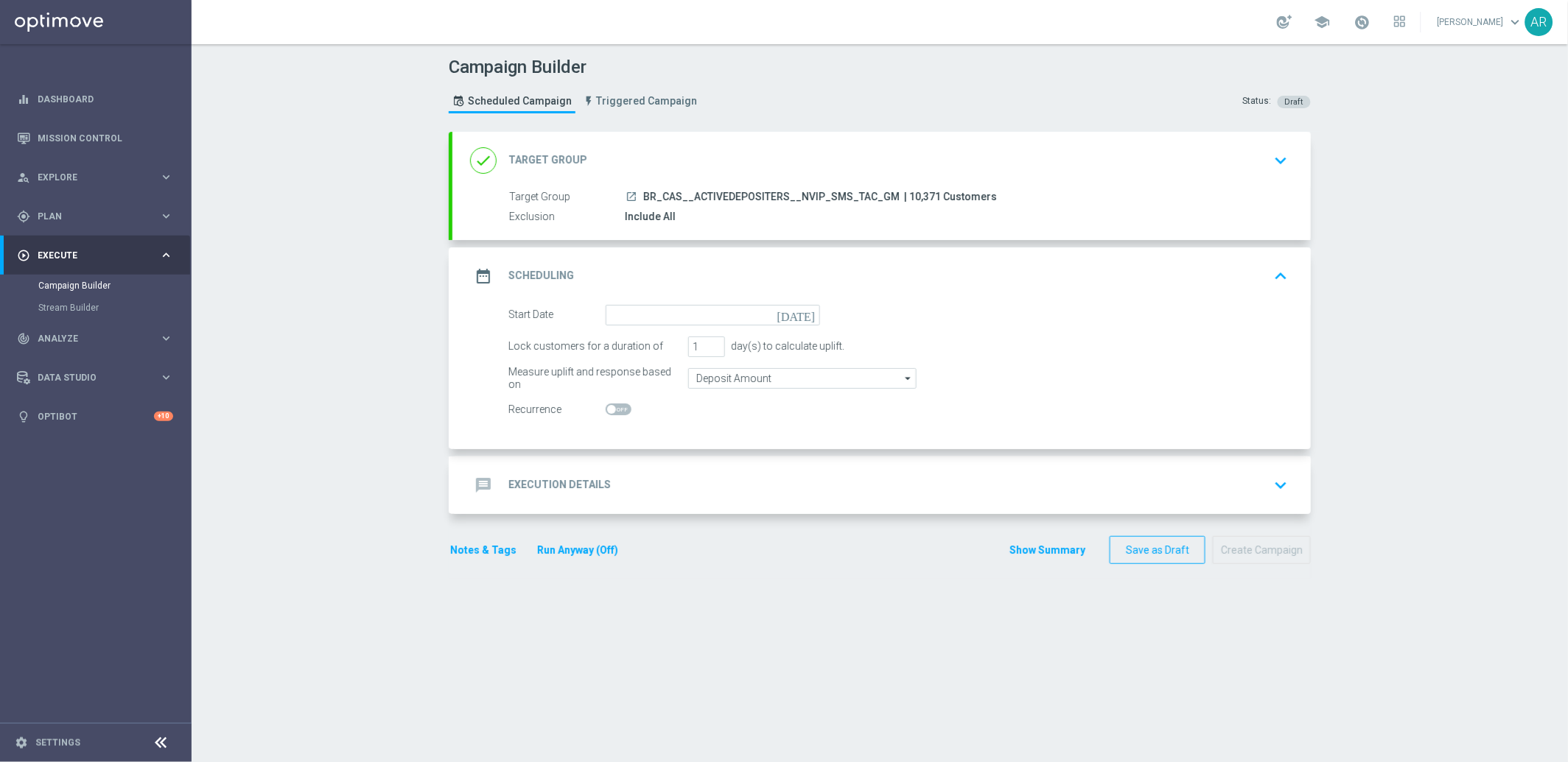
click at [808, 312] on icon "[DATE]" at bounding box center [799, 313] width 44 height 16
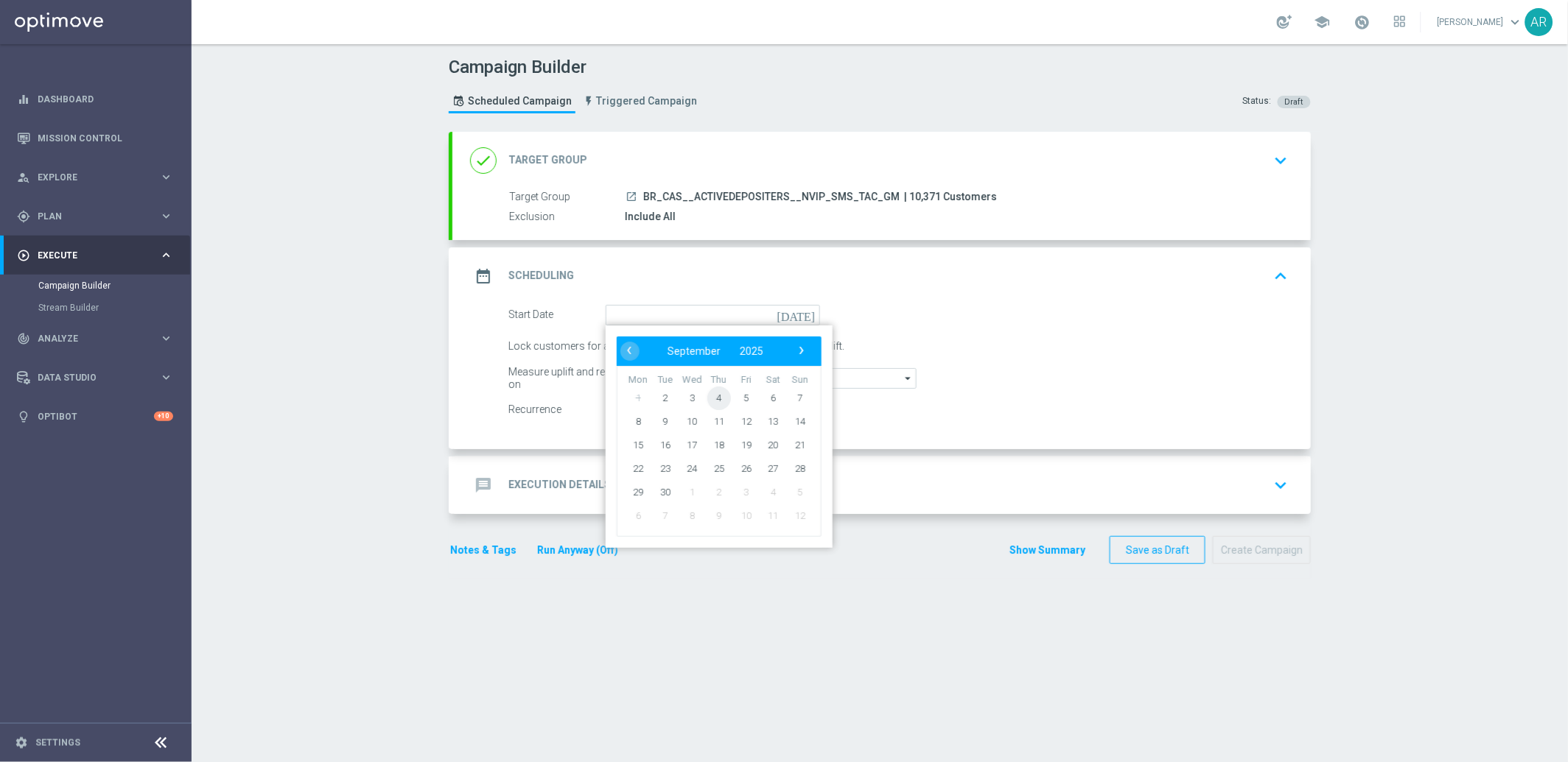
click at [719, 397] on span "4" at bounding box center [719, 397] width 24 height 24
type input "[DATE]"
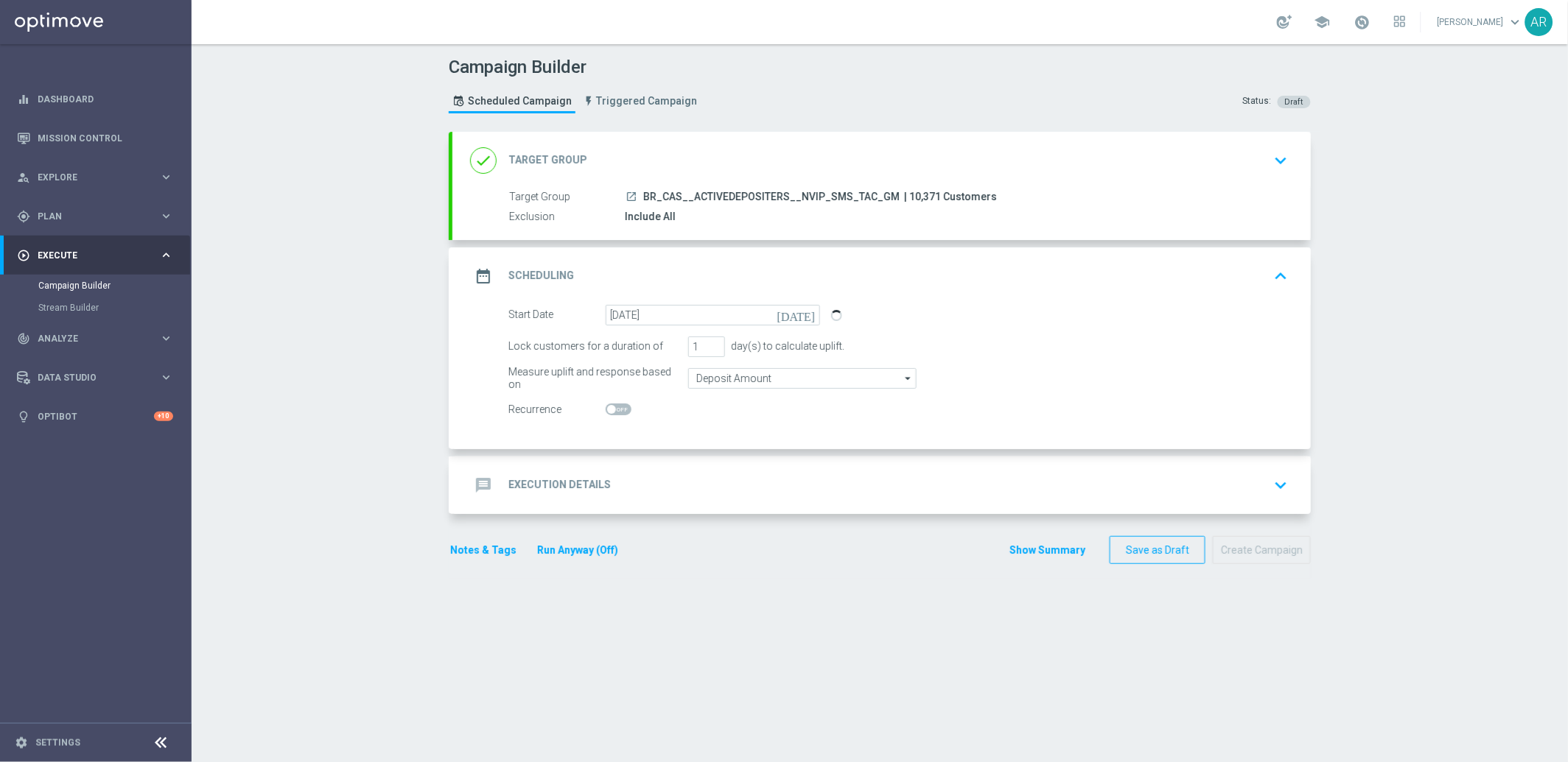
click at [612, 408] on span at bounding box center [618, 409] width 26 height 11
click at [612, 408] on input "checkbox" at bounding box center [618, 409] width 26 height 11
checkbox input "true"
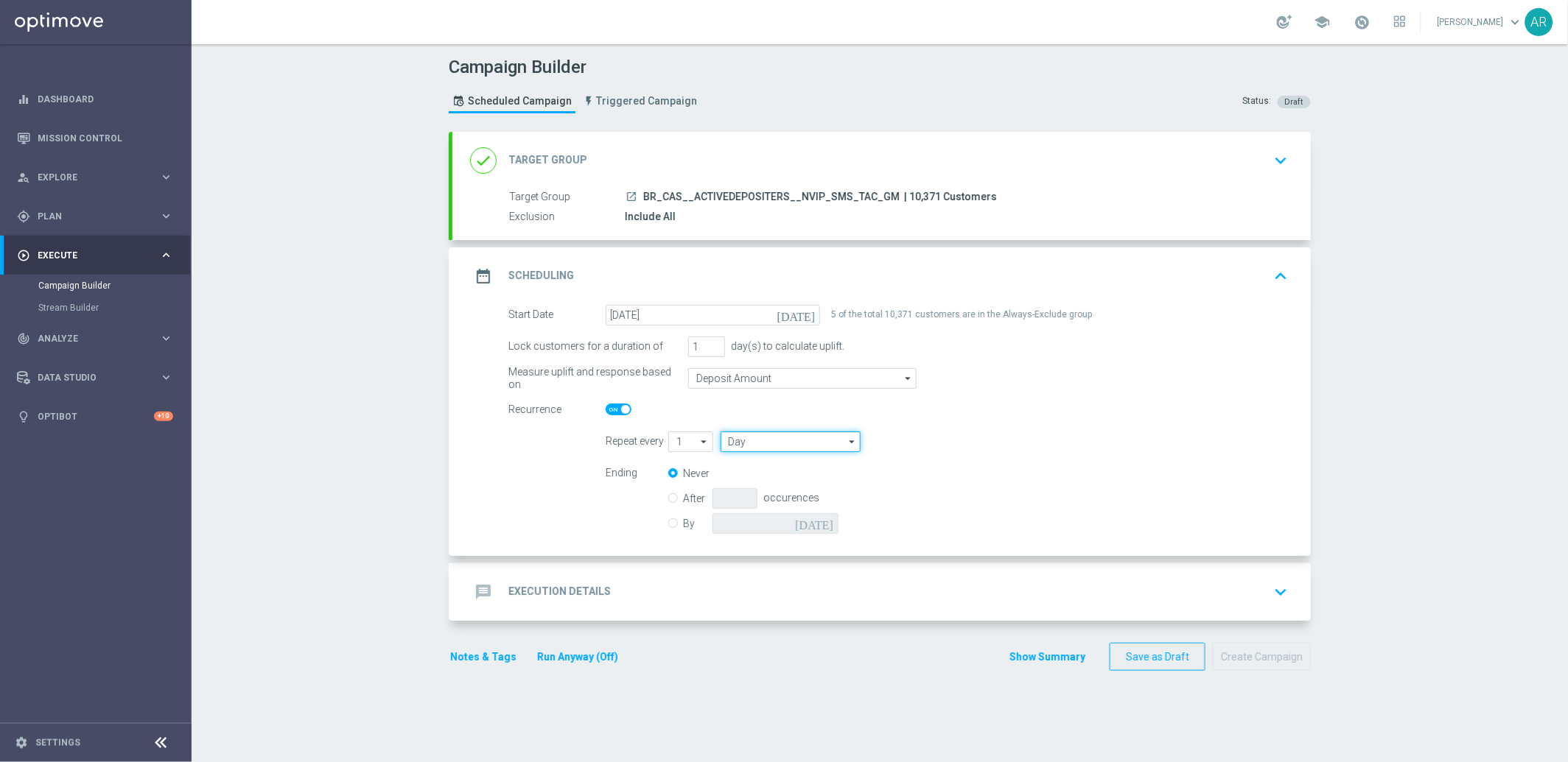
click at [778, 442] on input "Day" at bounding box center [791, 442] width 140 height 21
click at [785, 485] on div "Week" at bounding box center [785, 485] width 130 height 21
type input "Week"
click at [1011, 441] on input "checkbox" at bounding box center [1014, 441] width 22 height 20
checkbox input "true"
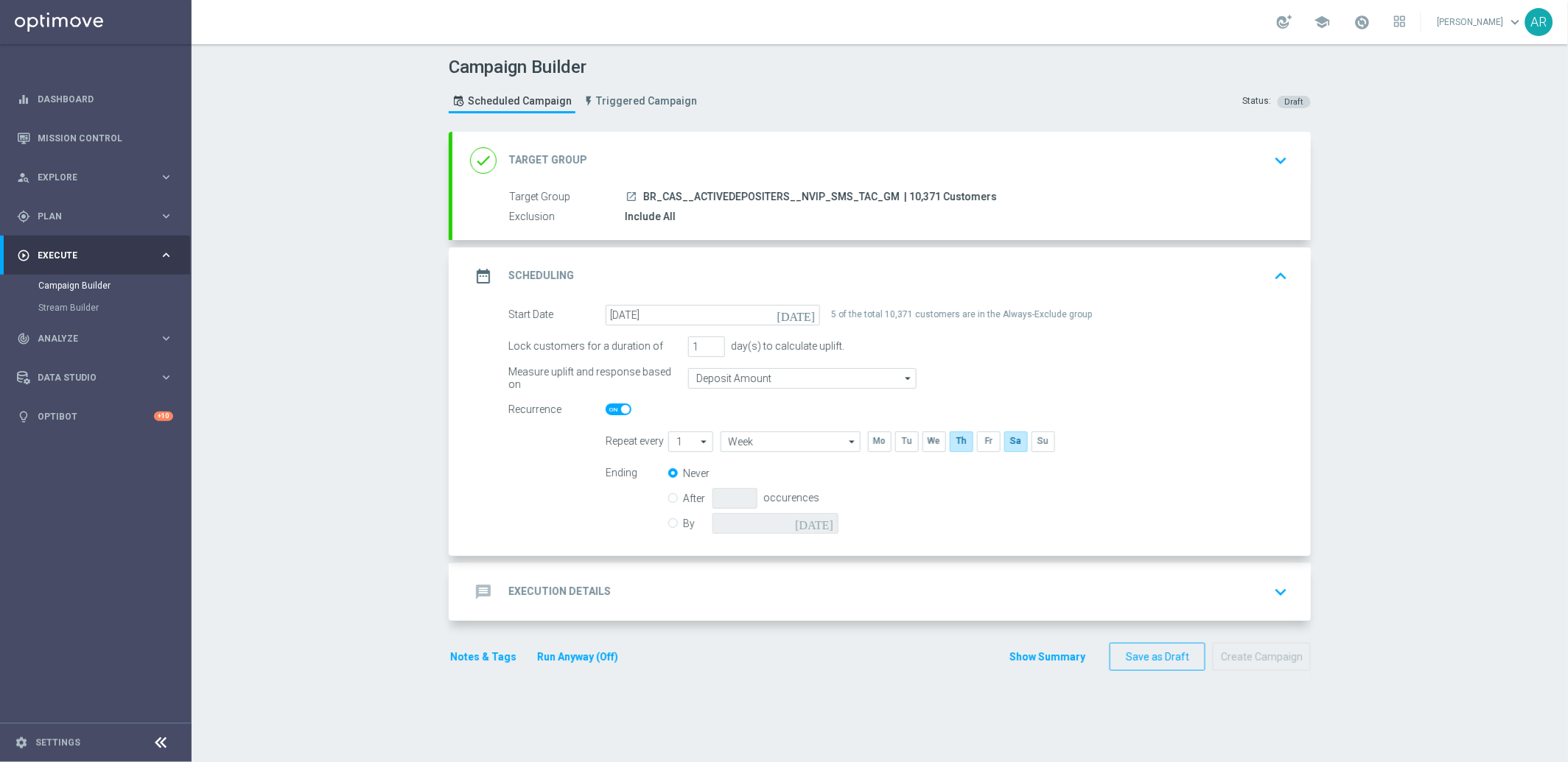
click at [669, 522] on input "By" at bounding box center [673, 521] width 9 height 9
radio input "true"
radio input "false"
click at [821, 522] on icon "[DATE]" at bounding box center [816, 521] width 44 height 16
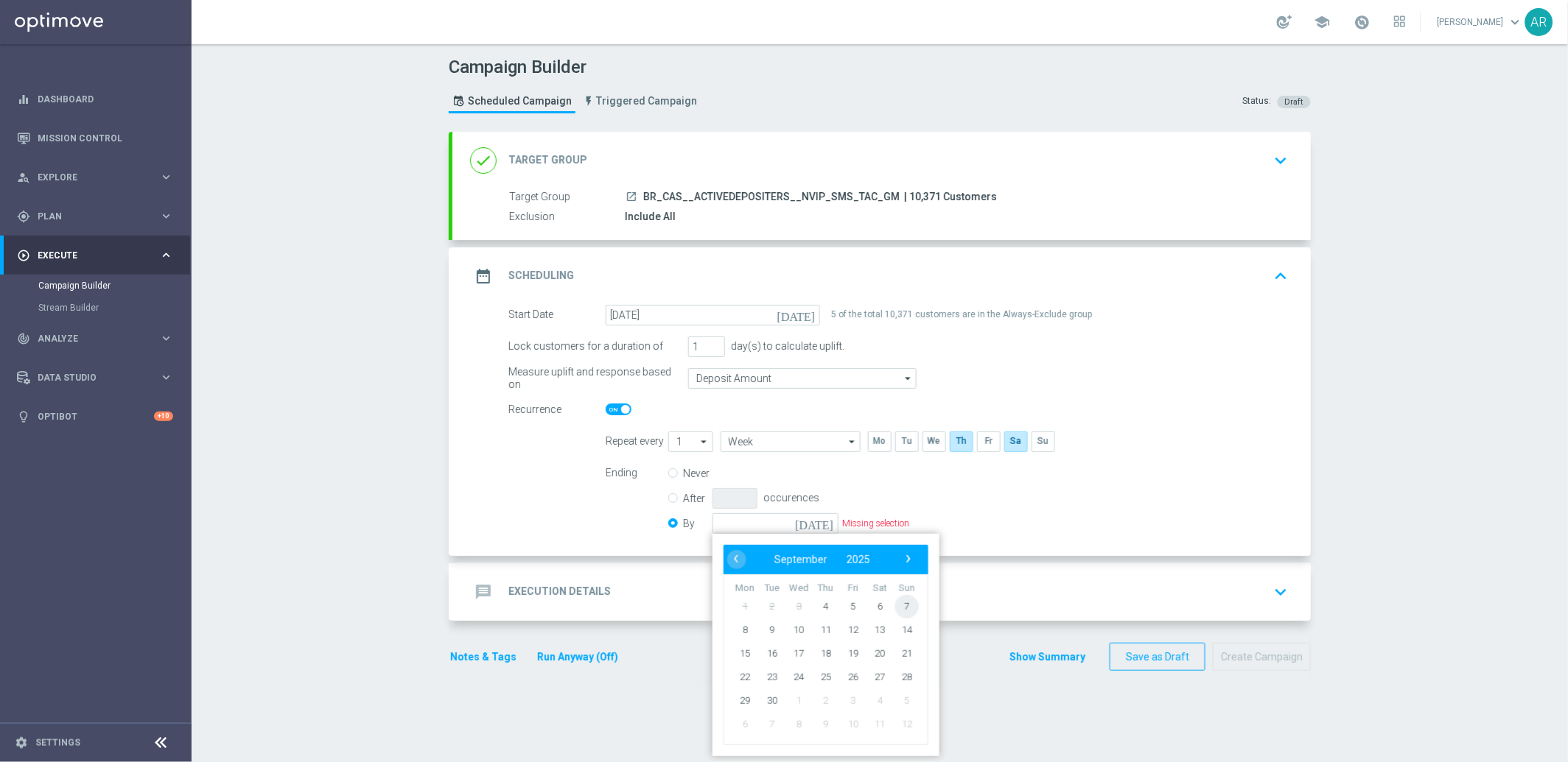
click at [903, 603] on span "7" at bounding box center [906, 606] width 24 height 24
type input "[DATE]"
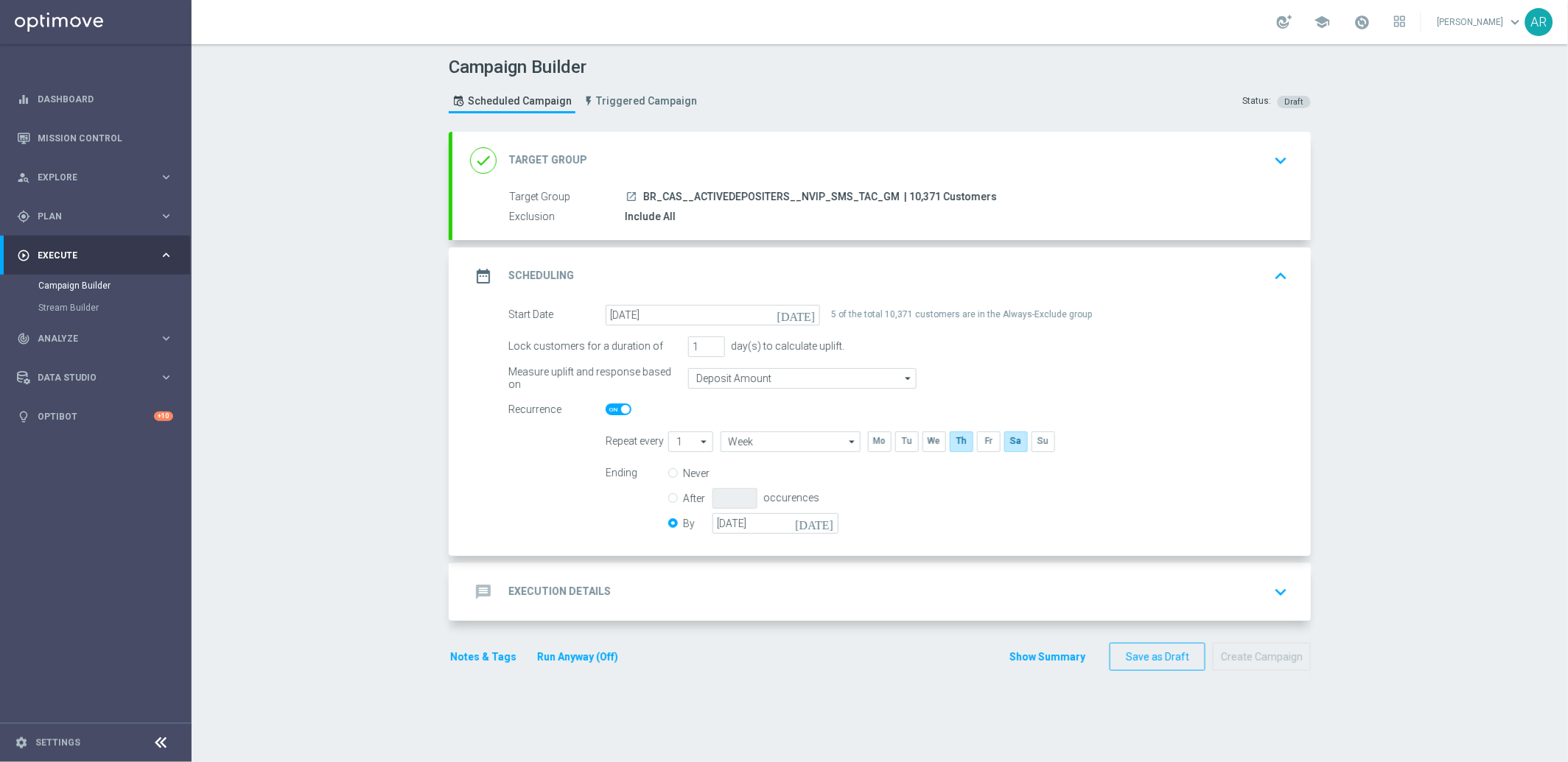
click at [621, 602] on div "message Execution Details keyboard_arrow_down" at bounding box center [882, 592] width 823 height 28
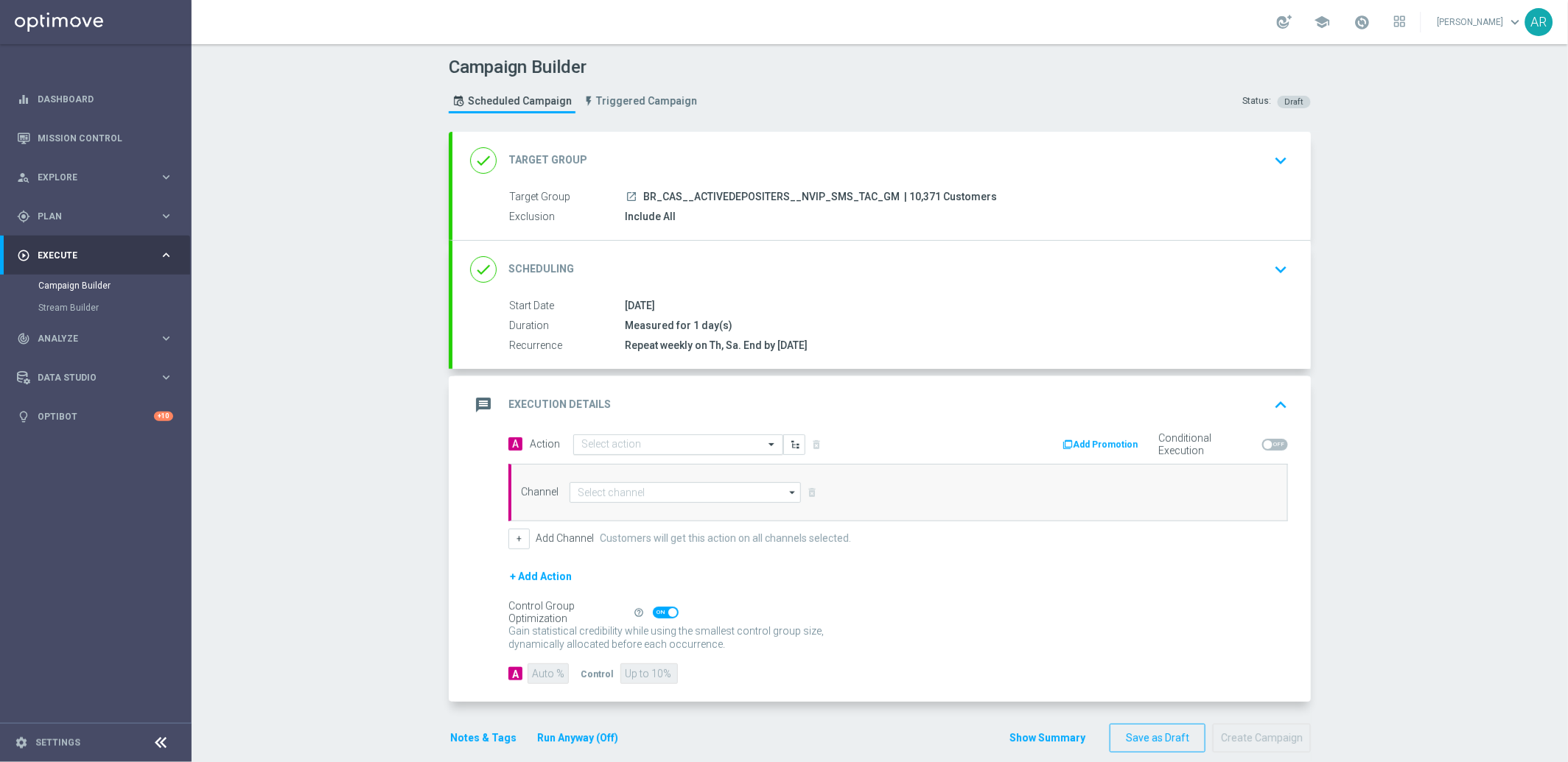
click at [621, 444] on input "text" at bounding box center [663, 444] width 164 height 12
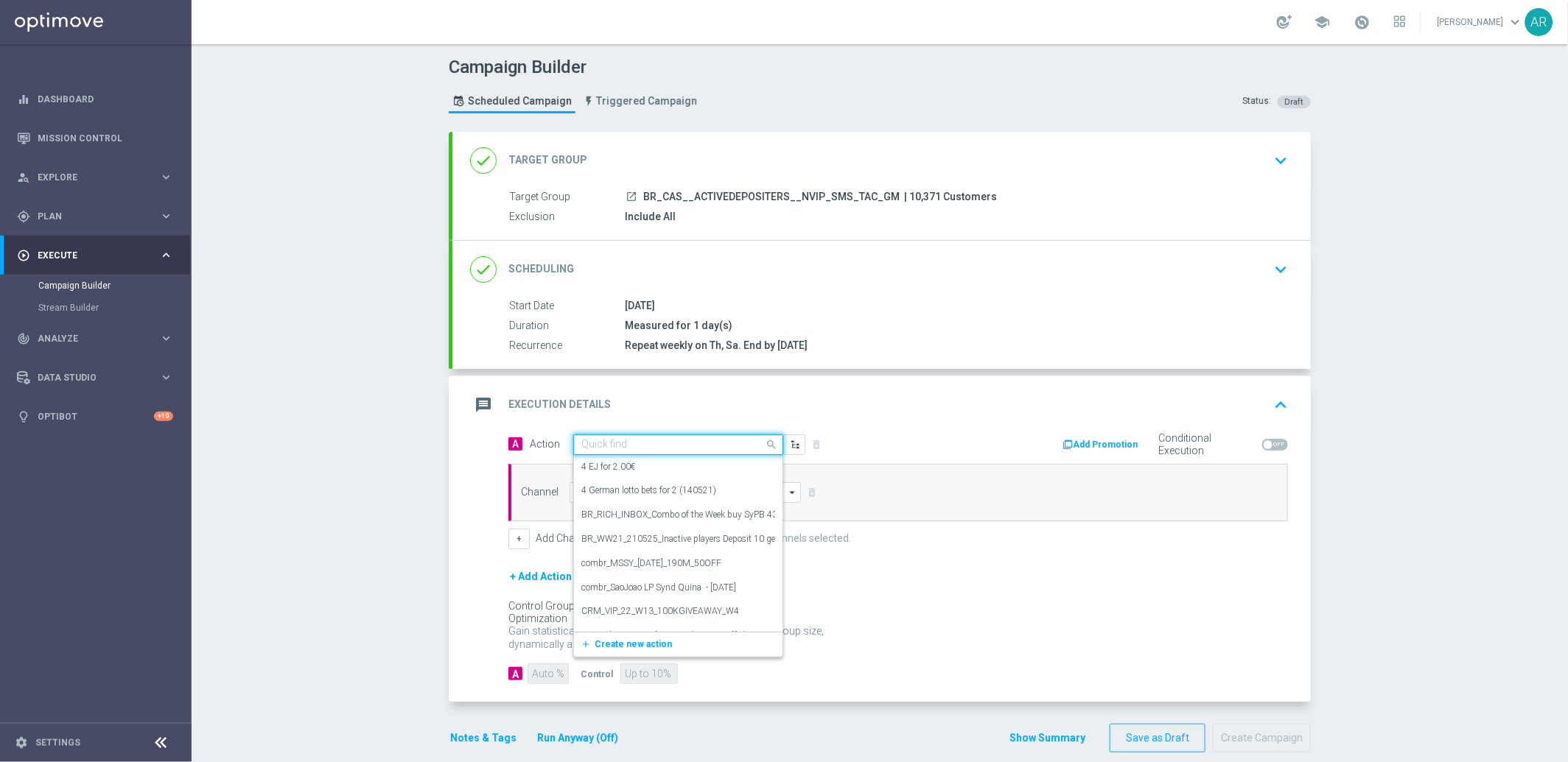
paste input "BR_CAS__GOM_SEP_GONZOSQUESTM__NVIP_SMS_TAC_GM"
type input "BR_CAS__GOM_SEP_GONZOSQUESTM__NVIP_SMS_TAC_GM"
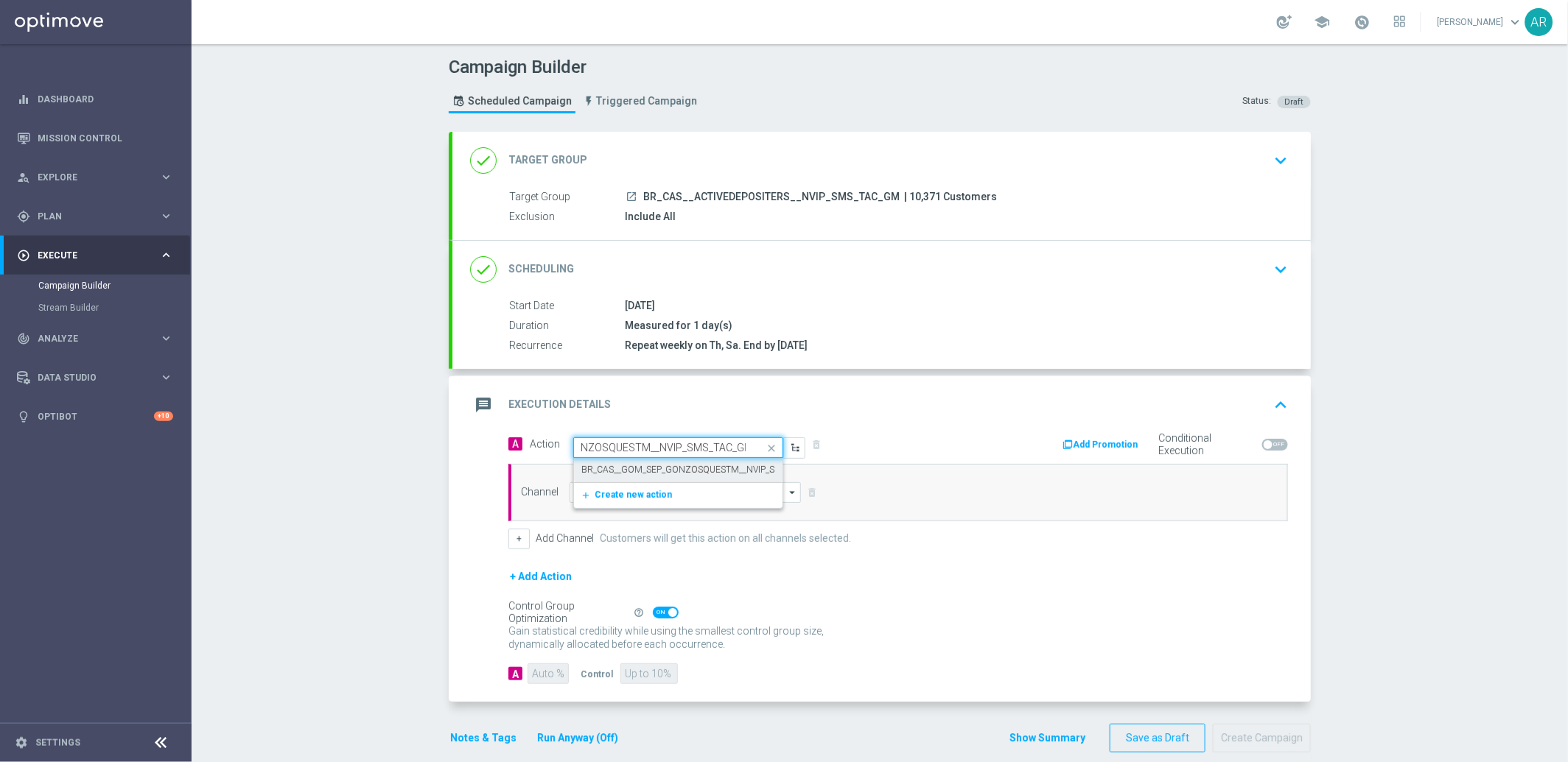
click at [654, 471] on label "BR_CAS__GOM_SEP_GONZOSQUESTM__NVIP_SMS_TAC_GM" at bounding box center [703, 470] width 246 height 12
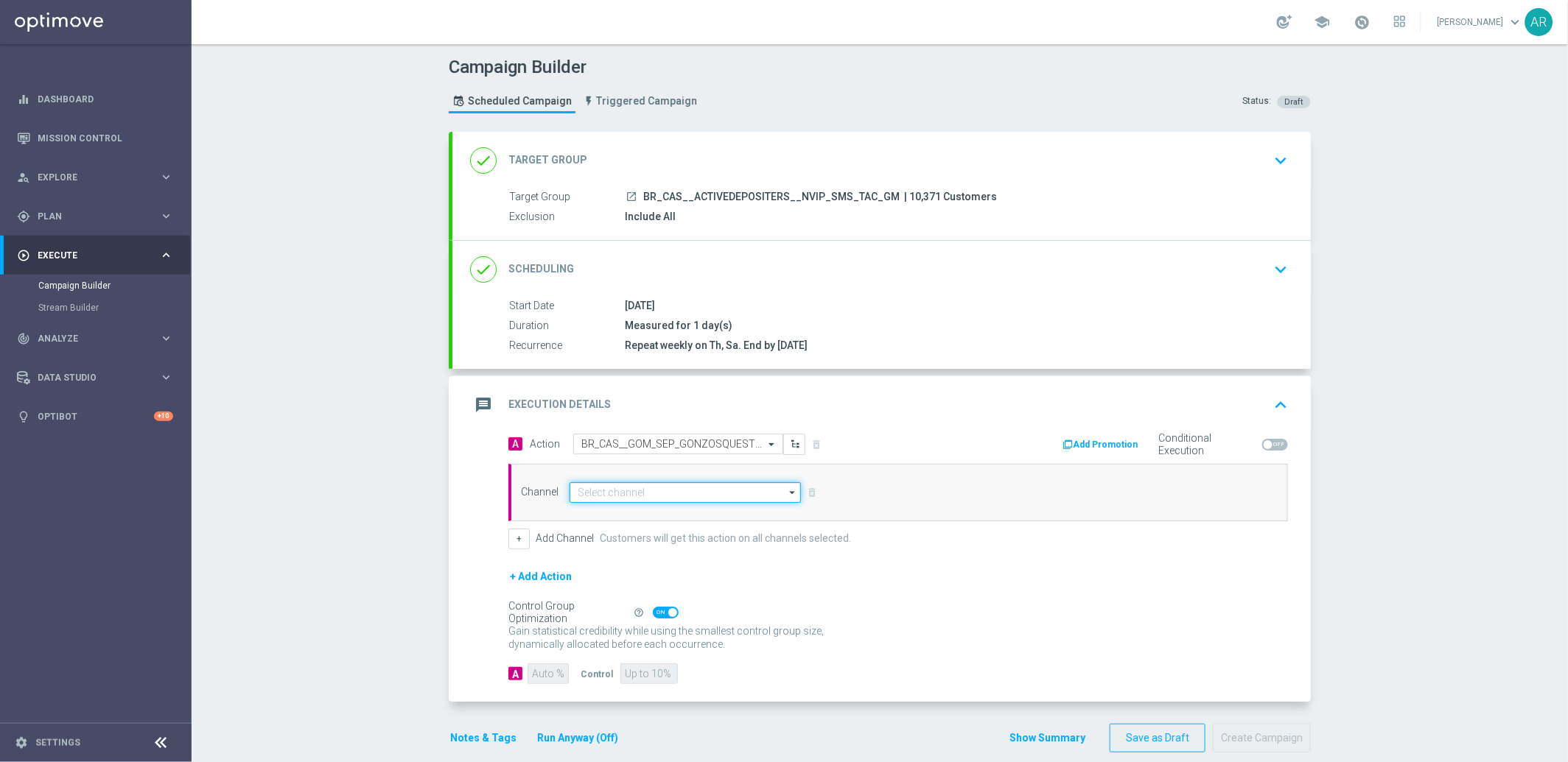
click at [628, 494] on input at bounding box center [685, 493] width 231 height 21
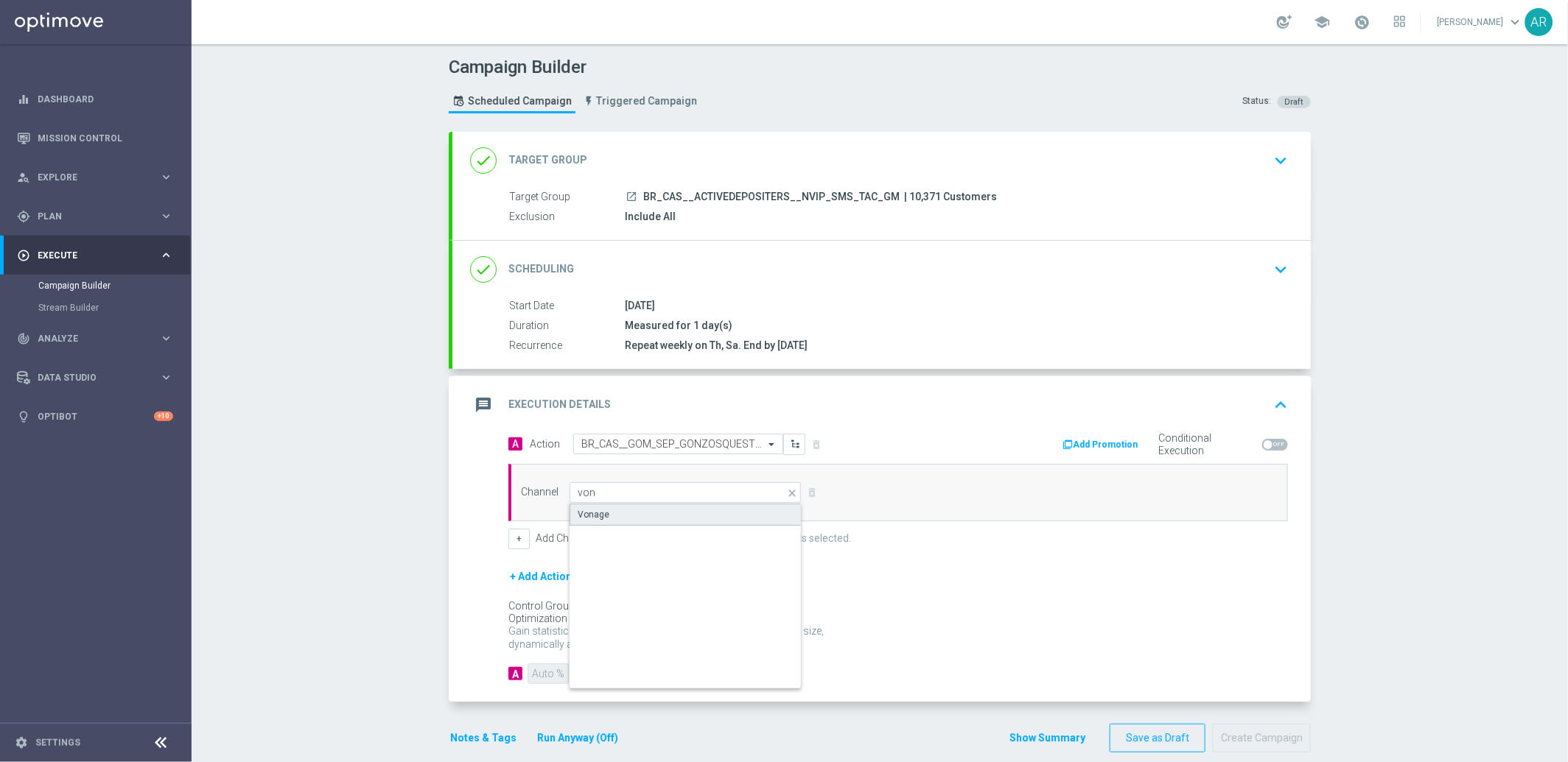
click at [634, 513] on div "Vonage" at bounding box center [685, 514] width 232 height 22
type input "Vonage"
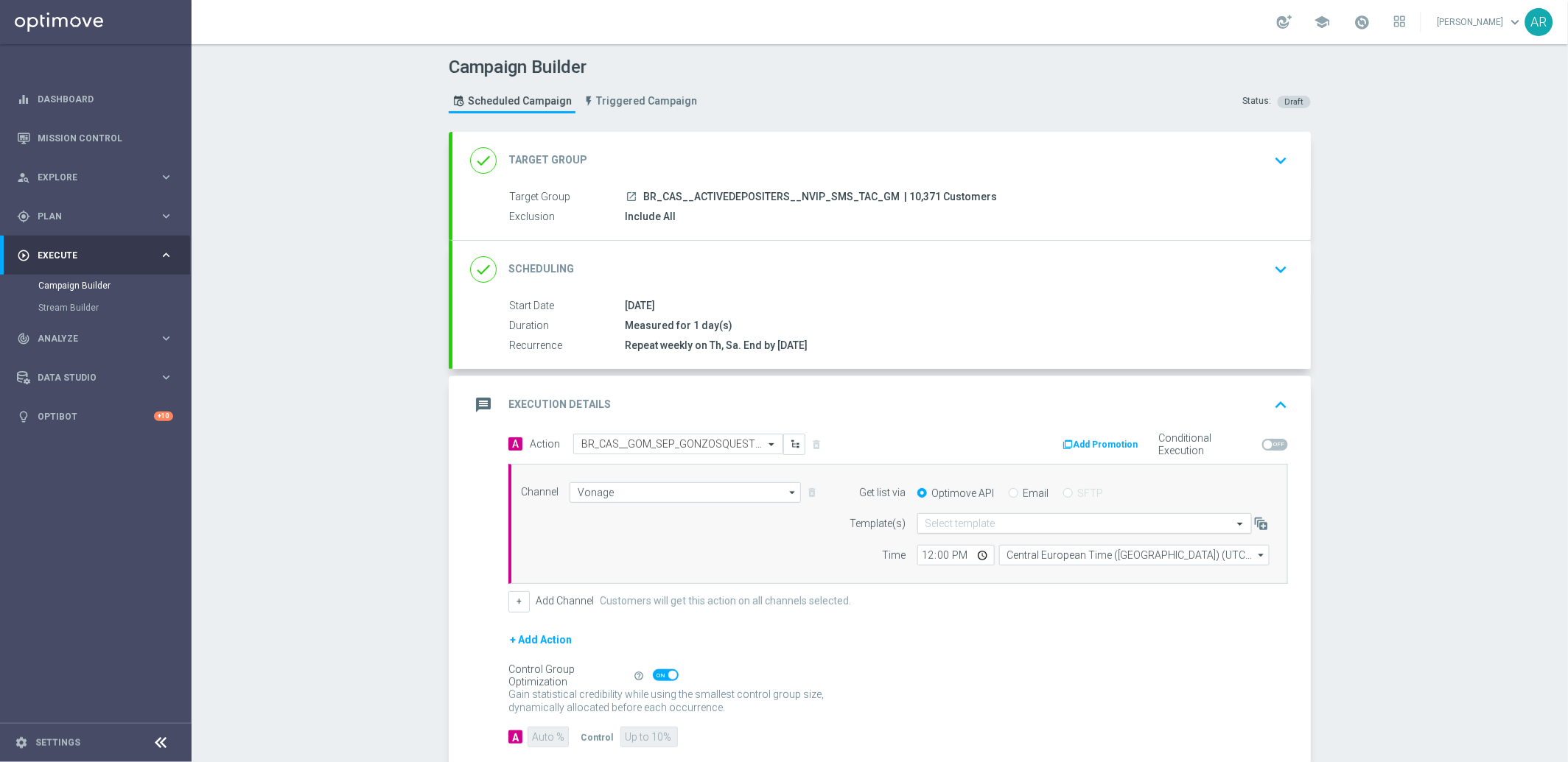
click at [1003, 518] on input "text" at bounding box center [1069, 523] width 289 height 12
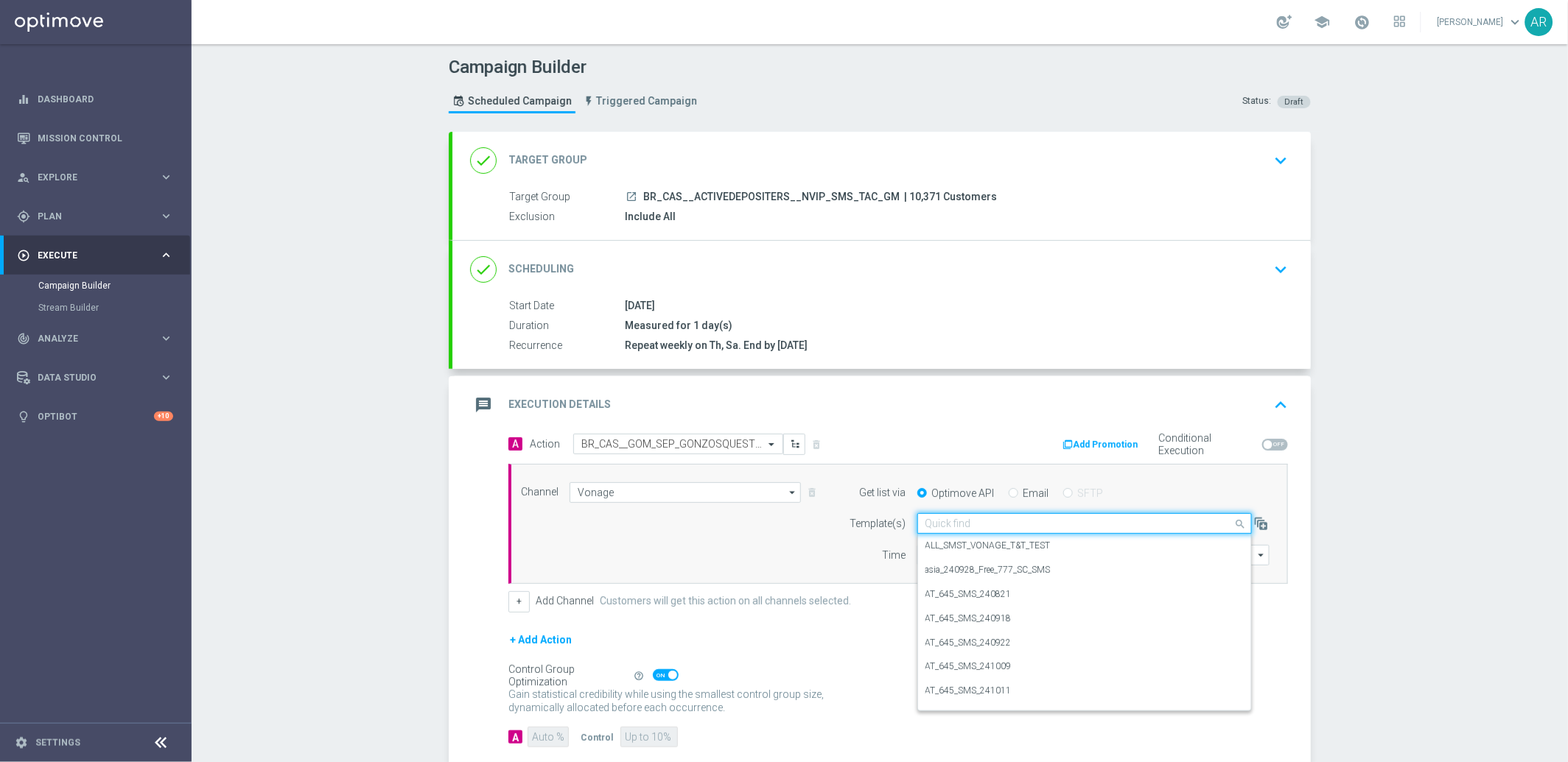
paste input "BR_CAS__GOM_SEP_GONZOSQUESTM__NVIP_SMS_TAC_GM"
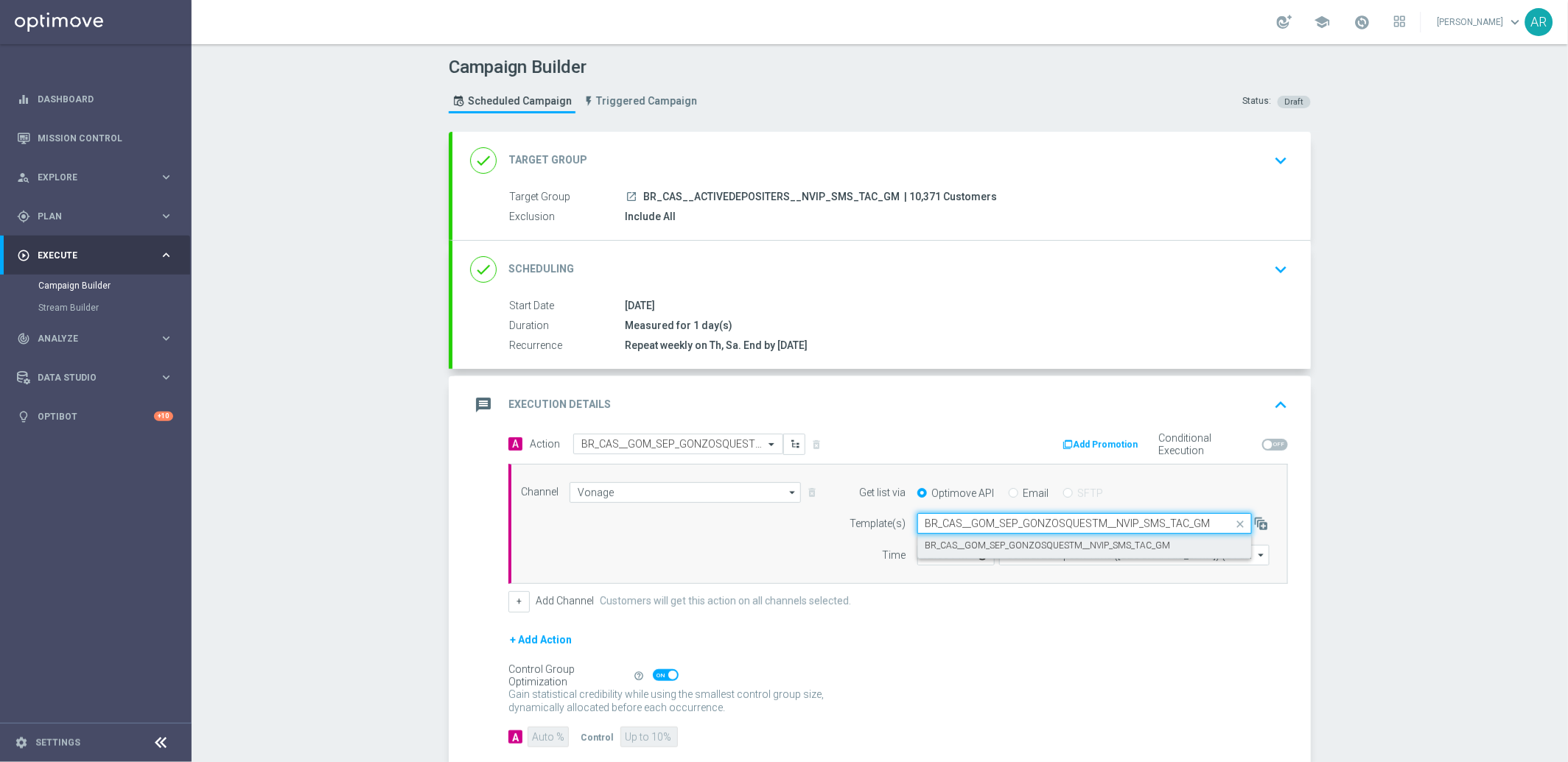
click at [1003, 545] on label "BR_CAS__GOM_SEP_GONZOSQUESTM__NVIP_SMS_TAC_GM" at bounding box center [1048, 546] width 246 height 12
type input "BR_CAS__GOM_SEP_GONZOSQUESTM__NVIP_SMS_TAC_GM"
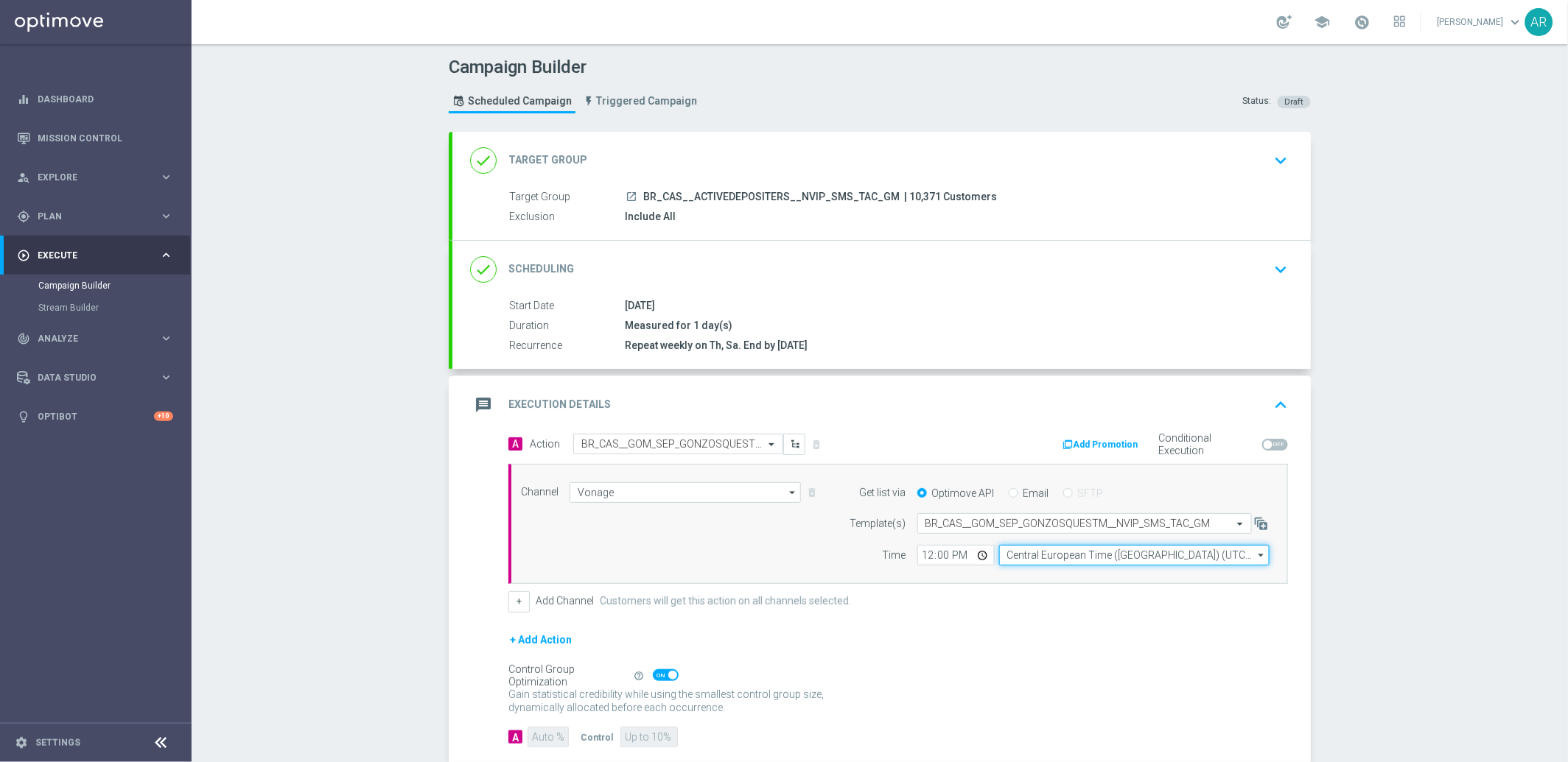
click at [1026, 553] on input "Central European Time ([GEOGRAPHIC_DATA]) (UTC +02:00)" at bounding box center [1134, 555] width 270 height 21
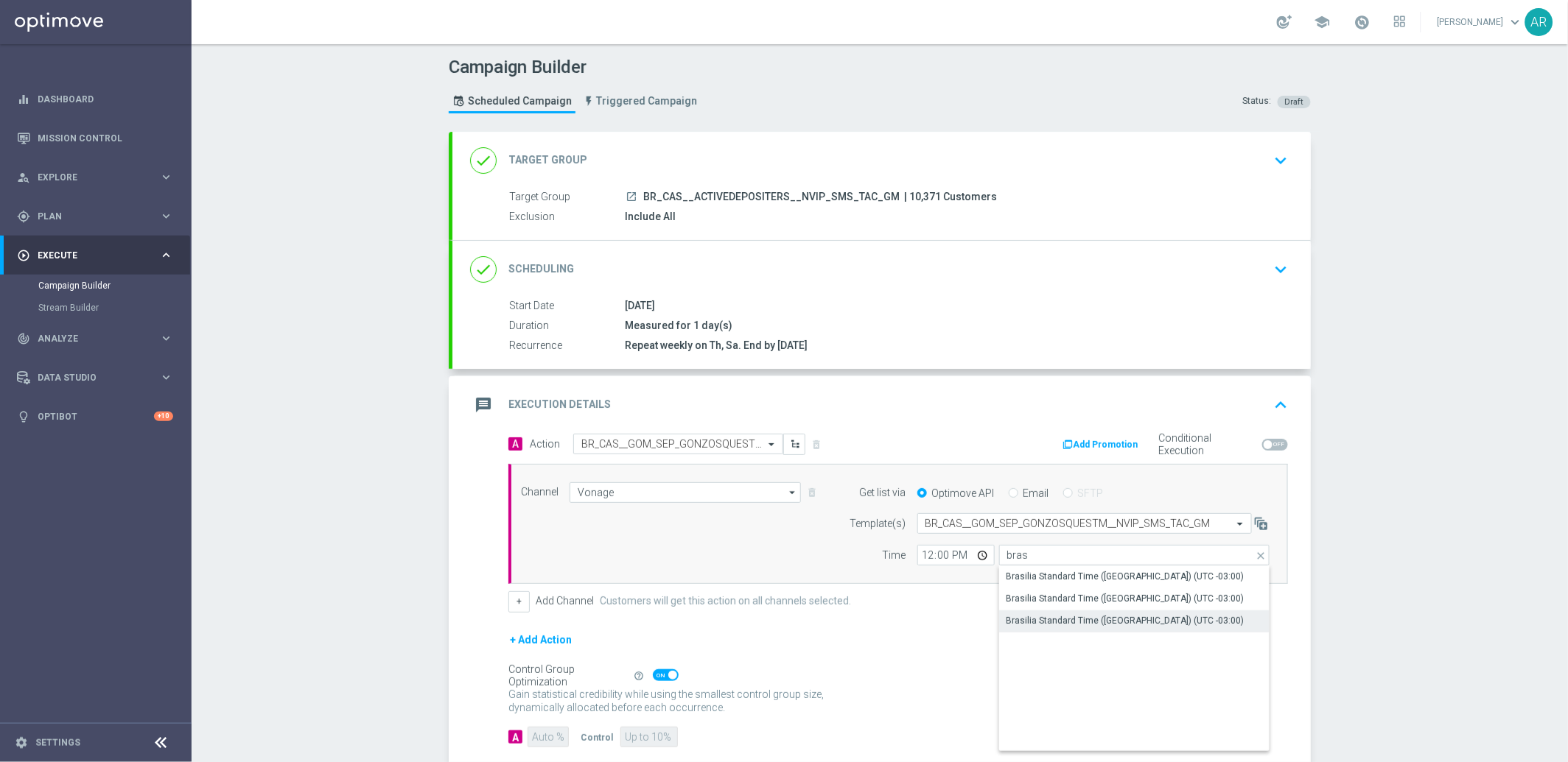
click at [1104, 617] on div "Brasilia Standard Time ([GEOGRAPHIC_DATA]) (UTC -03:00)" at bounding box center [1124, 621] width 238 height 13
type input "Brasilia Standard Time ([GEOGRAPHIC_DATA]) (UTC -03:00)"
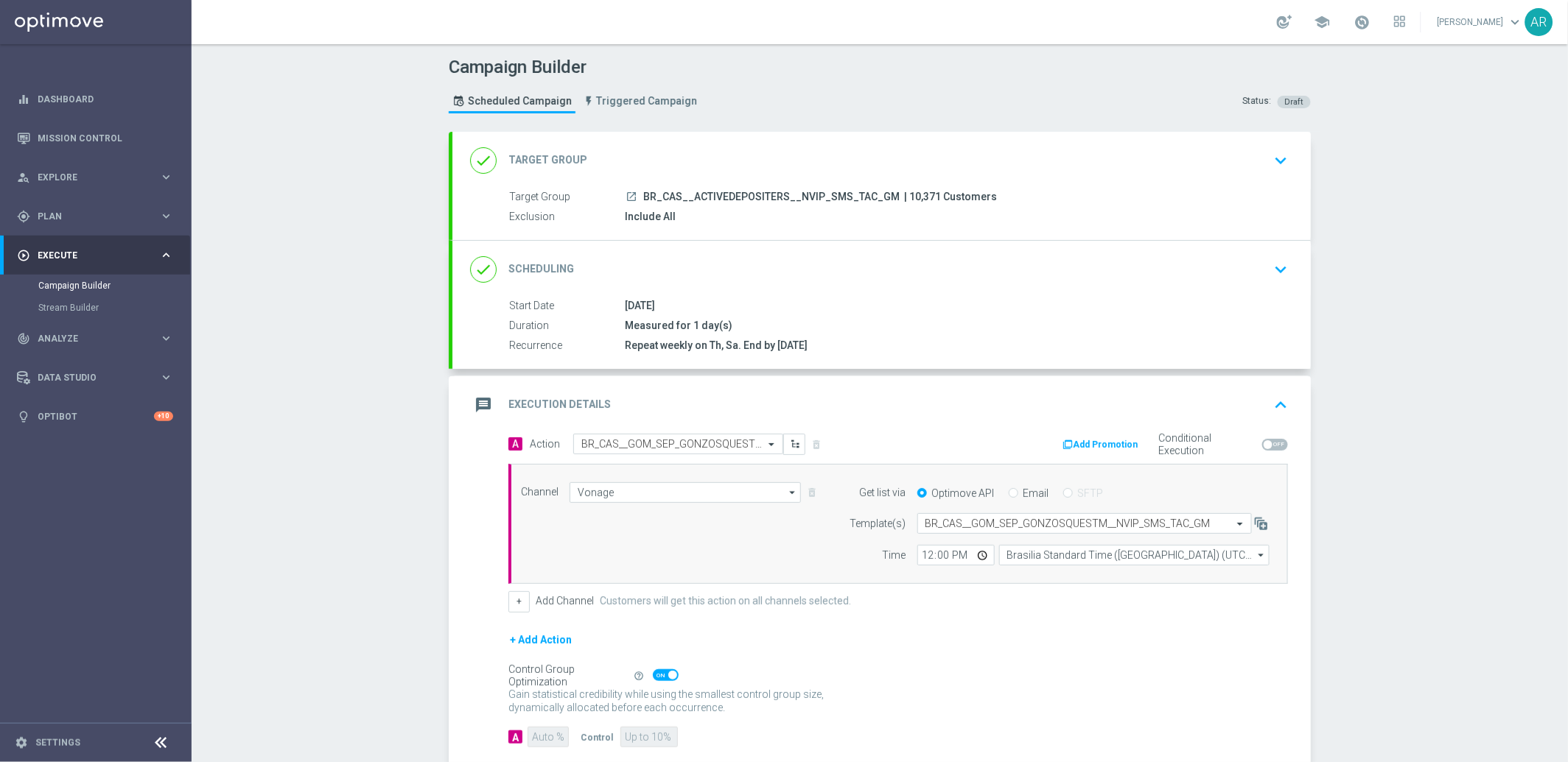
click at [934, 642] on div "+ Add Action" at bounding box center [898, 649] width 779 height 37
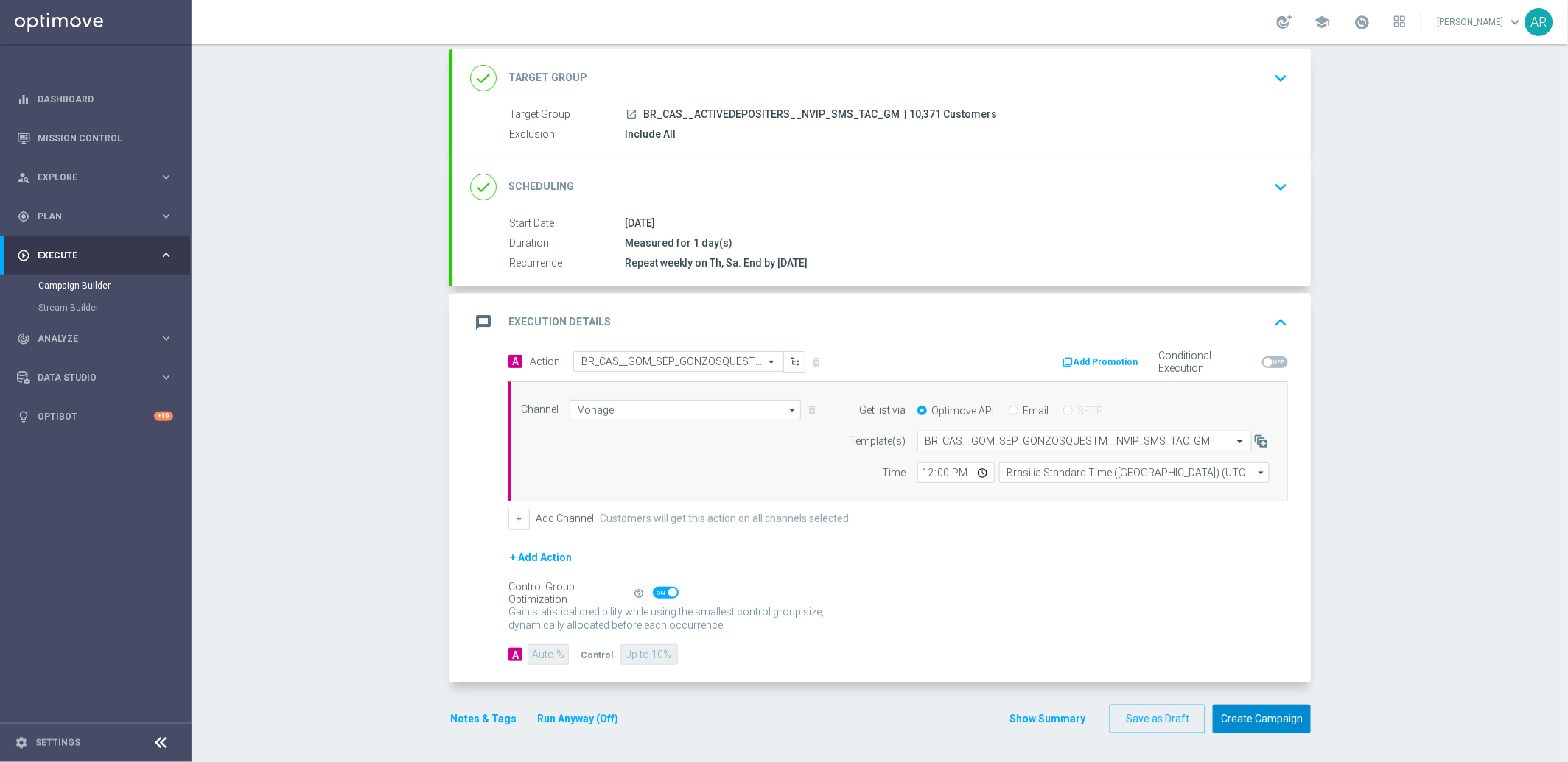
click at [1248, 718] on button "Create Campaign" at bounding box center [1261, 719] width 98 height 28
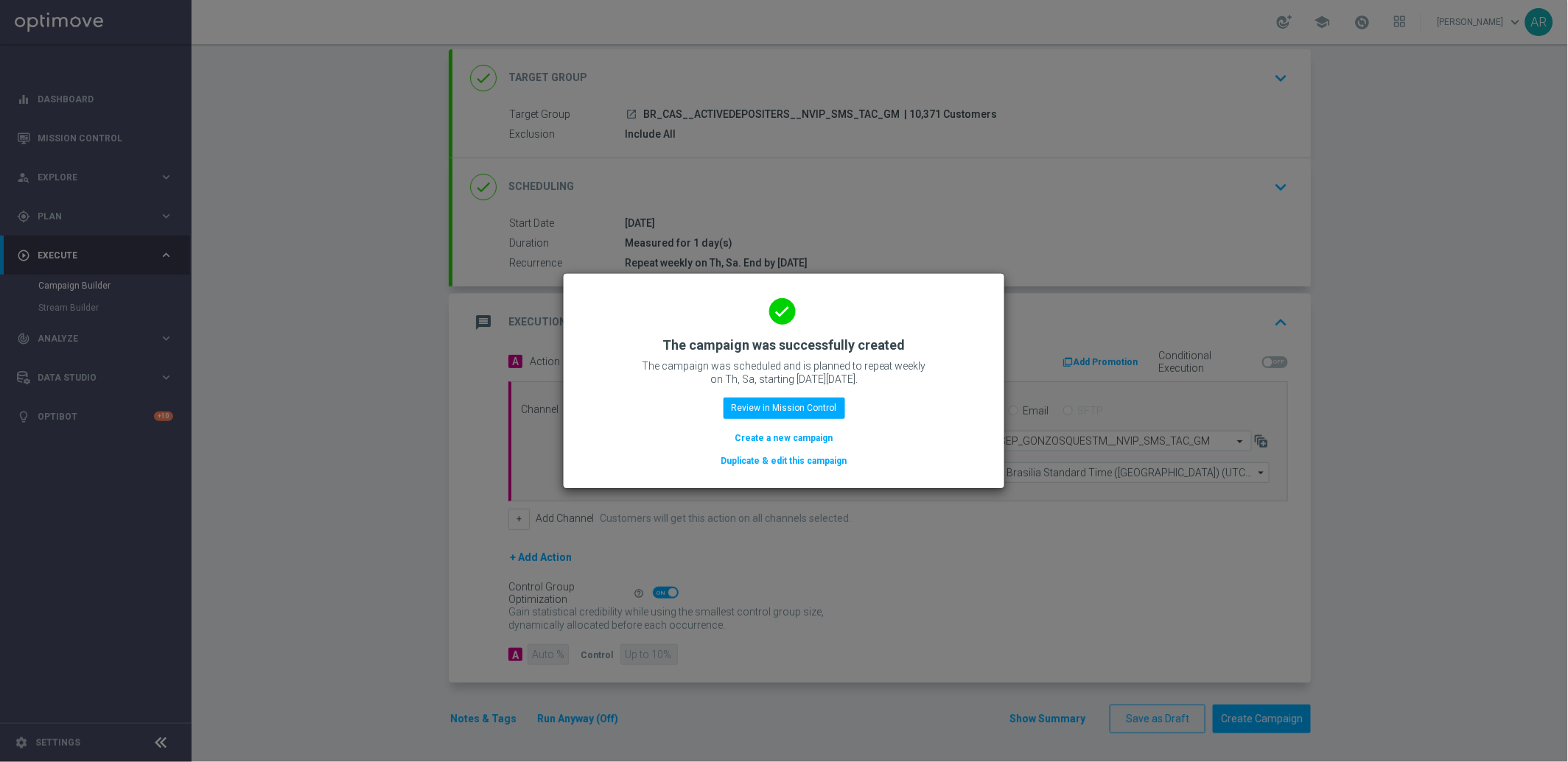
drag, startPoint x: 788, startPoint y: 437, endPoint x: 620, endPoint y: 125, distance: 354.4
click at [788, 437] on button "Create a new campaign" at bounding box center [784, 438] width 100 height 16
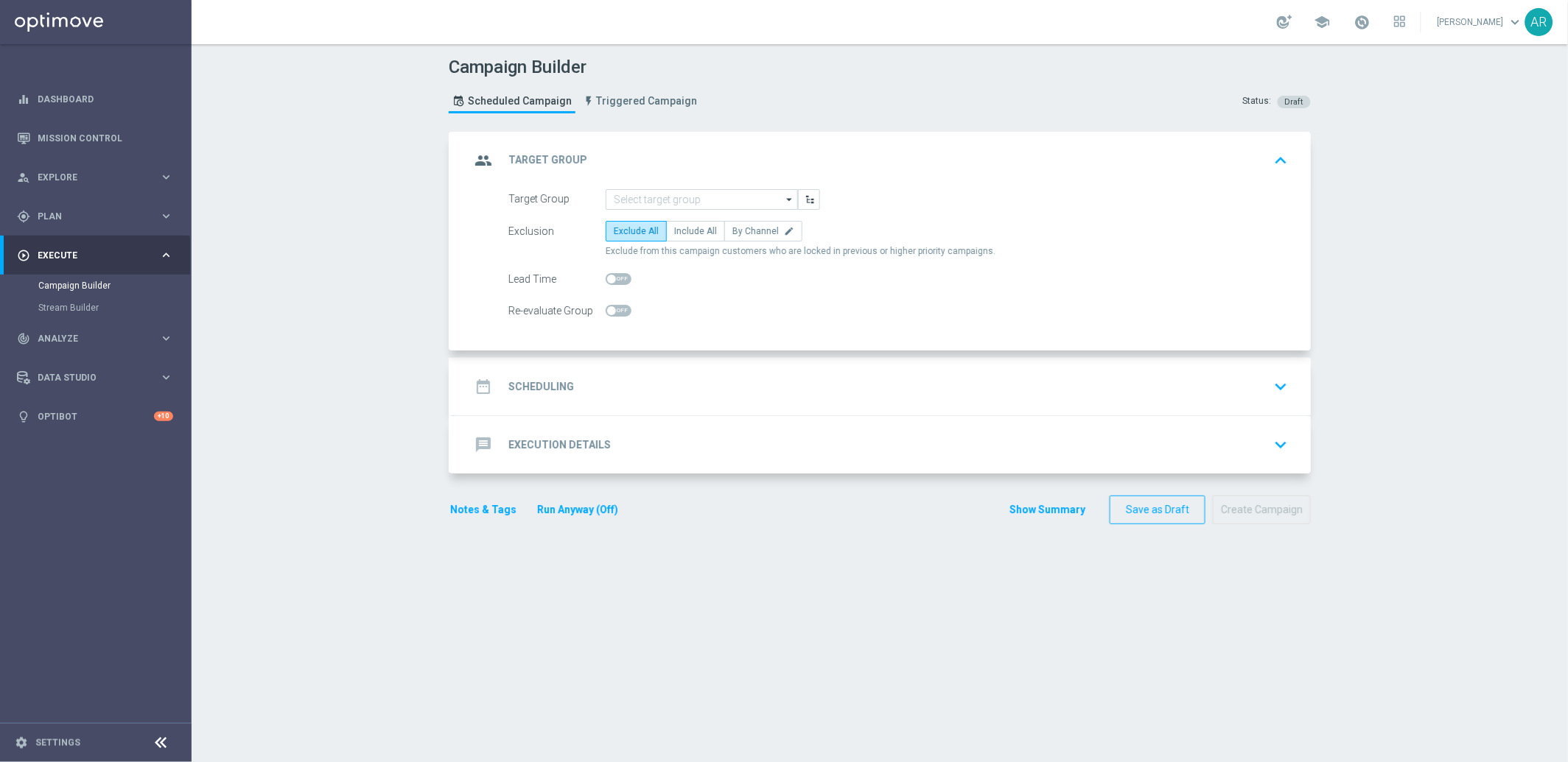
scroll to position [0, 0]
